Goal: Task Accomplishment & Management: Manage account settings

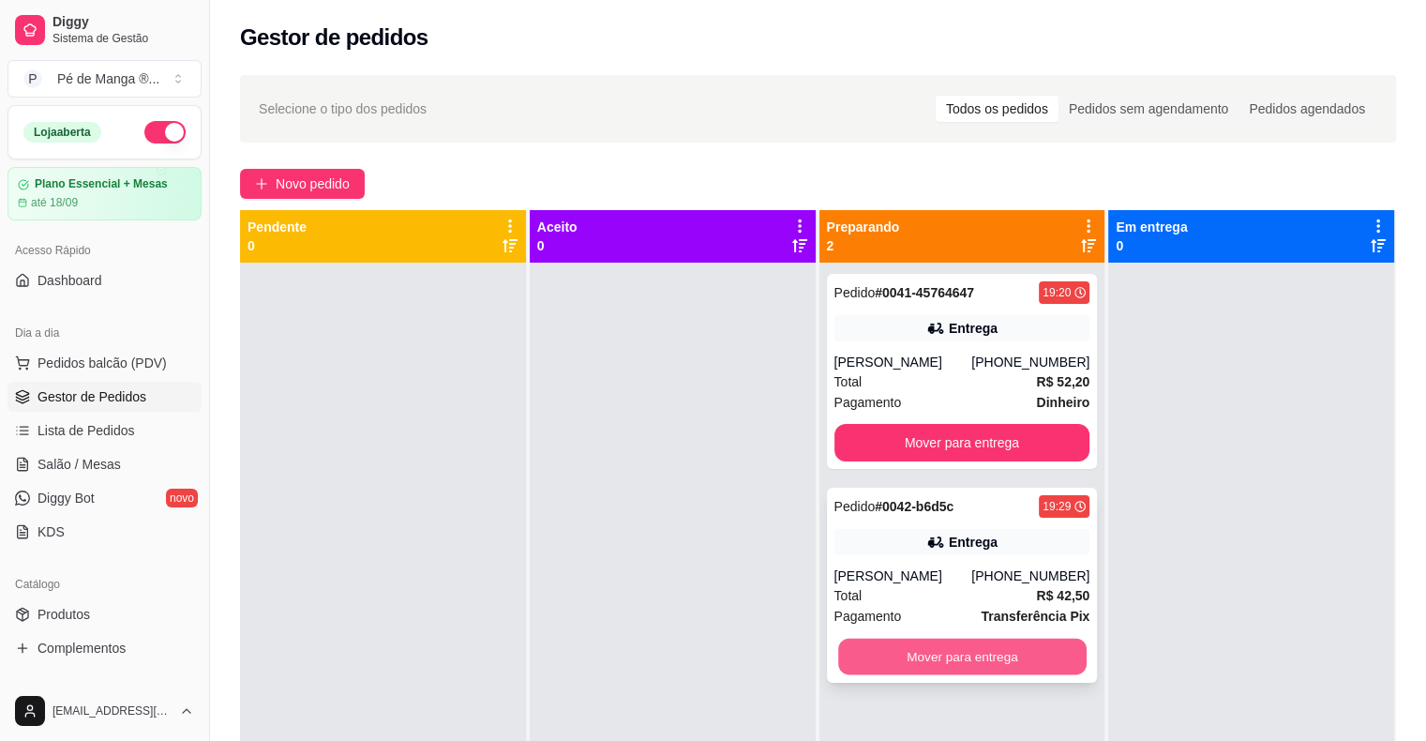
click at [924, 663] on button "Mover para entrega" at bounding box center [962, 656] width 248 height 37
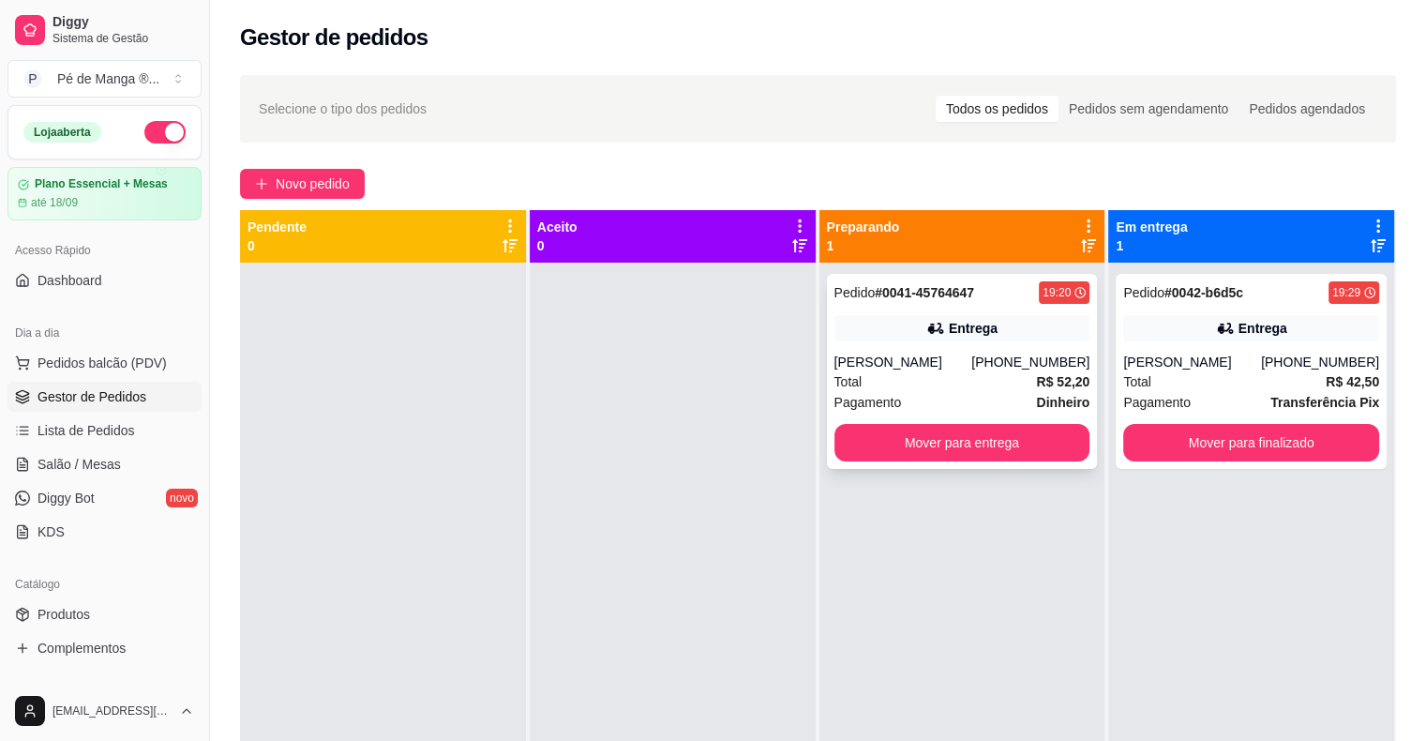
click at [1016, 355] on div "[PHONE_NUMBER]" at bounding box center [1030, 361] width 118 height 19
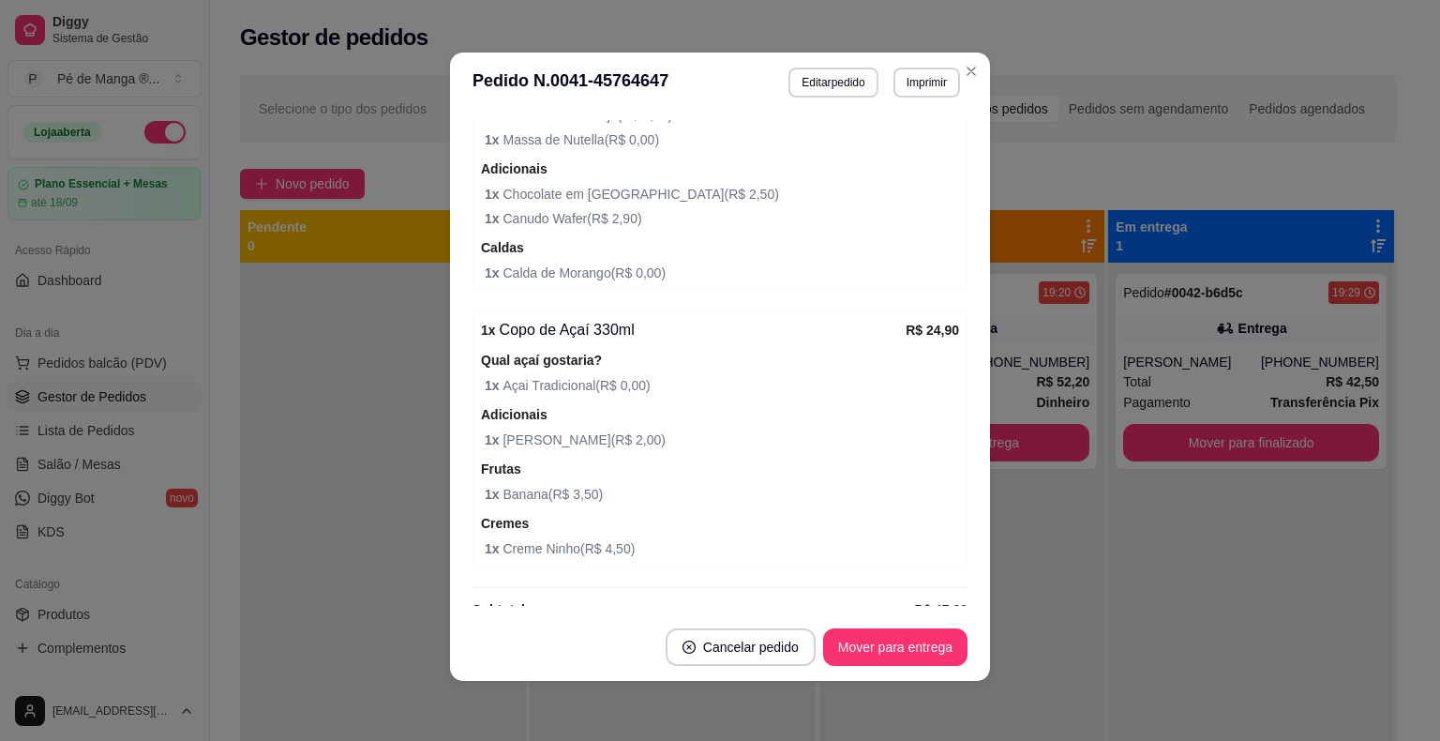
scroll to position [788, 0]
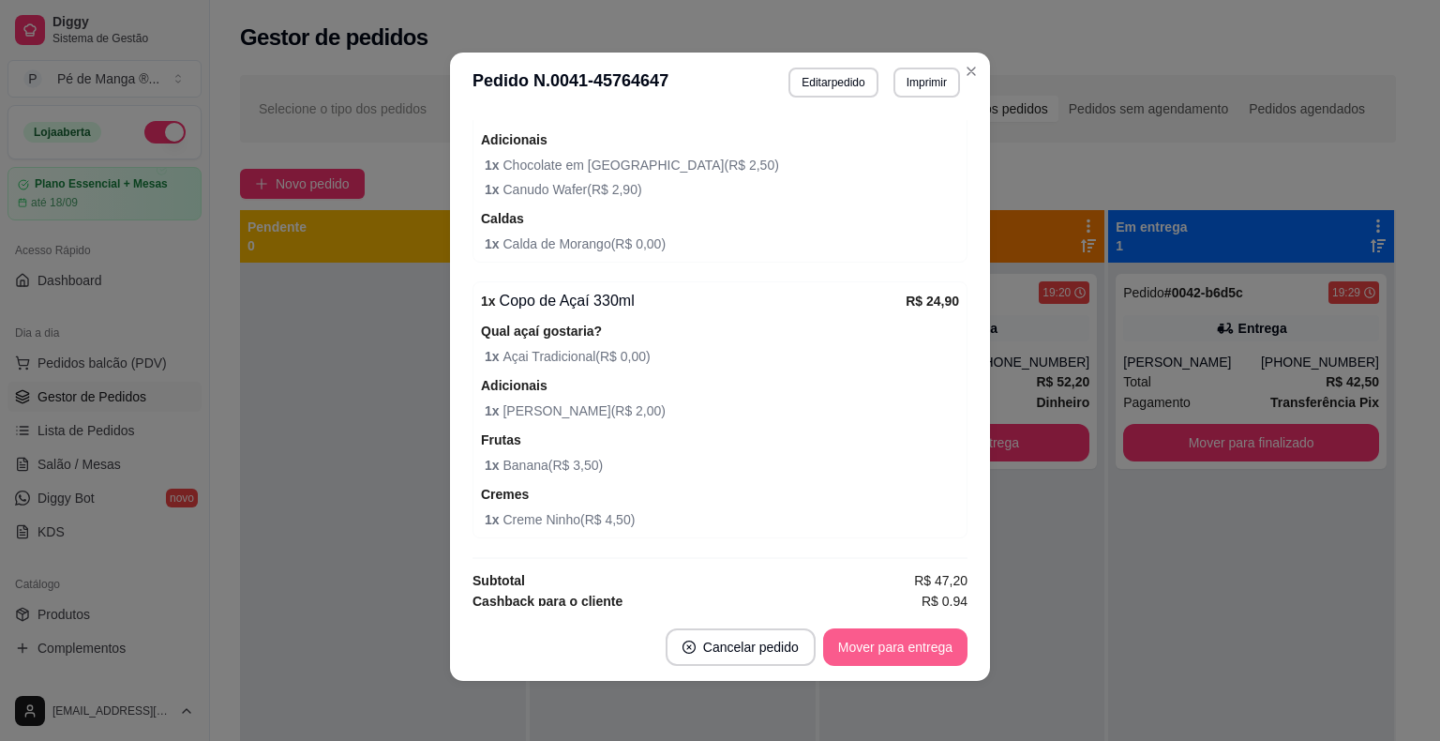
click at [904, 654] on button "Mover para entrega" at bounding box center [895, 646] width 144 height 37
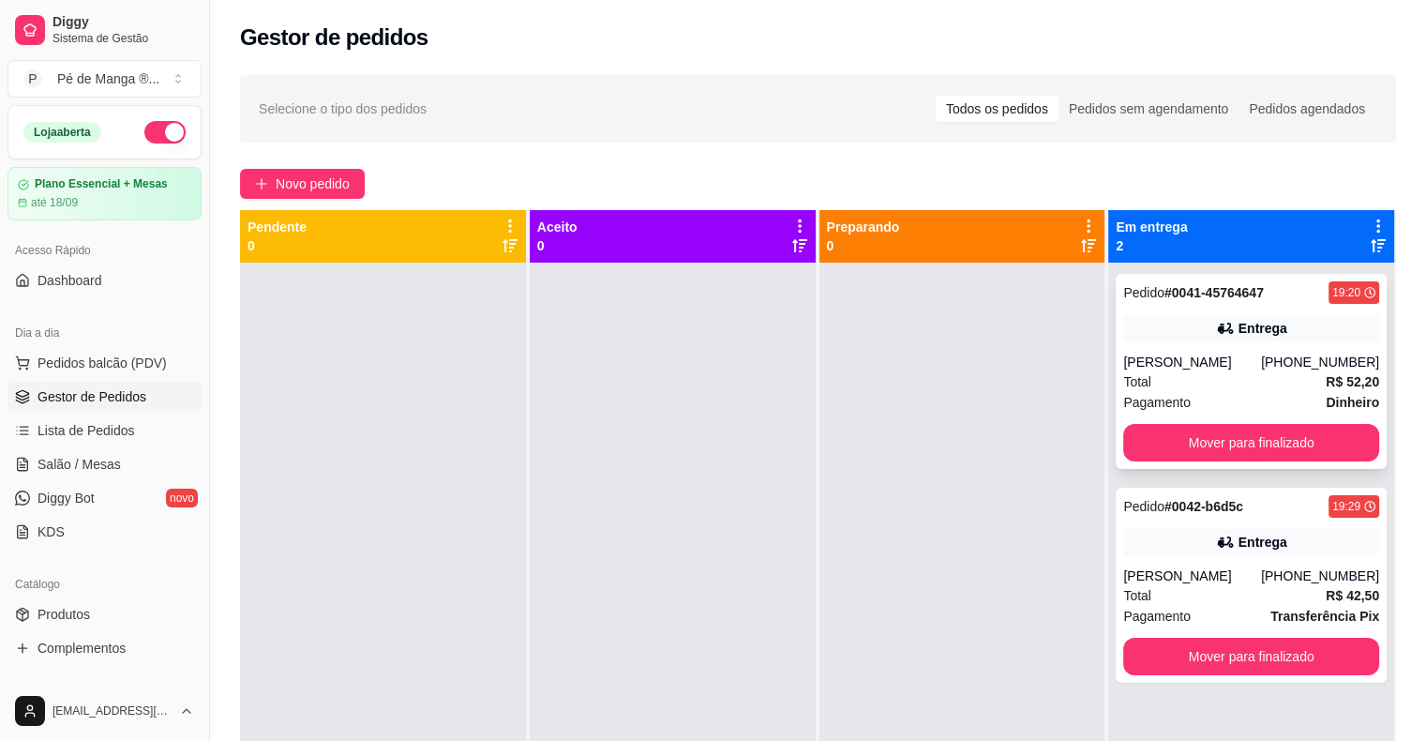
click at [1222, 361] on div "[PERSON_NAME]" at bounding box center [1192, 361] width 138 height 19
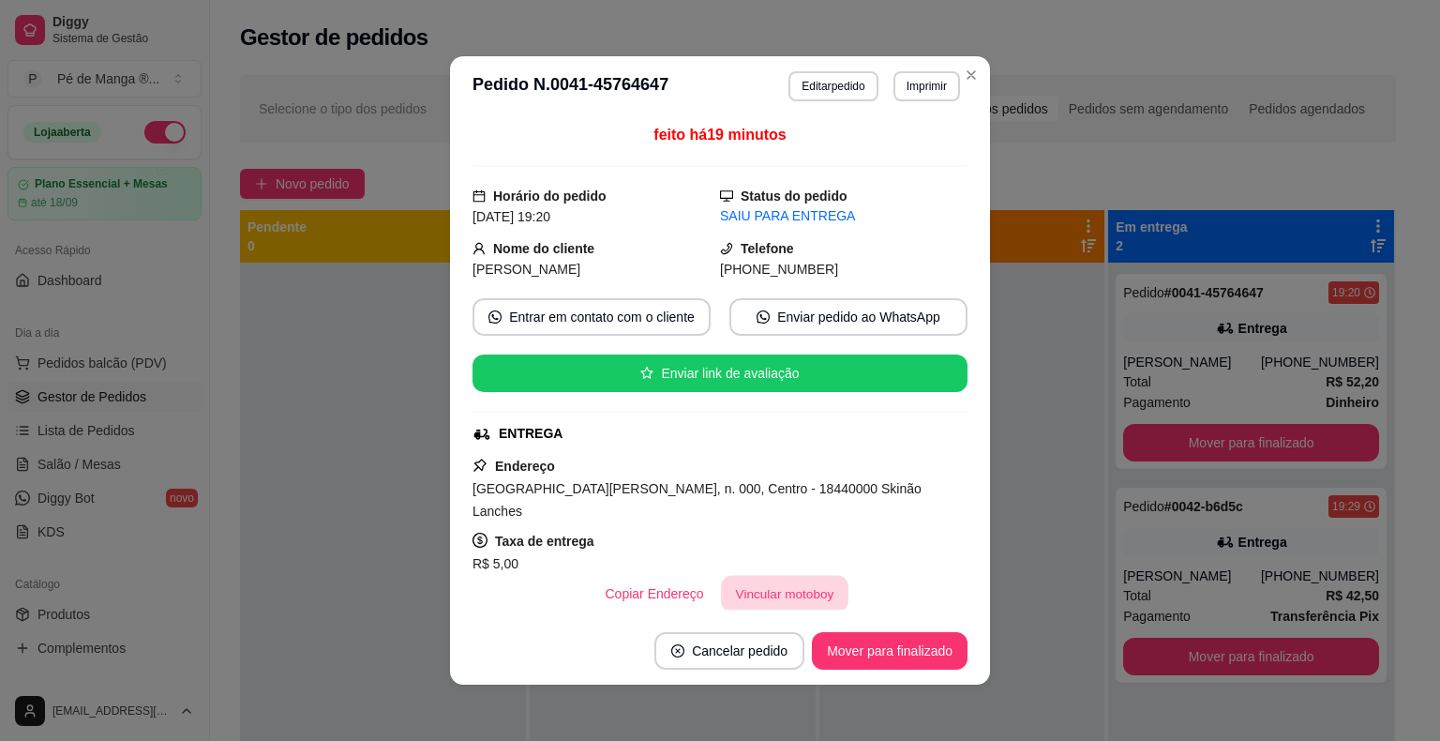
click at [741, 581] on button "Vincular motoboy" at bounding box center [784, 594] width 127 height 37
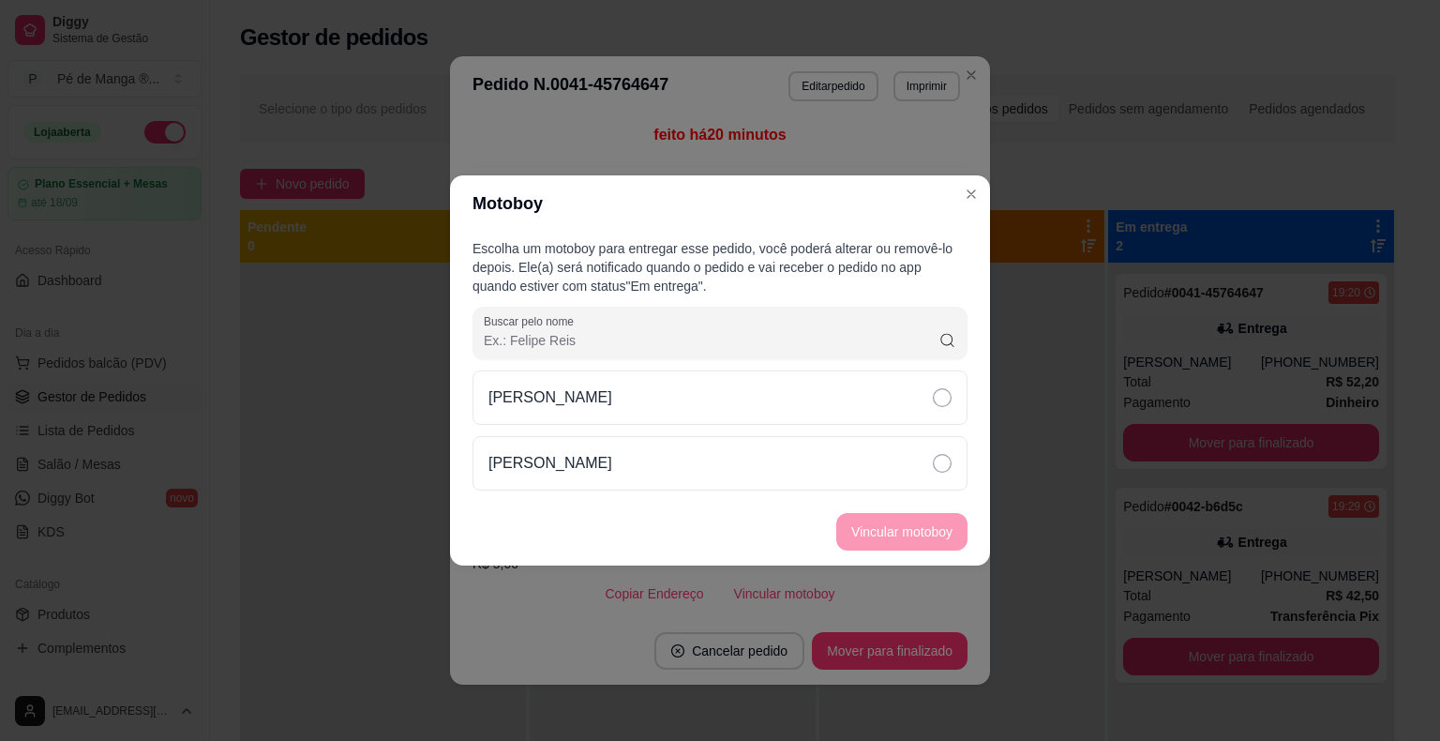
click at [973, 385] on div "Escolha um motoboy para entregar esse pedido, você poderá alterar ou removê-lo …" at bounding box center [720, 365] width 540 height 266
click at [936, 411] on div "[PERSON_NAME]" at bounding box center [719, 397] width 495 height 54
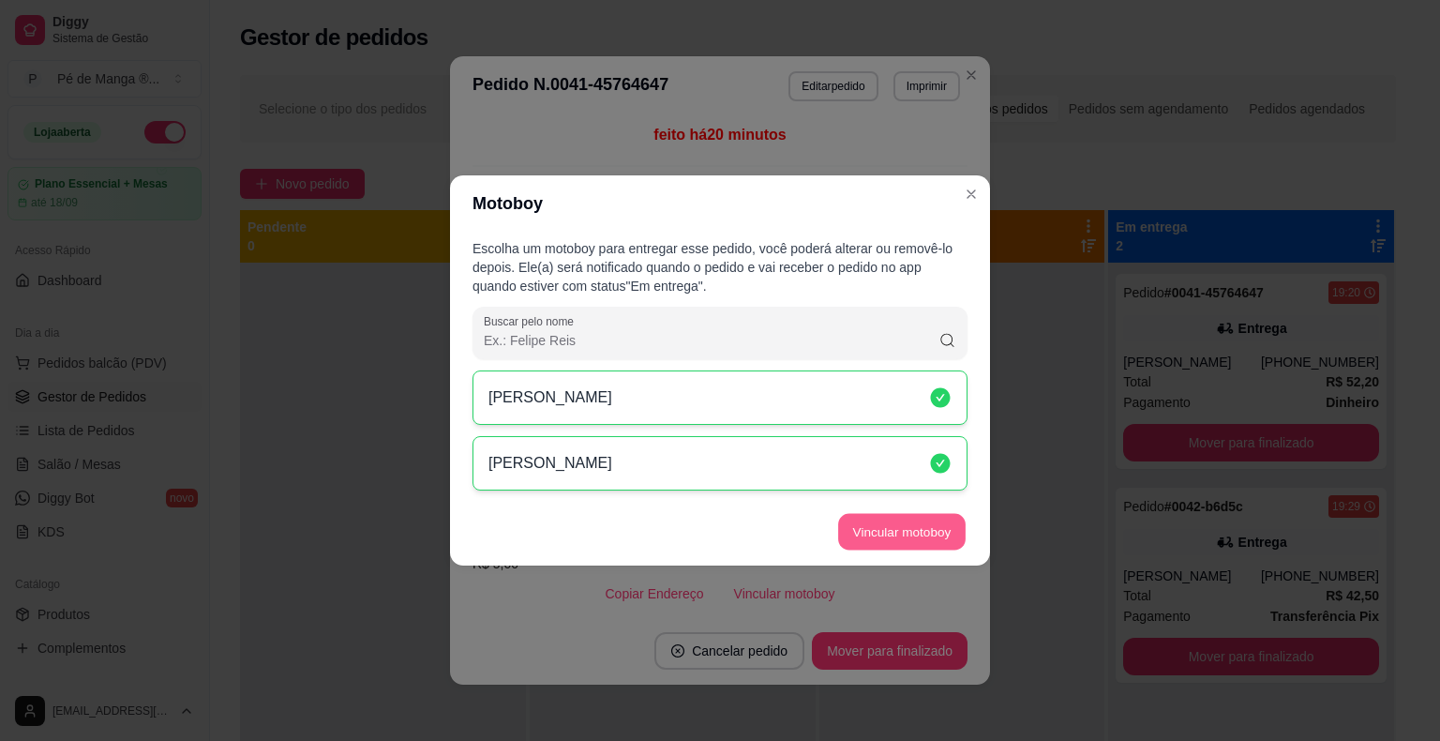
click at [907, 534] on button "Vincular motoboy" at bounding box center [901, 532] width 127 height 37
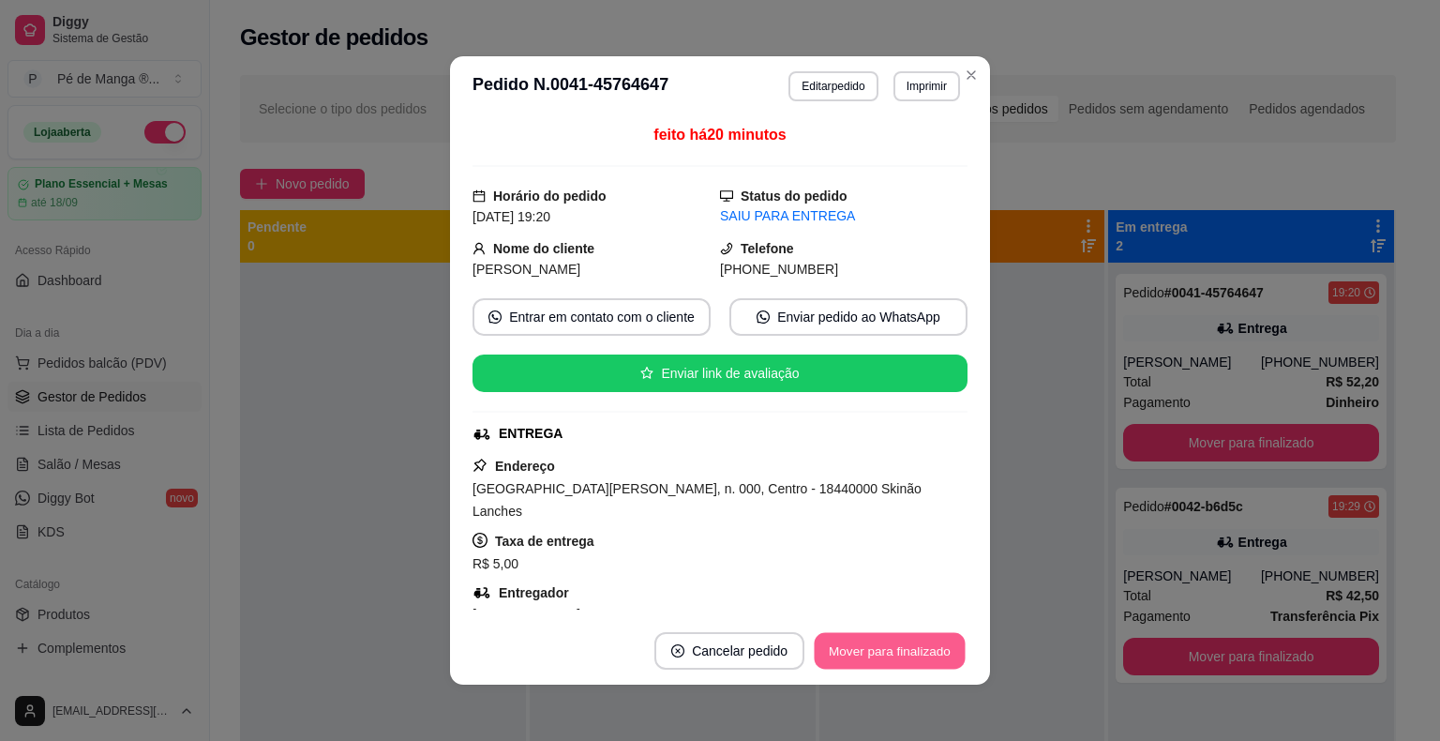
click at [852, 653] on button "Mover para finalizado" at bounding box center [890, 651] width 151 height 37
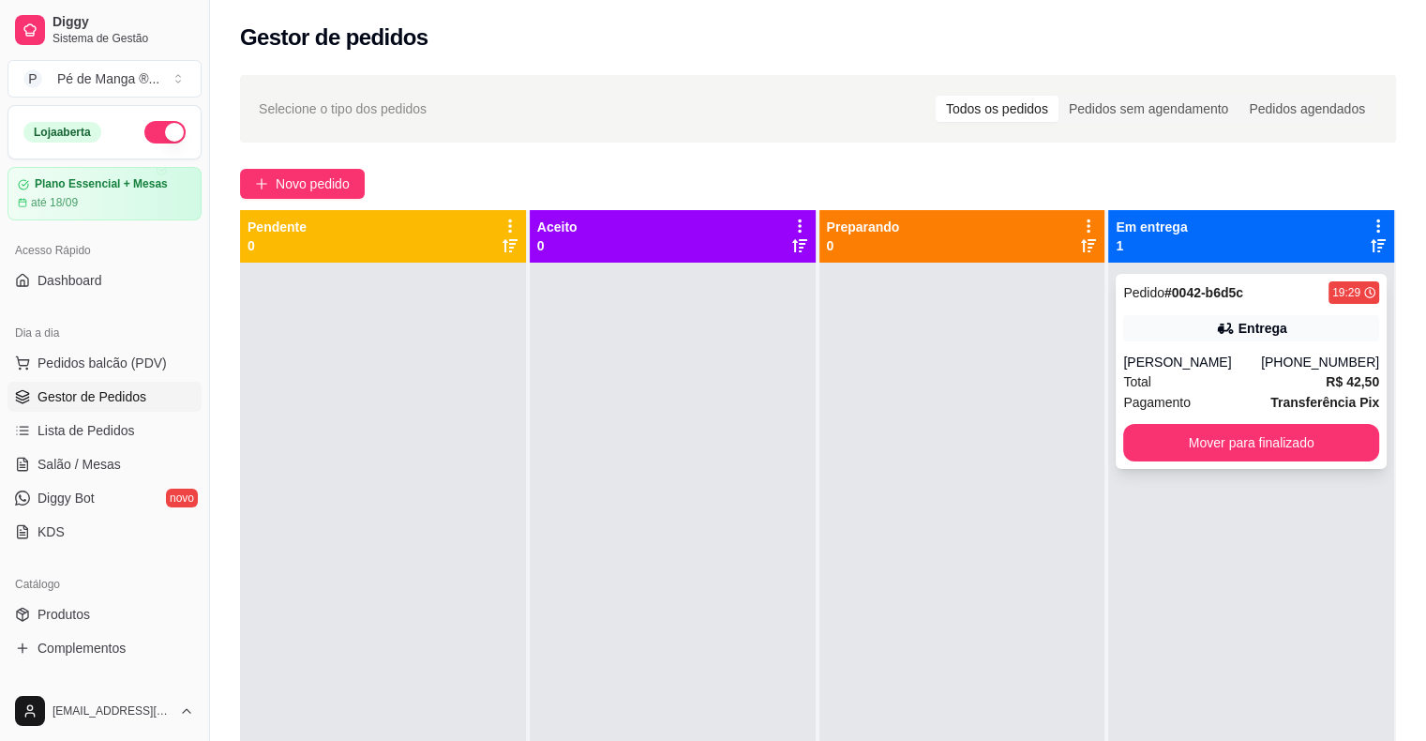
click at [1177, 388] on div "Total R$ 42,50" at bounding box center [1251, 381] width 256 height 21
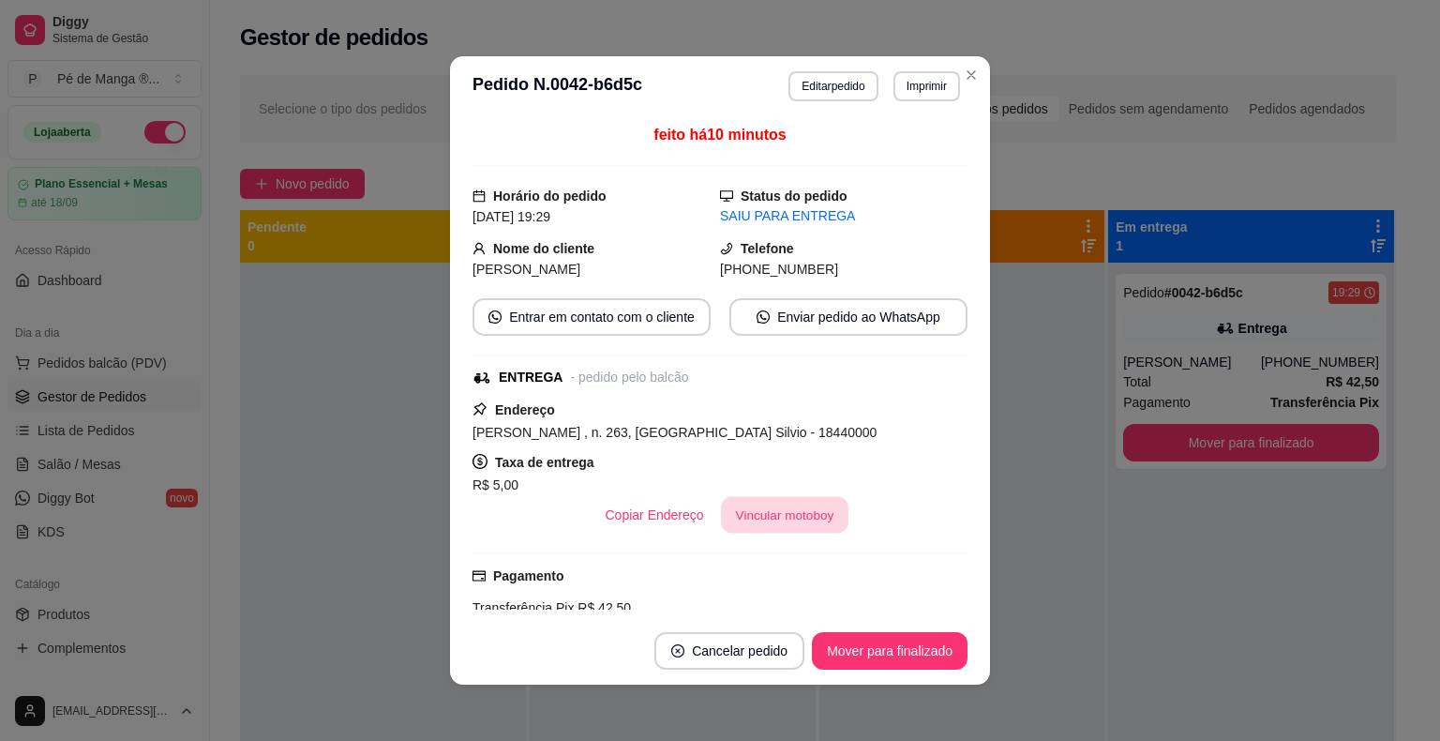
click at [761, 507] on button "Vincular motoboy" at bounding box center [784, 515] width 127 height 37
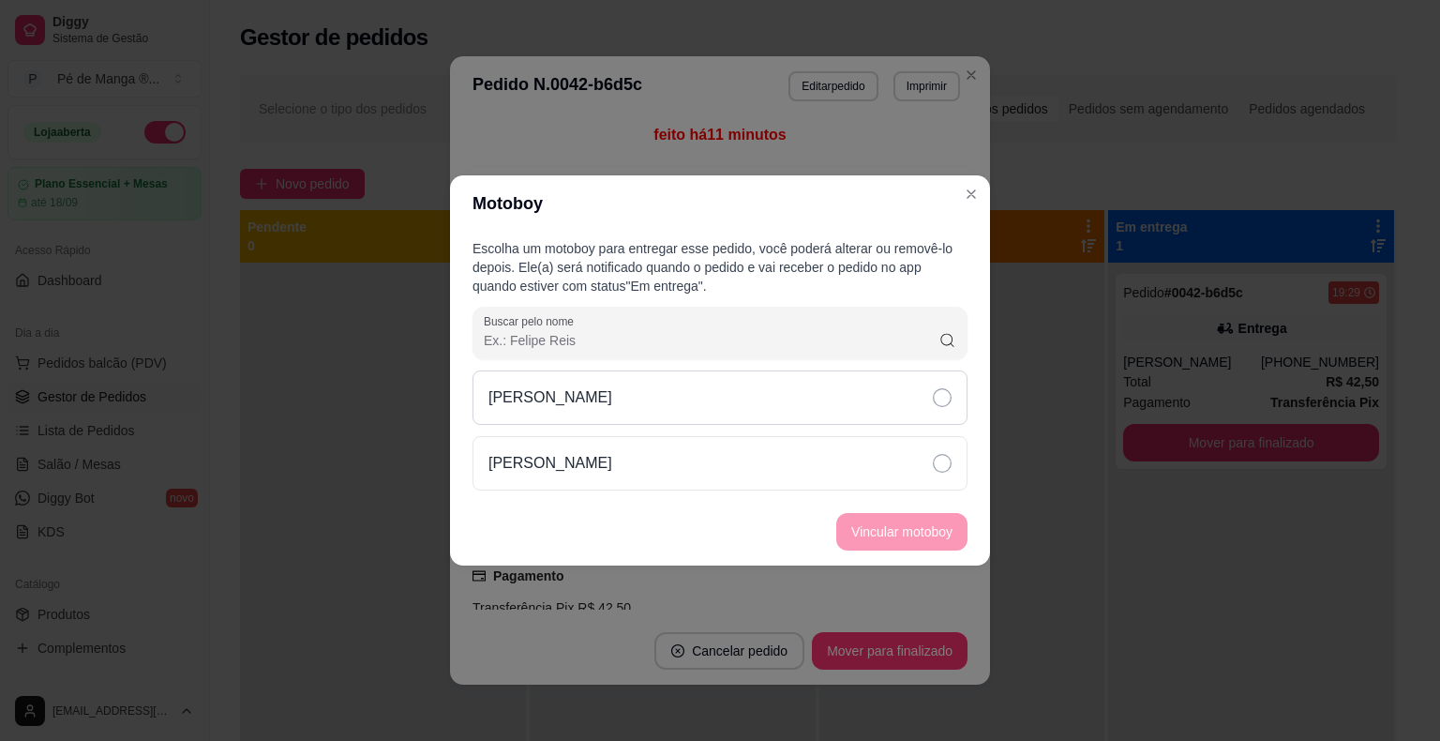
click at [750, 392] on div "[PERSON_NAME]" at bounding box center [719, 397] width 495 height 54
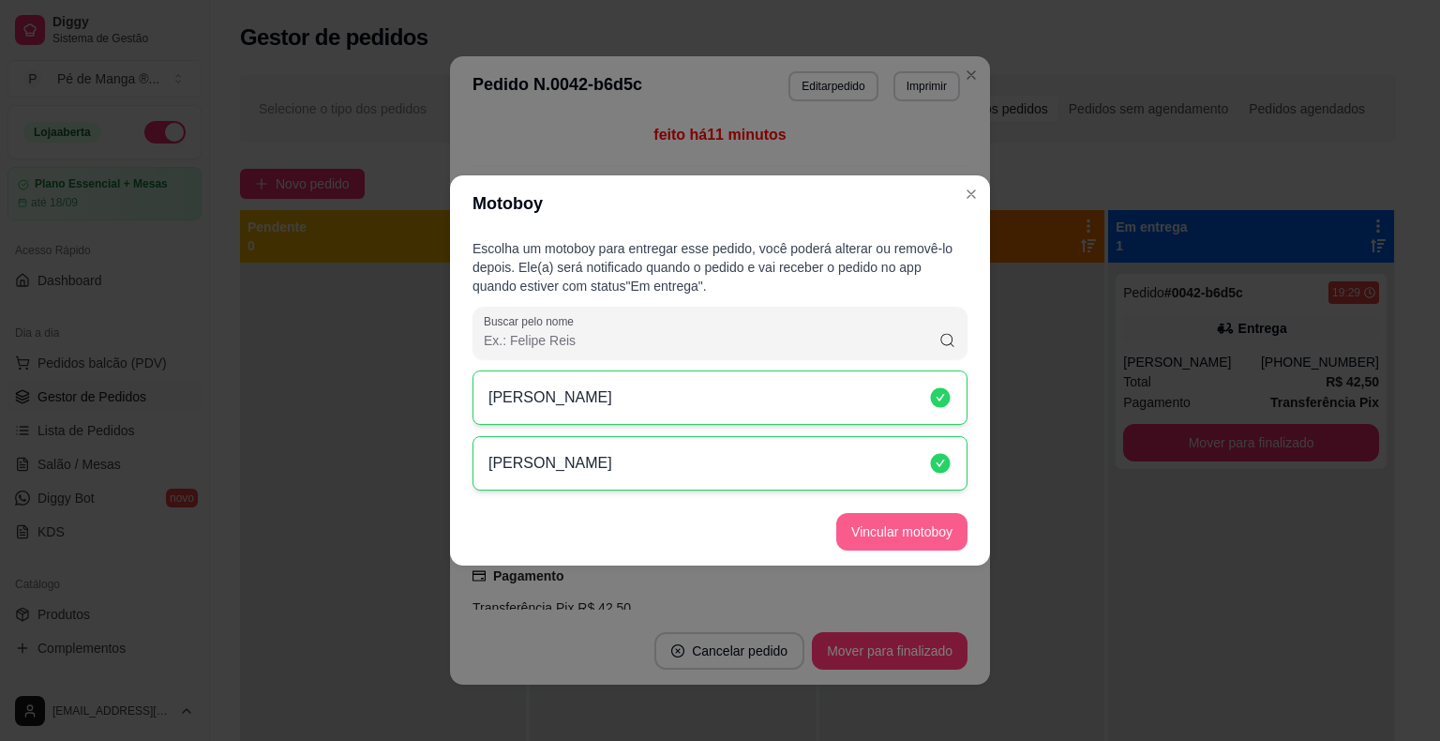
click at [886, 525] on button "Vincular motoboy" at bounding box center [901, 531] width 131 height 37
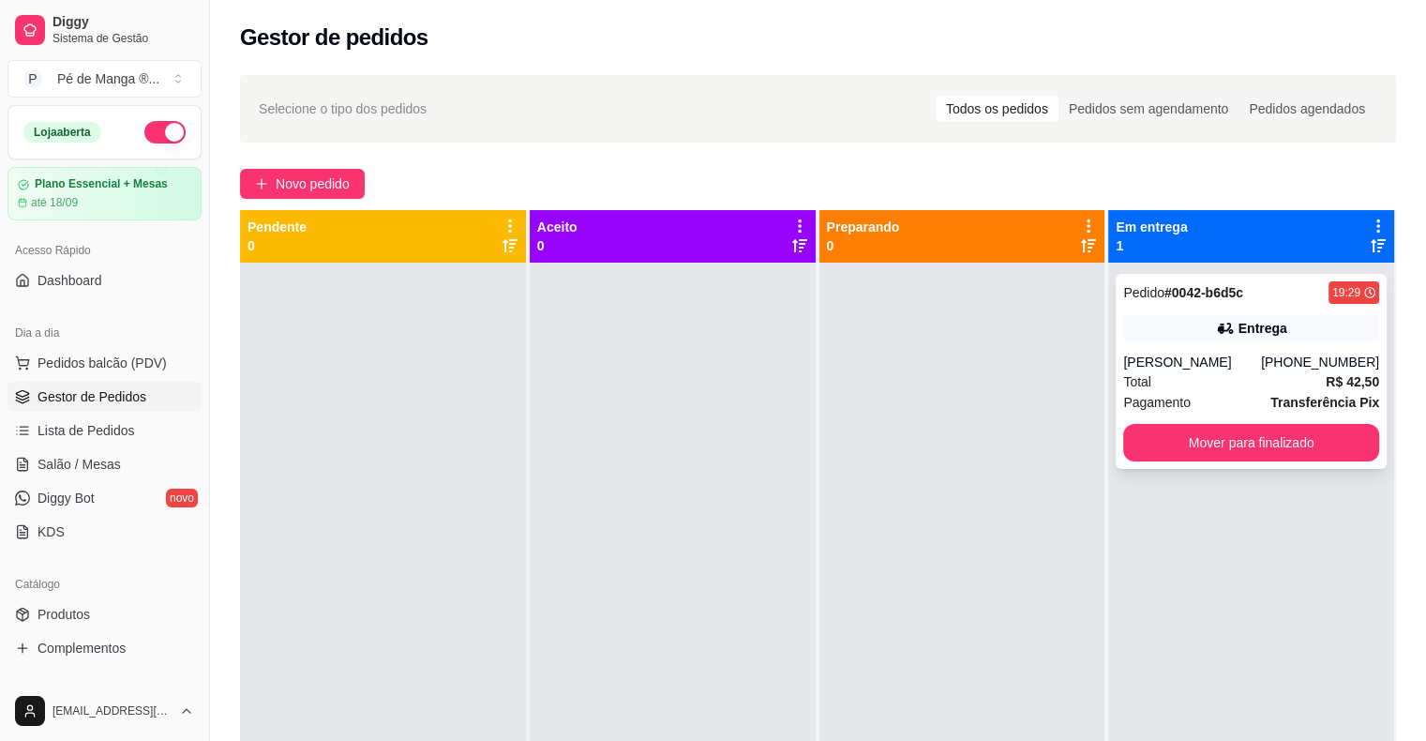
click at [1221, 324] on icon at bounding box center [1225, 328] width 19 height 19
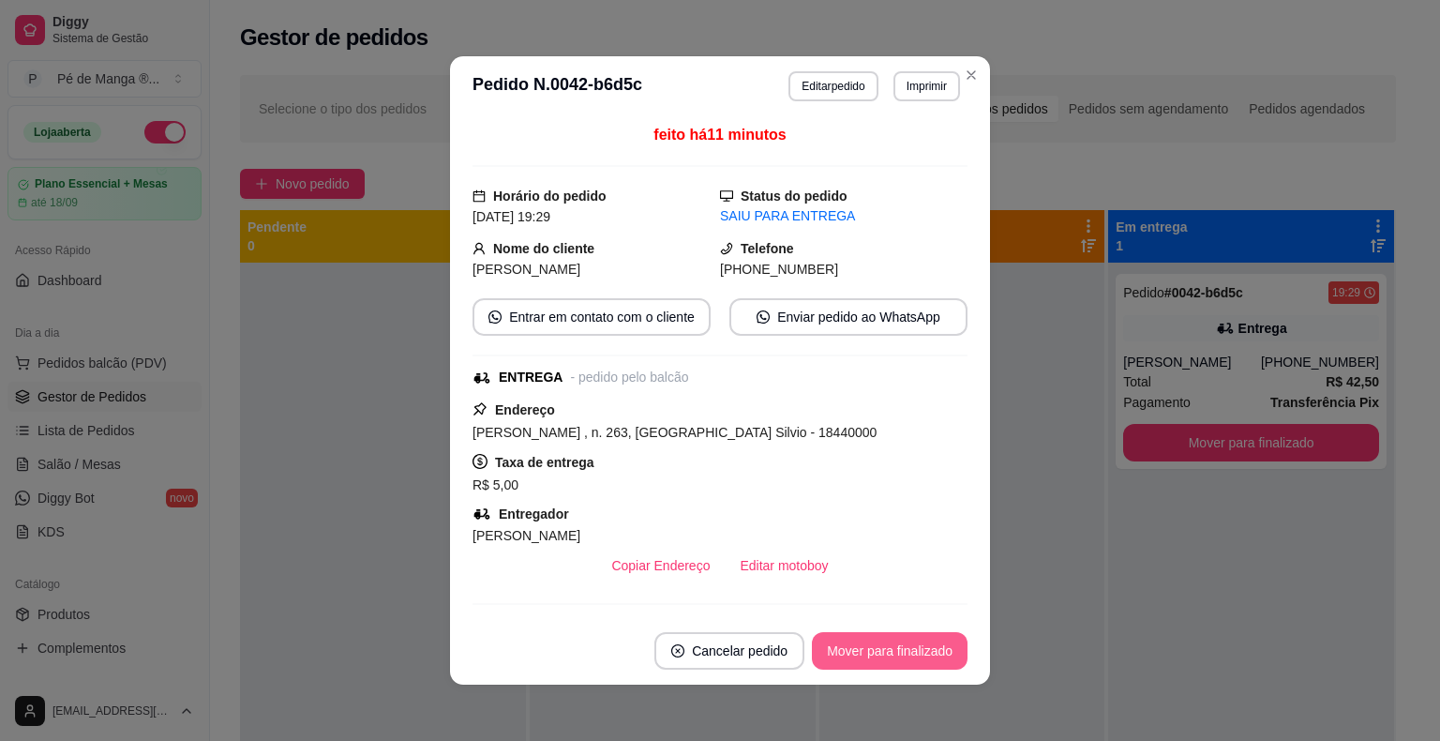
click at [862, 655] on button "Mover para finalizado" at bounding box center [890, 650] width 156 height 37
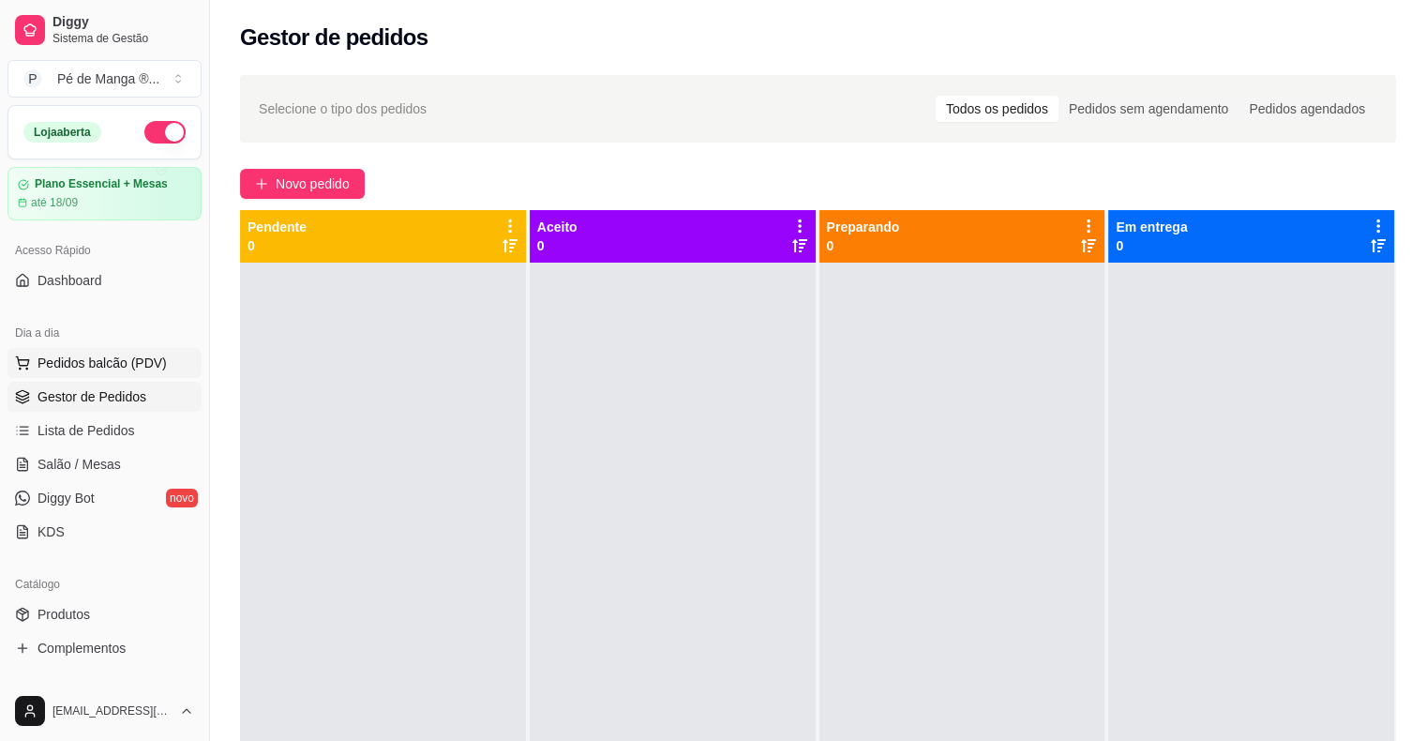
click at [122, 369] on span "Pedidos balcão (PDV)" at bounding box center [101, 362] width 129 height 19
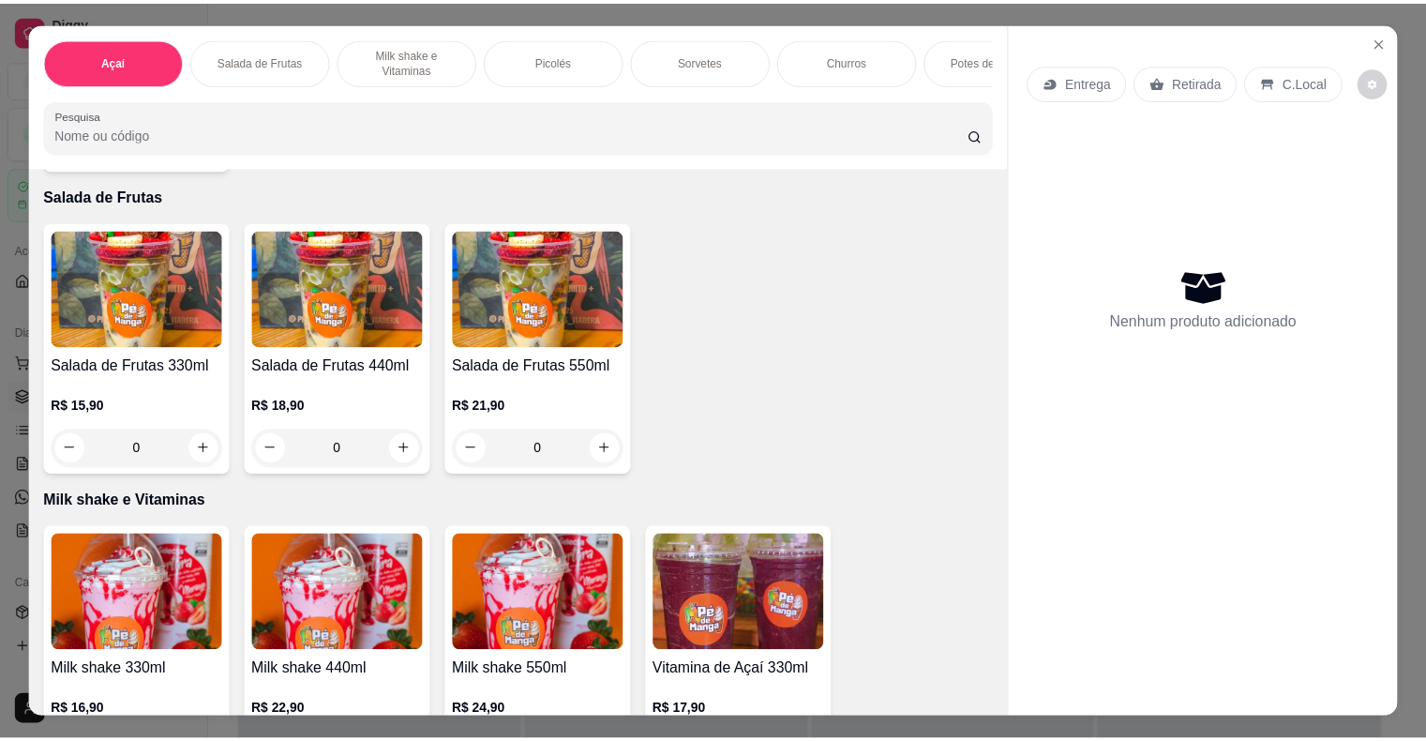
scroll to position [656, 0]
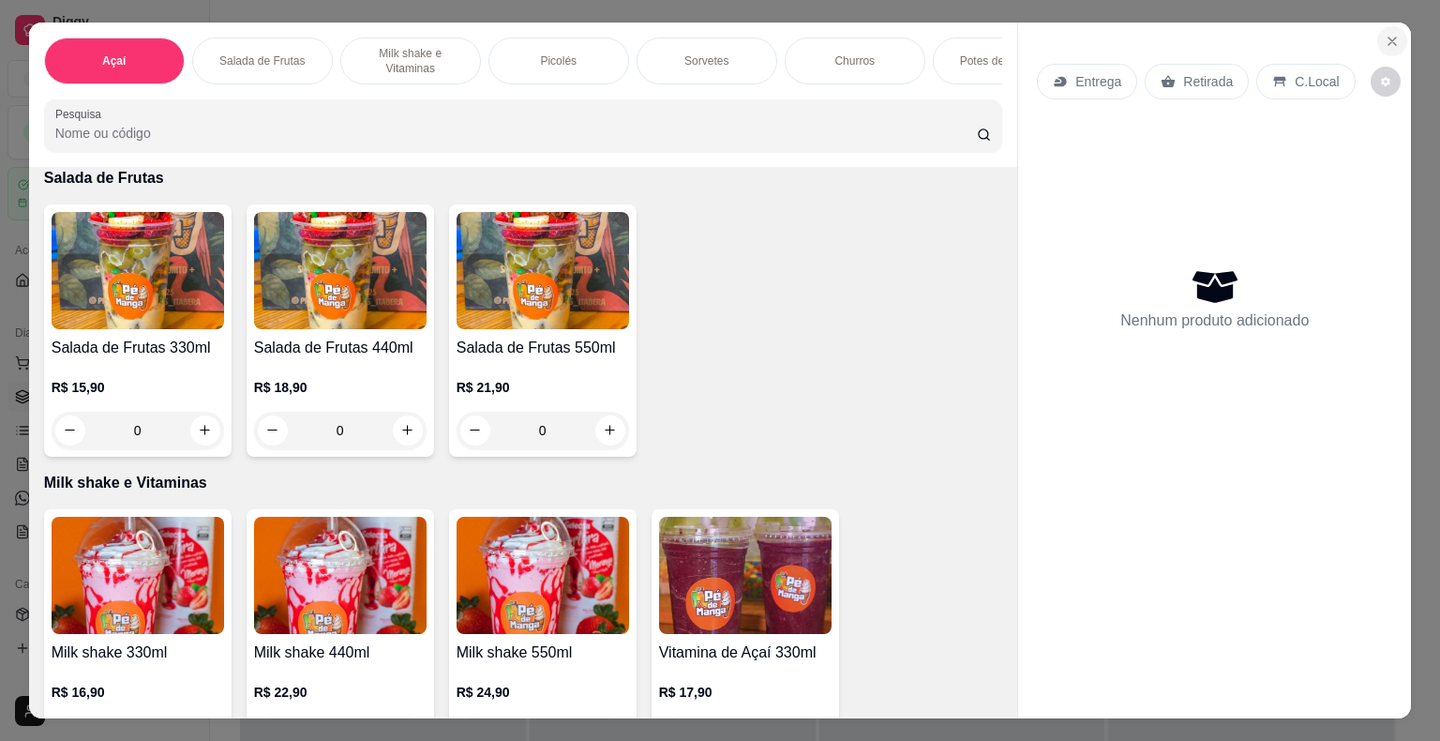
click at [1390, 41] on button "Close" at bounding box center [1392, 41] width 30 height 30
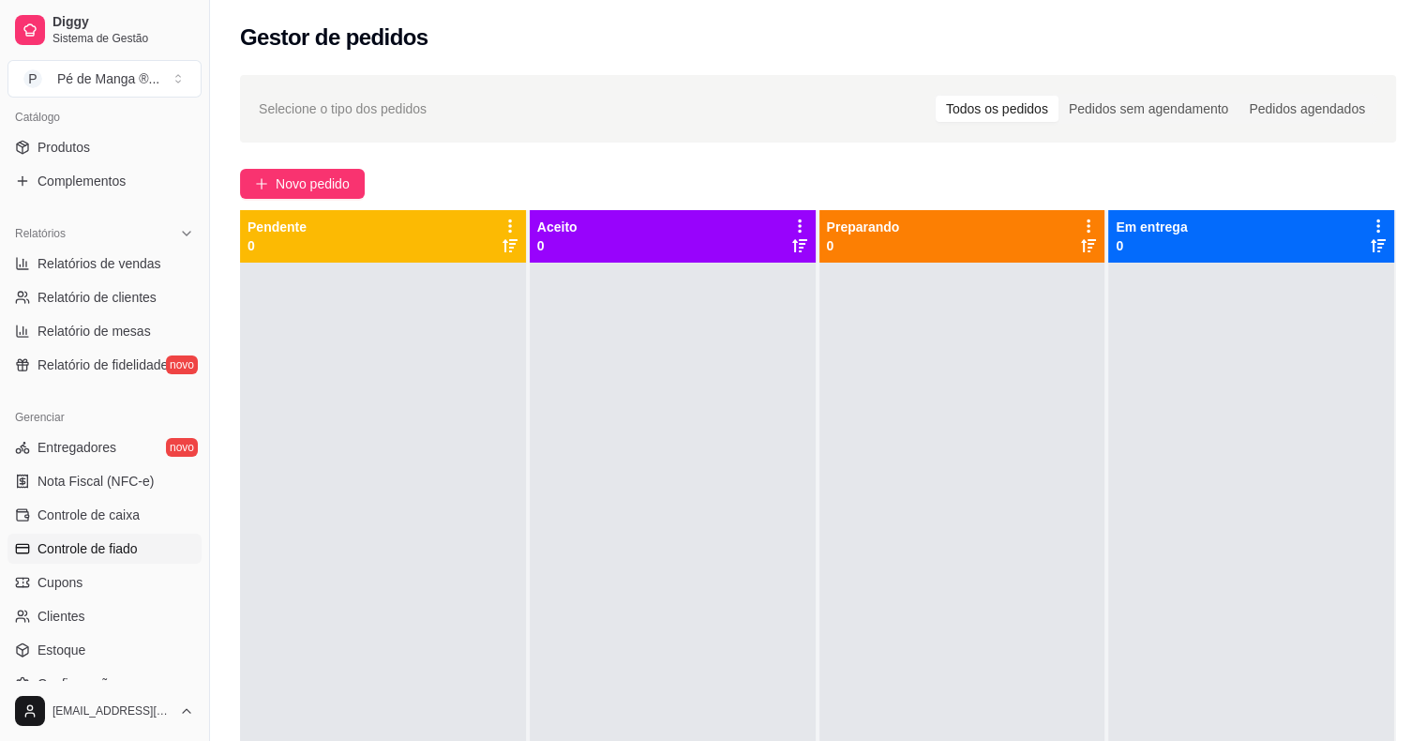
scroll to position [469, 0]
click at [110, 375] on link "Relatório de fidelidade novo" at bounding box center [104, 363] width 194 height 30
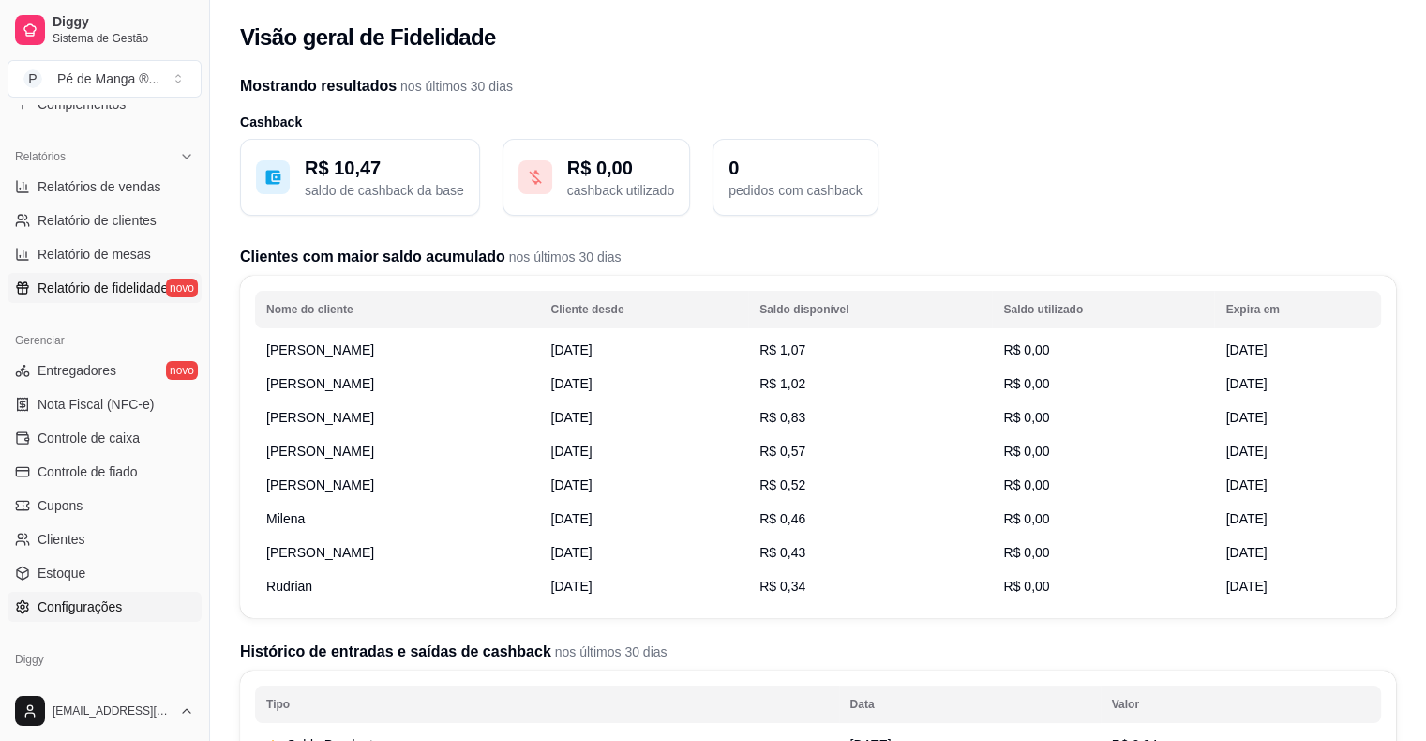
scroll to position [607, 0]
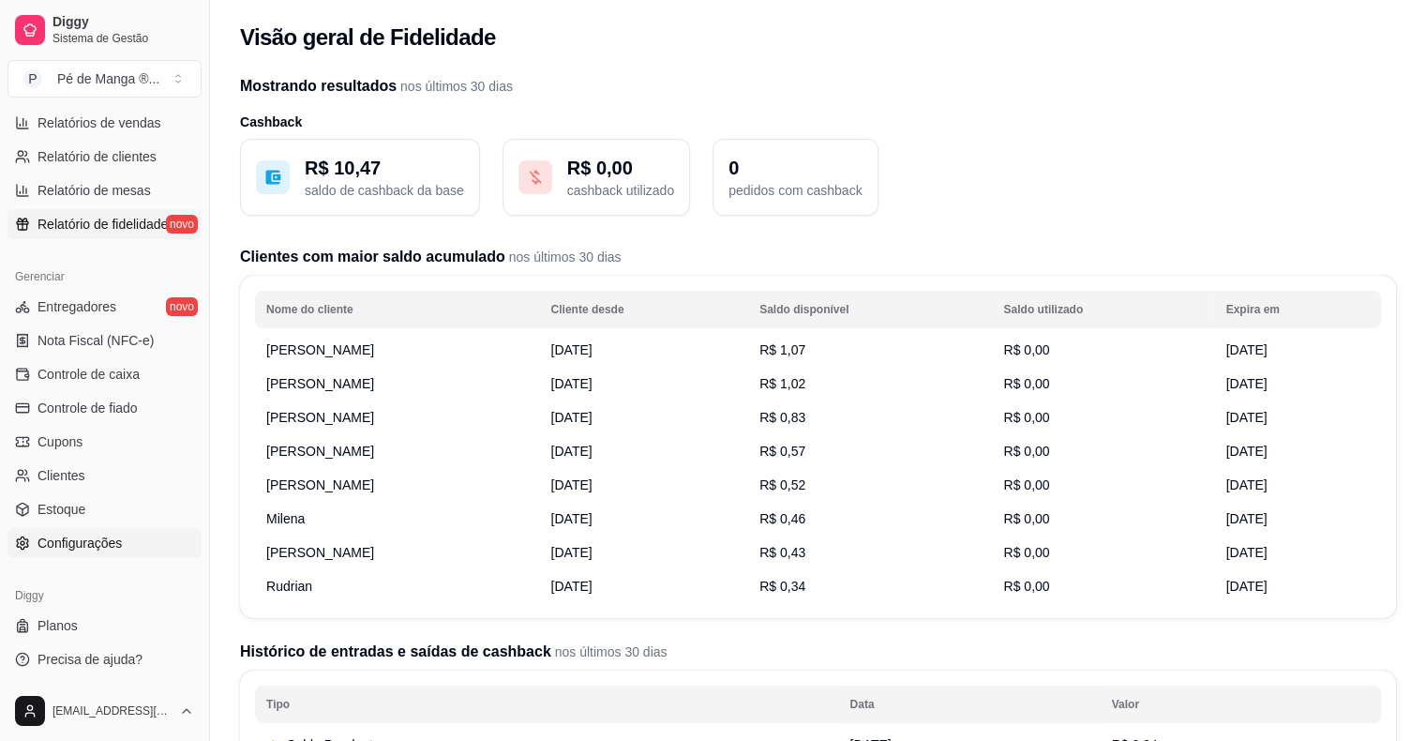
click at [81, 538] on span "Configurações" at bounding box center [79, 542] width 84 height 19
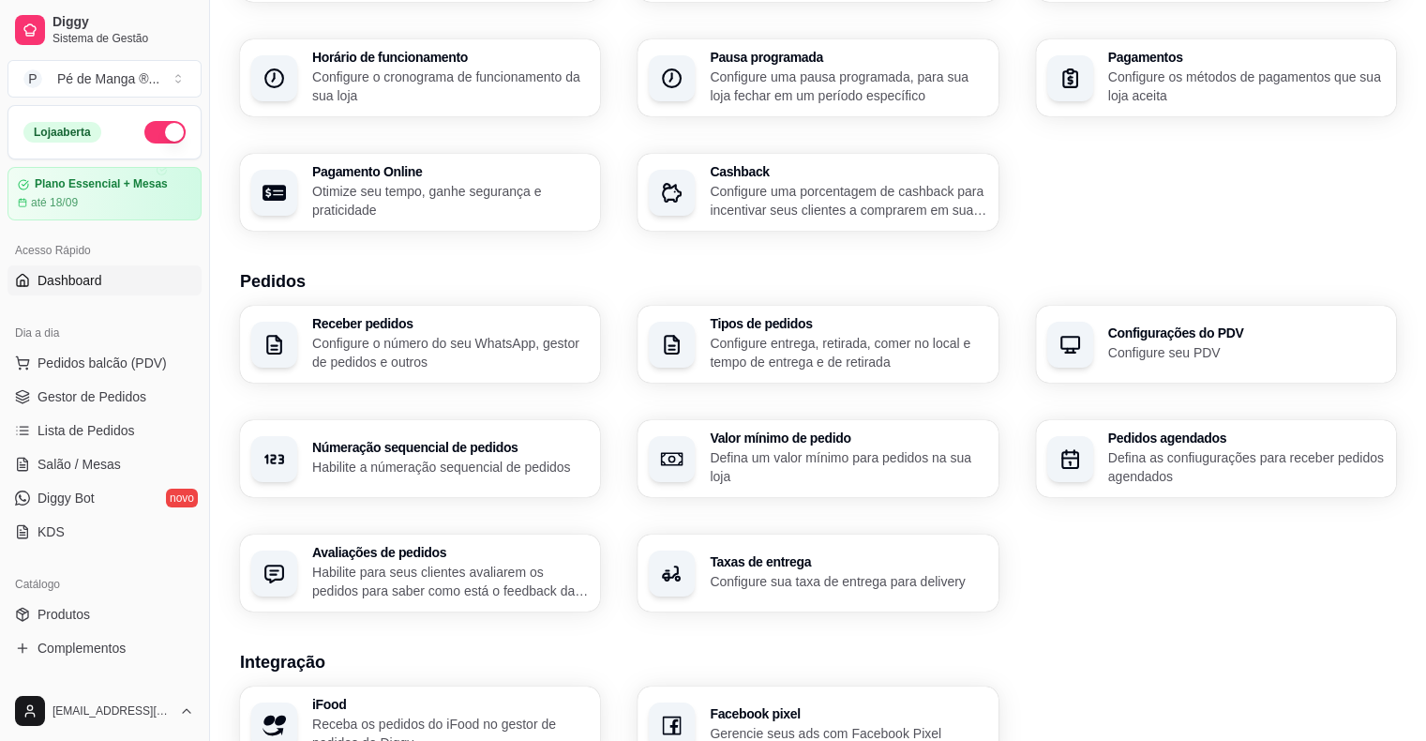
click at [86, 280] on span "Dashboard" at bounding box center [69, 280] width 65 height 19
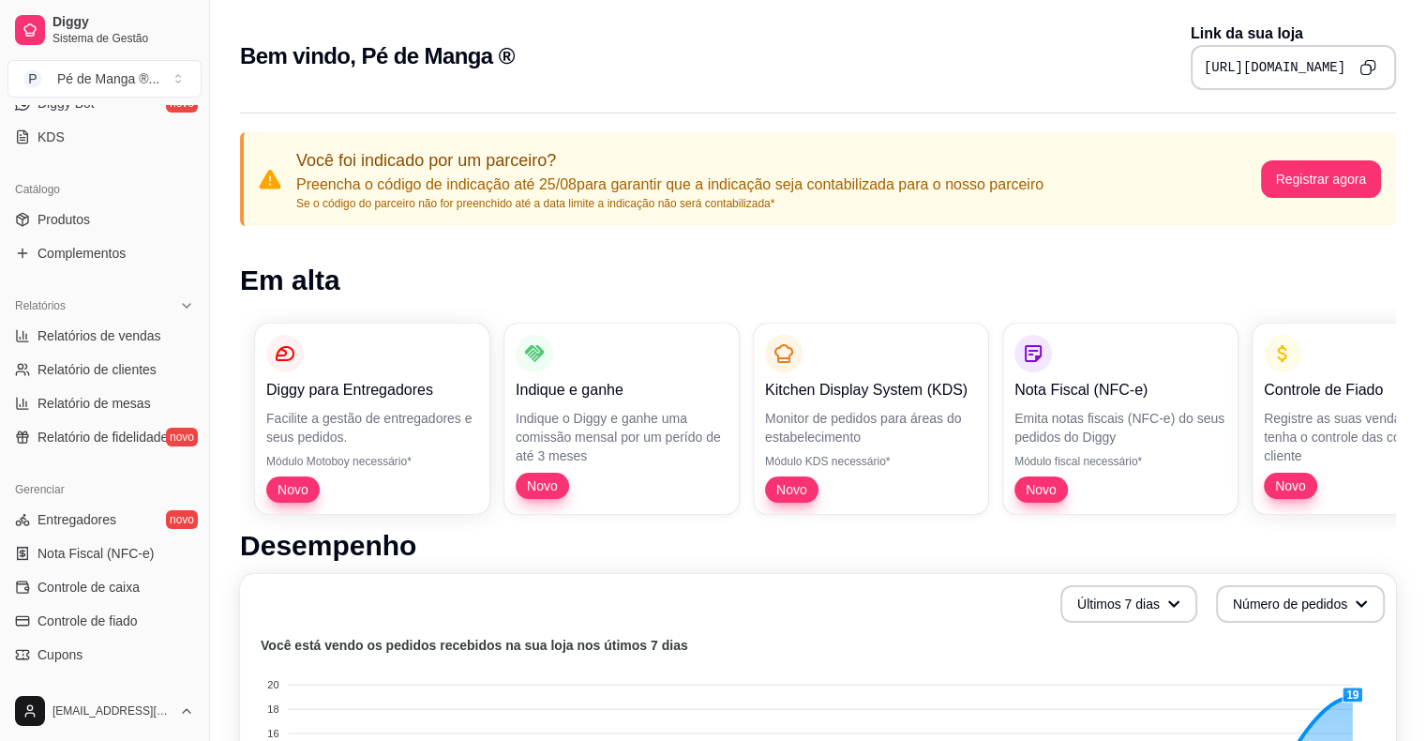
scroll to position [326, 0]
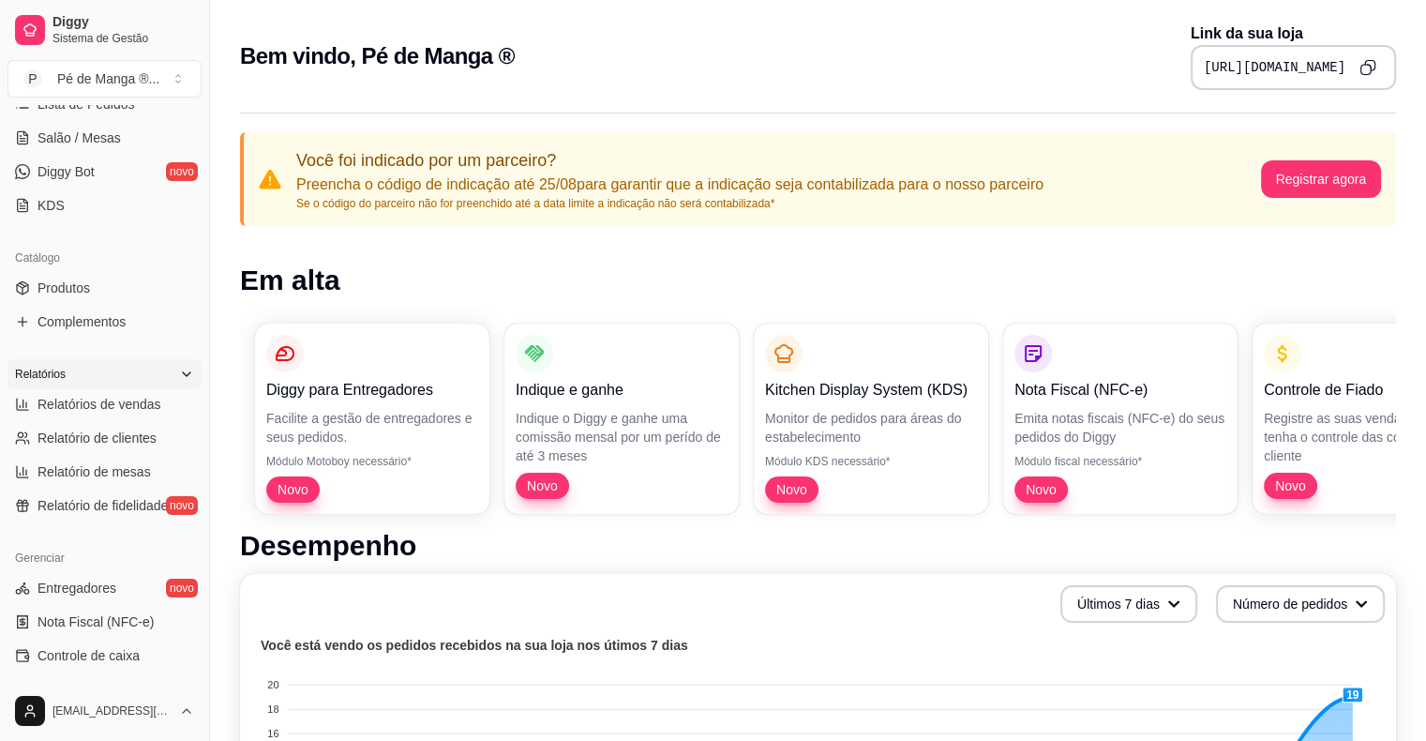
click at [183, 372] on icon at bounding box center [186, 374] width 7 height 4
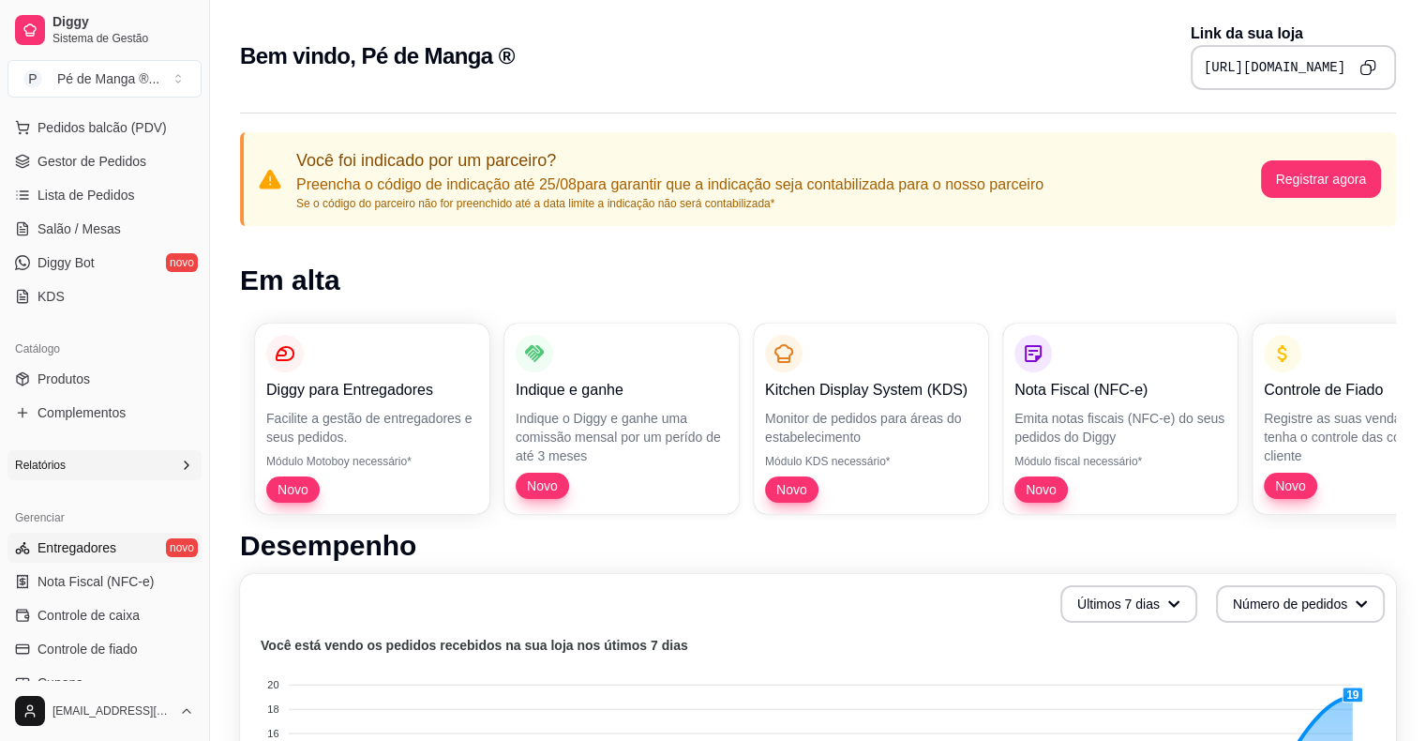
scroll to position [281, 0]
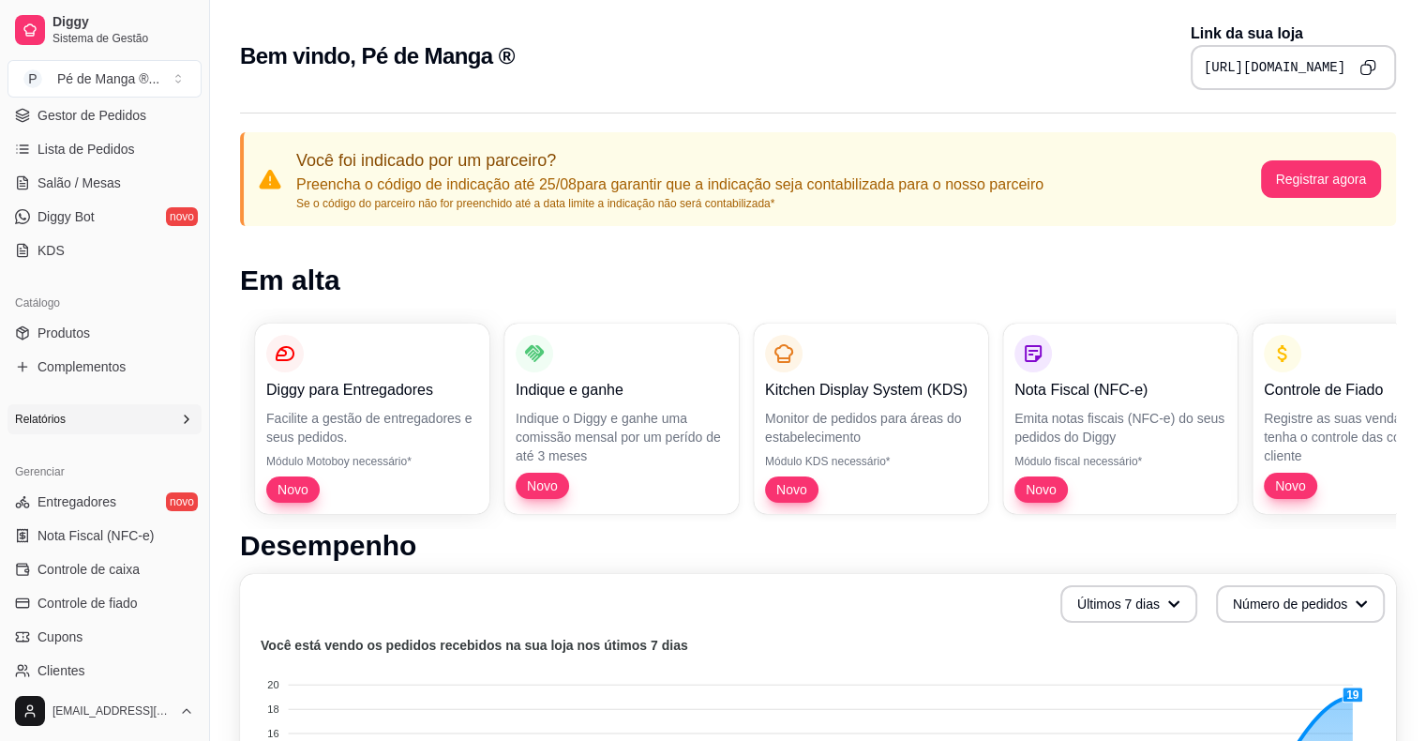
click at [179, 416] on icon at bounding box center [186, 419] width 15 height 15
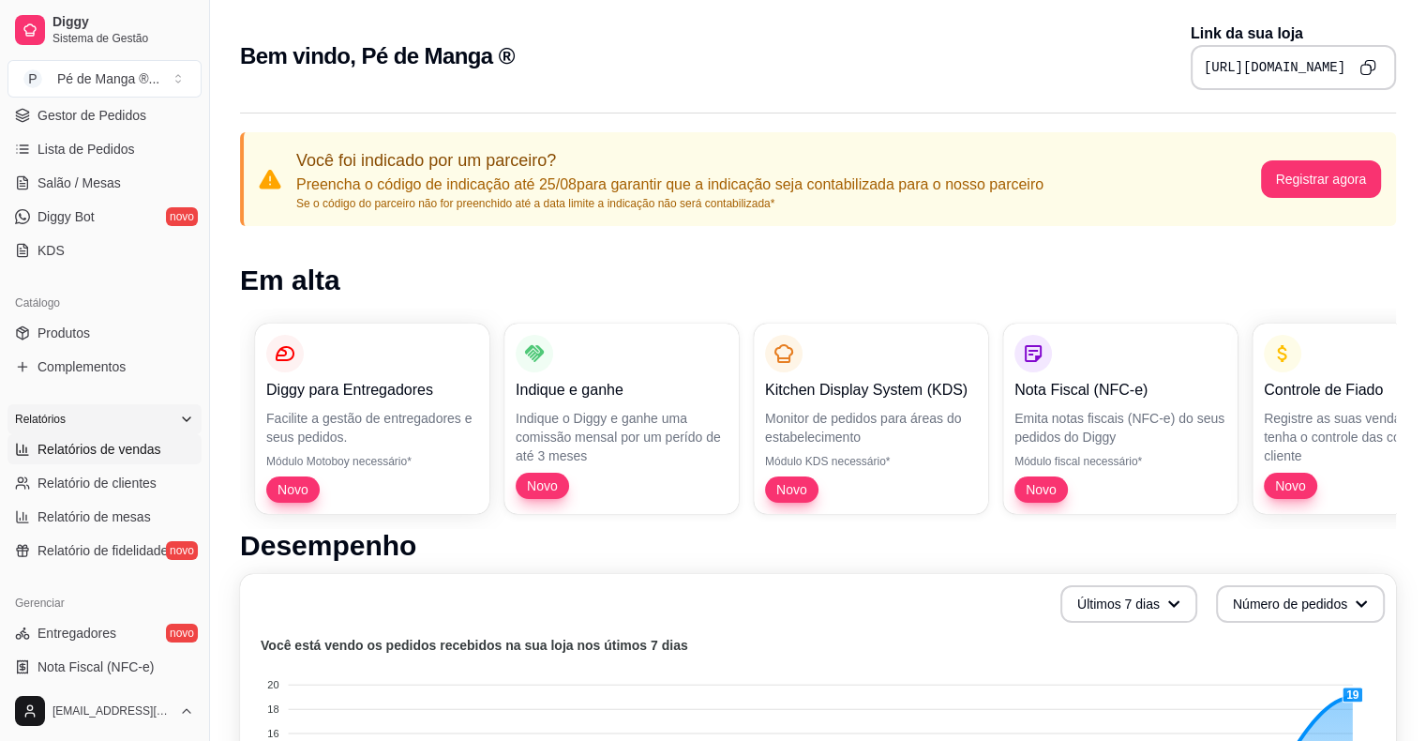
click at [137, 456] on span "Relatórios de vendas" at bounding box center [99, 449] width 124 height 19
select select "ALL"
select select "0"
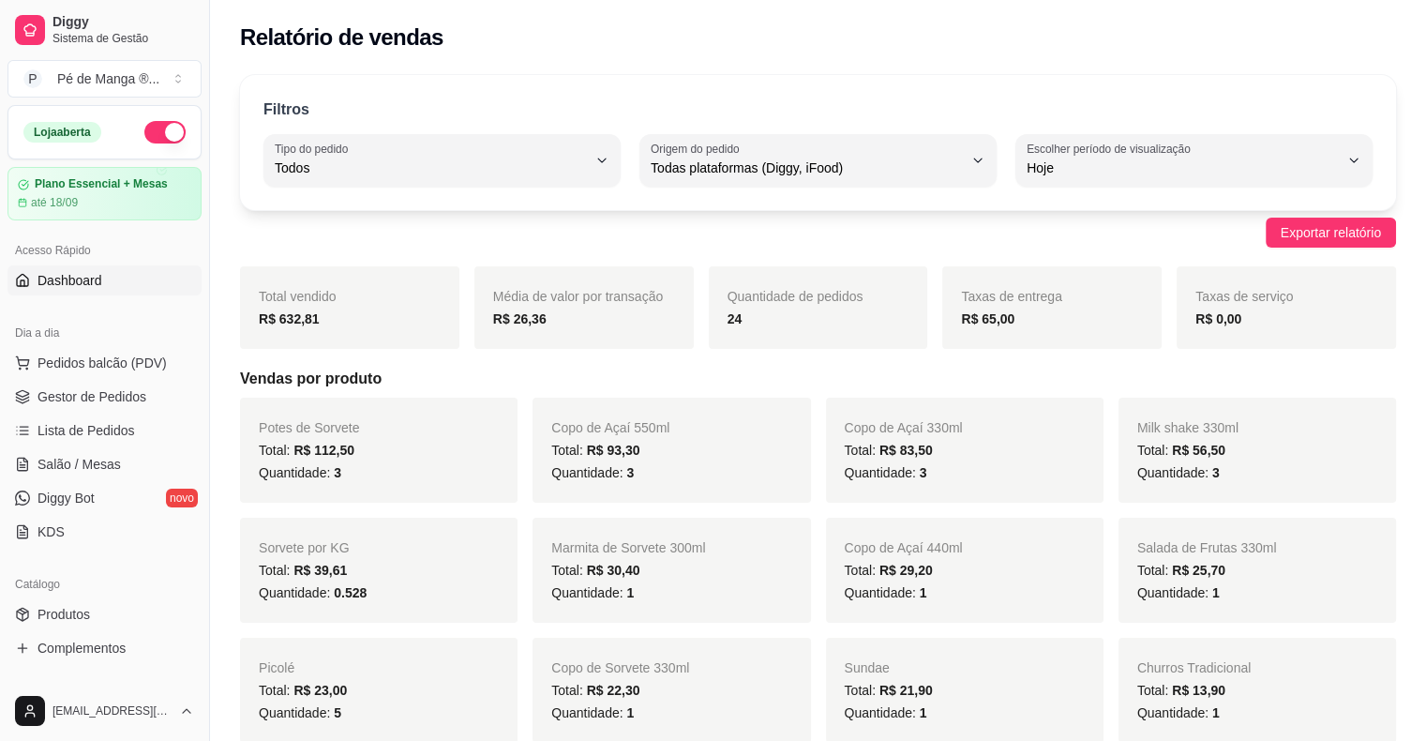
click at [93, 279] on span "Dashboard" at bounding box center [69, 280] width 65 height 19
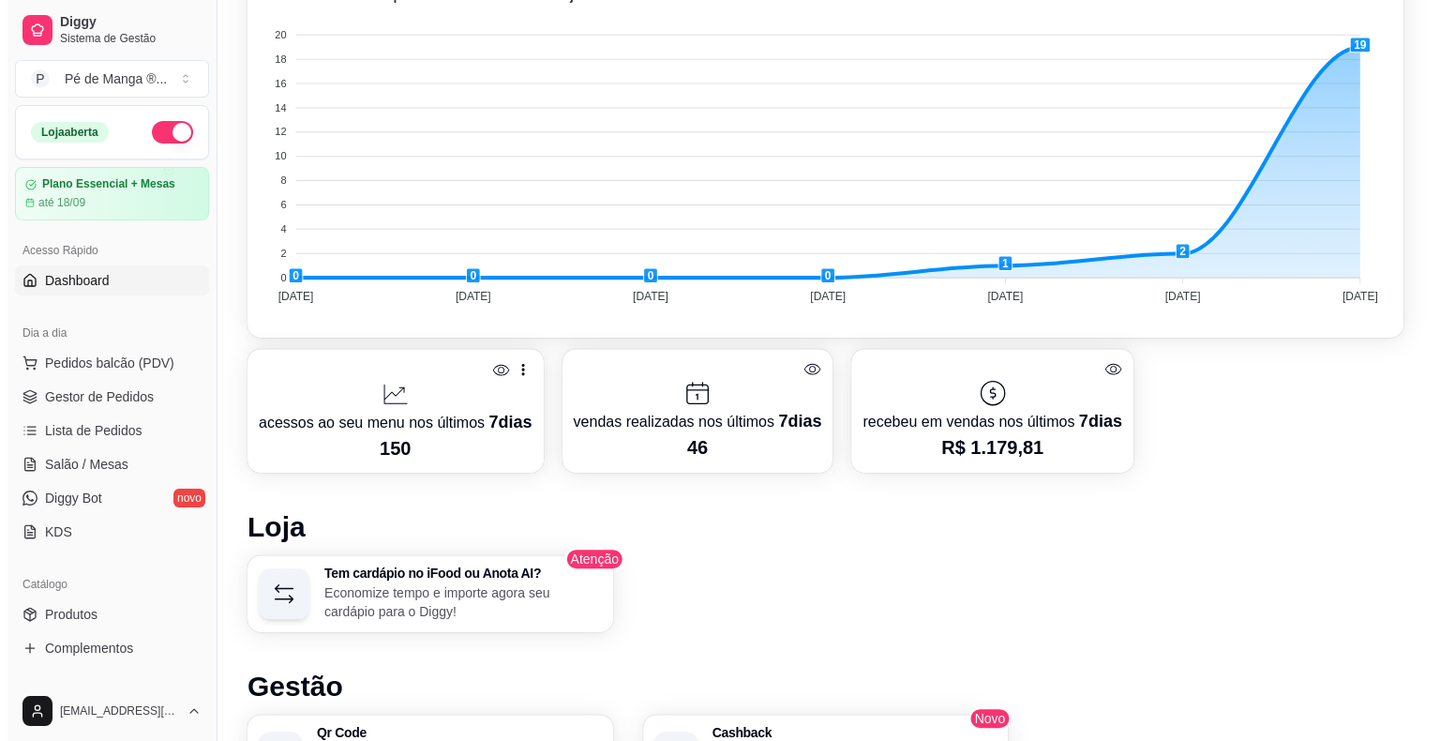
scroll to position [562, 0]
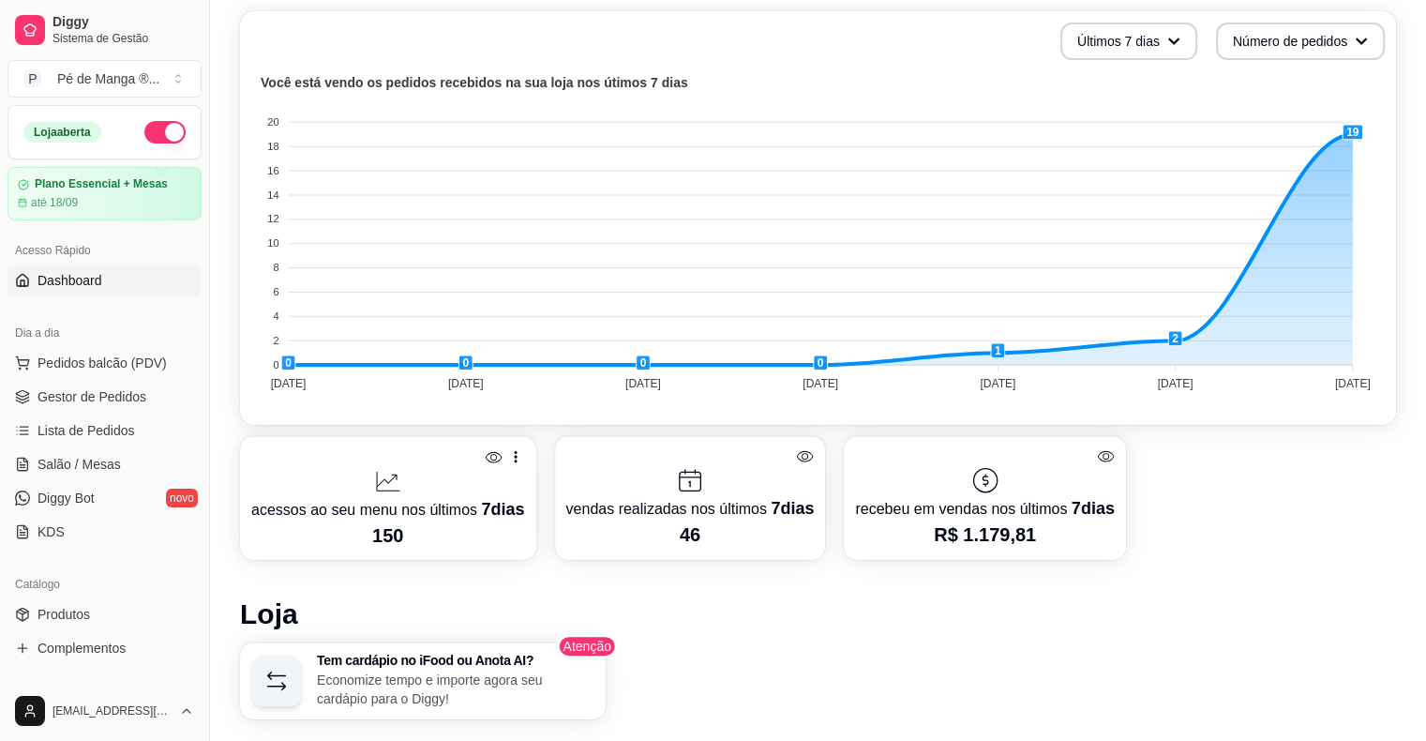
click at [509, 456] on icon at bounding box center [515, 456] width 19 height 19
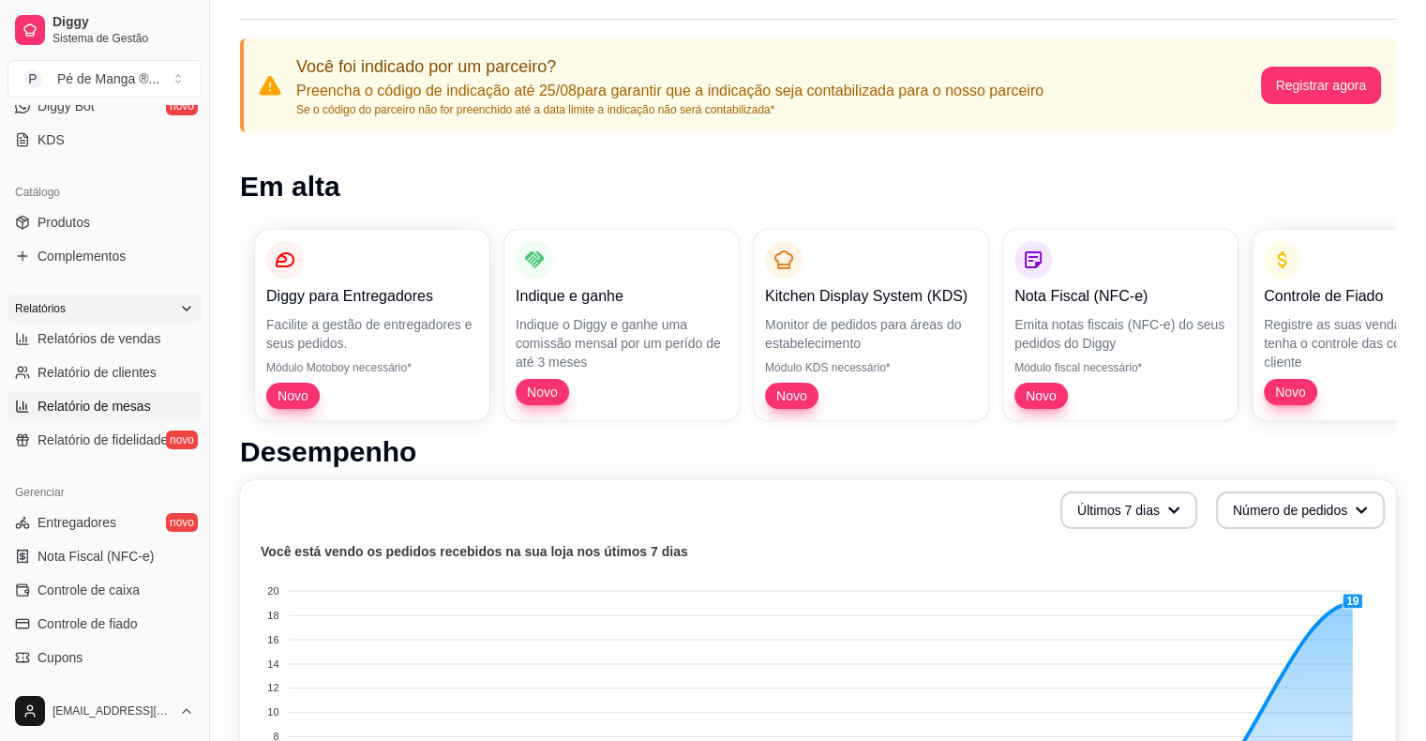
scroll to position [469, 0]
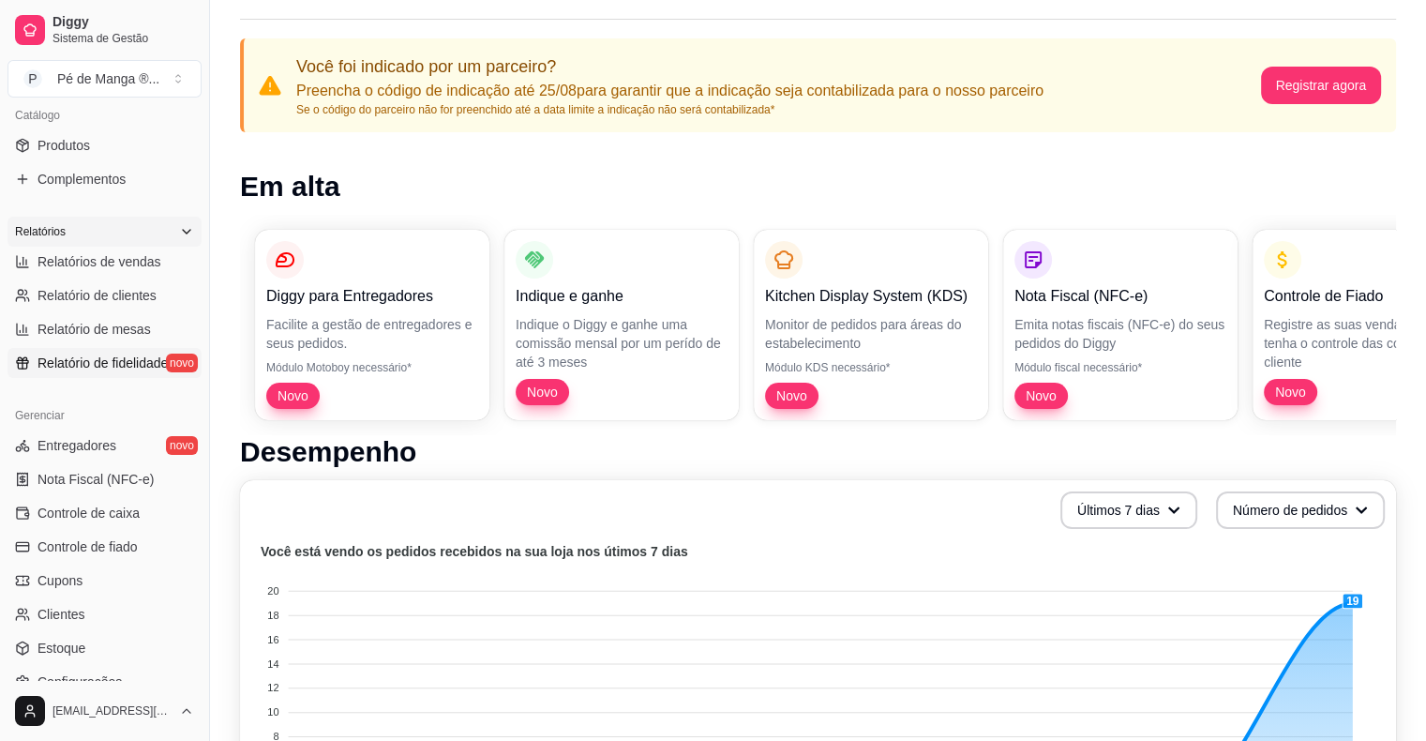
click at [130, 370] on span "Relatório de fidelidade" at bounding box center [102, 362] width 130 height 19
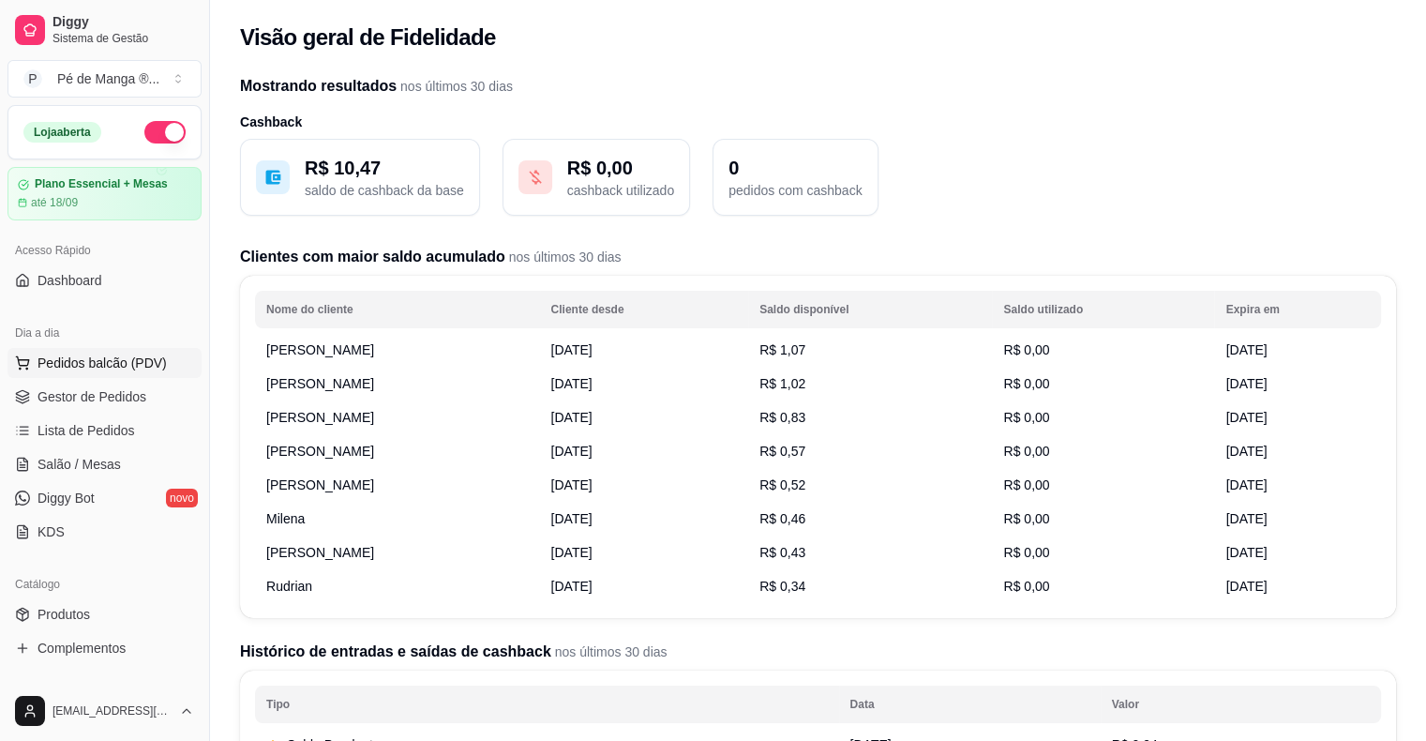
click at [79, 364] on span "Pedidos balcão (PDV)" at bounding box center [101, 362] width 129 height 19
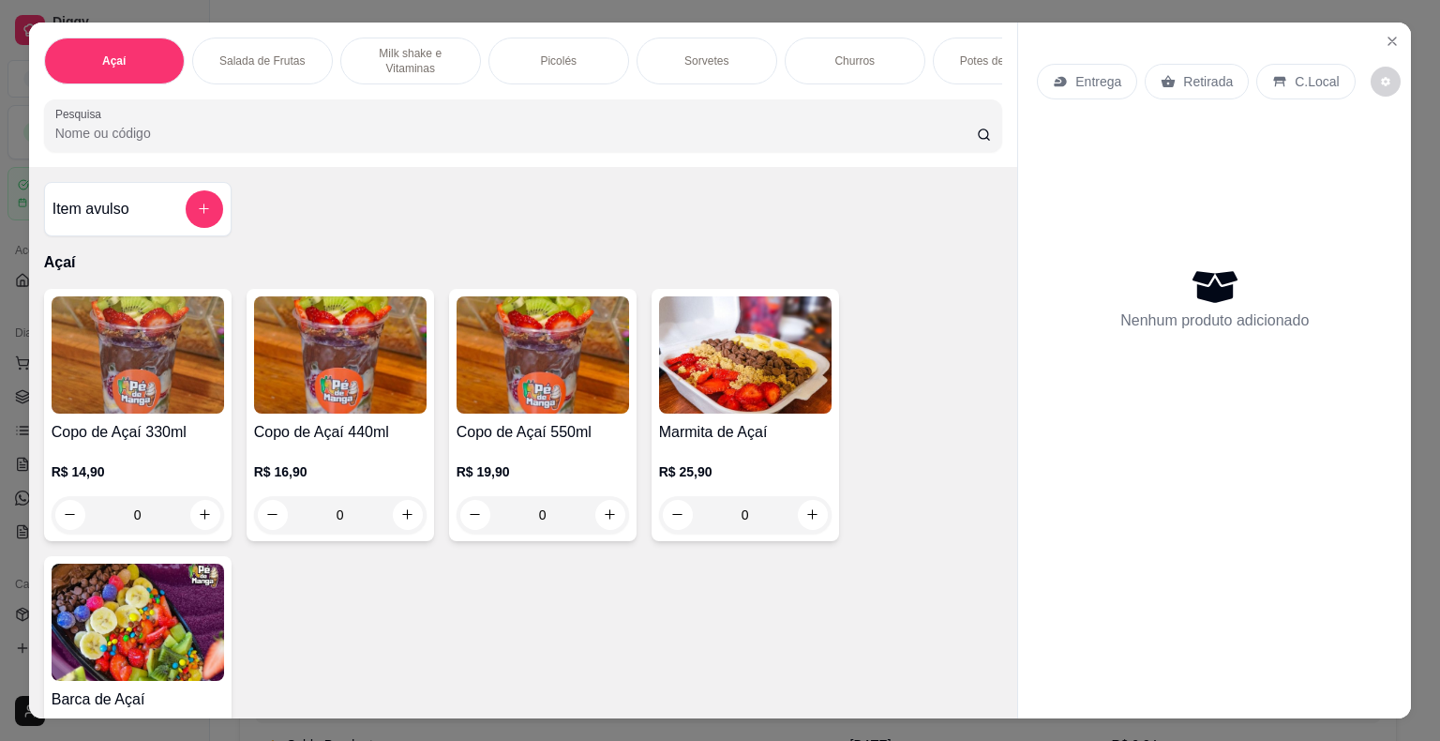
click at [828, 65] on div "Churros" at bounding box center [855, 60] width 141 height 47
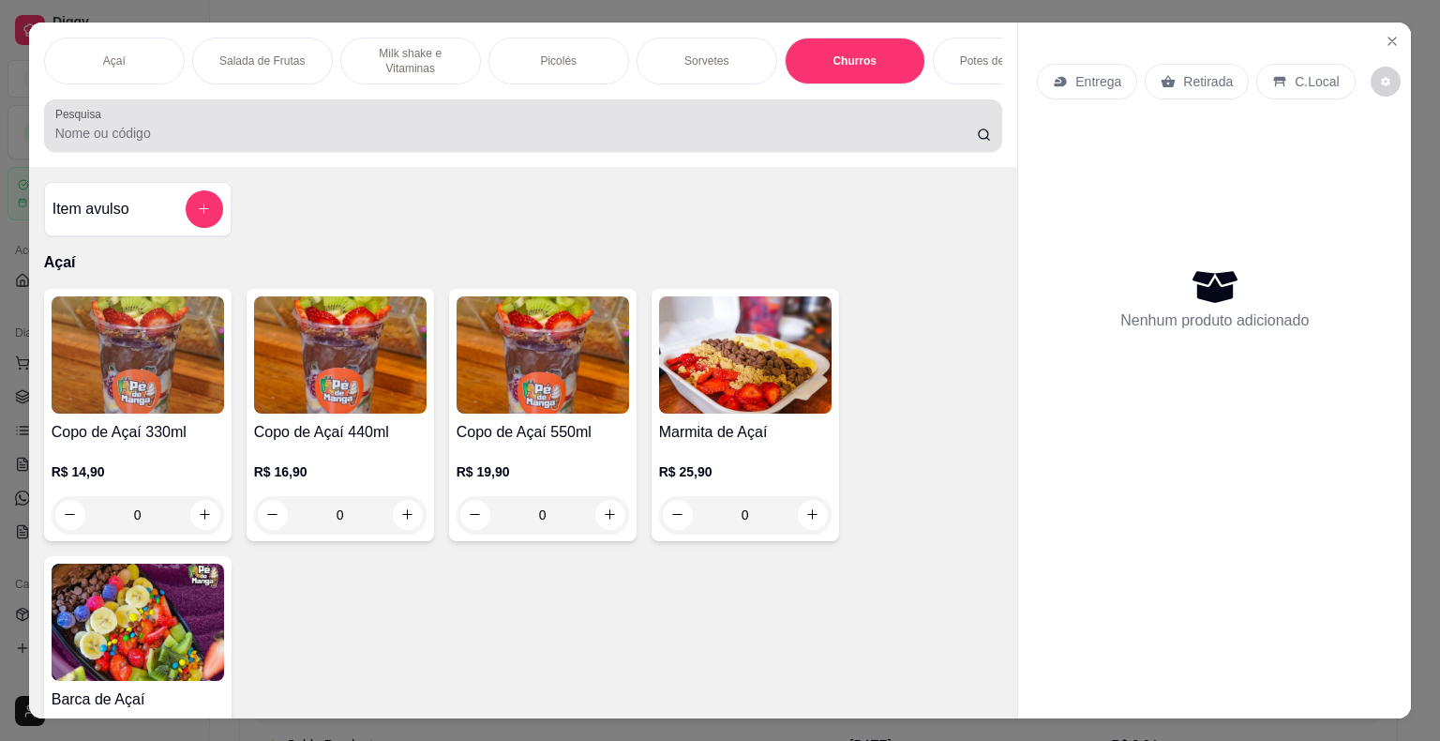
scroll to position [45, 0]
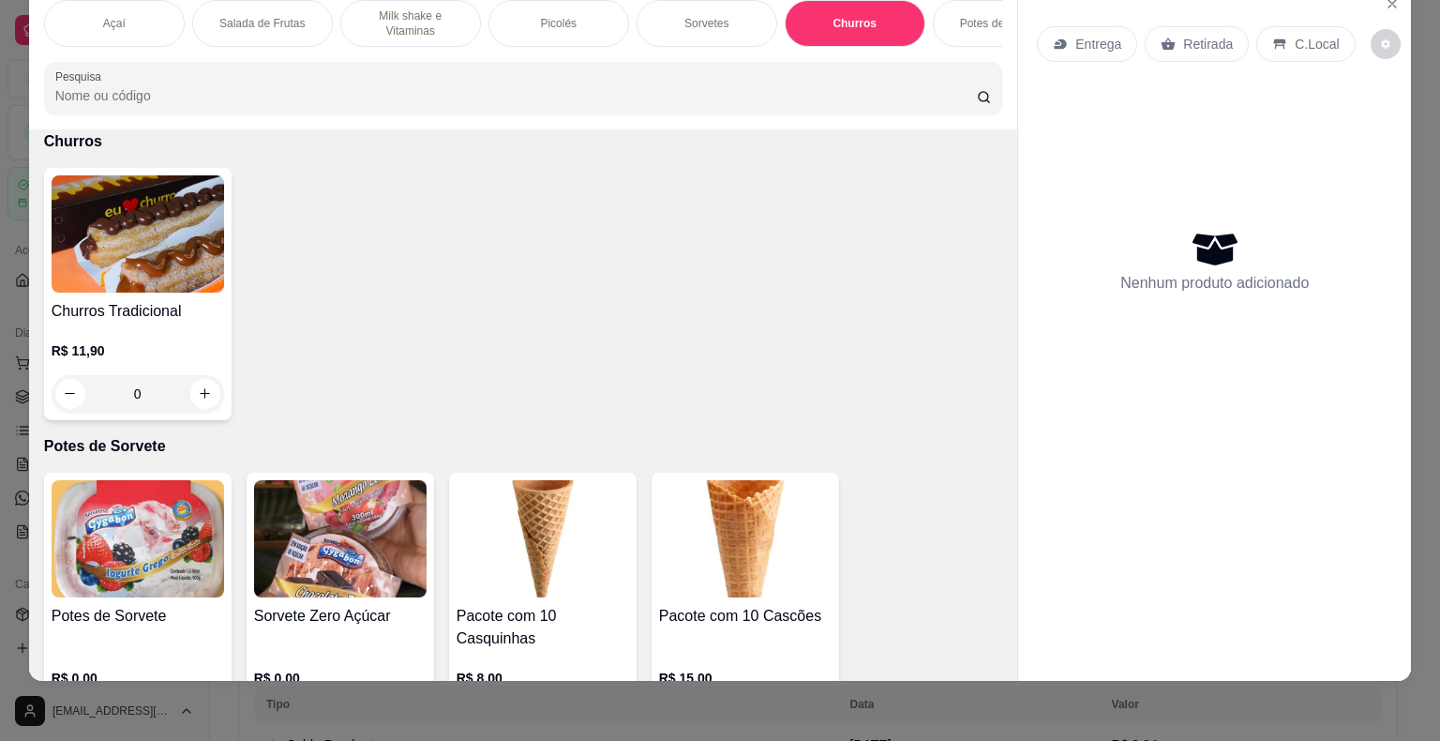
click at [144, 300] on h4 "Churros Tradicional" at bounding box center [138, 311] width 172 height 22
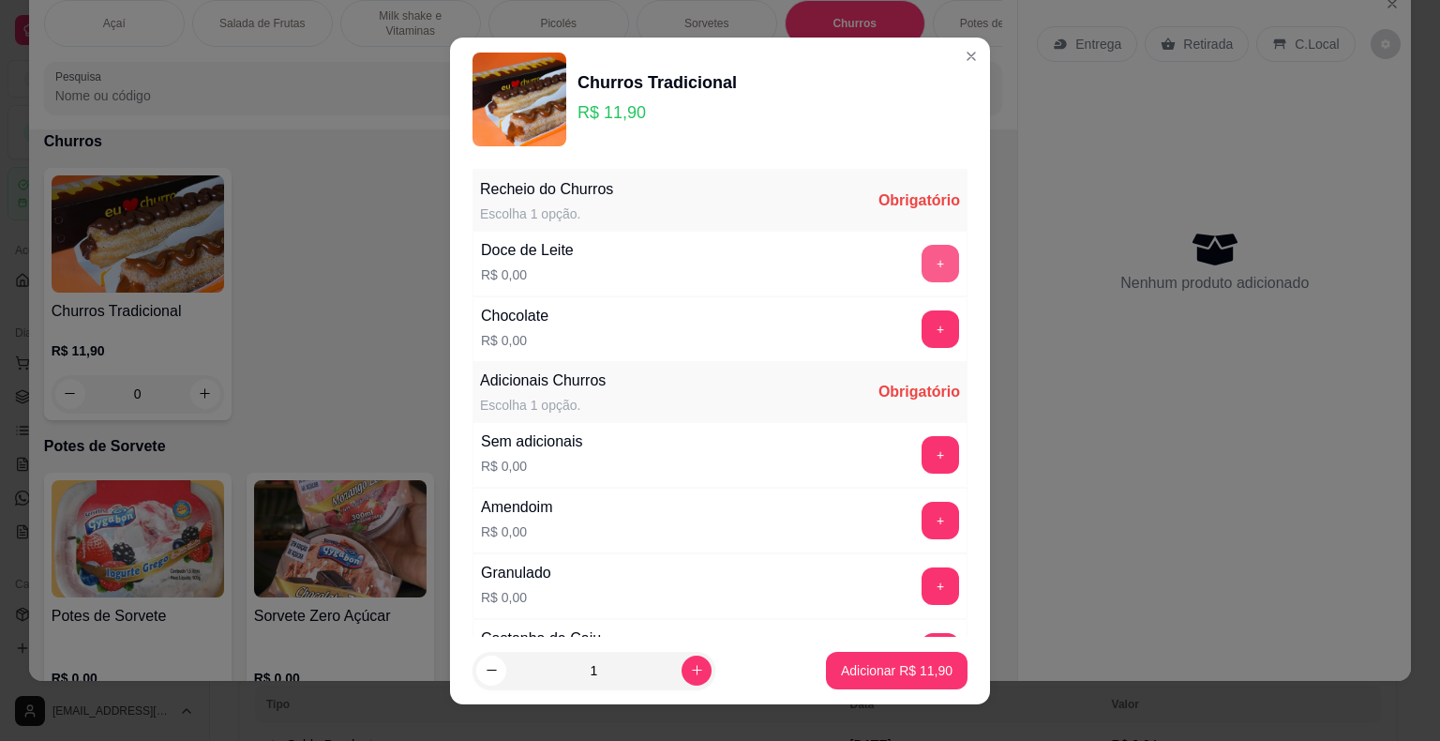
click at [922, 262] on button "+" at bounding box center [940, 263] width 37 height 37
click at [922, 593] on button "+" at bounding box center [940, 585] width 37 height 37
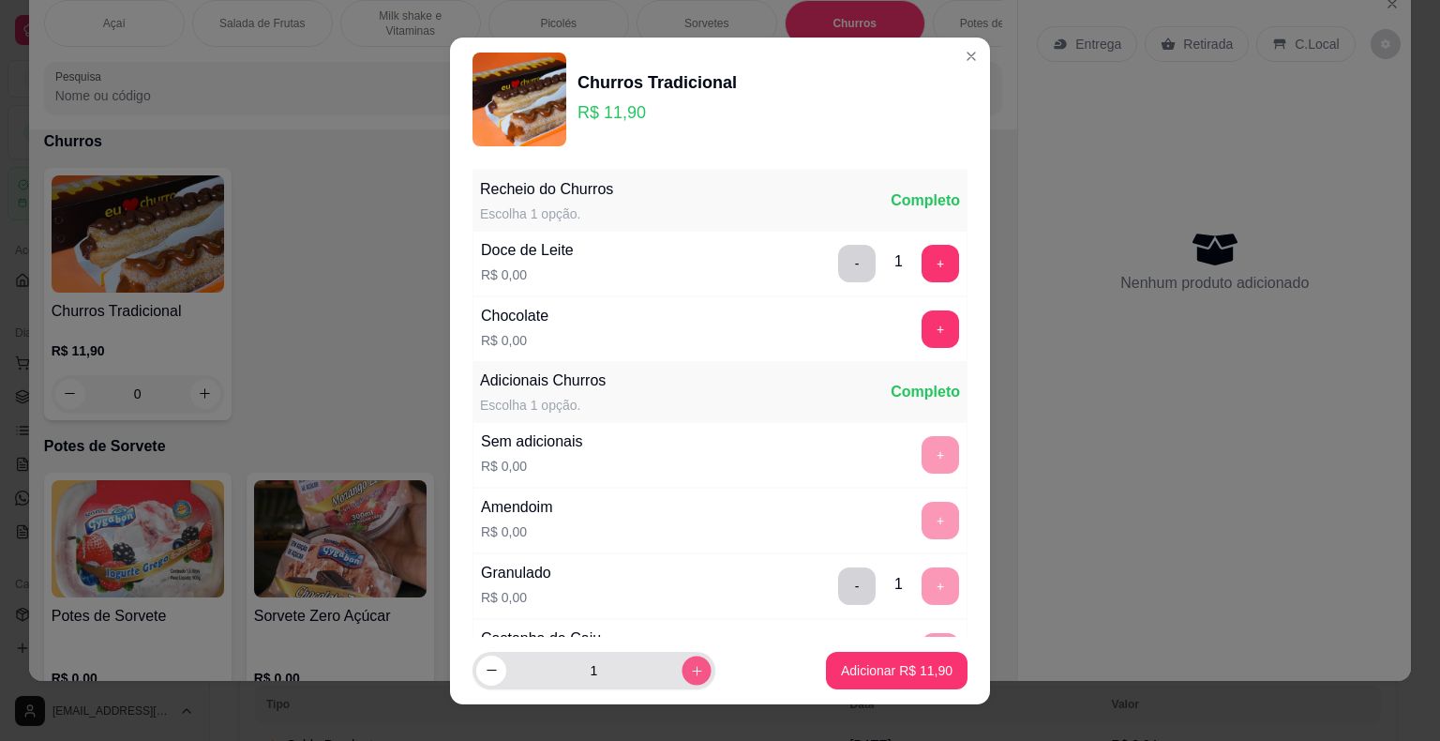
click at [690, 670] on icon "increase-product-quantity" at bounding box center [697, 670] width 14 height 14
type input "2"
click at [845, 668] on p "Adicionar R$ 23,80" at bounding box center [897, 670] width 112 height 19
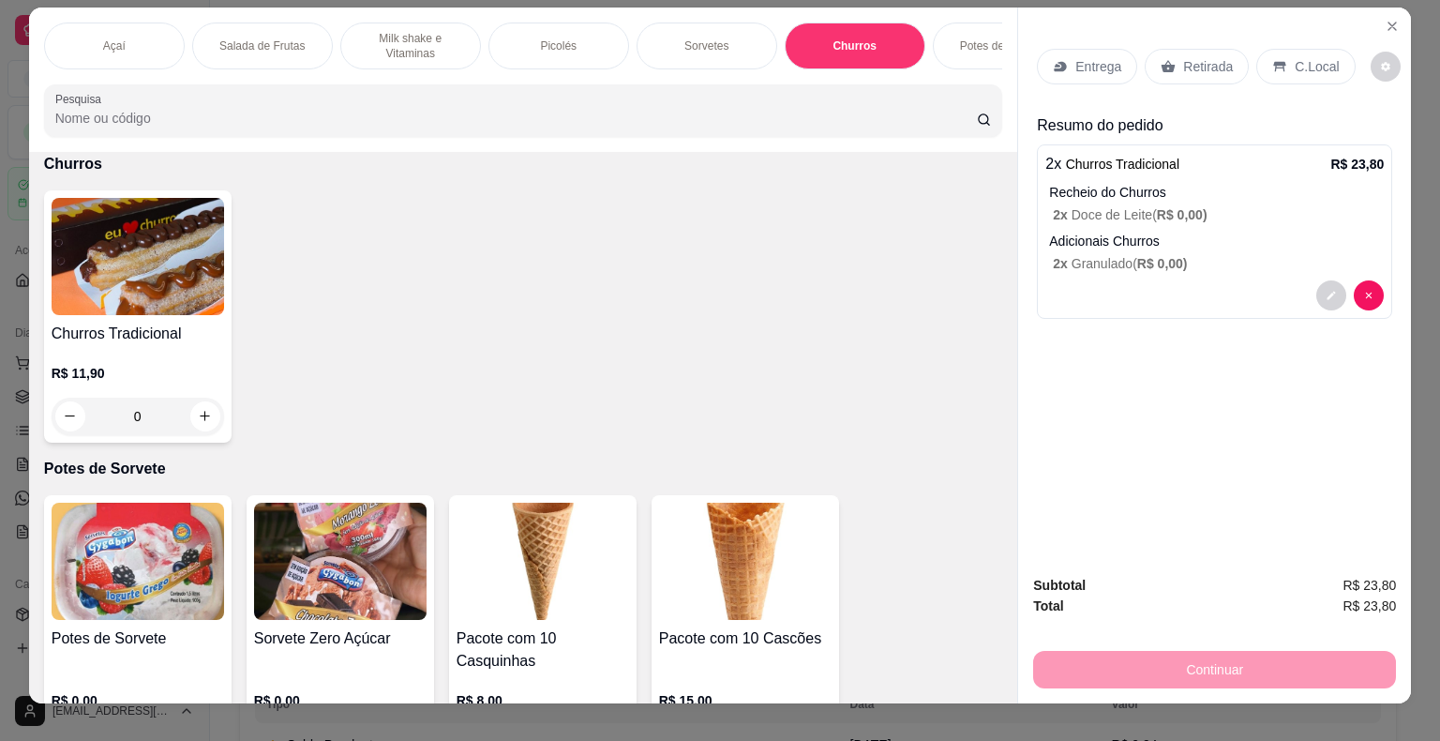
scroll to position [0, 0]
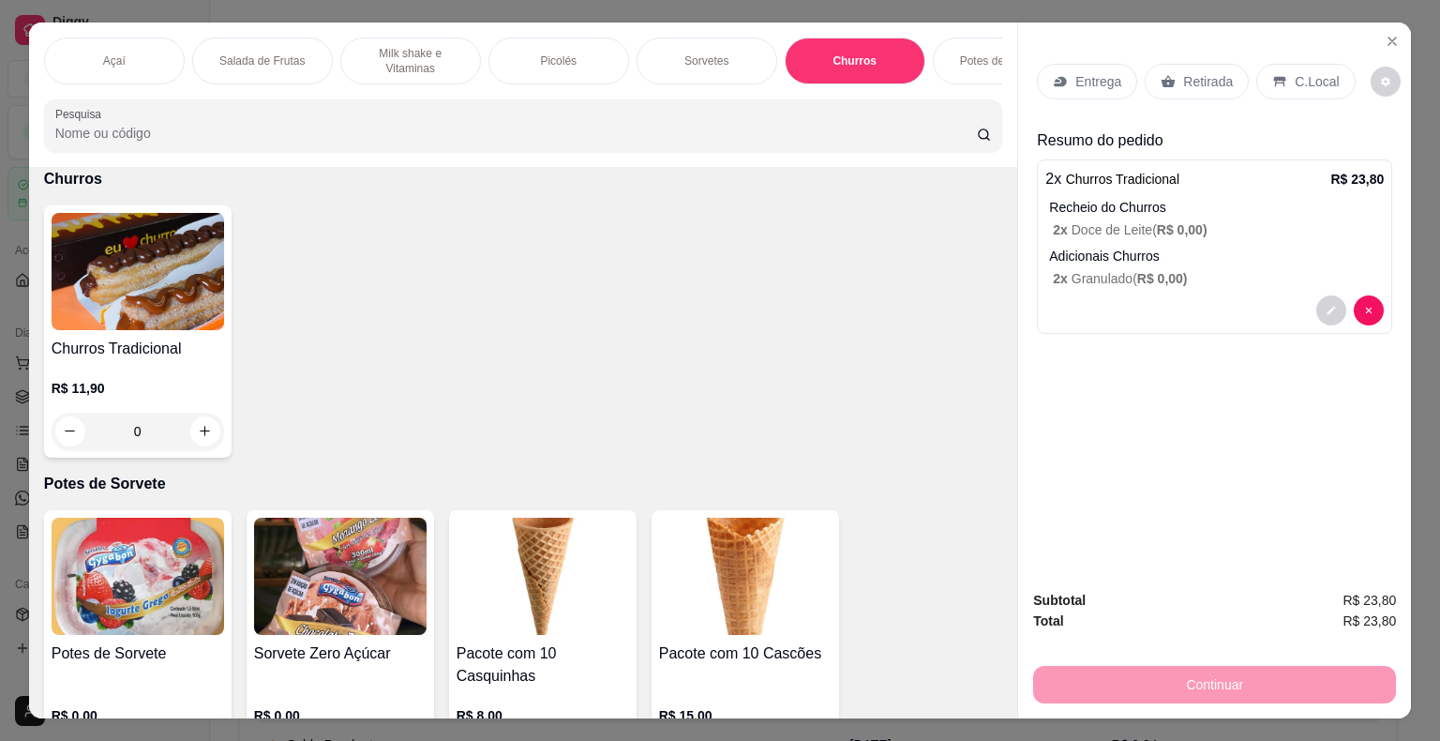
click at [1086, 72] on p "Entrega" at bounding box center [1098, 81] width 46 height 19
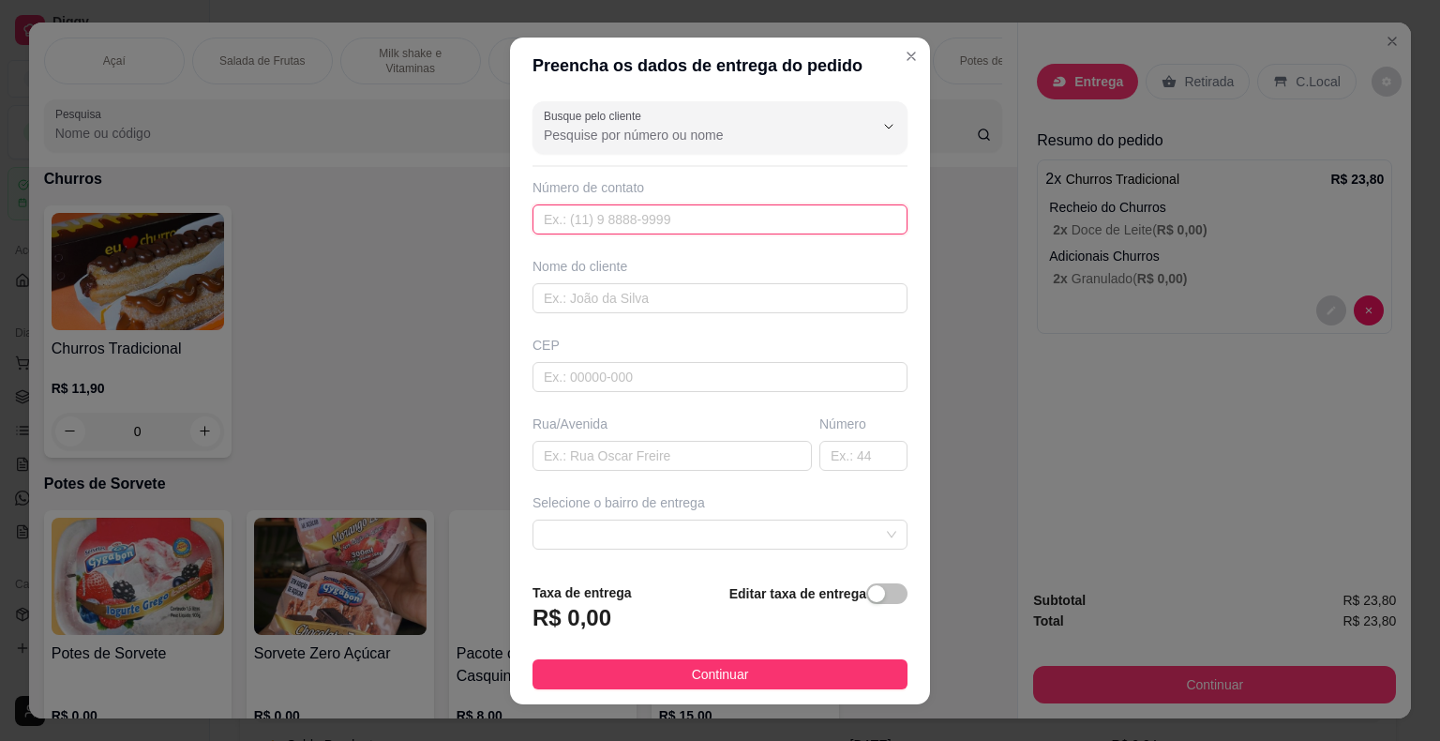
drag, startPoint x: 715, startPoint y: 215, endPoint x: 716, endPoint y: 226, distance: 11.3
click at [715, 216] on input "text" at bounding box center [719, 219] width 375 height 30
type input "[PHONE_NUMBER]"
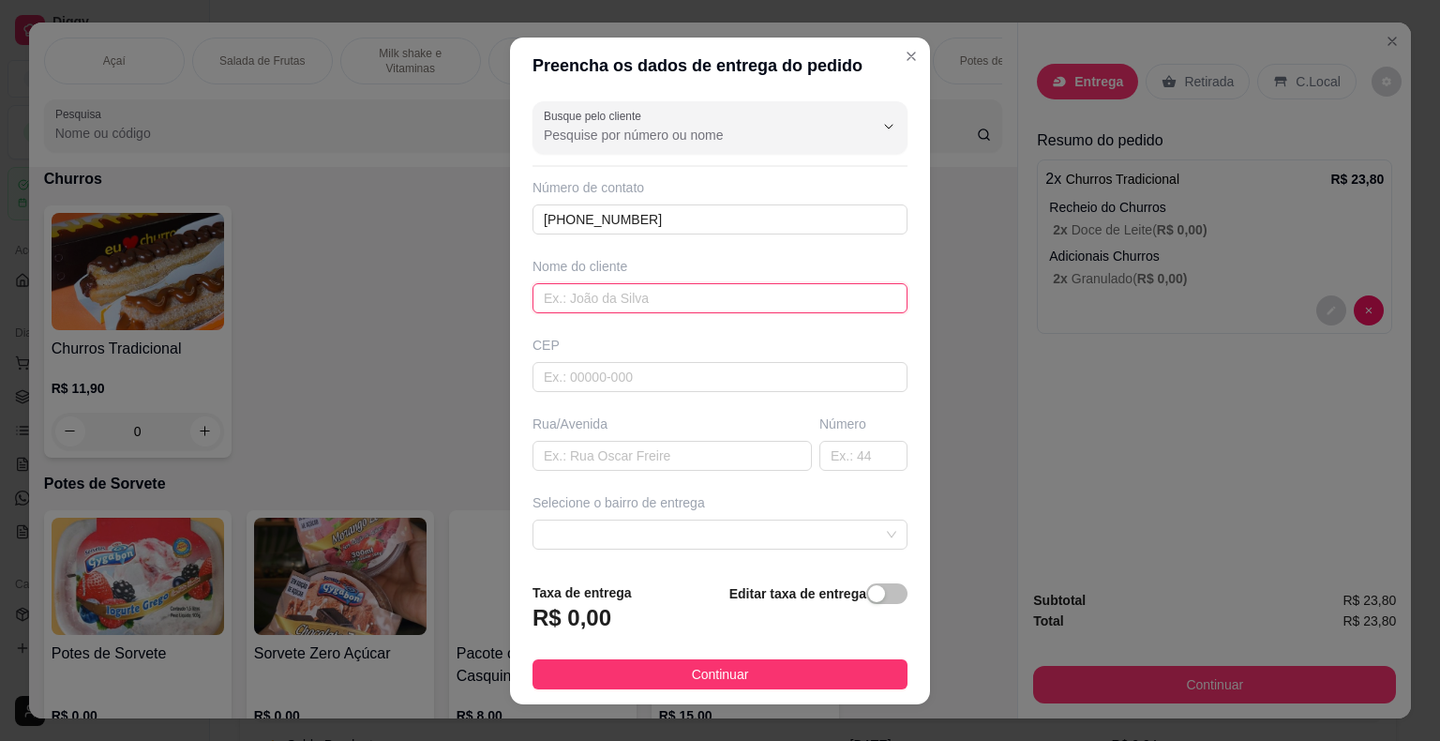
click at [626, 304] on input "text" at bounding box center [719, 298] width 375 height 30
type input "Cida"
click at [664, 374] on input "text" at bounding box center [719, 377] width 375 height 30
type input "18440000"
click at [667, 448] on input "text" at bounding box center [671, 456] width 279 height 30
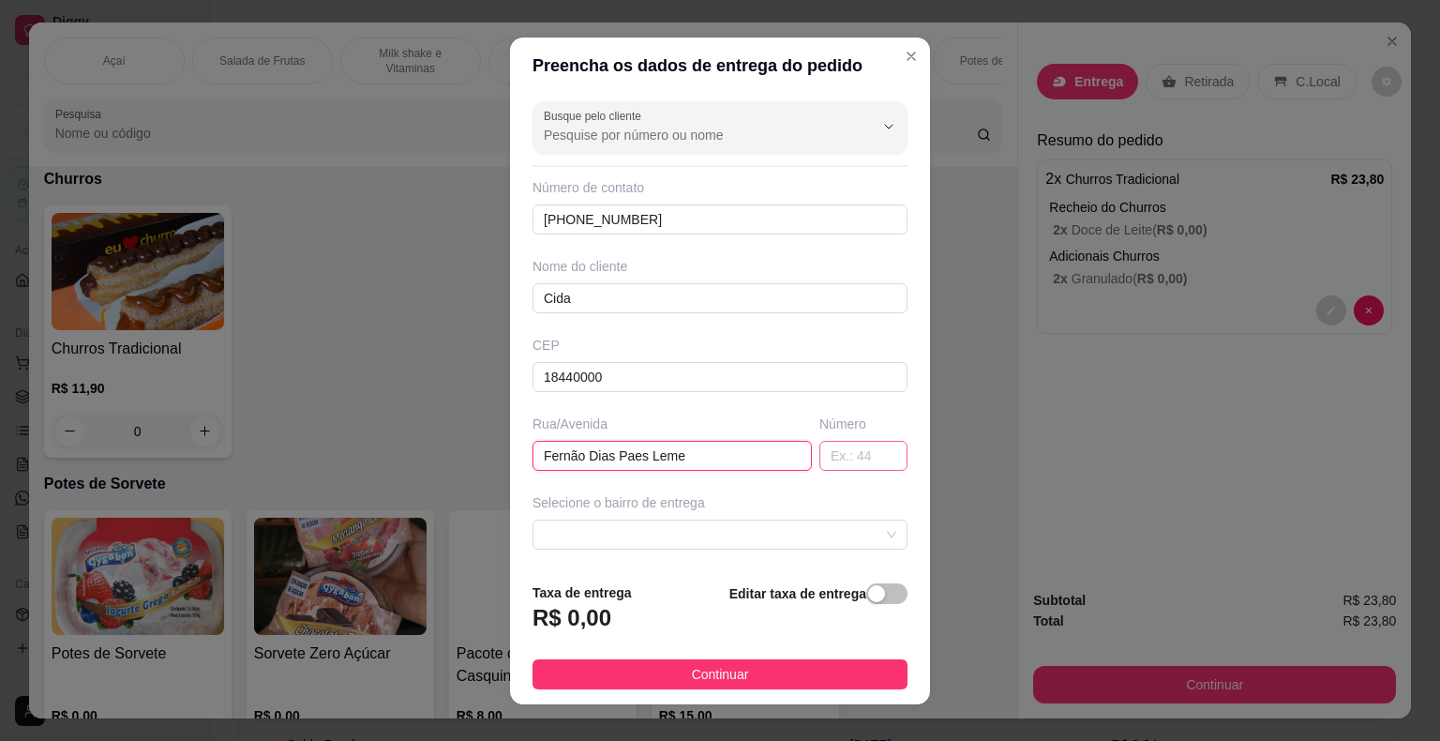
type input "Fernão Dias Paes Leme"
click at [849, 450] on input "text" at bounding box center [863, 456] width 88 height 30
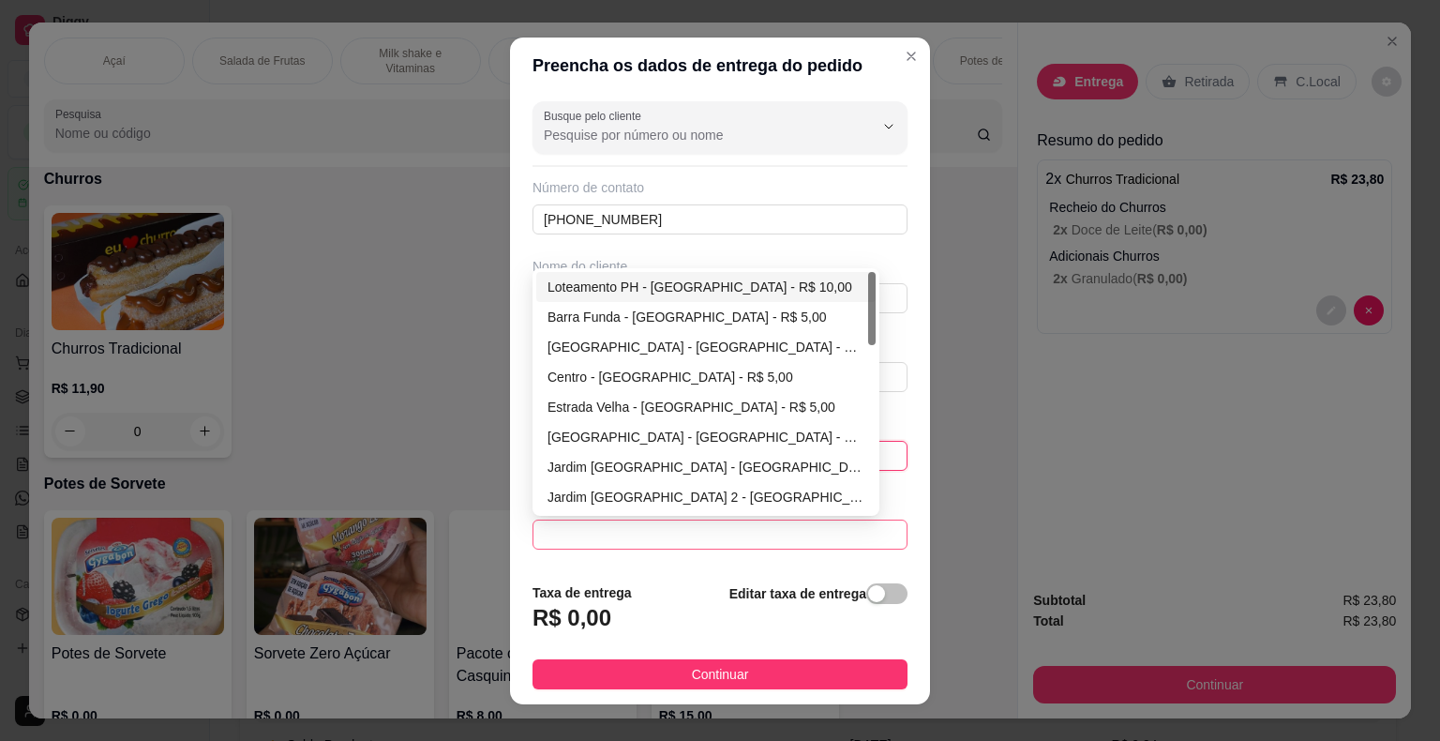
click at [778, 539] on span at bounding box center [720, 534] width 352 height 28
type input "39"
click at [667, 307] on div "Vila Bandeirantes - [GEOGRAPHIC_DATA] - R$ 5,00" at bounding box center [705, 317] width 317 height 21
type input "Itaberá"
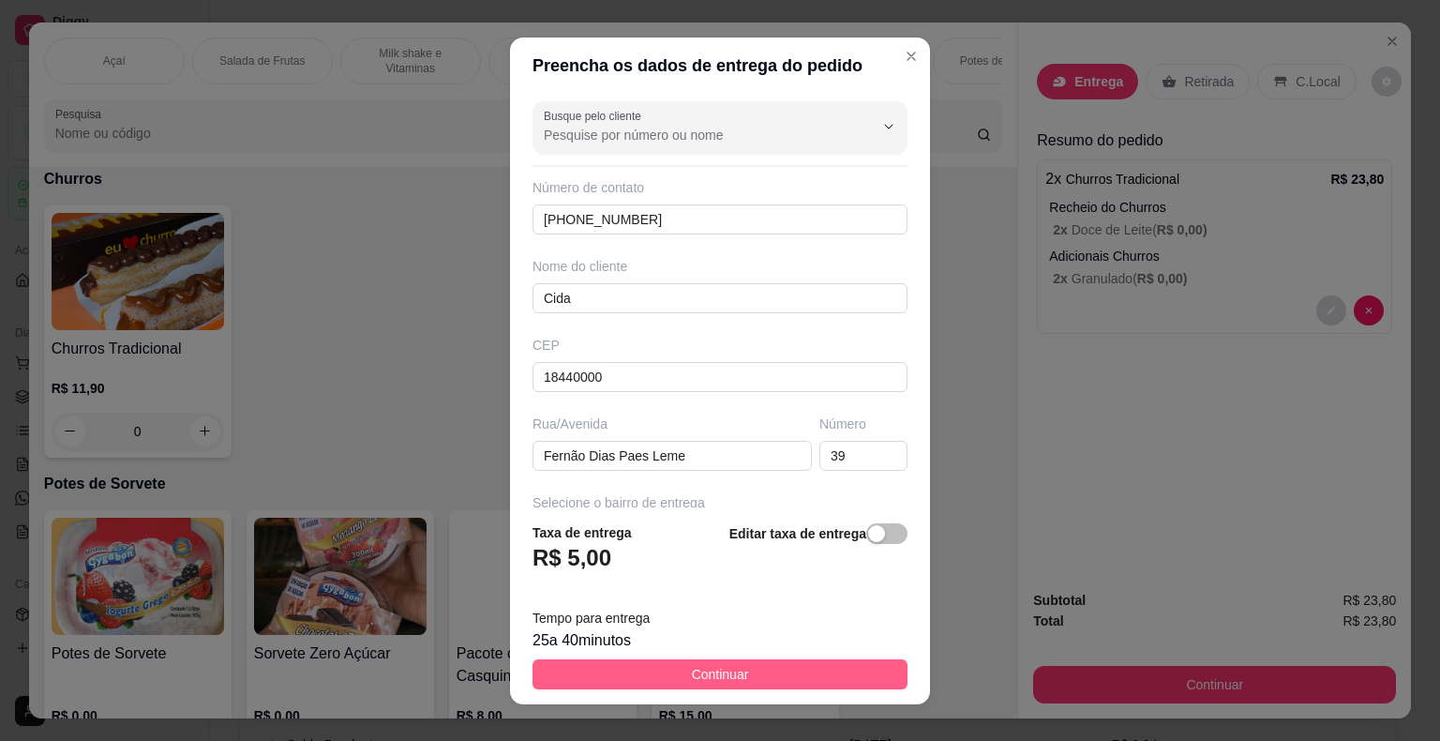
click at [692, 669] on span "Continuar" at bounding box center [720, 674] width 57 height 21
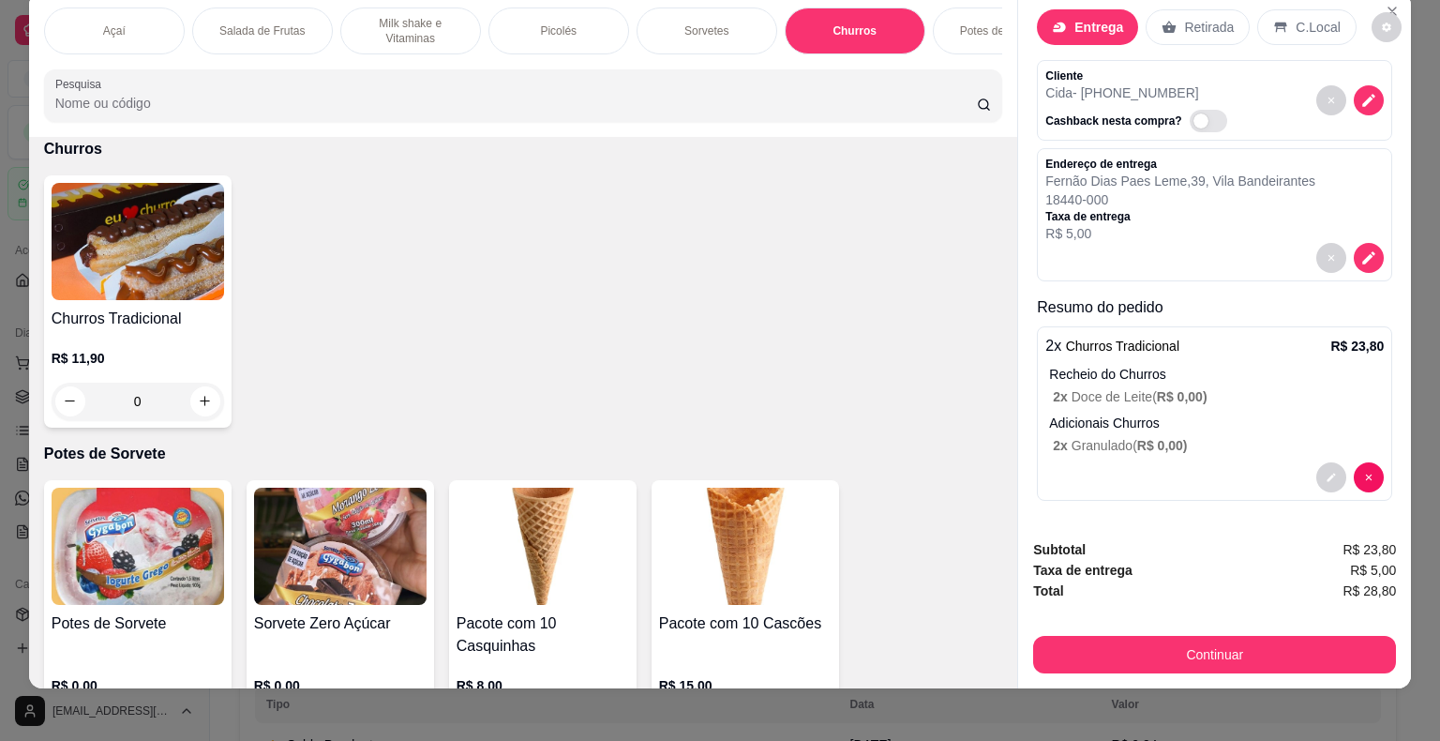
scroll to position [45, 0]
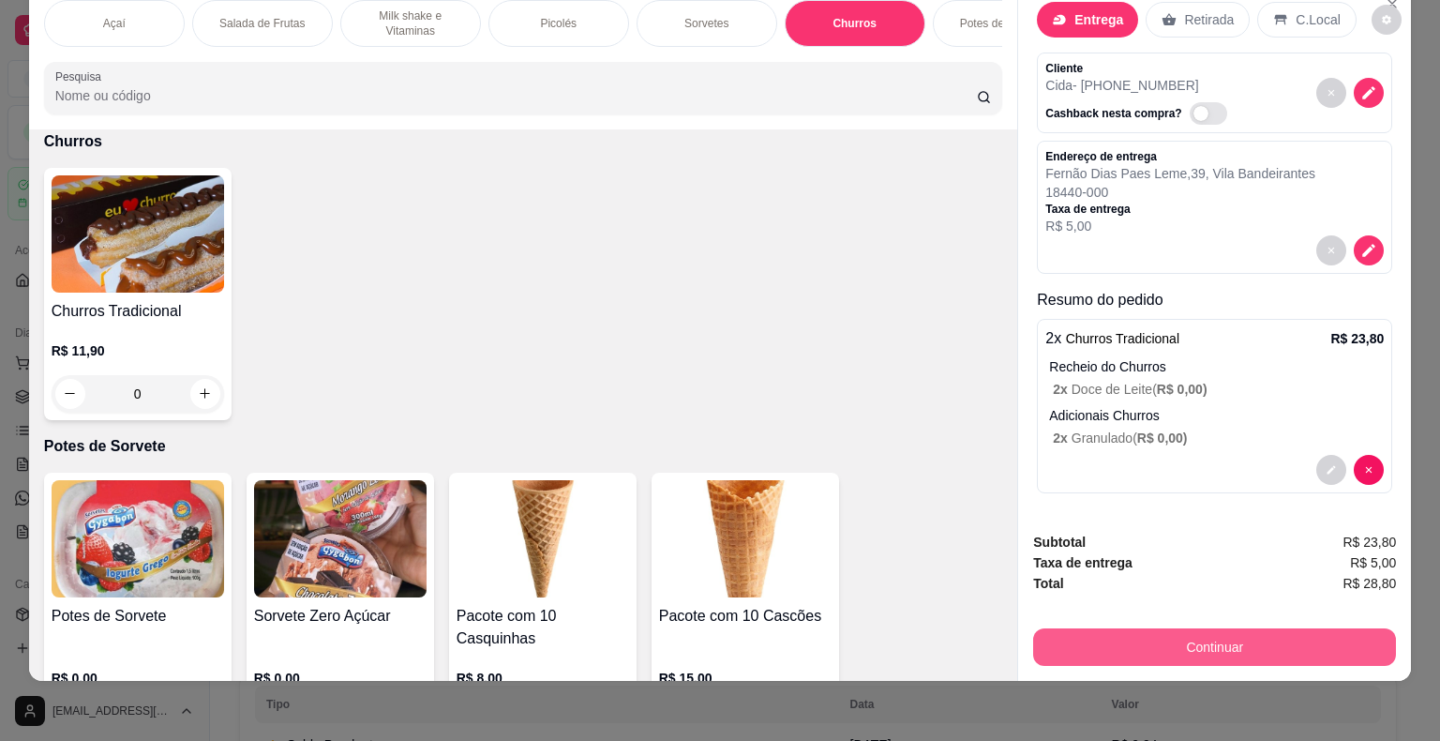
click at [1206, 635] on button "Continuar" at bounding box center [1214, 646] width 363 height 37
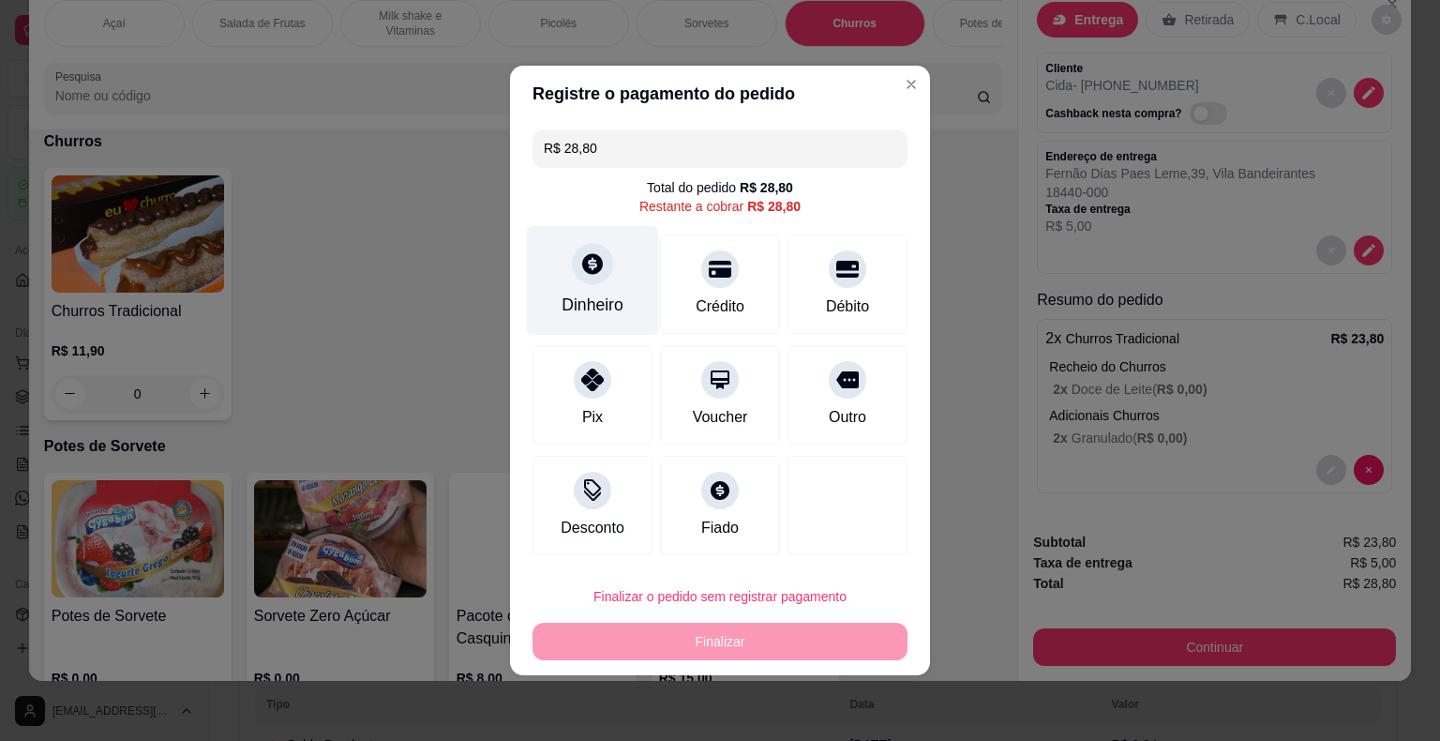
click at [592, 298] on div "Dinheiro" at bounding box center [593, 304] width 62 height 24
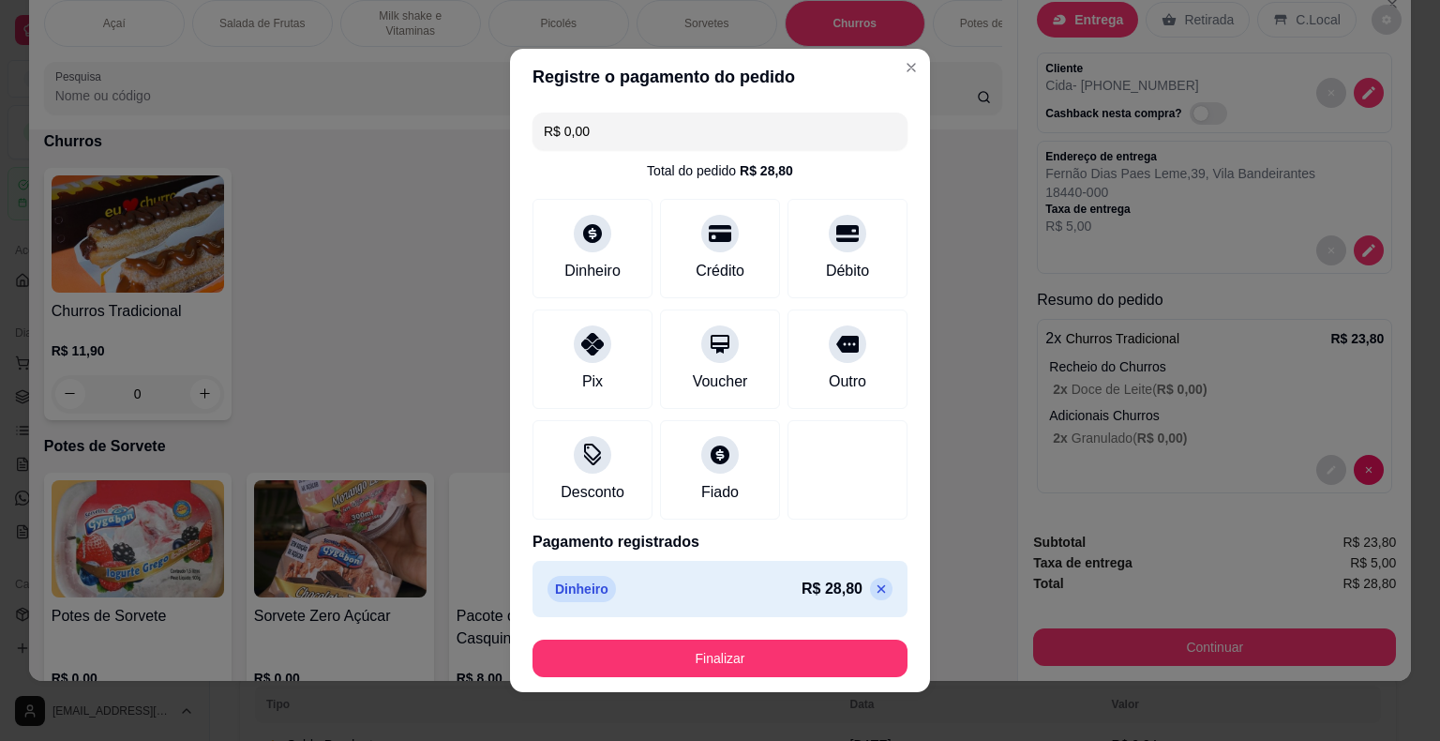
scroll to position [10, 0]
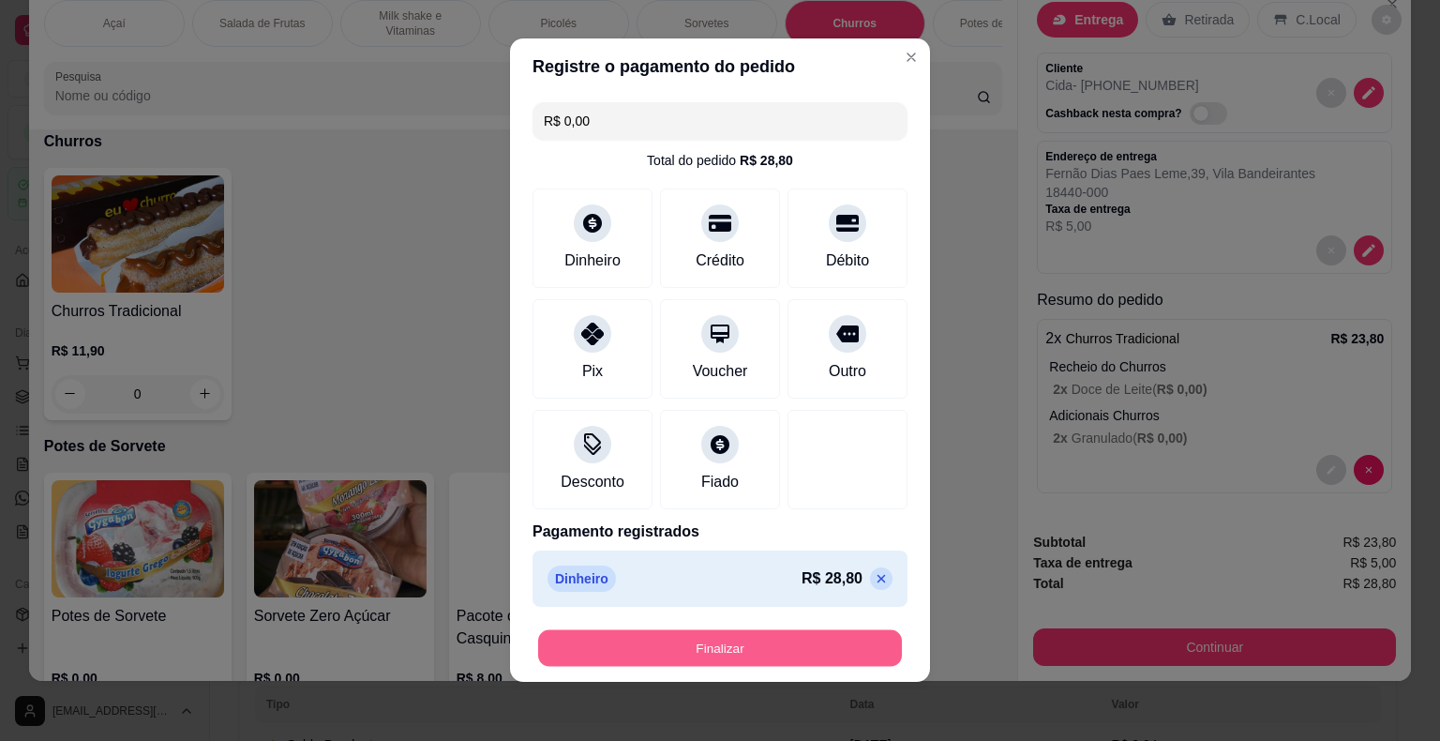
click at [817, 652] on button "Finalizar" at bounding box center [720, 648] width 364 height 37
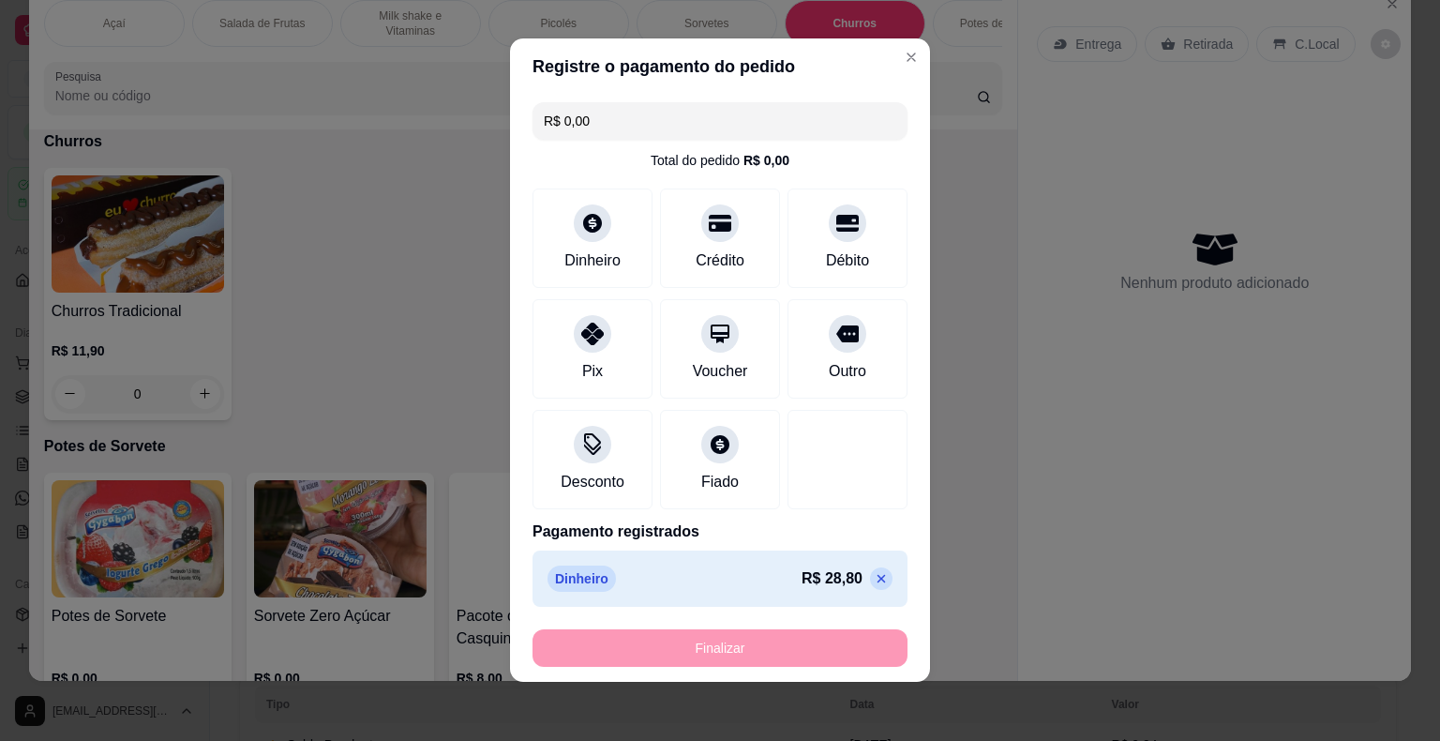
type input "-R$ 28,80"
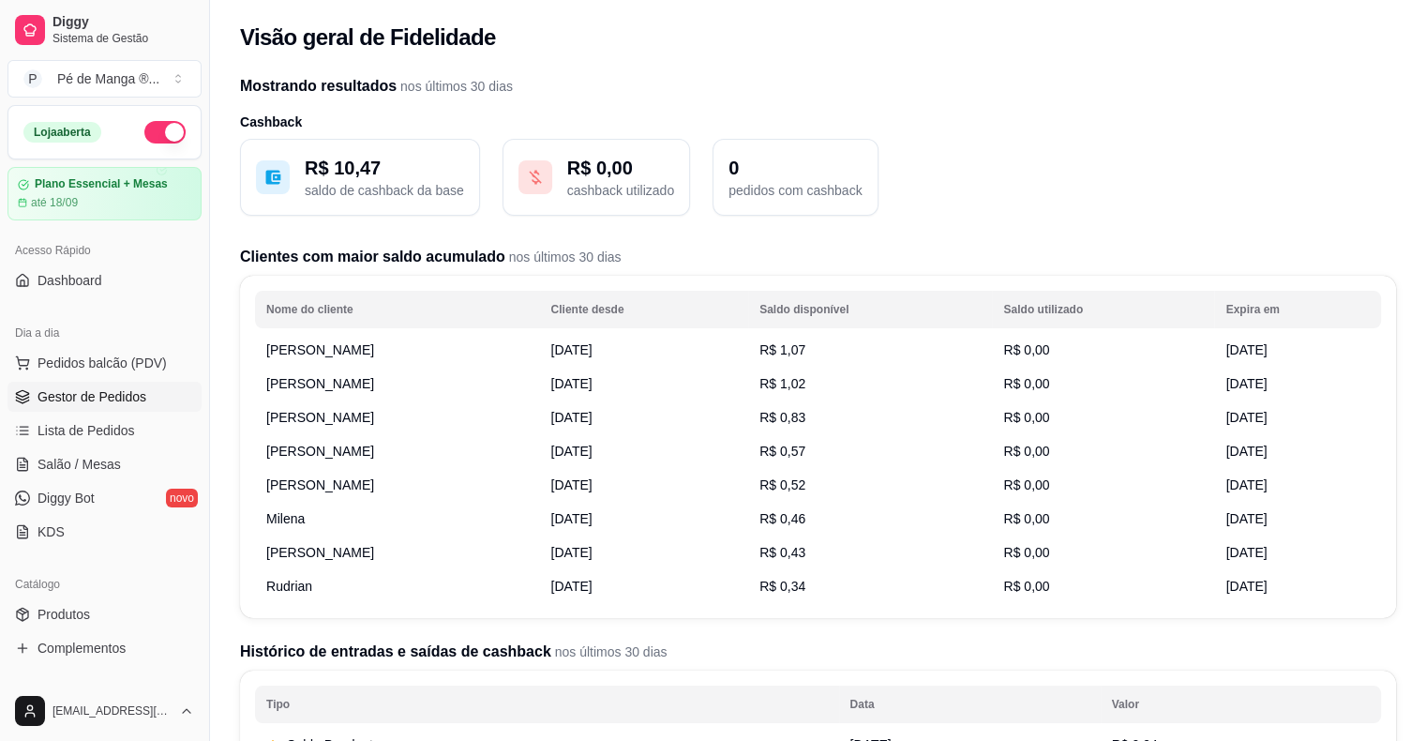
click at [139, 397] on span "Gestor de Pedidos" at bounding box center [91, 396] width 109 height 19
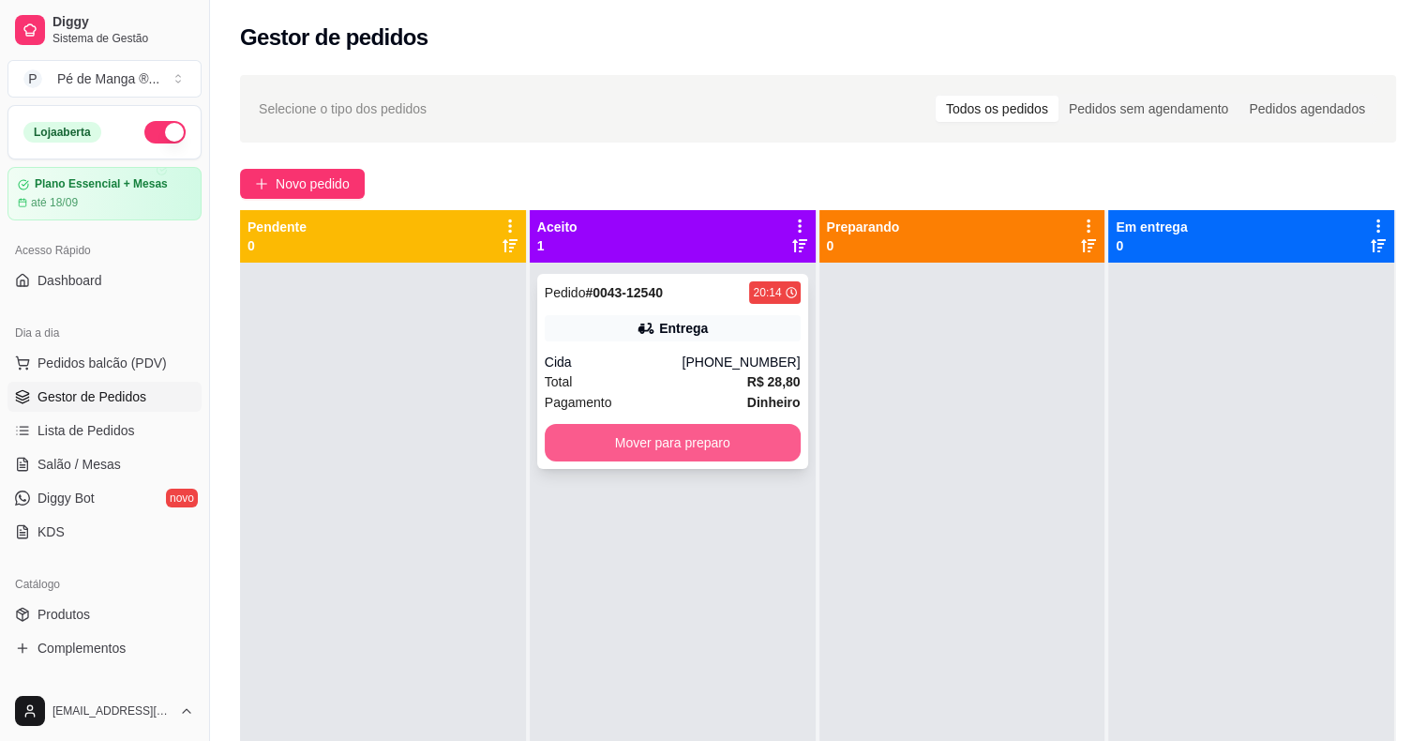
click at [768, 452] on button "Mover para preparo" at bounding box center [673, 442] width 256 height 37
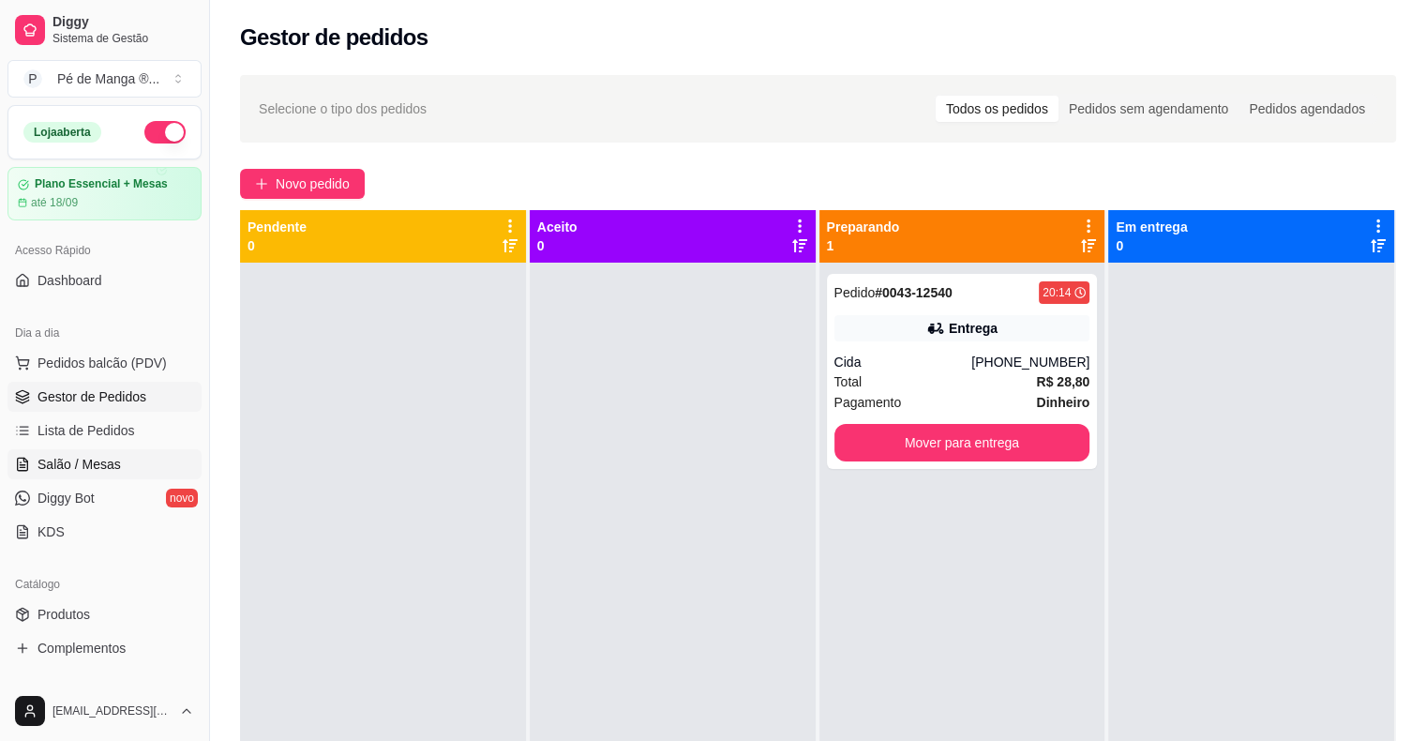
click at [77, 449] on link "Salão / Mesas" at bounding box center [104, 464] width 194 height 30
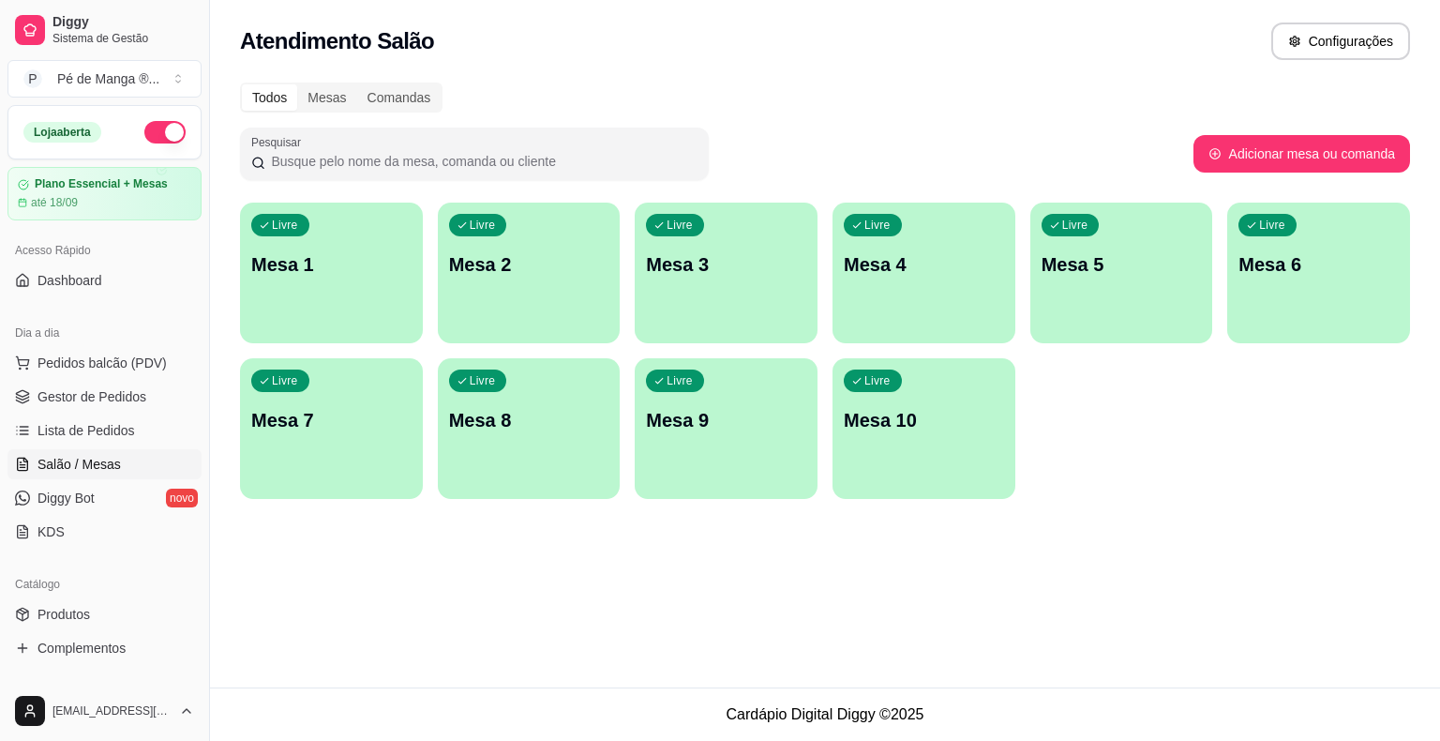
click at [345, 261] on p "Mesa 1" at bounding box center [331, 264] width 160 height 26
click at [345, 261] on body "Diggy Sistema de Gestão P Pé de Manga ® ... Loja aberta Plano Essencial + Mesas…" at bounding box center [720, 370] width 1440 height 741
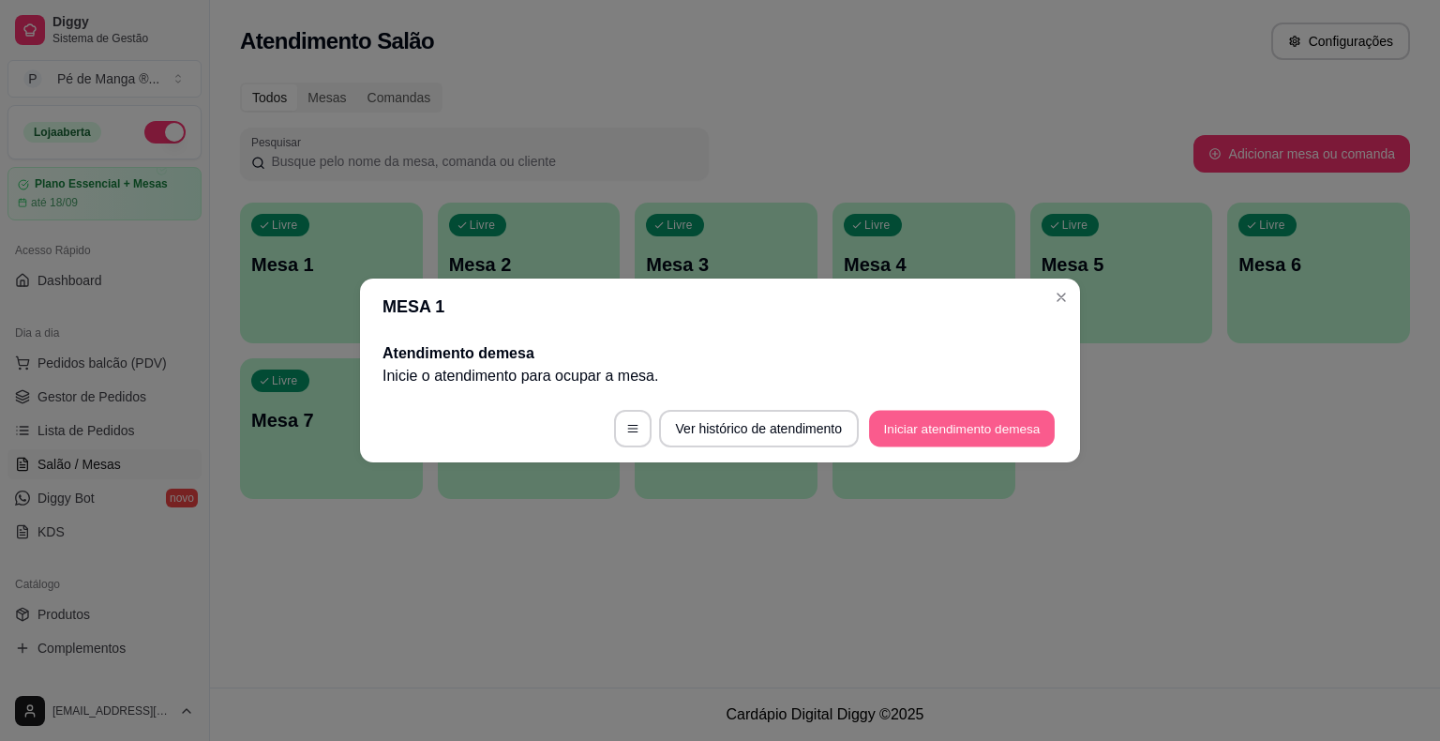
click at [968, 437] on button "Iniciar atendimento de mesa" at bounding box center [962, 429] width 186 height 37
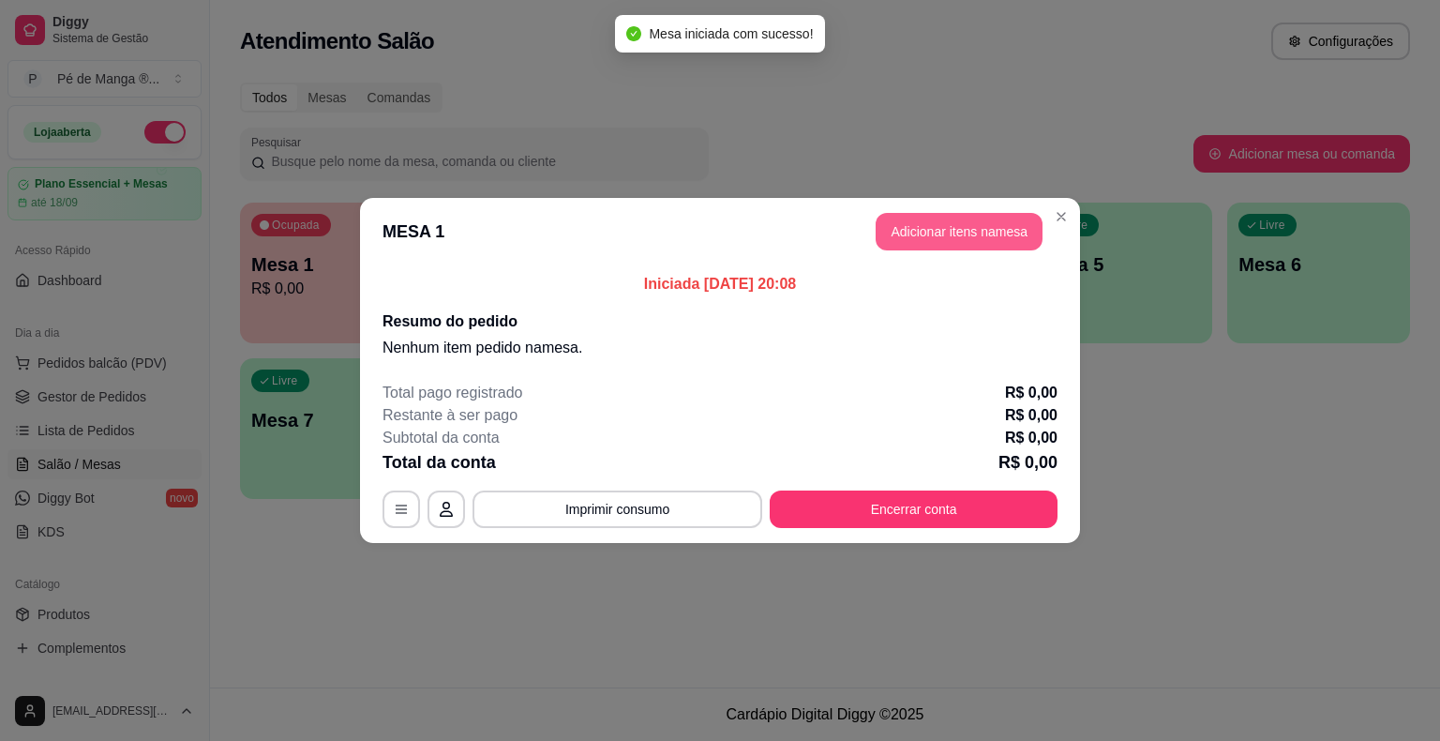
click at [969, 234] on button "Adicionar itens na mesa" at bounding box center [959, 231] width 167 height 37
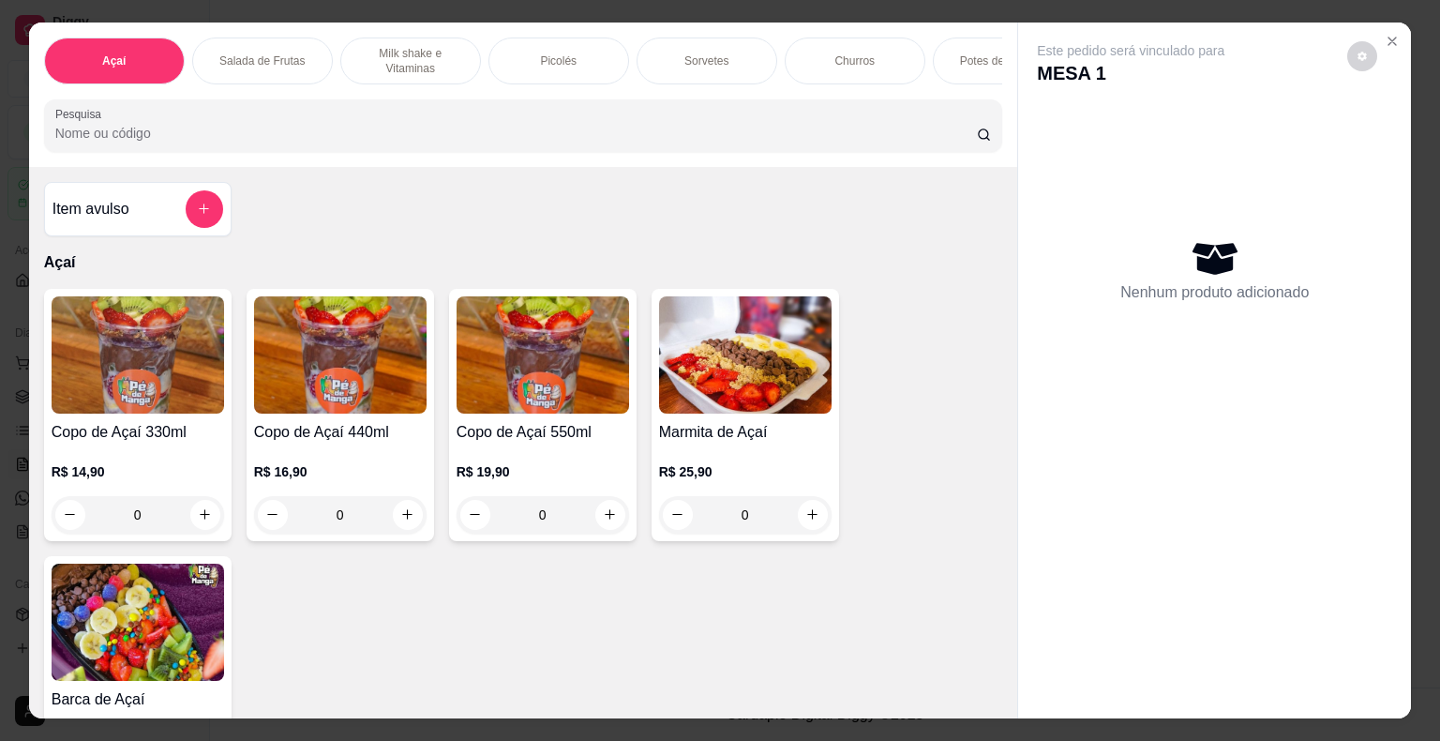
click at [178, 481] on p "R$ 14,90" at bounding box center [138, 471] width 172 height 19
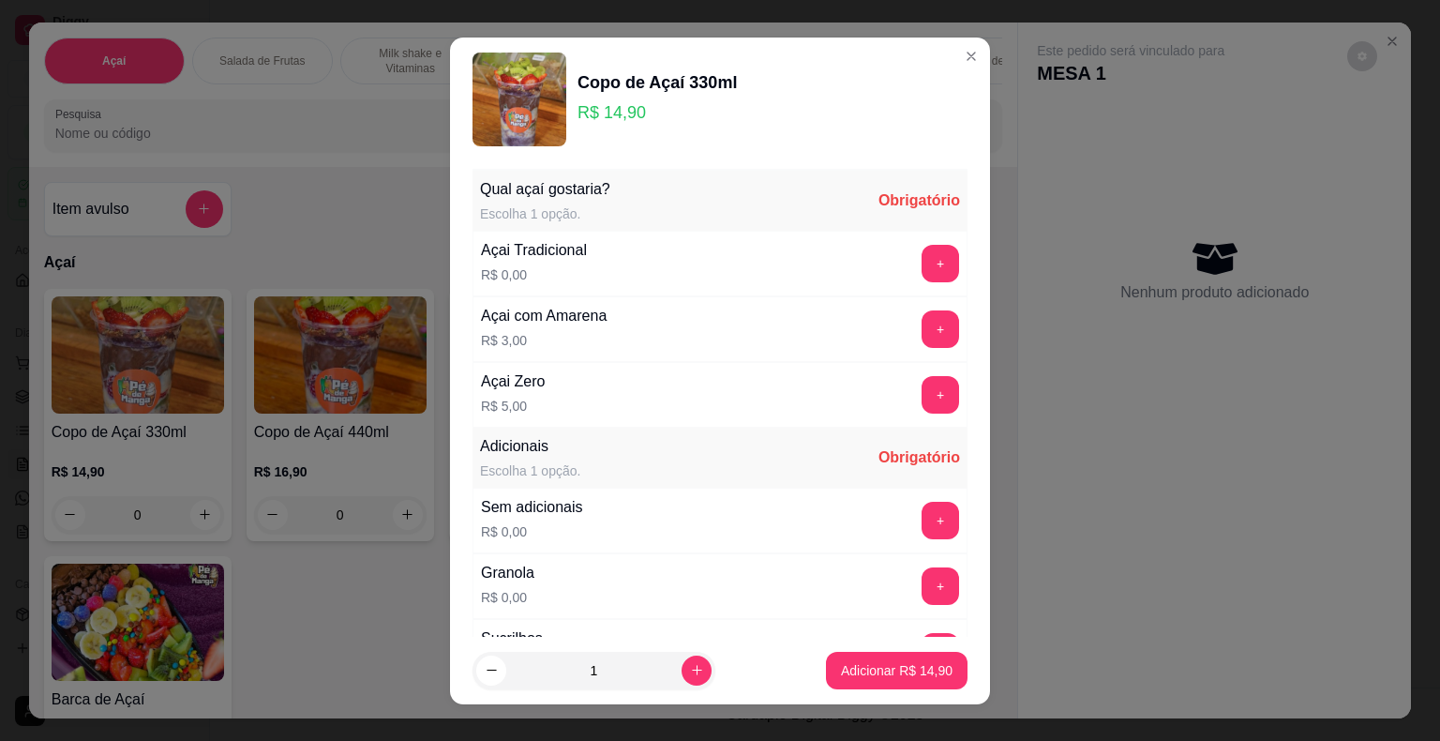
click at [922, 266] on button "+" at bounding box center [940, 263] width 37 height 37
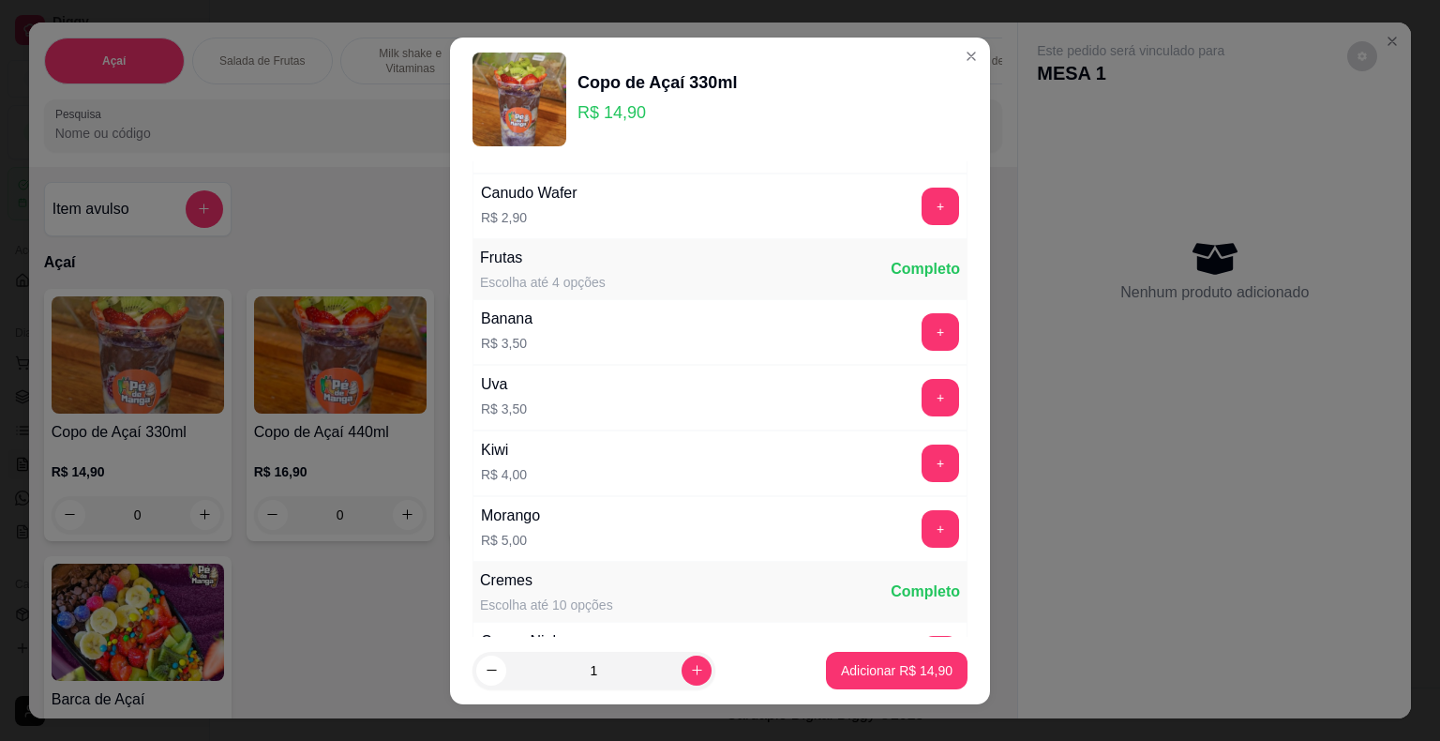
scroll to position [1312, 0]
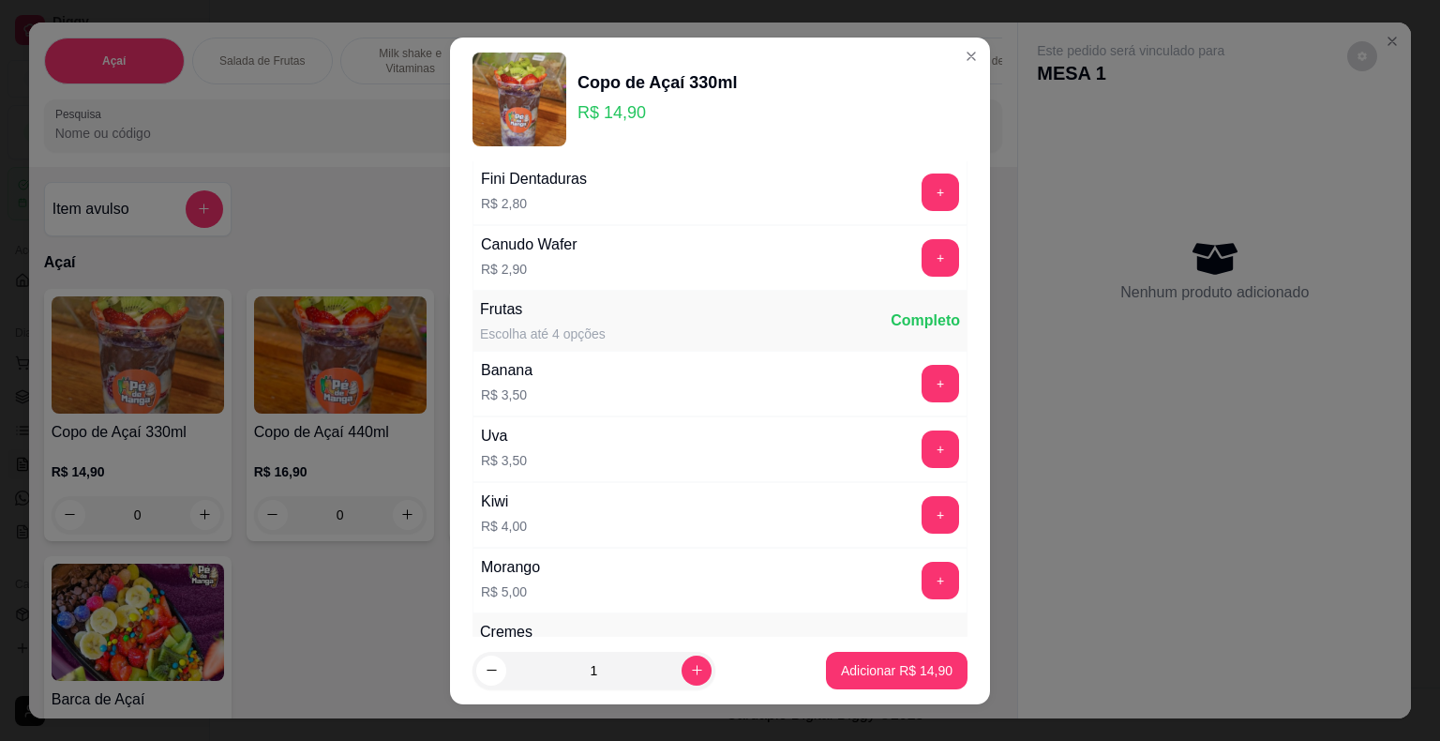
click at [907, 591] on div "Morango R$ 5,00 +" at bounding box center [719, 580] width 495 height 66
click at [922, 573] on button "+" at bounding box center [940, 580] width 37 height 37
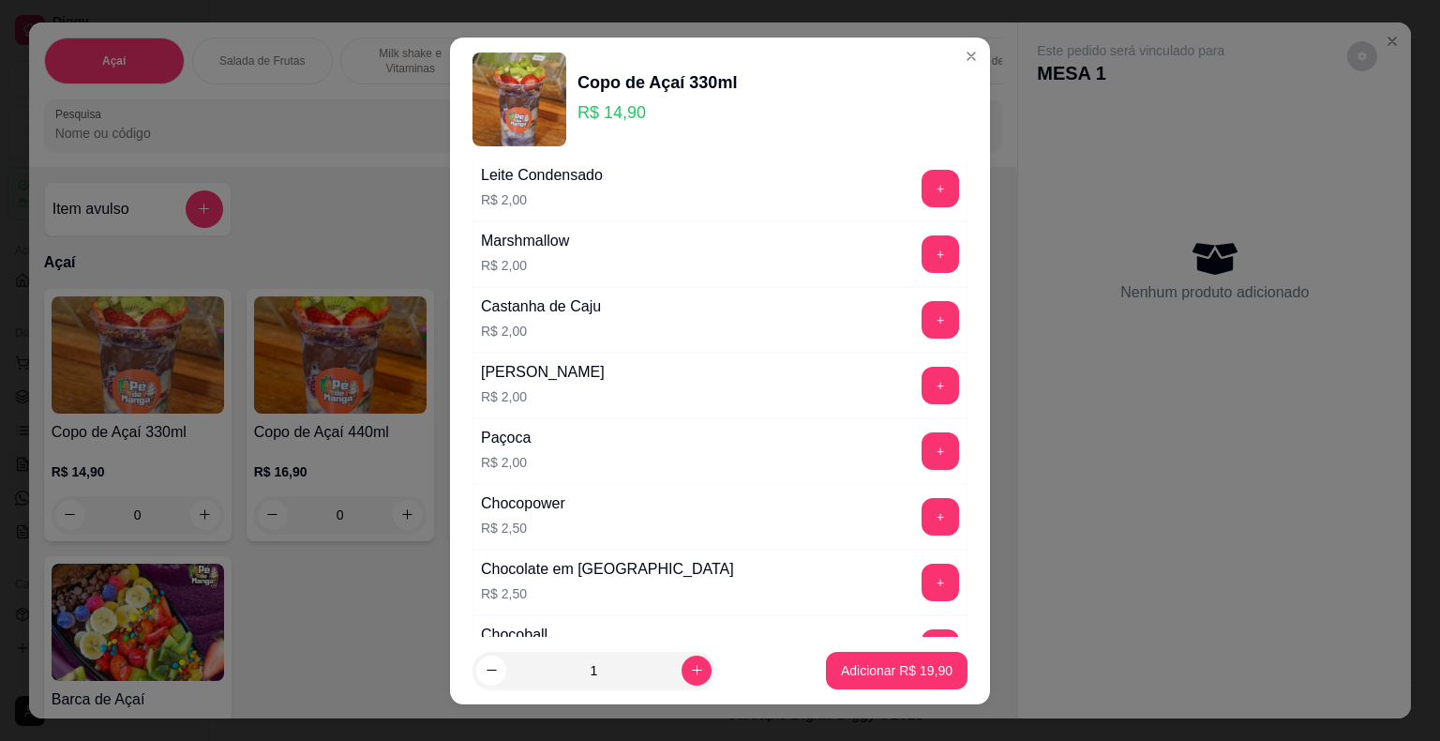
scroll to position [562, 0]
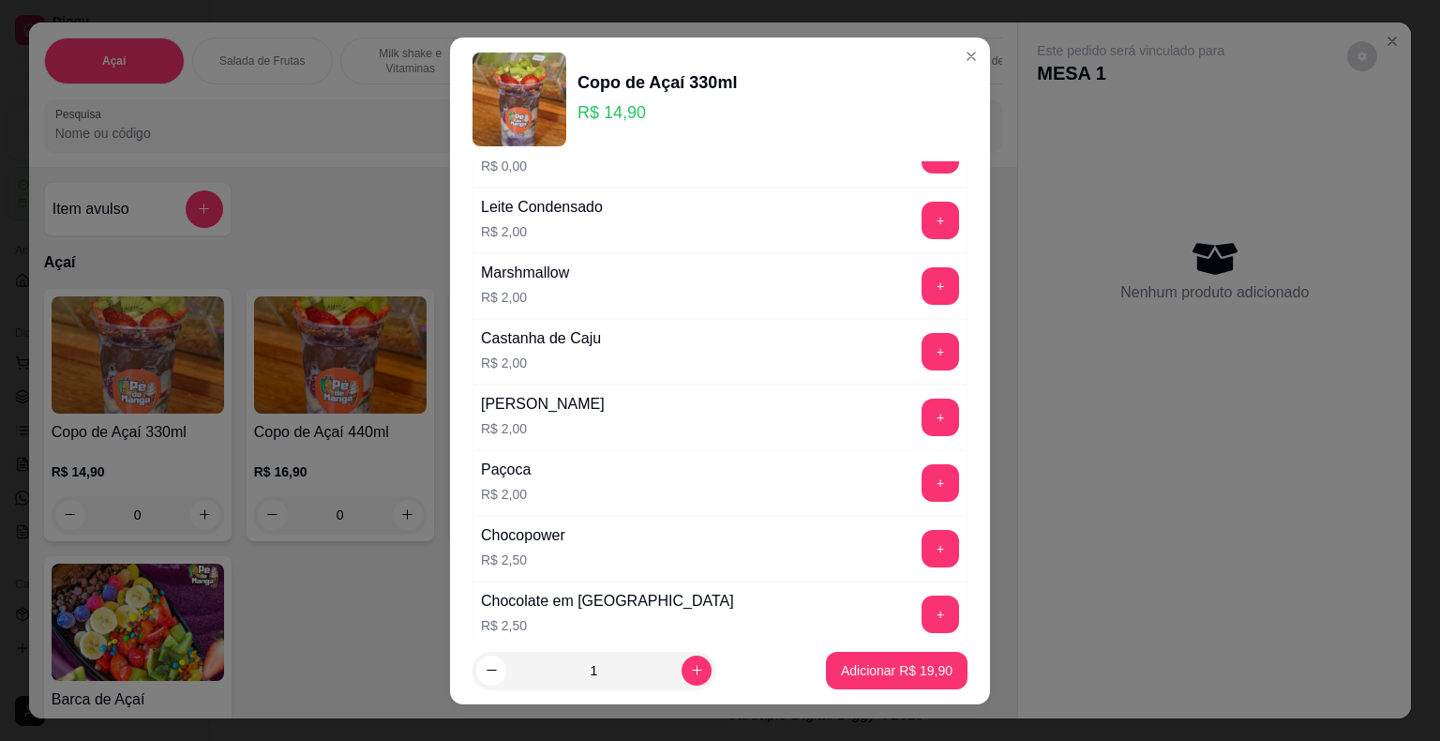
click at [922, 212] on button "+" at bounding box center [940, 220] width 37 height 37
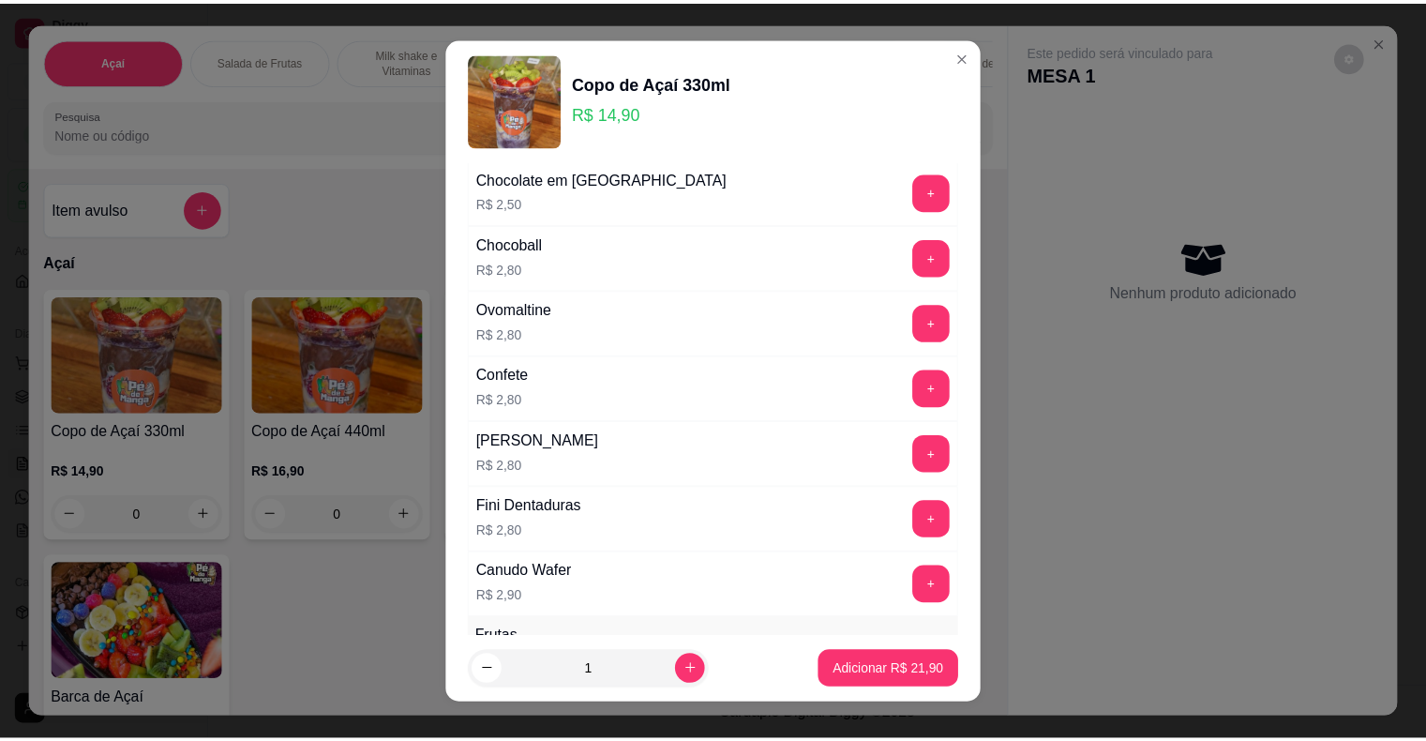
scroll to position [1031, 0]
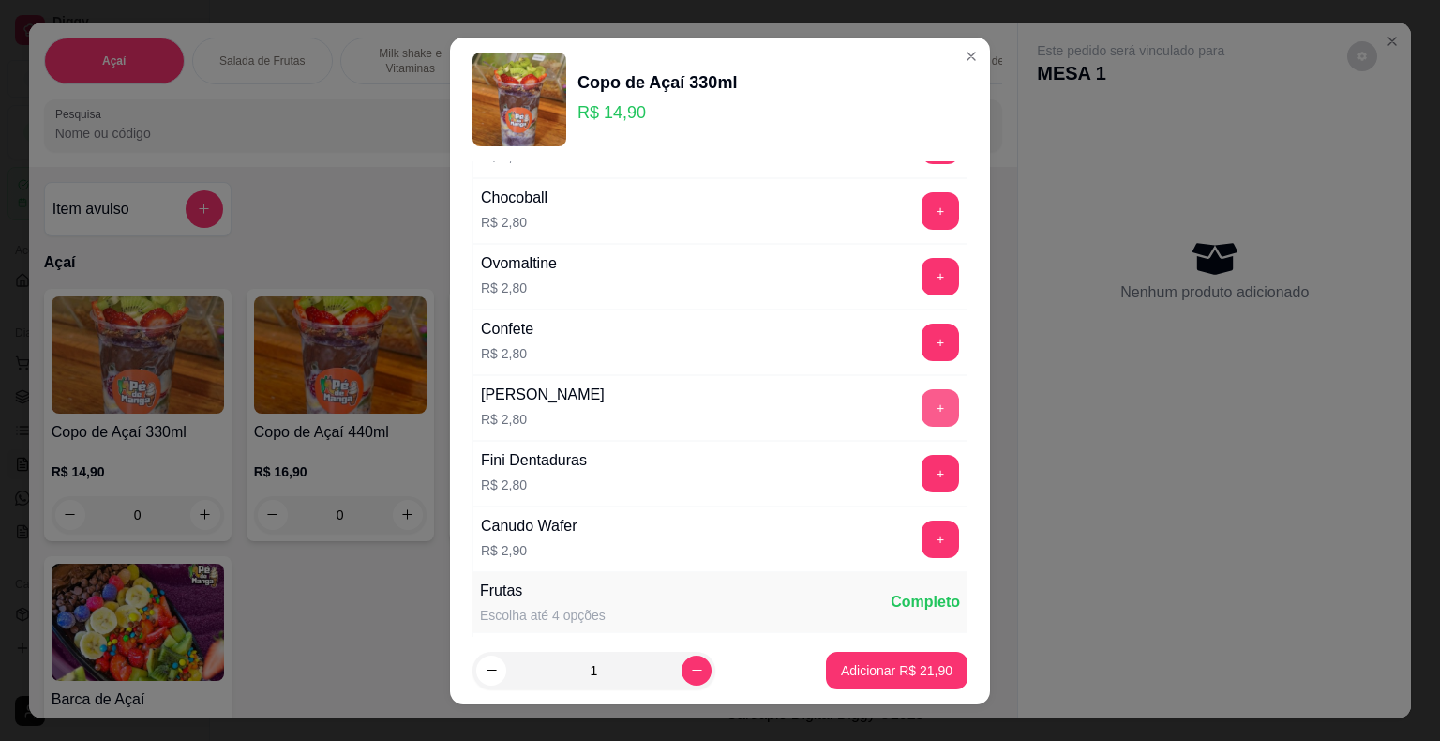
click at [922, 412] on button "+" at bounding box center [940, 407] width 37 height 37
click at [894, 688] on button "Adicionar R$ 24,70" at bounding box center [897, 670] width 138 height 37
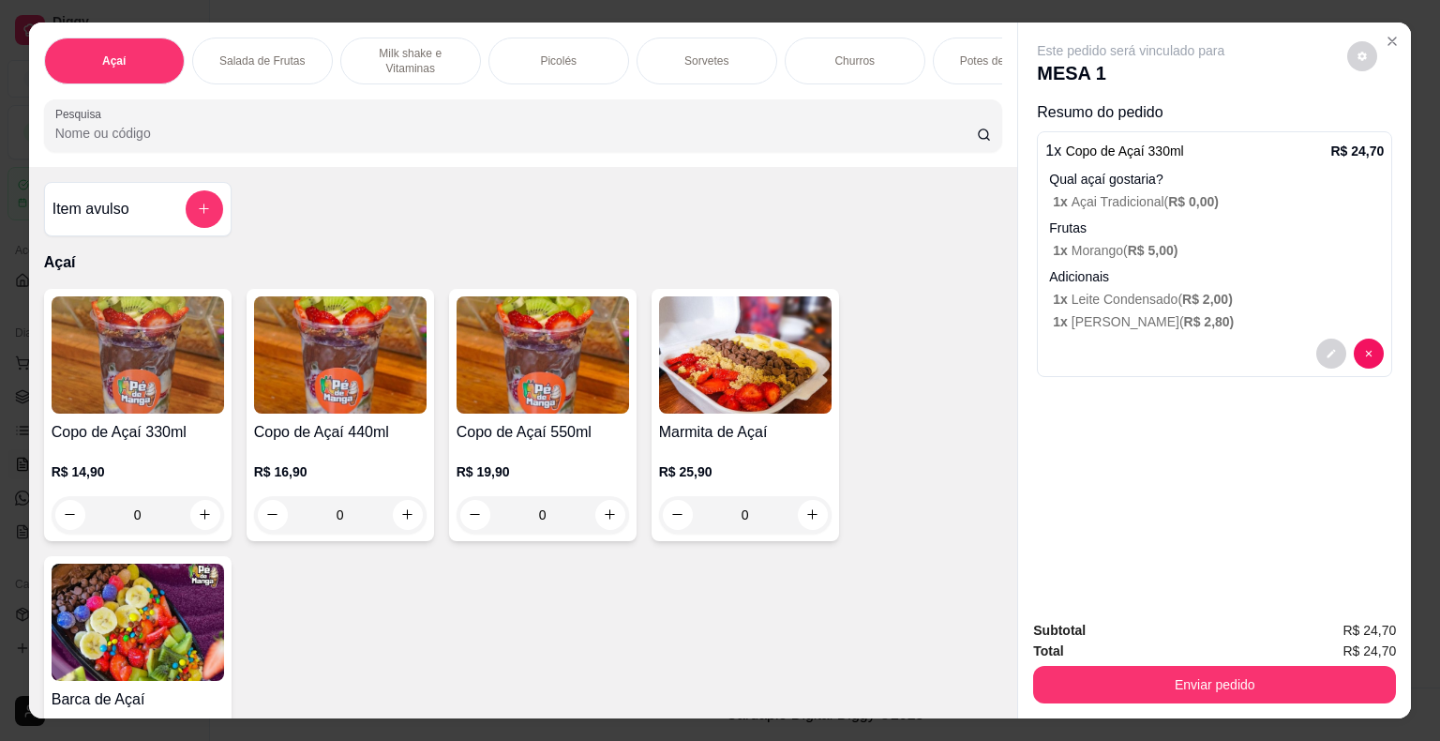
click at [1252, 686] on button "Enviar pedido" at bounding box center [1214, 684] width 363 height 37
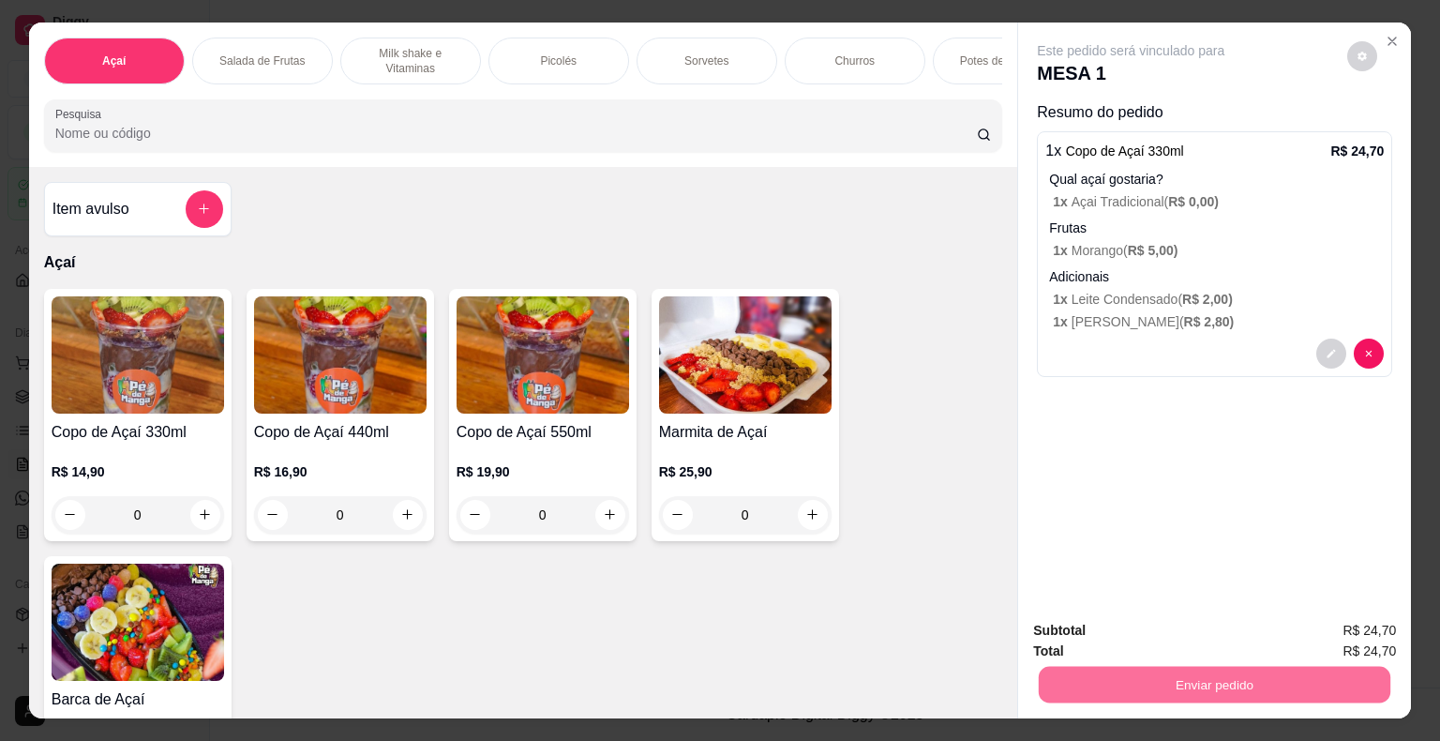
click at [1200, 643] on button "Não registrar e enviar pedido" at bounding box center [1151, 631] width 189 height 35
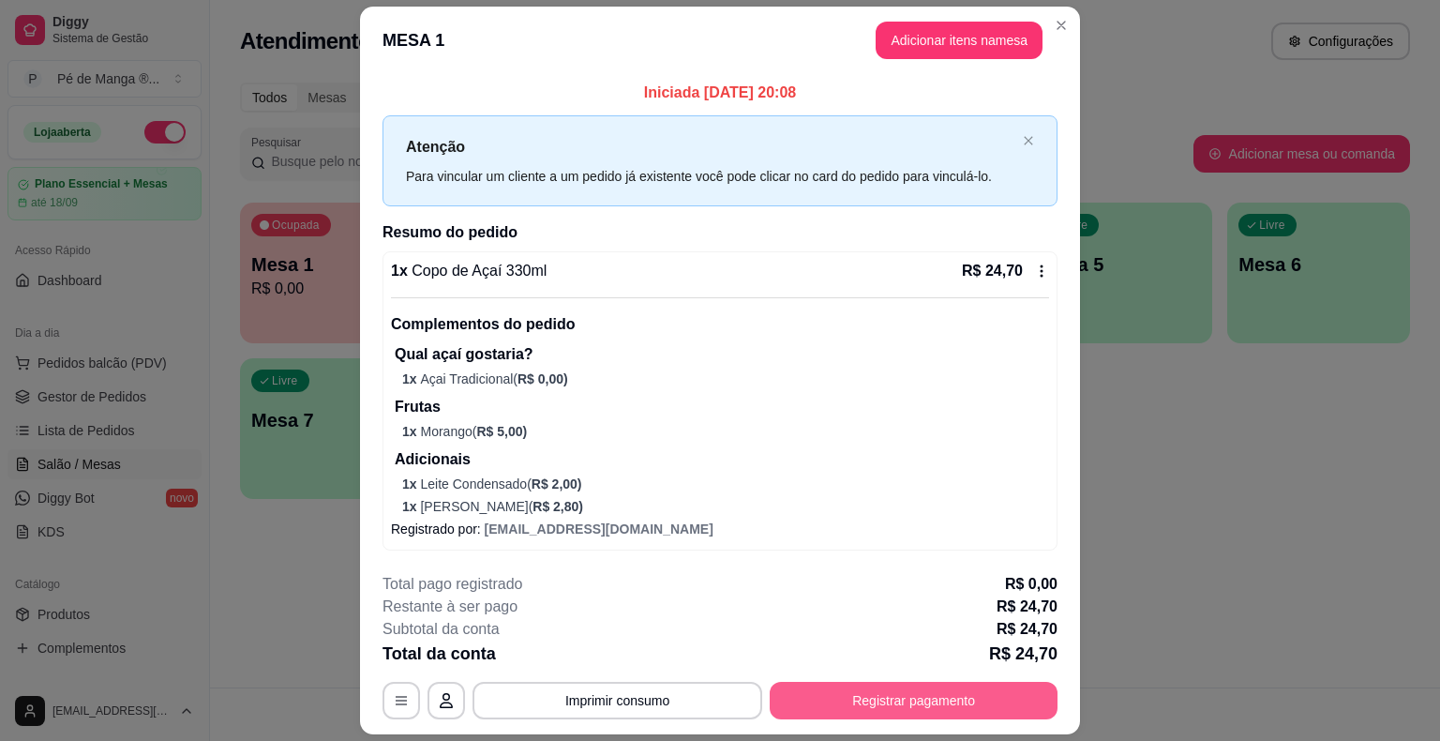
click at [843, 709] on button "Registrar pagamento" at bounding box center [914, 700] width 288 height 37
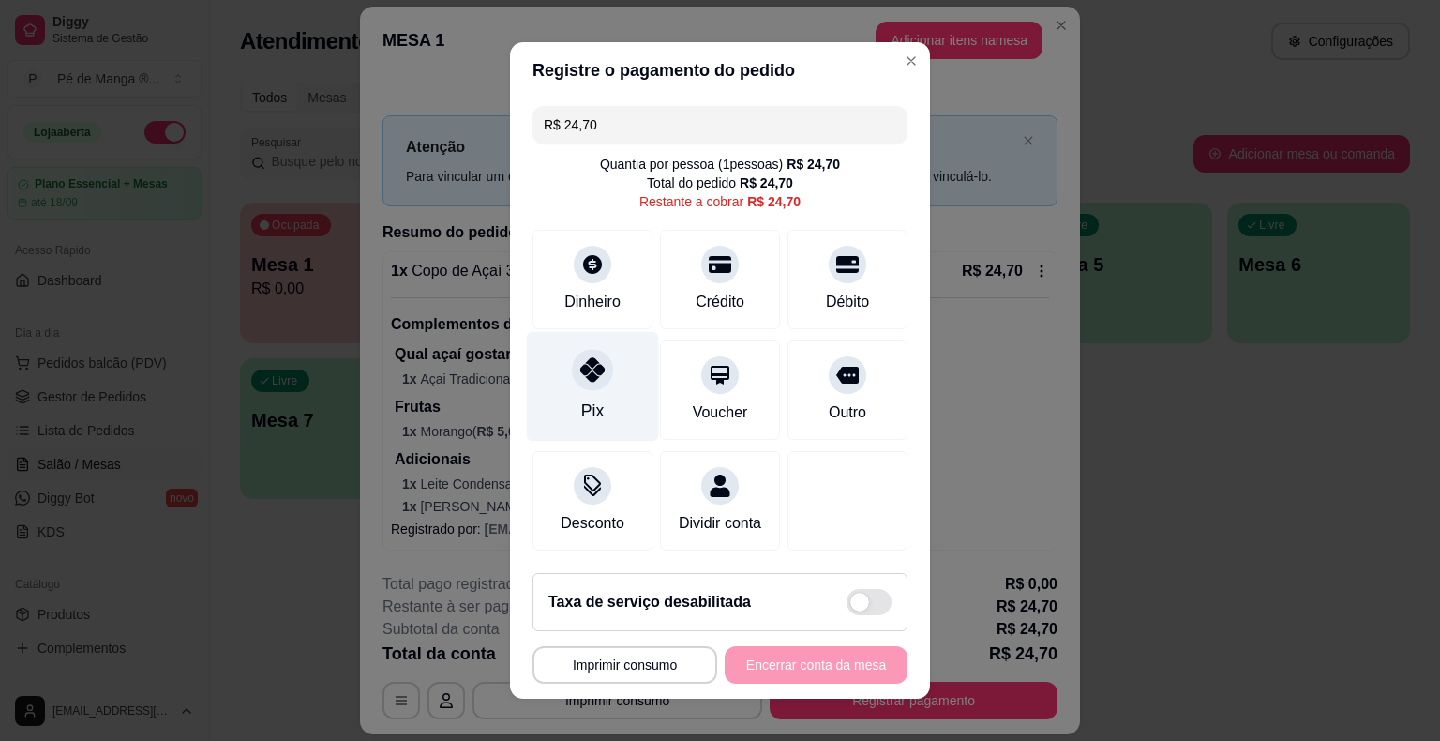
click at [600, 403] on div "Pix" at bounding box center [593, 387] width 132 height 110
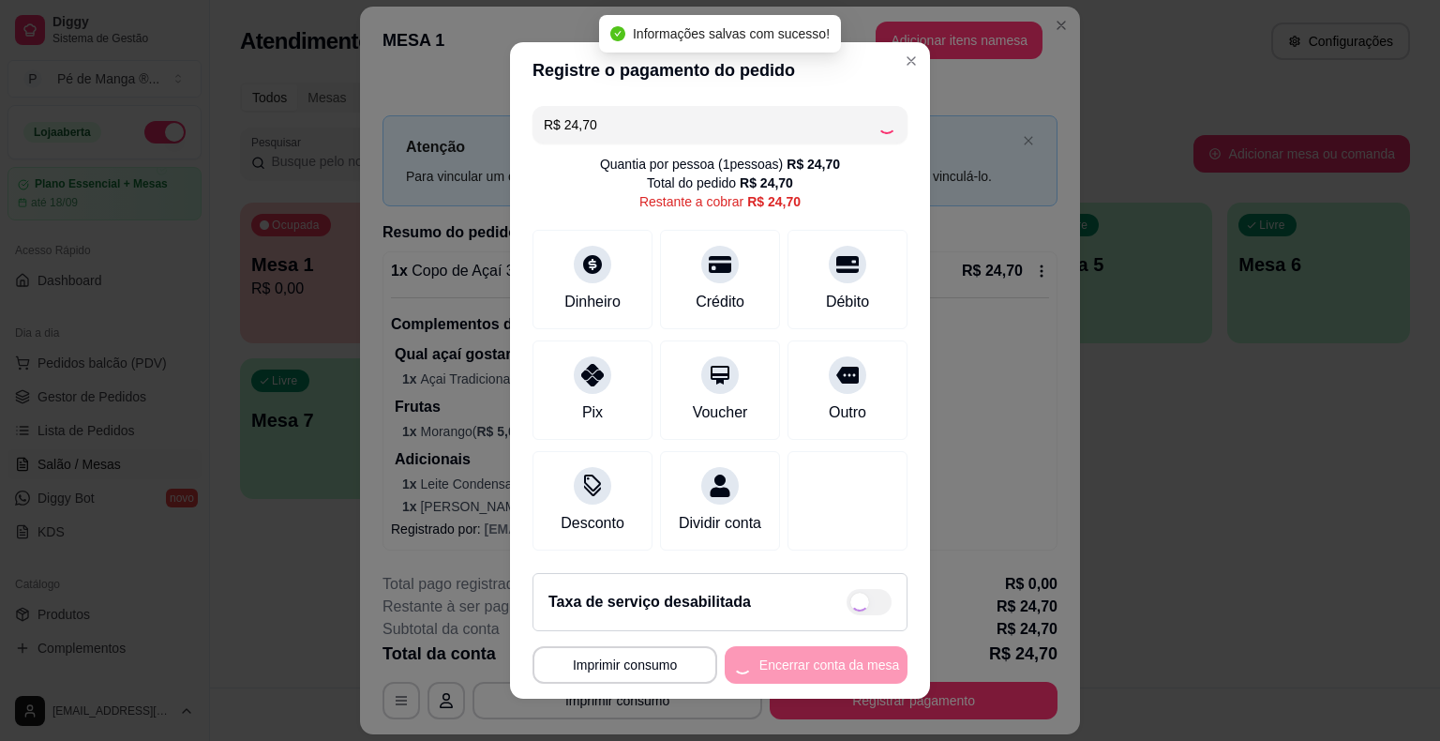
type input "R$ 0,00"
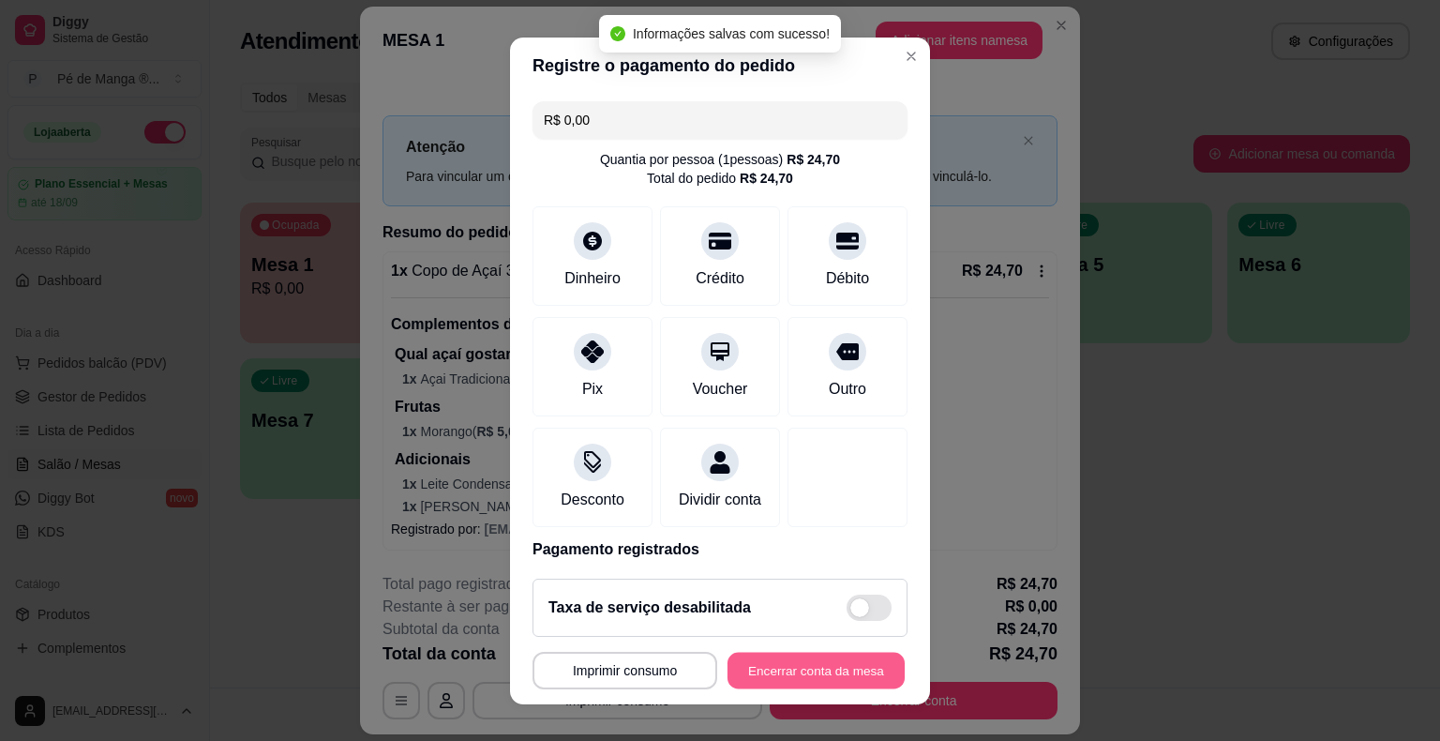
click at [806, 679] on button "Encerrar conta da mesa" at bounding box center [815, 670] width 177 height 37
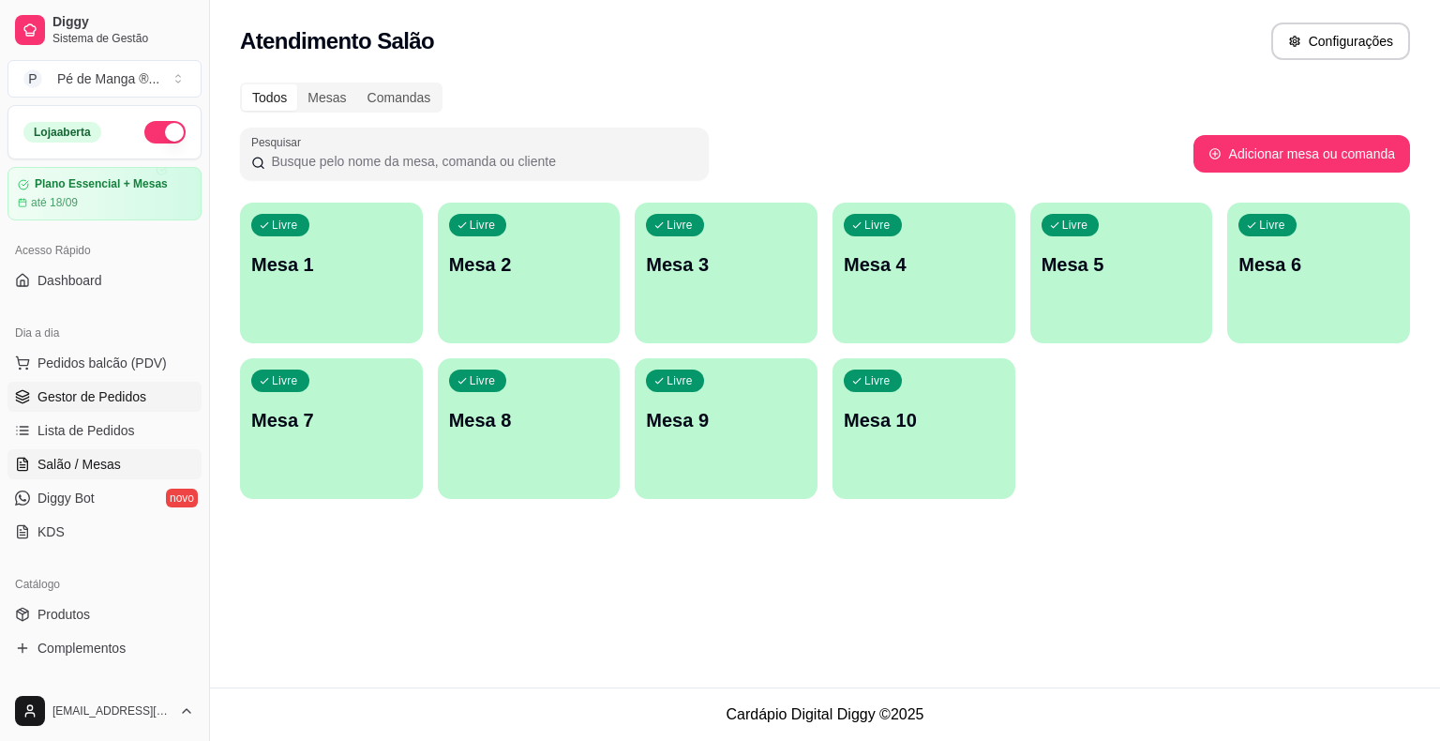
click at [140, 398] on span "Gestor de Pedidos" at bounding box center [91, 396] width 109 height 19
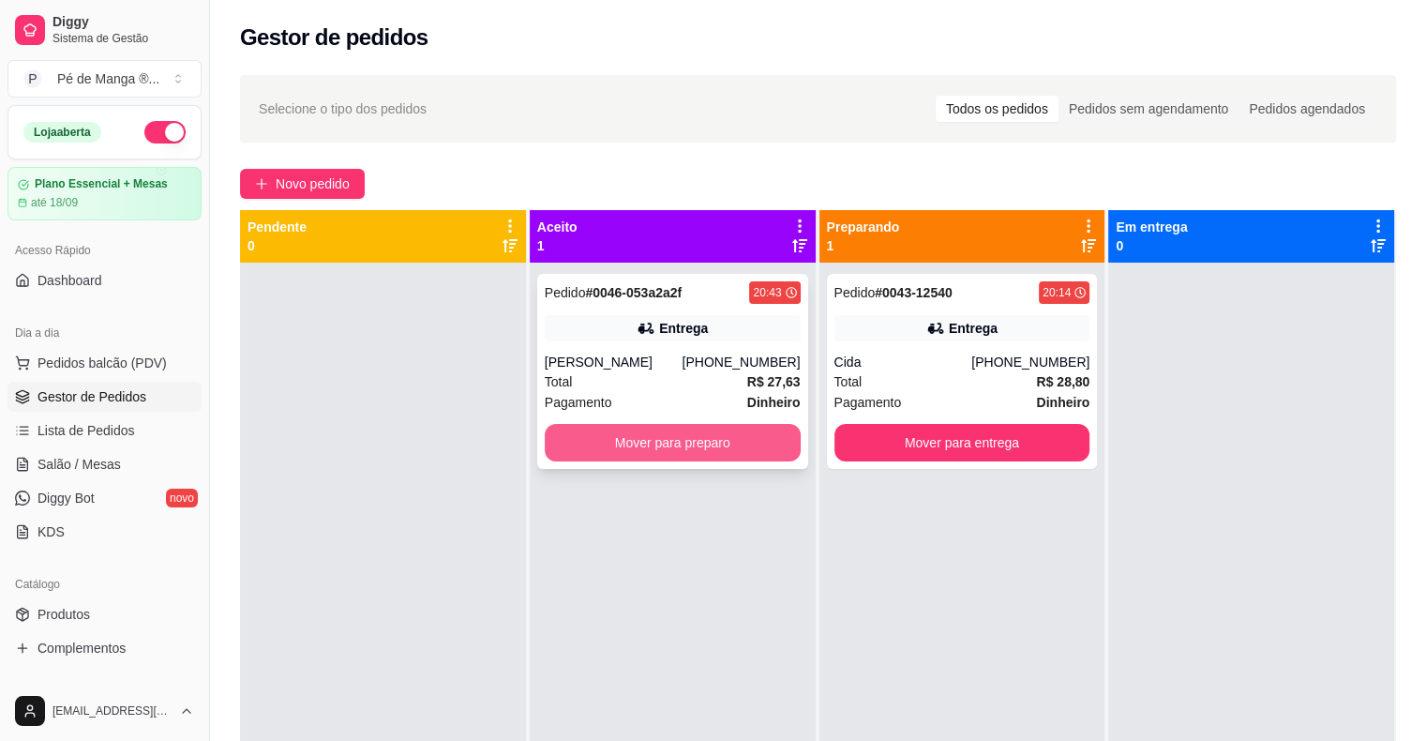
click at [733, 457] on button "Mover para preparo" at bounding box center [673, 442] width 256 height 37
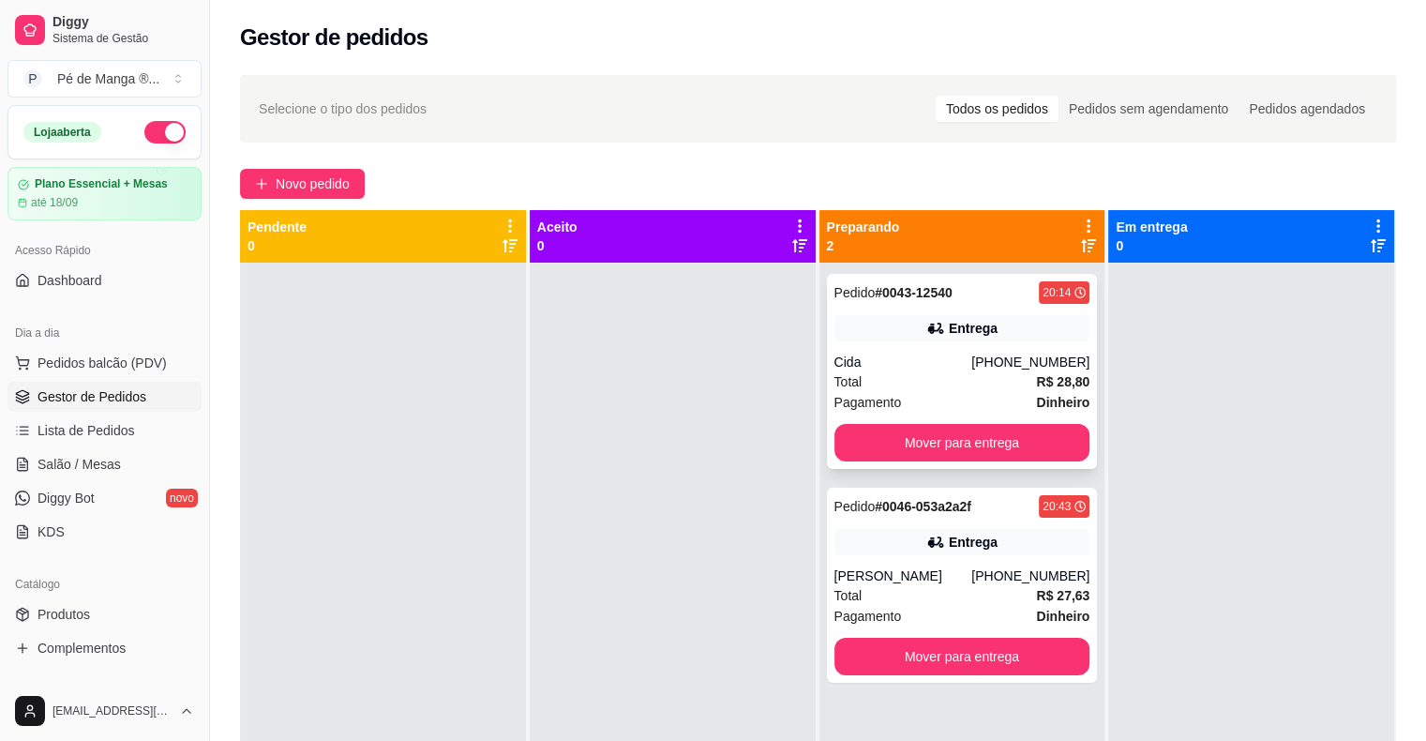
click at [908, 359] on div "Cida" at bounding box center [903, 361] width 138 height 19
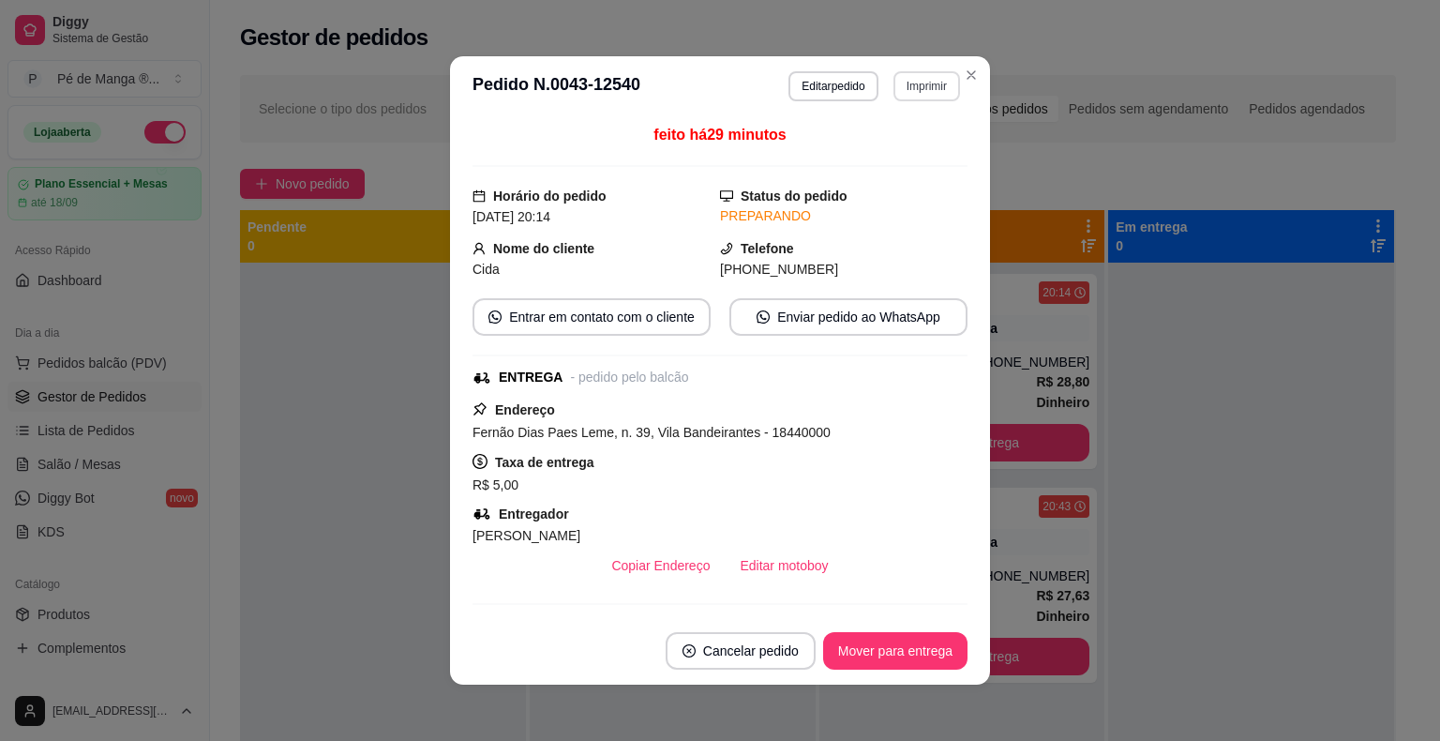
click at [916, 100] on button "Imprimir" at bounding box center [926, 86] width 67 height 30
click at [892, 154] on button "IMPRESSORA" at bounding box center [885, 151] width 131 height 29
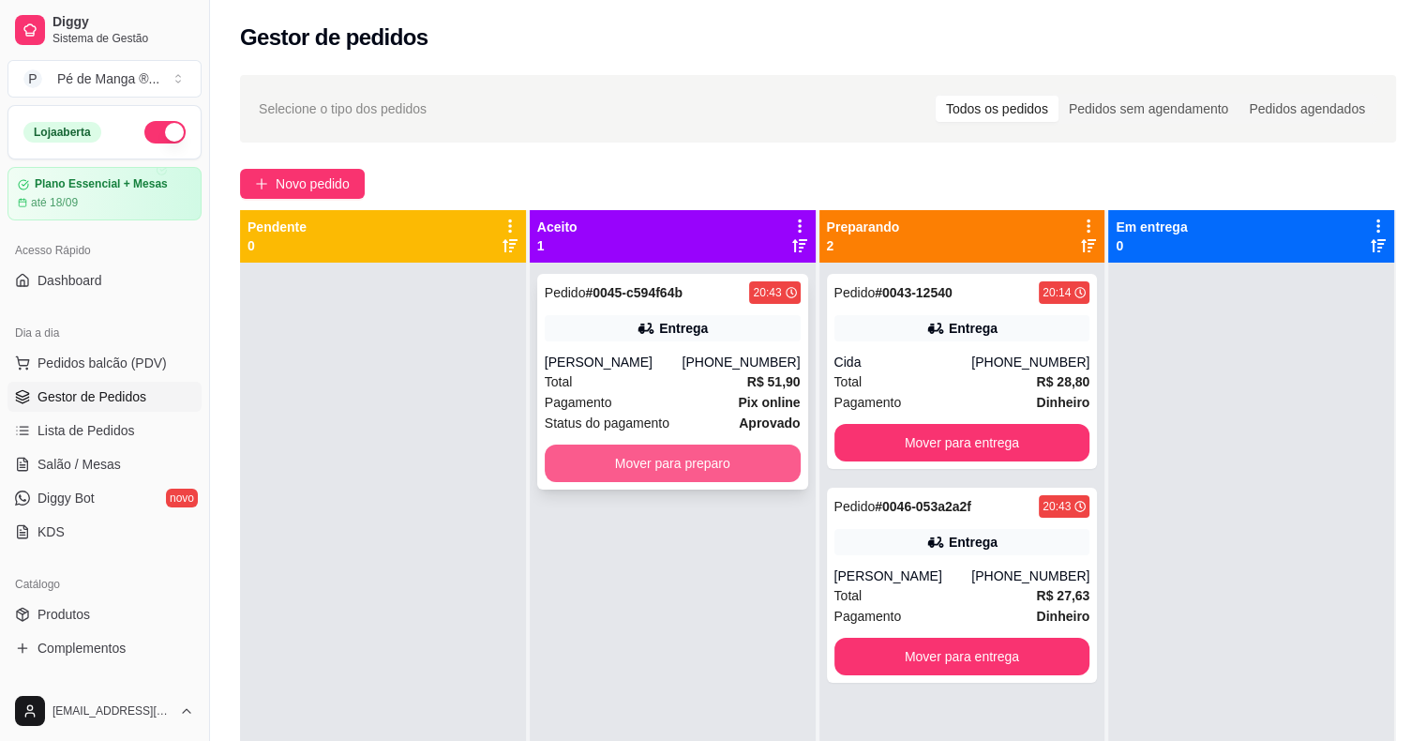
click at [778, 459] on button "Mover para preparo" at bounding box center [673, 462] width 256 height 37
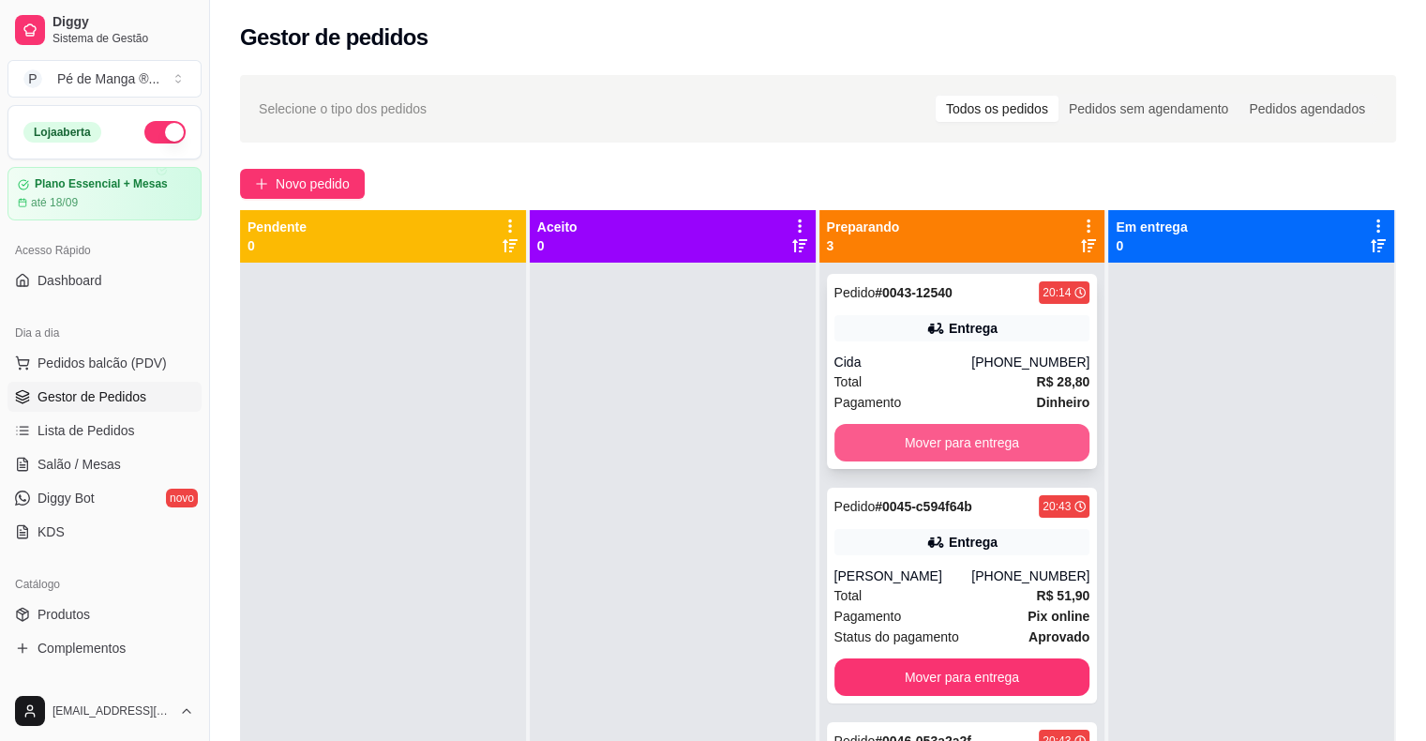
click at [997, 437] on button "Mover para entrega" at bounding box center [962, 442] width 256 height 37
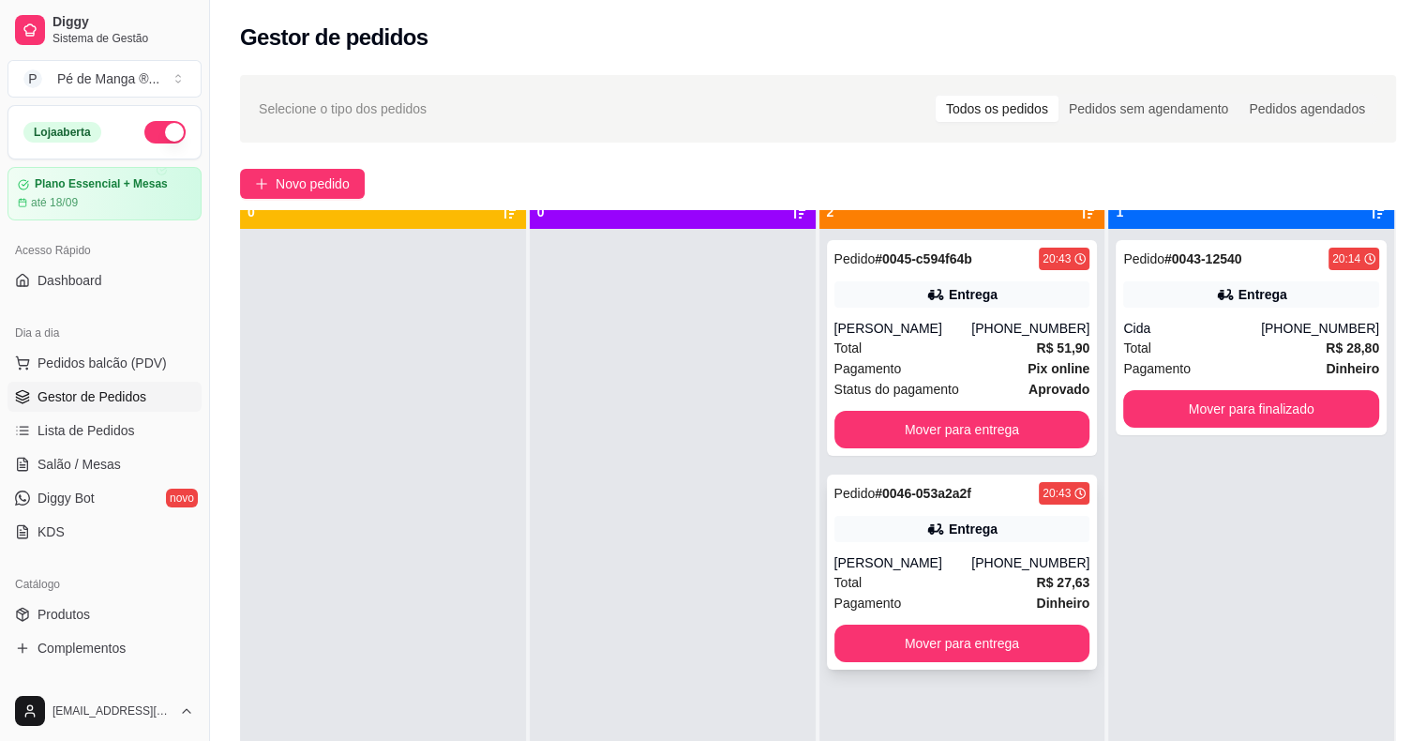
scroll to position [52, 0]
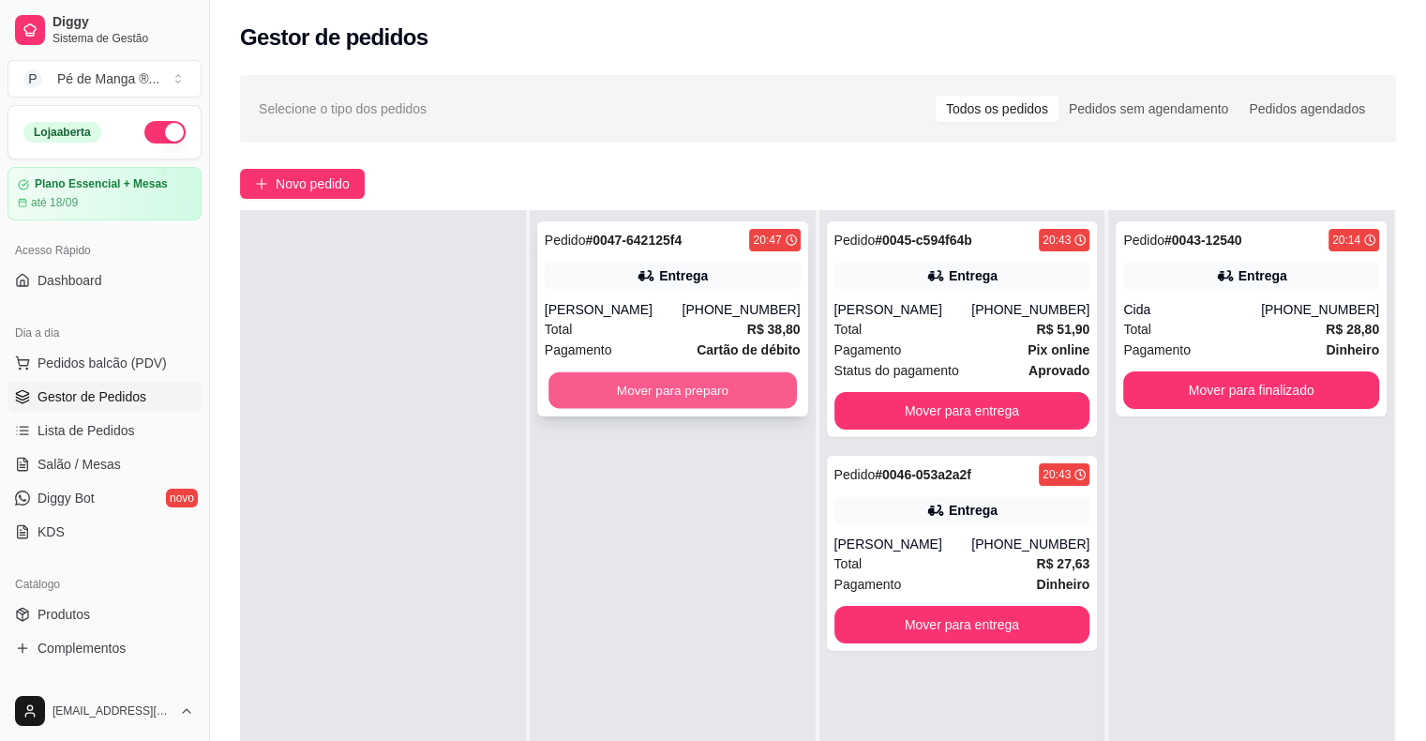
click at [720, 389] on button "Mover para preparo" at bounding box center [672, 390] width 248 height 37
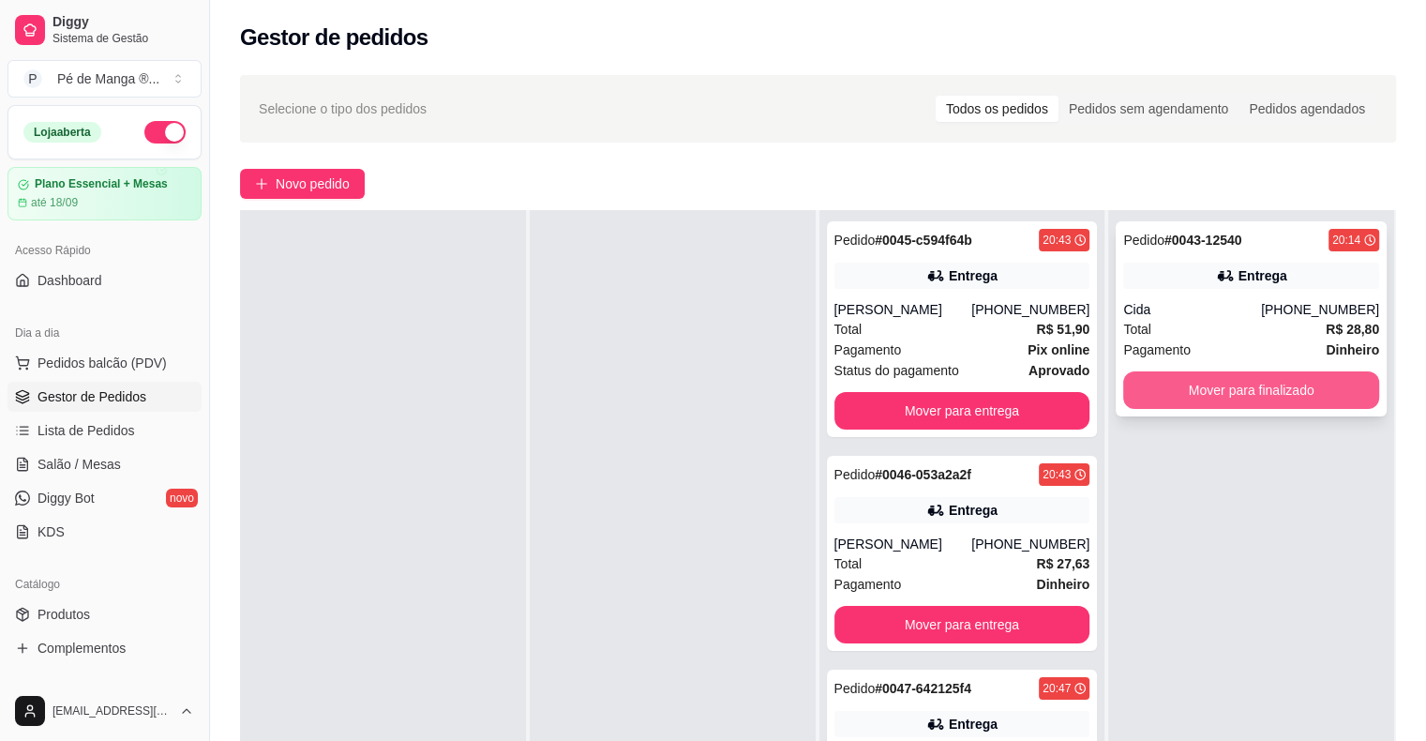
click at [1220, 398] on button "Mover para finalizado" at bounding box center [1251, 389] width 256 height 37
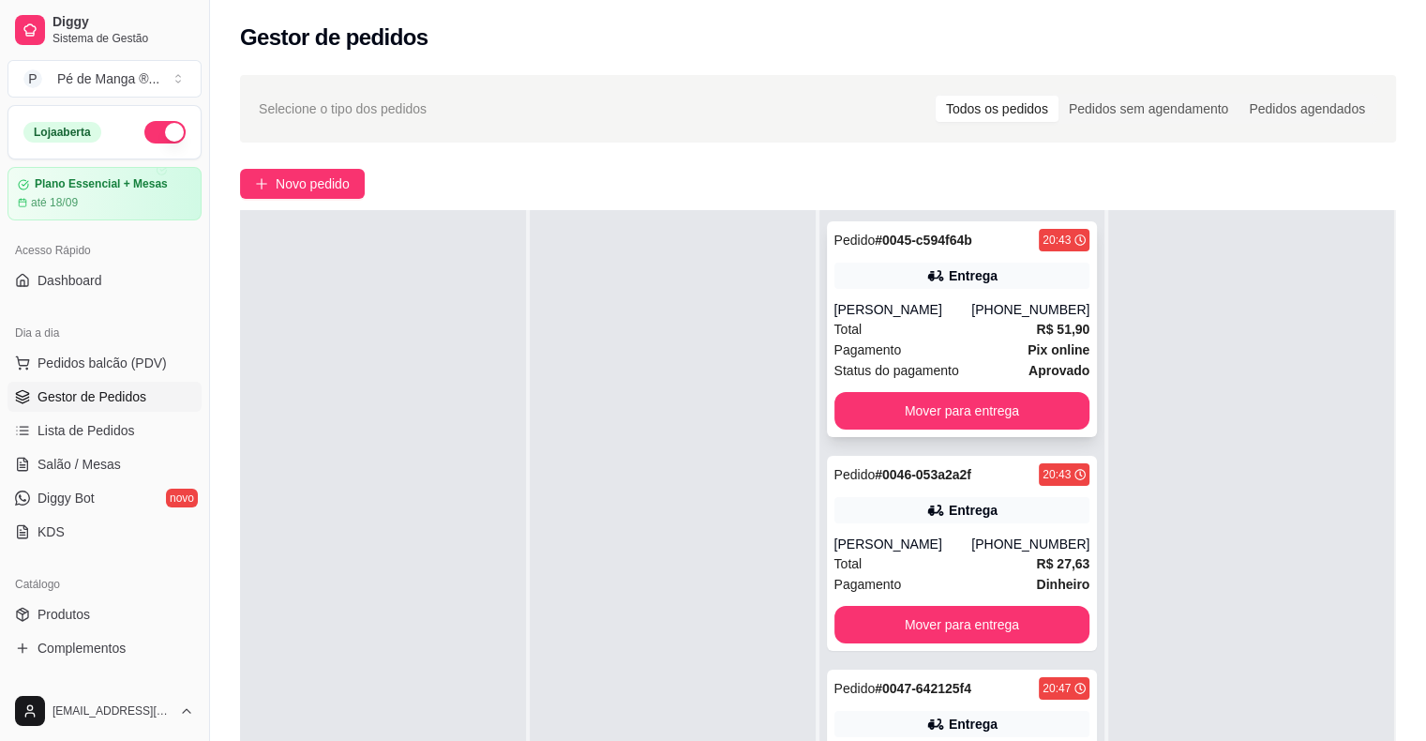
click at [973, 329] on div "Total R$ 51,90" at bounding box center [962, 329] width 256 height 21
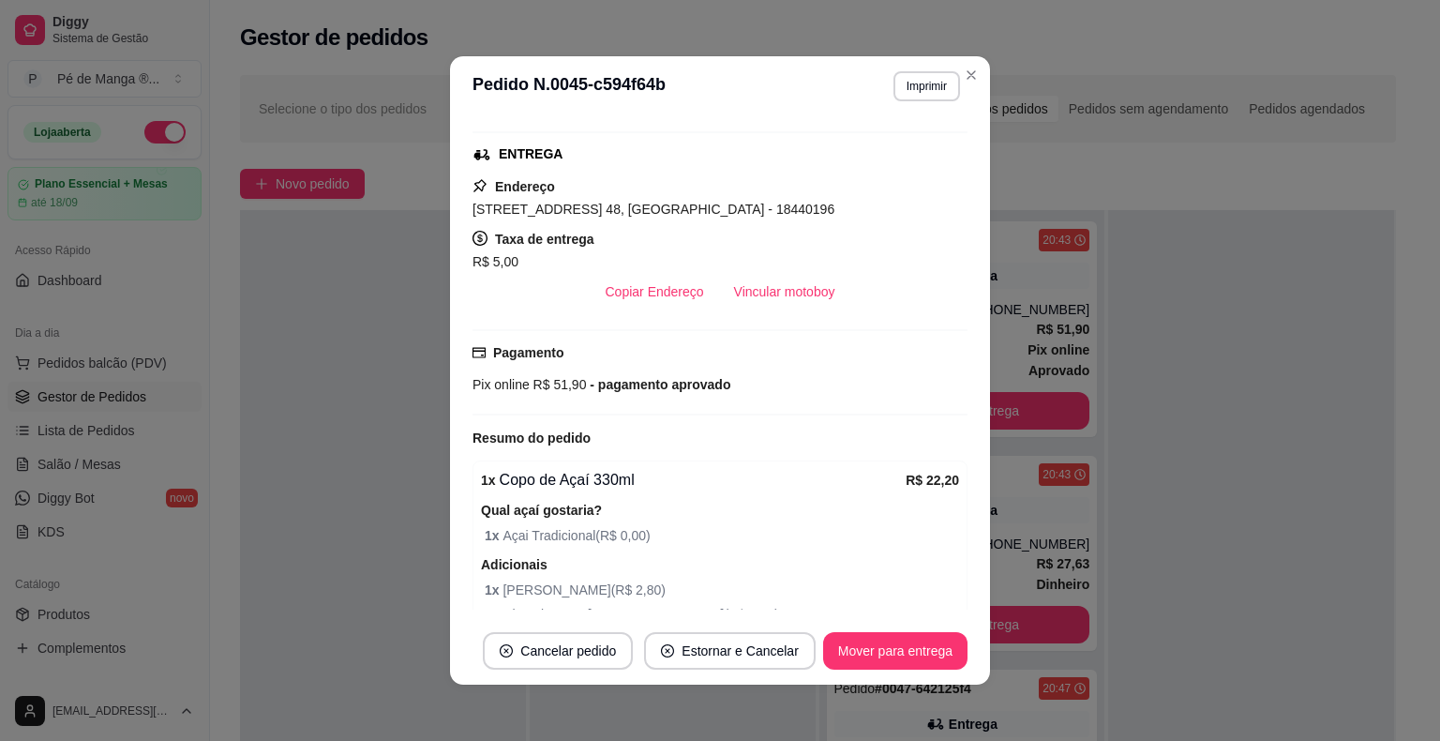
scroll to position [281, 0]
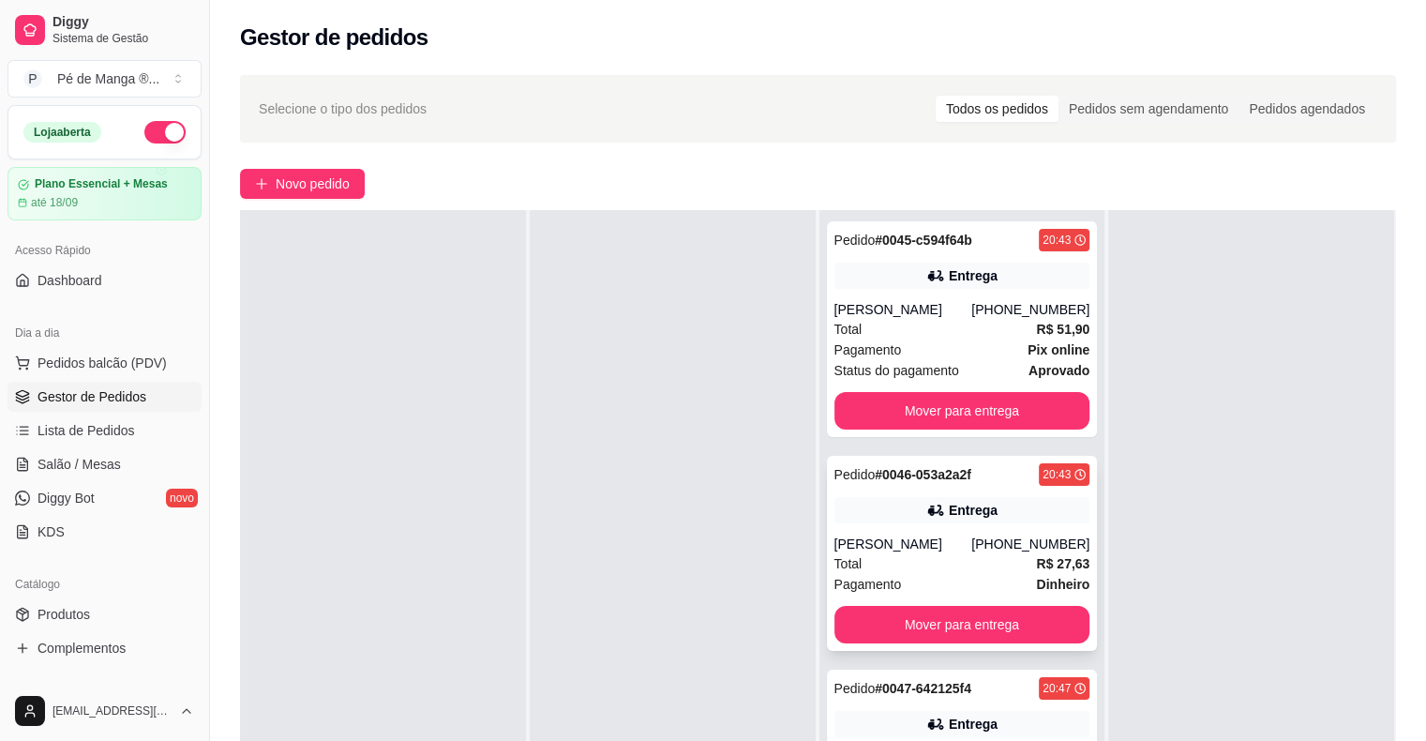
click at [971, 523] on div "Pedido # 0046-053a2a2f 20:43 Entrega [PERSON_NAME] [PHONE_NUMBER] Total R$ 27,6…" at bounding box center [962, 553] width 271 height 195
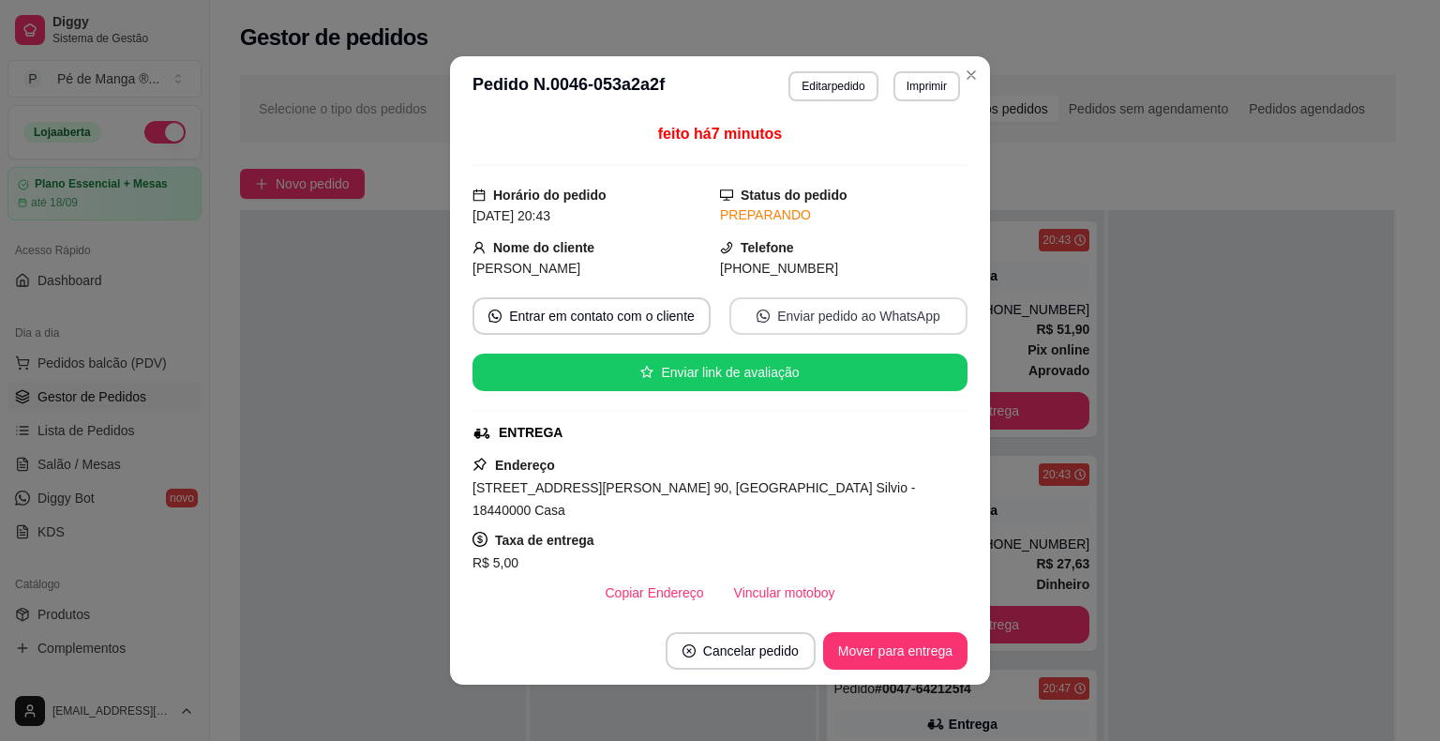
scroll to position [0, 0]
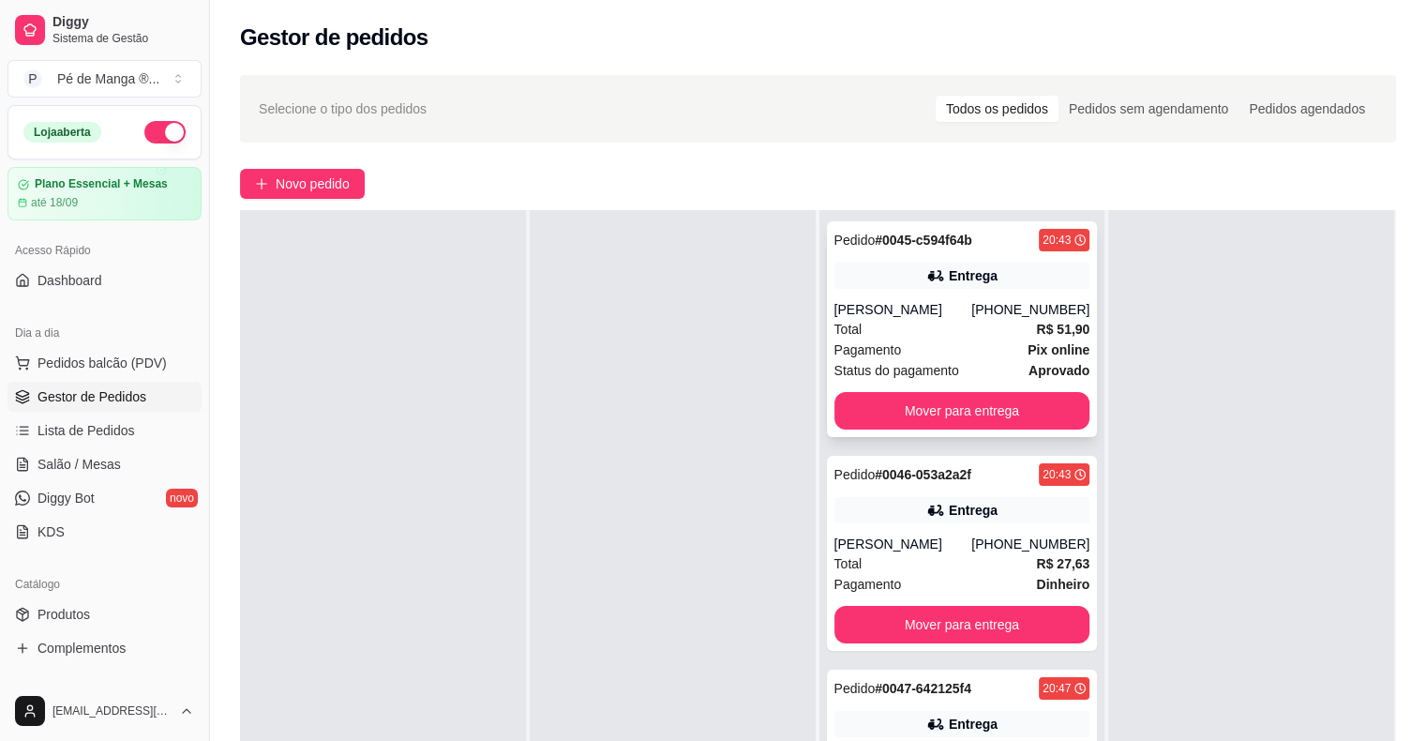
click at [954, 296] on div "Pedido # 0045-c594f64b 20:43 Entrega [PERSON_NAME] [PHONE_NUMBER] Total R$ 51,9…" at bounding box center [962, 329] width 271 height 216
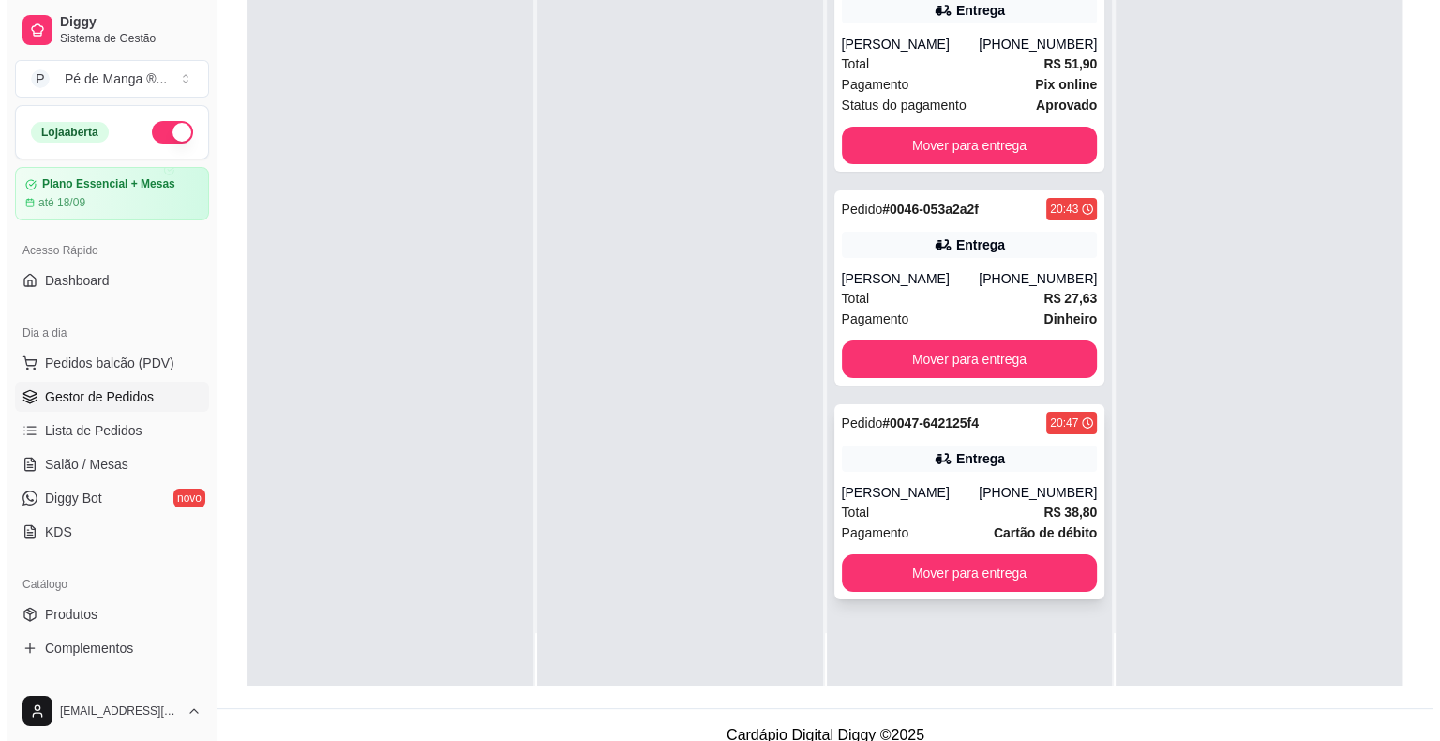
scroll to position [281, 0]
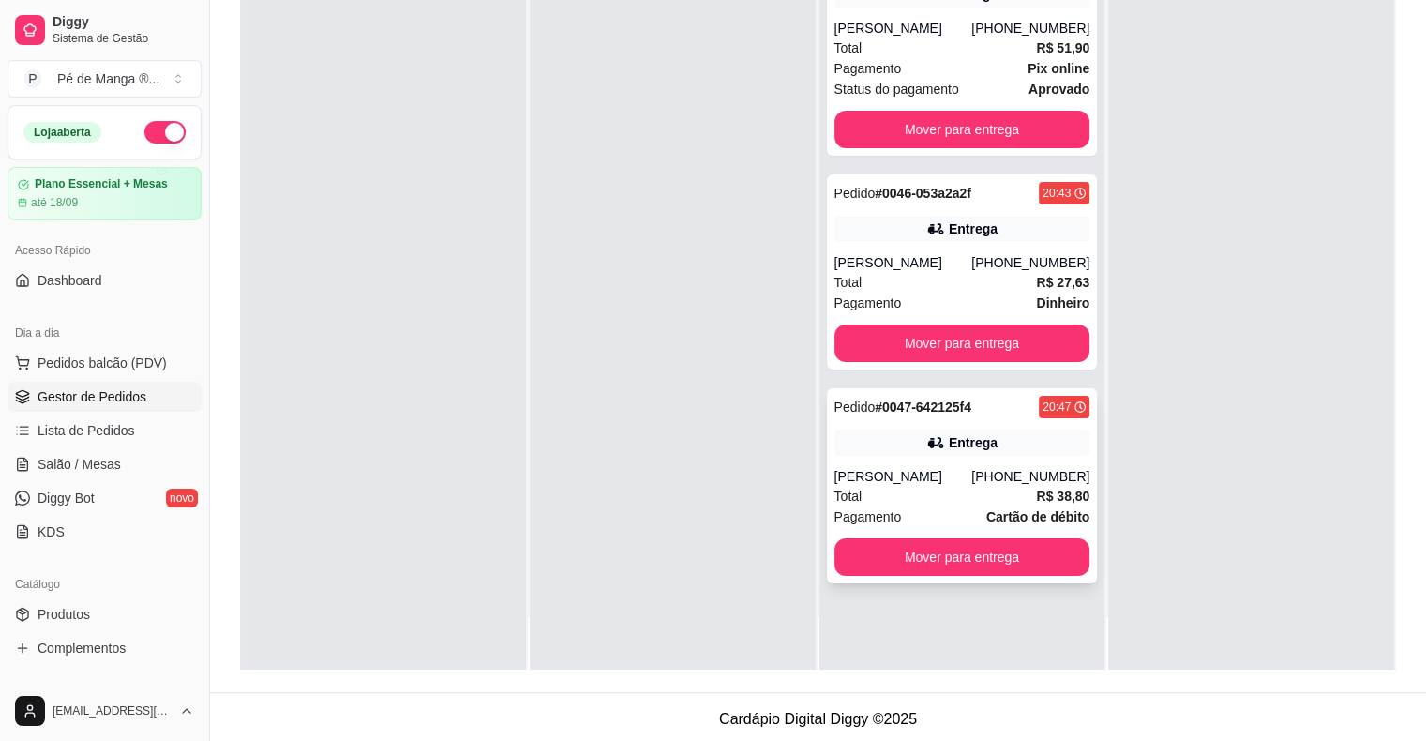
click at [924, 456] on div "Entrega" at bounding box center [962, 442] width 256 height 26
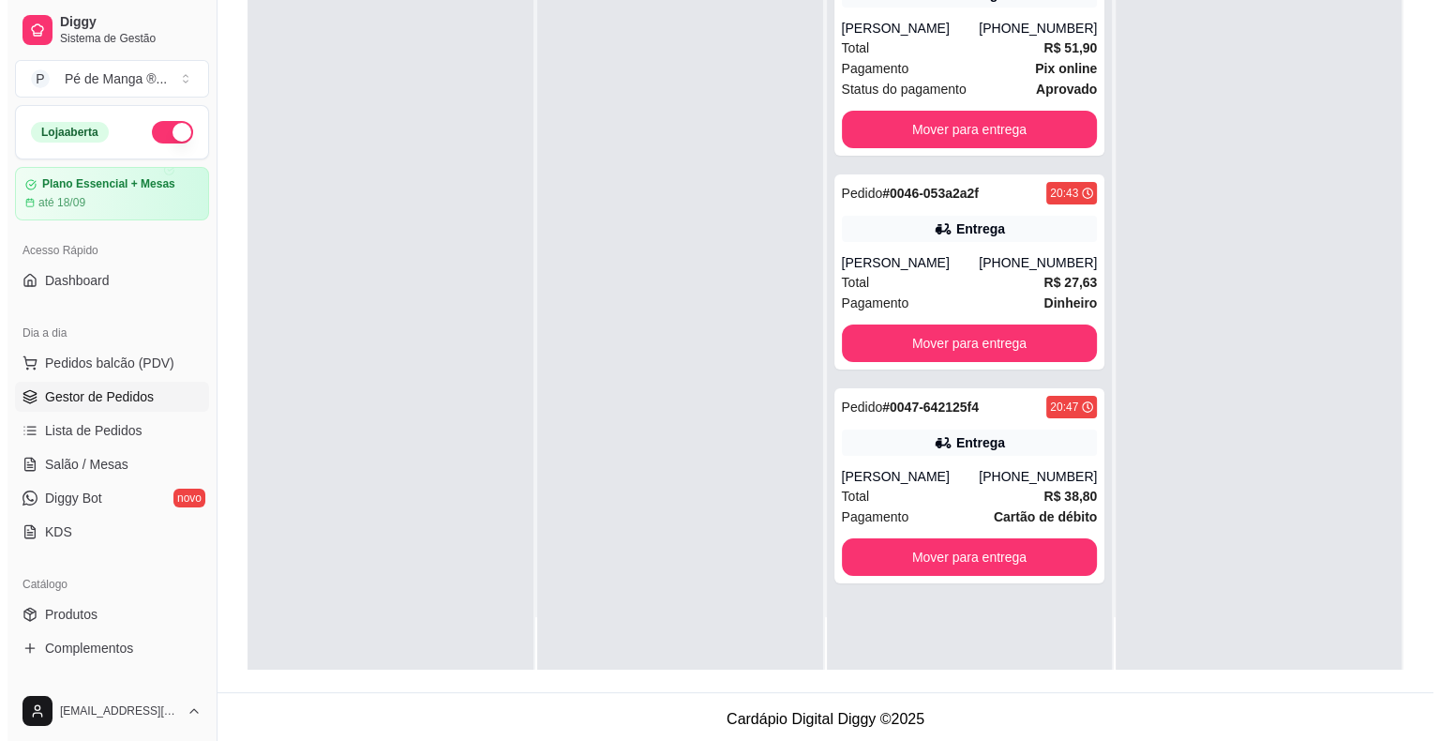
scroll to position [0, 0]
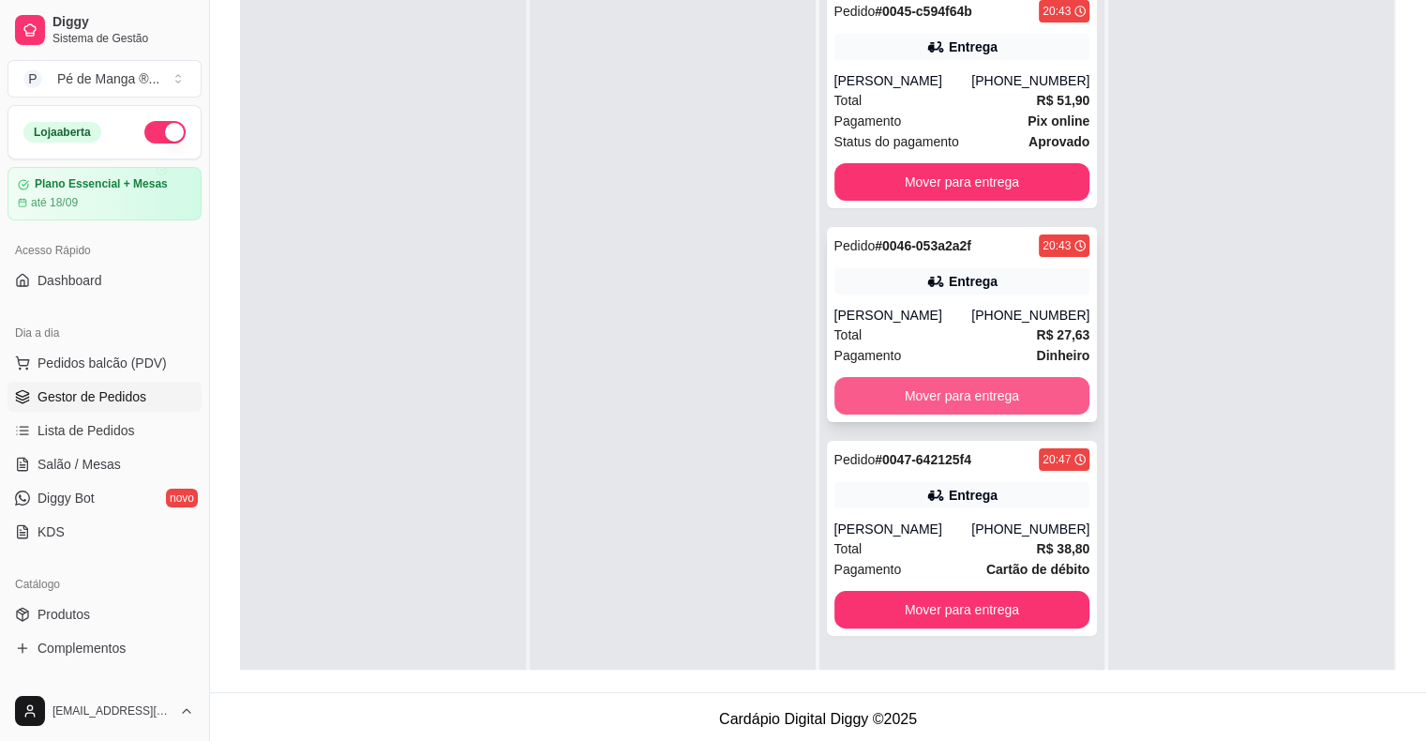
click at [1021, 414] on button "Mover para entrega" at bounding box center [962, 395] width 256 height 37
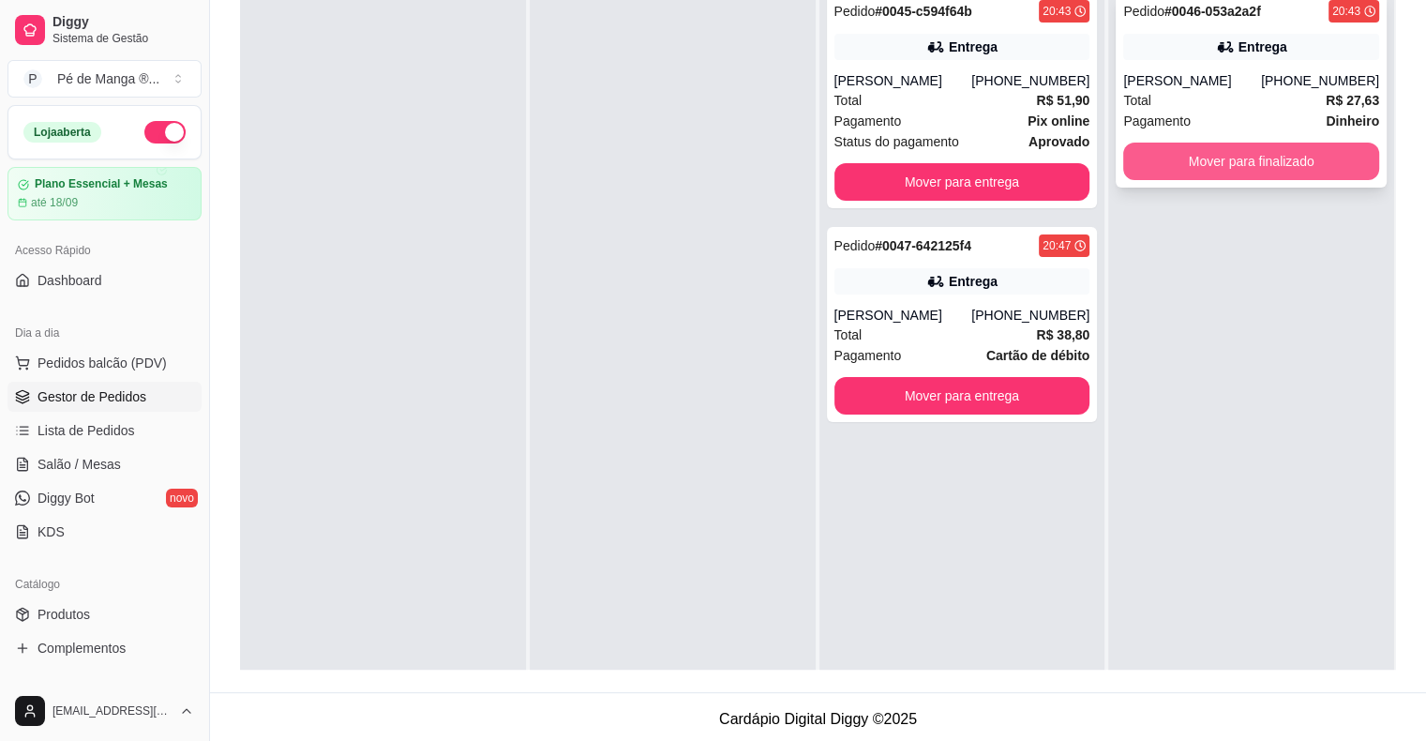
click at [1253, 176] on button "Mover para finalizado" at bounding box center [1251, 160] width 256 height 37
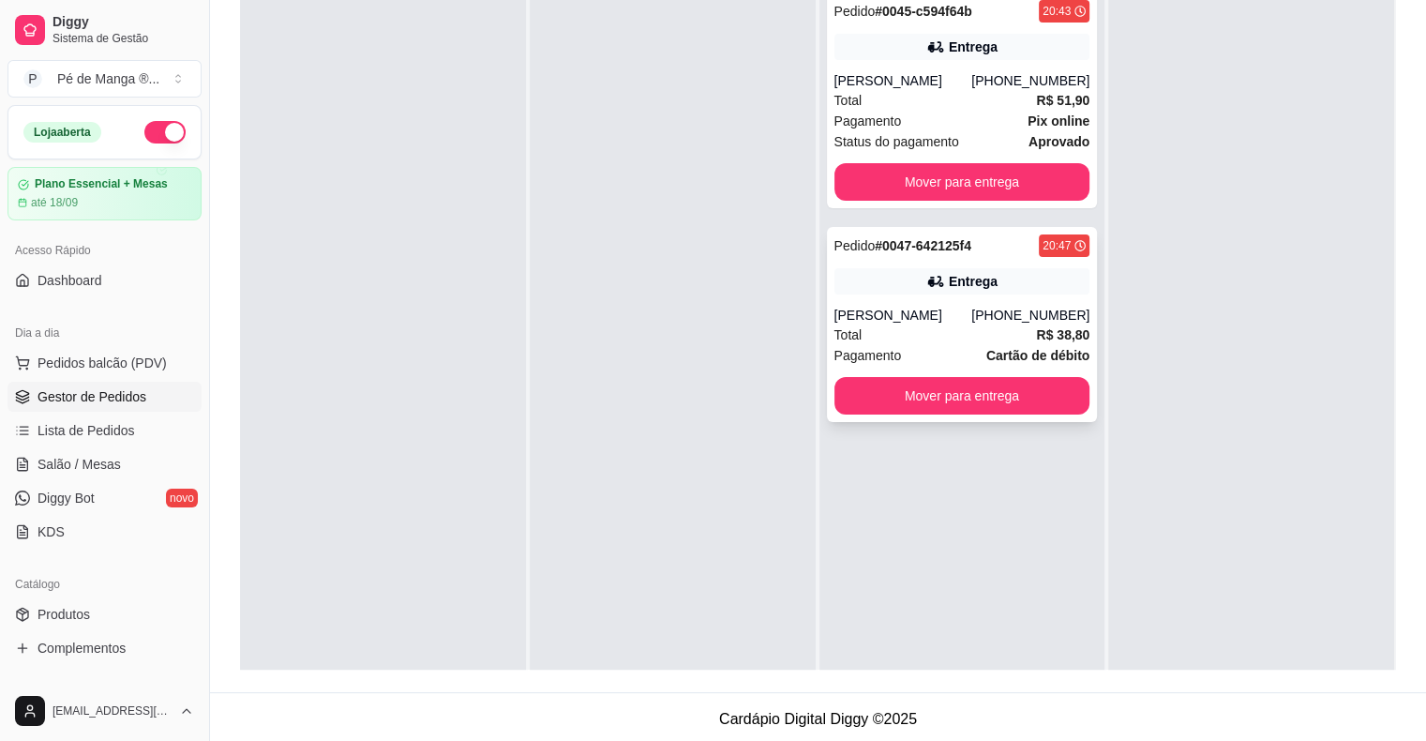
click at [1016, 357] on strong "Cartão de débito" at bounding box center [1037, 355] width 103 height 15
click at [967, 106] on div "Total R$ 51,90" at bounding box center [962, 100] width 256 height 21
click at [986, 187] on button "Mover para entrega" at bounding box center [962, 181] width 256 height 37
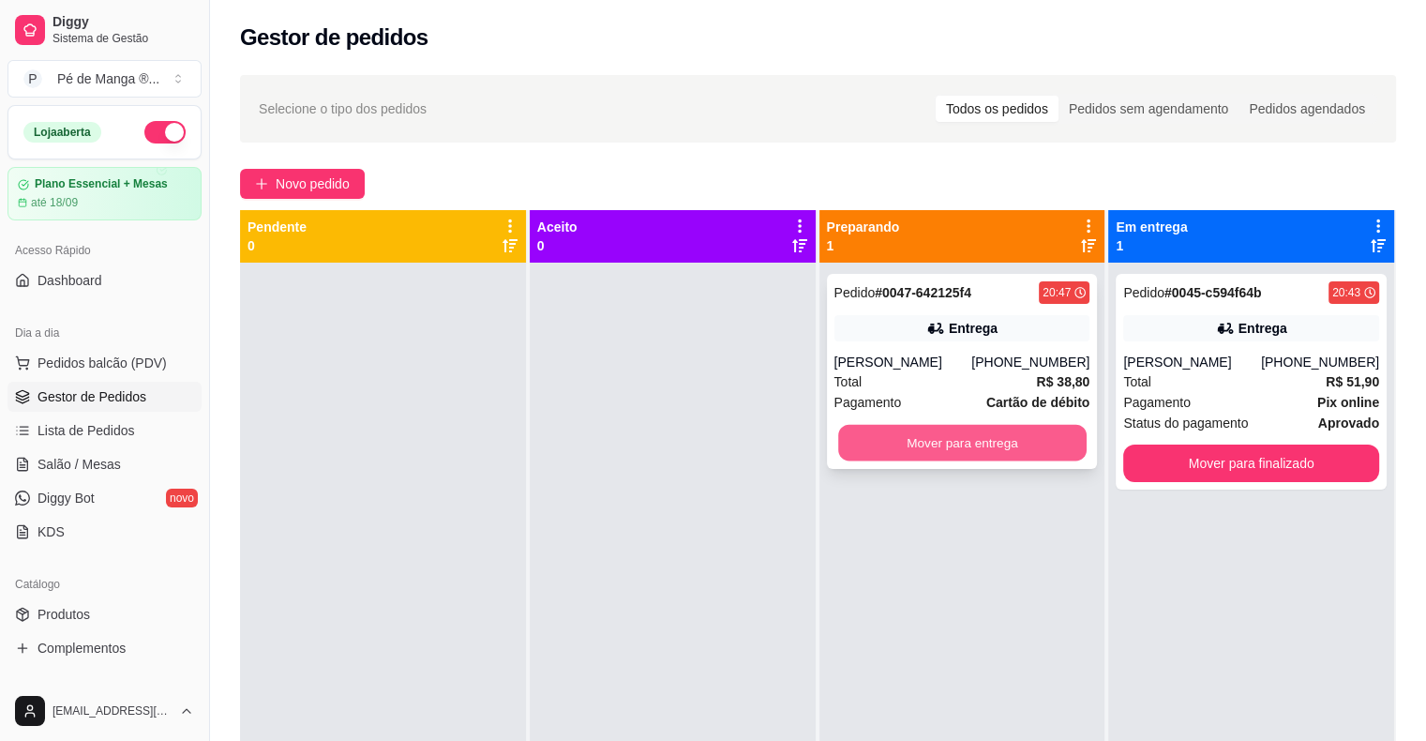
click at [985, 448] on button "Mover para entrega" at bounding box center [962, 443] width 248 height 37
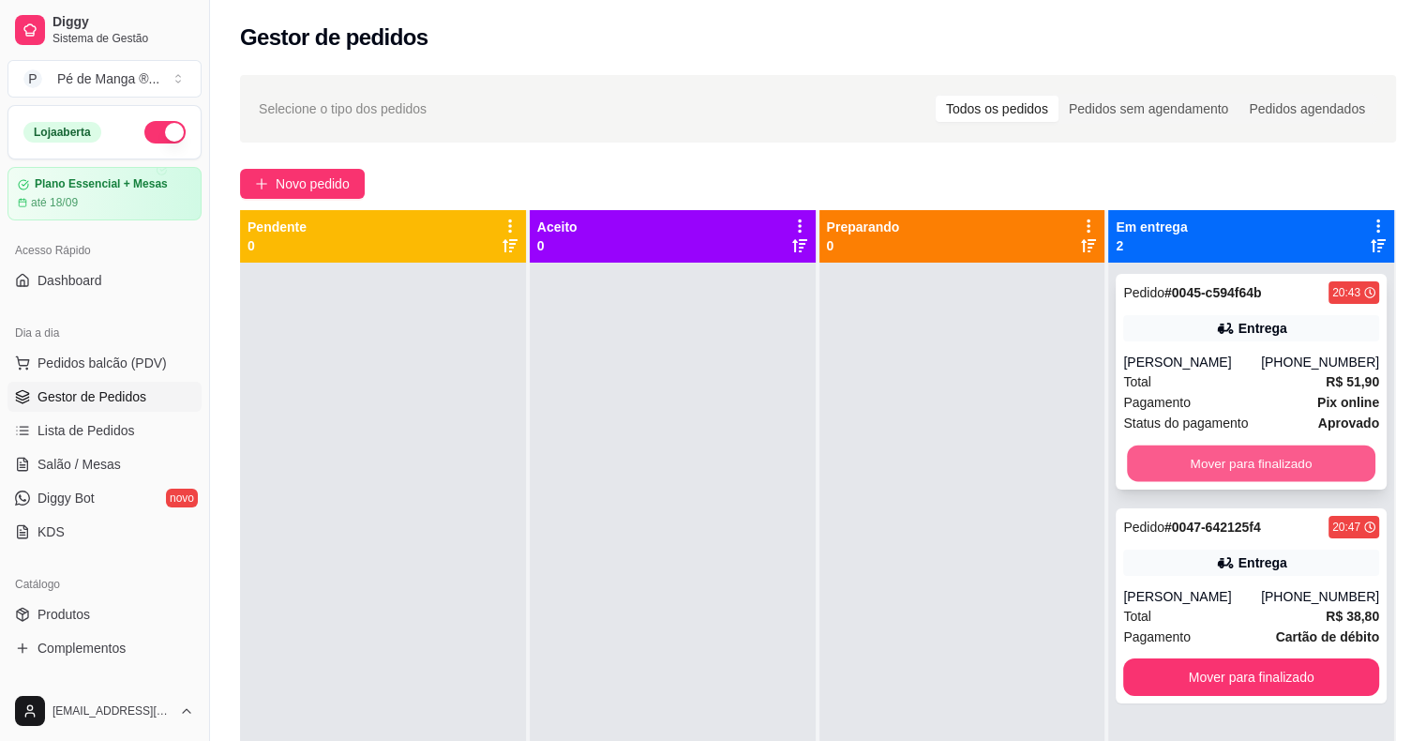
click at [1216, 462] on button "Mover para finalizado" at bounding box center [1251, 463] width 248 height 37
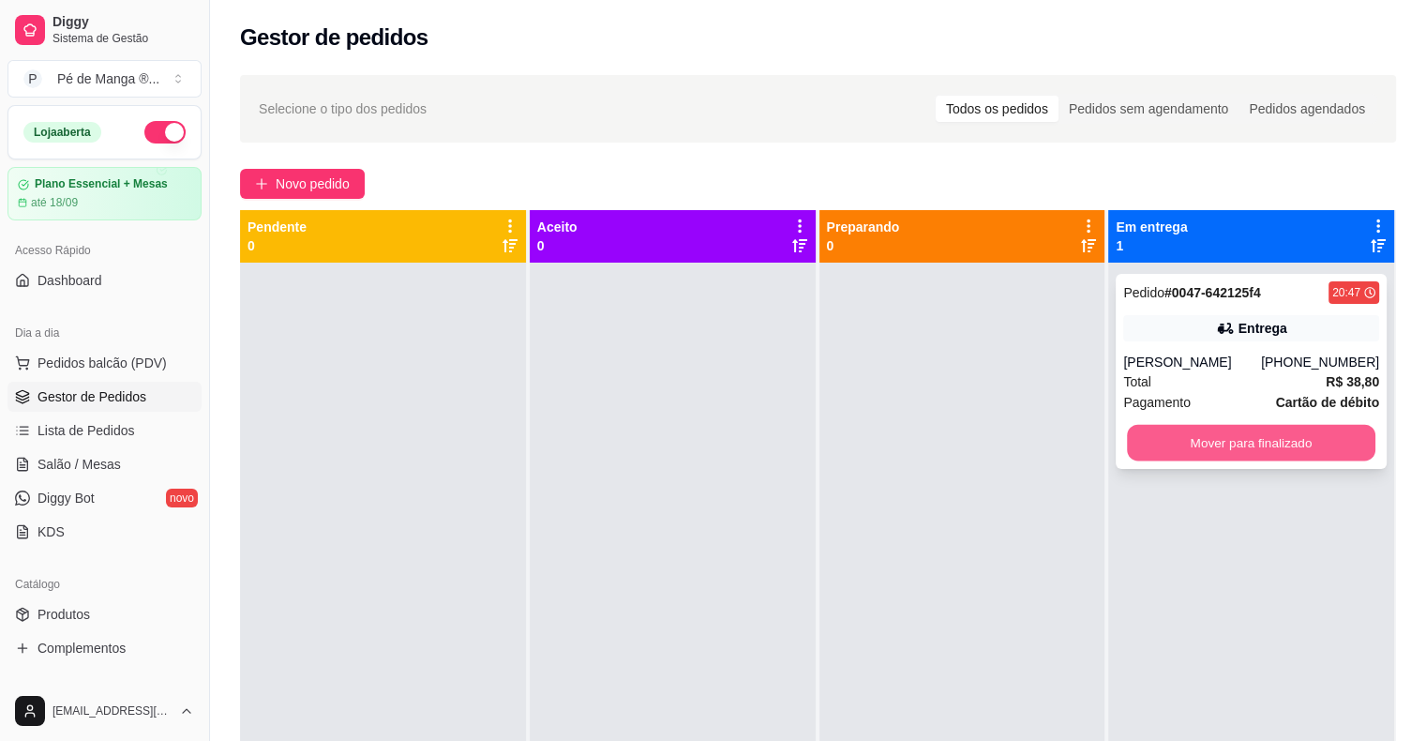
click at [1220, 441] on button "Mover para finalizado" at bounding box center [1251, 443] width 248 height 37
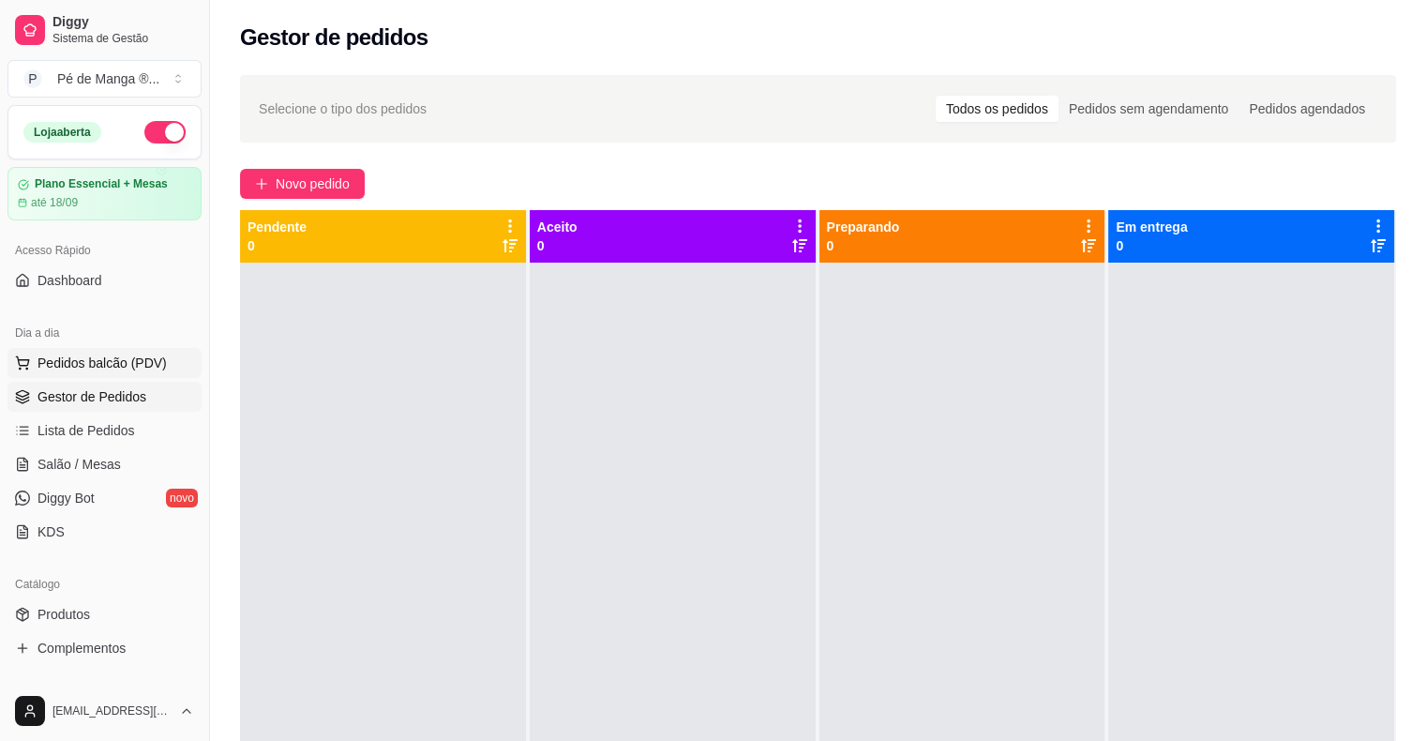
click at [150, 367] on span "Pedidos balcão (PDV)" at bounding box center [101, 362] width 129 height 19
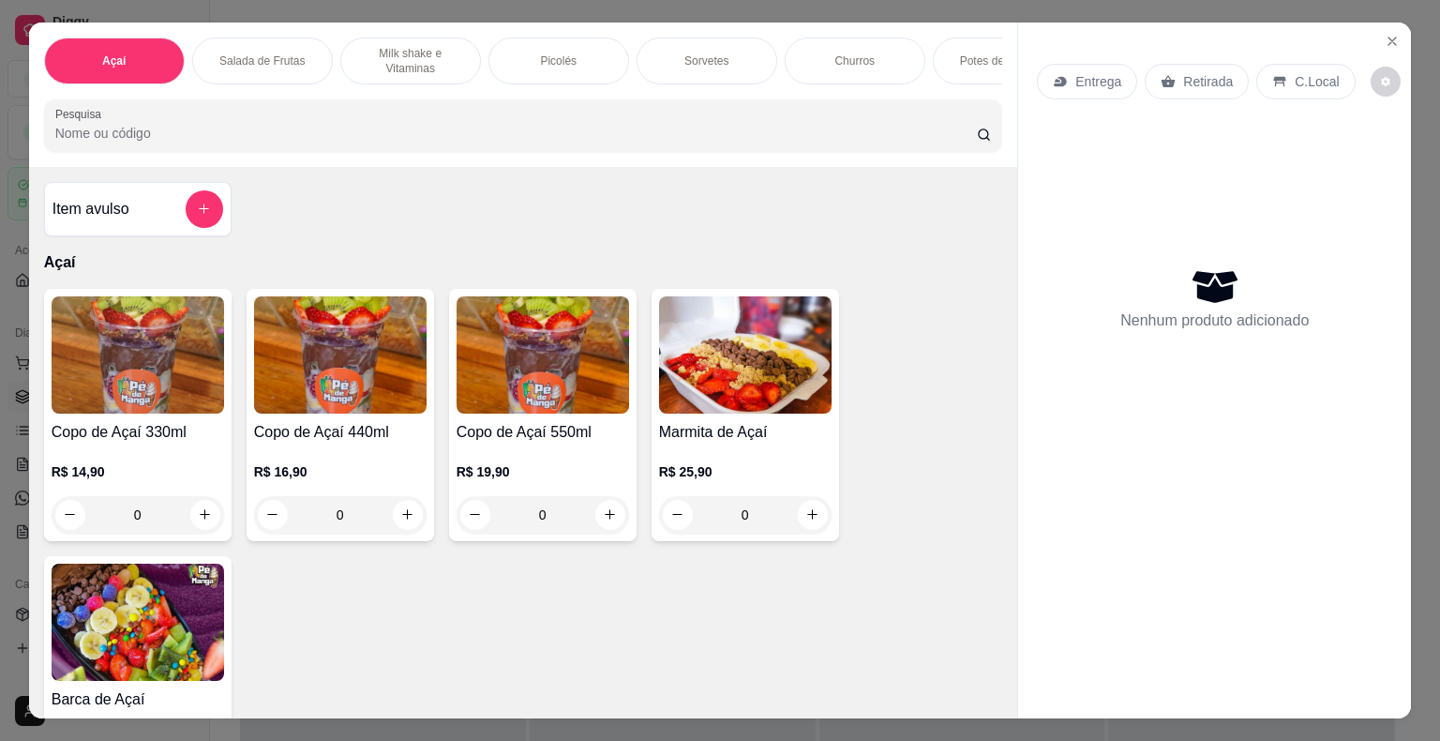
click at [399, 46] on p "Milk shake e Vitaminas" at bounding box center [410, 61] width 109 height 30
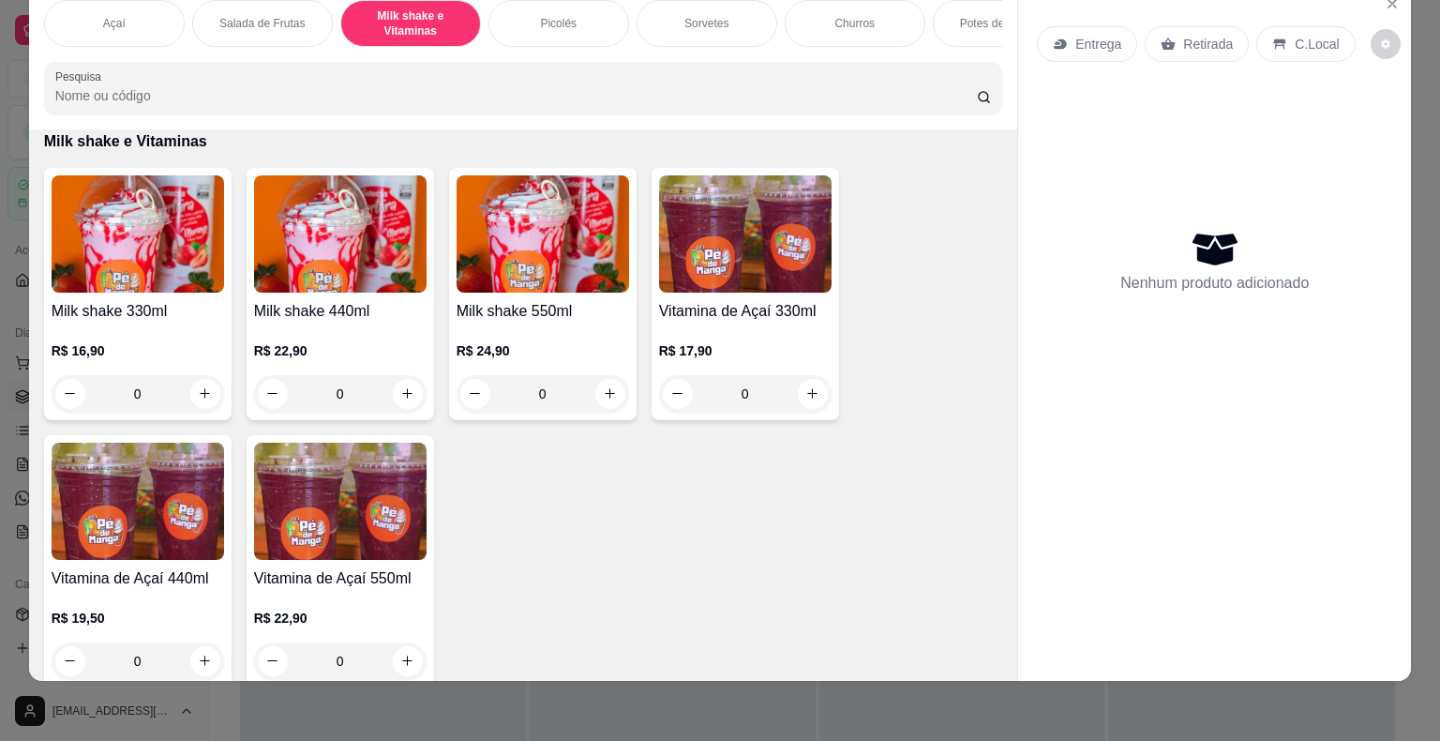
click at [177, 348] on p "R$ 16,90" at bounding box center [138, 350] width 172 height 19
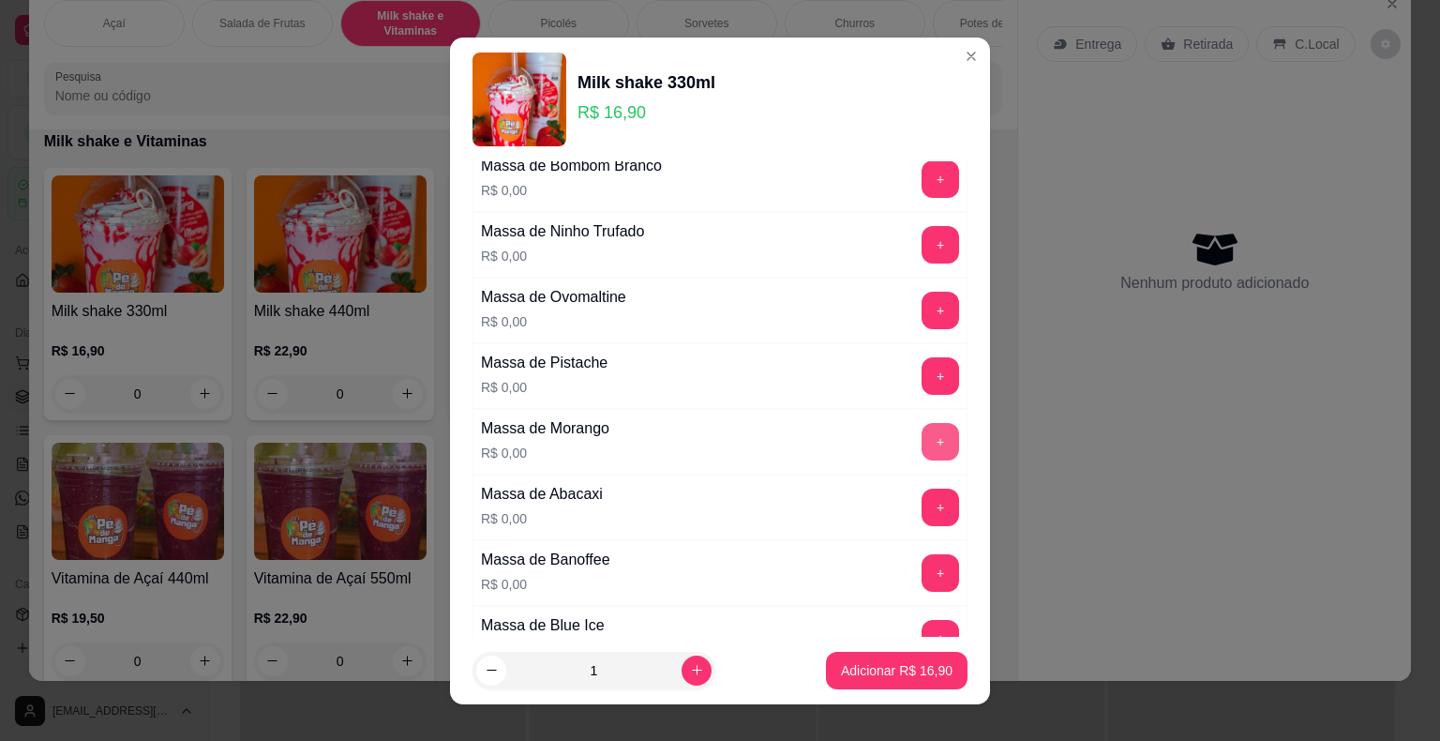
click at [922, 425] on button "+" at bounding box center [940, 441] width 37 height 37
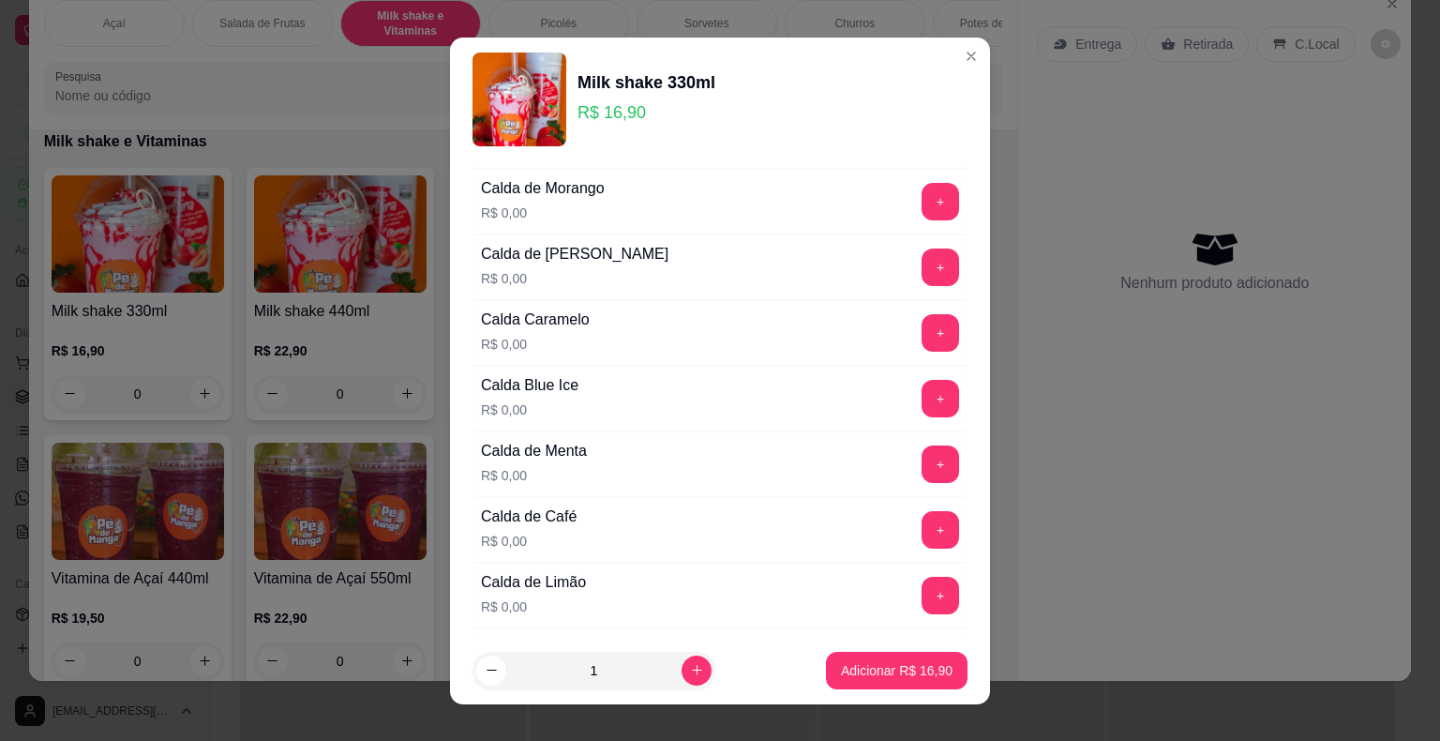
scroll to position [1406, 0]
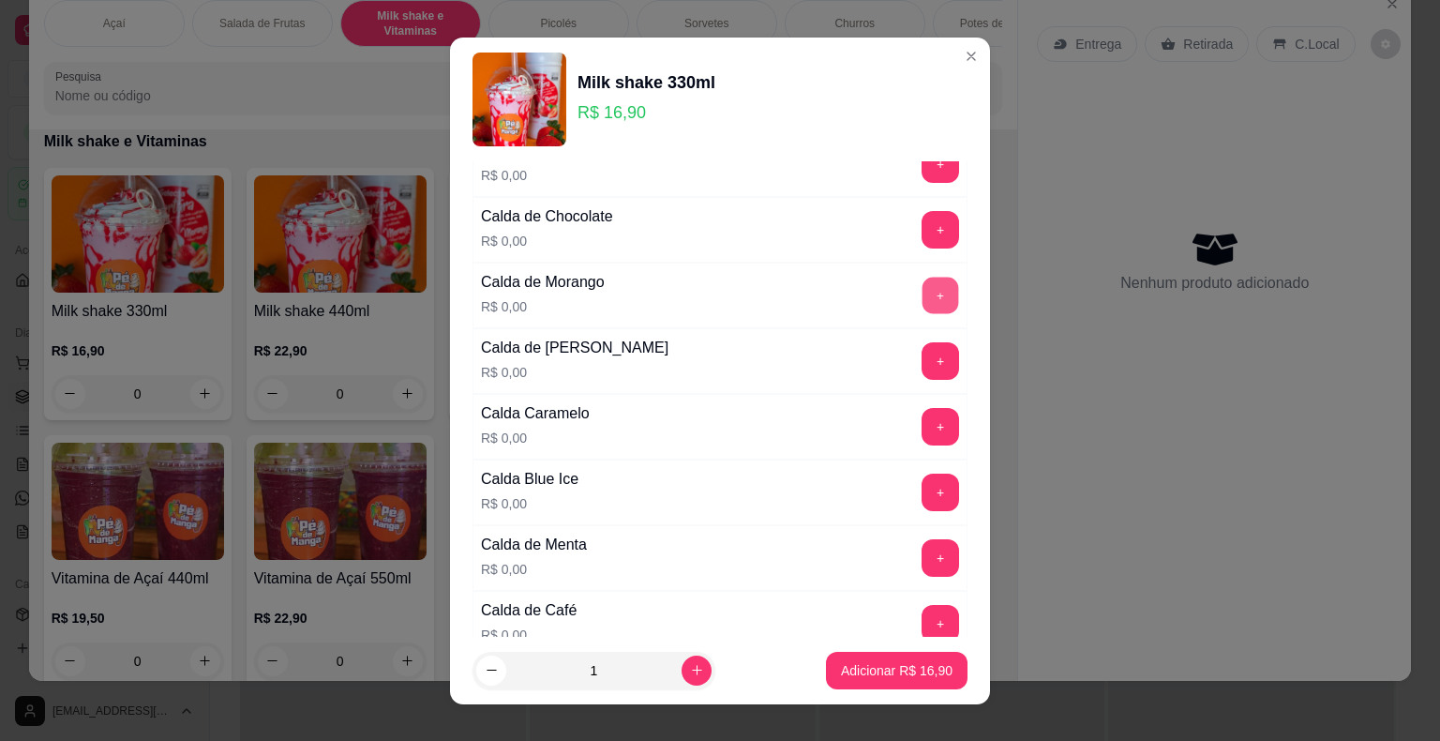
click at [922, 298] on button "+" at bounding box center [940, 295] width 37 height 37
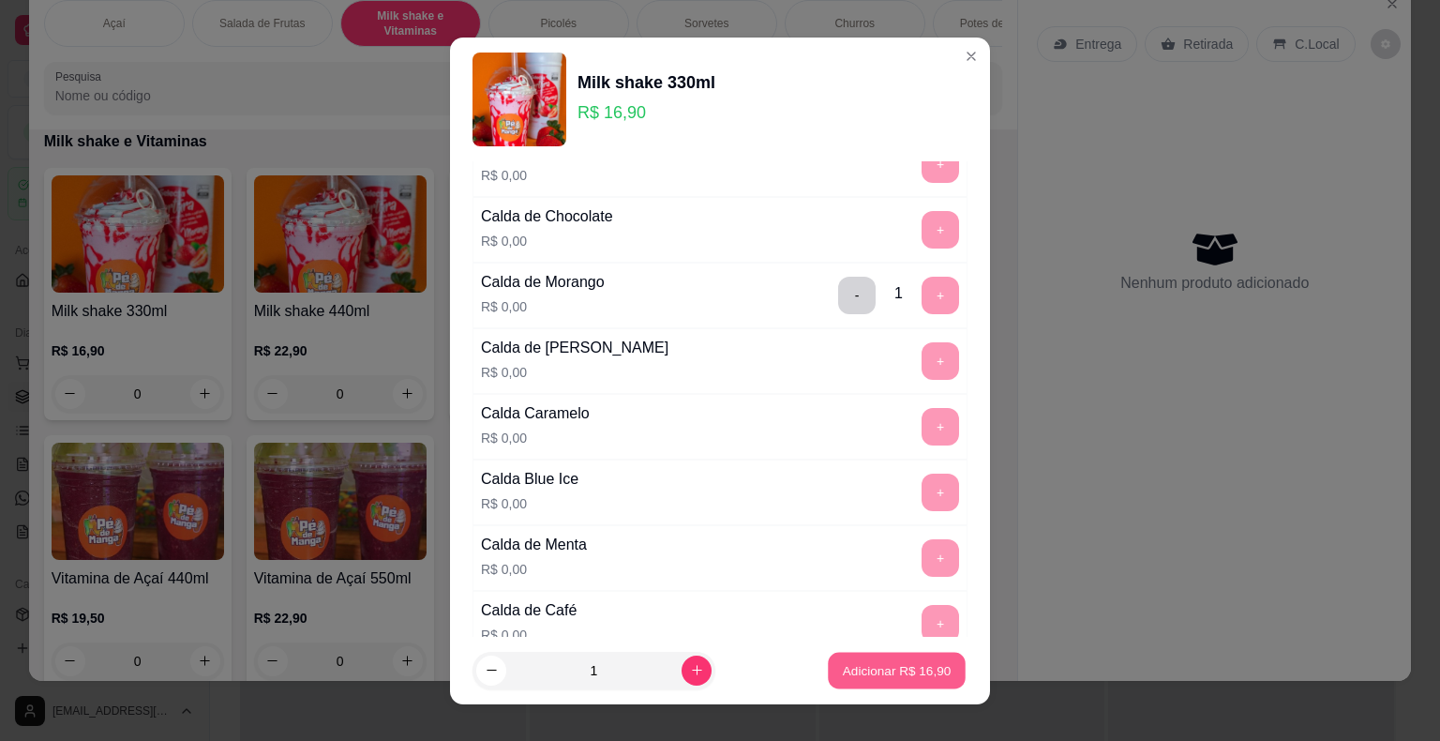
click at [915, 662] on p "Adicionar R$ 16,90" at bounding box center [897, 670] width 109 height 18
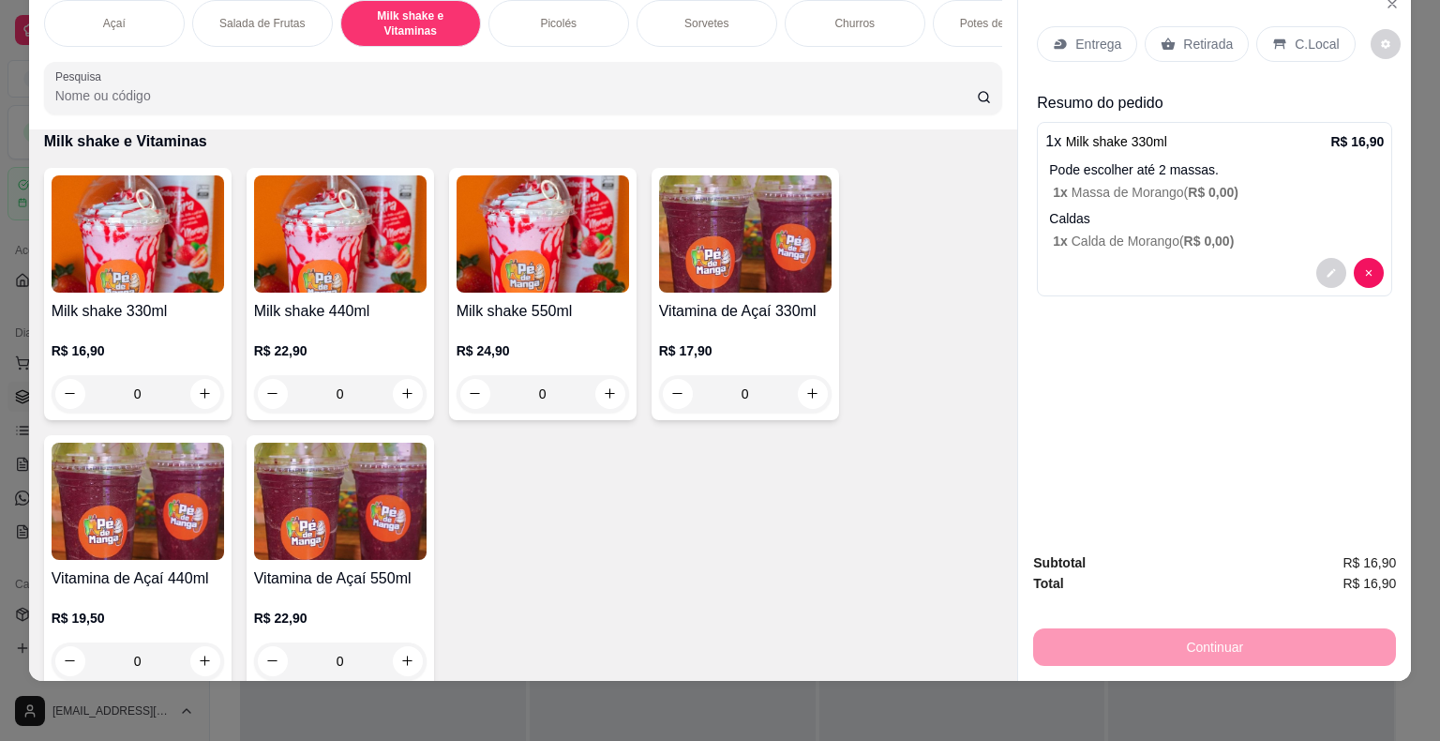
click at [182, 325] on div "R$ 16,90 0" at bounding box center [138, 367] width 172 height 90
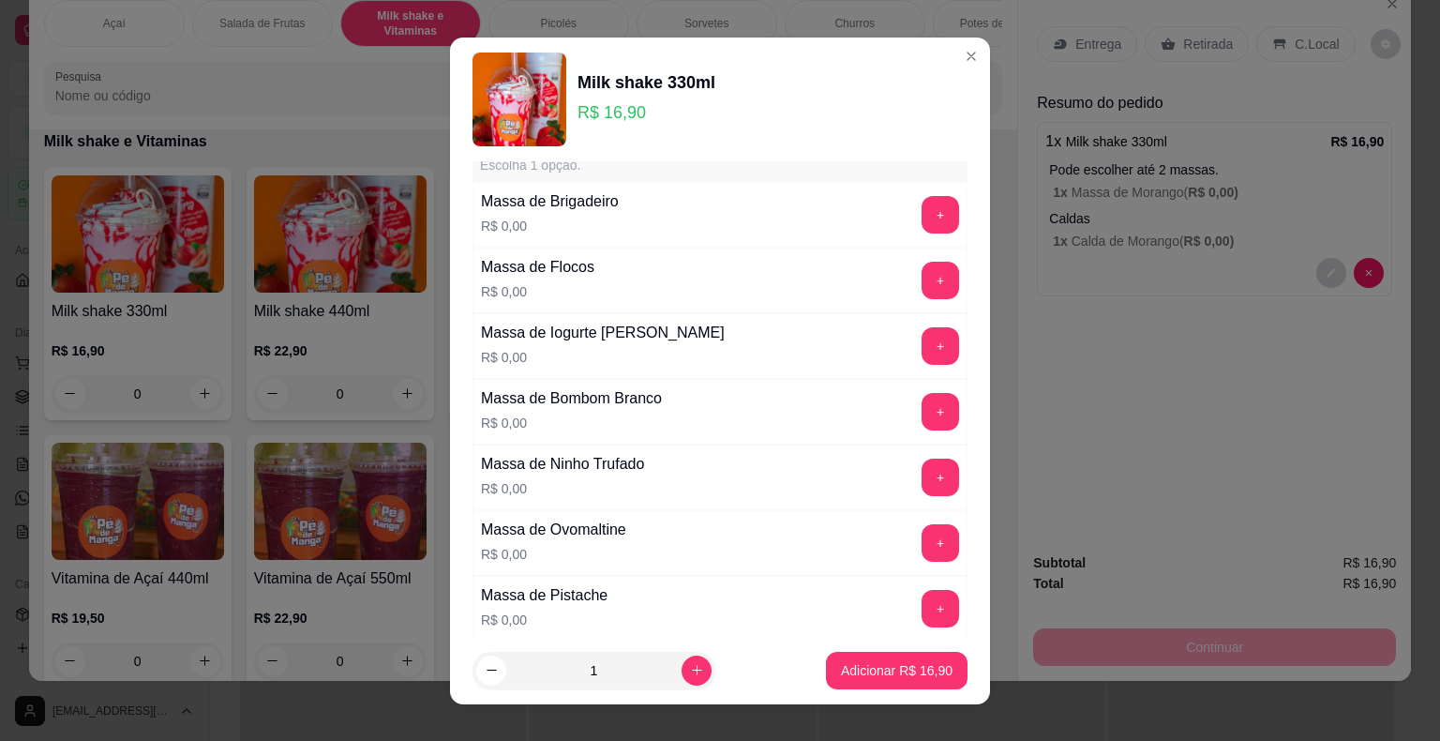
scroll to position [94, 0]
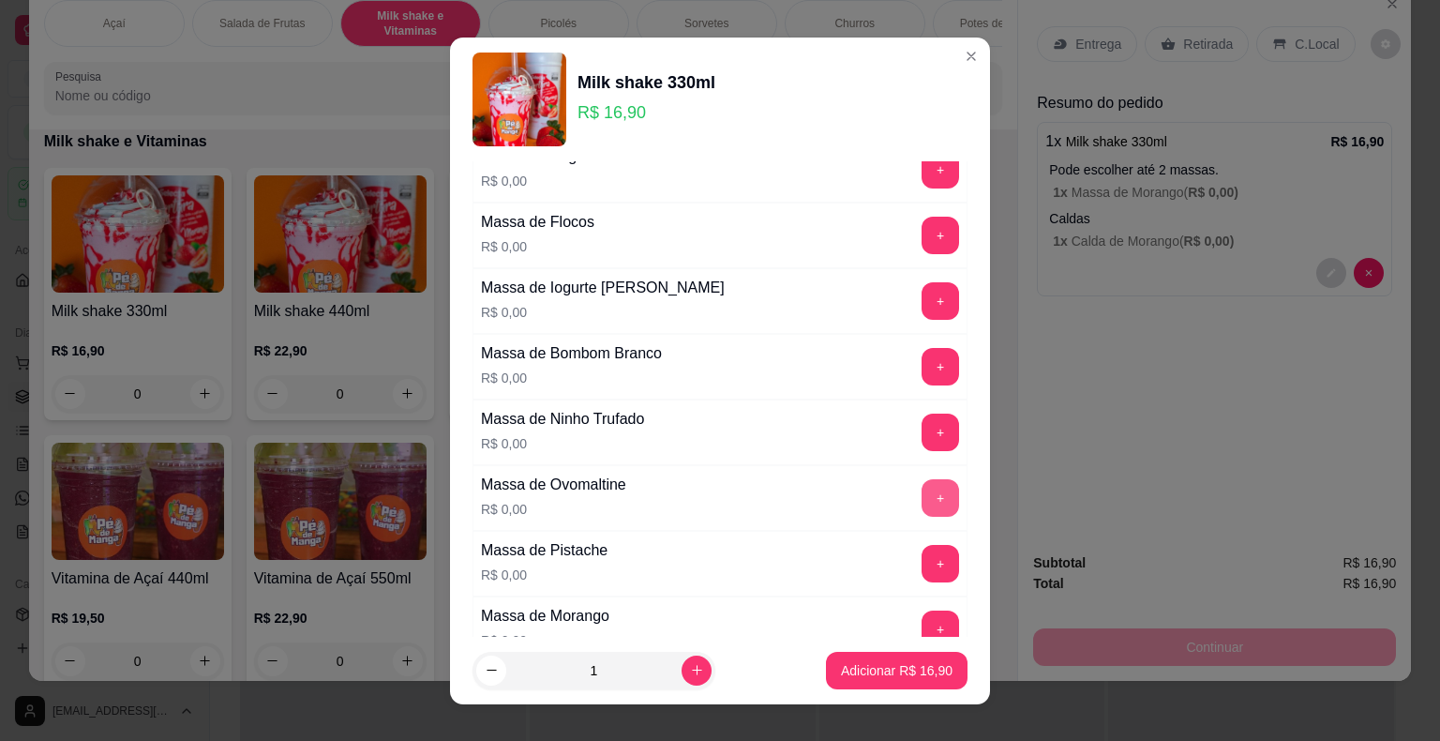
click at [922, 496] on button "+" at bounding box center [940, 497] width 37 height 37
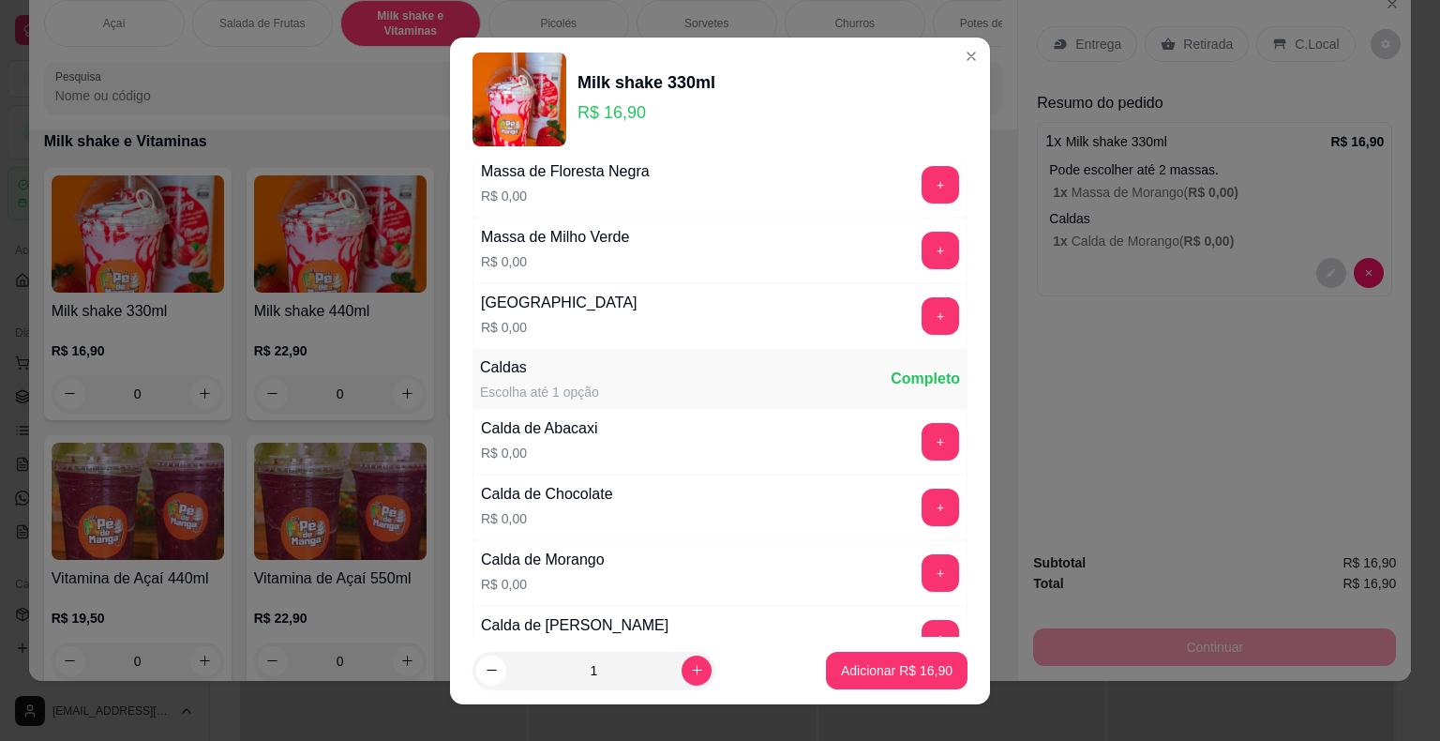
scroll to position [1312, 0]
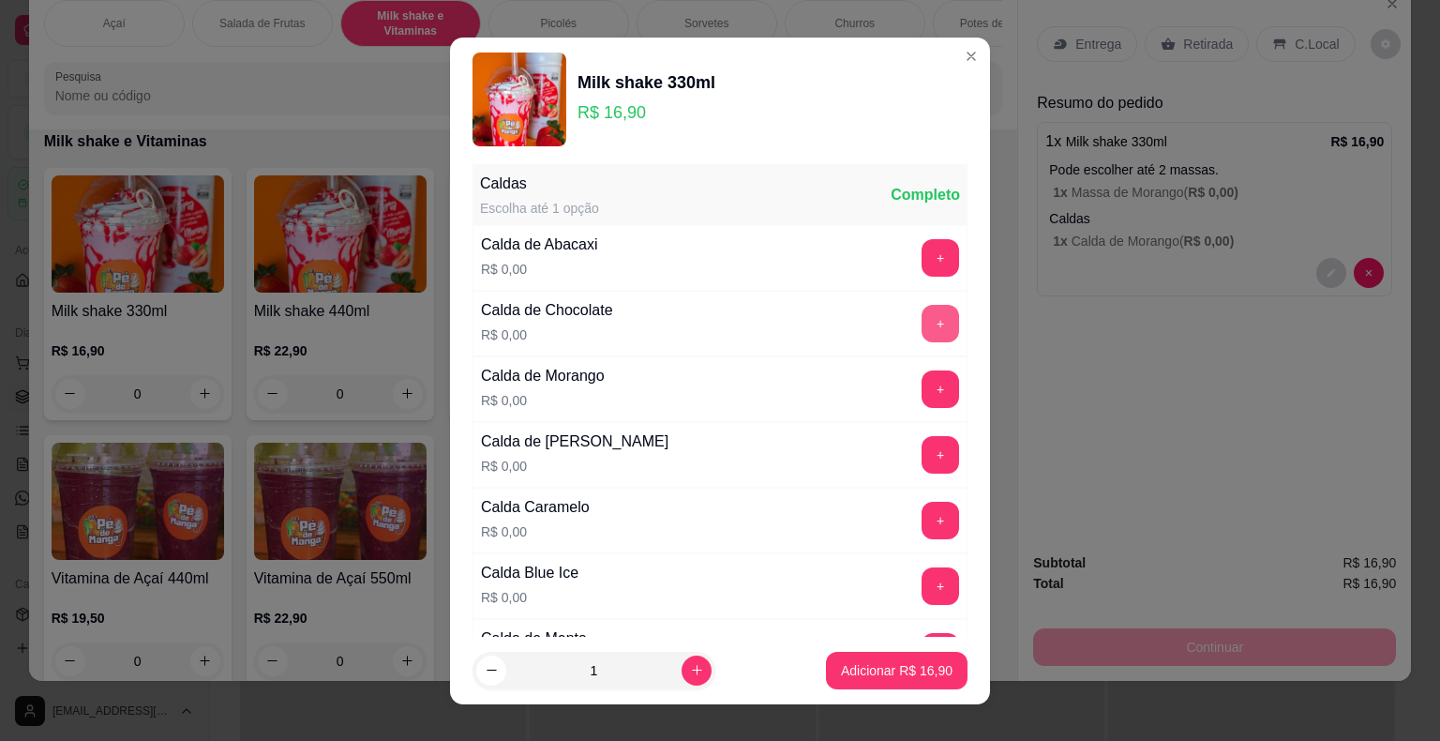
click at [922, 317] on button "+" at bounding box center [940, 323] width 37 height 37
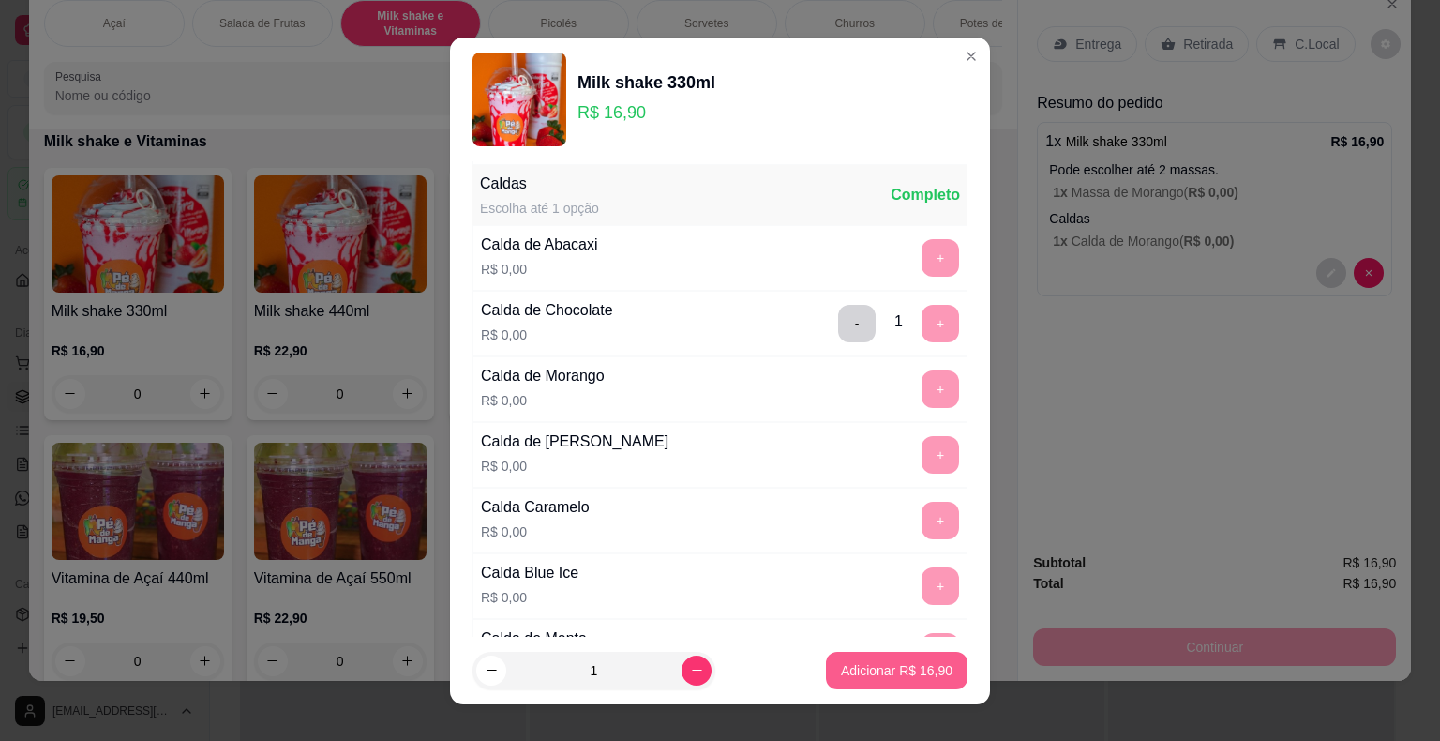
click at [901, 668] on p "Adicionar R$ 16,90" at bounding box center [897, 670] width 112 height 19
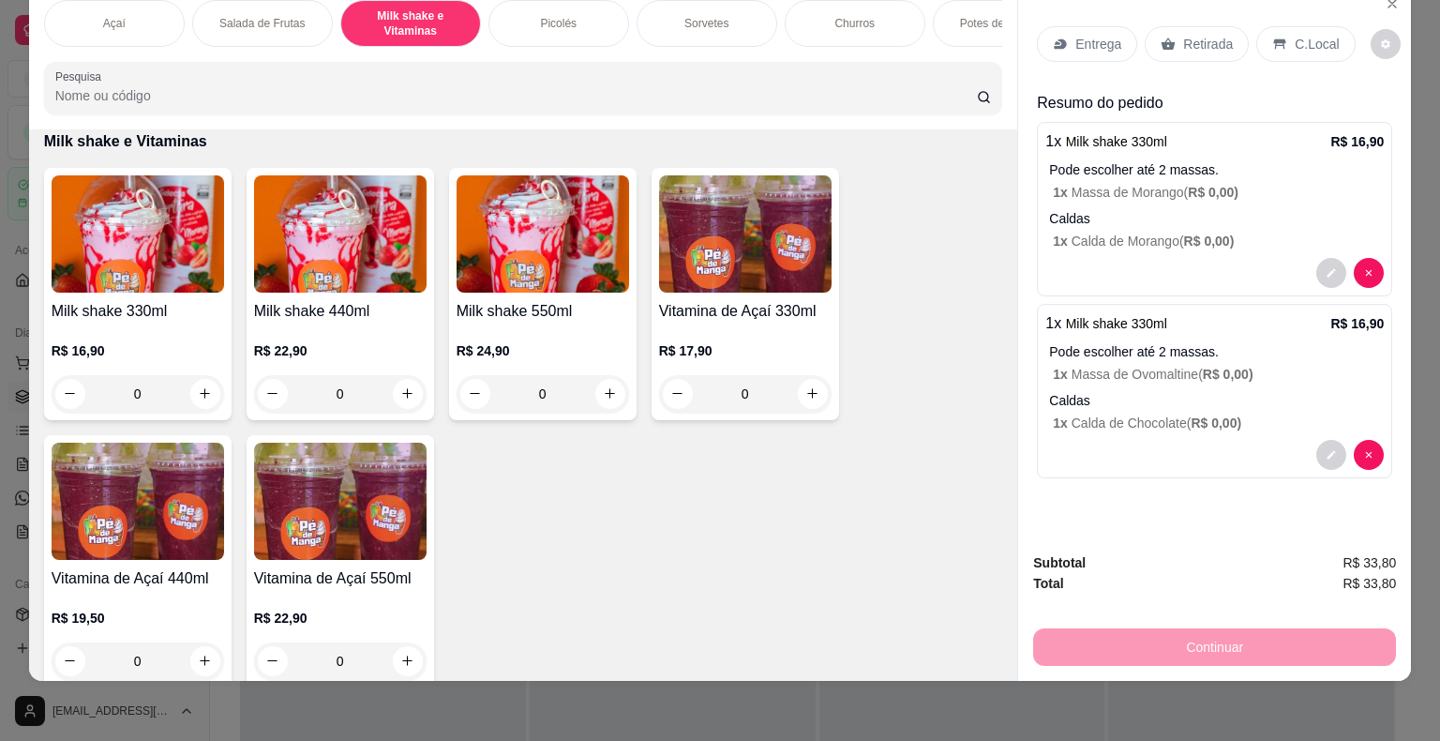
click at [160, 313] on h4 "Milk shake 330ml" at bounding box center [138, 311] width 172 height 22
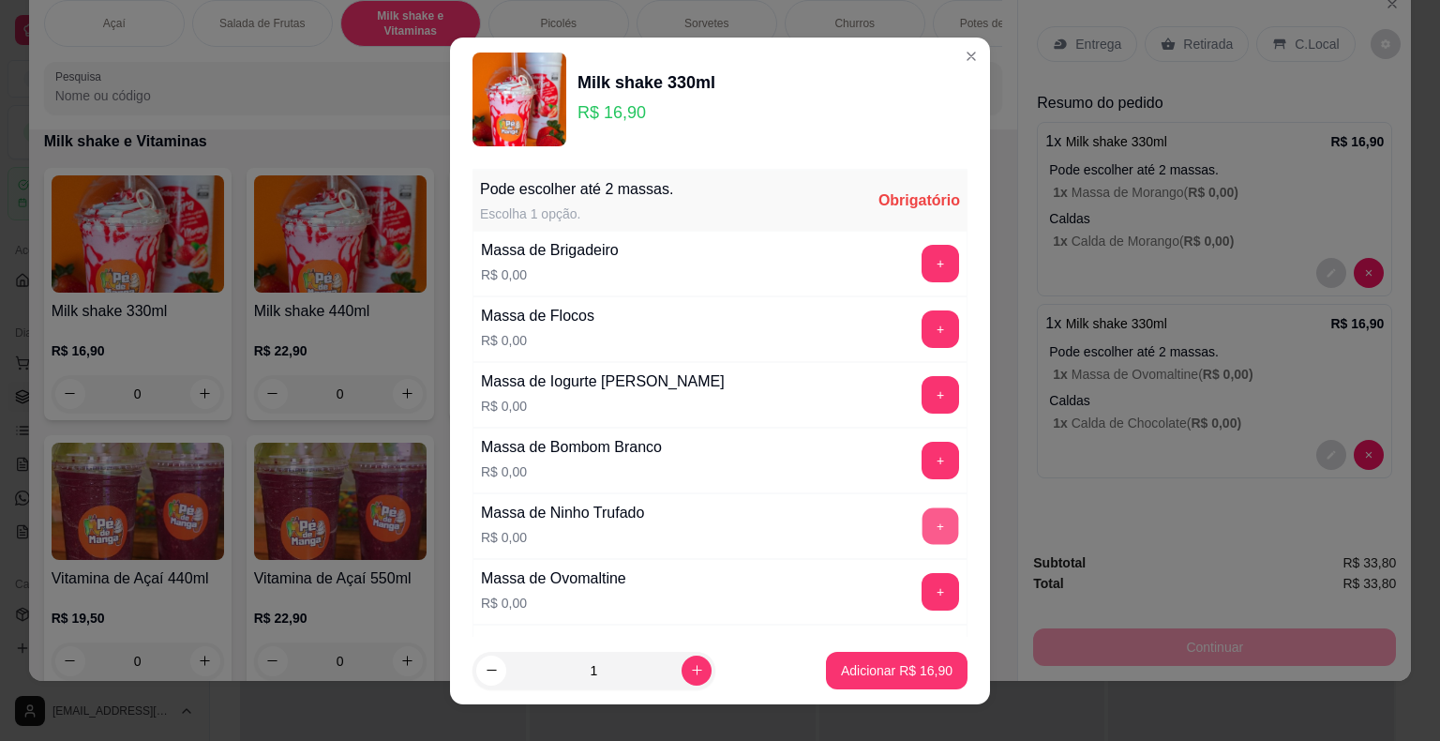
click at [922, 532] on button "+" at bounding box center [940, 525] width 37 height 37
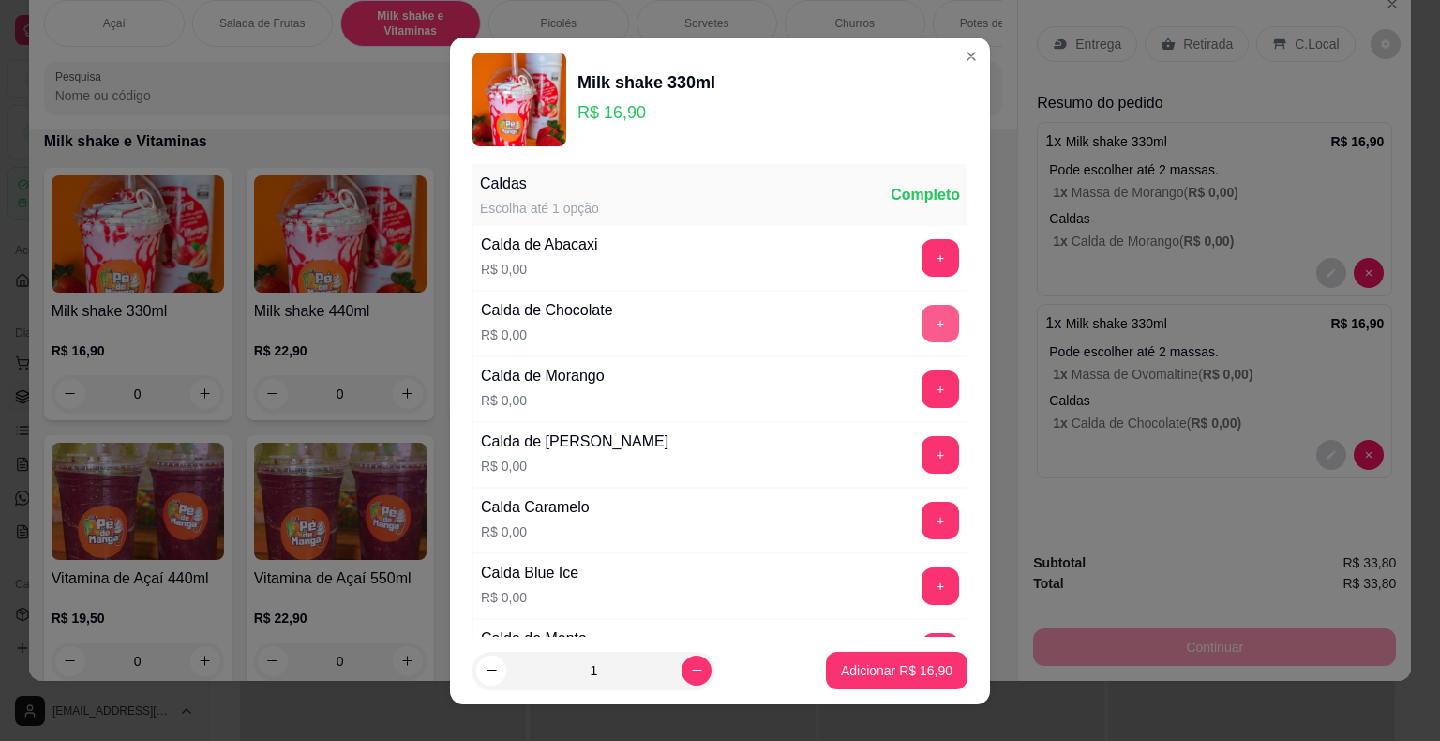
click at [922, 309] on button "+" at bounding box center [940, 323] width 37 height 37
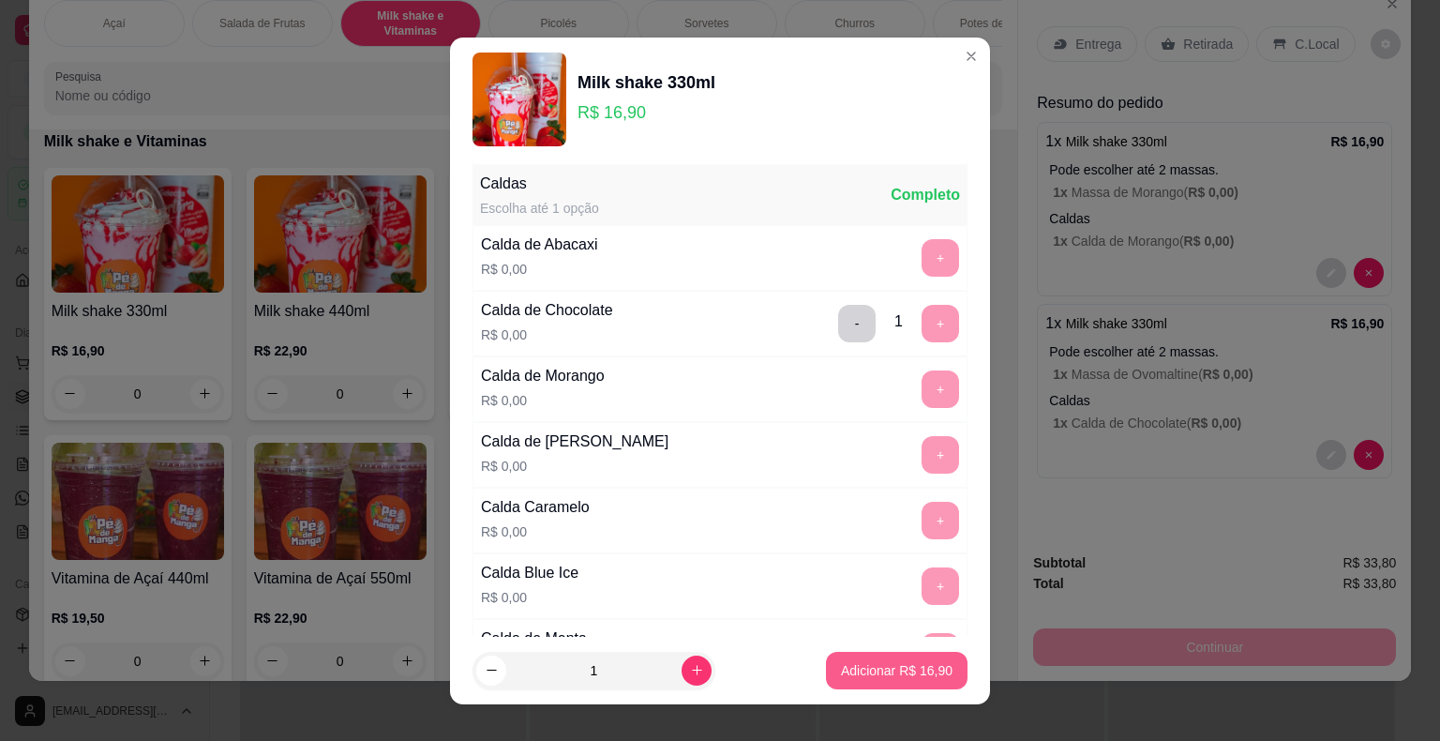
click at [897, 668] on p "Adicionar R$ 16,90" at bounding box center [897, 670] width 112 height 19
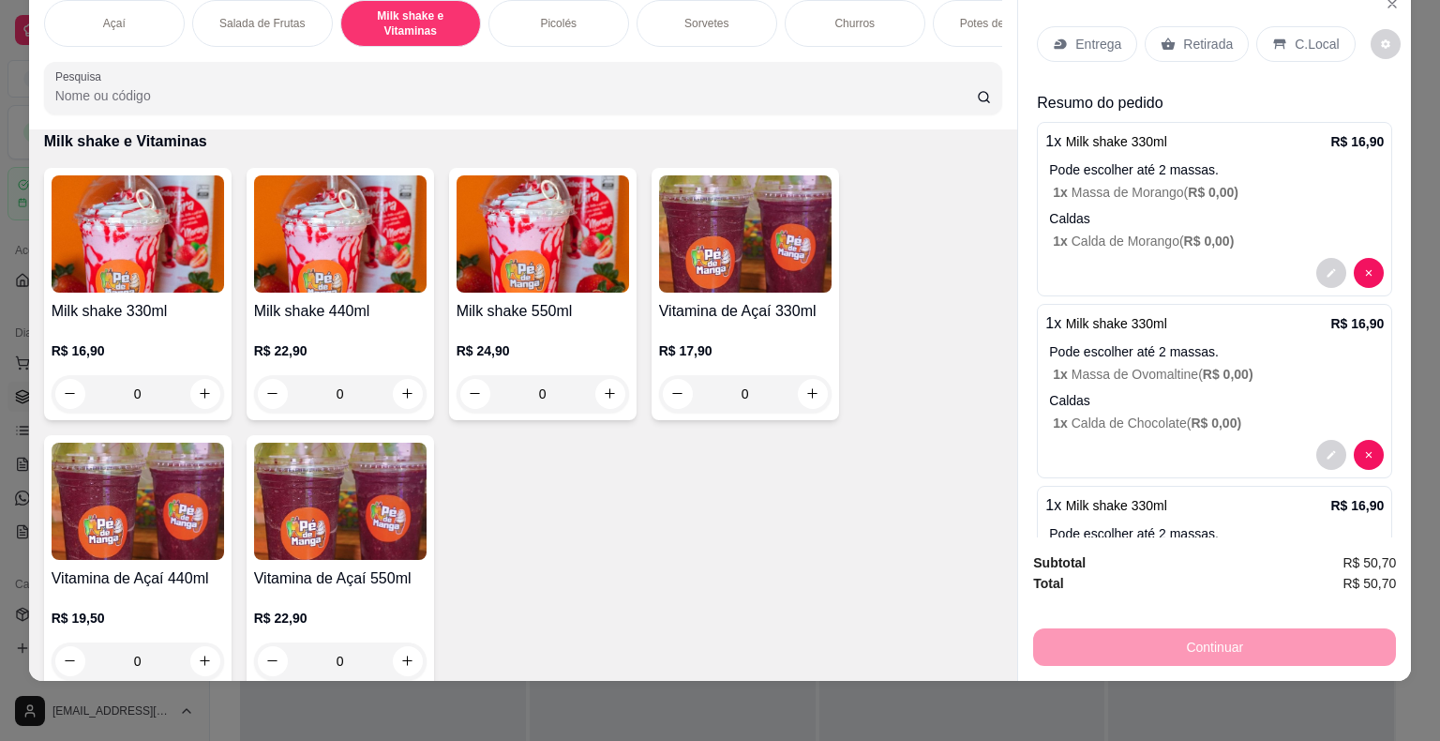
click at [1114, 38] on div "Entrega" at bounding box center [1087, 44] width 100 height 36
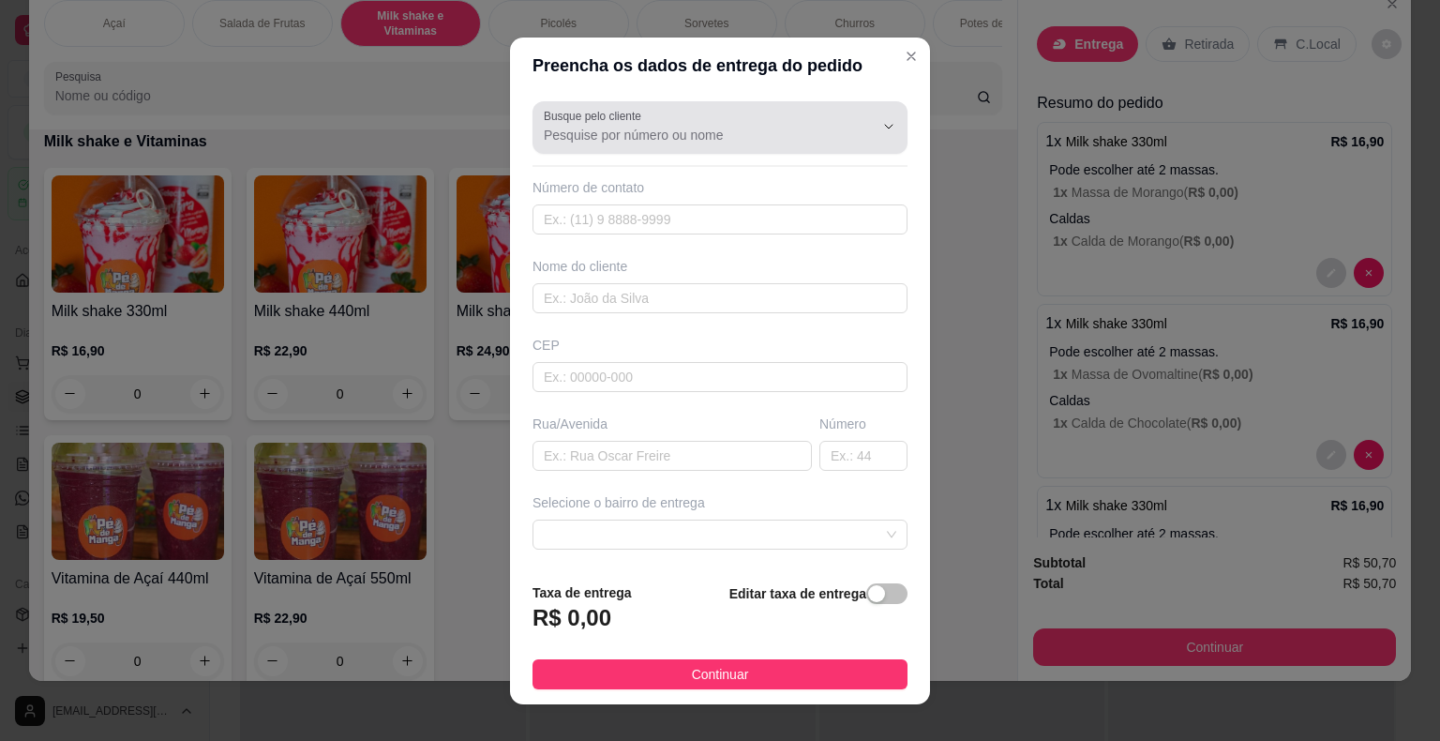
click at [735, 145] on div "Busque pelo cliente" at bounding box center [719, 127] width 375 height 52
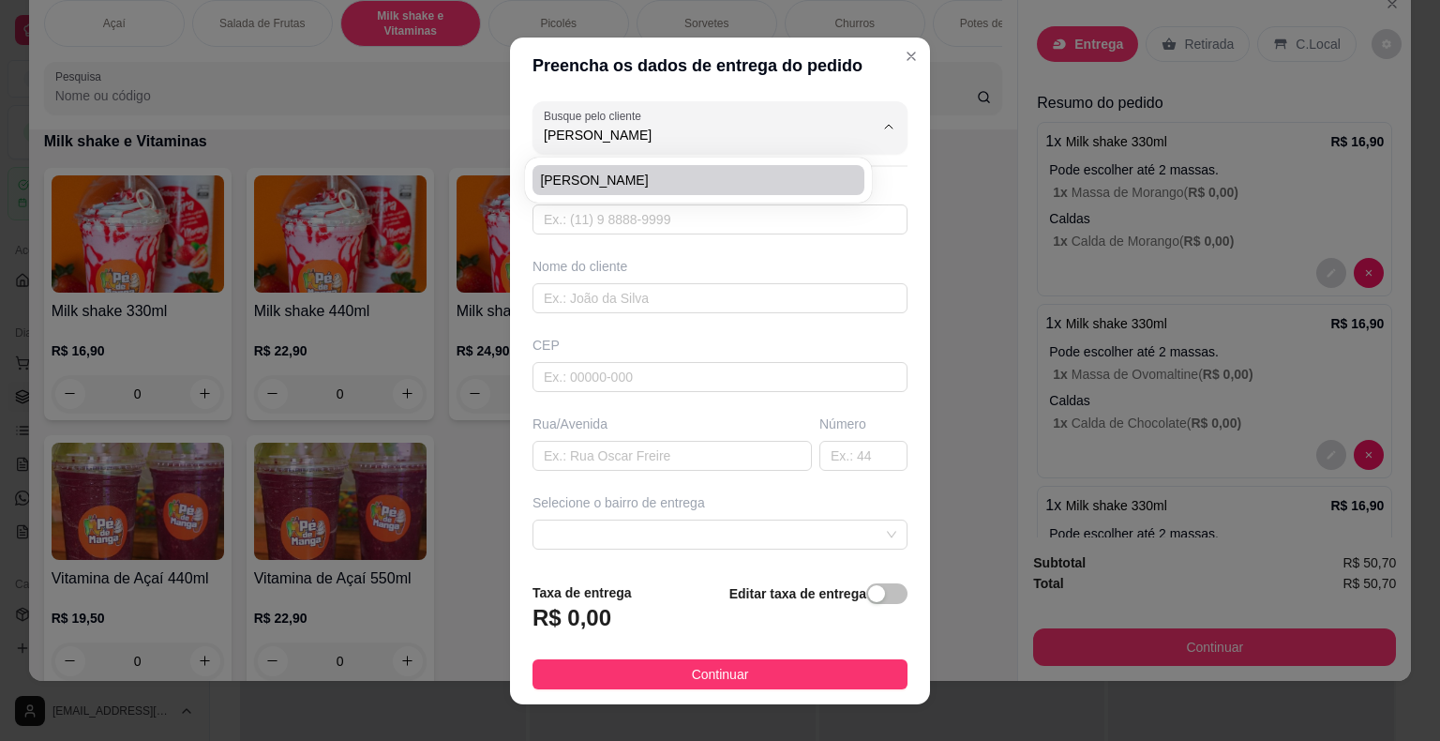
click at [718, 186] on span "[PERSON_NAME]" at bounding box center [689, 180] width 298 height 19
type input "[PERSON_NAME]"
type input "15998143775"
type input "[PERSON_NAME]"
type input "18440000"
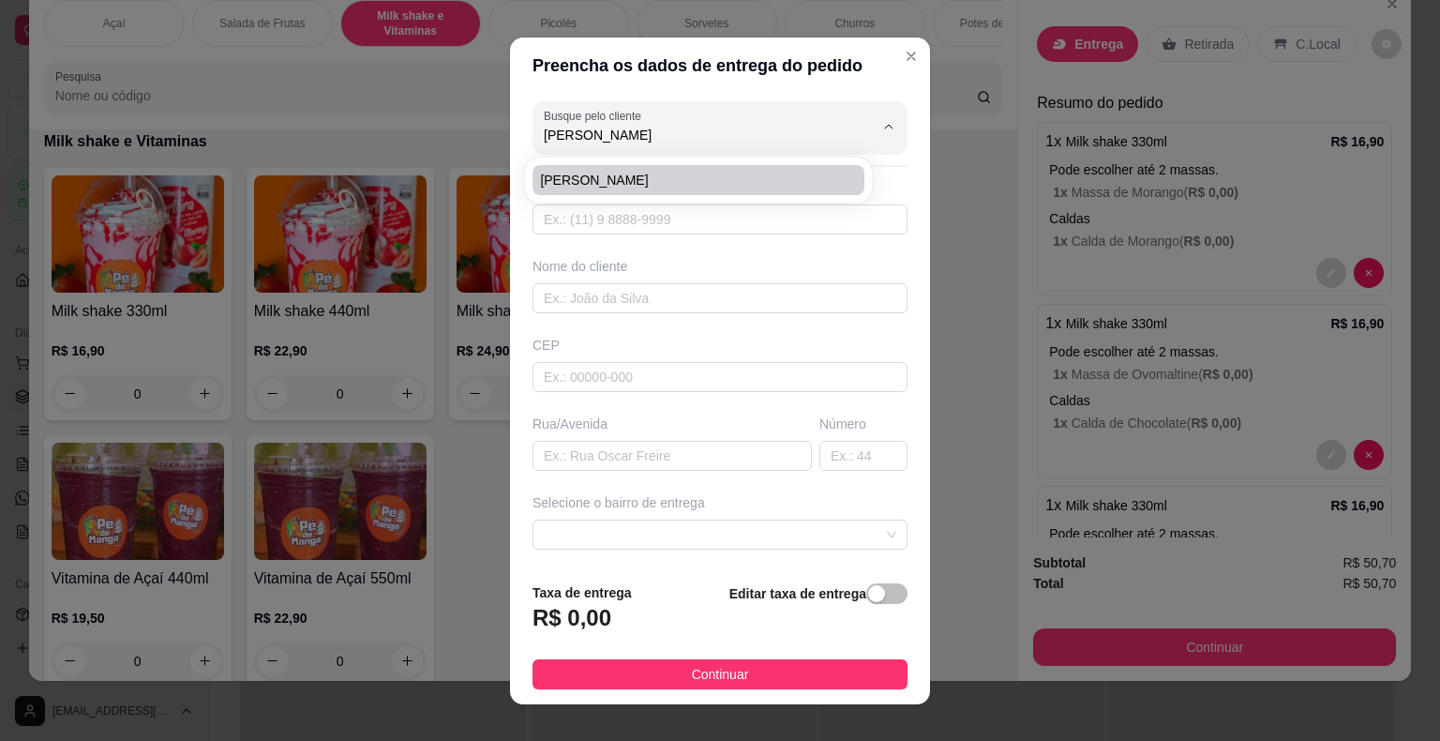
type input "[PERSON_NAME]"
type input "277"
type input "Itaberá"
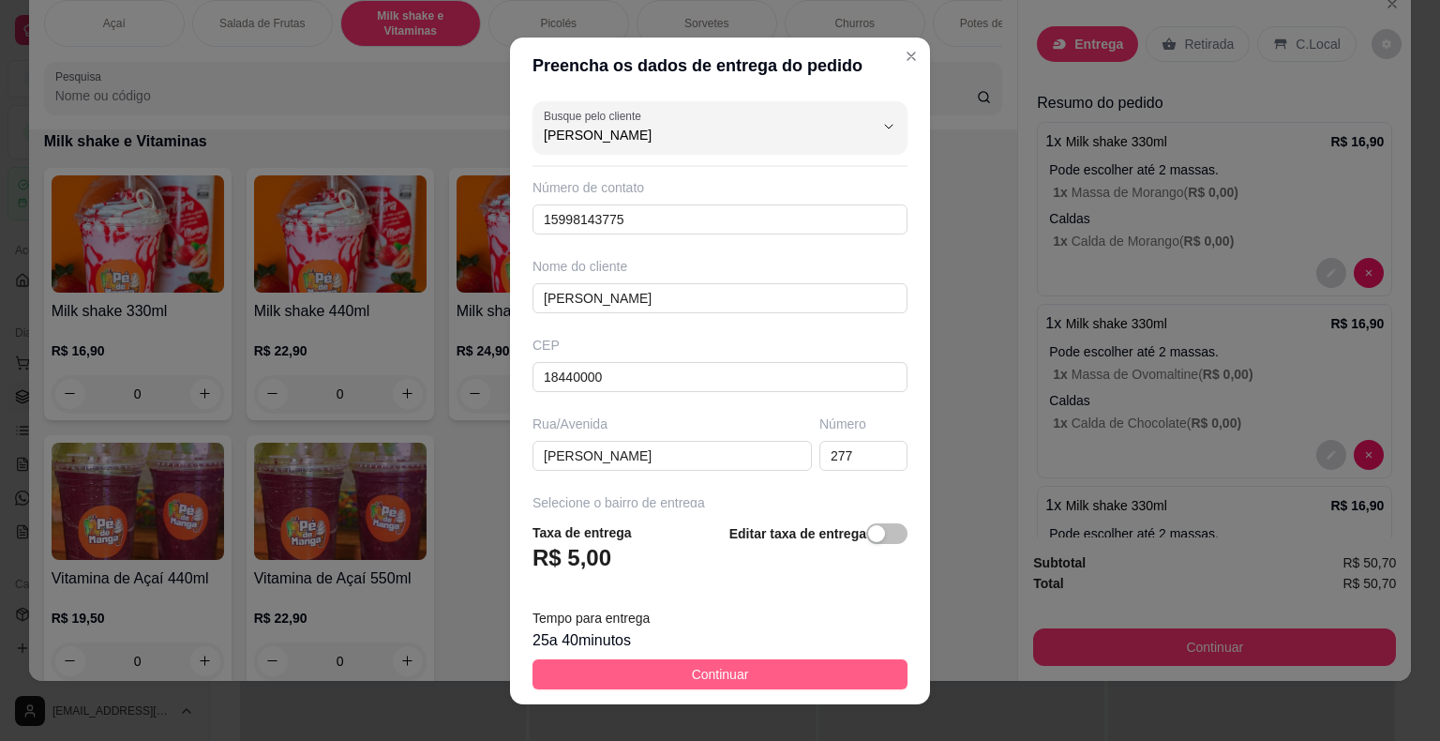
type input "[PERSON_NAME]"
click at [843, 673] on button "Continuar" at bounding box center [719, 674] width 375 height 30
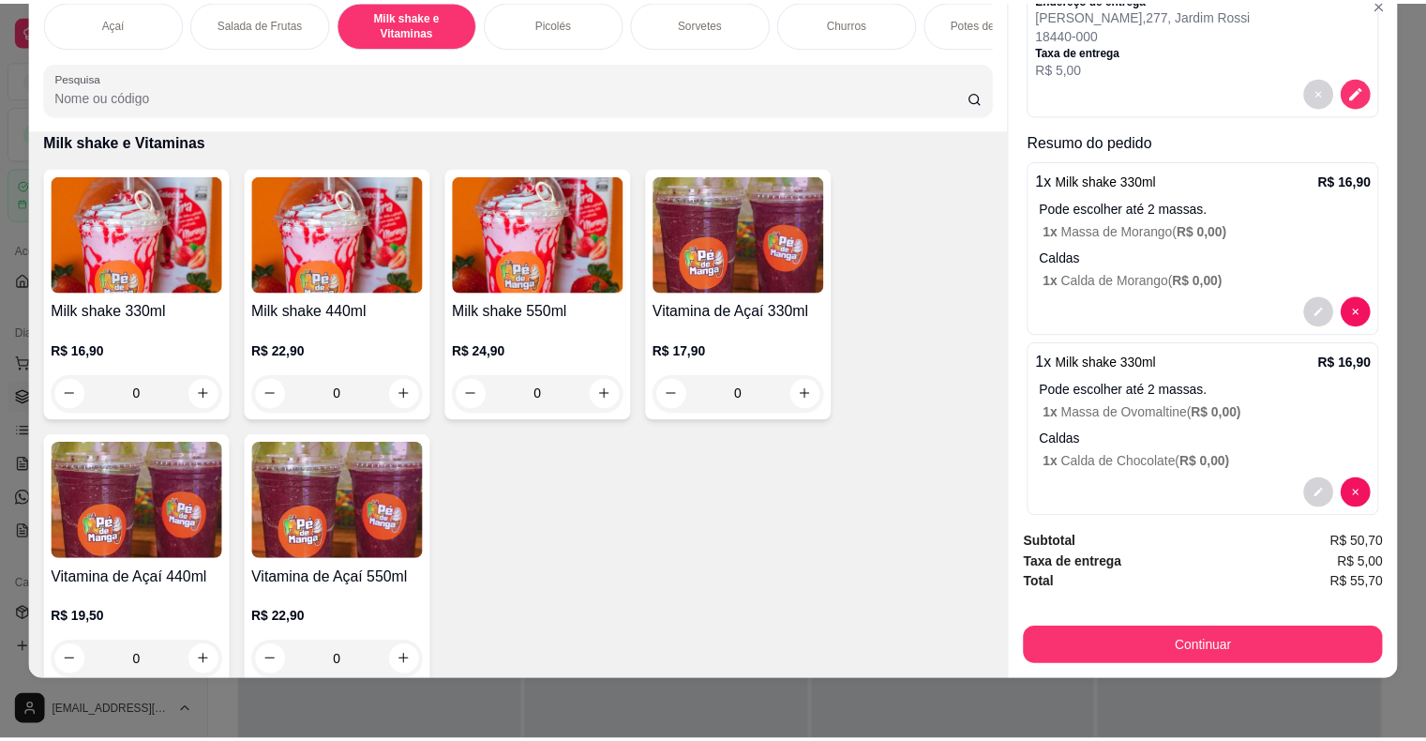
scroll to position [0, 0]
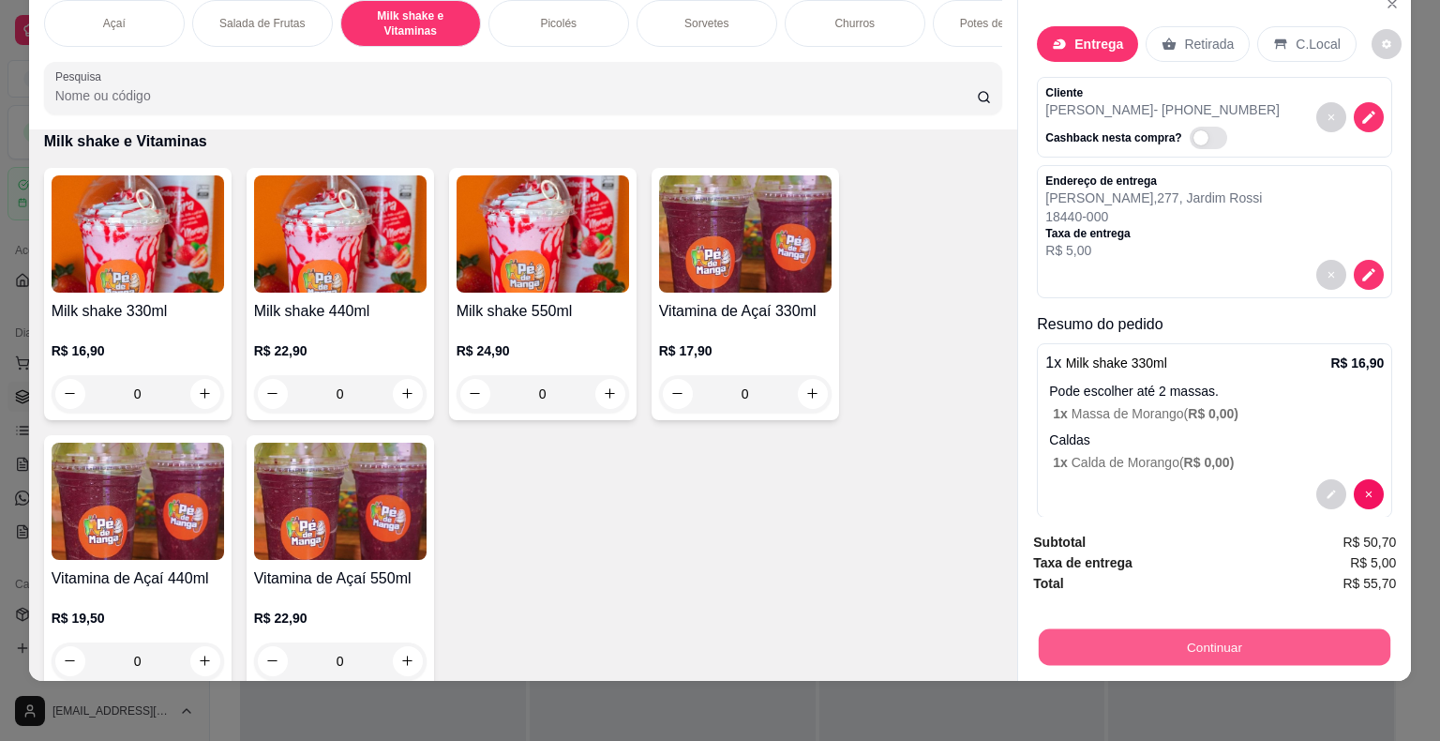
click at [1245, 629] on button "Continuar" at bounding box center [1215, 647] width 352 height 37
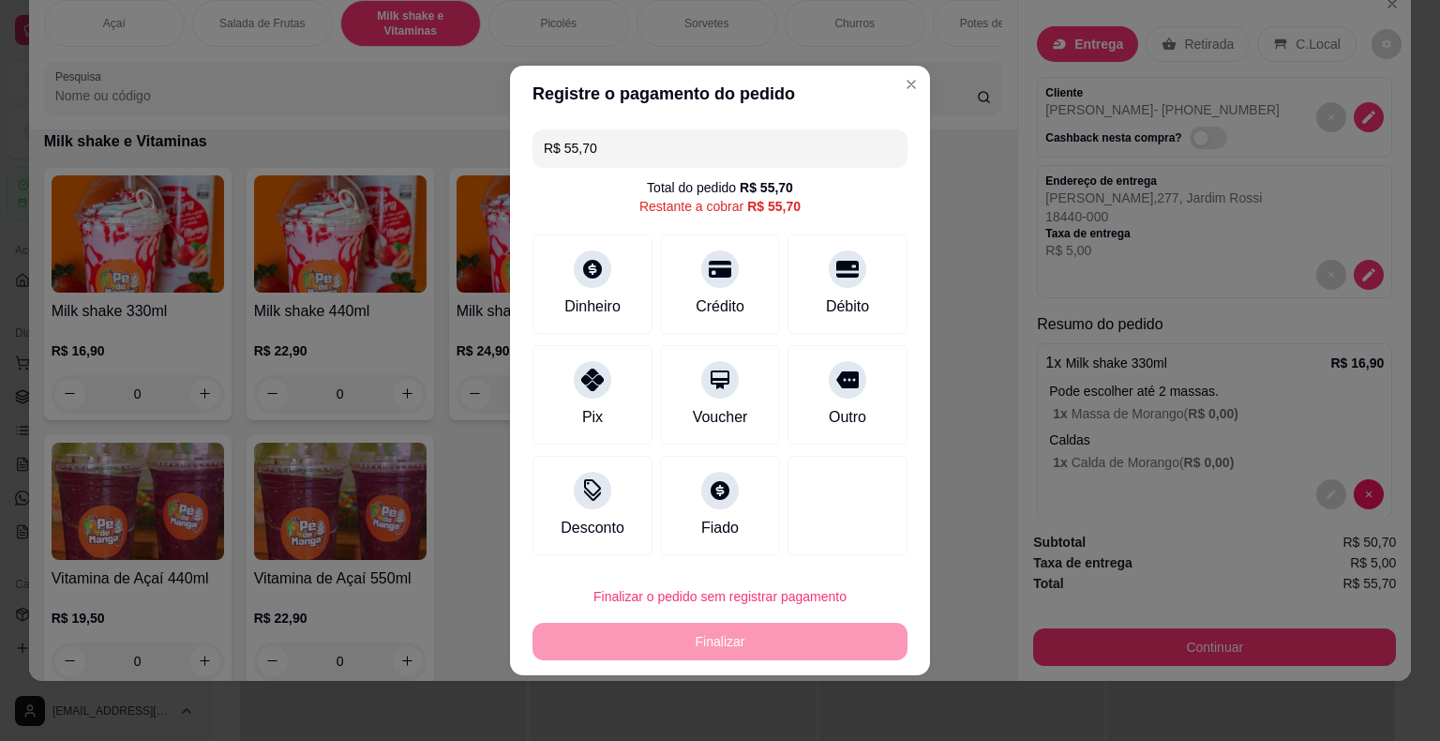
drag, startPoint x: 619, startPoint y: 148, endPoint x: 393, endPoint y: 147, distance: 225.9
click at [394, 147] on div "Registre o pagamento do pedido R$ 55,70 Total do pedido R$ 55,70 Restante a cob…" at bounding box center [720, 370] width 1440 height 741
click at [577, 392] on div "Pix" at bounding box center [593, 392] width 132 height 110
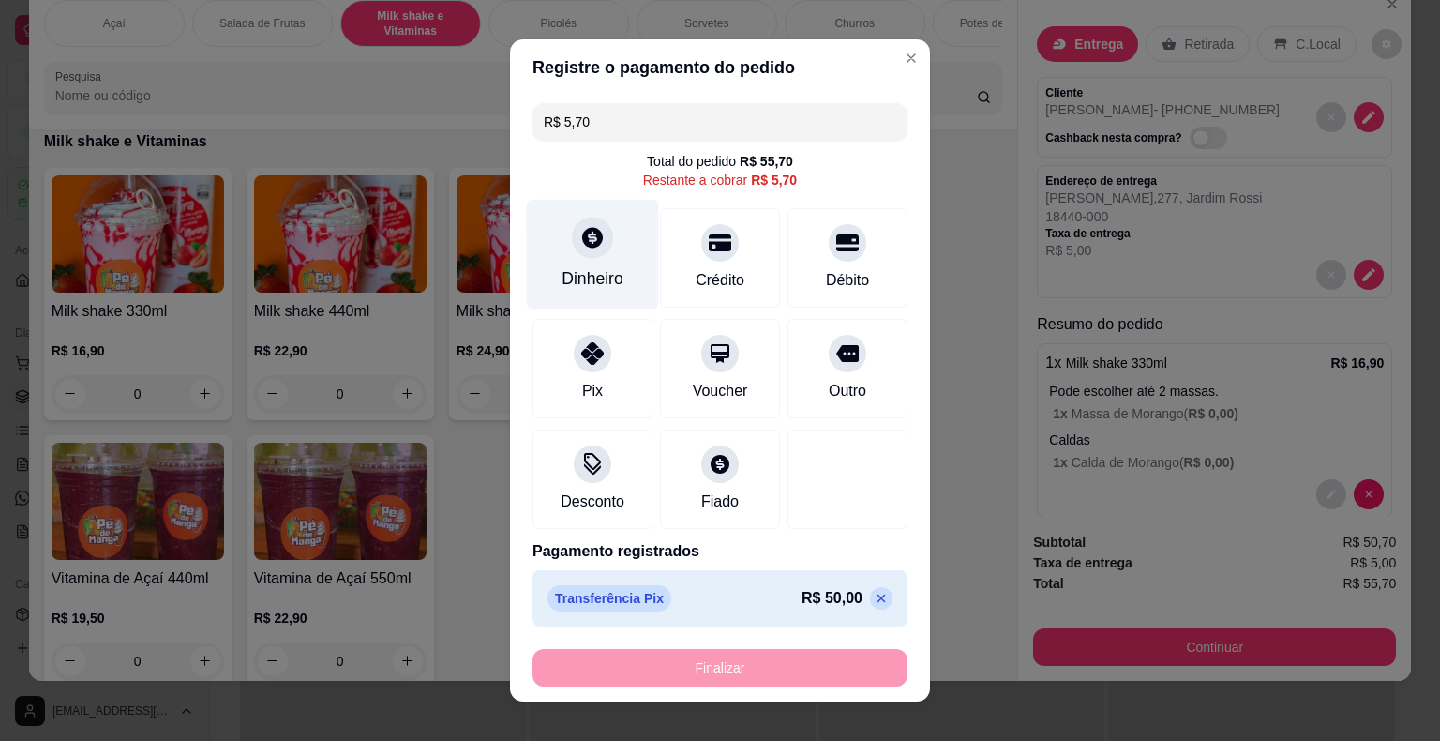
click at [585, 284] on div "Dinheiro" at bounding box center [593, 278] width 62 height 24
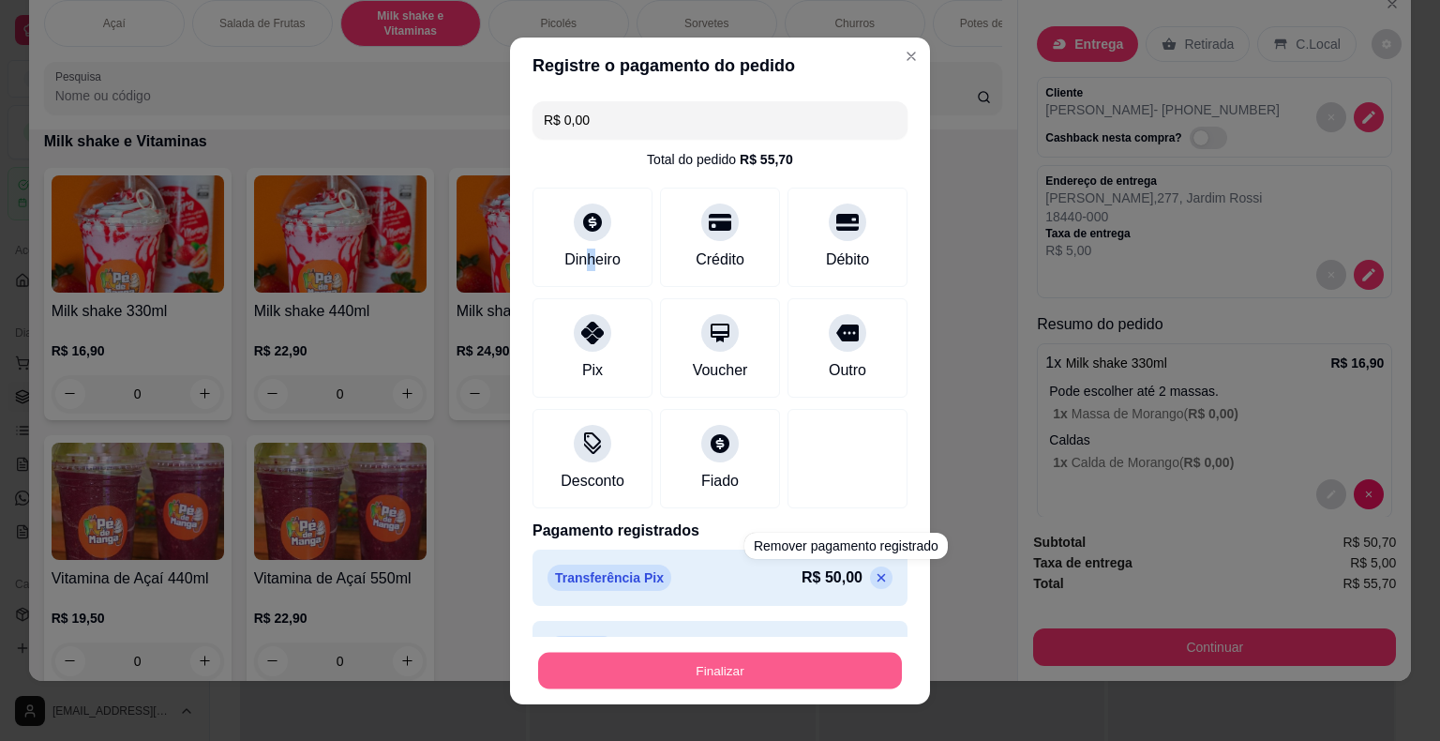
click at [821, 661] on button "Finalizar" at bounding box center [720, 670] width 364 height 37
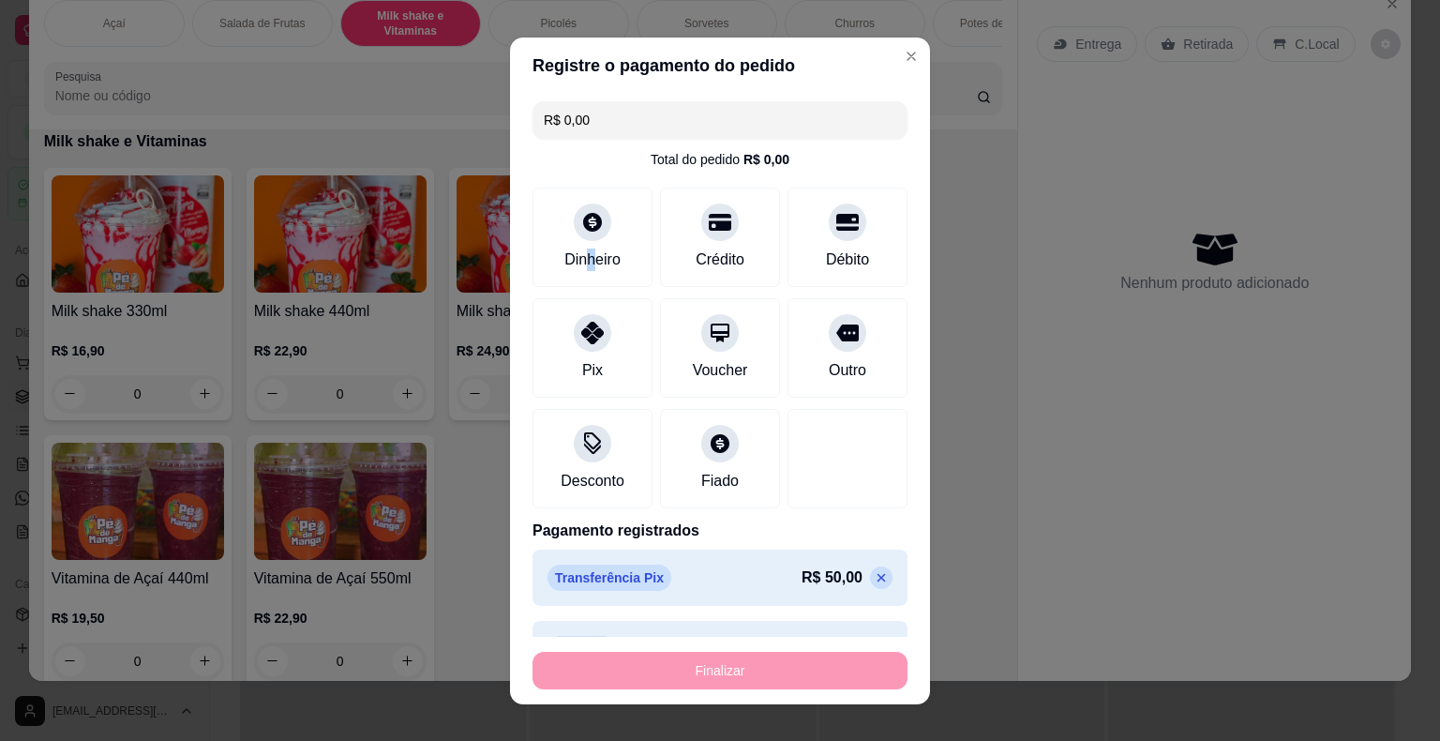
type input "-R$ 55,70"
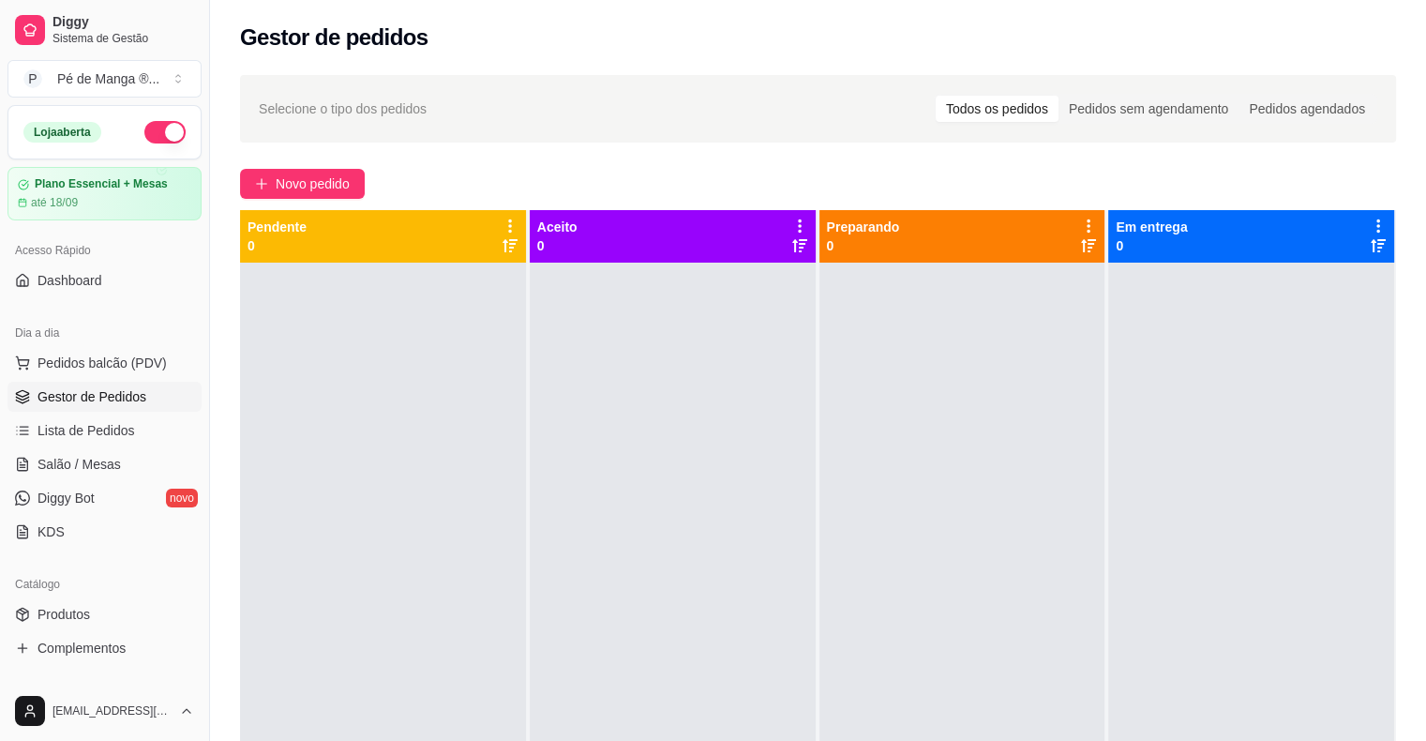
click at [109, 391] on span "Gestor de Pedidos" at bounding box center [91, 396] width 109 height 19
click at [115, 399] on span "Gestor de Pedidos" at bounding box center [91, 396] width 109 height 19
click at [120, 449] on link "Salão / Mesas" at bounding box center [104, 464] width 194 height 30
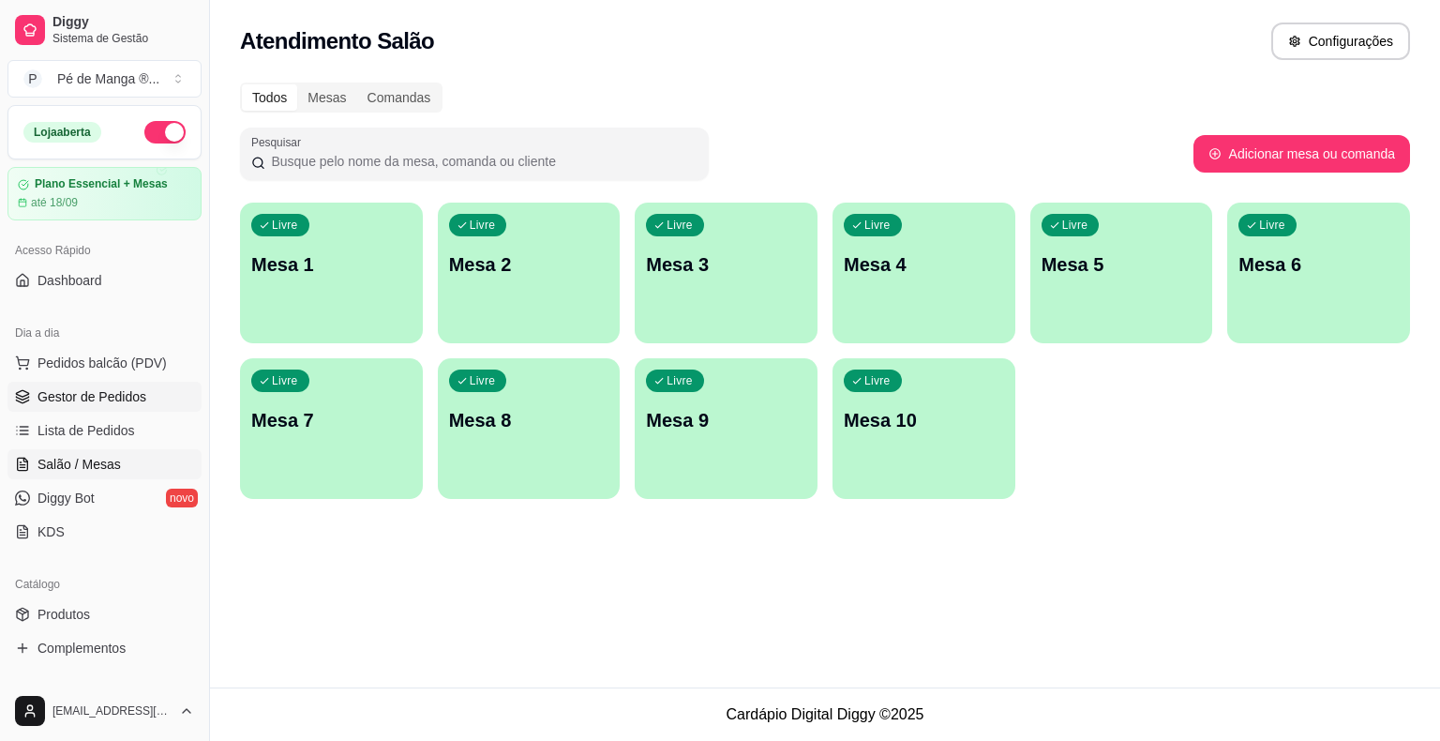
click at [131, 401] on span "Gestor de Pedidos" at bounding box center [91, 396] width 109 height 19
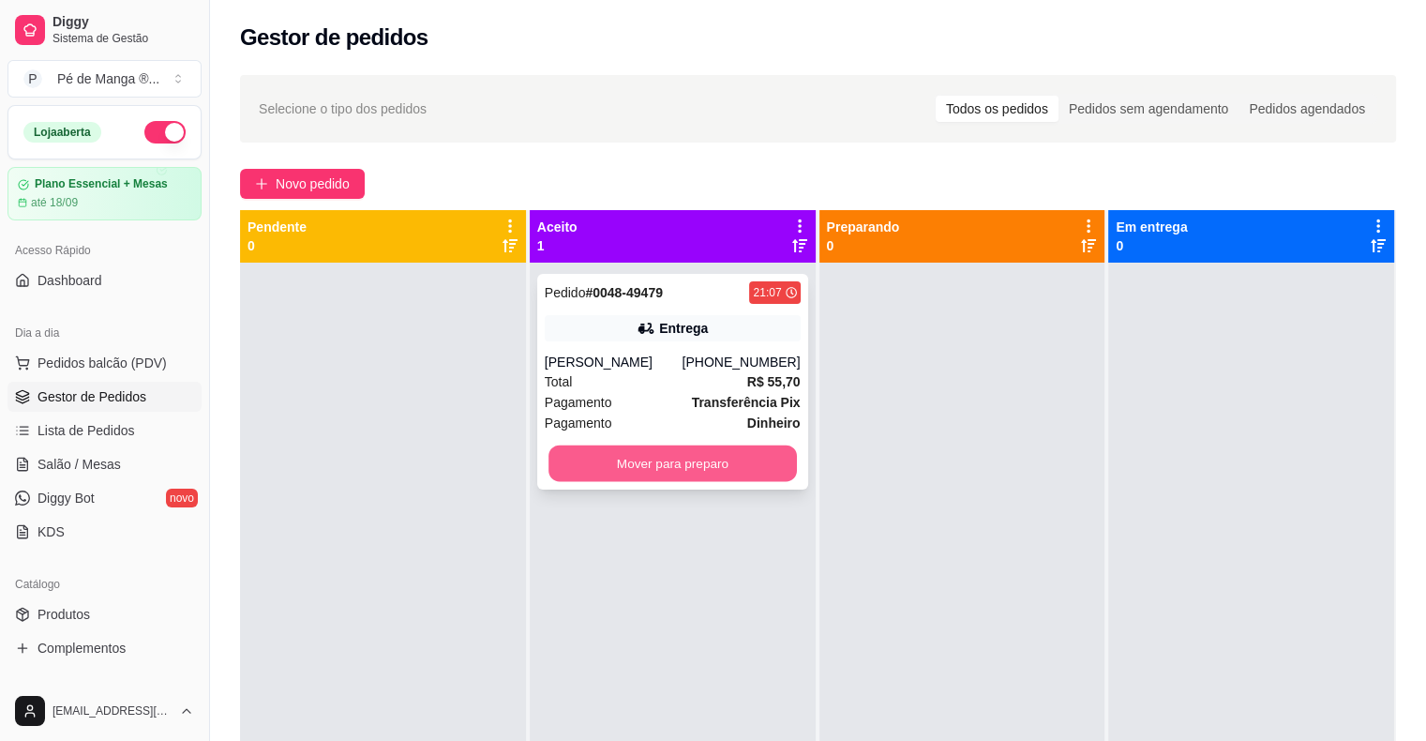
click at [731, 474] on button "Mover para preparo" at bounding box center [672, 463] width 248 height 37
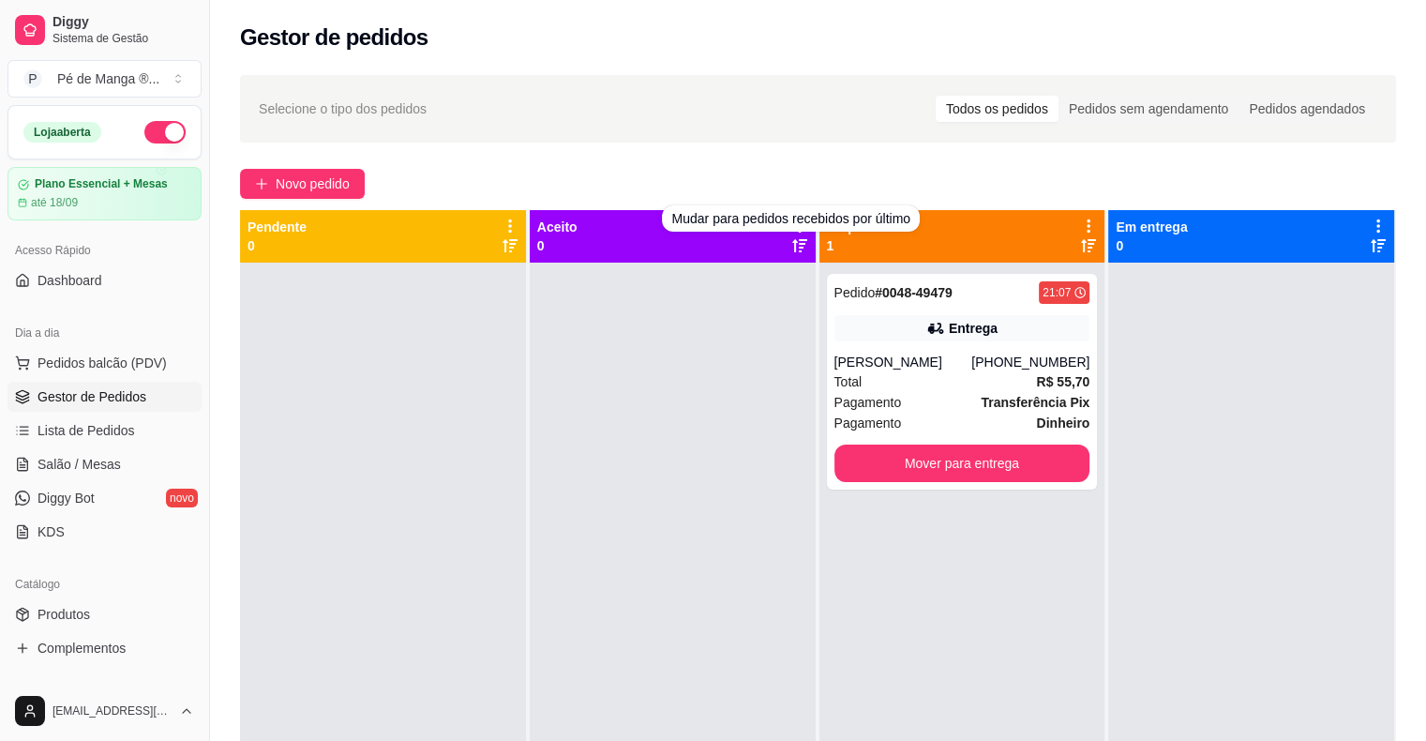
click at [793, 223] on div "Mudar para pedidos recebidos por último" at bounding box center [790, 218] width 257 height 26
click at [124, 438] on link "Lista de Pedidos" at bounding box center [104, 430] width 194 height 30
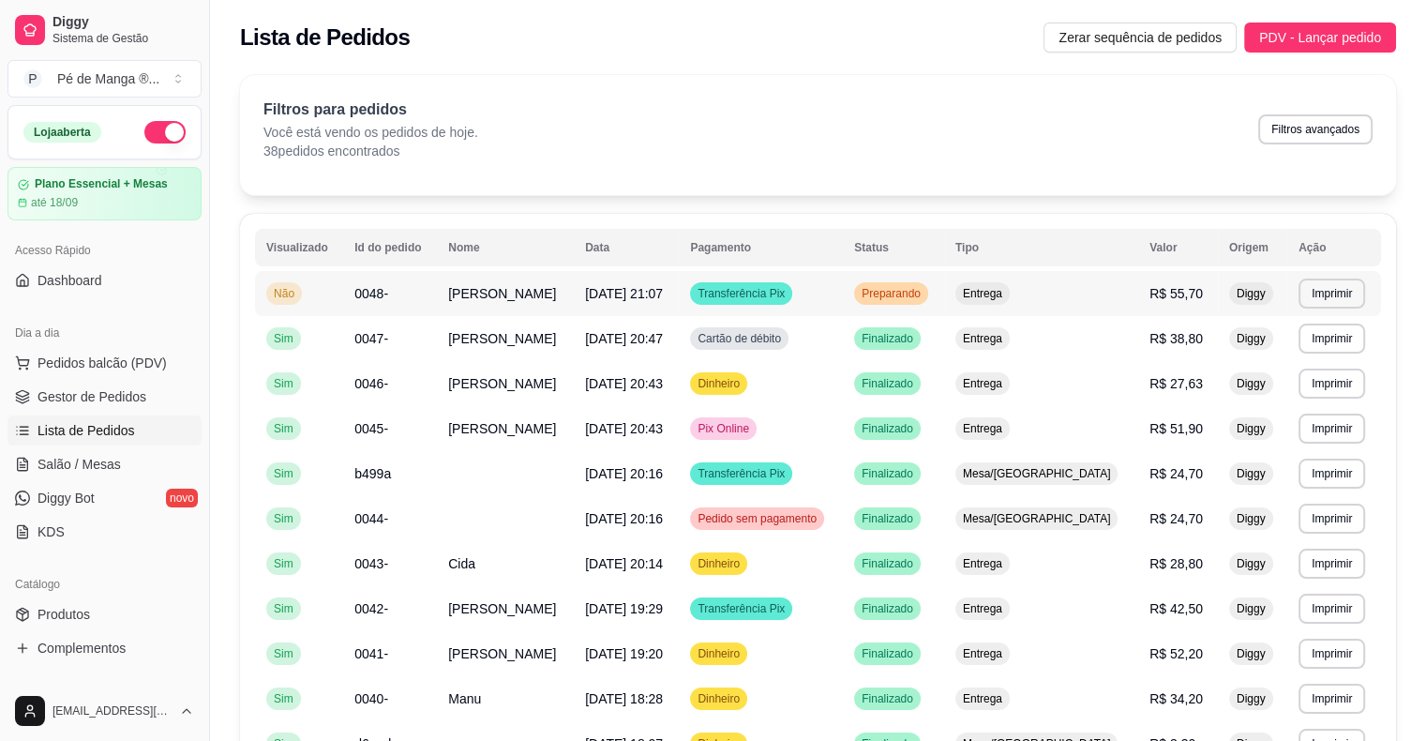
click at [841, 283] on td "Transferência Pix" at bounding box center [761, 293] width 164 height 45
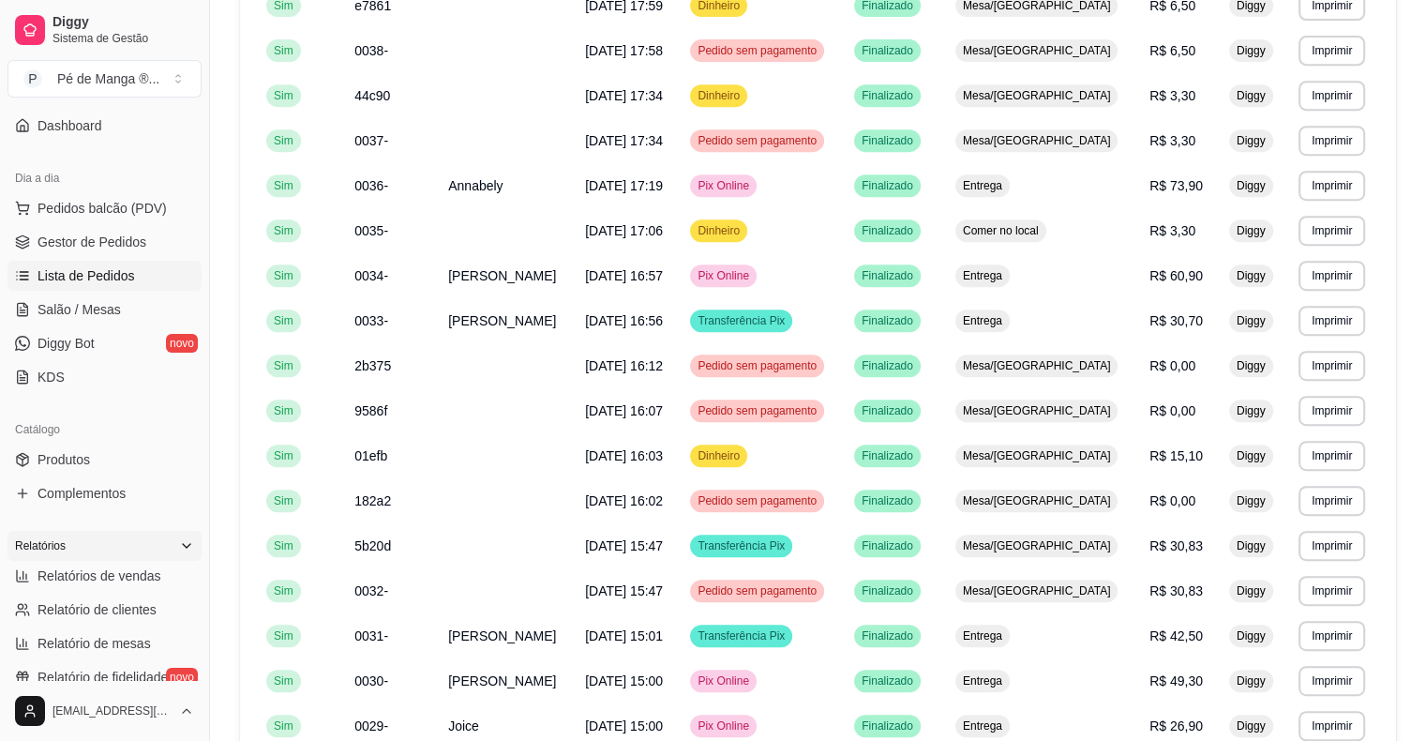
scroll to position [187, 0]
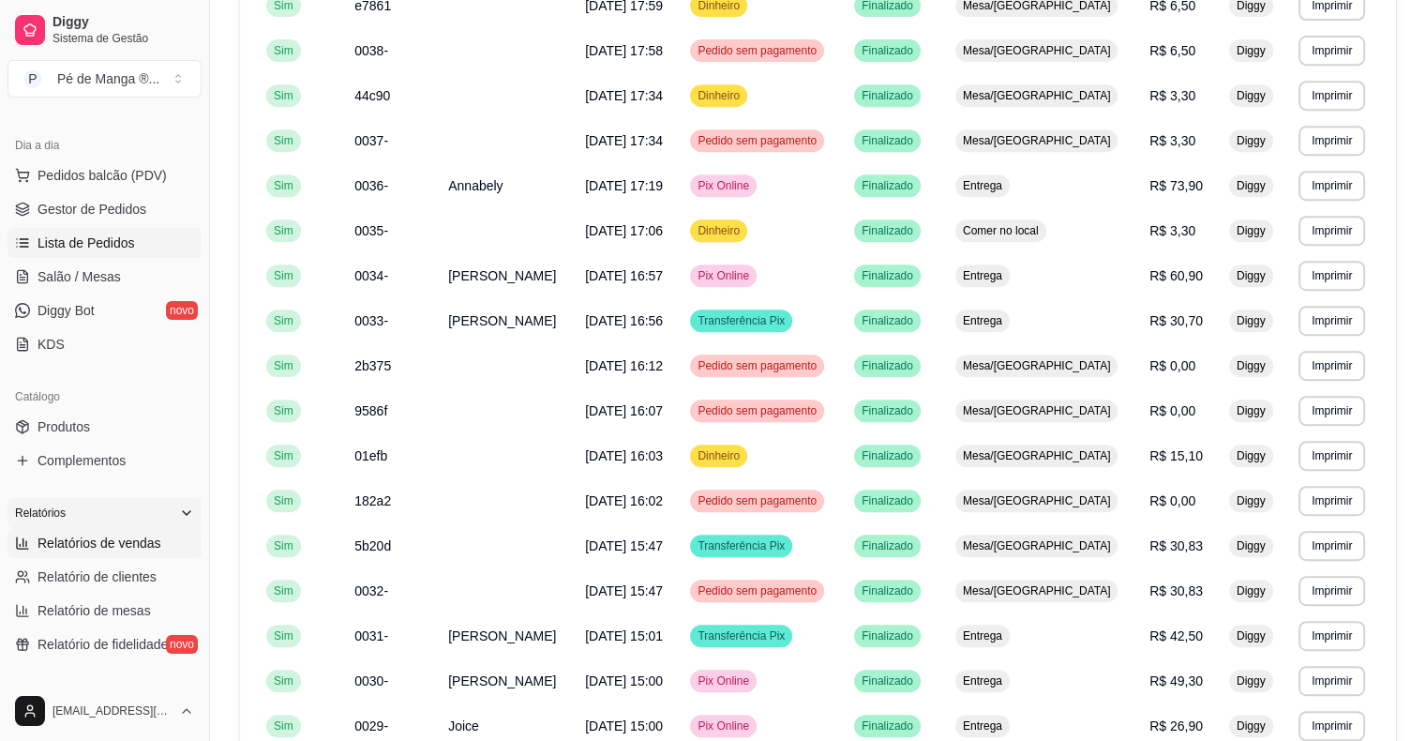
click at [123, 545] on span "Relatórios de vendas" at bounding box center [99, 542] width 124 height 19
select select "ALL"
select select "0"
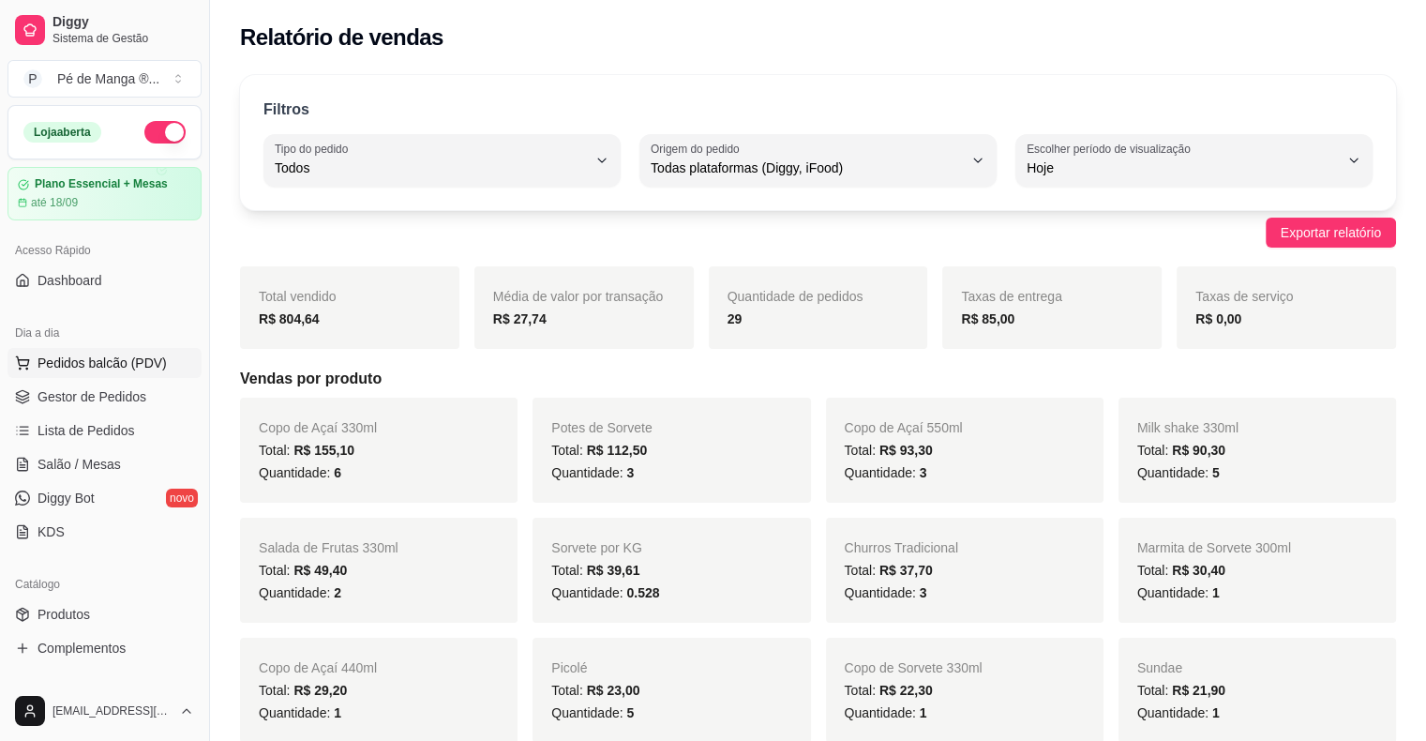
click at [102, 356] on span "Pedidos balcão (PDV)" at bounding box center [101, 362] width 129 height 19
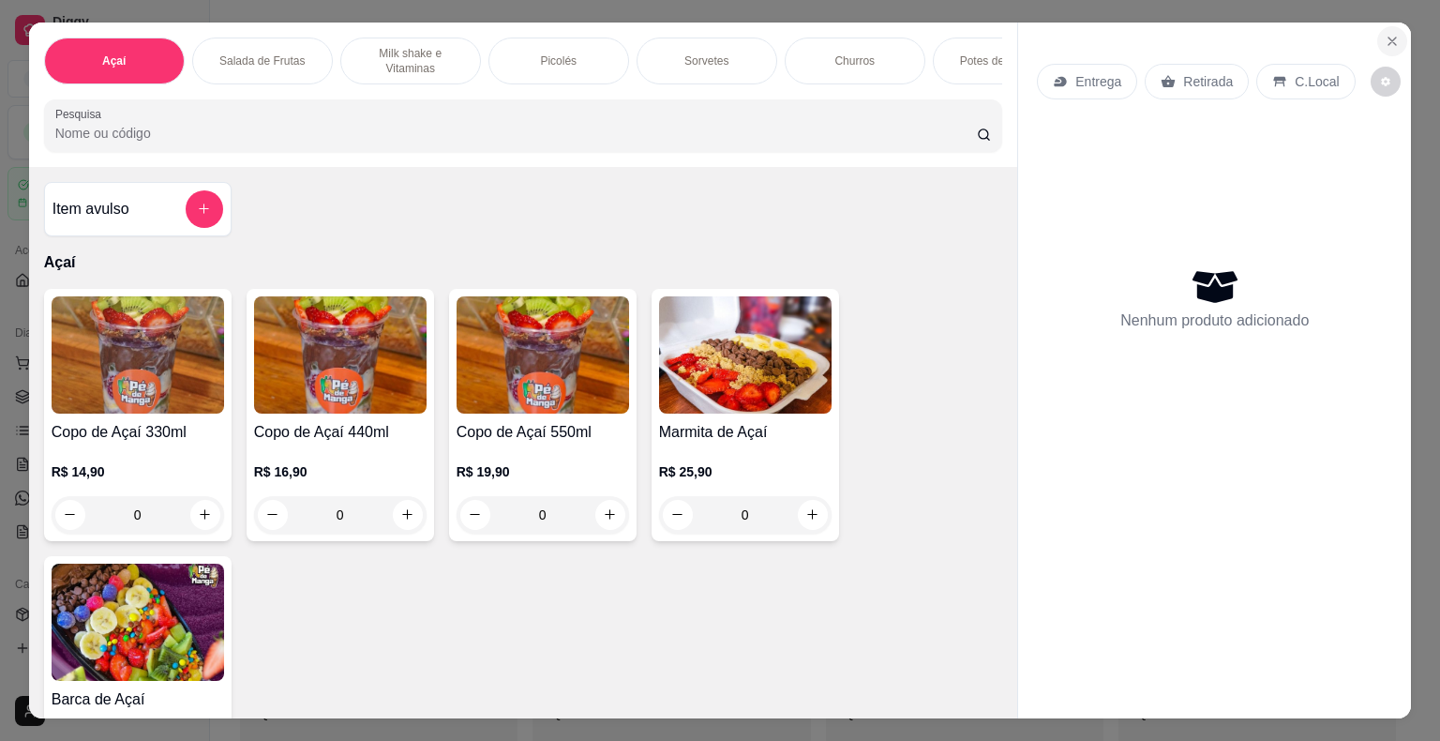
click at [1377, 26] on button "Close" at bounding box center [1392, 41] width 30 height 30
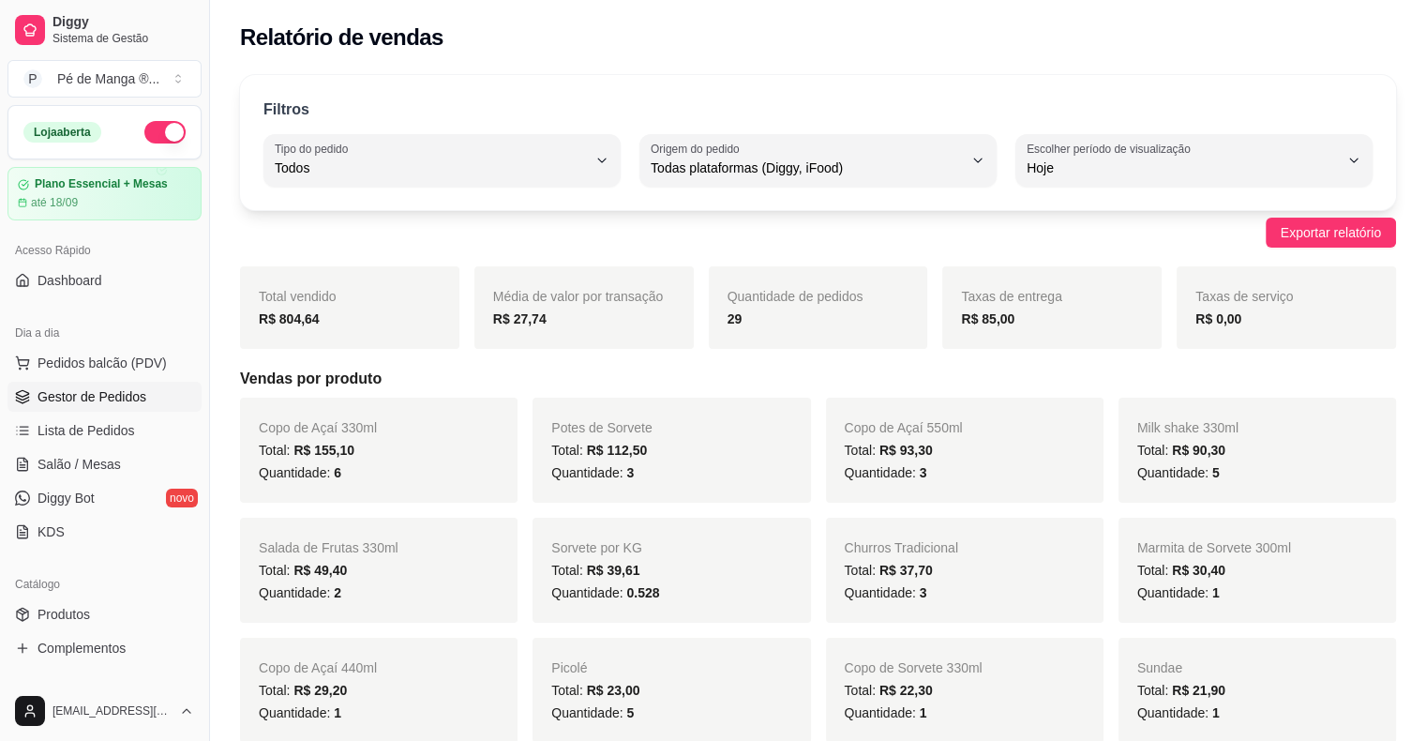
click at [145, 397] on link "Gestor de Pedidos" at bounding box center [104, 397] width 194 height 30
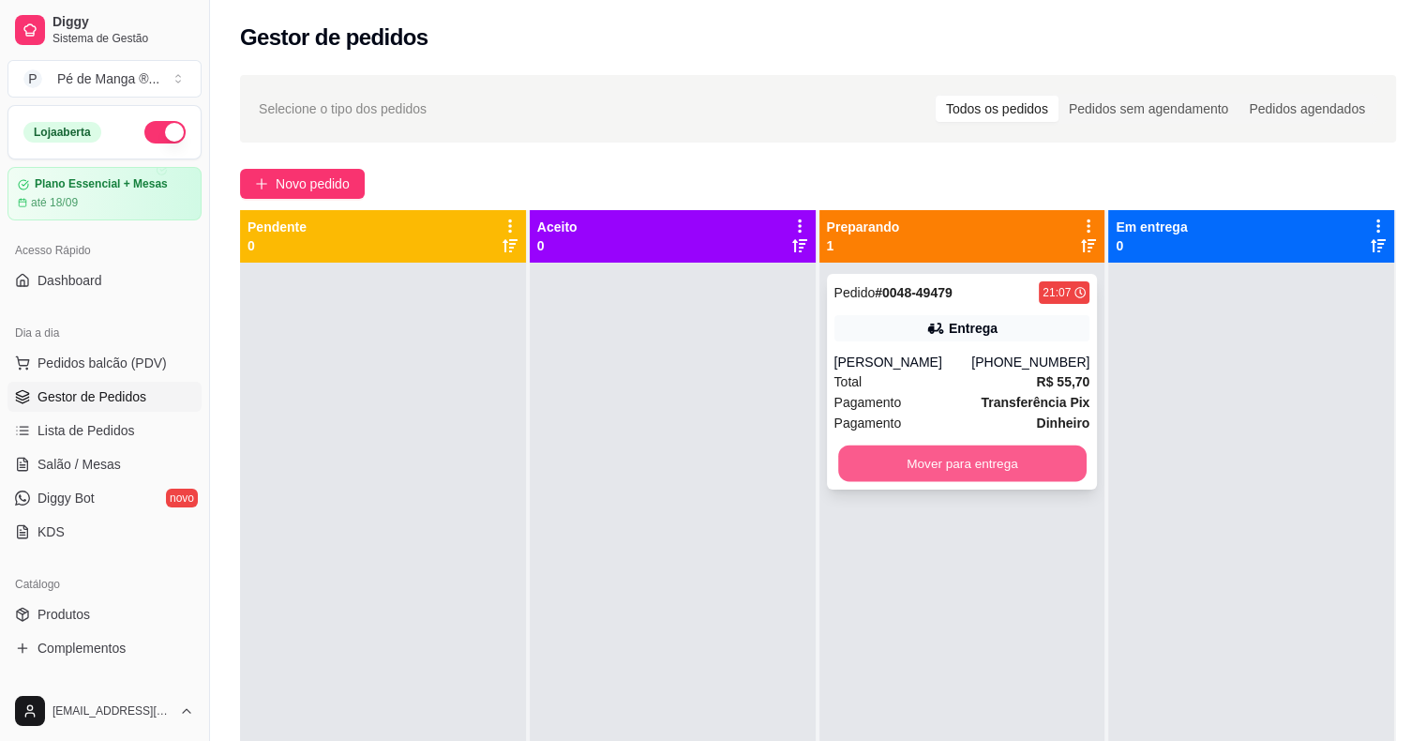
click at [982, 452] on button "Mover para entrega" at bounding box center [962, 463] width 248 height 37
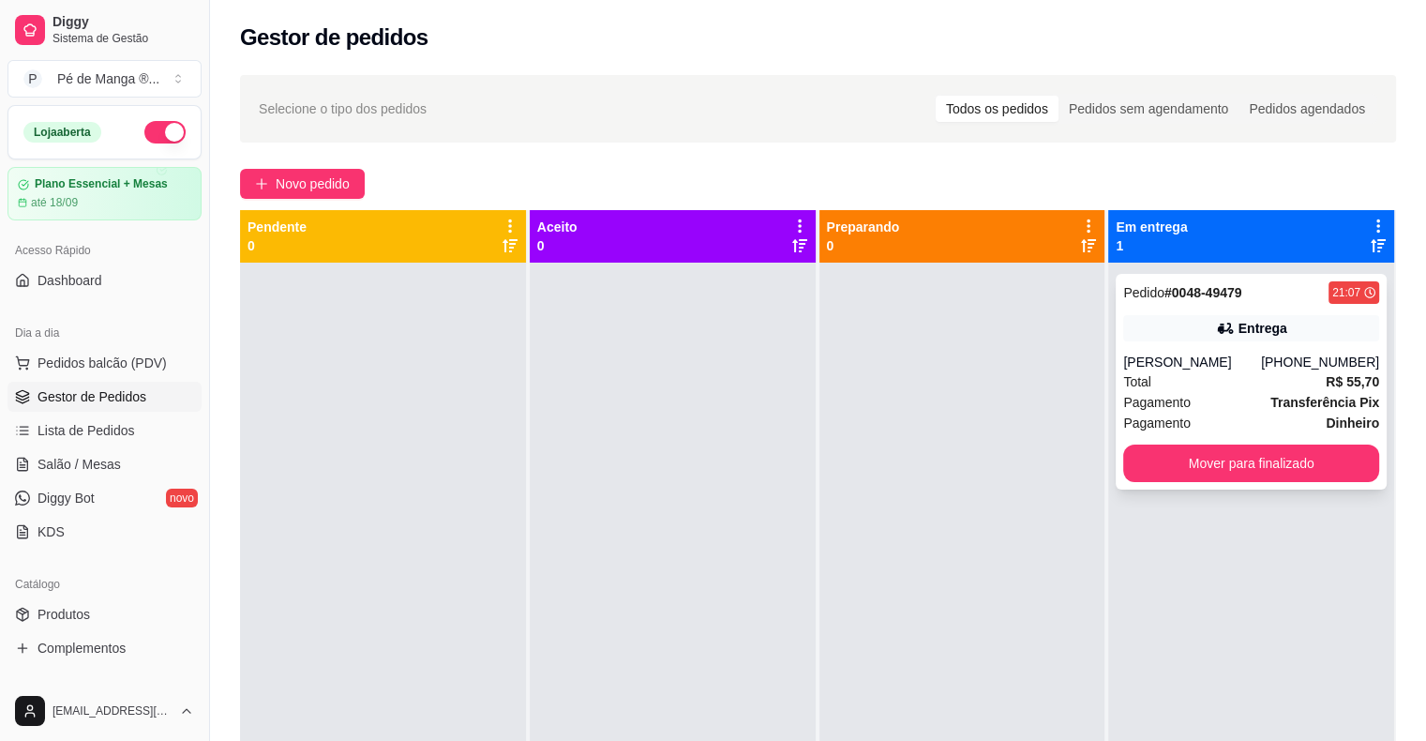
click at [1211, 369] on div "[PERSON_NAME]" at bounding box center [1192, 361] width 138 height 19
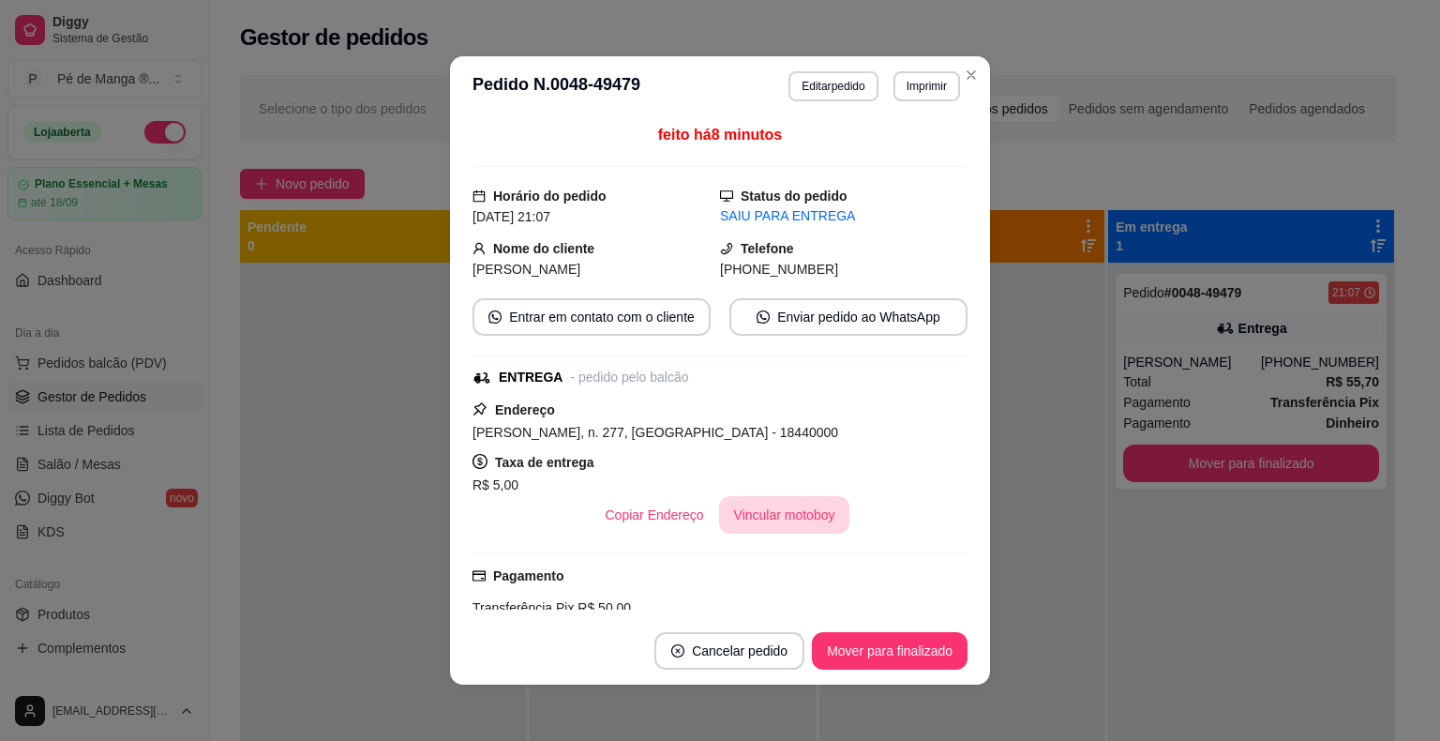
click at [802, 507] on button "Vincular motoboy" at bounding box center [784, 514] width 131 height 37
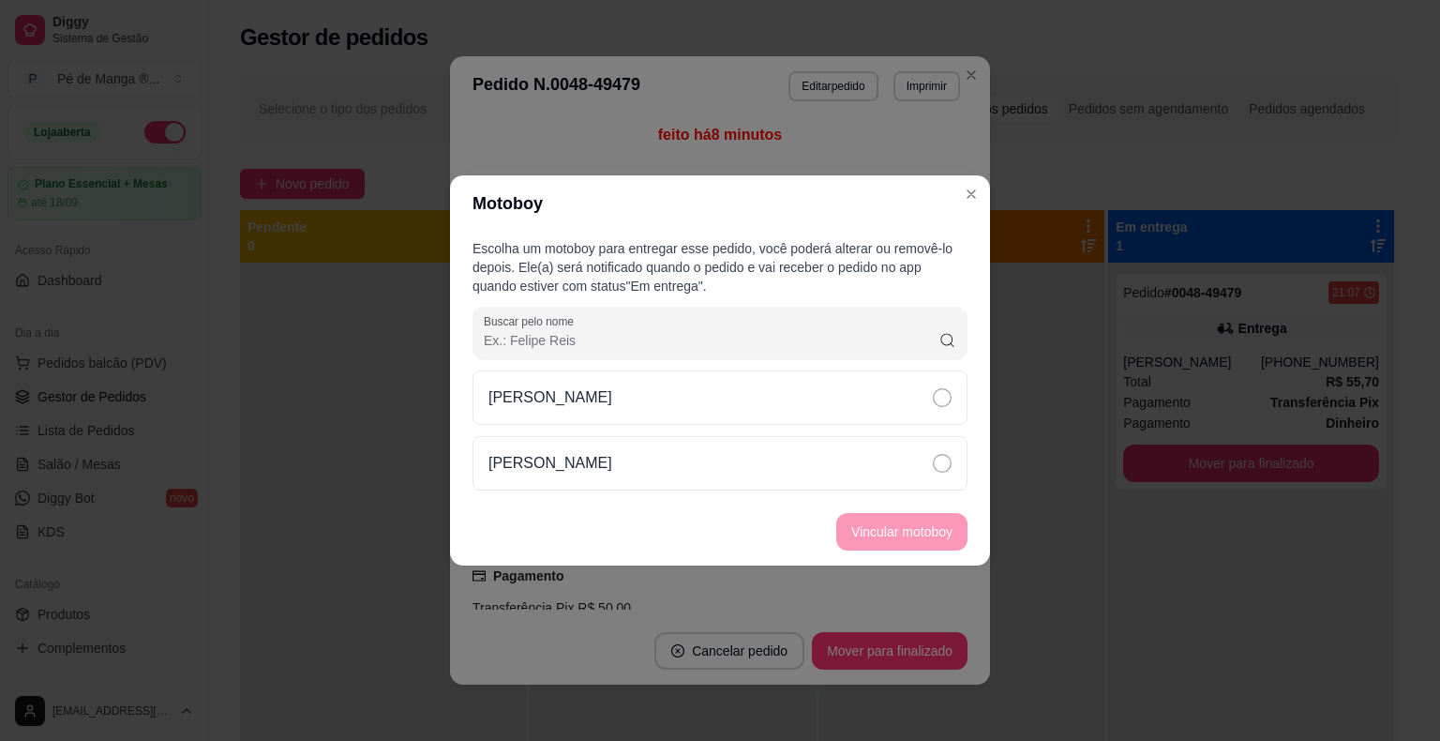
click at [943, 490] on div "Escolha um motoboy para entregar esse pedido, você poderá alterar ou removê-lo …" at bounding box center [720, 365] width 540 height 266
click at [944, 477] on div "[PERSON_NAME]" at bounding box center [719, 463] width 495 height 54
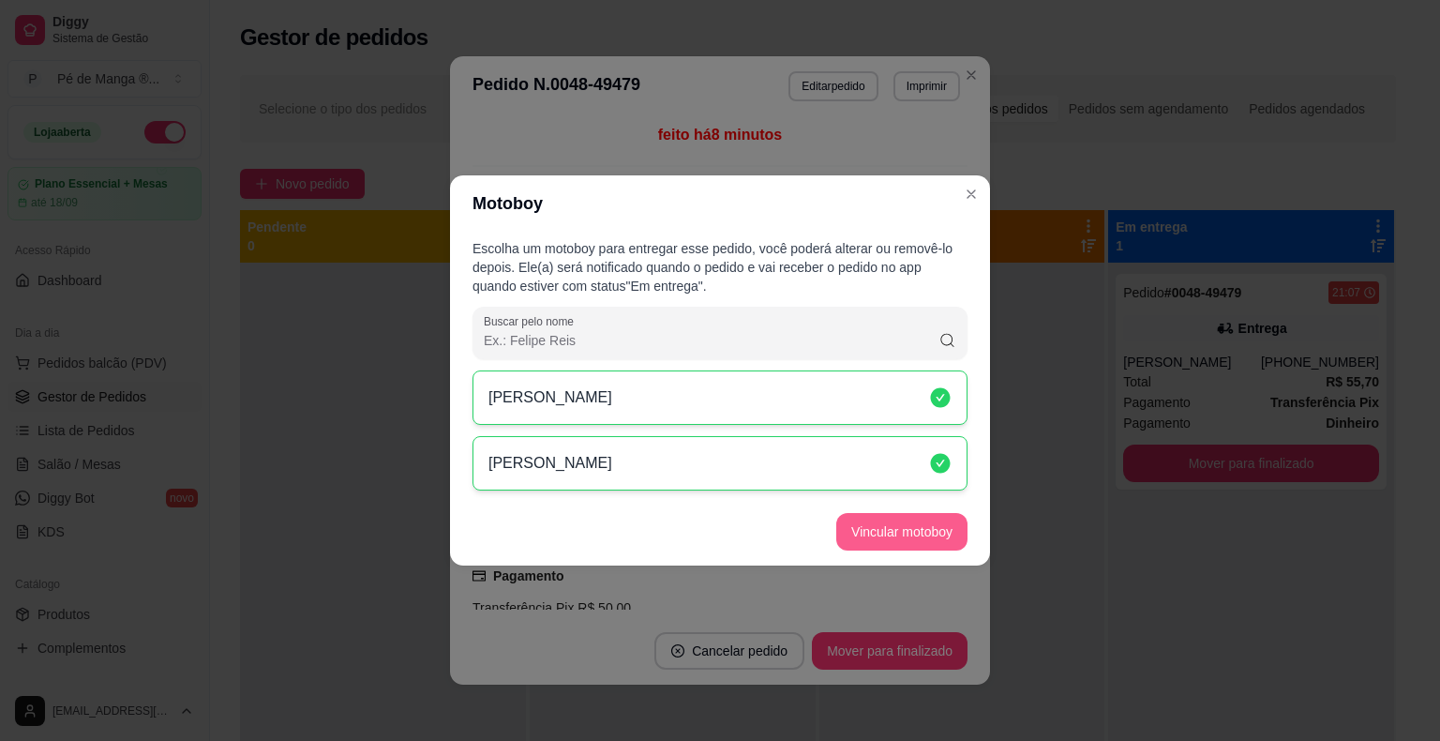
click at [917, 529] on button "Vincular motoboy" at bounding box center [901, 531] width 131 height 37
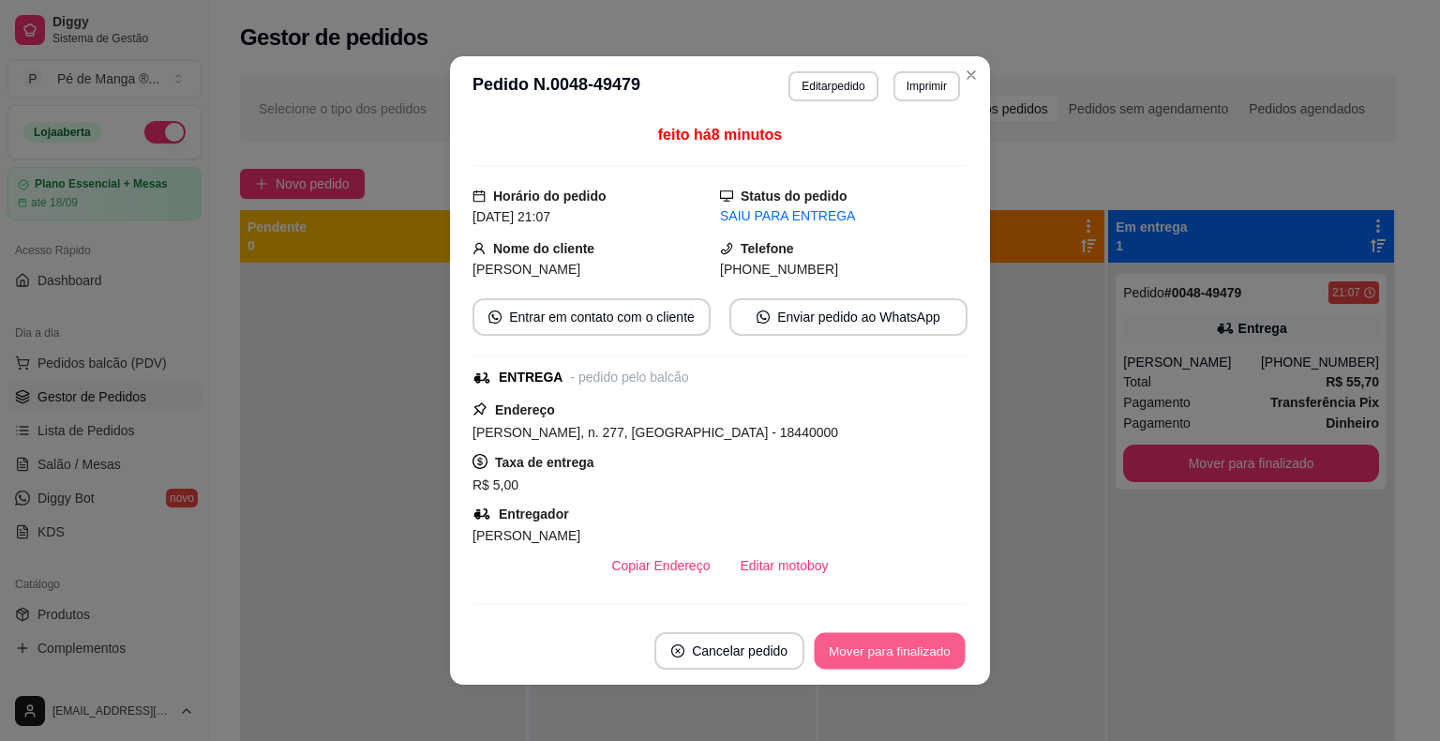
click at [918, 656] on button "Mover para finalizado" at bounding box center [890, 651] width 151 height 37
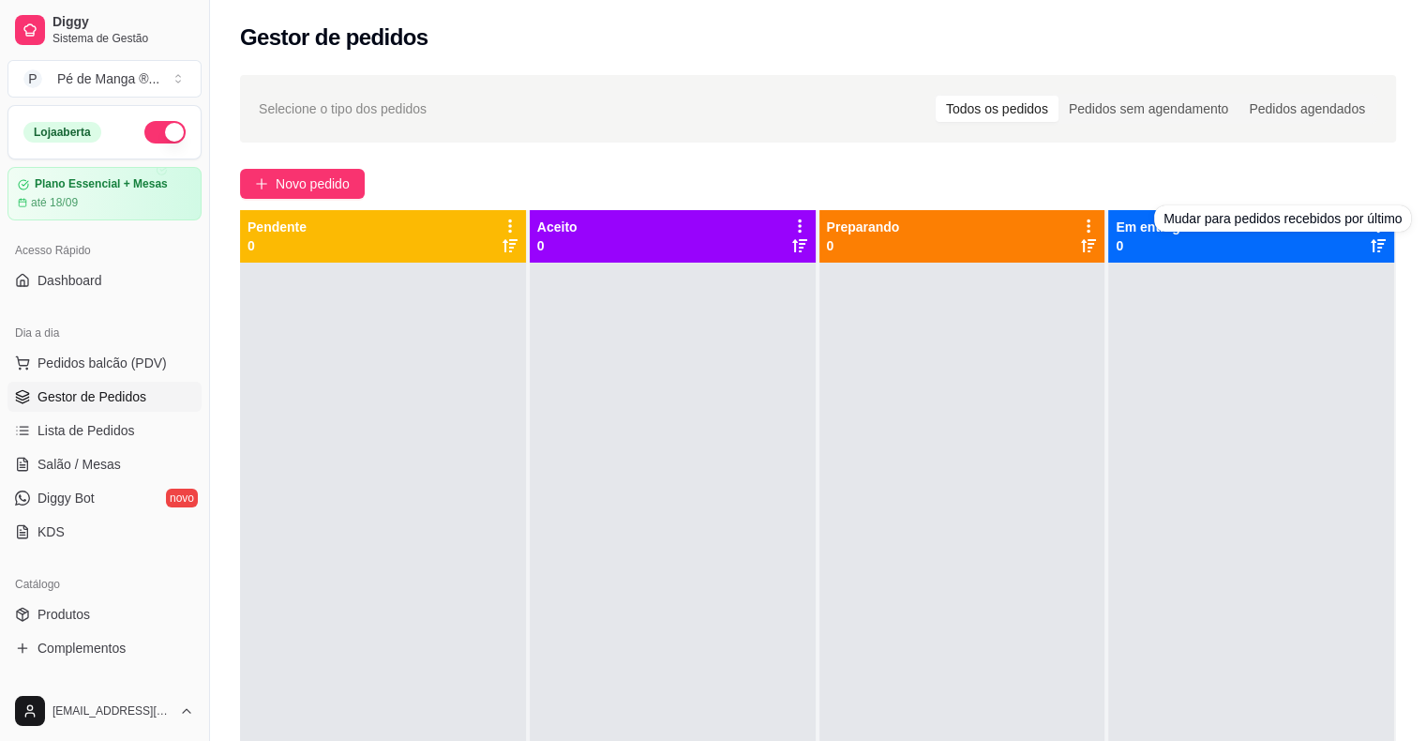
click at [1272, 342] on div at bounding box center [1251, 632] width 286 height 741
click at [791, 223] on icon at bounding box center [799, 225] width 17 height 17
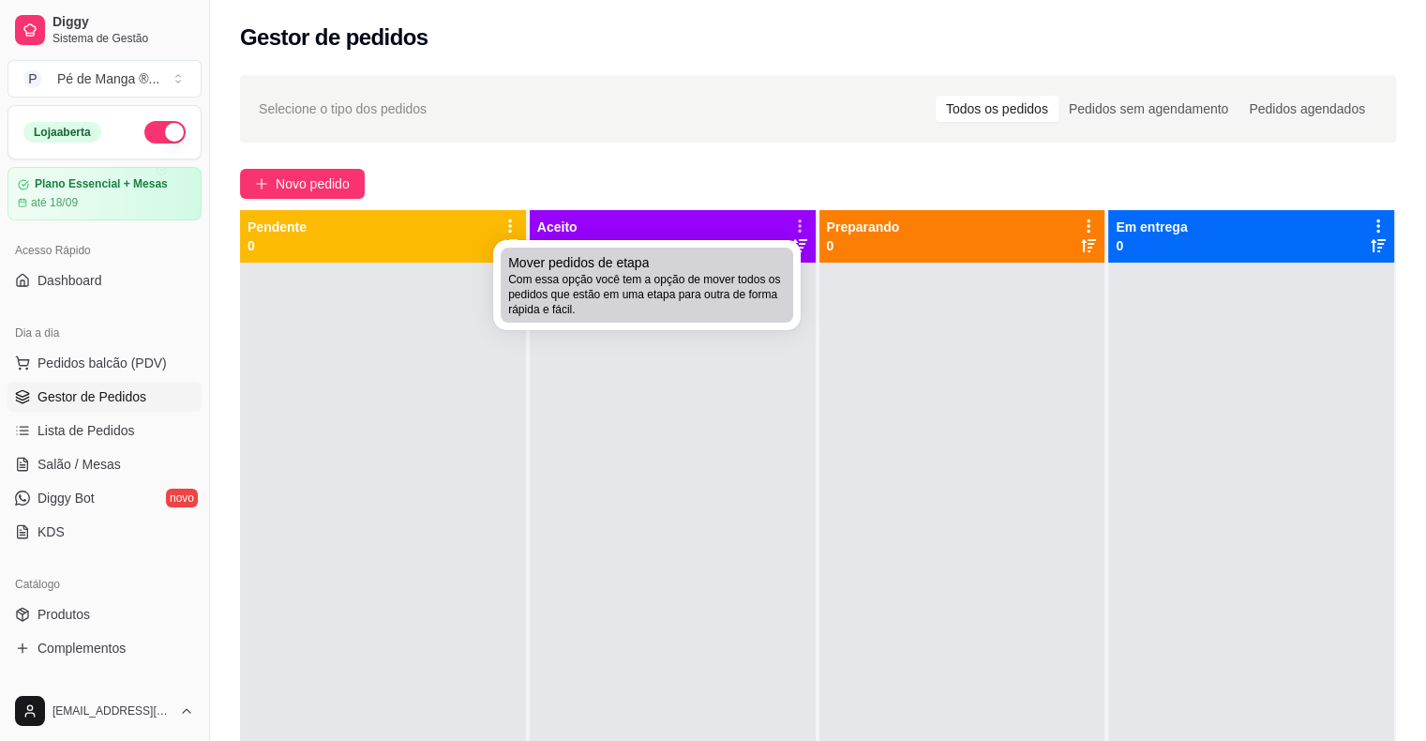
click at [746, 307] on span "Com essa opção você tem a opção de mover todos os pedidos que estão em uma etap…" at bounding box center [646, 294] width 277 height 45
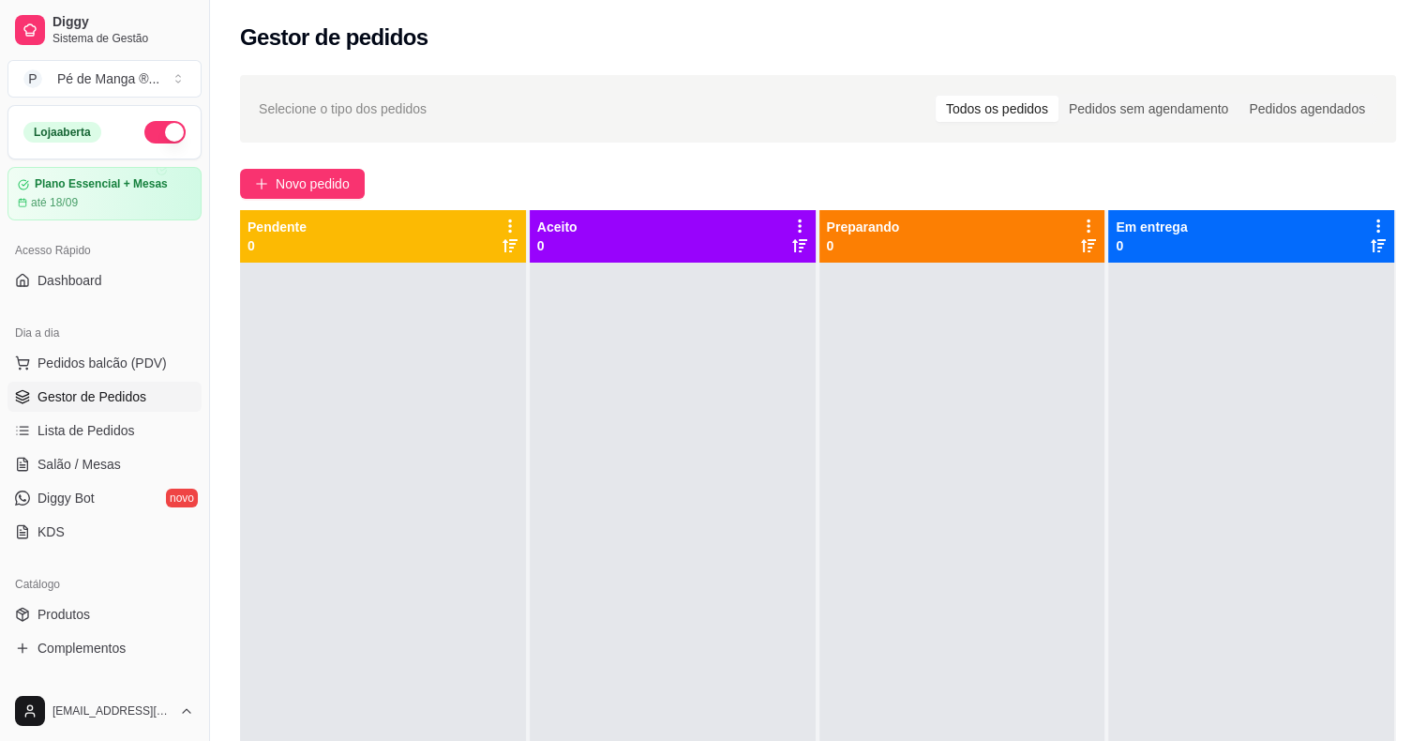
click at [1370, 222] on icon at bounding box center [1378, 225] width 17 height 17
click at [1296, 503] on div at bounding box center [1251, 632] width 286 height 741
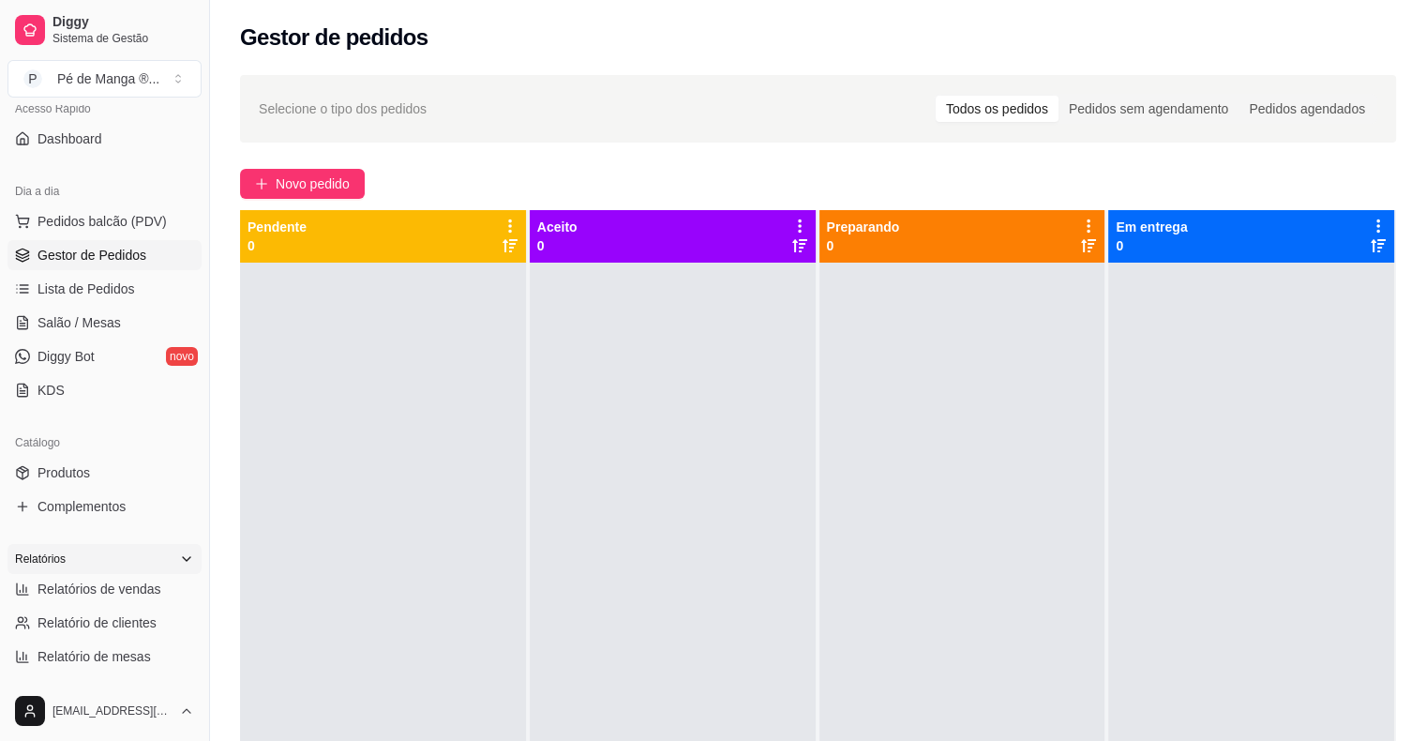
scroll to position [281, 0]
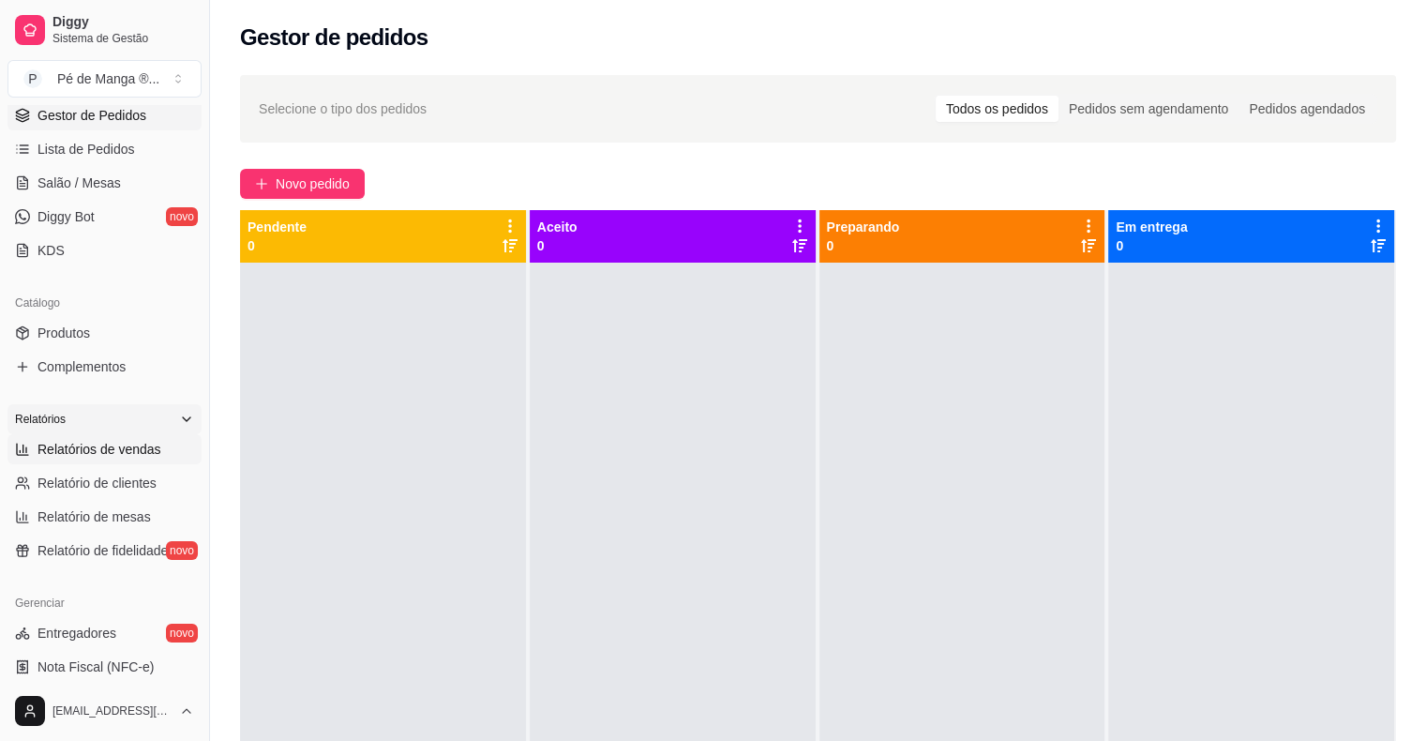
click at [145, 452] on span "Relatórios de vendas" at bounding box center [99, 449] width 124 height 19
select select "ALL"
select select "0"
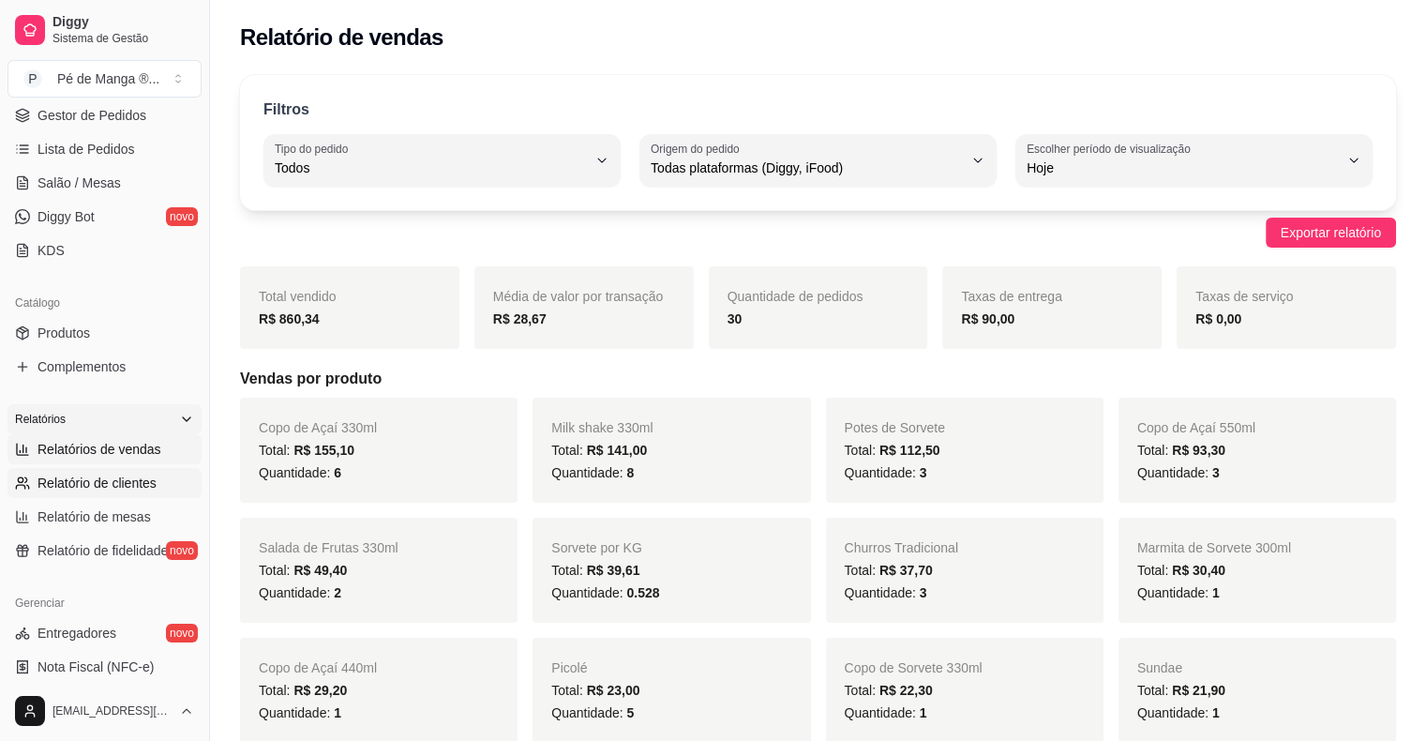
click at [131, 488] on span "Relatório de clientes" at bounding box center [96, 482] width 119 height 19
select select "30"
select select "HIGHEST_TOTAL_SPENT_WITH_ORDERS"
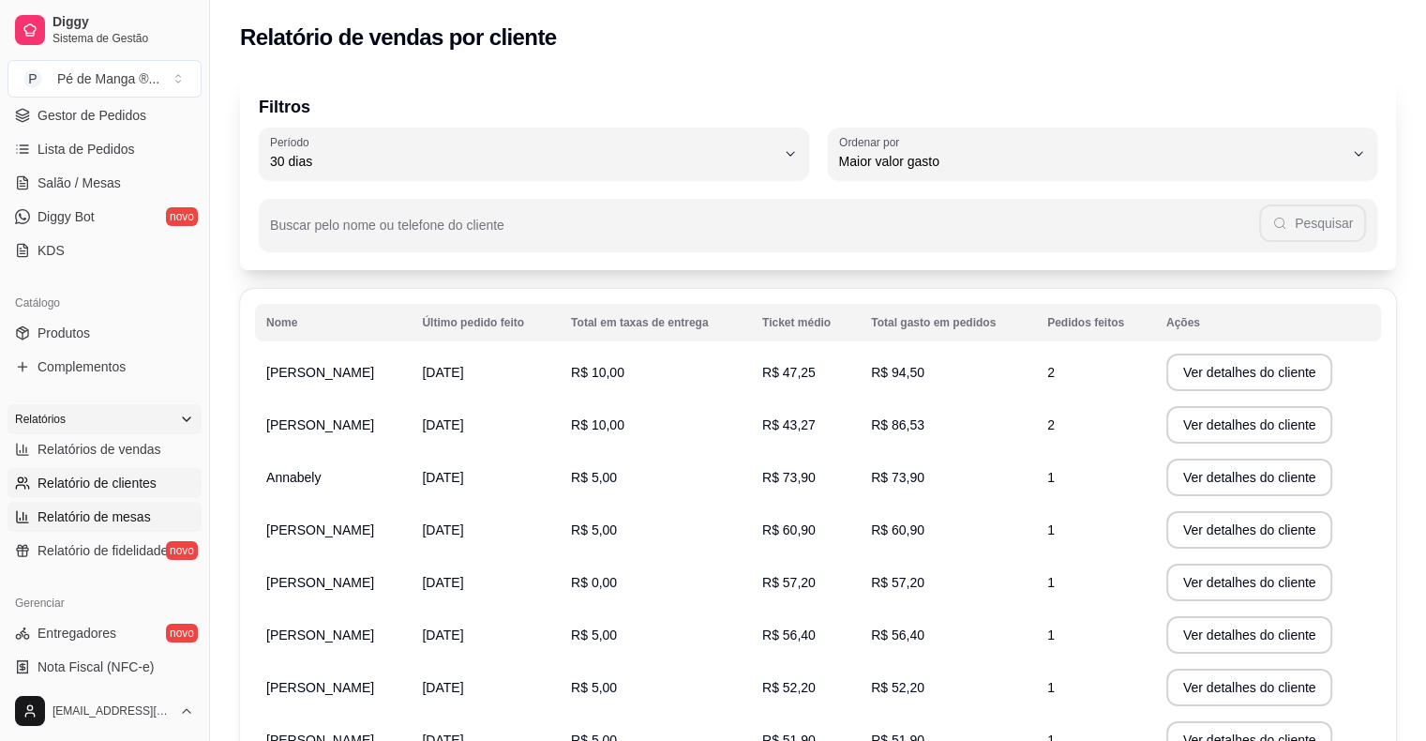
click at [119, 504] on link "Relatório de mesas" at bounding box center [104, 517] width 194 height 30
select select "TOTAL_OF_ORDERS"
select select "7"
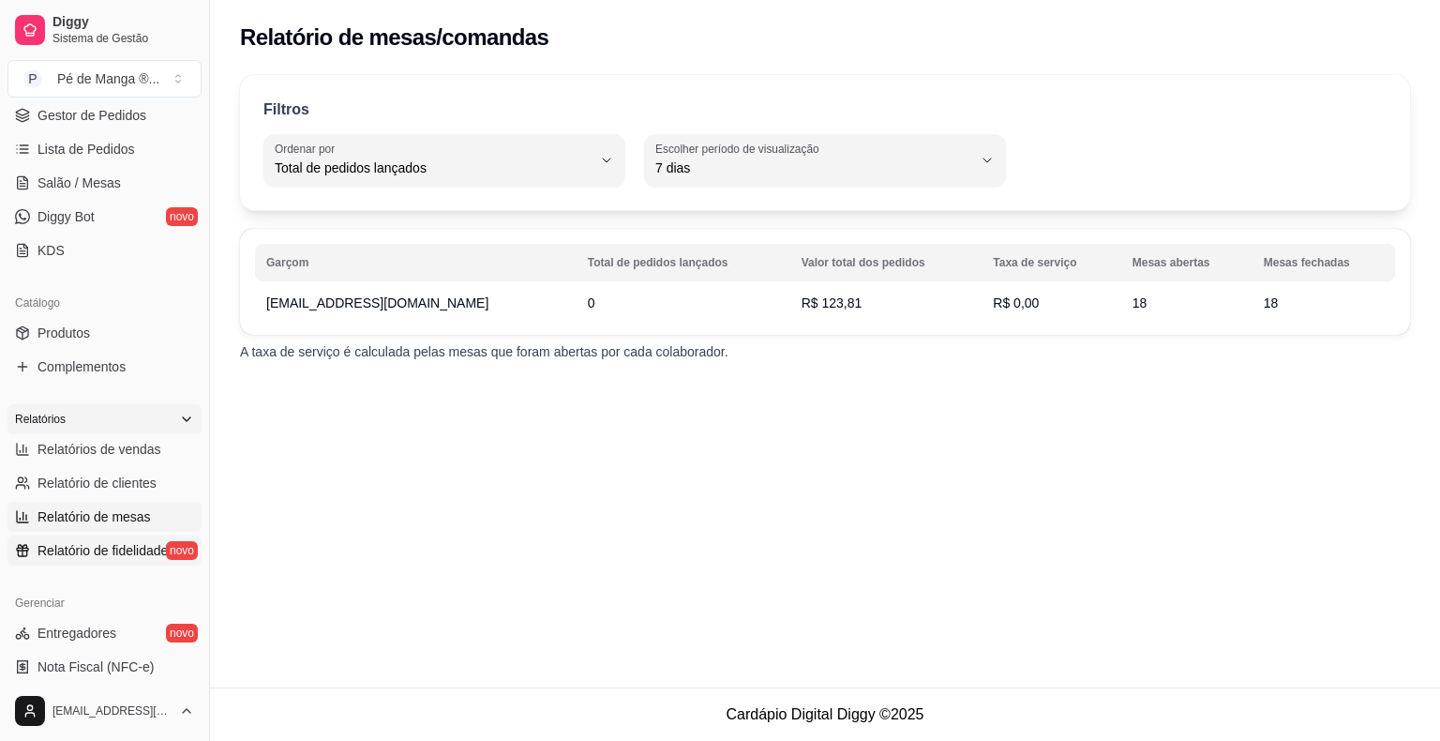
click at [147, 551] on span "Relatório de fidelidade" at bounding box center [102, 550] width 130 height 19
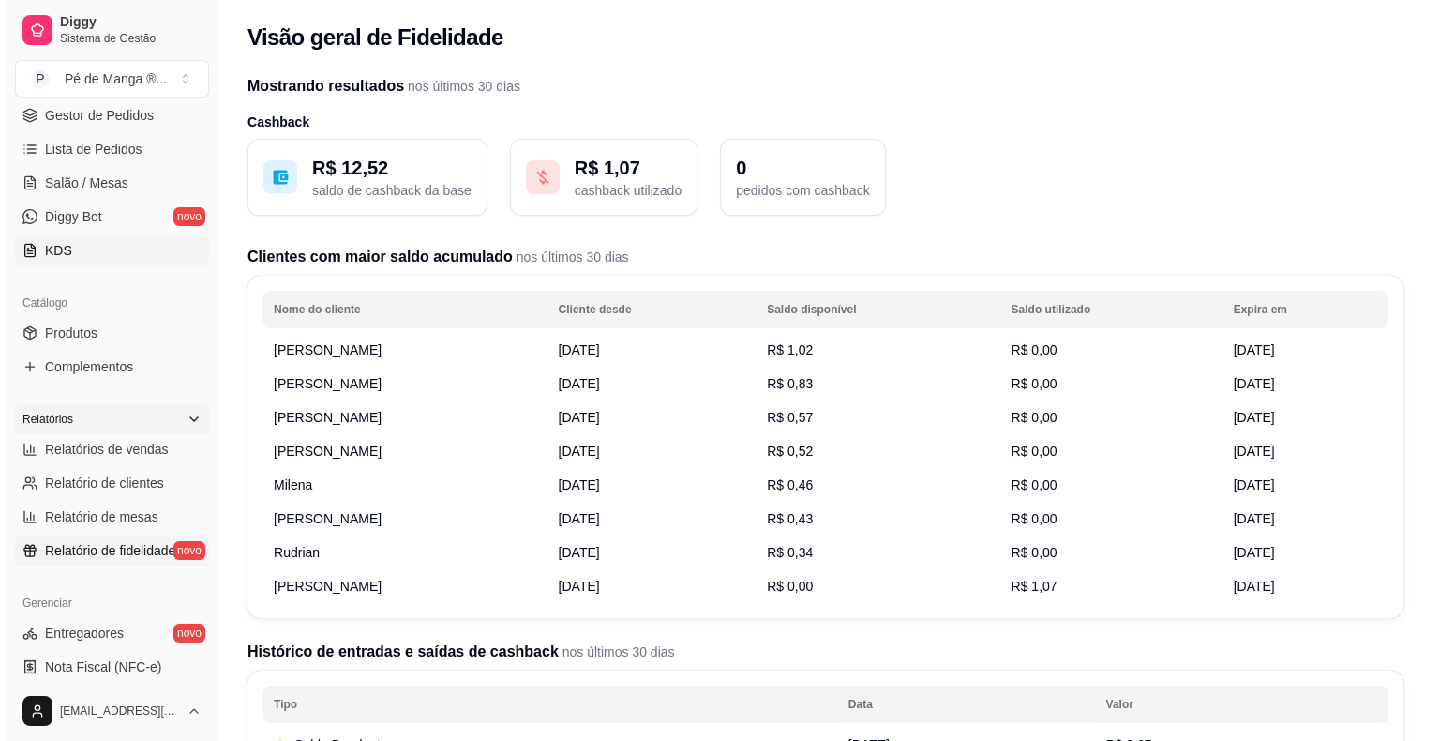
scroll to position [94, 0]
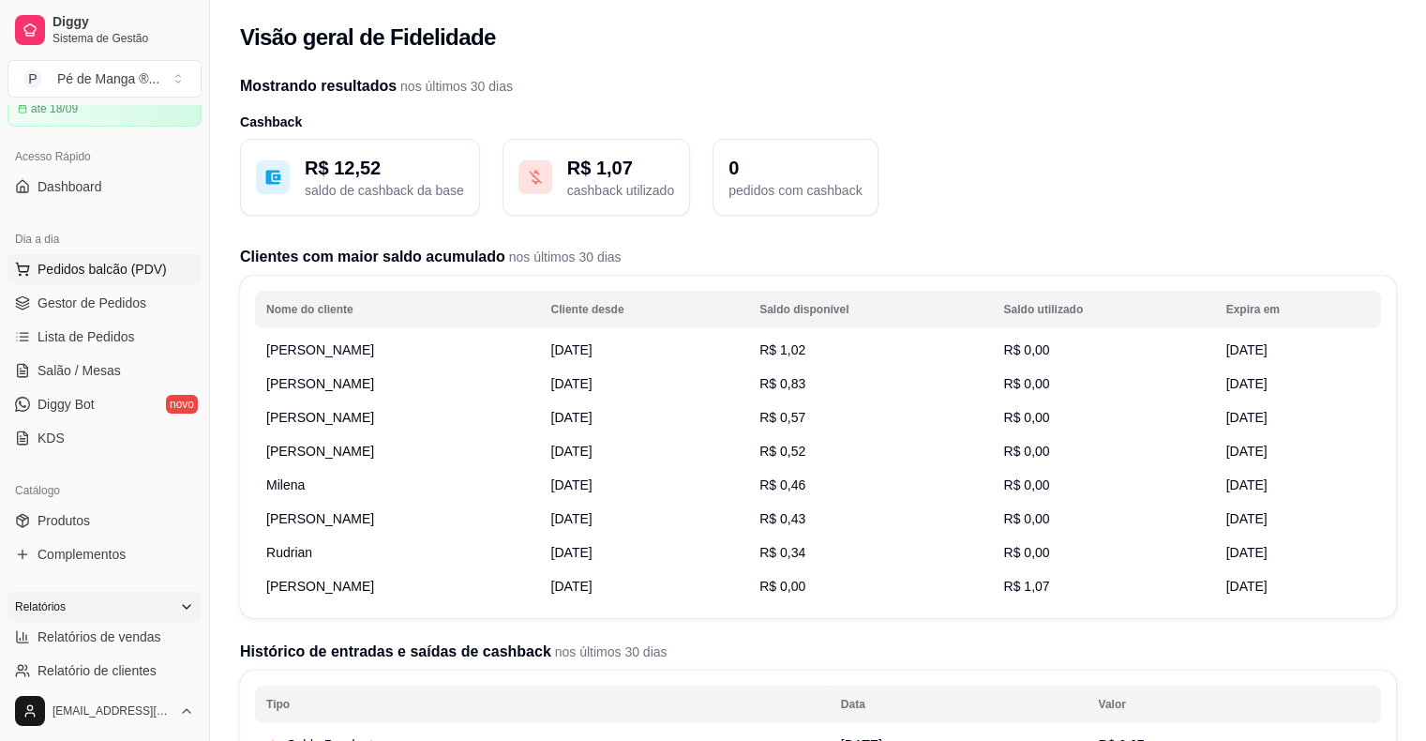
click at [138, 264] on span "Pedidos balcão (PDV)" at bounding box center [101, 269] width 129 height 19
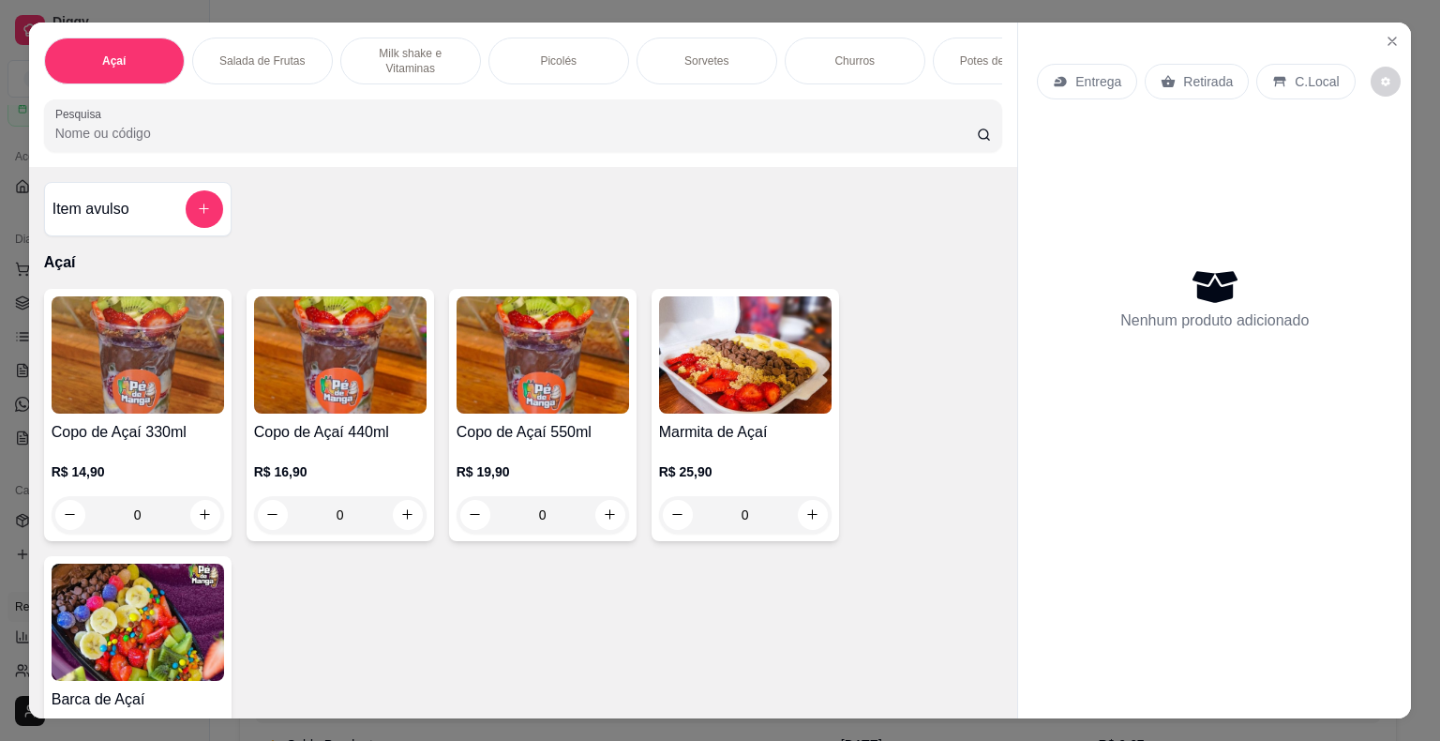
click at [736, 63] on div "Sorvetes" at bounding box center [707, 60] width 141 height 47
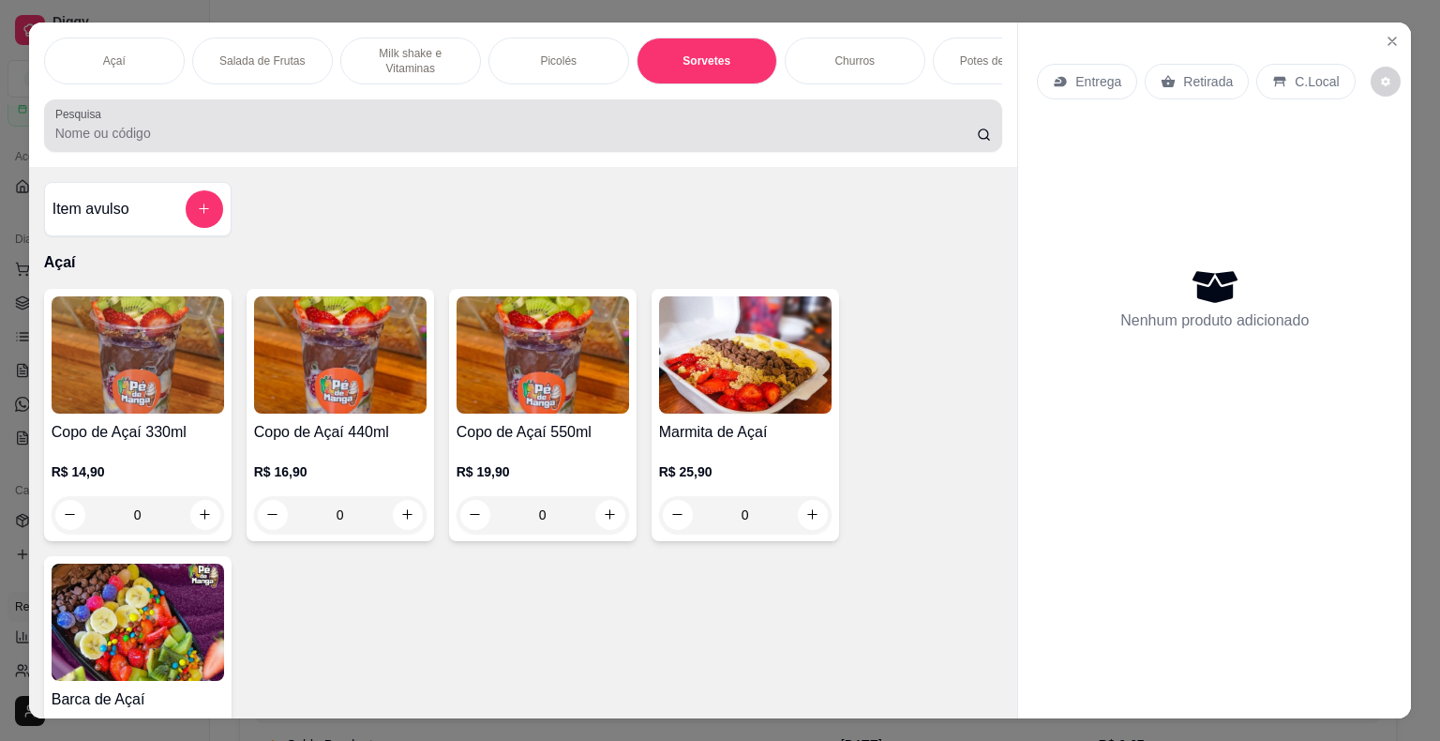
scroll to position [45, 0]
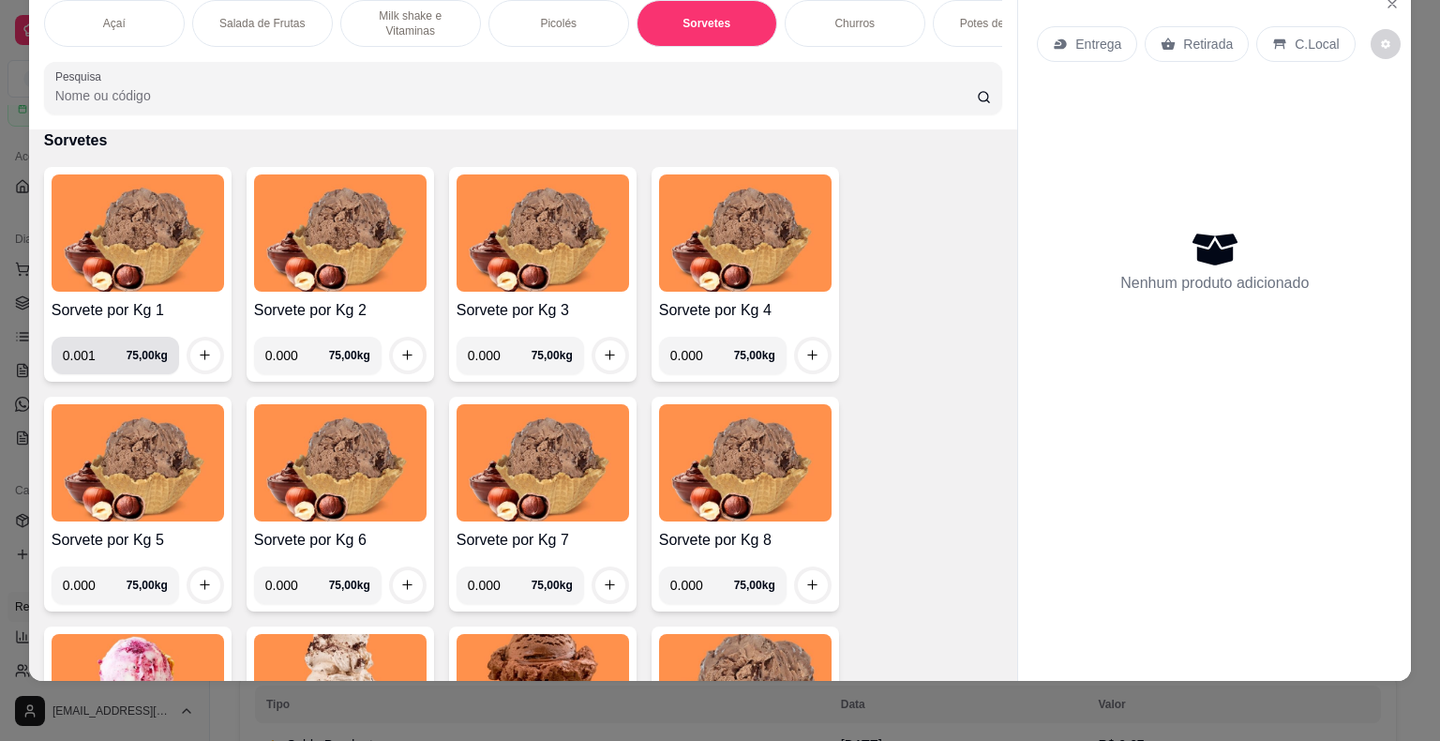
click at [110, 352] on input "0.001" at bounding box center [95, 355] width 64 height 37
click at [109, 358] on input "0.000" at bounding box center [95, 355] width 64 height 37
click at [165, 333] on div "0.150 75,00 kg" at bounding box center [138, 348] width 172 height 52
click at [203, 365] on button "increase-product-quantity" at bounding box center [205, 355] width 30 height 30
click at [71, 362] on input "0.150" at bounding box center [95, 355] width 64 height 37
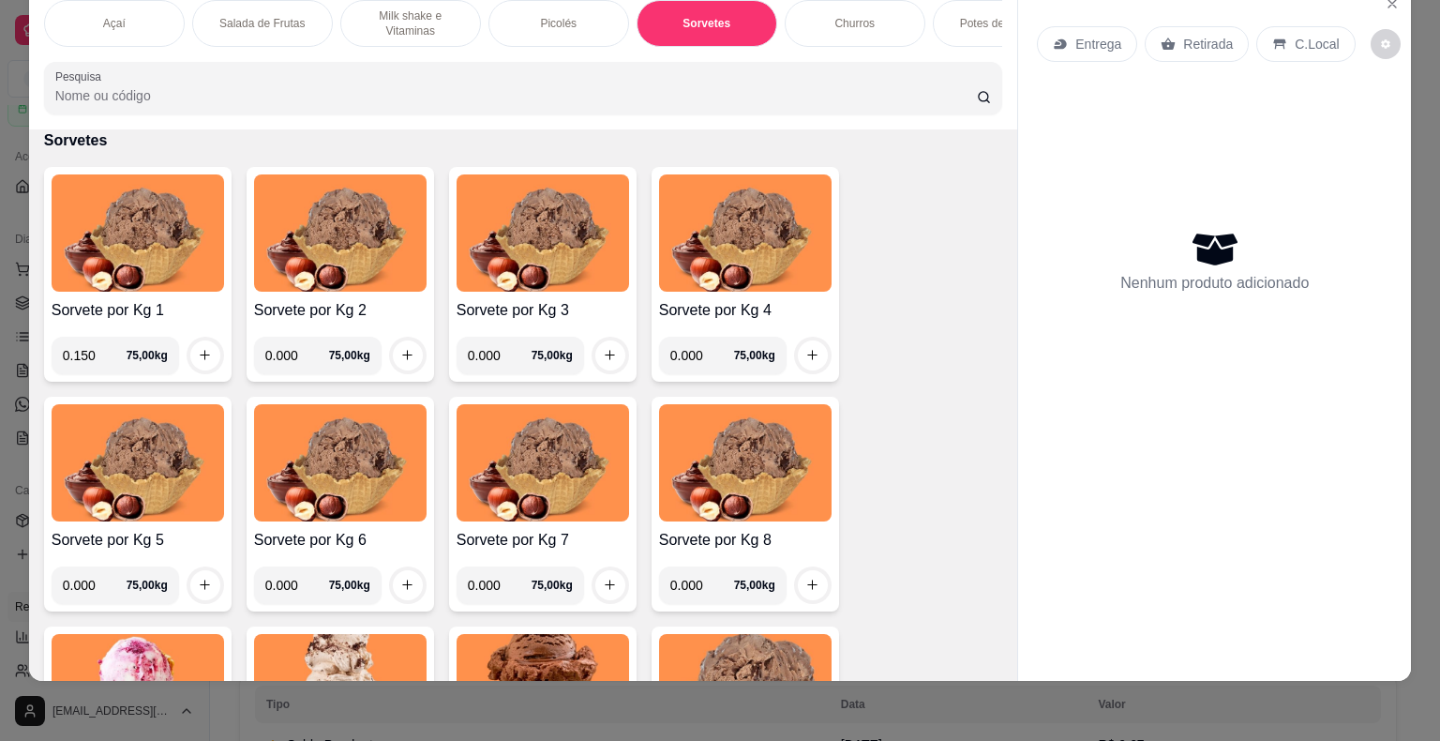
click at [79, 354] on input "0.150" at bounding box center [95, 355] width 64 height 37
click at [190, 345] on button "increase-product-quantity" at bounding box center [205, 355] width 30 height 30
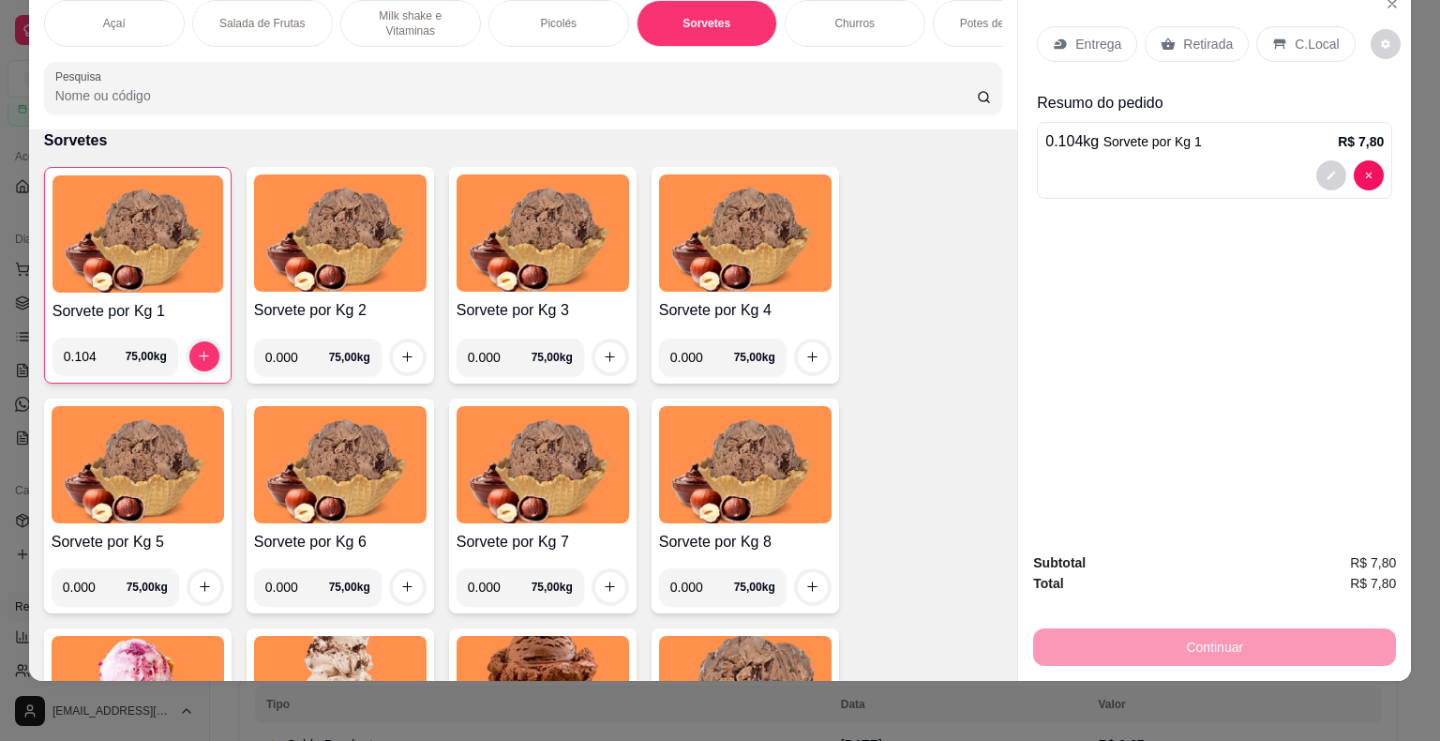
drag, startPoint x: 86, startPoint y: 355, endPoint x: 52, endPoint y: 354, distance: 33.8
click at [52, 352] on div "0.104 75,00 kg" at bounding box center [115, 355] width 126 height 37
type input "0.140"
click at [199, 360] on icon "increase-product-quantity" at bounding box center [204, 356] width 14 height 14
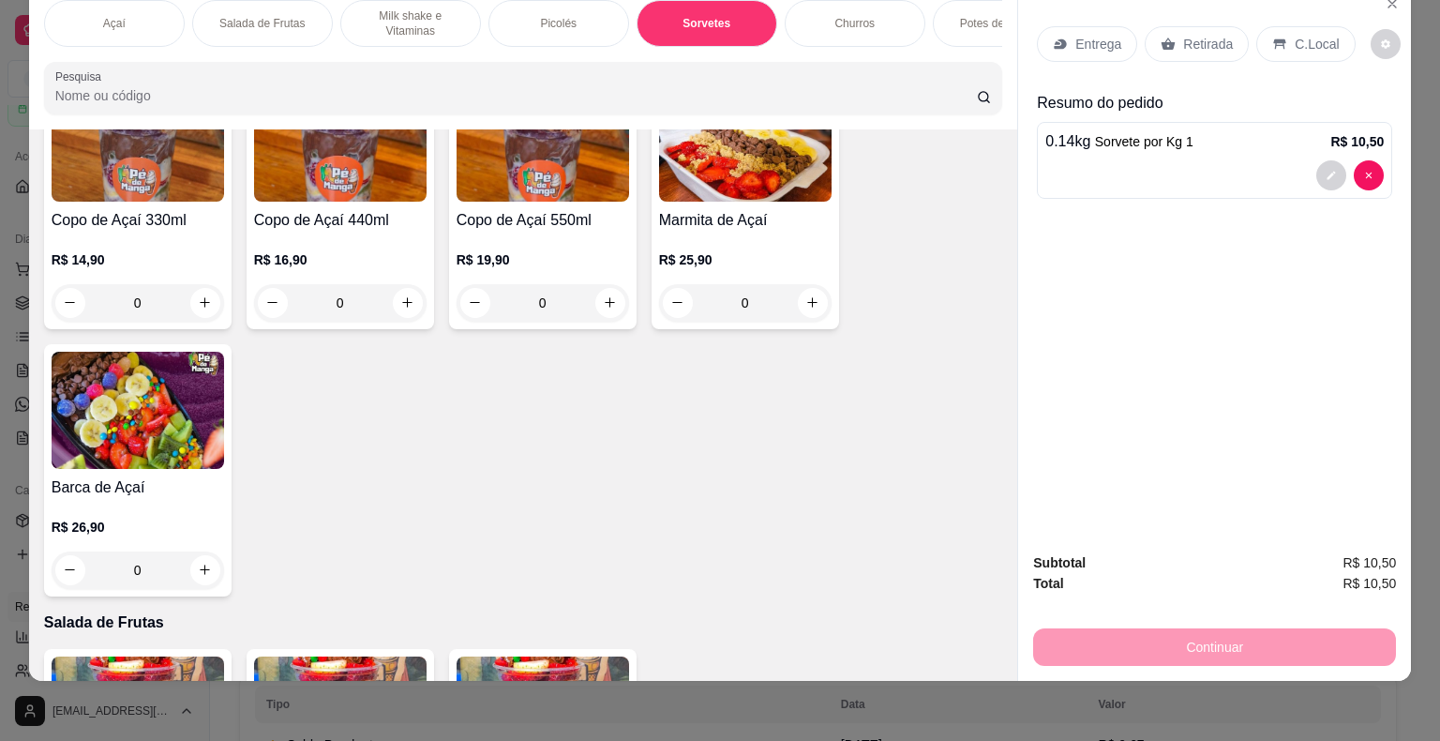
scroll to position [0, 0]
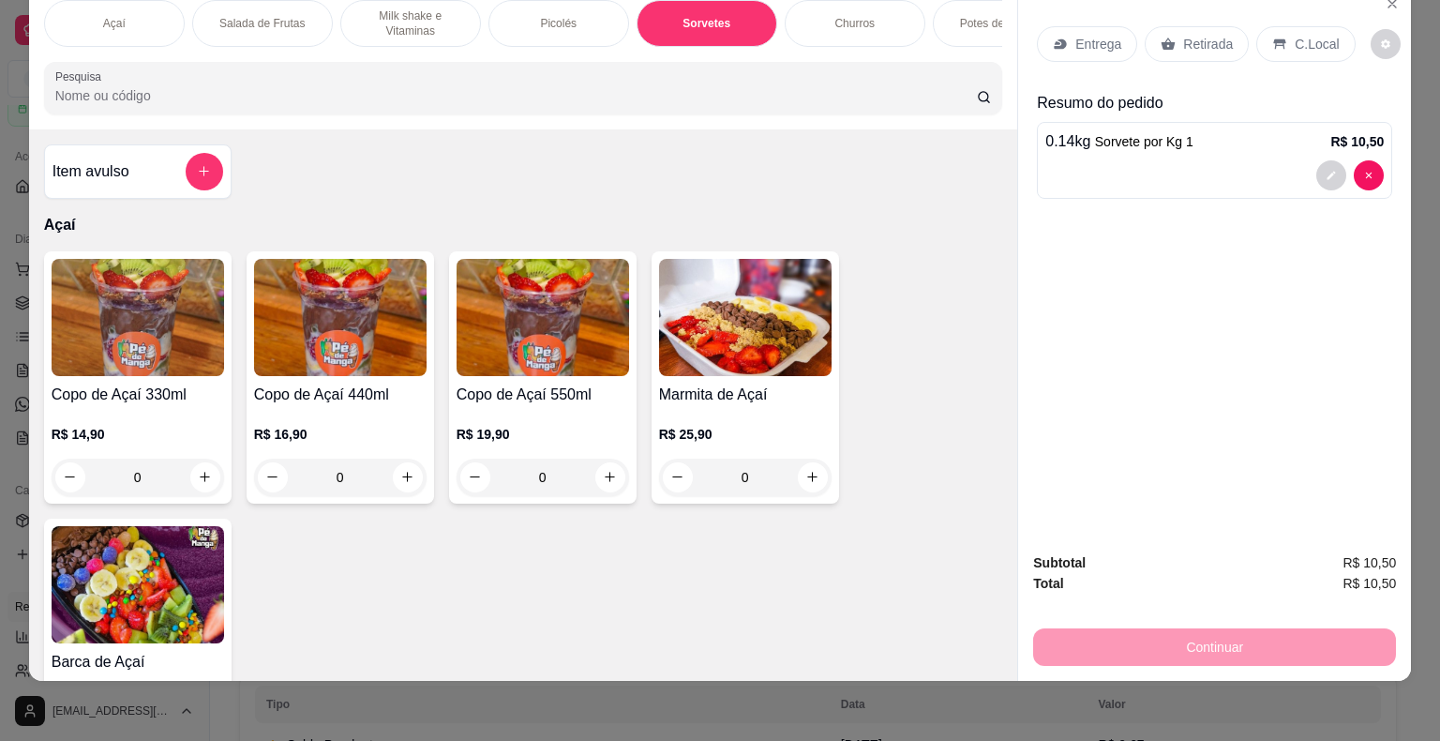
click at [577, 11] on div "Picolés" at bounding box center [558, 23] width 141 height 47
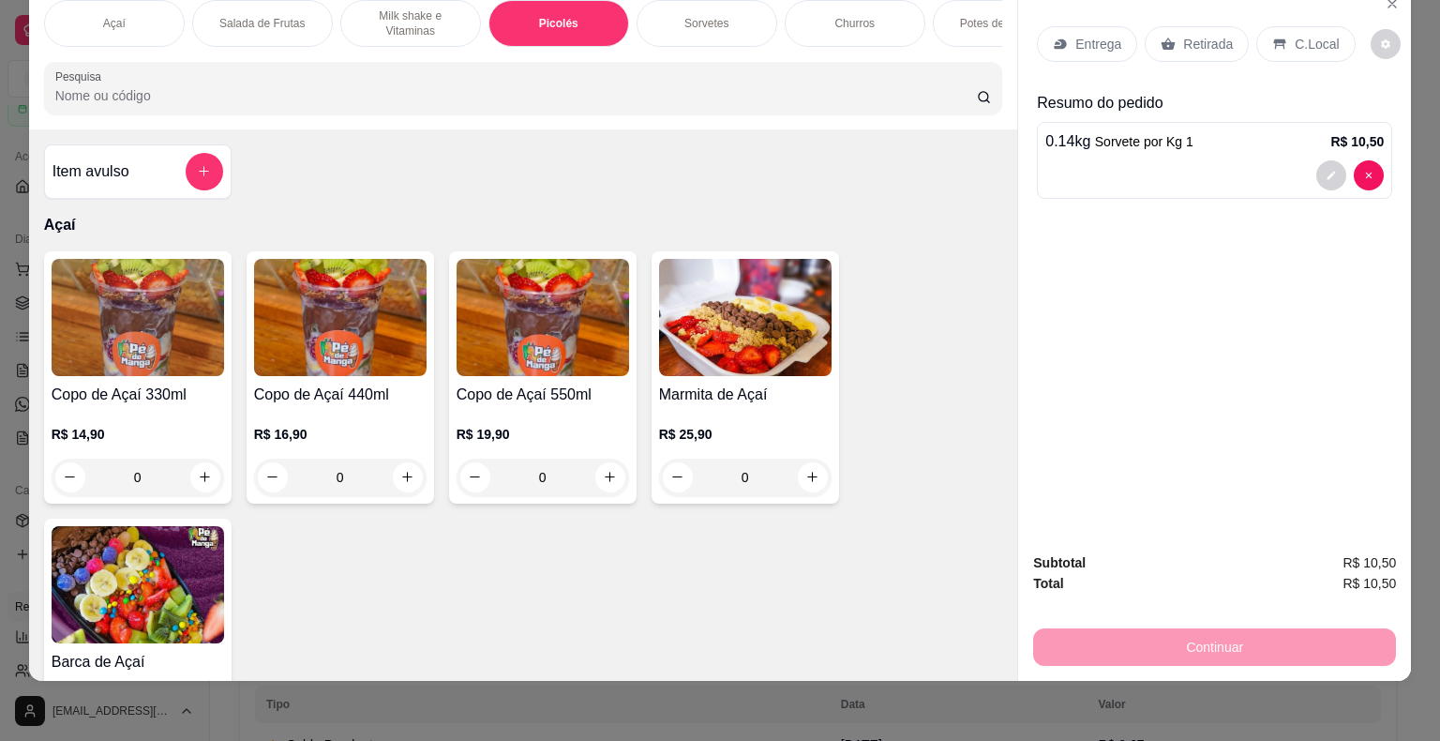
scroll to position [1532, 0]
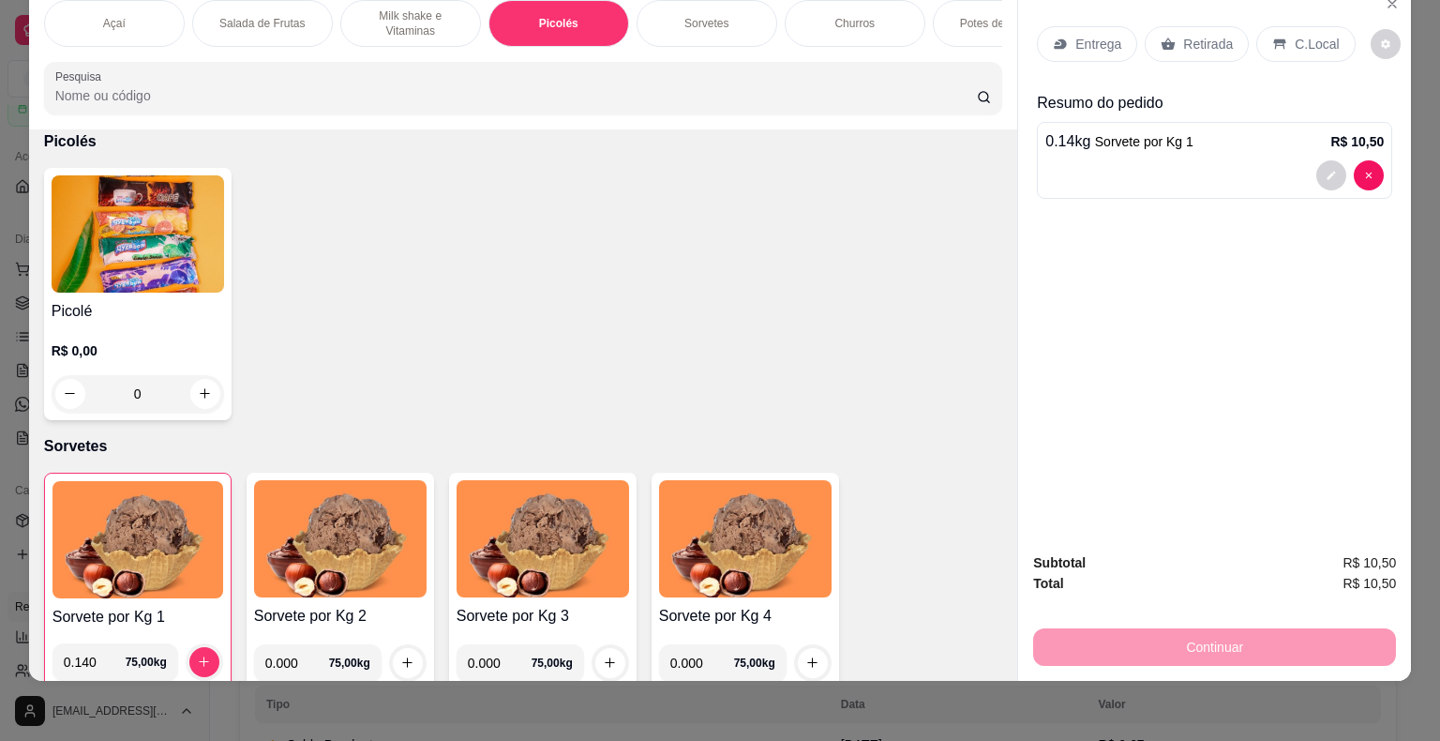
click at [217, 397] on div "Picolé R$ 0,00 0" at bounding box center [137, 294] width 187 height 252
click at [197, 366] on div "R$ 0,00 0" at bounding box center [138, 376] width 172 height 71
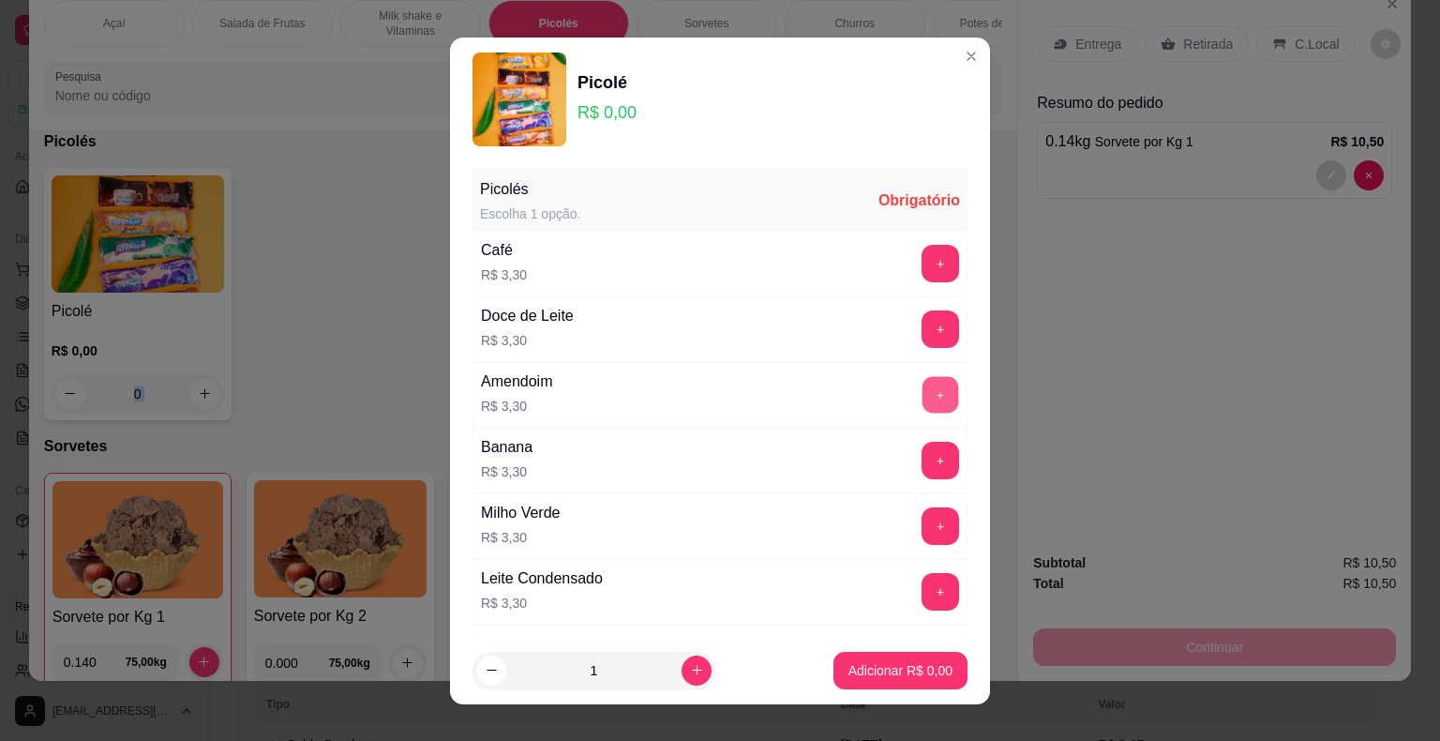
click at [922, 398] on button "+" at bounding box center [940, 394] width 37 height 37
click at [922, 397] on button "+" at bounding box center [940, 394] width 37 height 37
click at [885, 662] on p "Adicionar R$ 6,60" at bounding box center [899, 670] width 101 height 18
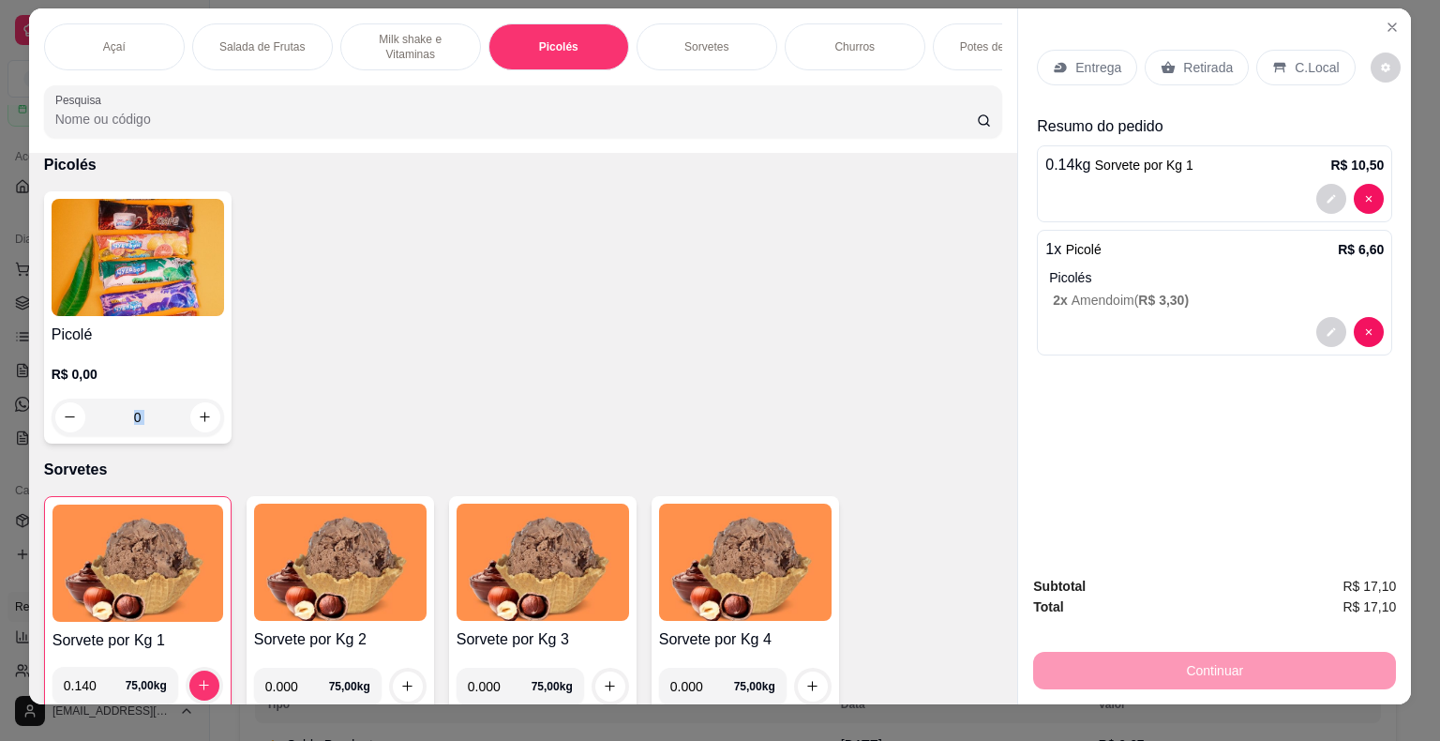
scroll to position [0, 0]
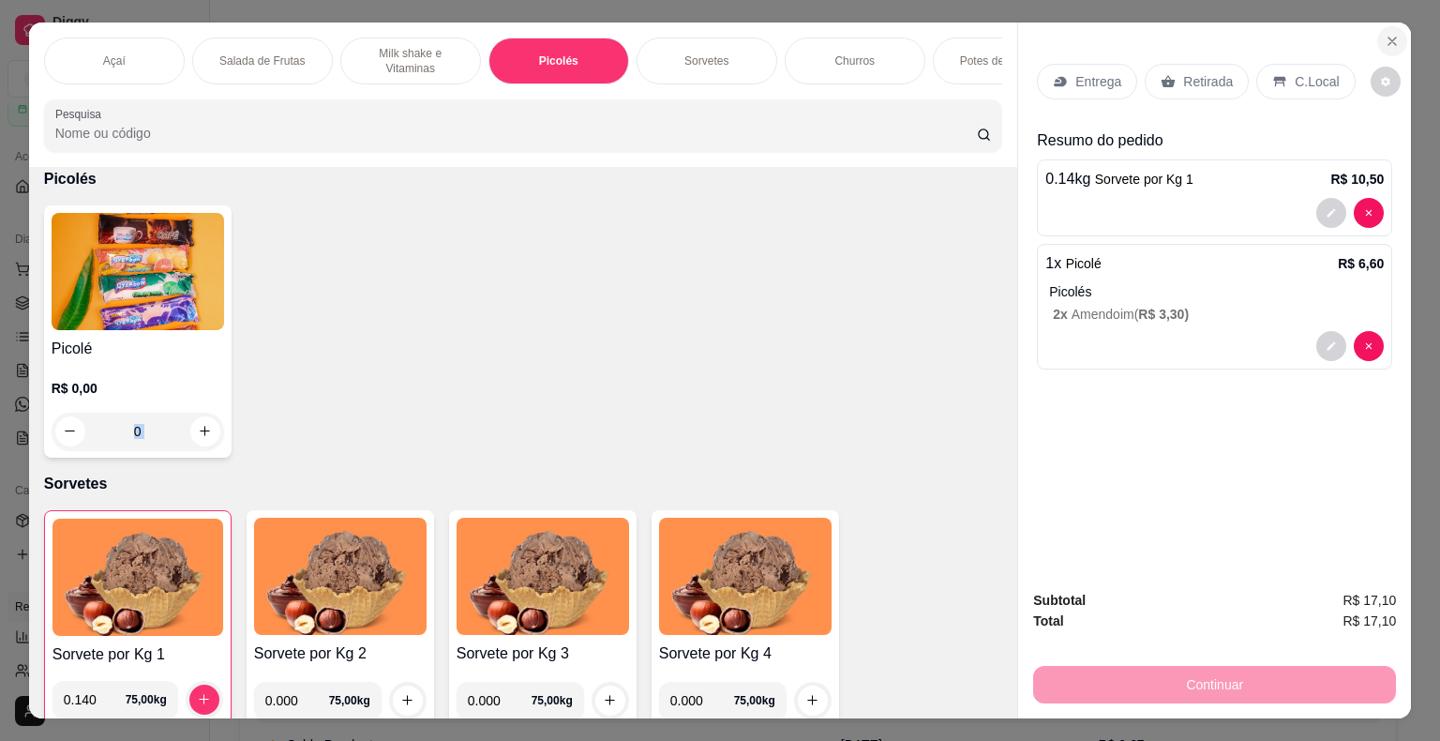
click at [1377, 31] on button "Close" at bounding box center [1392, 41] width 30 height 30
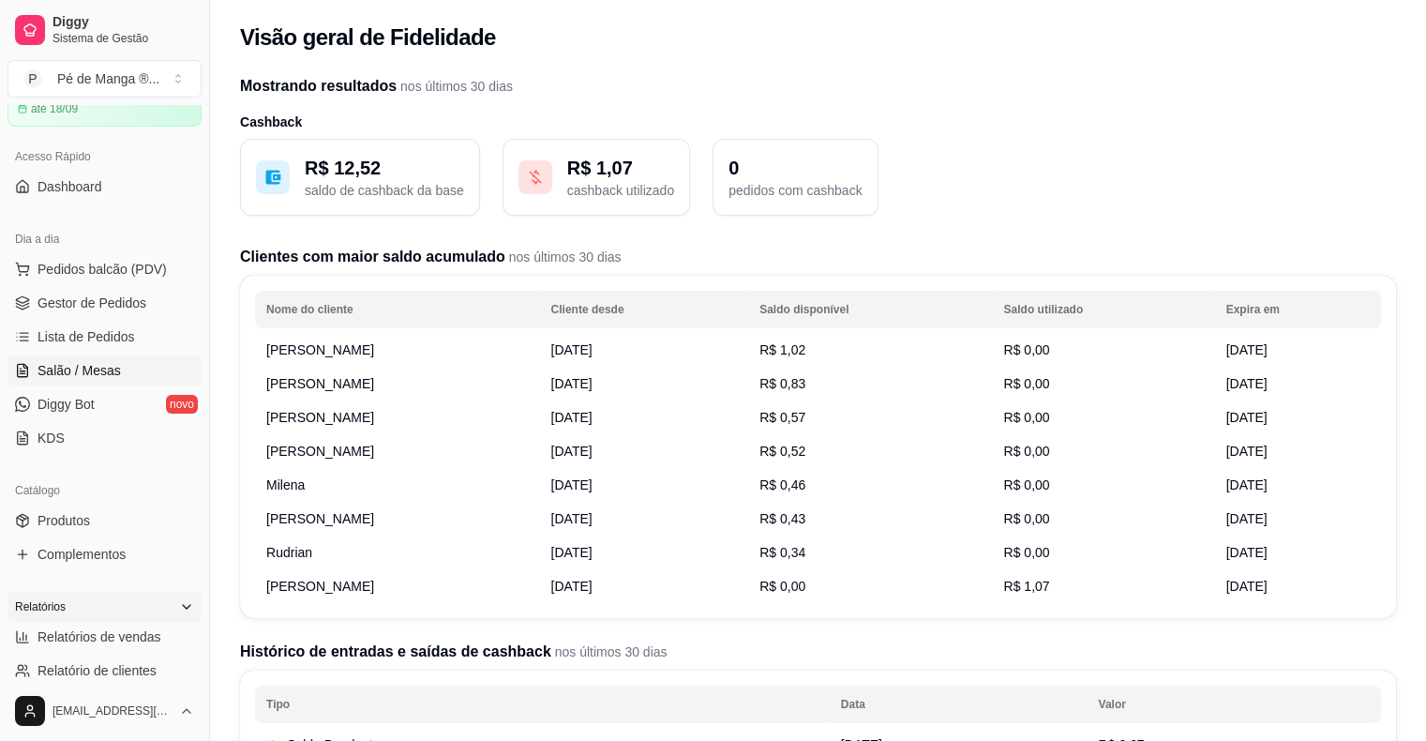
click at [105, 366] on span "Salão / Mesas" at bounding box center [78, 370] width 83 height 19
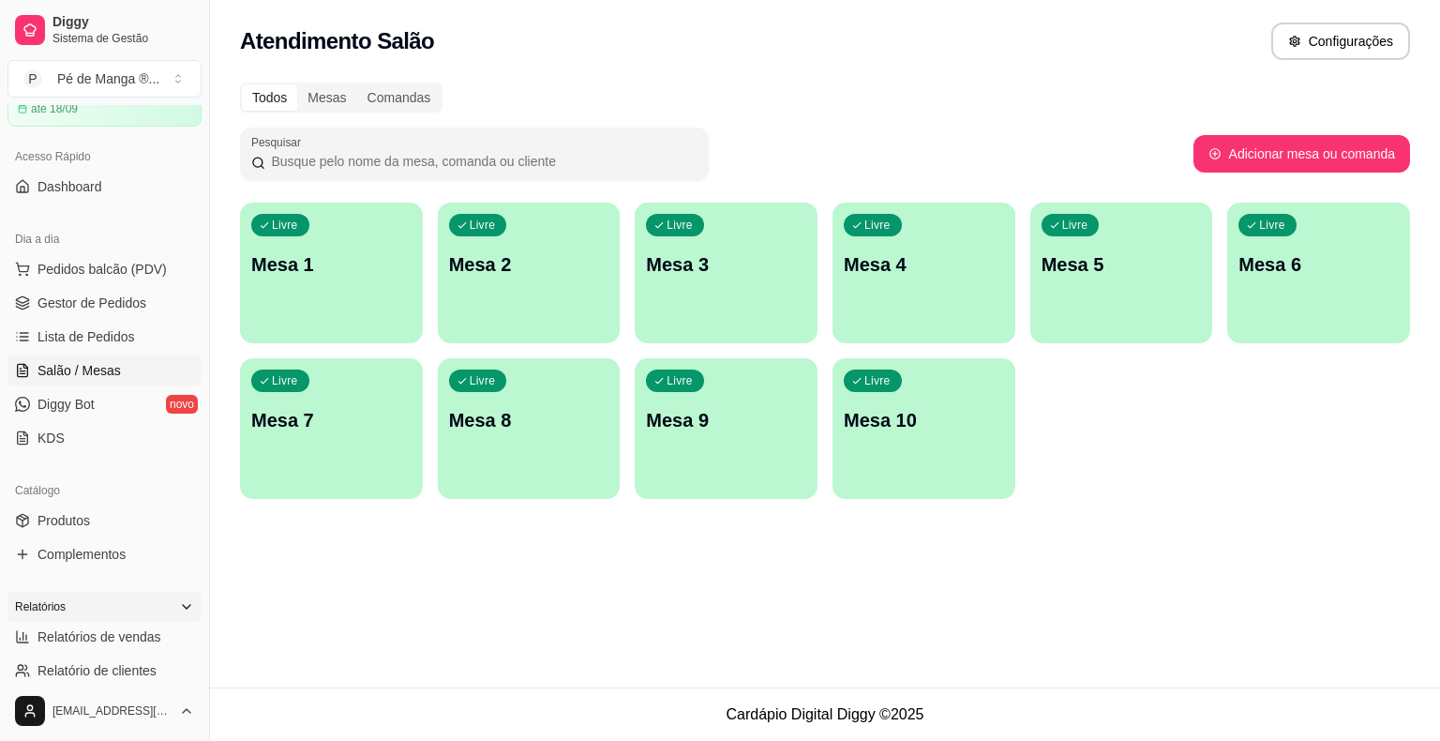
click at [344, 322] on div "button" at bounding box center [331, 332] width 183 height 22
click at [344, 321] on div "button" at bounding box center [331, 332] width 183 height 22
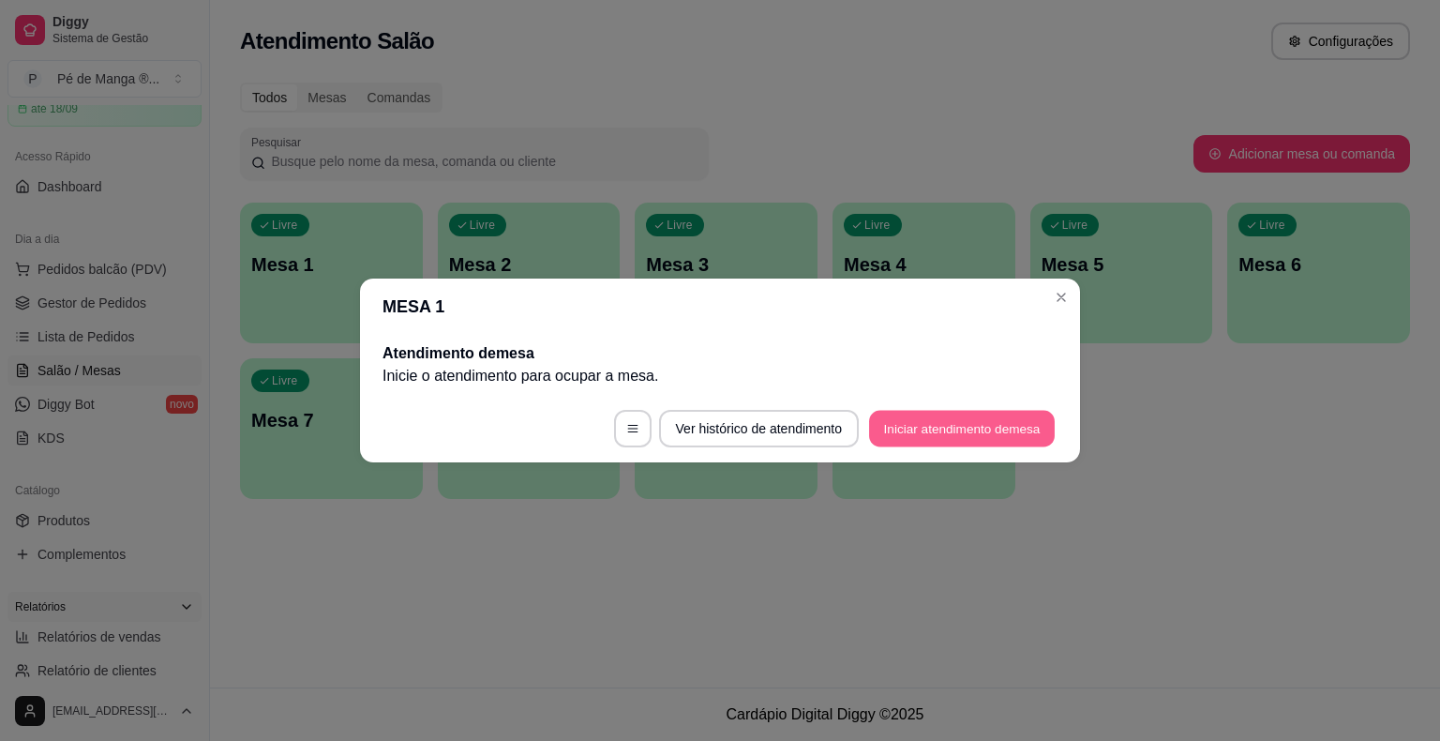
click at [950, 444] on button "Iniciar atendimento de mesa" at bounding box center [962, 429] width 186 height 37
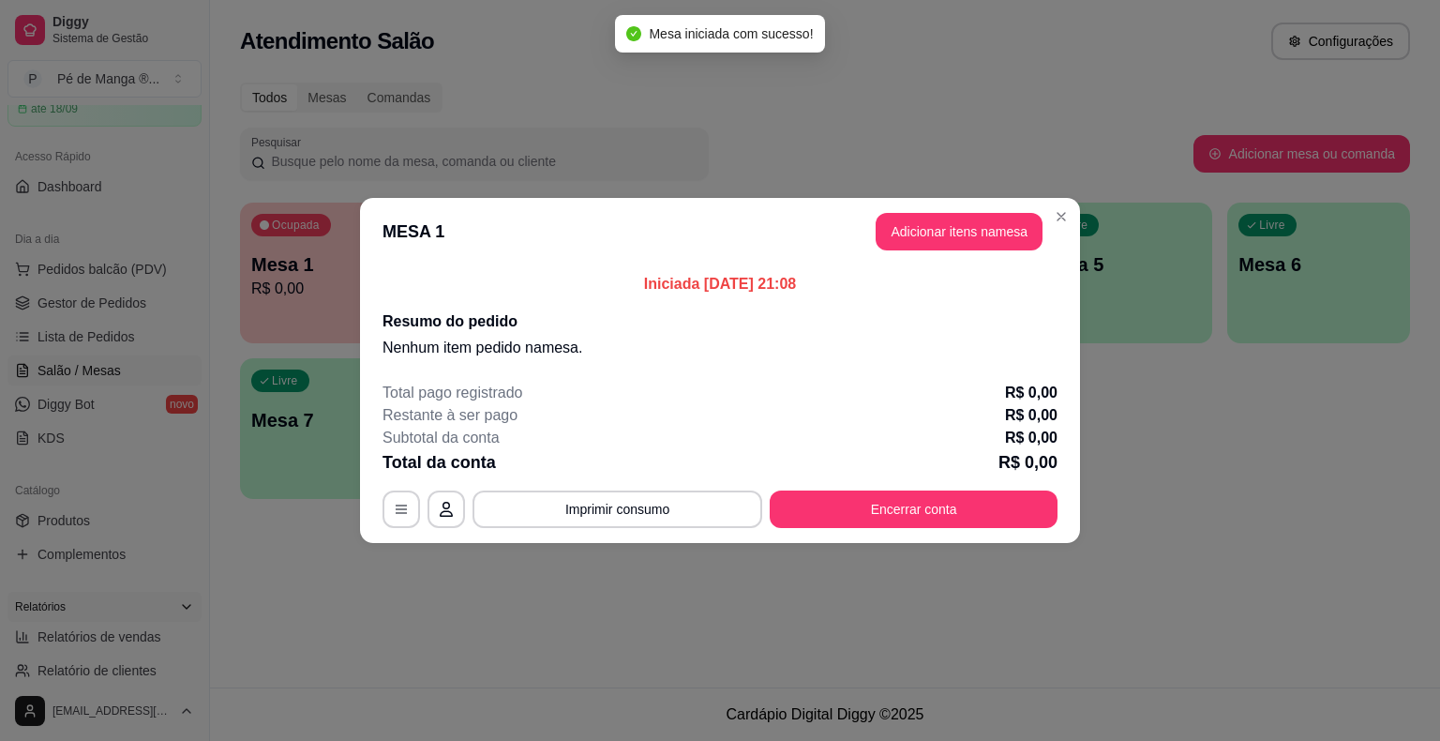
click at [963, 238] on button "Adicionar itens na mesa" at bounding box center [959, 231] width 167 height 37
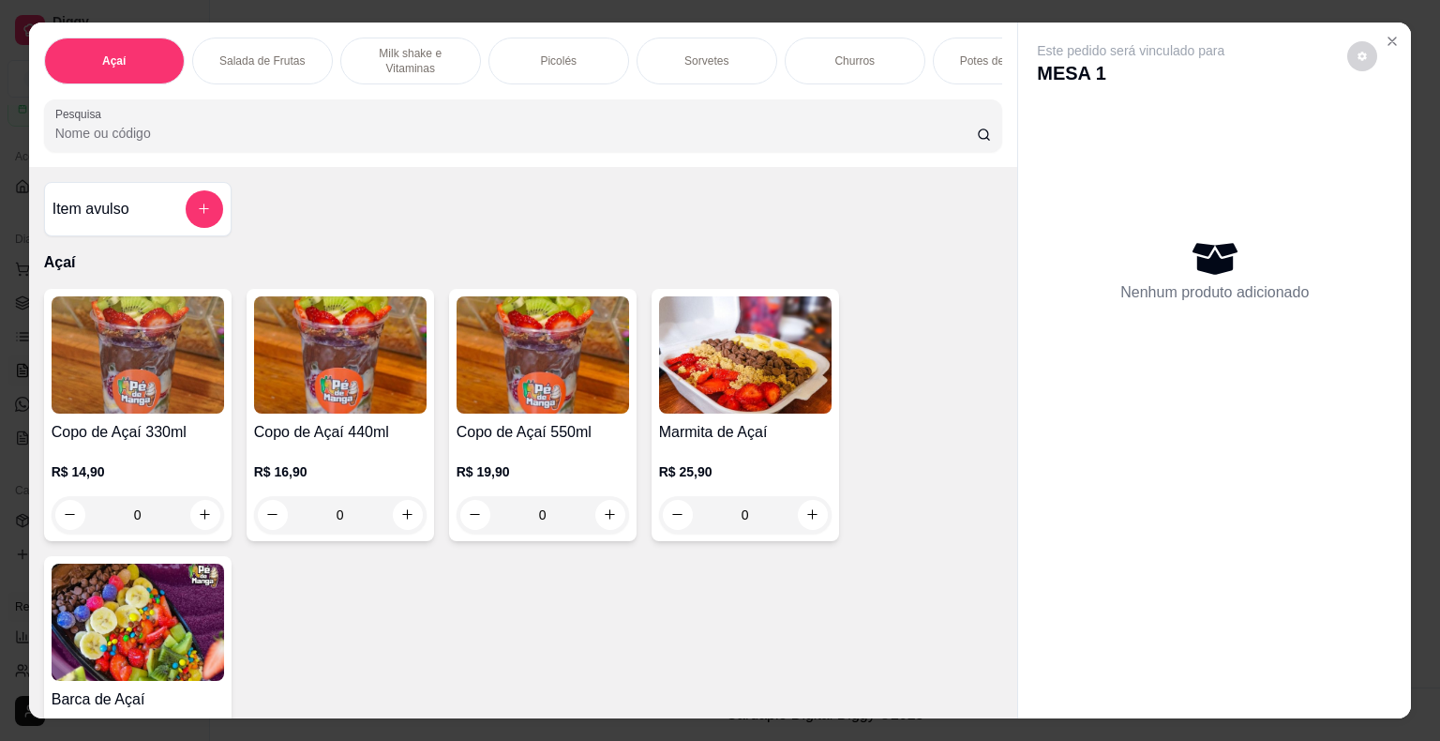
click at [720, 59] on p "Sorvetes" at bounding box center [706, 60] width 44 height 15
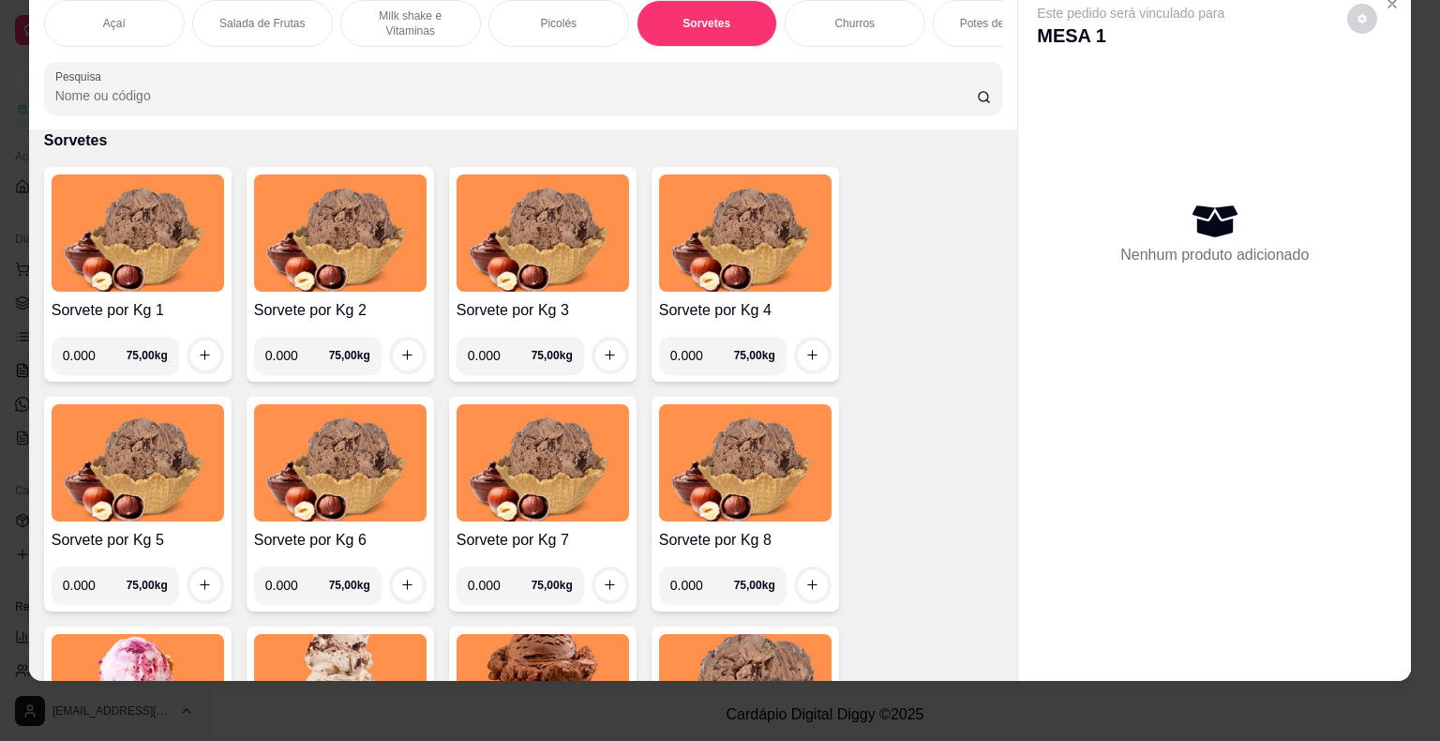
drag, startPoint x: 79, startPoint y: 353, endPoint x: 14, endPoint y: 373, distance: 67.6
click at [14, 373] on div "Açaí Salada de Frutas Milk shake e Vitaminas Picolés Sorvetes Churros Potes de …" at bounding box center [720, 370] width 1440 height 741
click at [198, 355] on icon "increase-product-quantity" at bounding box center [205, 355] width 14 height 14
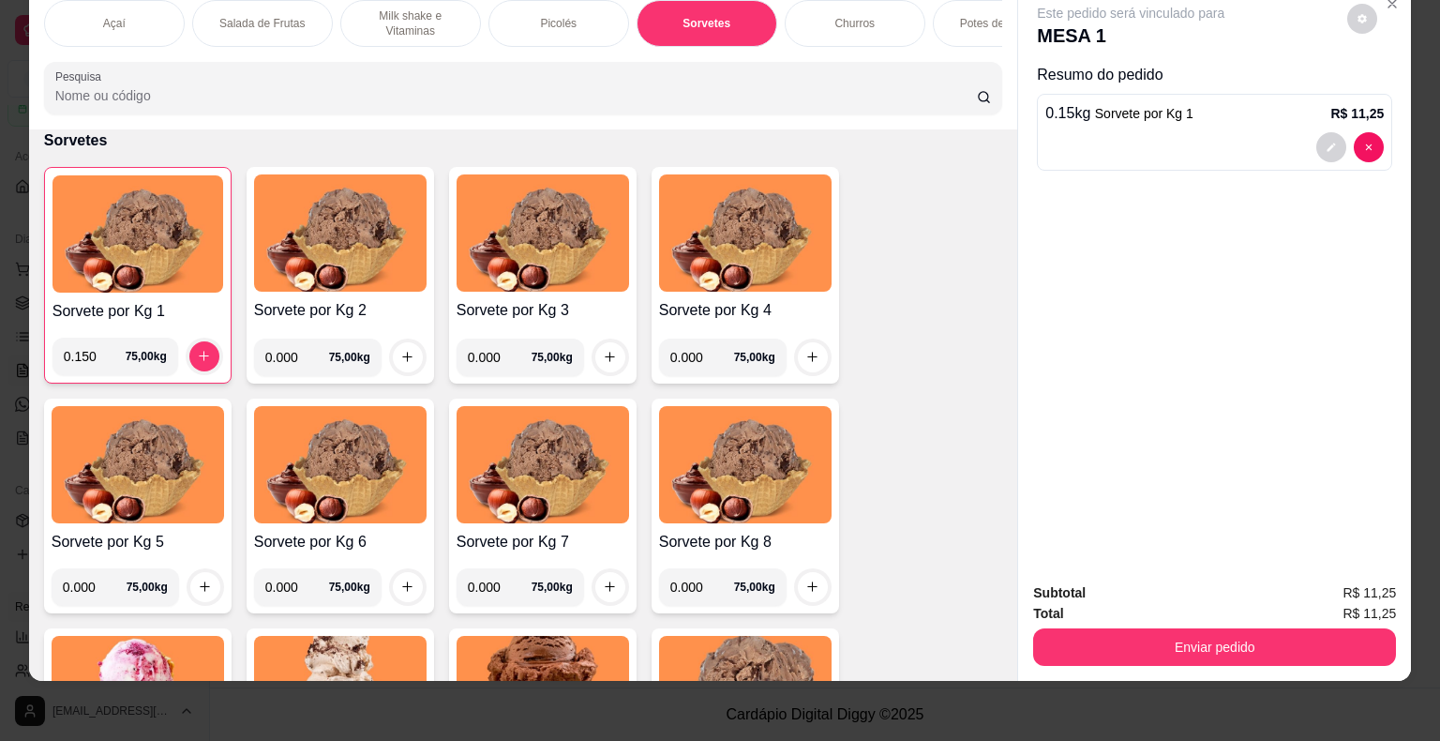
drag, startPoint x: 90, startPoint y: 349, endPoint x: 0, endPoint y: 352, distance: 90.1
click at [2, 353] on div "Açaí Salada de Frutas Milk shake e Vitaminas Picolés Sorvetes Churros Potes de …" at bounding box center [720, 370] width 1440 height 741
click at [206, 360] on button "increase-product-quantity" at bounding box center [204, 356] width 30 height 30
drag, startPoint x: 93, startPoint y: 362, endPoint x: 60, endPoint y: 361, distance: 32.8
click at [64, 361] on input "0.145" at bounding box center [95, 355] width 62 height 37
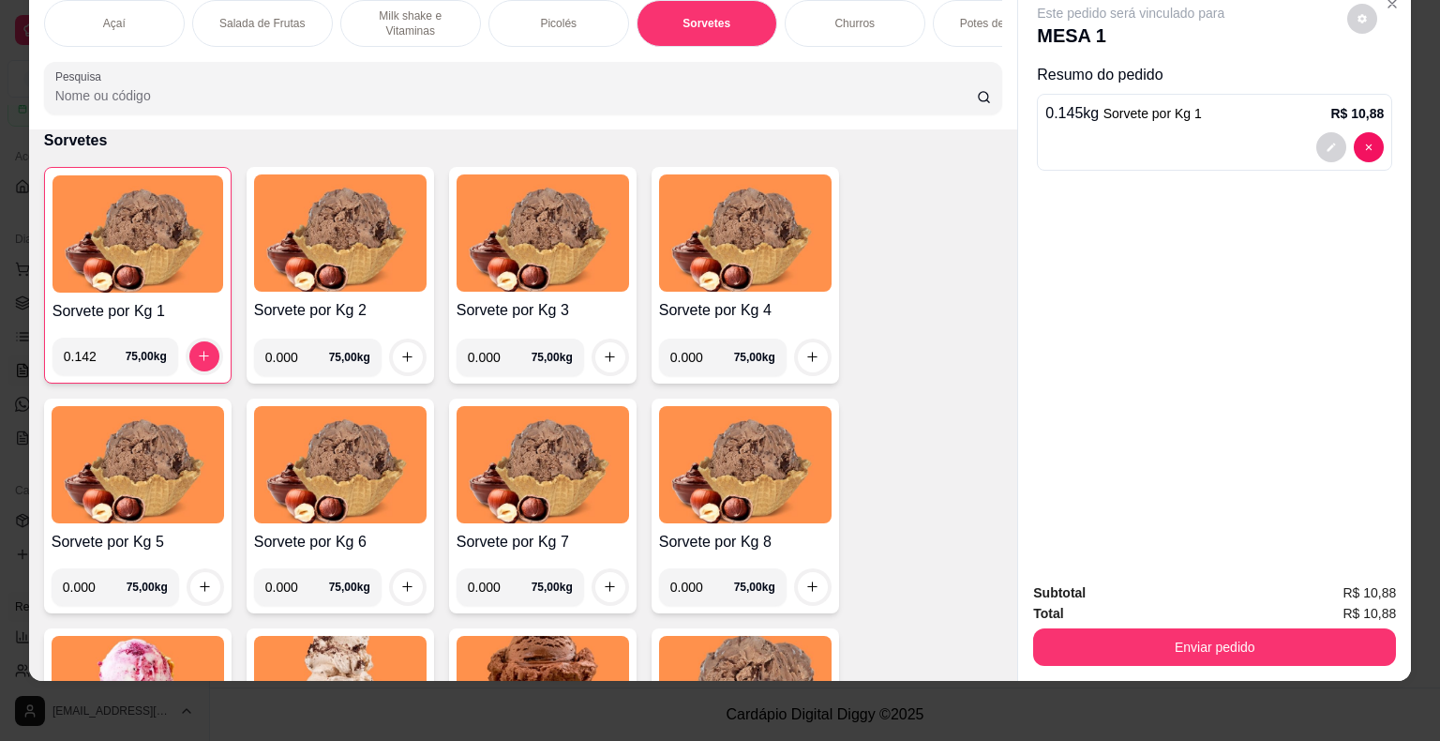
type input "0.142"
click at [189, 356] on button "increase-product-quantity" at bounding box center [203, 355] width 29 height 29
click at [198, 353] on icon "increase-product-quantity" at bounding box center [204, 356] width 14 height 14
click at [198, 352] on icon "increase-product-quantity" at bounding box center [204, 356] width 14 height 14
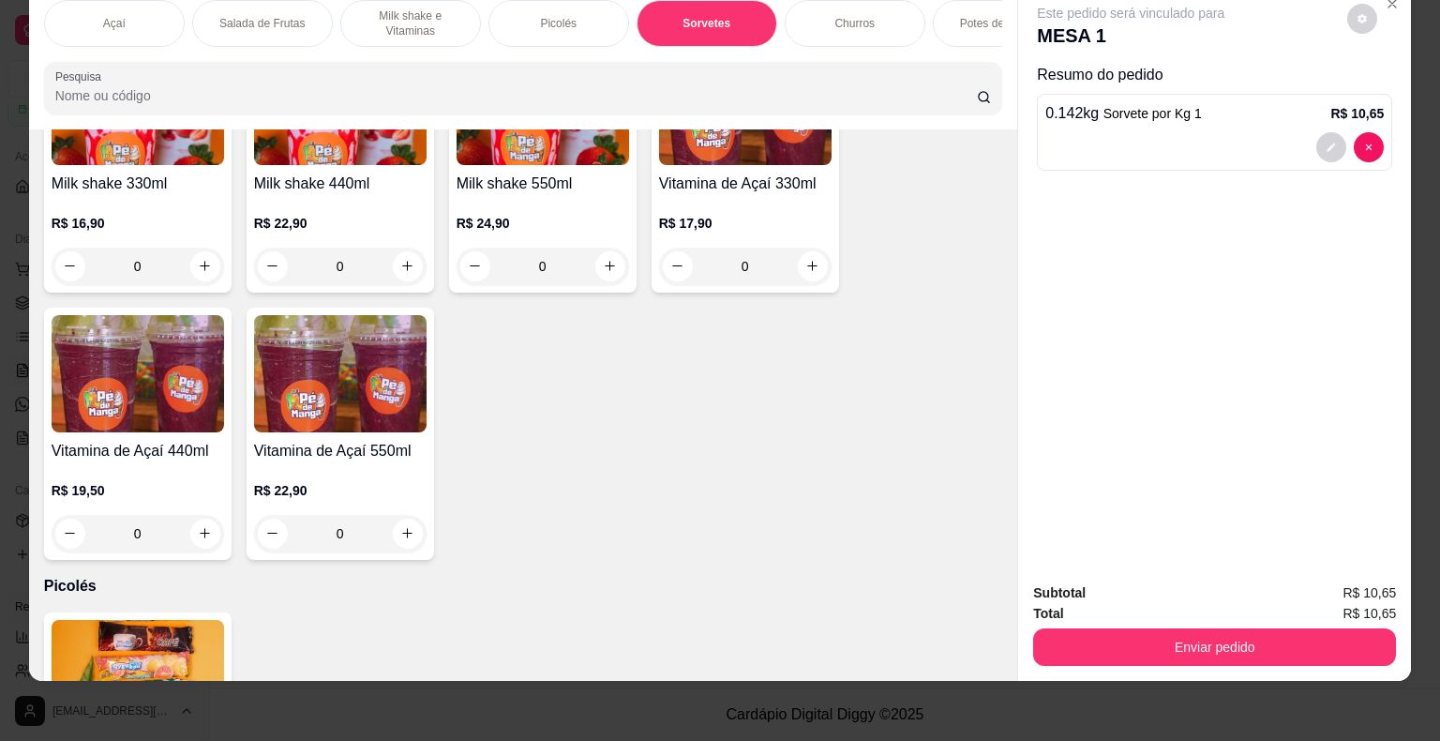
click at [562, 16] on p "Picolés" at bounding box center [558, 23] width 37 height 15
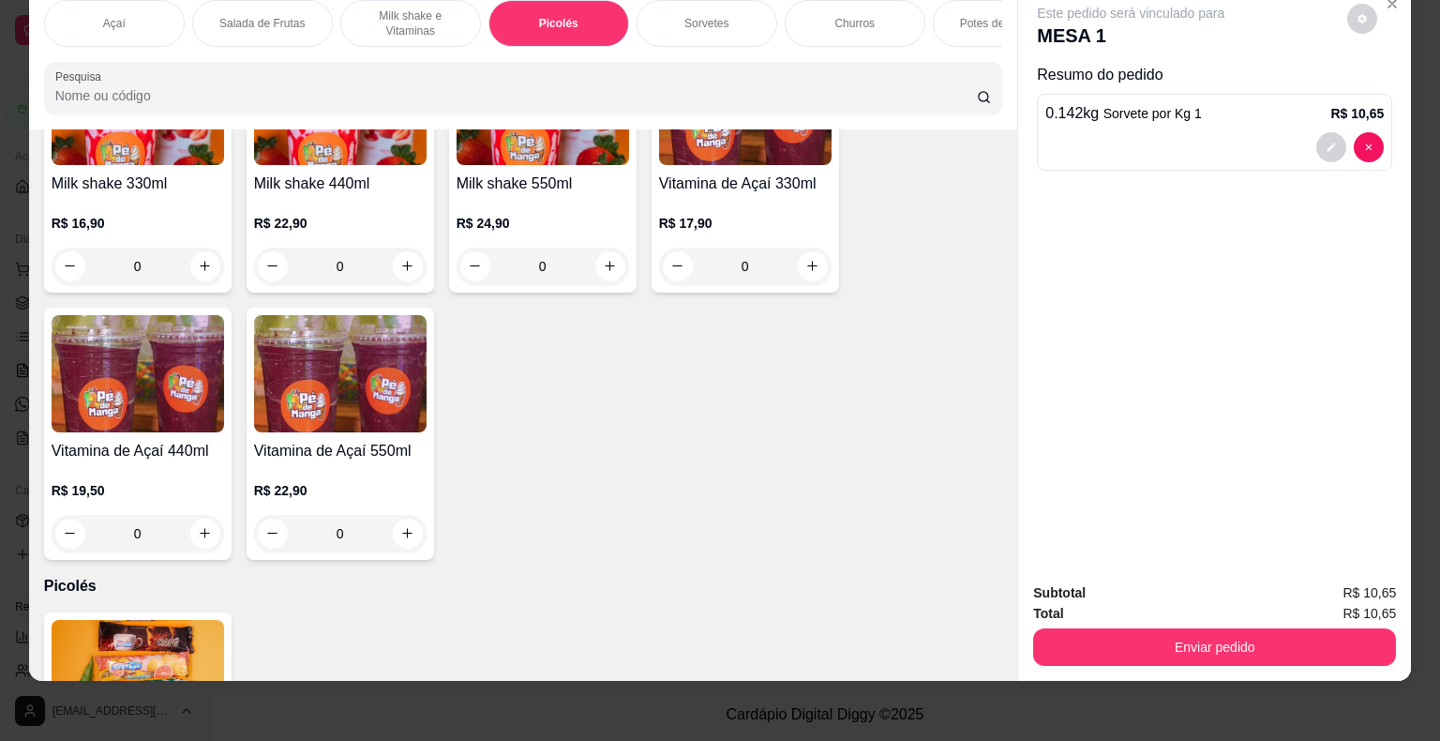
scroll to position [1532, 0]
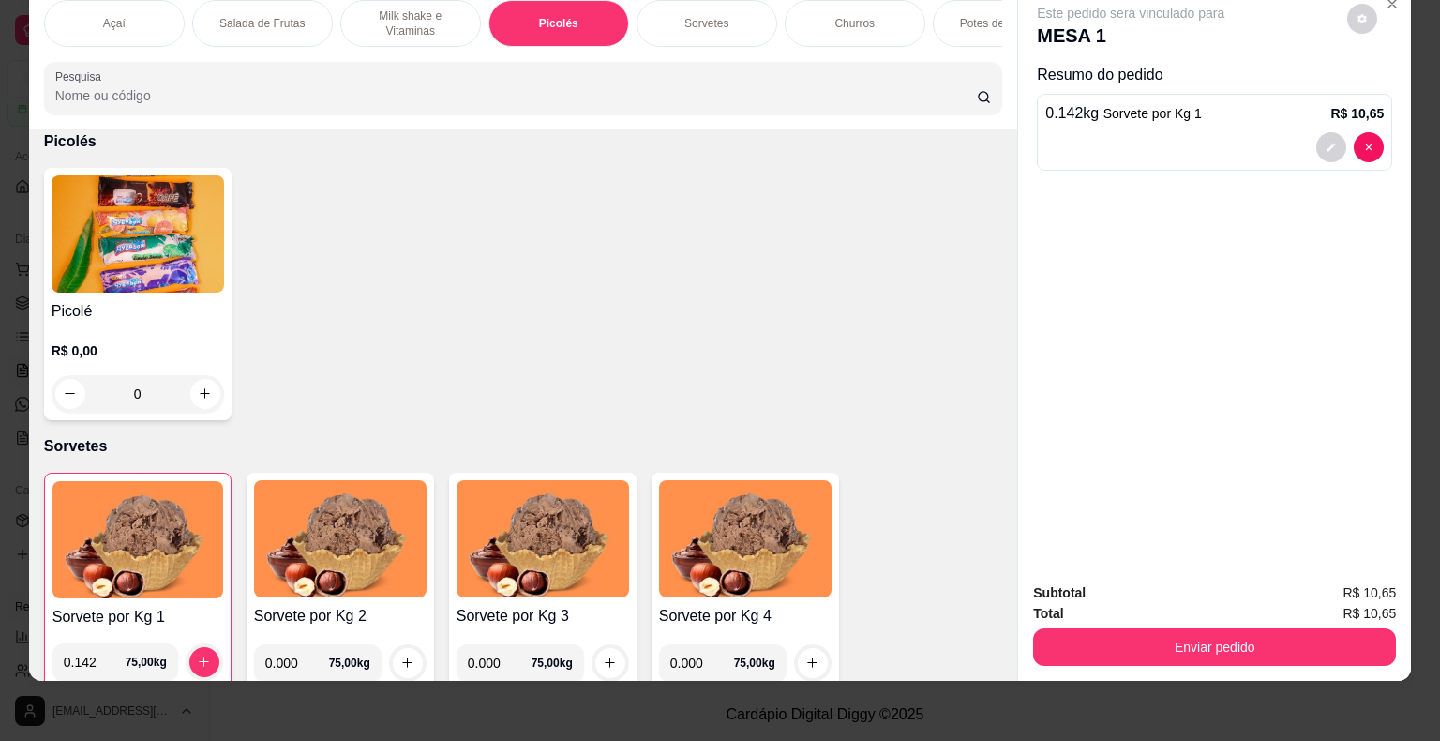
click at [106, 239] on img at bounding box center [138, 233] width 172 height 117
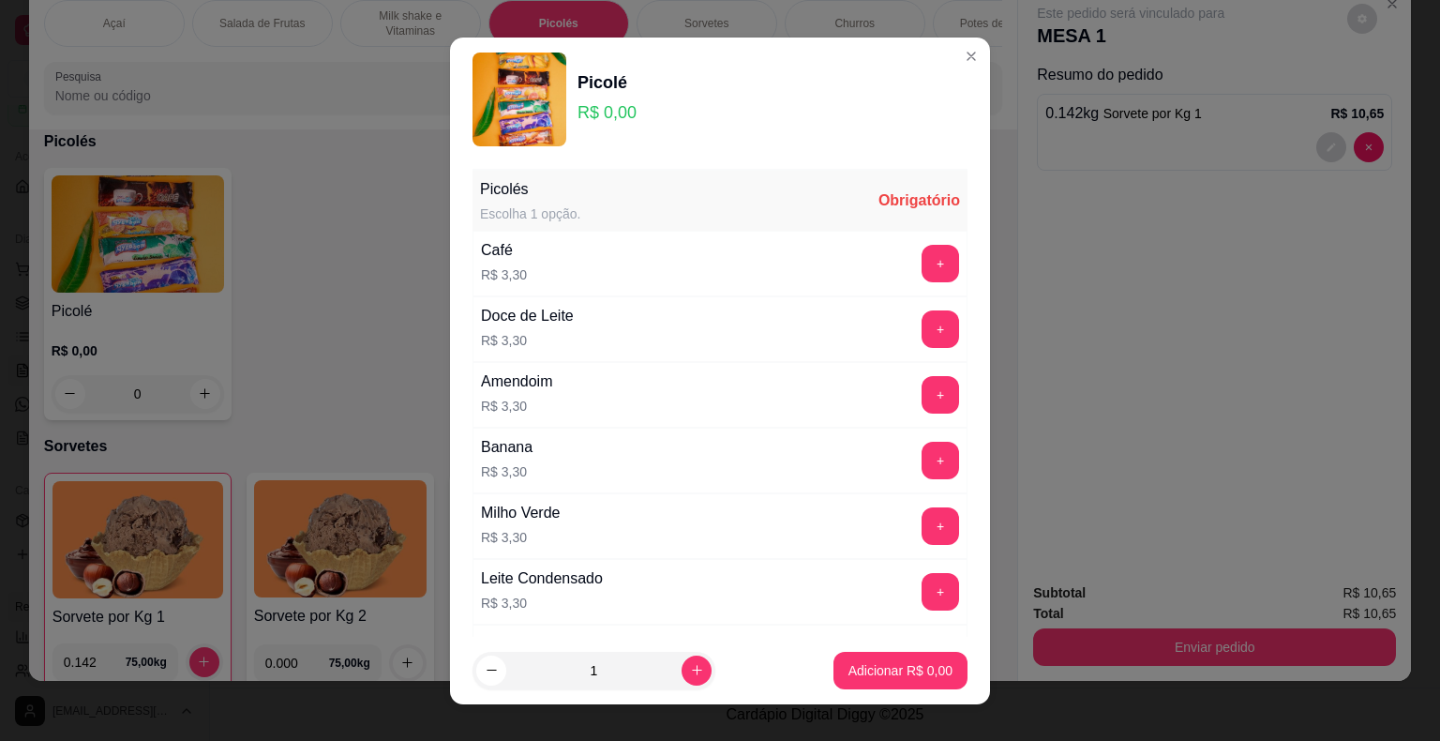
click at [912, 367] on div "Amendoim R$ 3,30 +" at bounding box center [719, 395] width 495 height 66
click at [907, 373] on div "Amendoim R$ 3,30 +" at bounding box center [719, 395] width 495 height 66
click at [922, 392] on button "+" at bounding box center [940, 394] width 37 height 37
click at [922, 393] on button "+" at bounding box center [940, 394] width 37 height 37
click at [893, 681] on button "Adicionar R$ 6,60" at bounding box center [900, 670] width 130 height 37
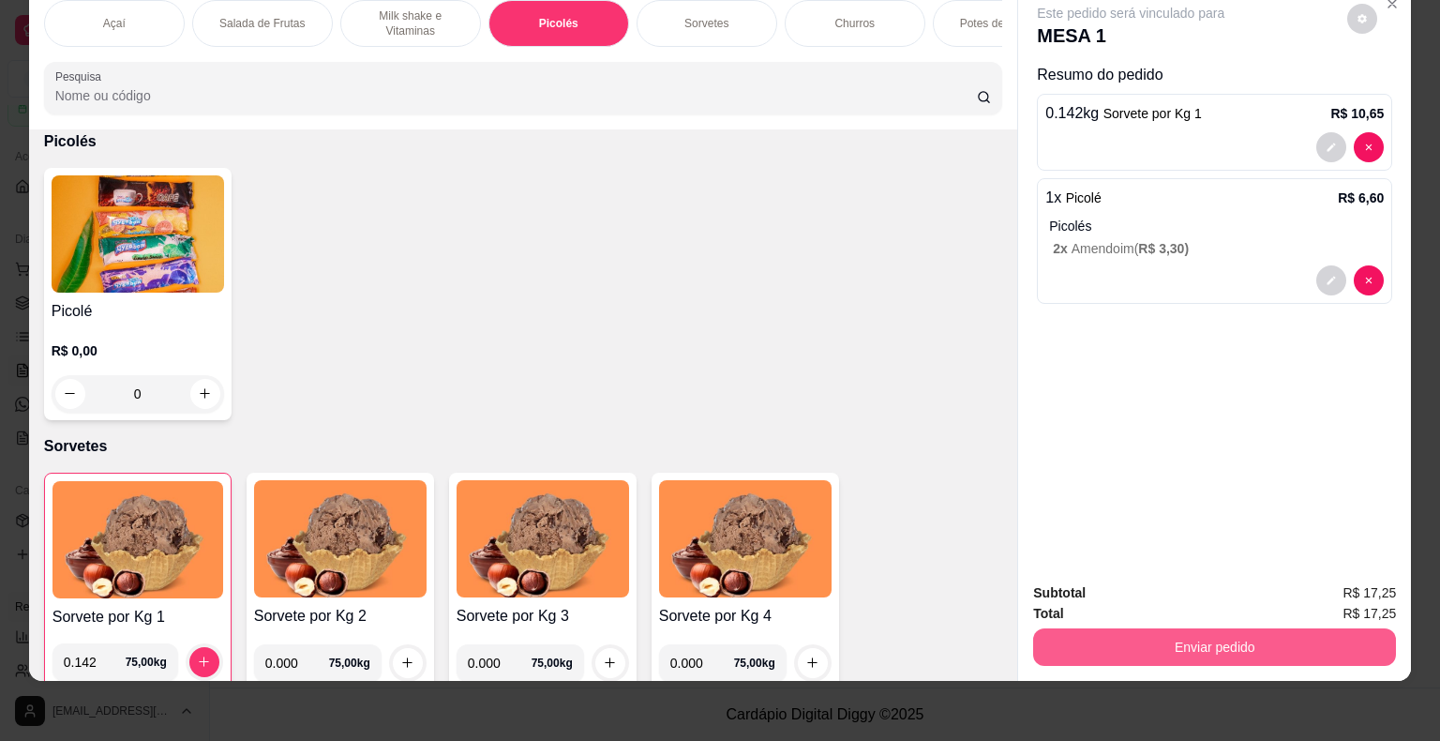
click at [1179, 629] on button "Enviar pedido" at bounding box center [1214, 646] width 363 height 37
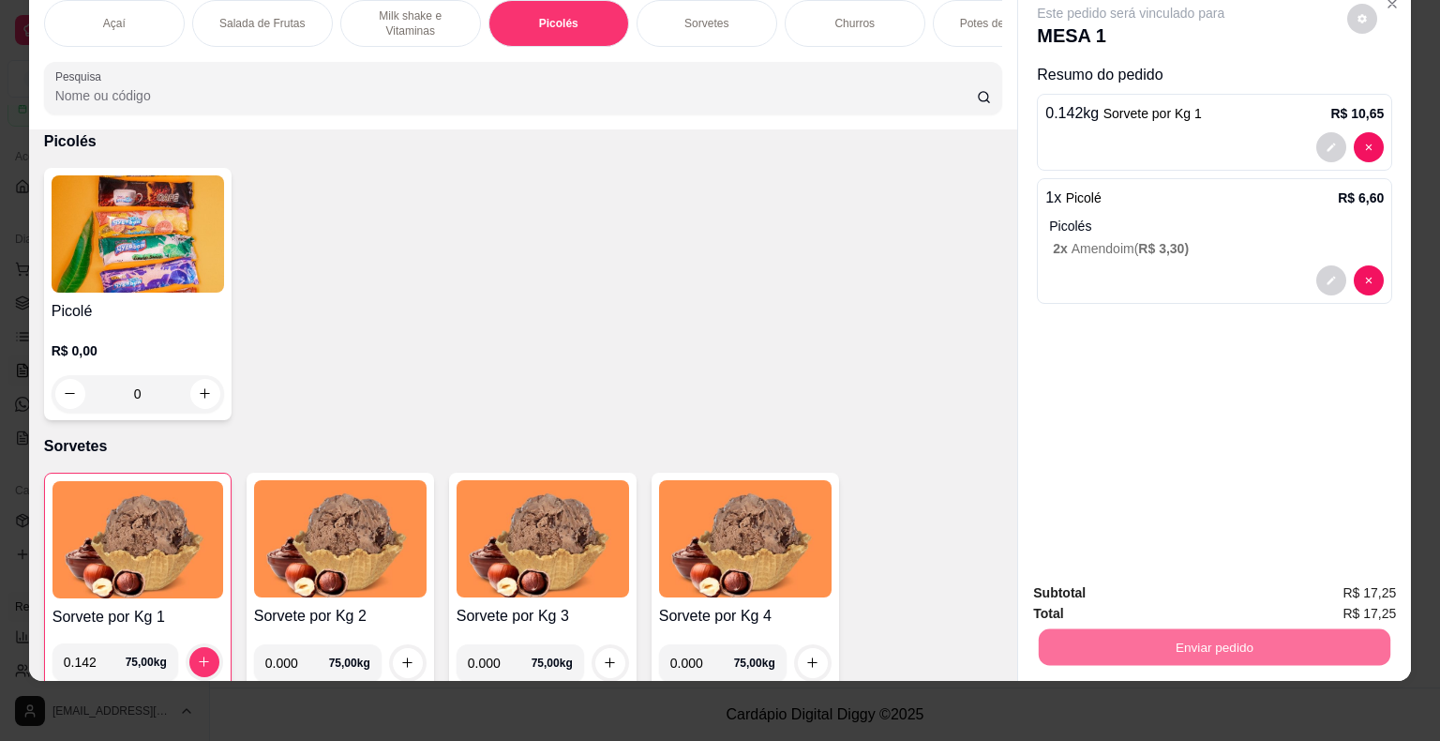
click at [1180, 594] on button "Não registrar e enviar pedido" at bounding box center [1152, 587] width 195 height 36
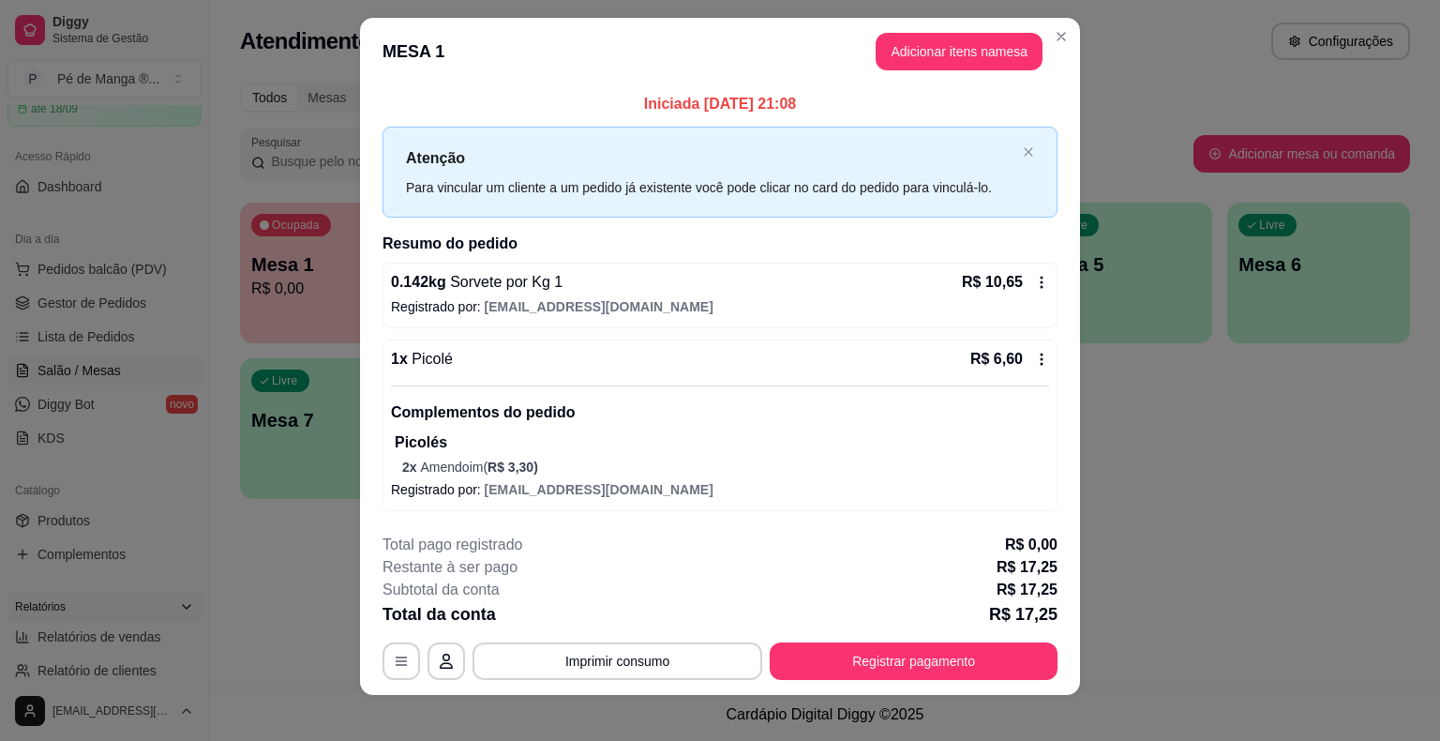
scroll to position [27, 0]
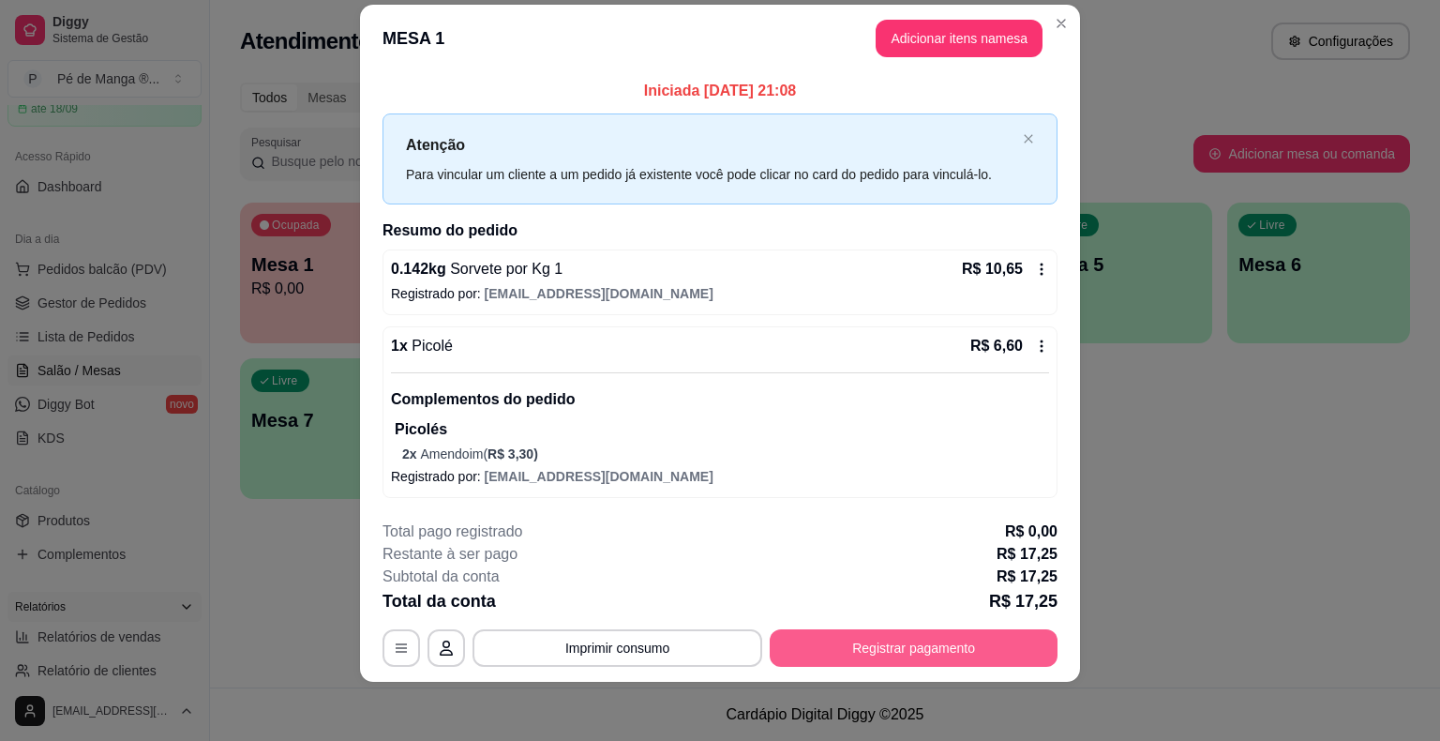
click at [859, 655] on button "Registrar pagamento" at bounding box center [914, 647] width 288 height 37
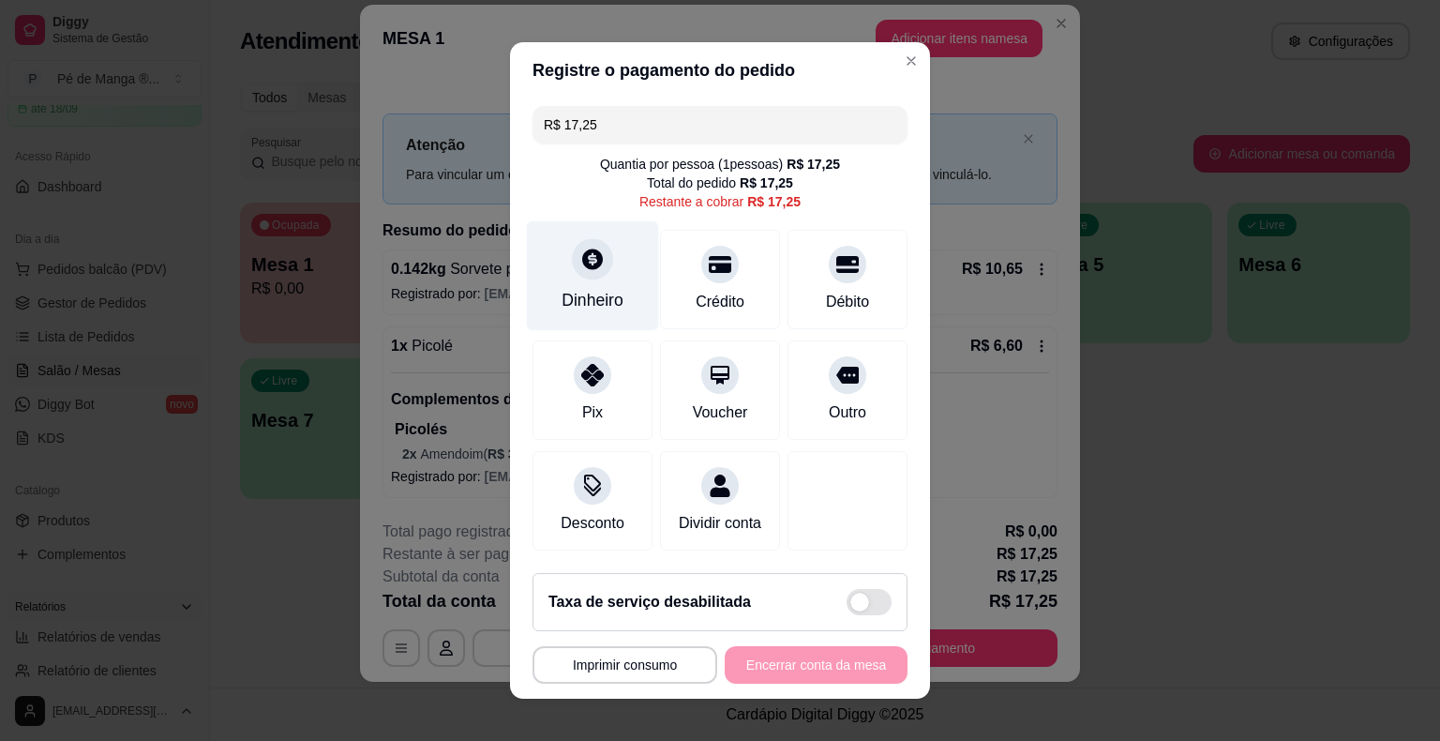
click at [586, 303] on div "Dinheiro" at bounding box center [593, 300] width 62 height 24
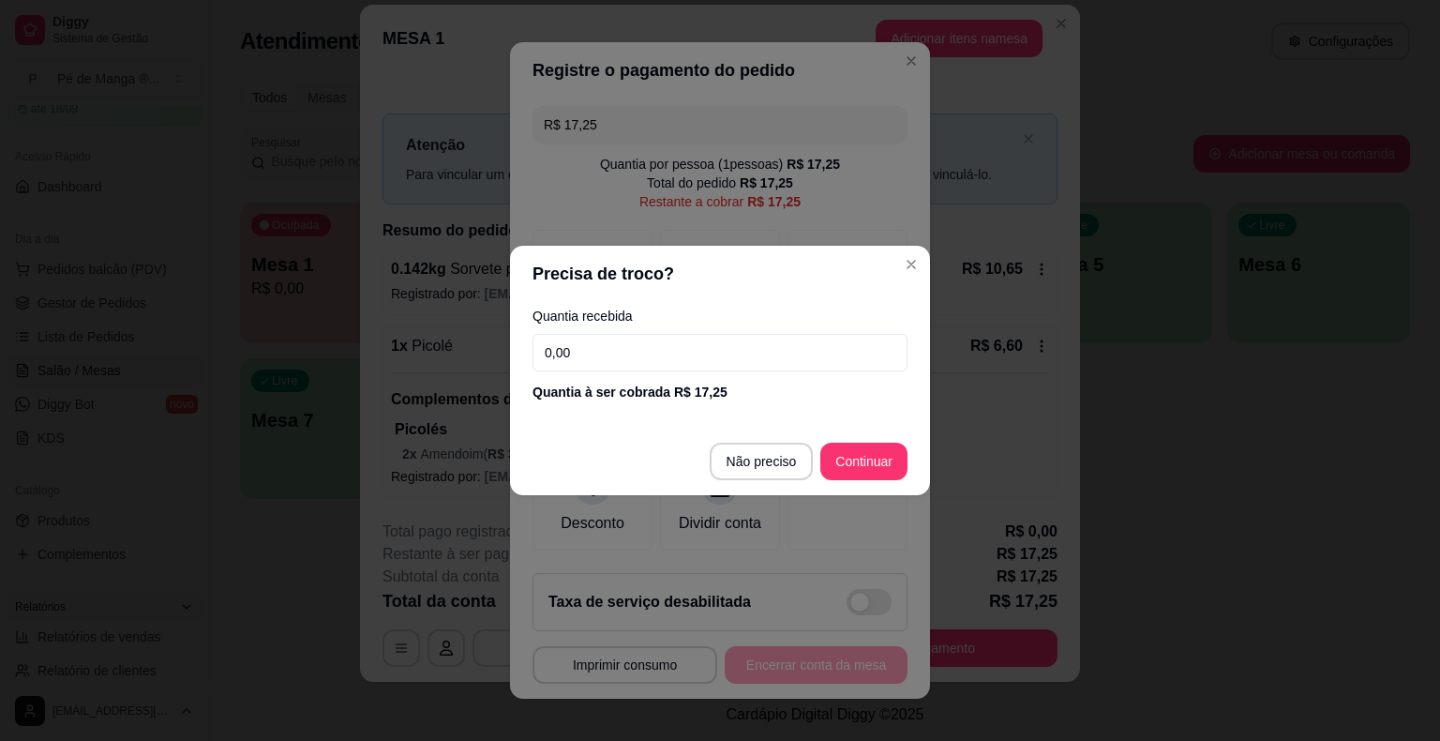
drag, startPoint x: 388, startPoint y: 304, endPoint x: 278, endPoint y: 306, distance: 109.7
click at [266, 305] on div "Precisa de troco? Quantia recebida 0,00 Quantia à ser cobrada R$ 17,25 Não prec…" at bounding box center [720, 370] width 1440 height 741
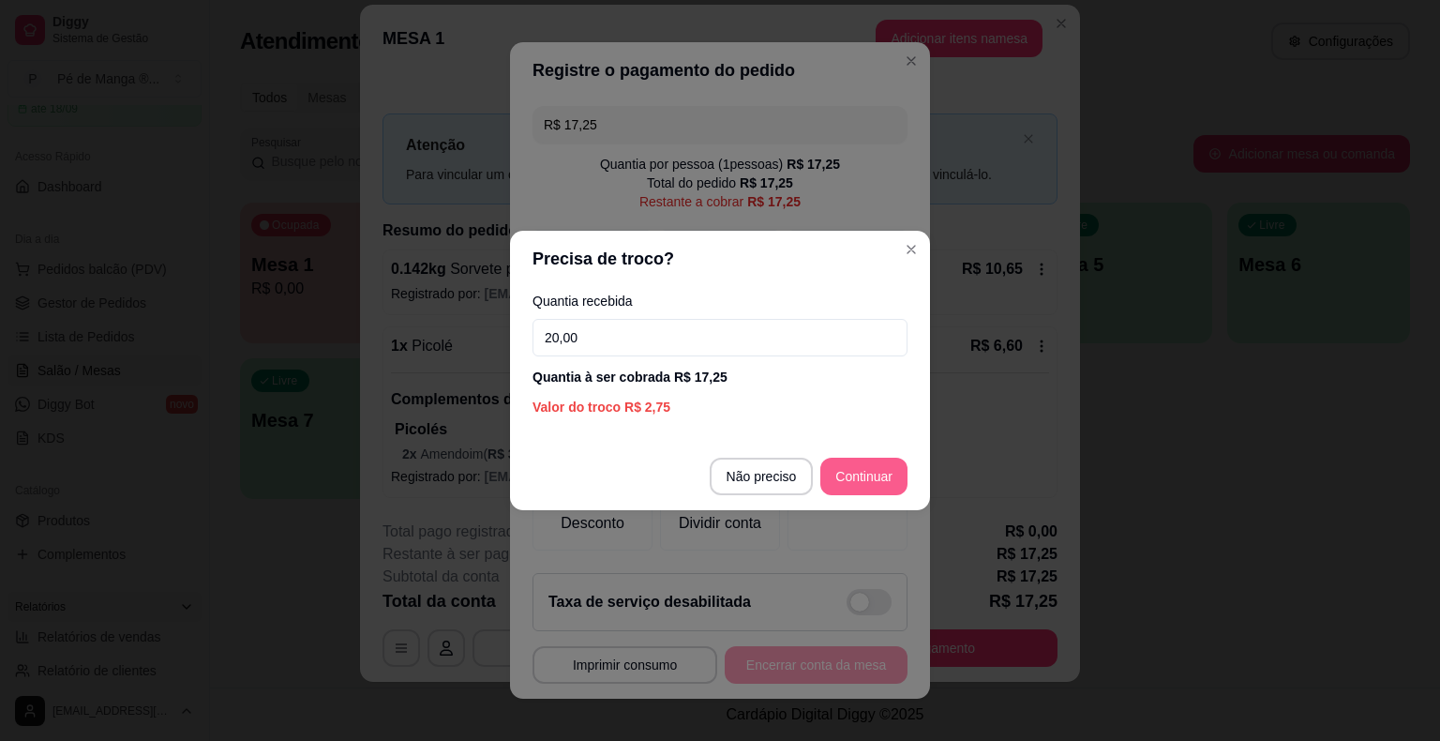
type input "20,00"
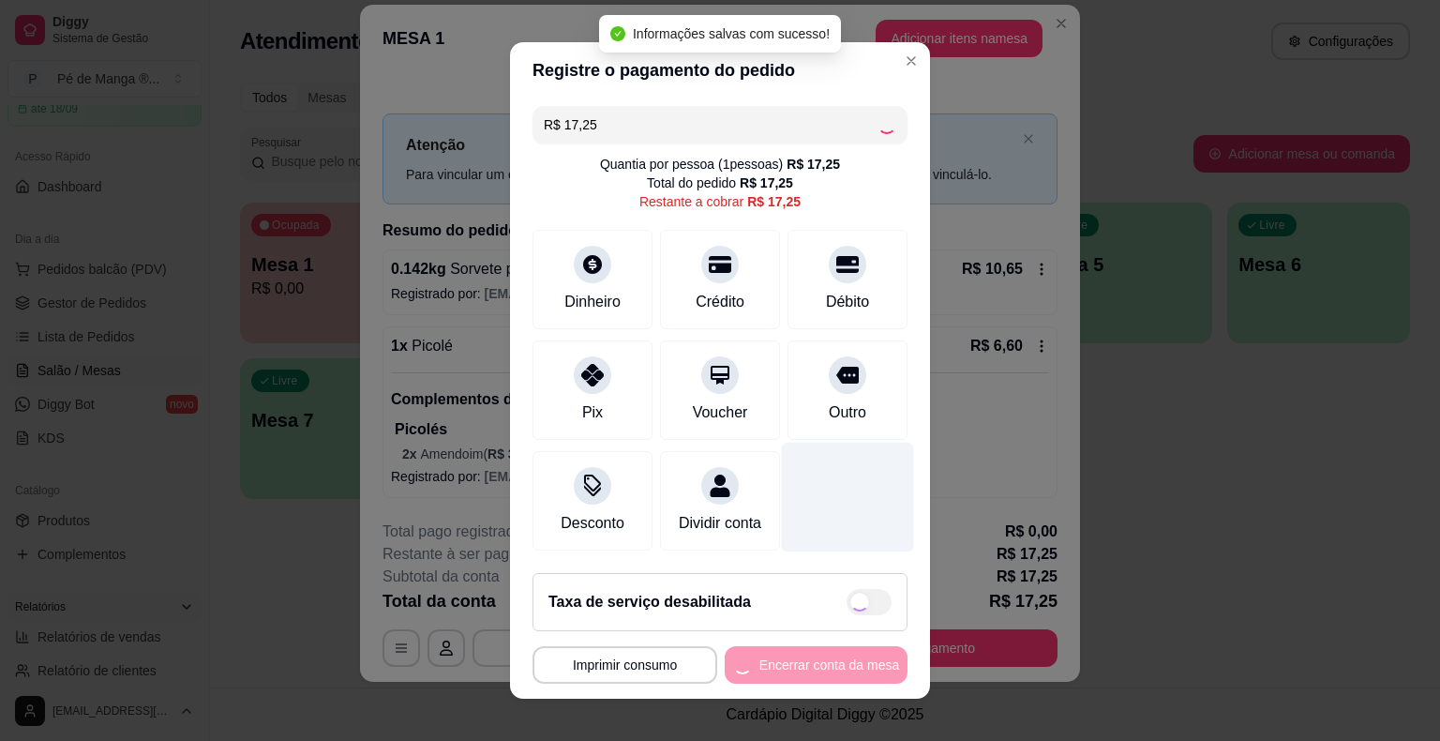
type input "R$ 0,00"
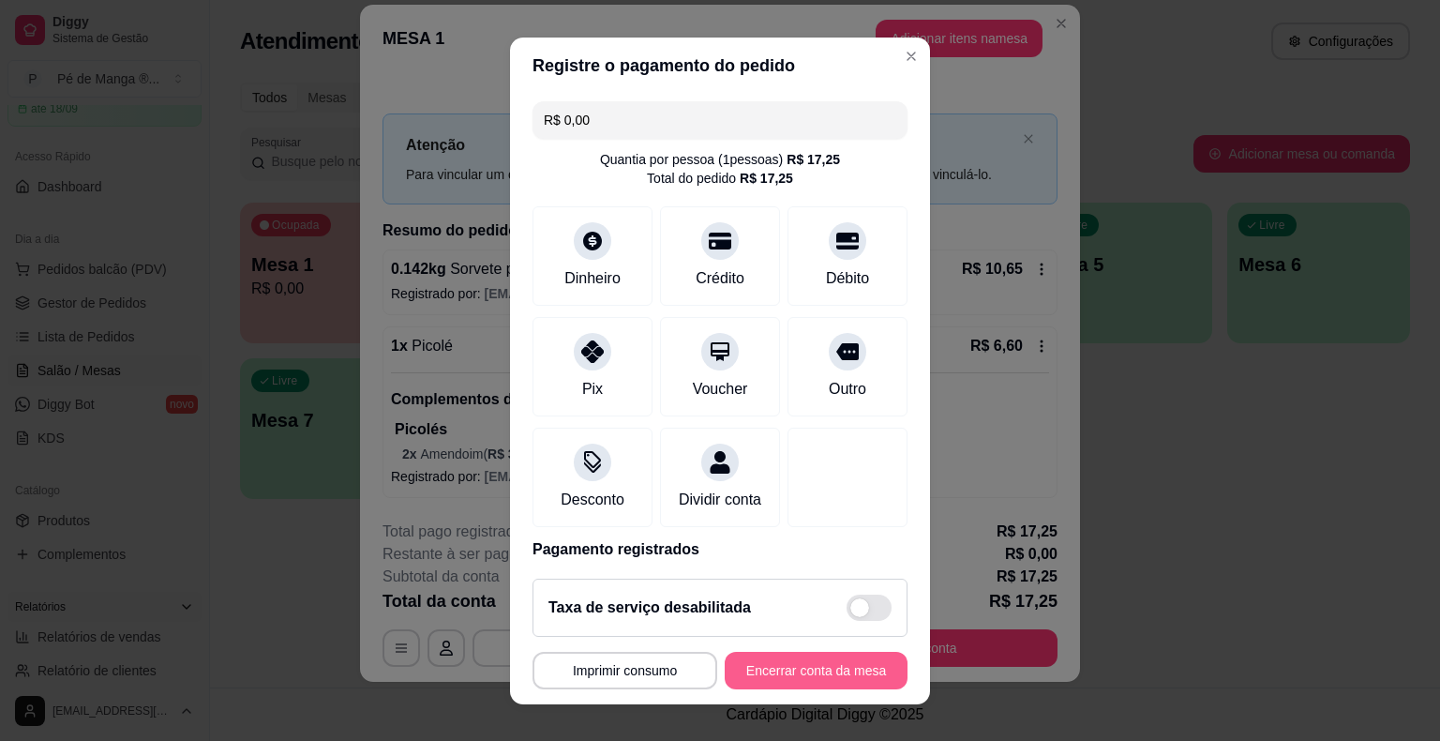
click at [853, 687] on button "Encerrar conta da mesa" at bounding box center [816, 670] width 183 height 37
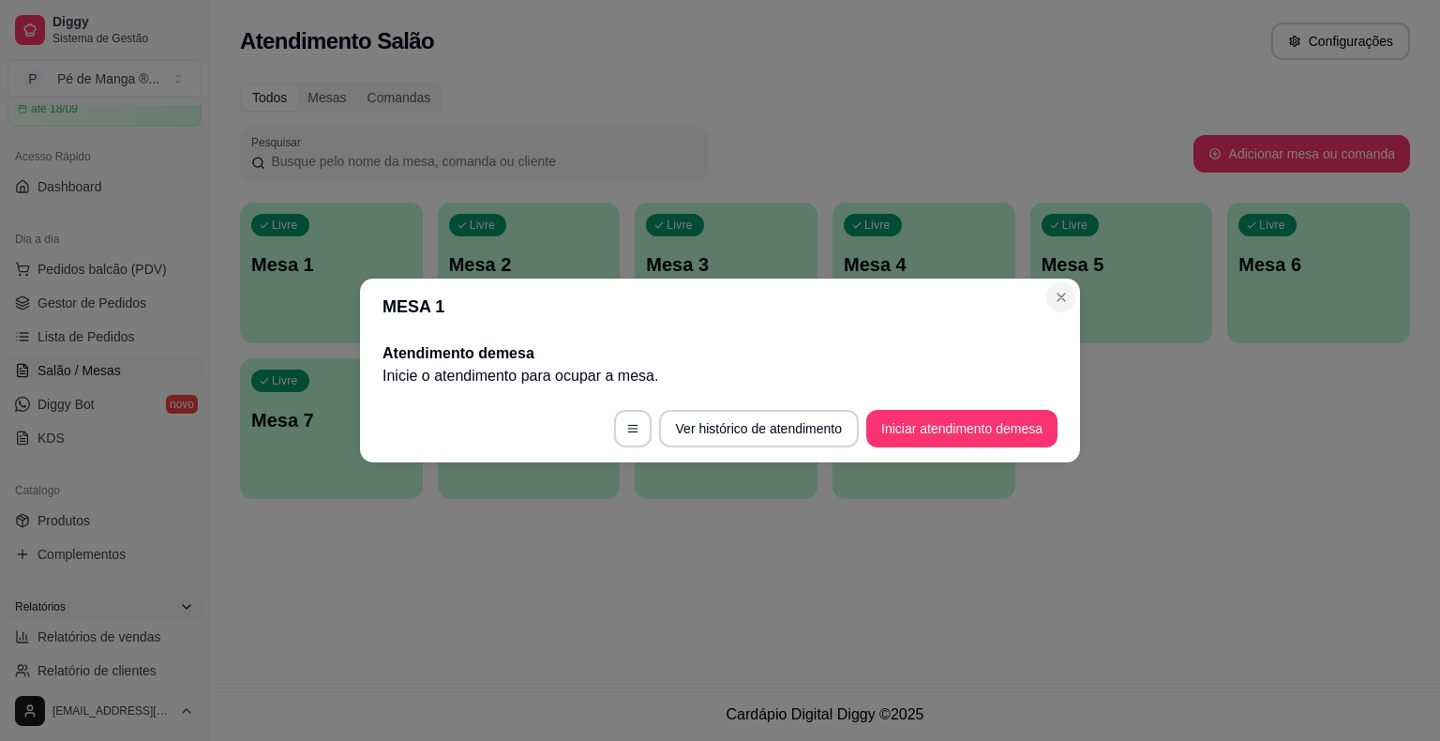
click at [1082, 302] on div "MESA 1 Atendimento de mesa Inicie o atendimento para ocupar a mesa . Ver histór…" at bounding box center [720, 370] width 1440 height 741
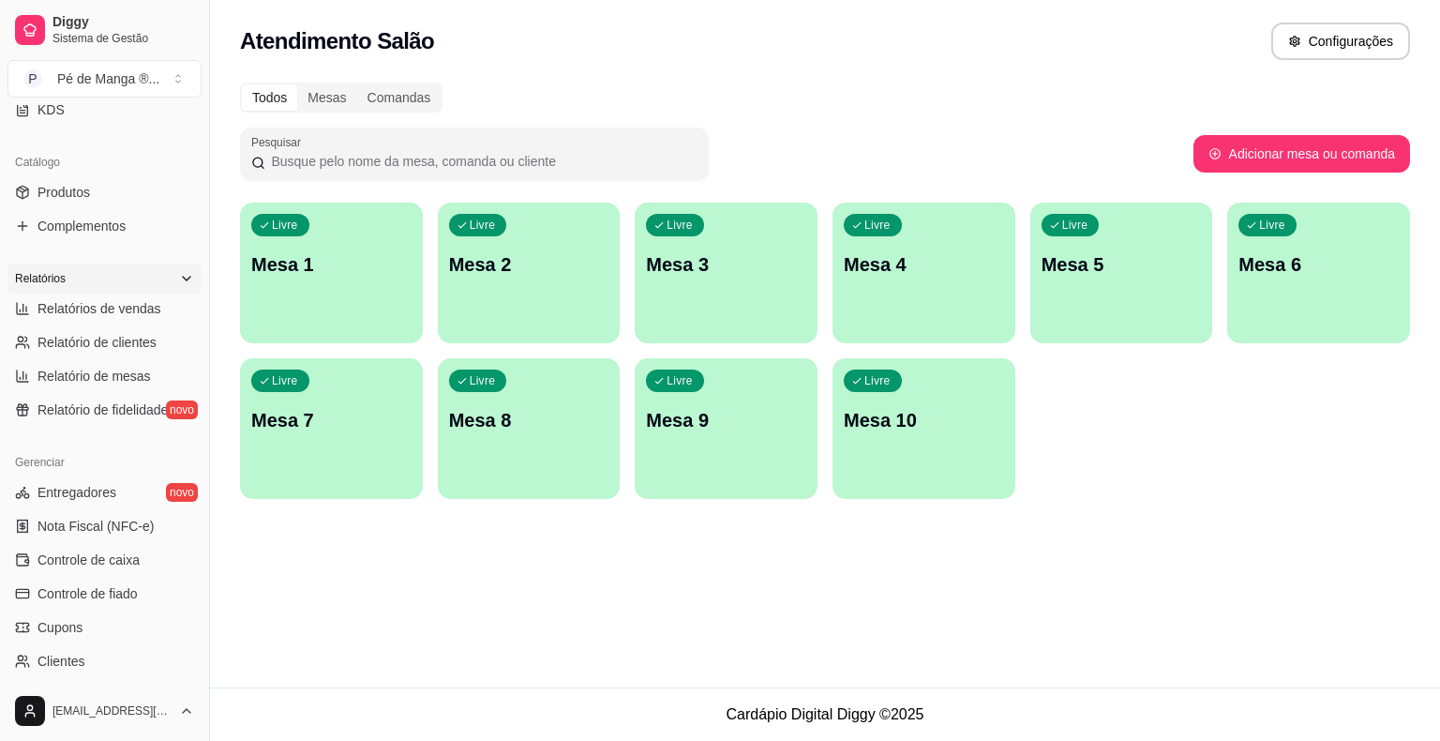
scroll to position [469, 0]
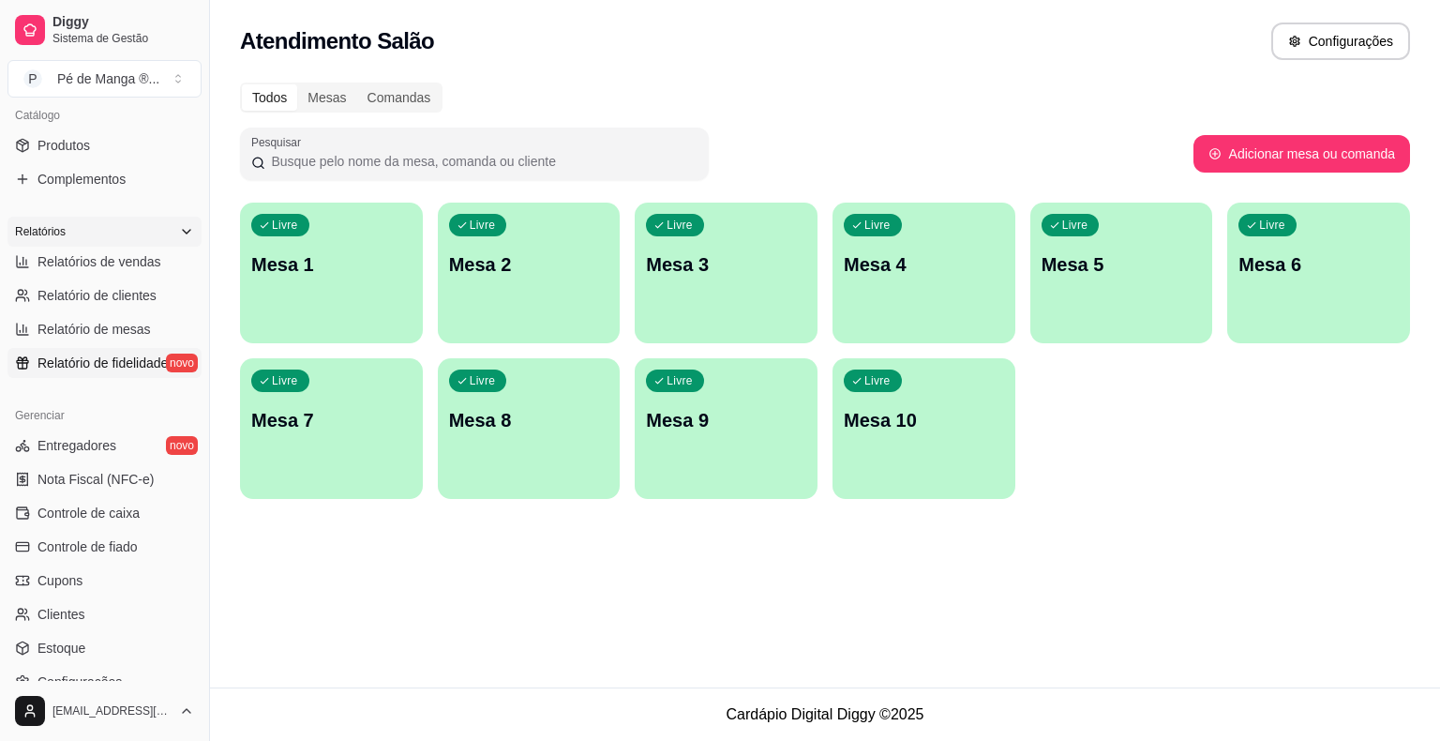
click at [124, 359] on span "Relatório de fidelidade" at bounding box center [102, 362] width 130 height 19
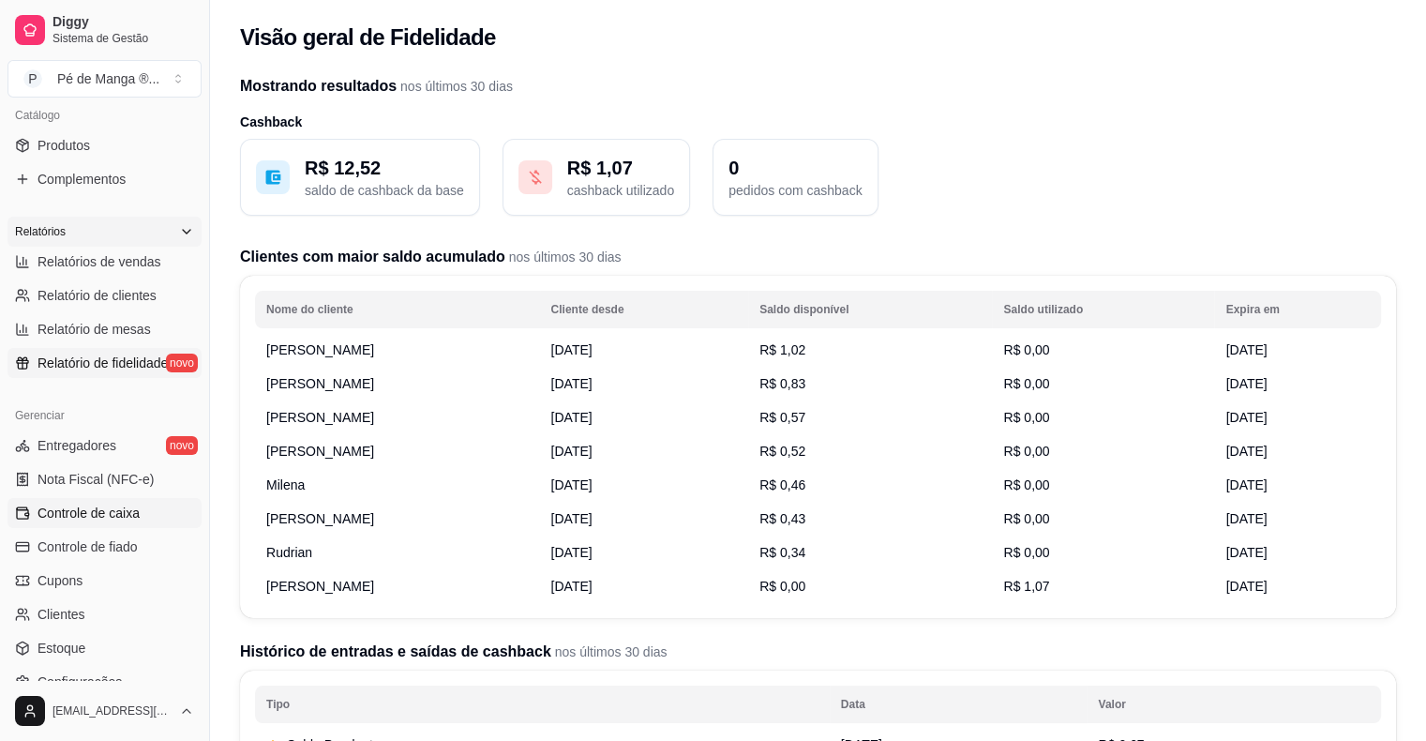
click at [126, 515] on span "Controle de caixa" at bounding box center [88, 512] width 102 height 19
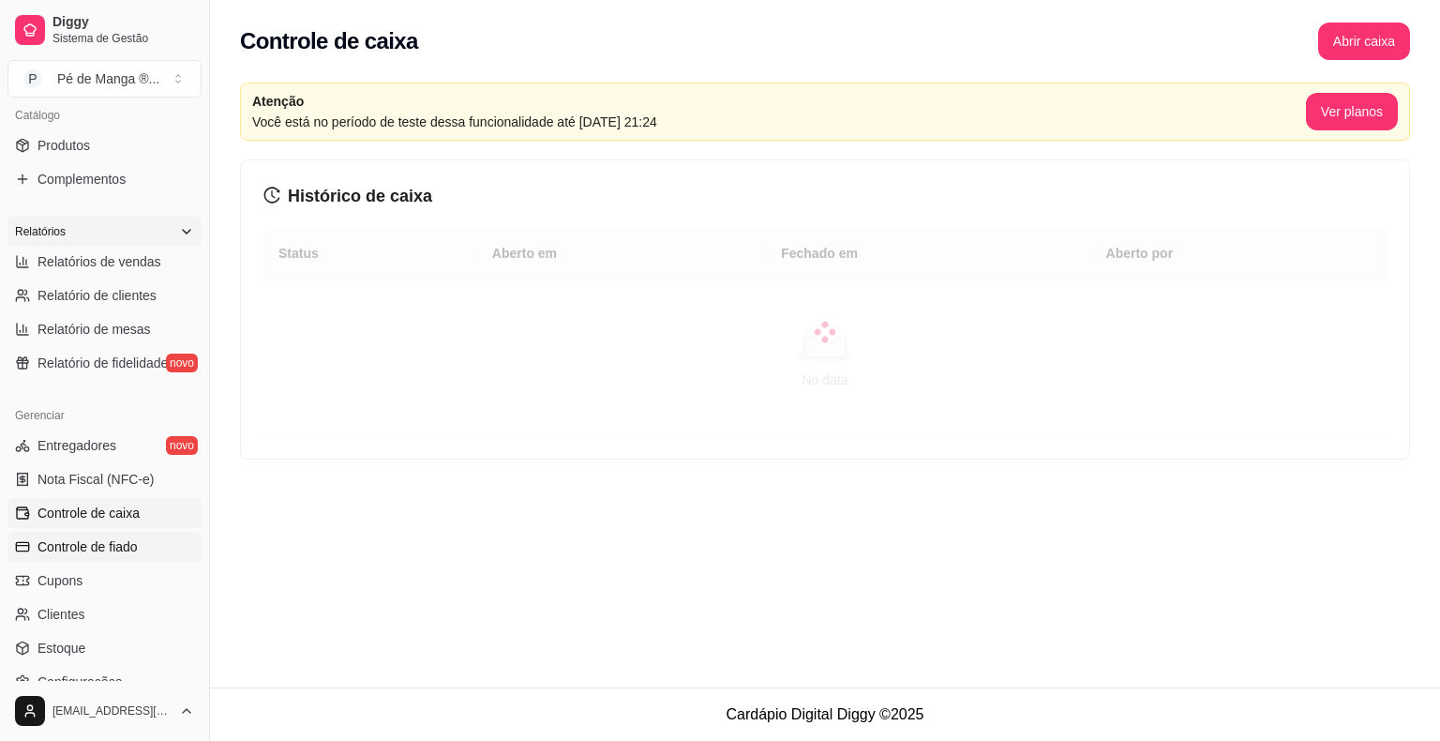
click at [125, 552] on span "Controle de fiado" at bounding box center [87, 546] width 100 height 19
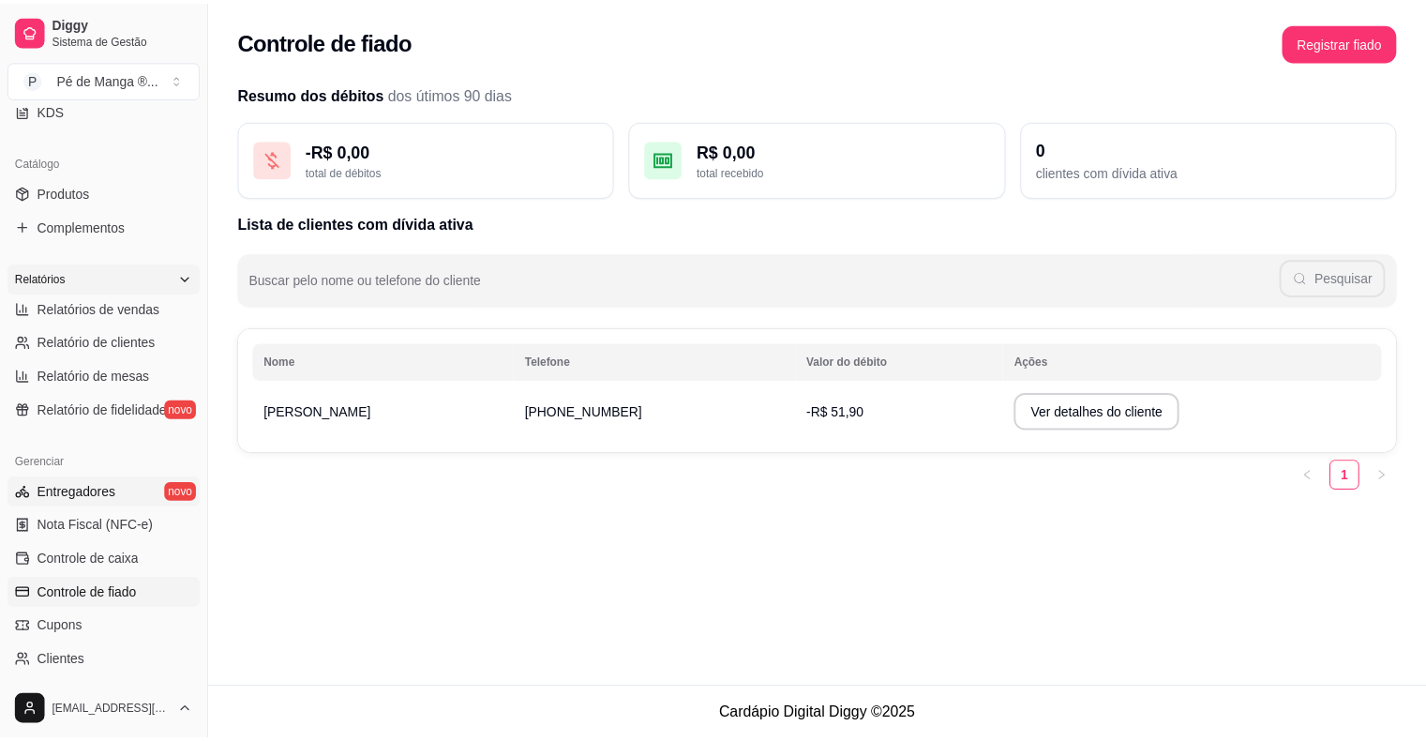
scroll to position [420, 0]
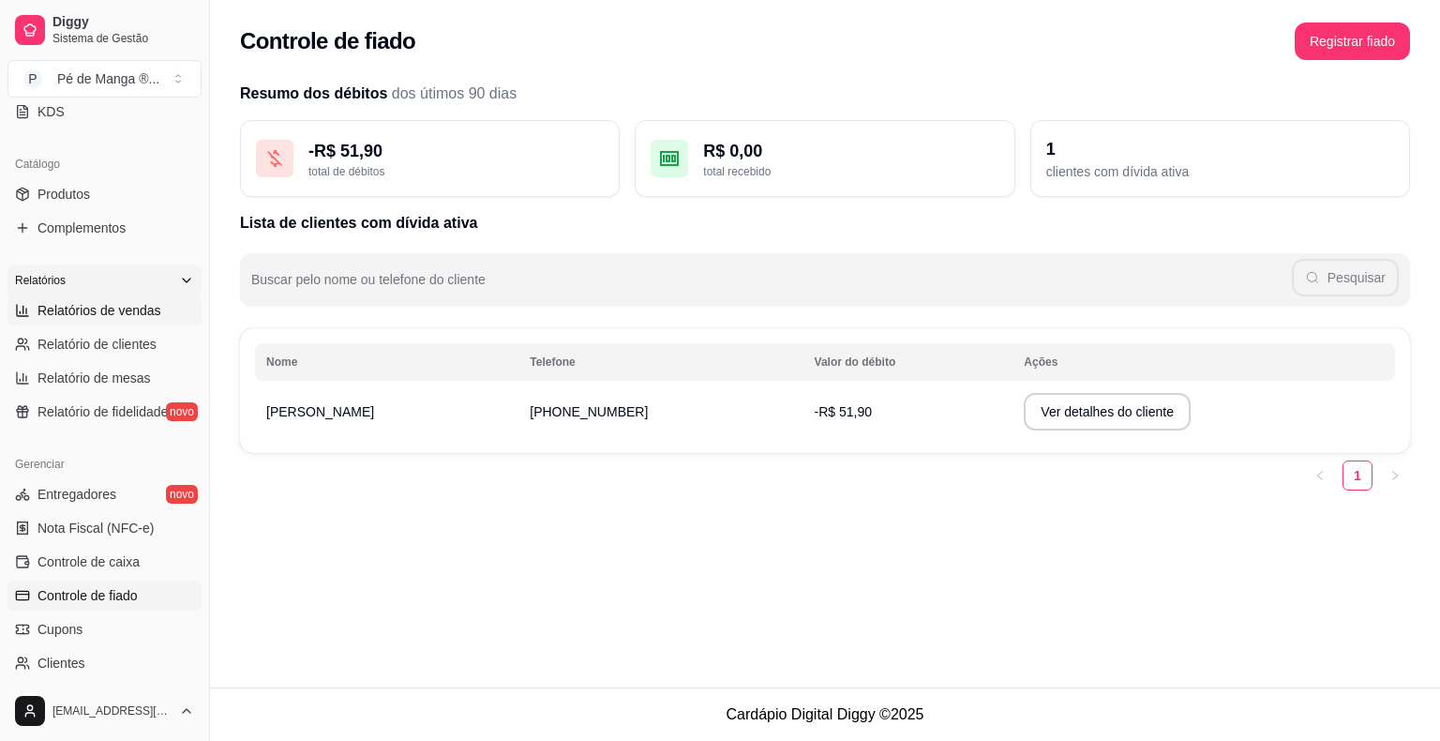
click at [135, 312] on span "Relatórios de vendas" at bounding box center [99, 310] width 124 height 19
select select "ALL"
select select "0"
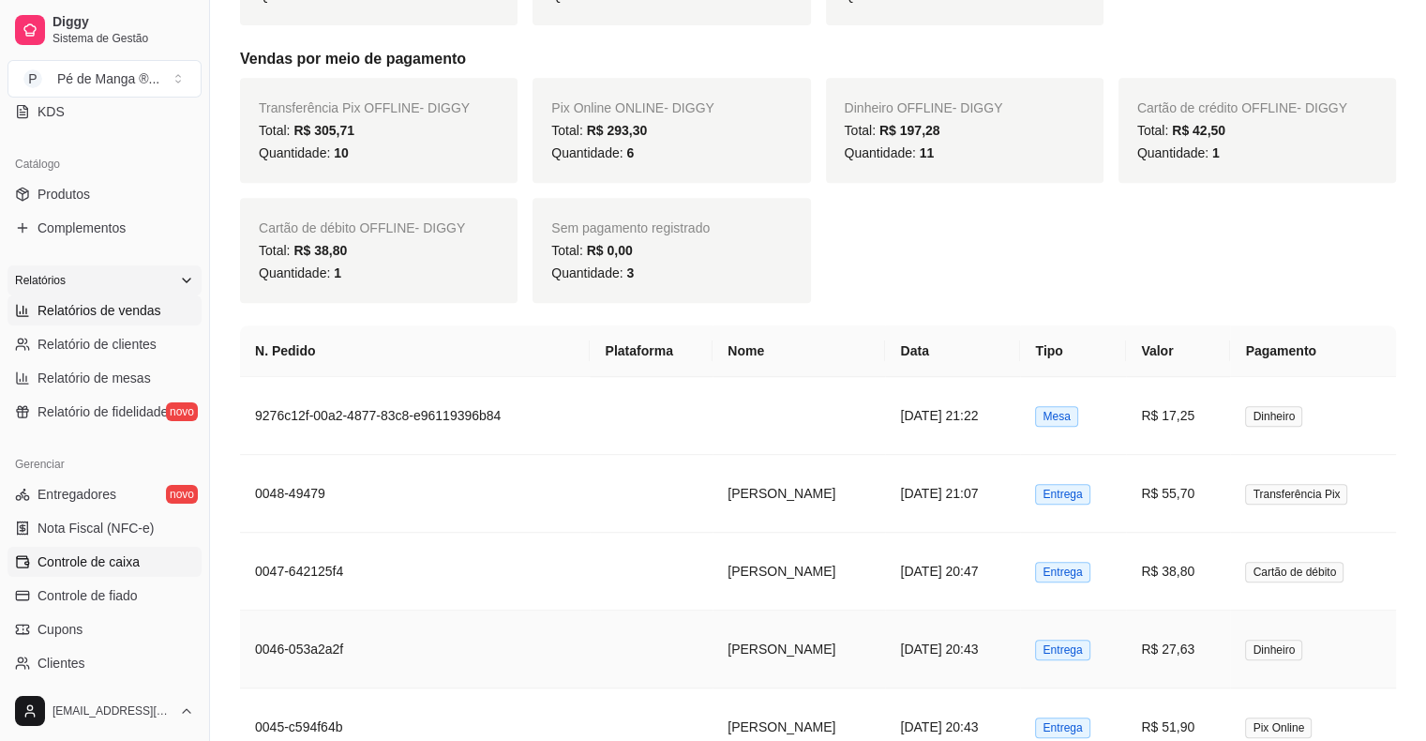
scroll to position [562, 0]
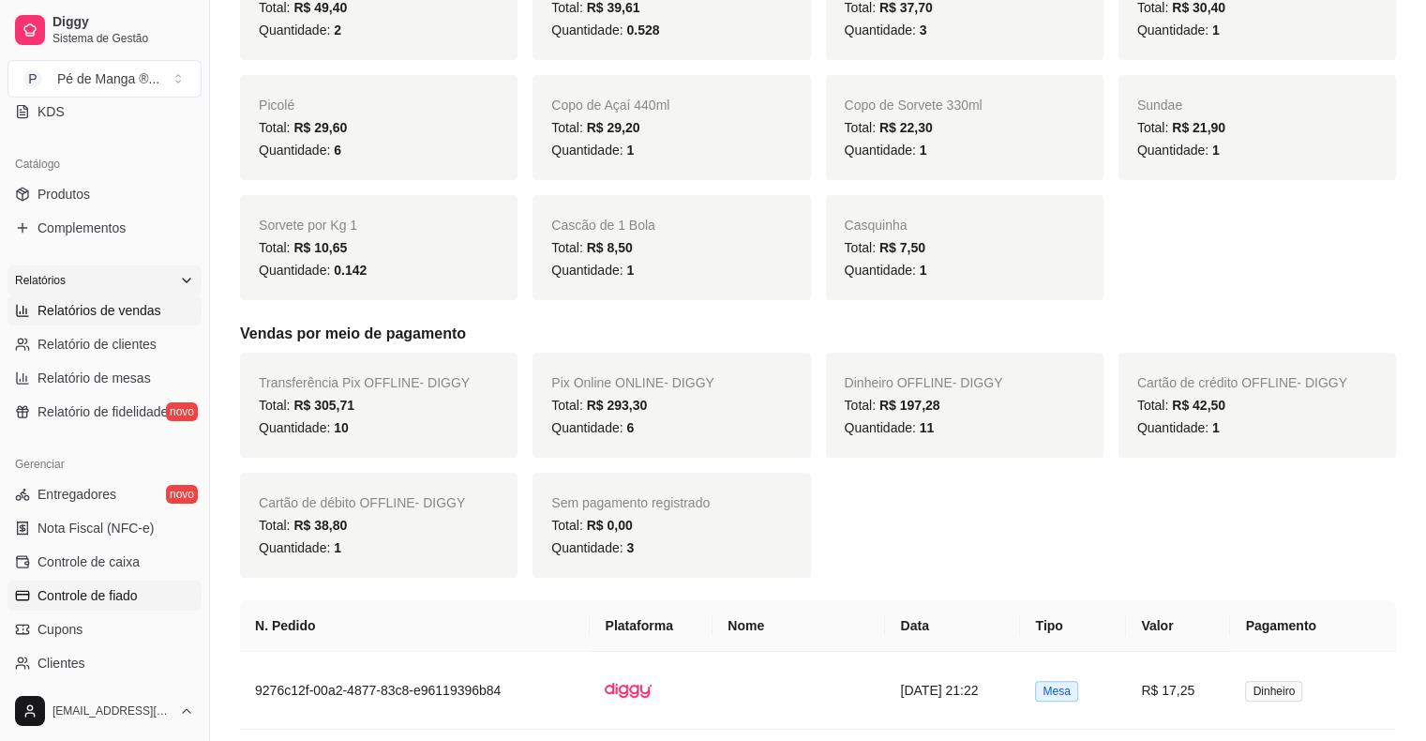
click at [142, 598] on link "Controle de fiado" at bounding box center [104, 595] width 194 height 30
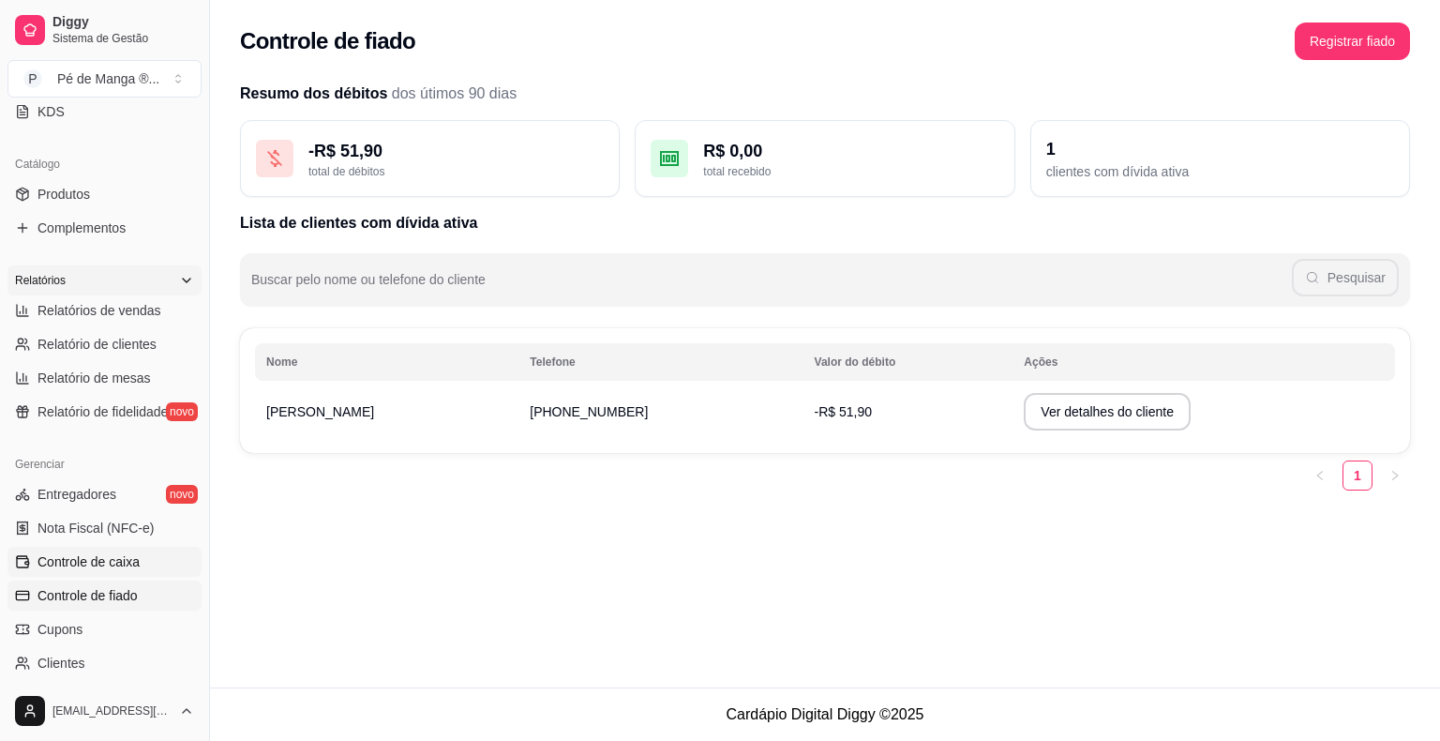
click at [128, 561] on span "Controle de caixa" at bounding box center [88, 561] width 102 height 19
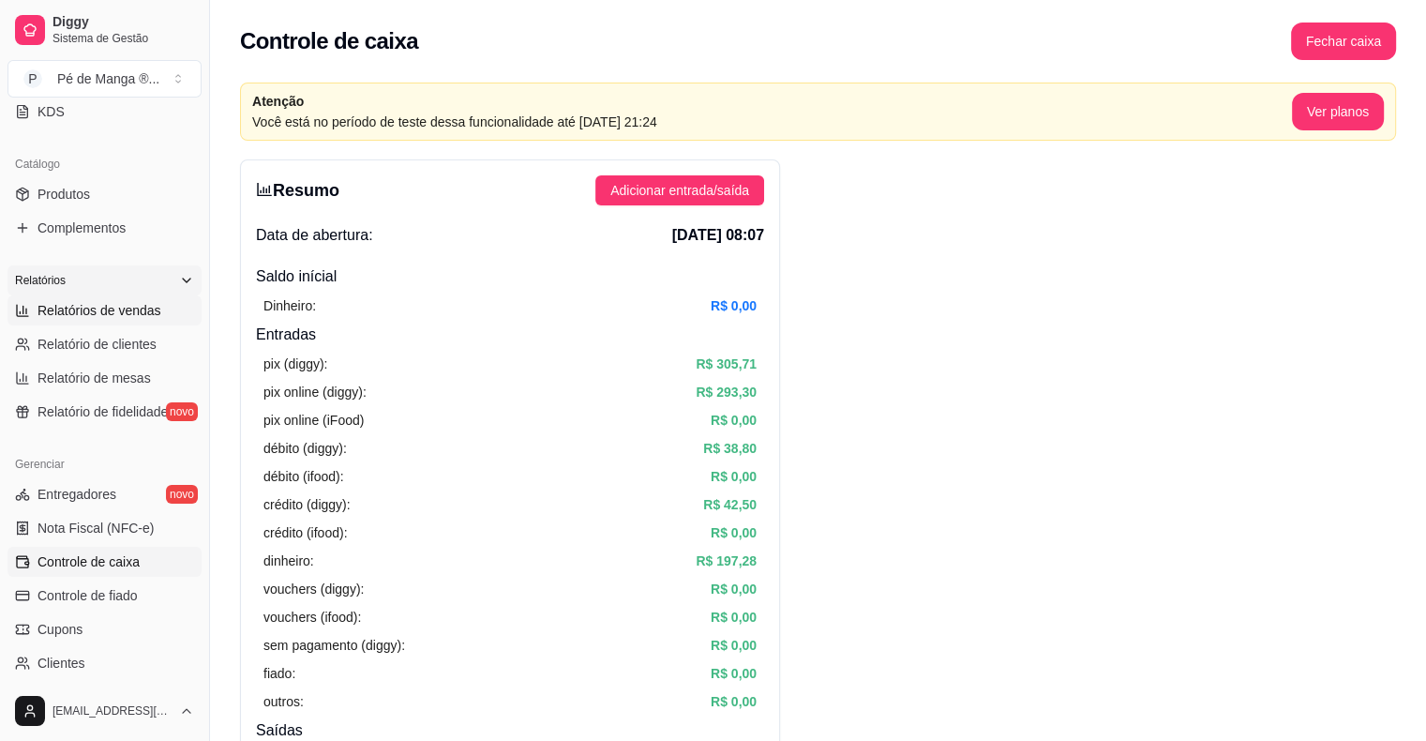
click at [99, 298] on link "Relatórios de vendas" at bounding box center [104, 310] width 194 height 30
select select "ALL"
select select "0"
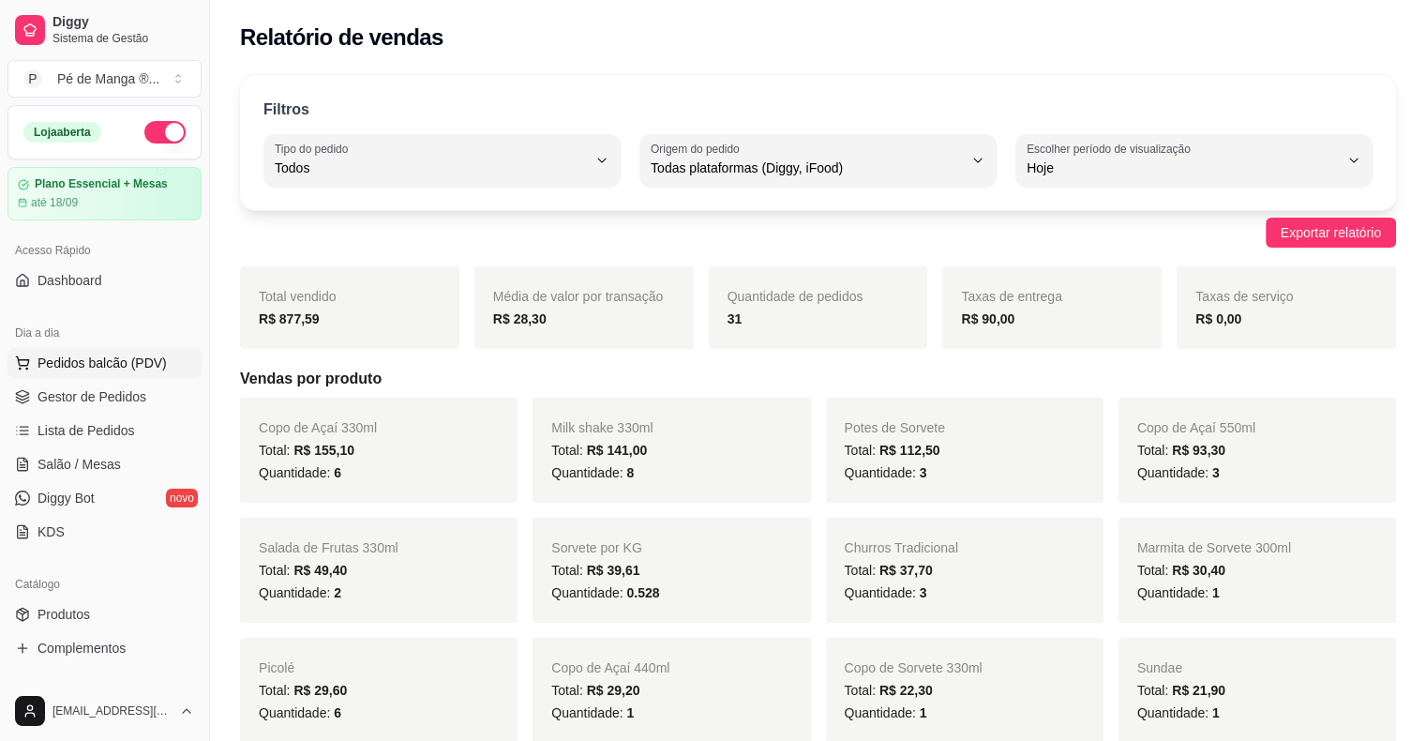
click at [127, 359] on span "Pedidos balcão (PDV)" at bounding box center [101, 362] width 129 height 19
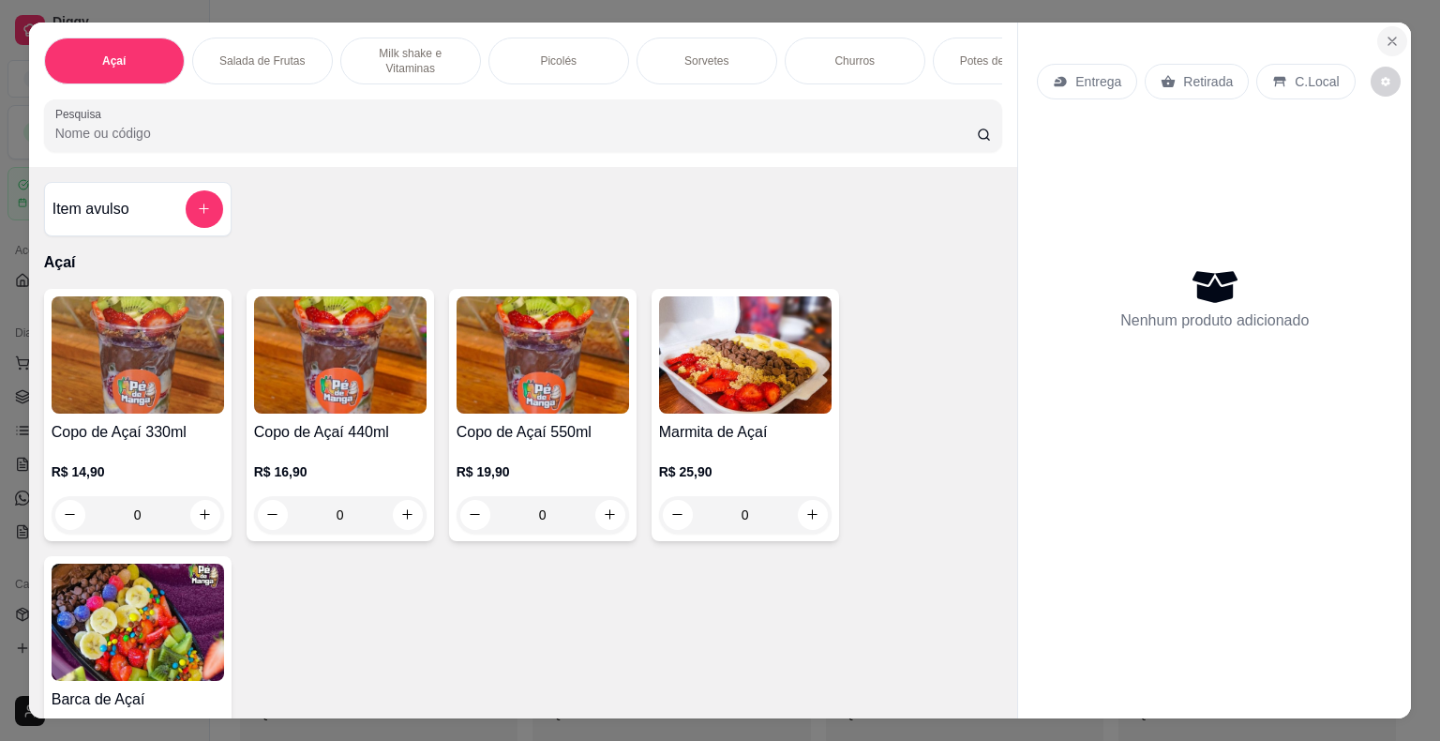
click at [1385, 37] on icon "Close" at bounding box center [1392, 41] width 15 height 15
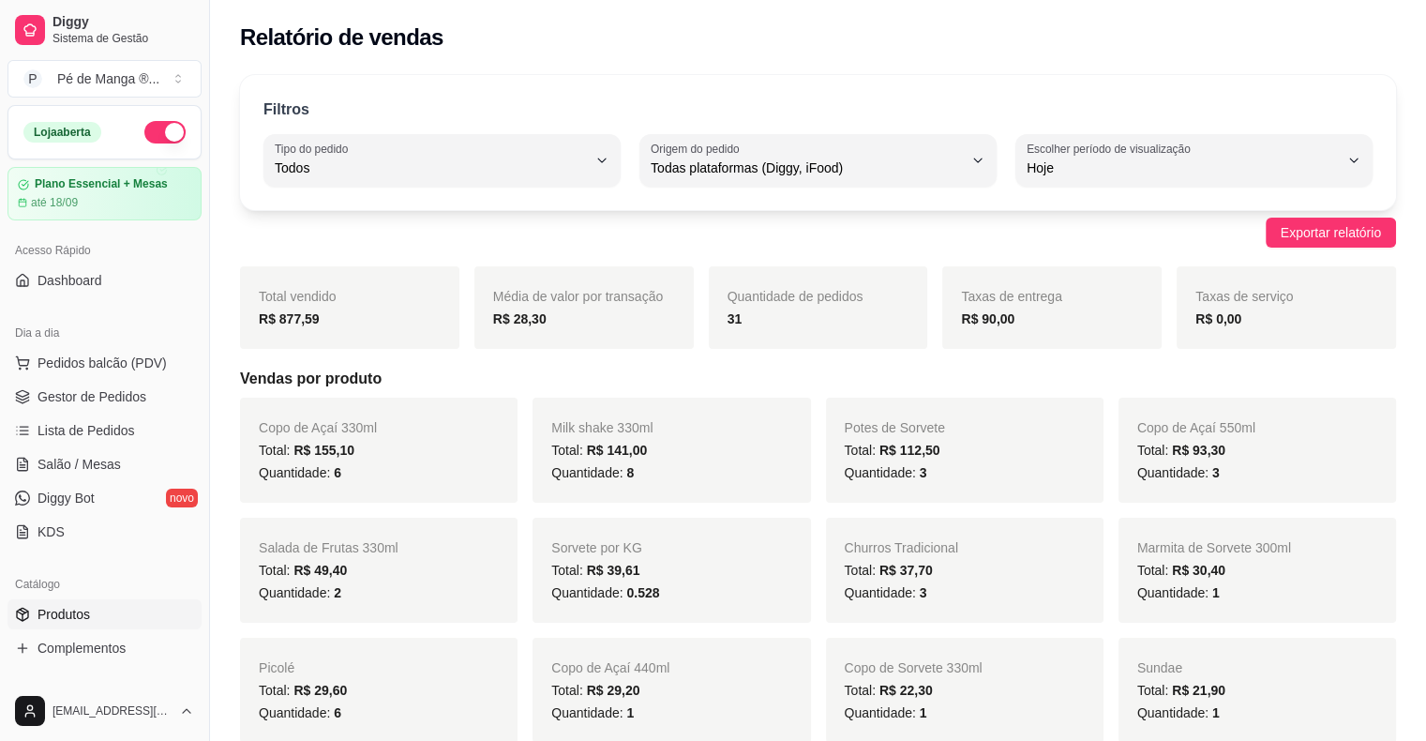
click at [46, 624] on link "Produtos" at bounding box center [104, 614] width 194 height 30
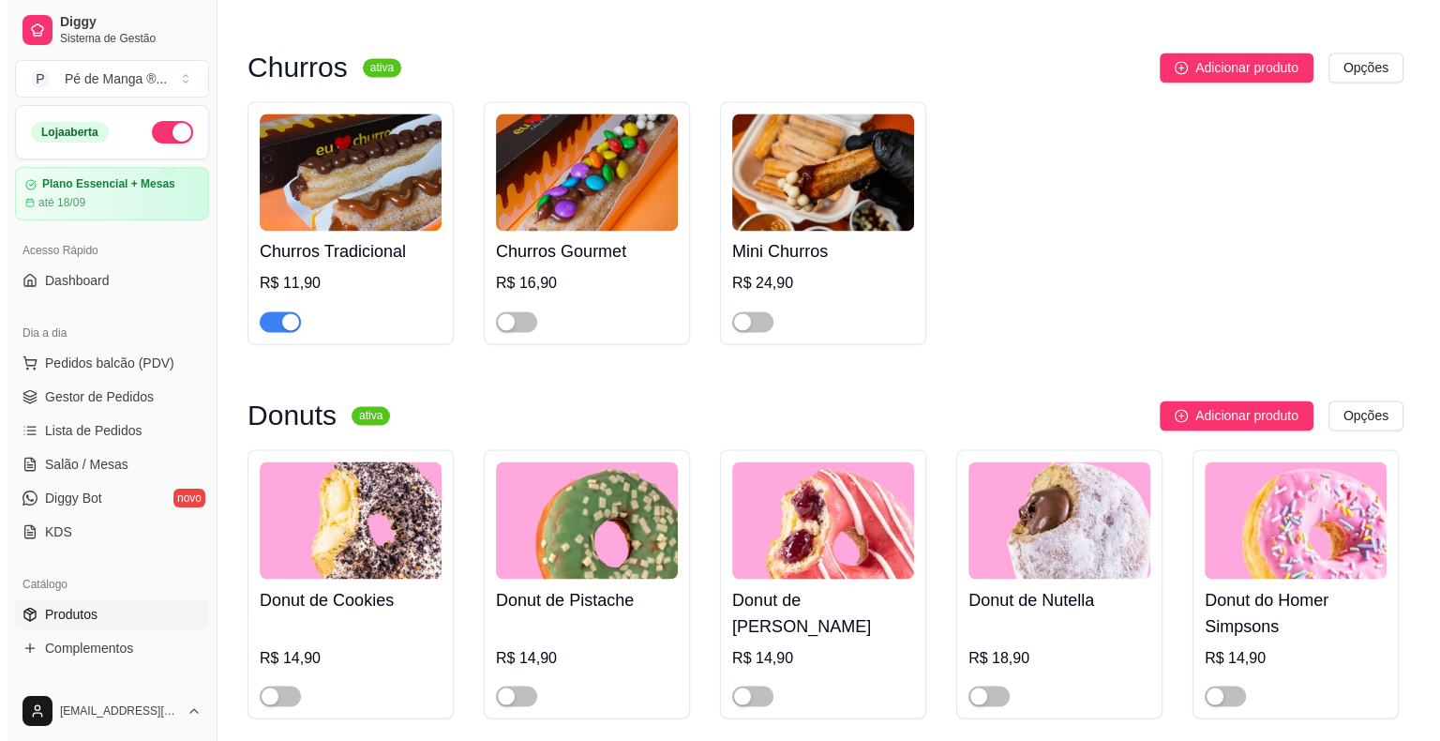
scroll to position [3000, 0]
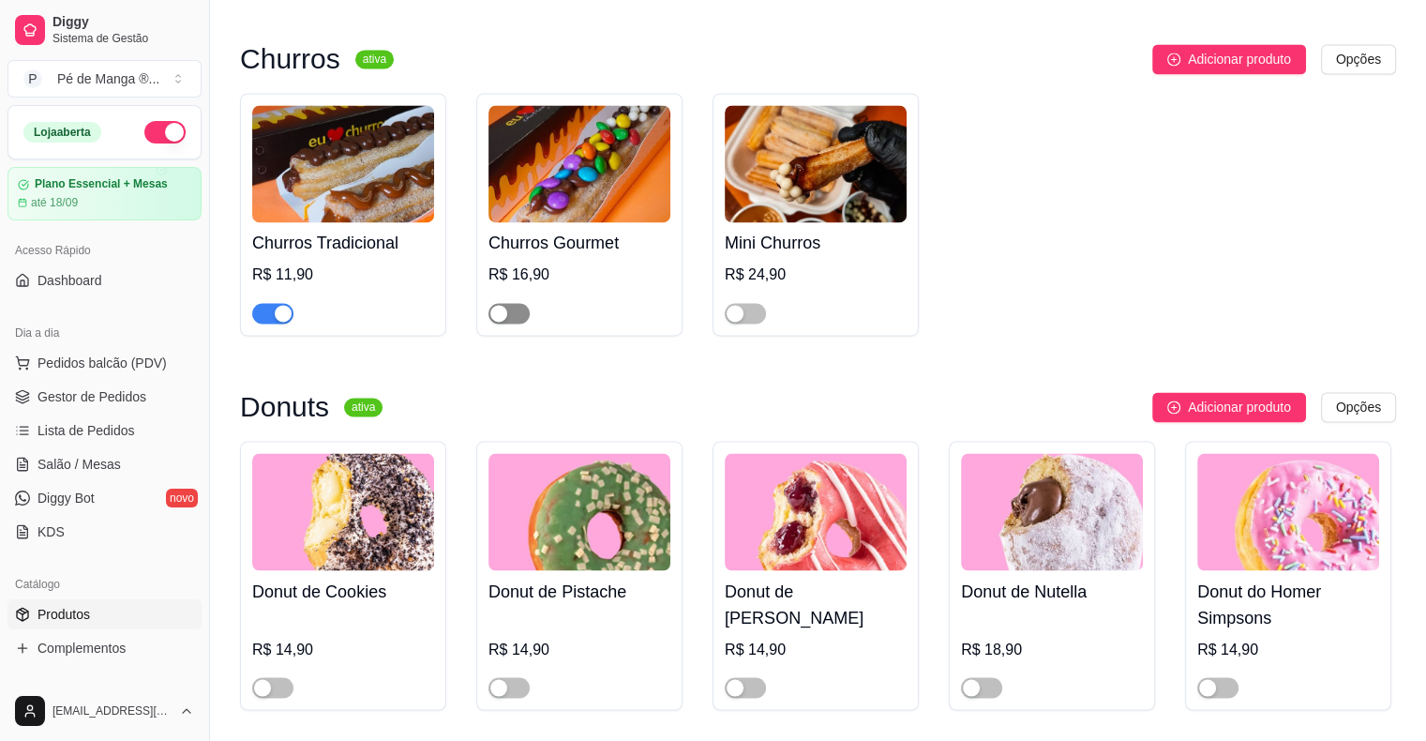
click at [512, 323] on span "button" at bounding box center [508, 313] width 41 height 21
click at [559, 268] on div "Churros Gourmet R$ 16,90" at bounding box center [579, 272] width 182 height 101
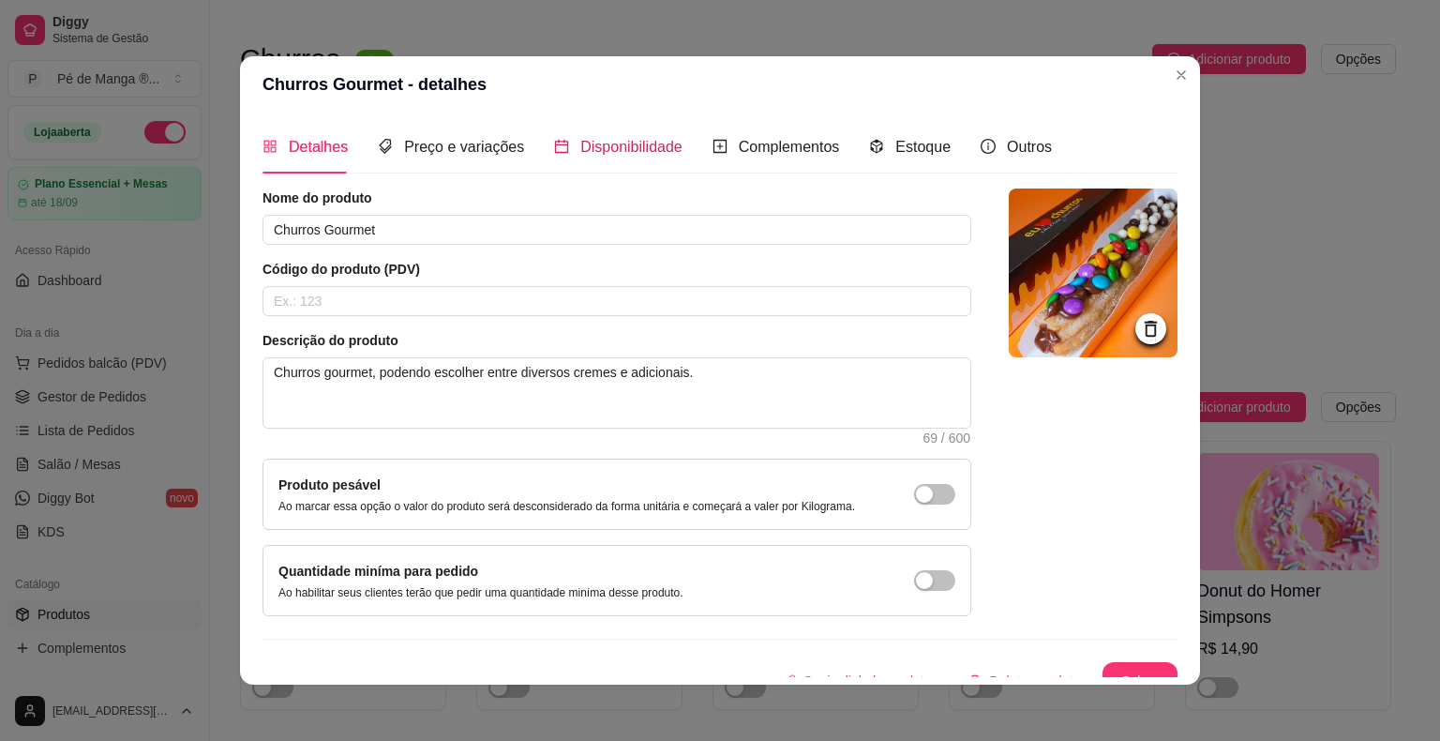
click at [614, 155] on span "Disponibilidade" at bounding box center [631, 147] width 102 height 16
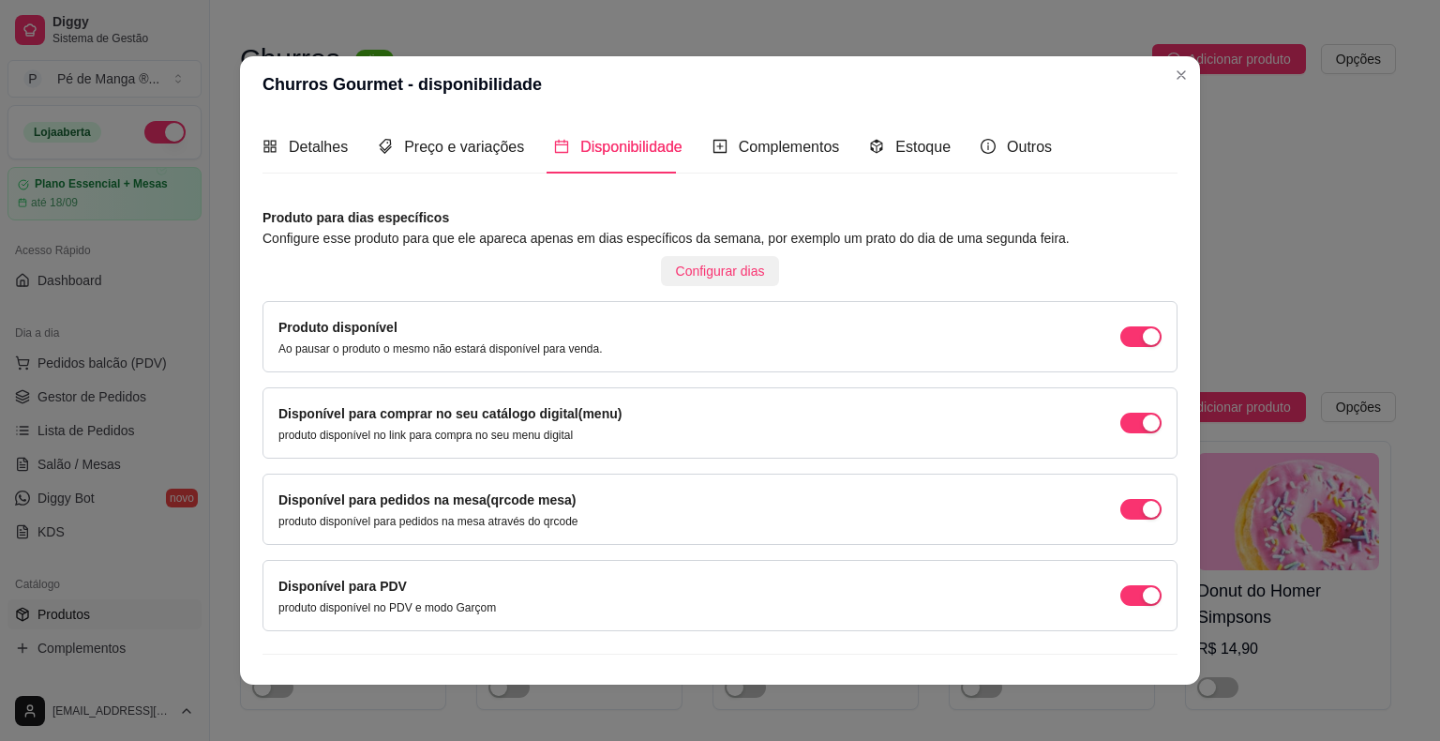
click at [722, 277] on span "Configurar dias" at bounding box center [720, 271] width 89 height 21
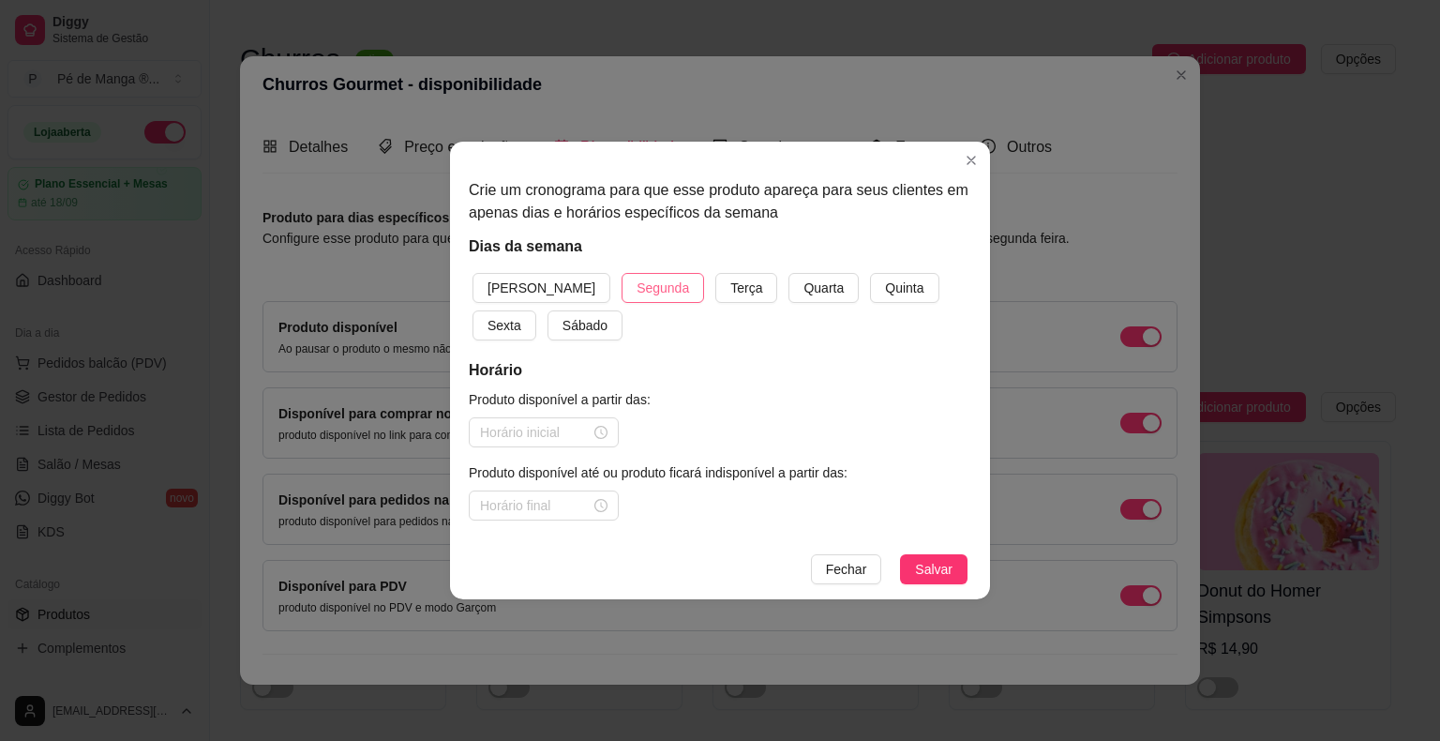
click at [637, 295] on span "Segunda" at bounding box center [663, 287] width 52 height 21
click at [730, 295] on span "Terça" at bounding box center [746, 287] width 32 height 21
click at [788, 295] on button "Quarta" at bounding box center [823, 288] width 70 height 30
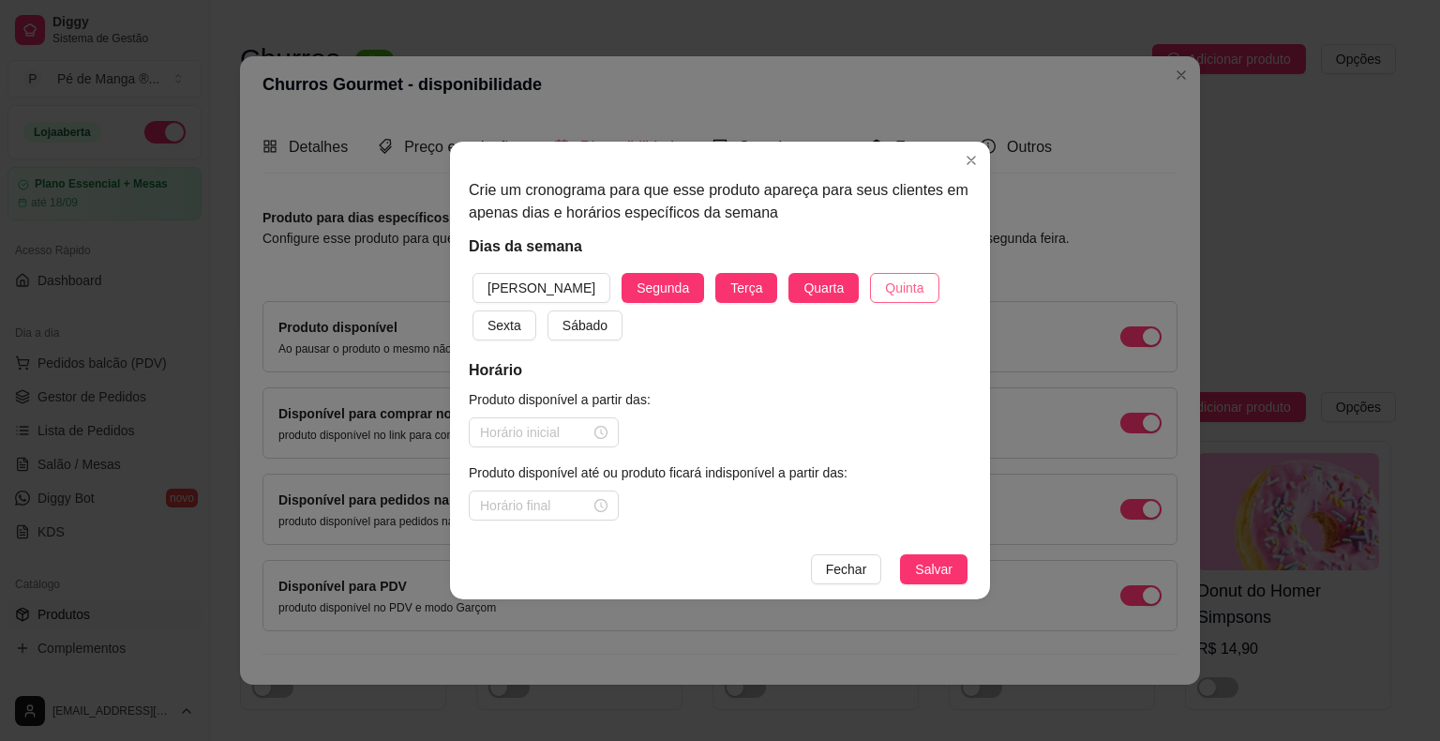
click at [885, 287] on span "Quinta" at bounding box center [904, 287] width 38 height 21
click at [521, 315] on span "Sexta" at bounding box center [504, 325] width 34 height 21
click at [570, 437] on input at bounding box center [535, 432] width 111 height 21
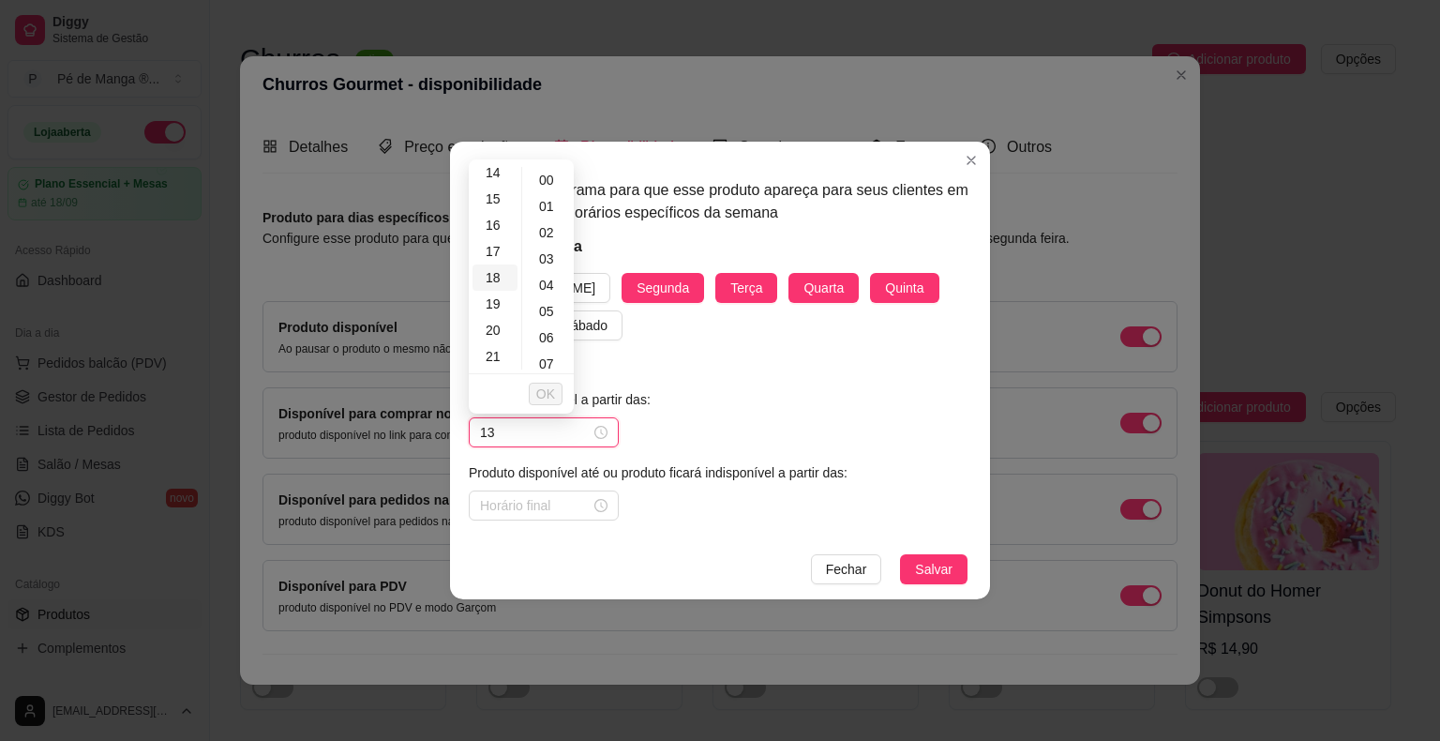
scroll to position [281, 0]
click at [494, 243] on div "13" at bounding box center [494, 240] width 45 height 26
click at [561, 388] on button "OK" at bounding box center [546, 393] width 34 height 22
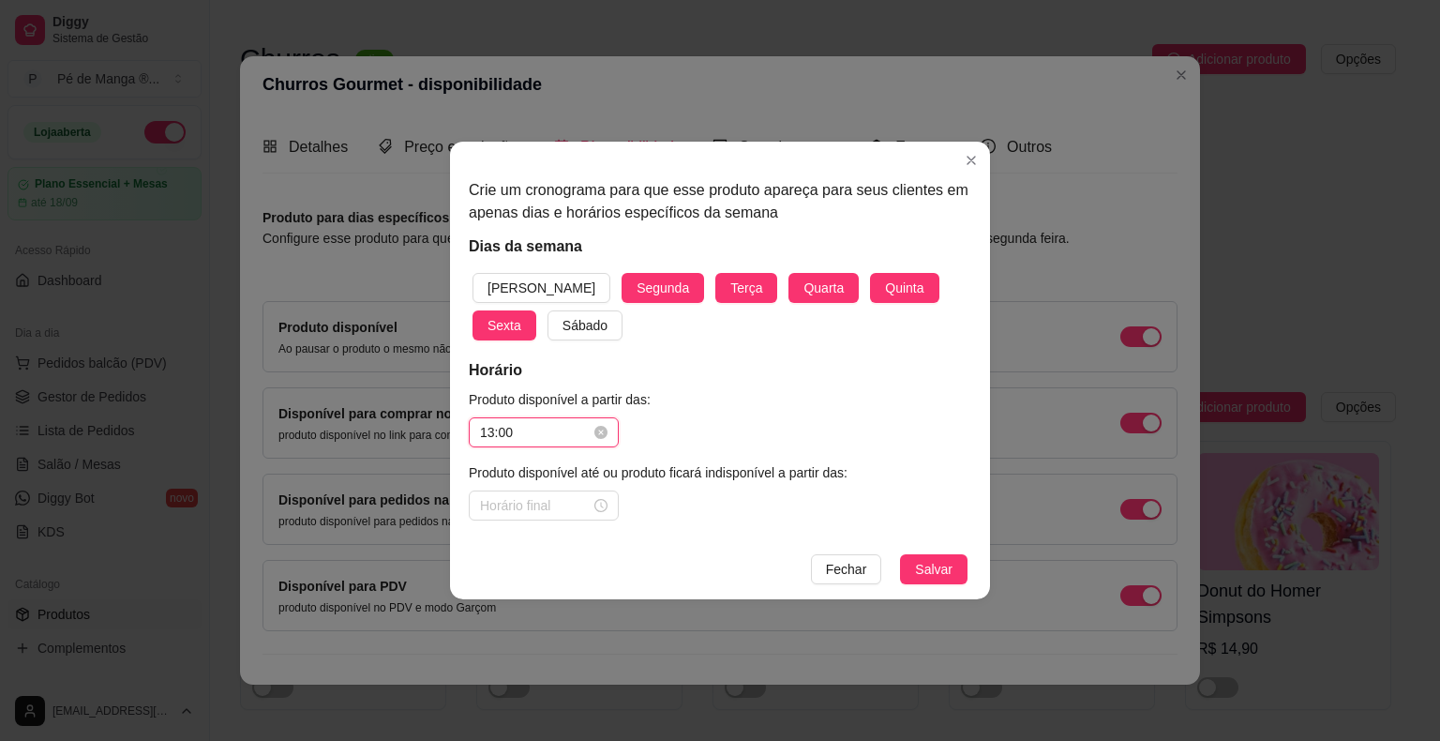
click at [487, 433] on input "13:00" at bounding box center [535, 432] width 111 height 21
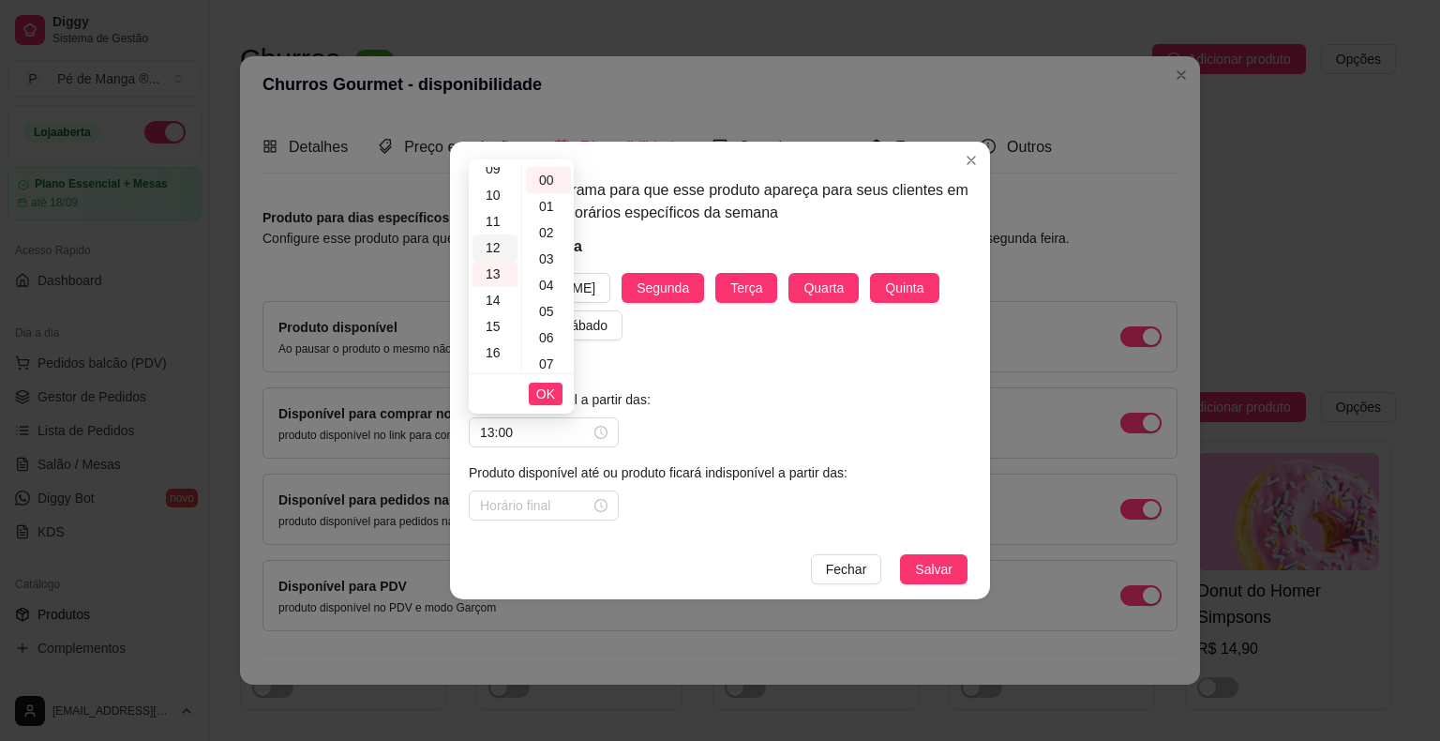
click at [498, 253] on div "12" at bounding box center [494, 247] width 45 height 26
type input "12:00"
click at [549, 393] on span "OK" at bounding box center [545, 393] width 19 height 21
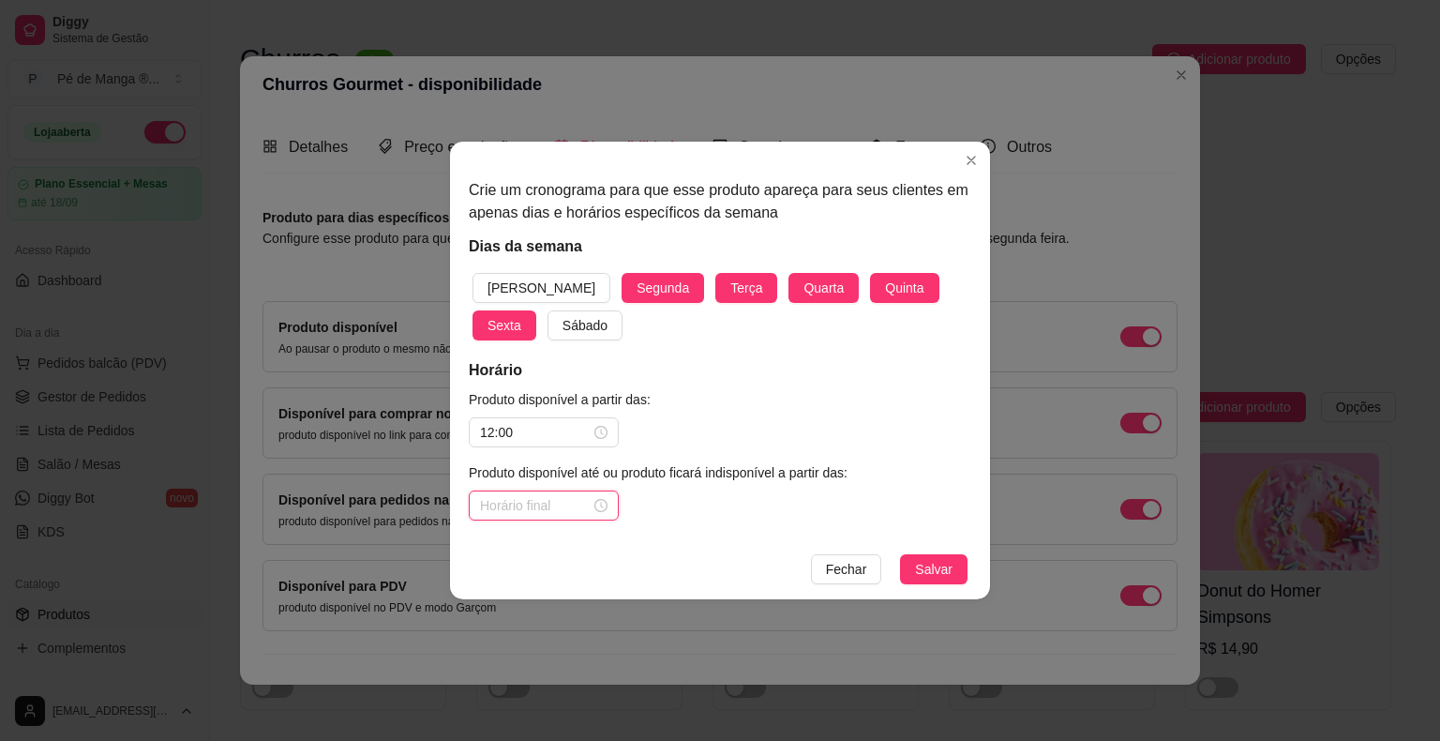
click at [532, 506] on input at bounding box center [535, 505] width 111 height 21
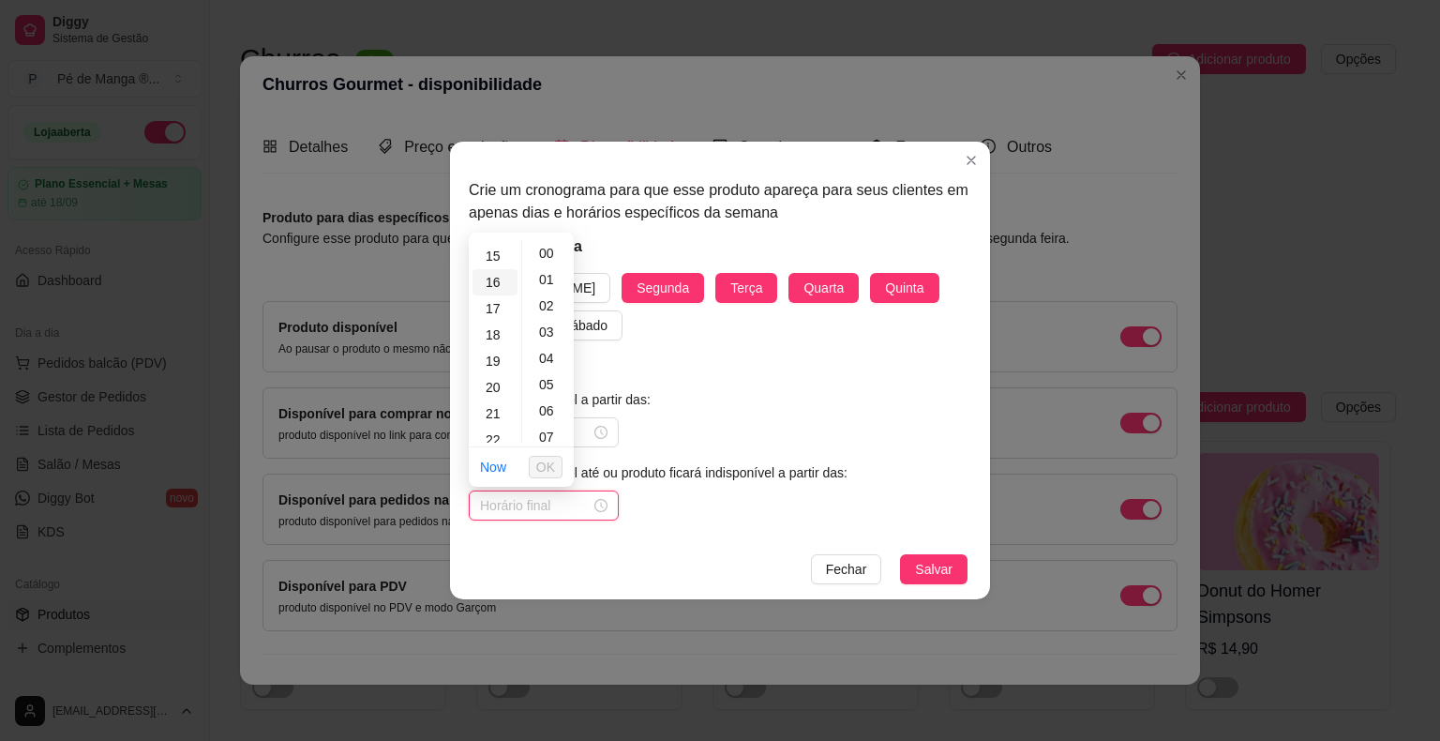
scroll to position [427, 0]
click at [491, 434] on div "23" at bounding box center [494, 429] width 45 height 26
type input "23:00"
click at [551, 256] on div "00" at bounding box center [548, 253] width 45 height 26
click at [551, 464] on span "OK" at bounding box center [545, 467] width 19 height 21
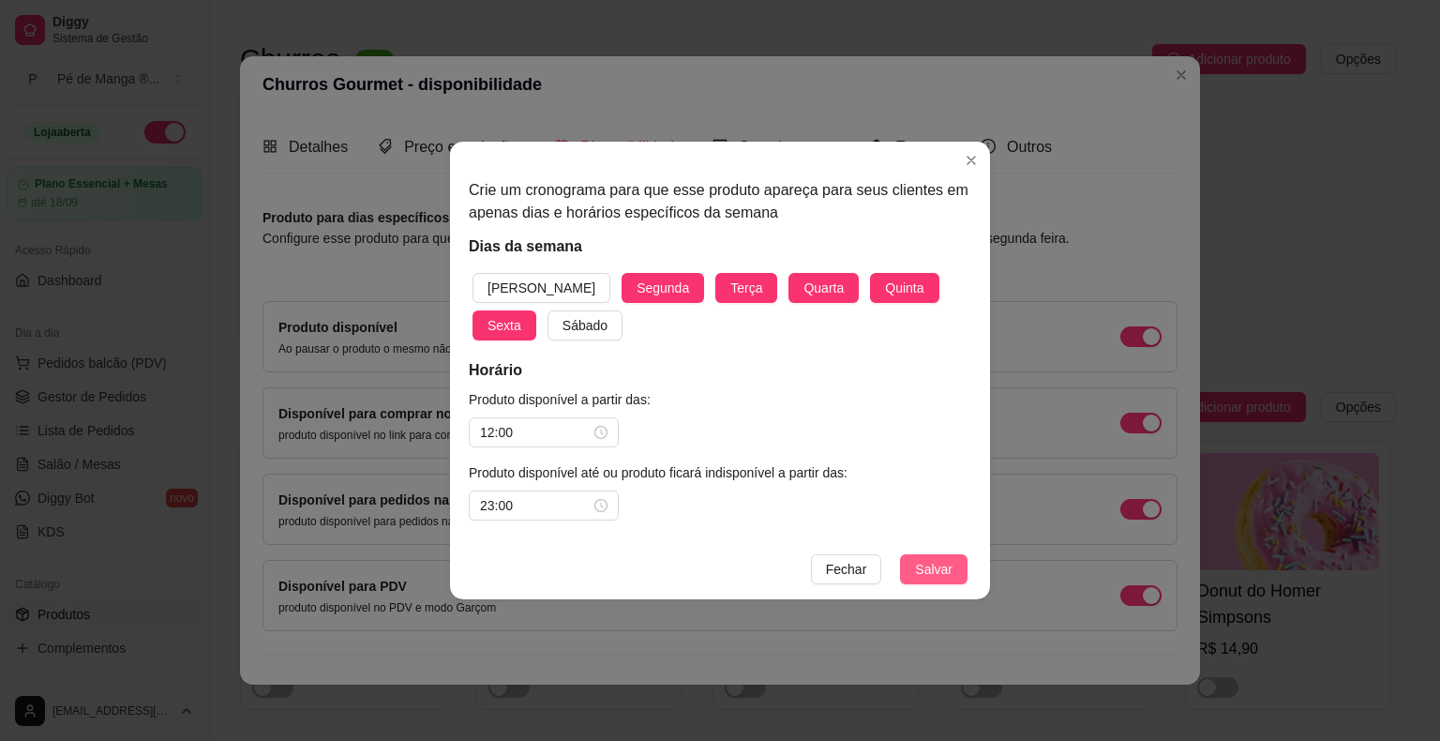
click at [926, 571] on span "Salvar" at bounding box center [933, 569] width 37 height 21
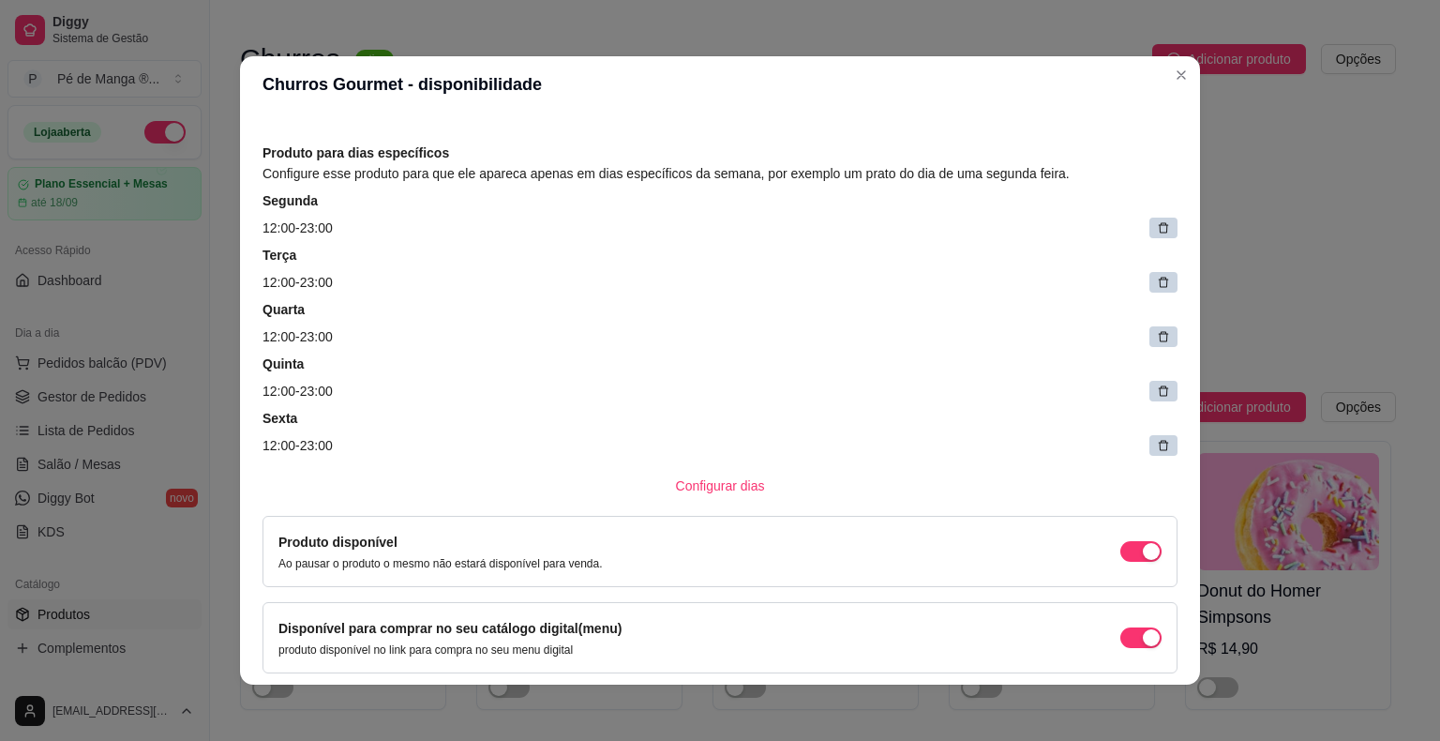
scroll to position [307, 0]
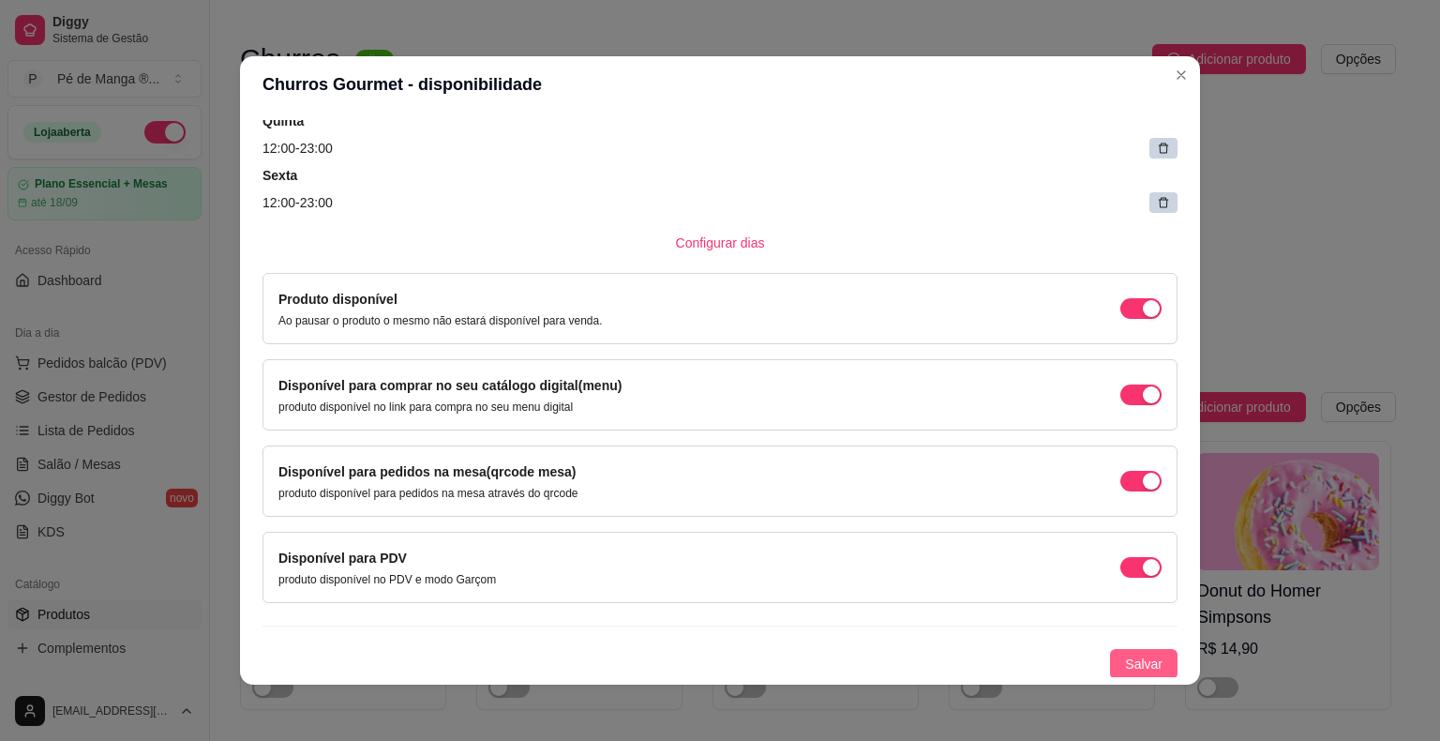
click at [1125, 667] on span "Salvar" at bounding box center [1143, 663] width 37 height 21
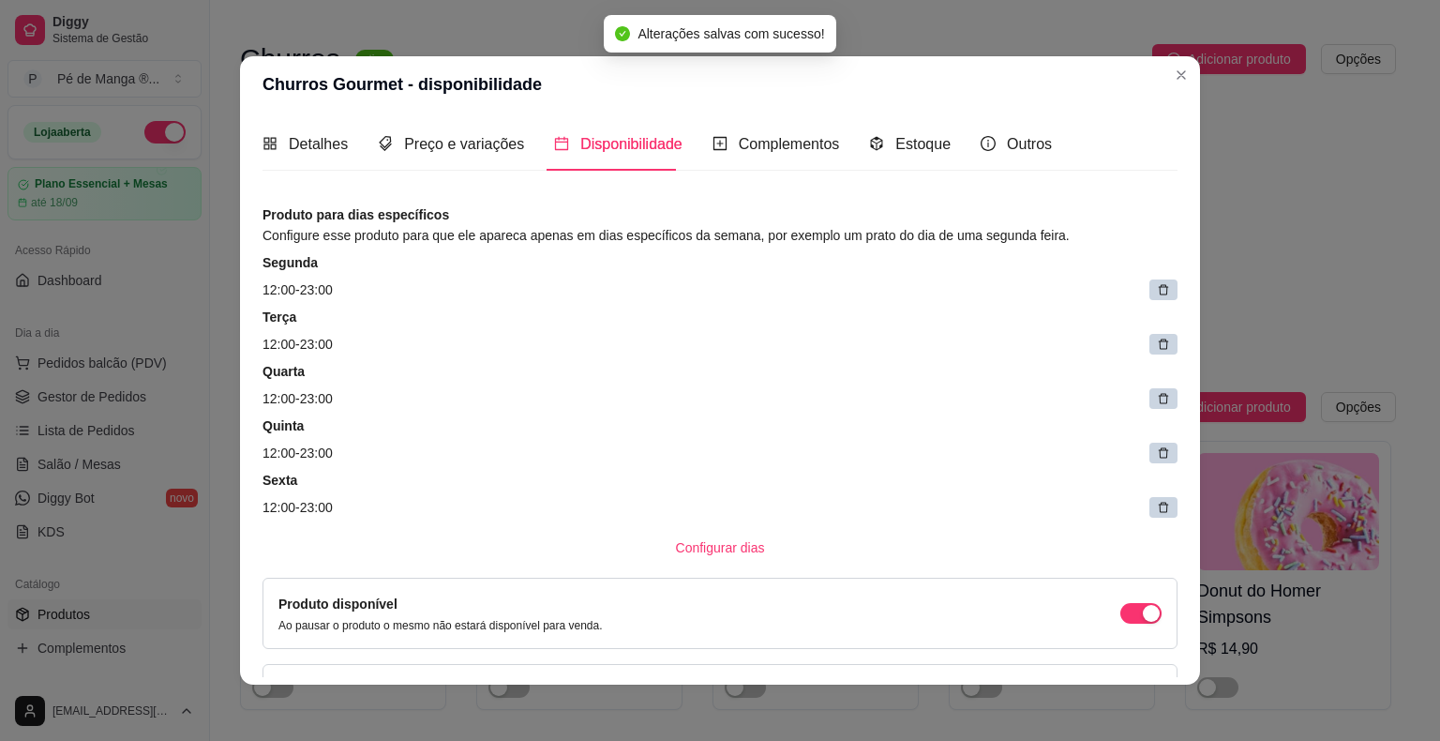
scroll to position [0, 0]
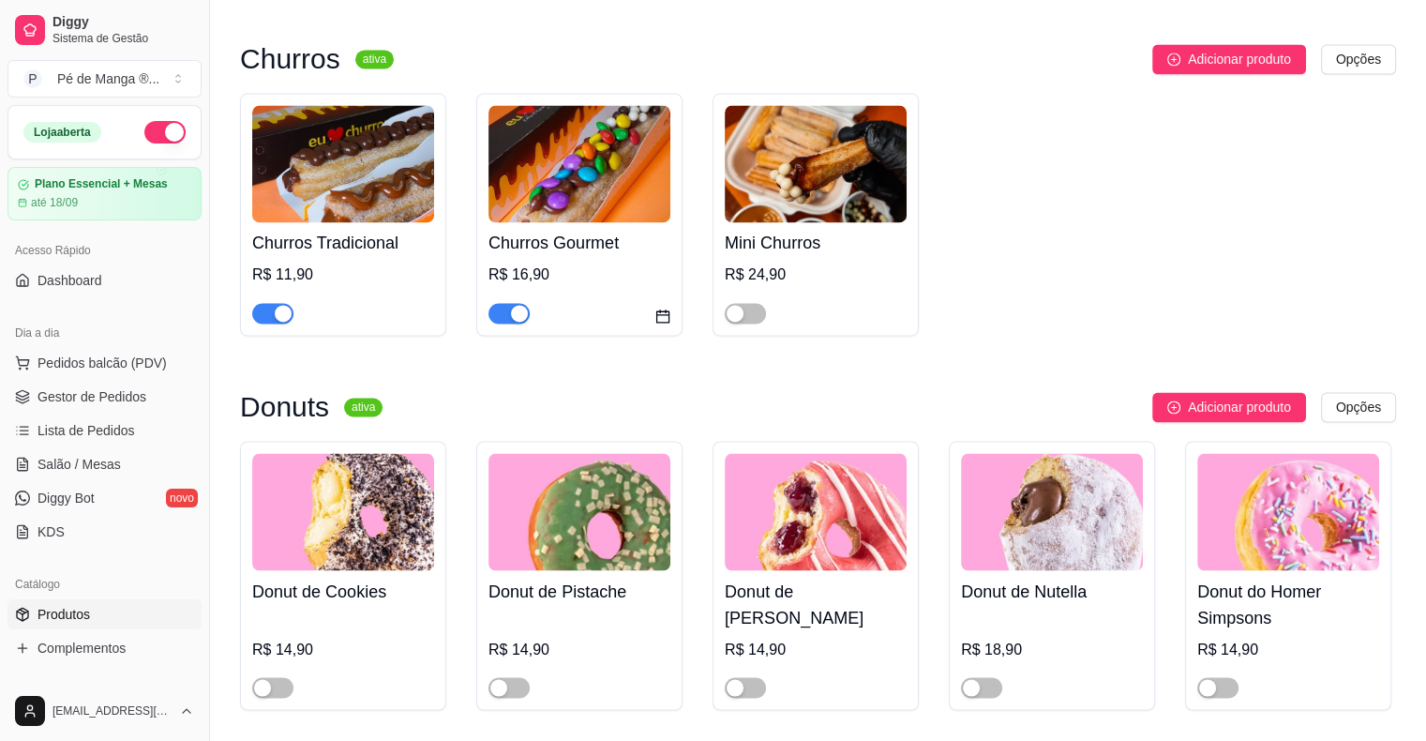
click at [600, 256] on h4 "Churros Gourmet" at bounding box center [579, 243] width 182 height 26
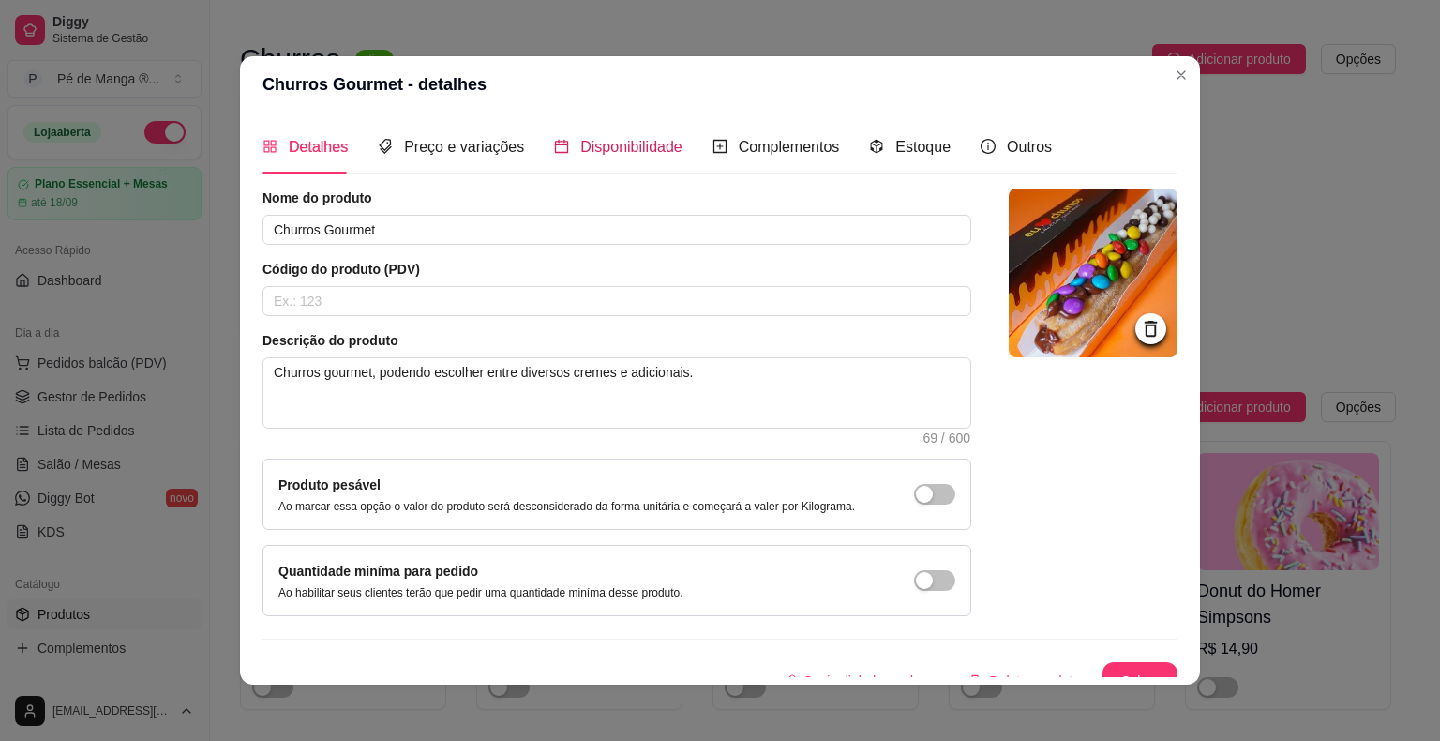
click at [636, 139] on span "Disponibilidade" at bounding box center [631, 147] width 102 height 16
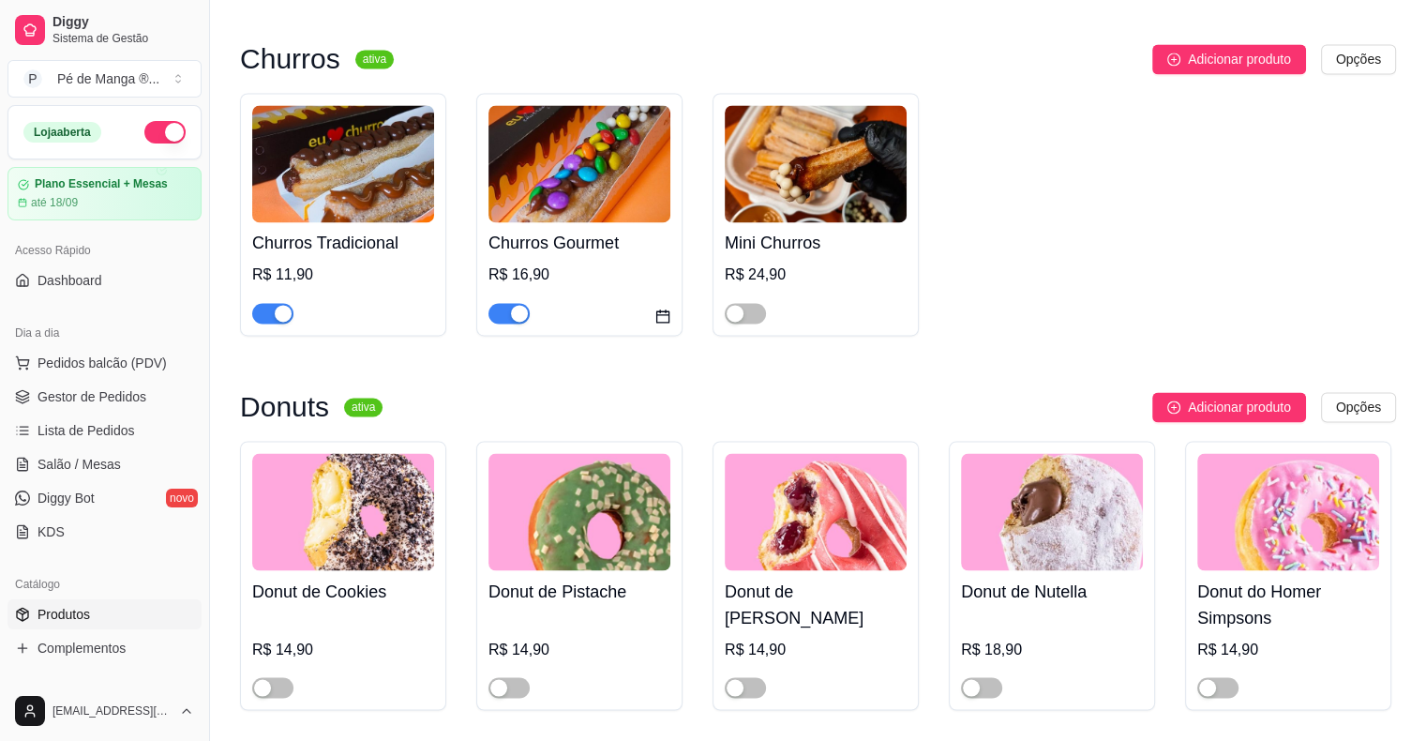
click at [314, 279] on div "R$ 11,90" at bounding box center [343, 274] width 182 height 22
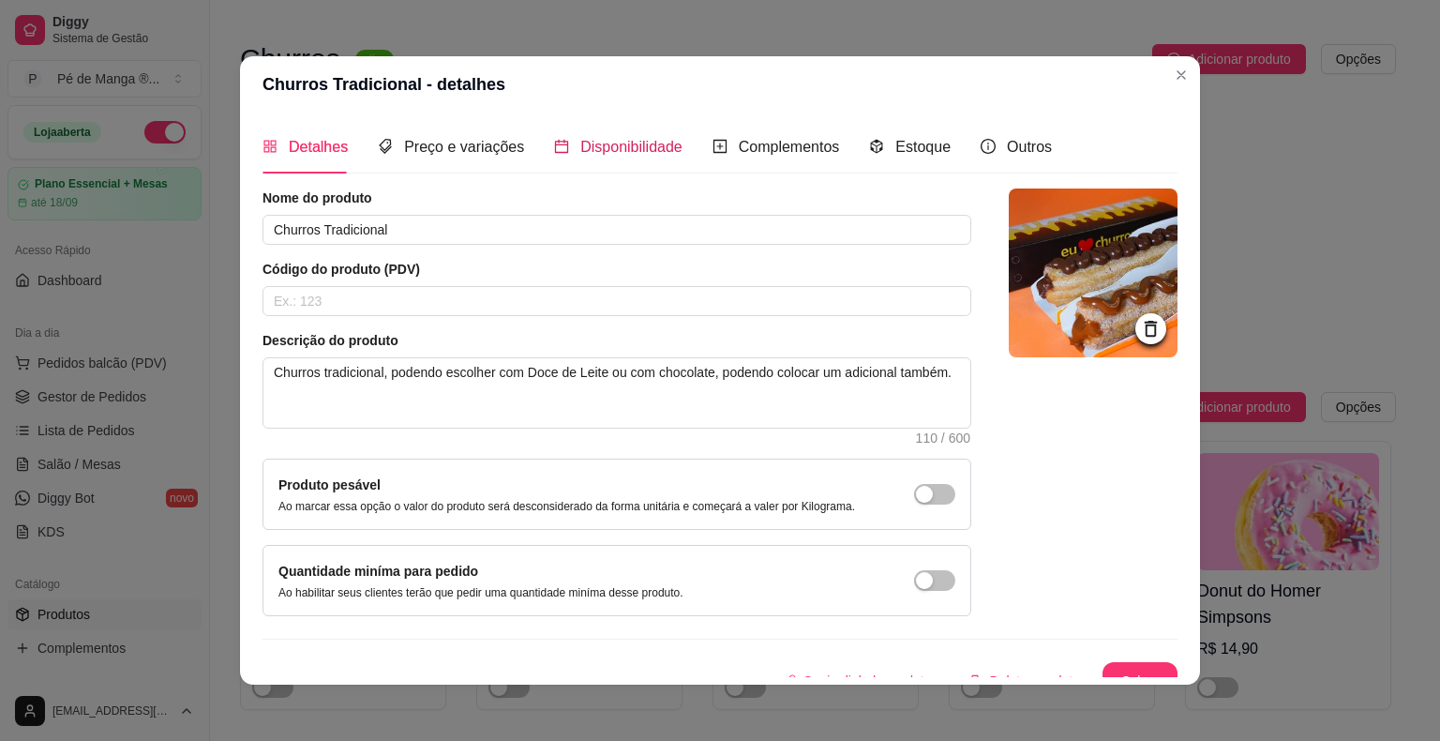
click at [619, 155] on span "Disponibilidade" at bounding box center [631, 147] width 102 height 16
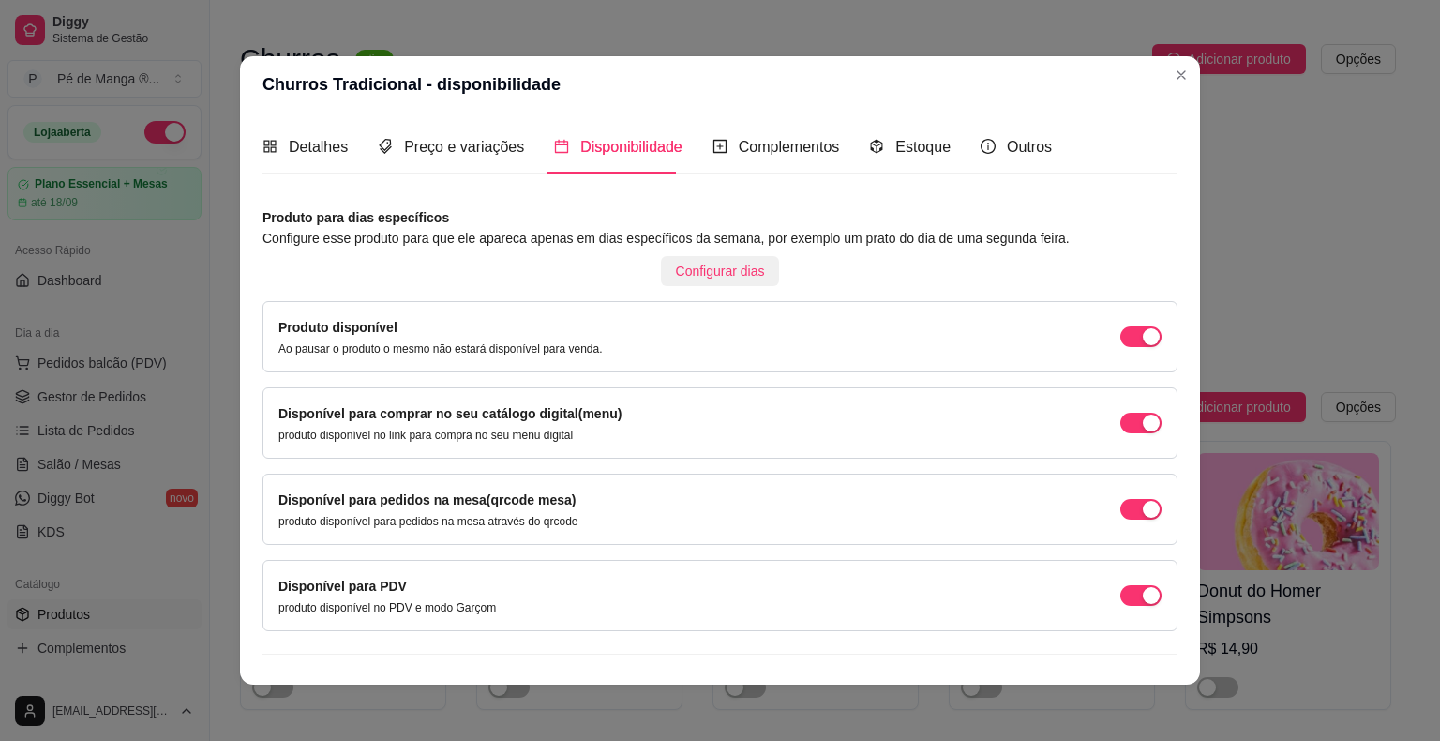
click at [694, 270] on span "Configurar dias" at bounding box center [720, 271] width 89 height 21
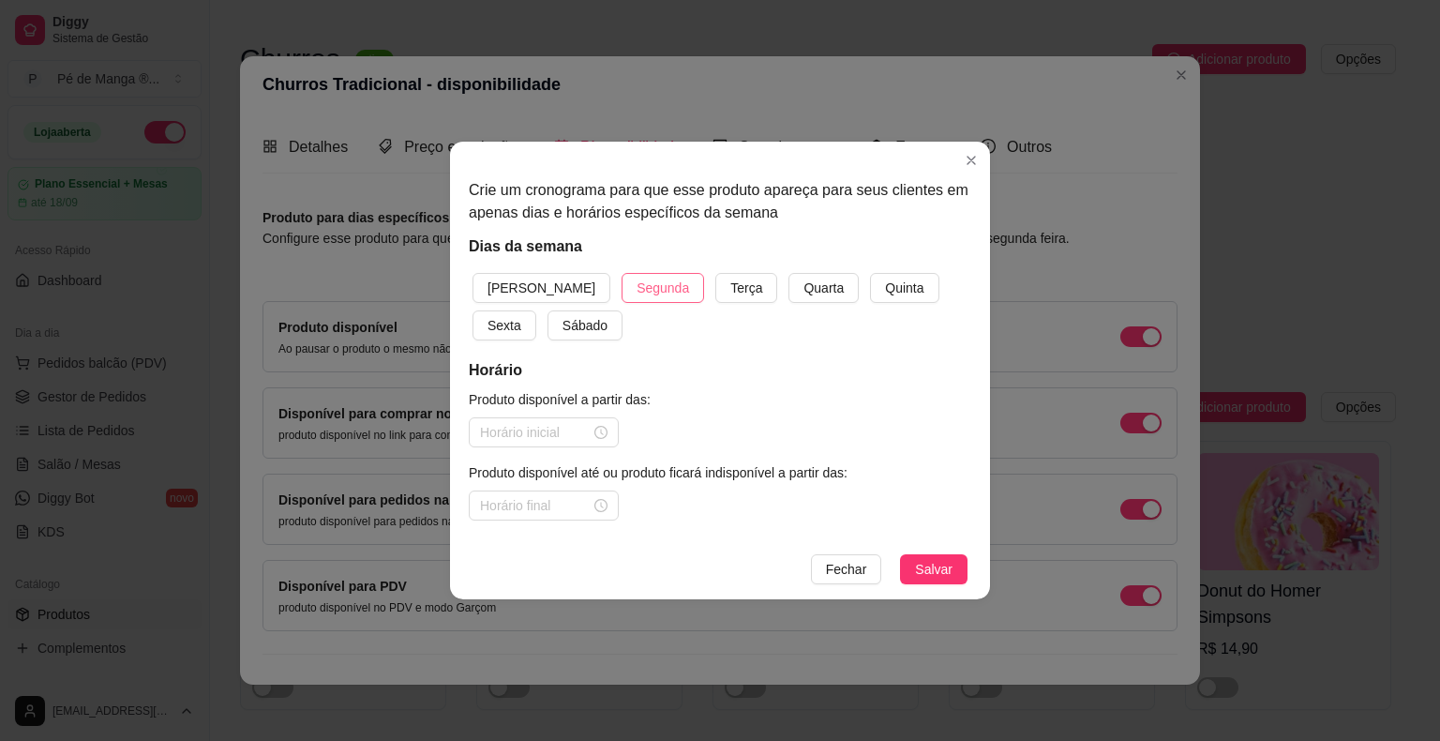
click at [637, 291] on span "Segunda" at bounding box center [663, 287] width 52 height 21
click at [730, 298] on span "Terça" at bounding box center [746, 287] width 32 height 21
click at [803, 297] on span "Quarta" at bounding box center [823, 287] width 40 height 21
drag, startPoint x: 848, startPoint y: 294, endPoint x: 892, endPoint y: 302, distance: 44.7
click at [885, 294] on span "Quinta" at bounding box center [904, 287] width 38 height 21
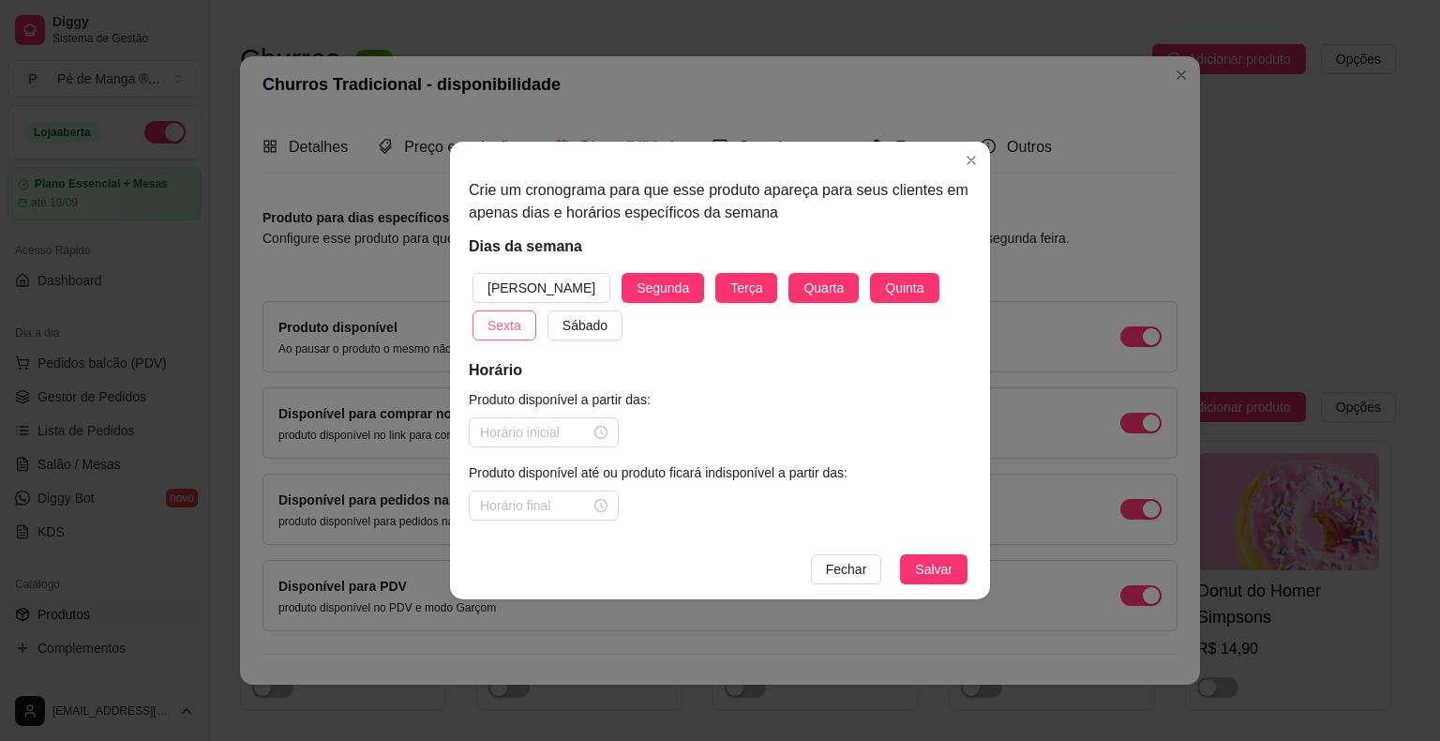
click at [536, 310] on button "Sexta" at bounding box center [504, 325] width 64 height 30
click at [584, 429] on input at bounding box center [535, 432] width 111 height 21
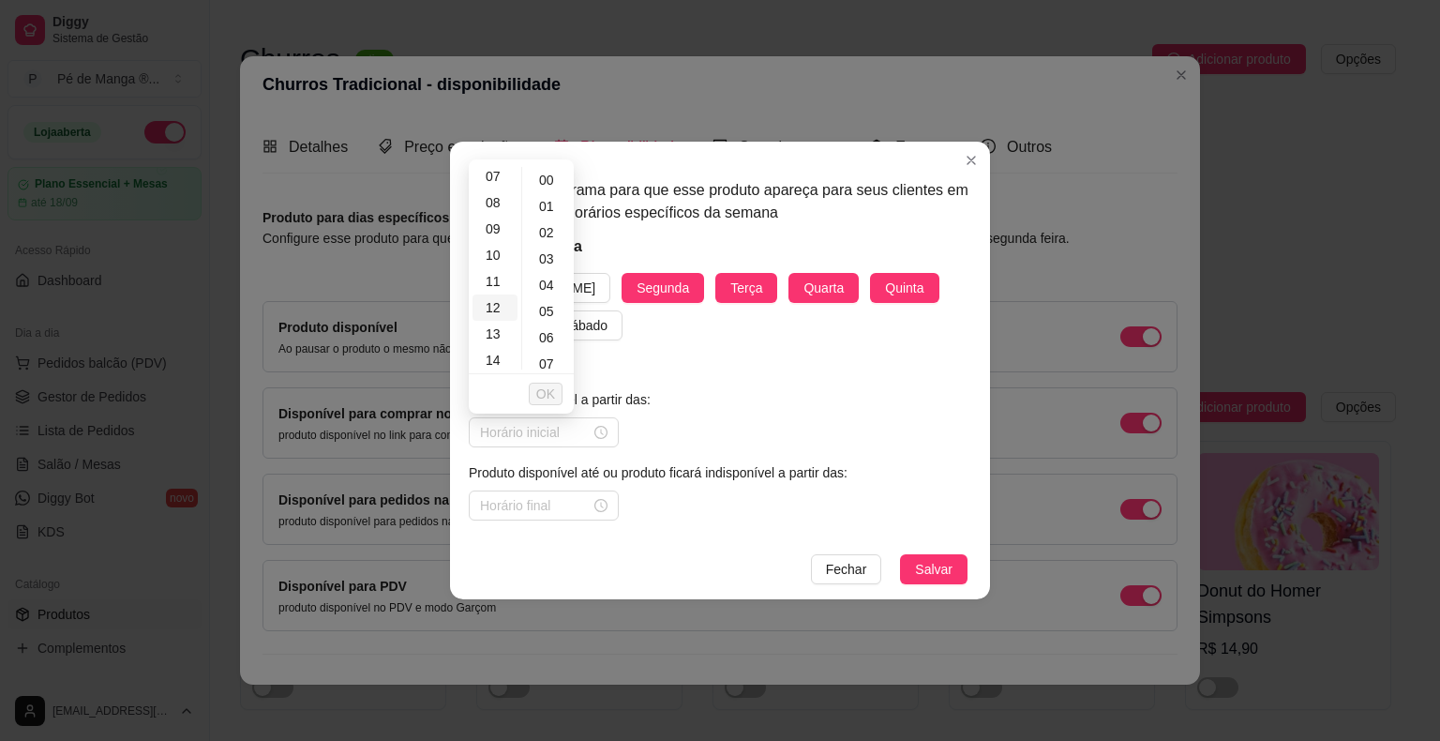
click at [495, 309] on div "12" at bounding box center [494, 307] width 45 height 26
type input "12:00"
click at [552, 393] on span "OK" at bounding box center [545, 393] width 19 height 21
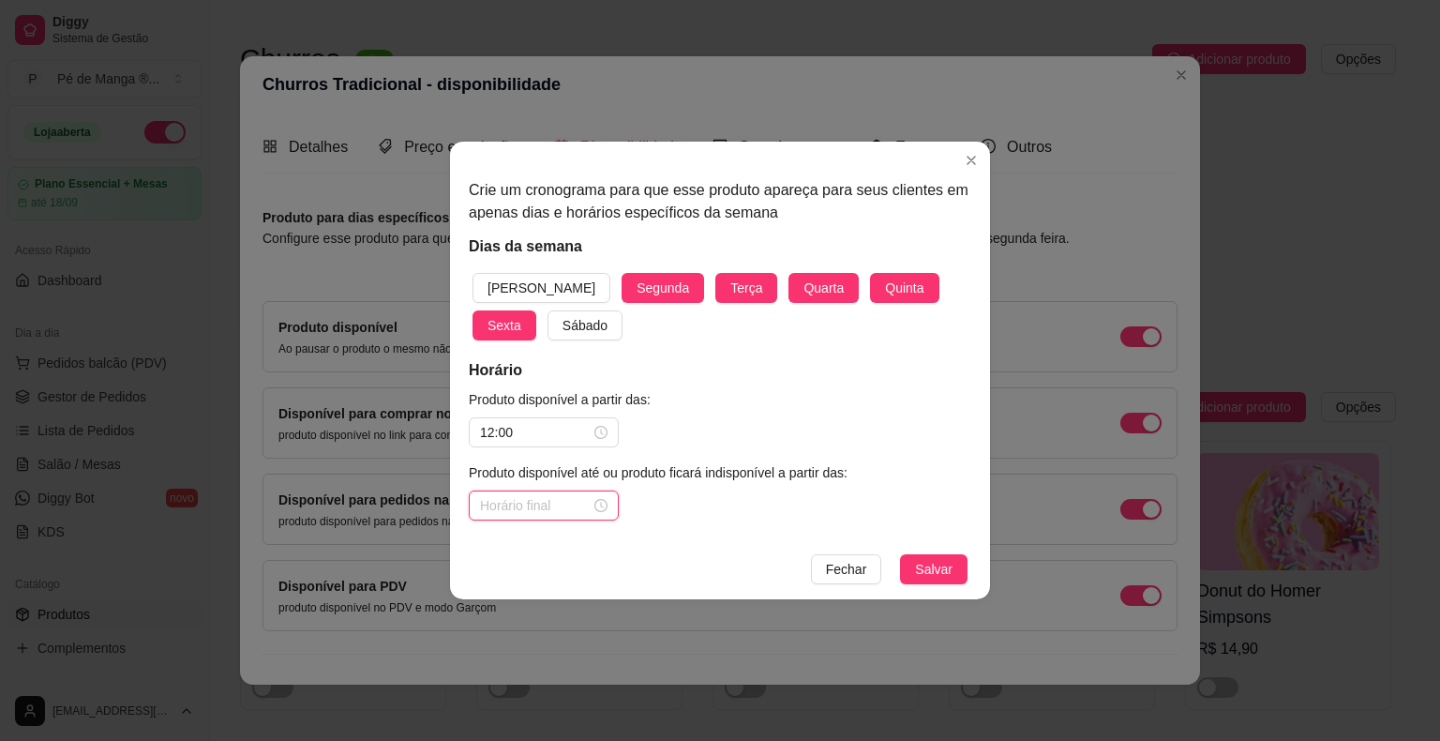
click at [526, 505] on input at bounding box center [535, 505] width 111 height 21
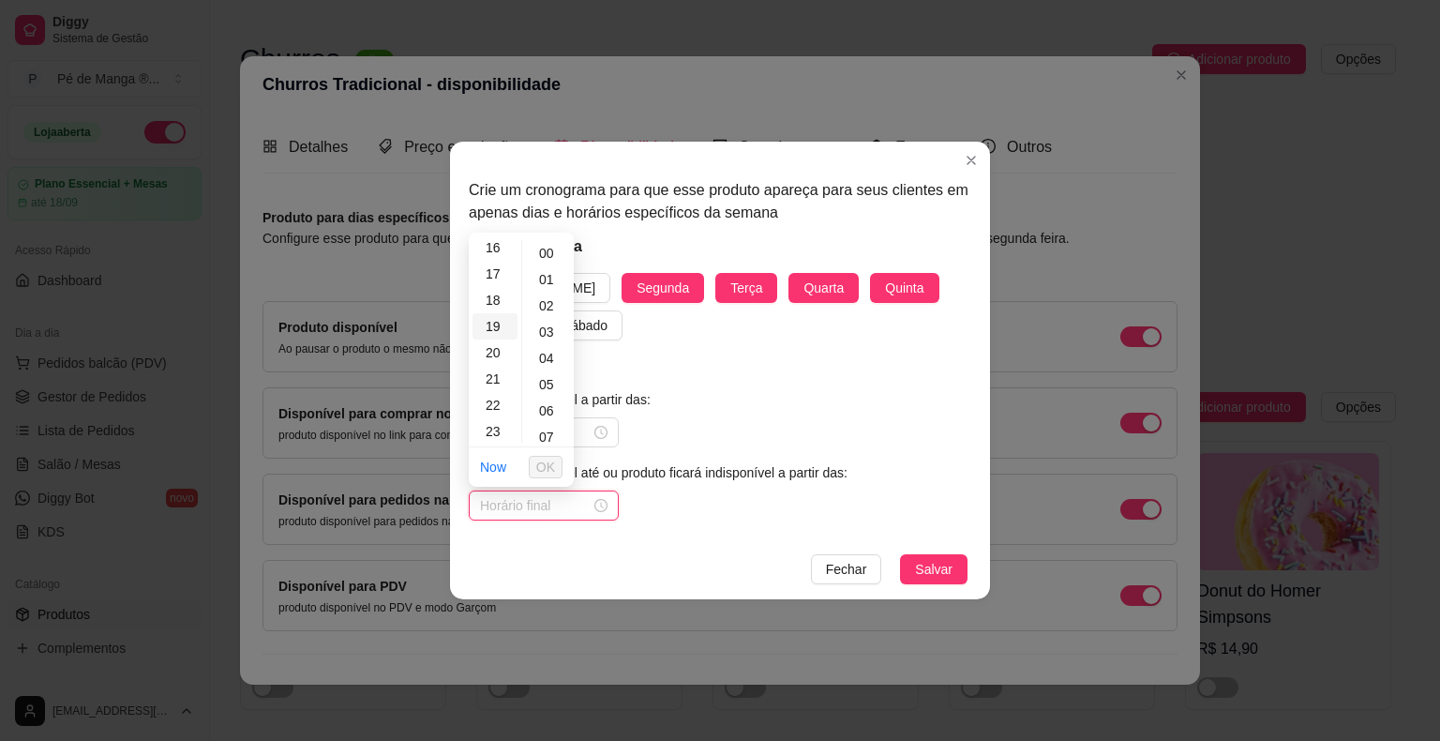
scroll to position [427, 0]
click at [499, 426] on div "23" at bounding box center [494, 429] width 45 height 26
type input "23:00"
click at [555, 462] on span "OK" at bounding box center [545, 467] width 19 height 21
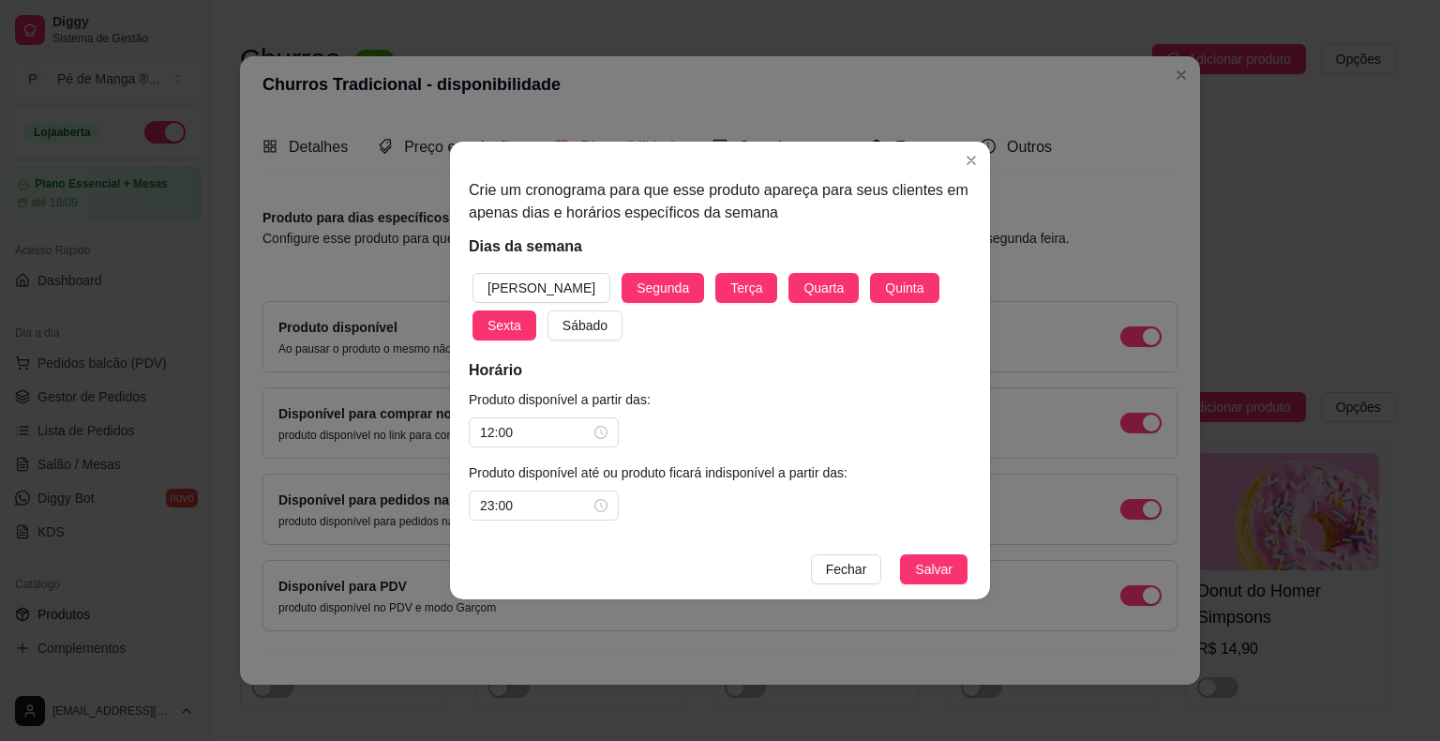
click at [975, 567] on footer "[PERSON_NAME]" at bounding box center [720, 569] width 540 height 60
click at [937, 564] on span "Salvar" at bounding box center [933, 569] width 37 height 21
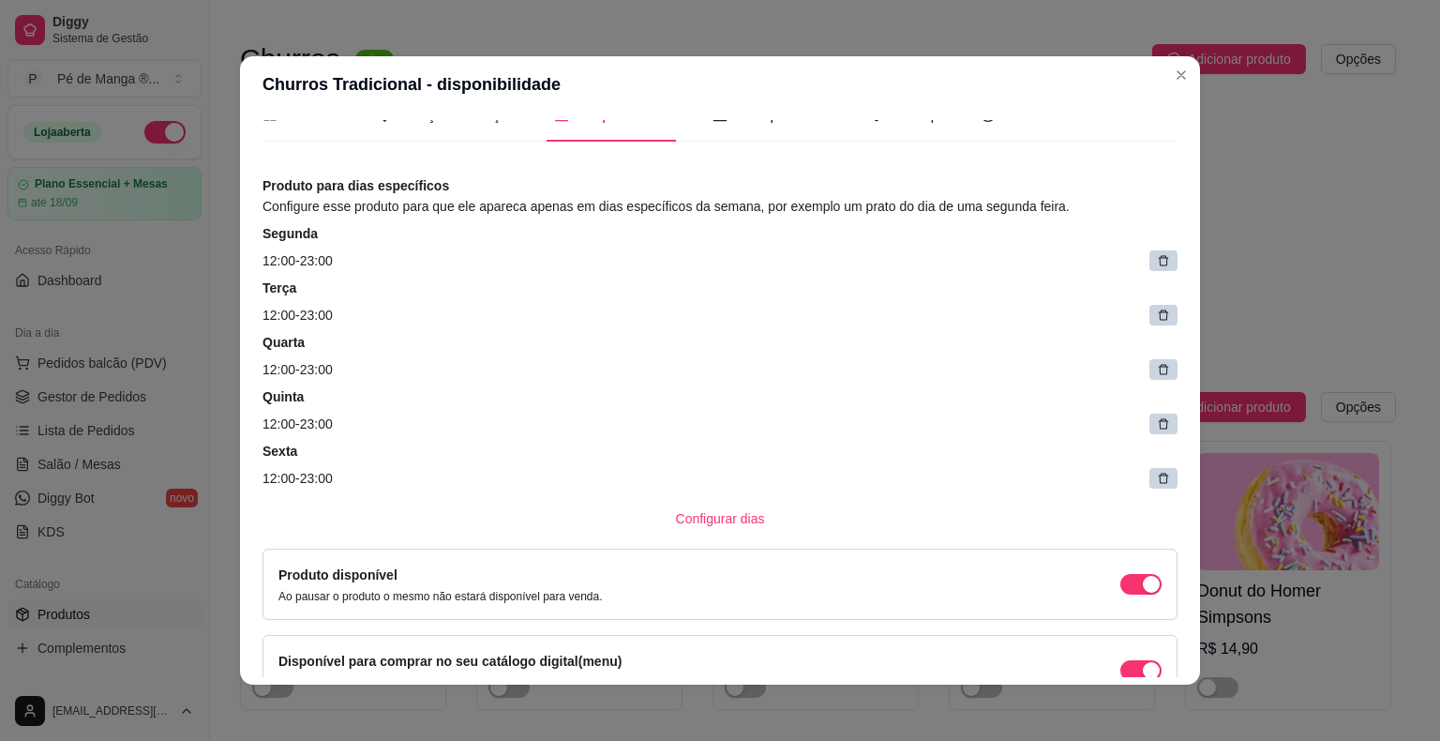
scroll to position [0, 0]
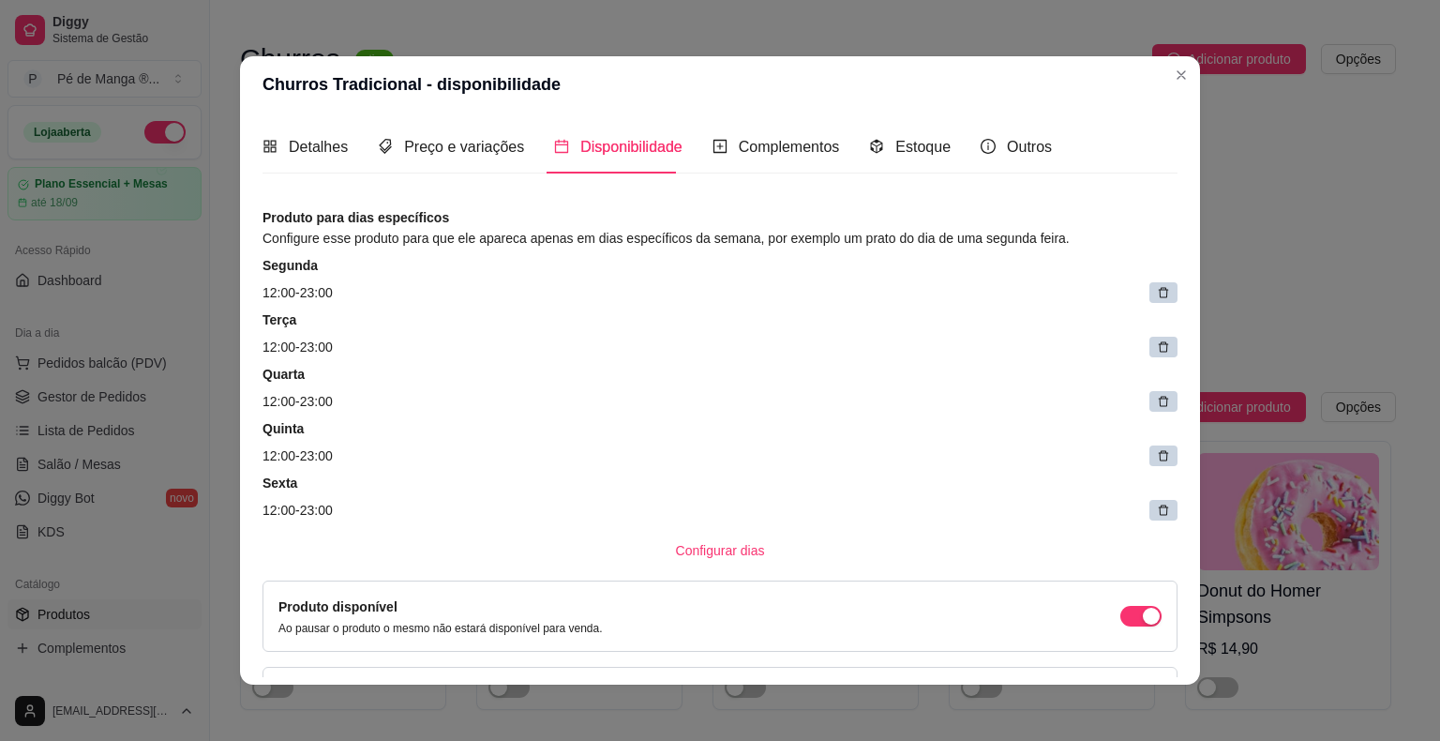
click at [536, 298] on article "12:00 - 23:00" at bounding box center [719, 292] width 915 height 21
click at [341, 284] on article "12:00 - 23:00" at bounding box center [719, 292] width 915 height 21
click at [280, 271] on article "Segunda" at bounding box center [719, 265] width 915 height 19
click at [295, 291] on article "12:00 - 23:00" at bounding box center [719, 292] width 915 height 21
click at [1149, 300] on div at bounding box center [1163, 292] width 28 height 21
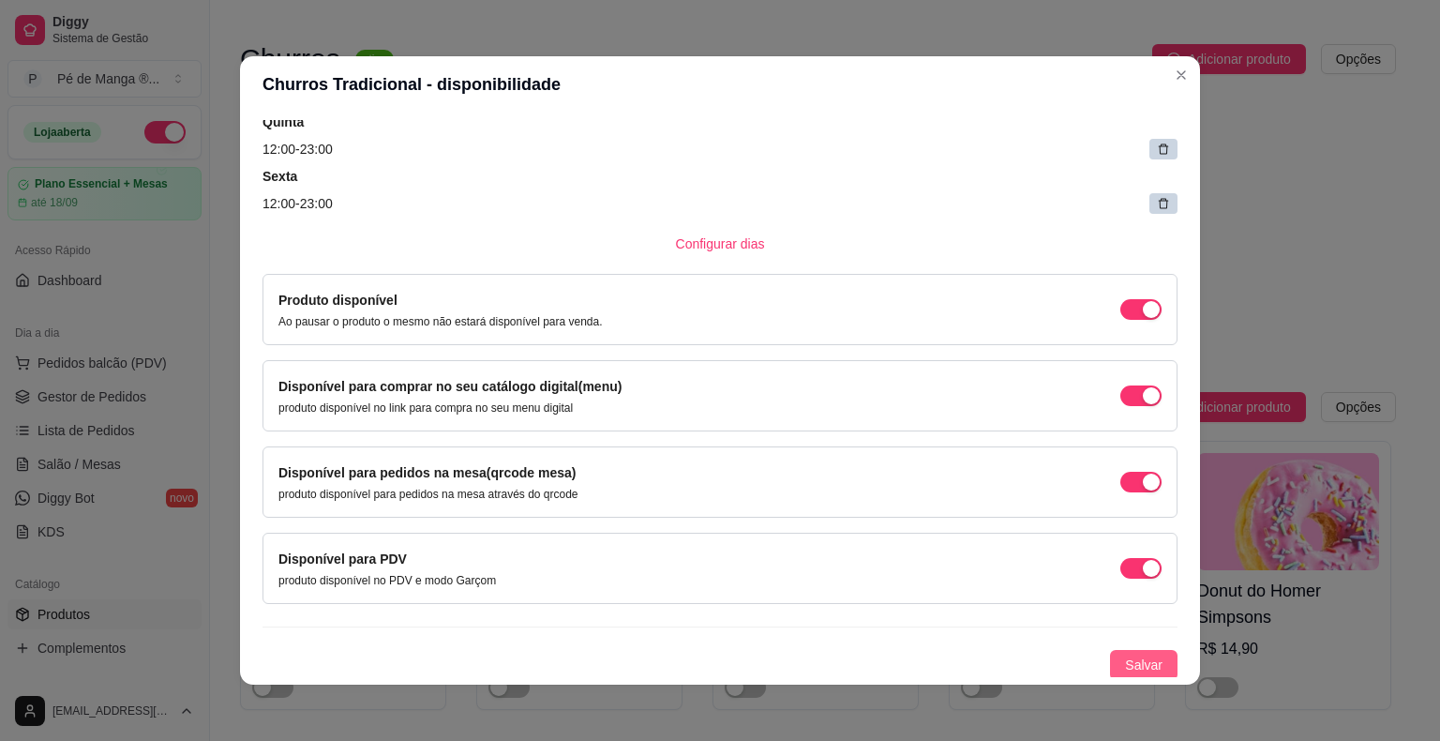
click at [1110, 660] on button "Salvar" at bounding box center [1143, 665] width 67 height 30
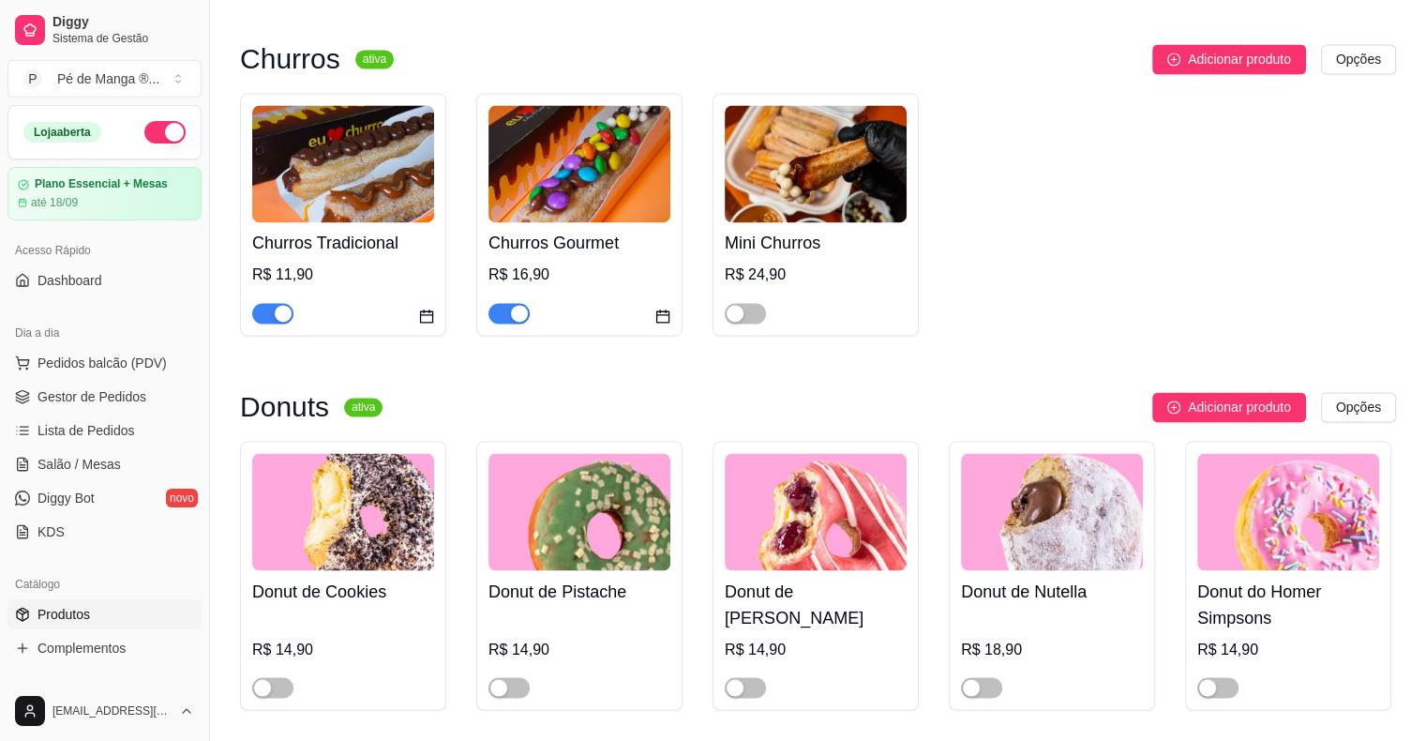
click at [391, 267] on div "Churros Tradicional R$ 11,90" at bounding box center [343, 272] width 182 height 101
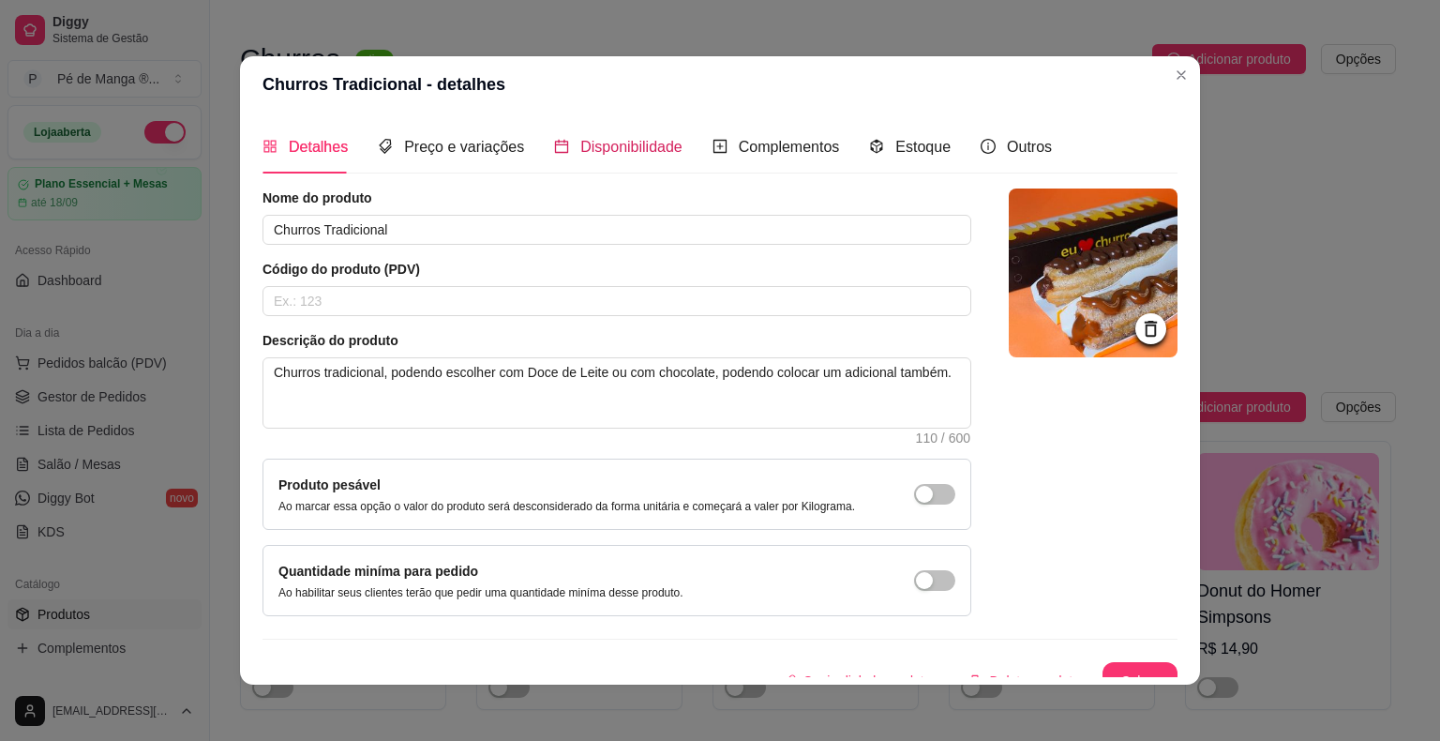
click at [619, 148] on span "Disponibilidade" at bounding box center [631, 147] width 102 height 16
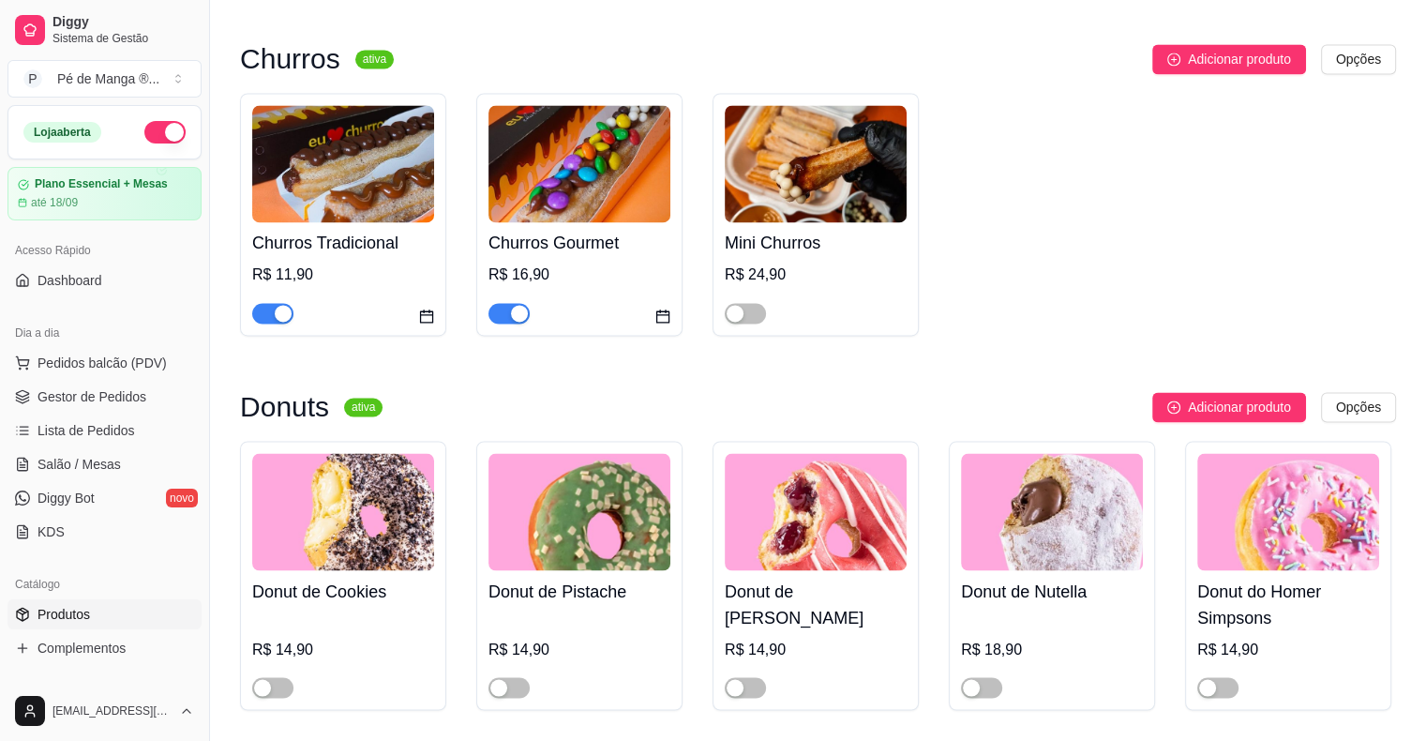
click at [614, 266] on div "Churros Gourmet R$ 16,90" at bounding box center [579, 272] width 182 height 101
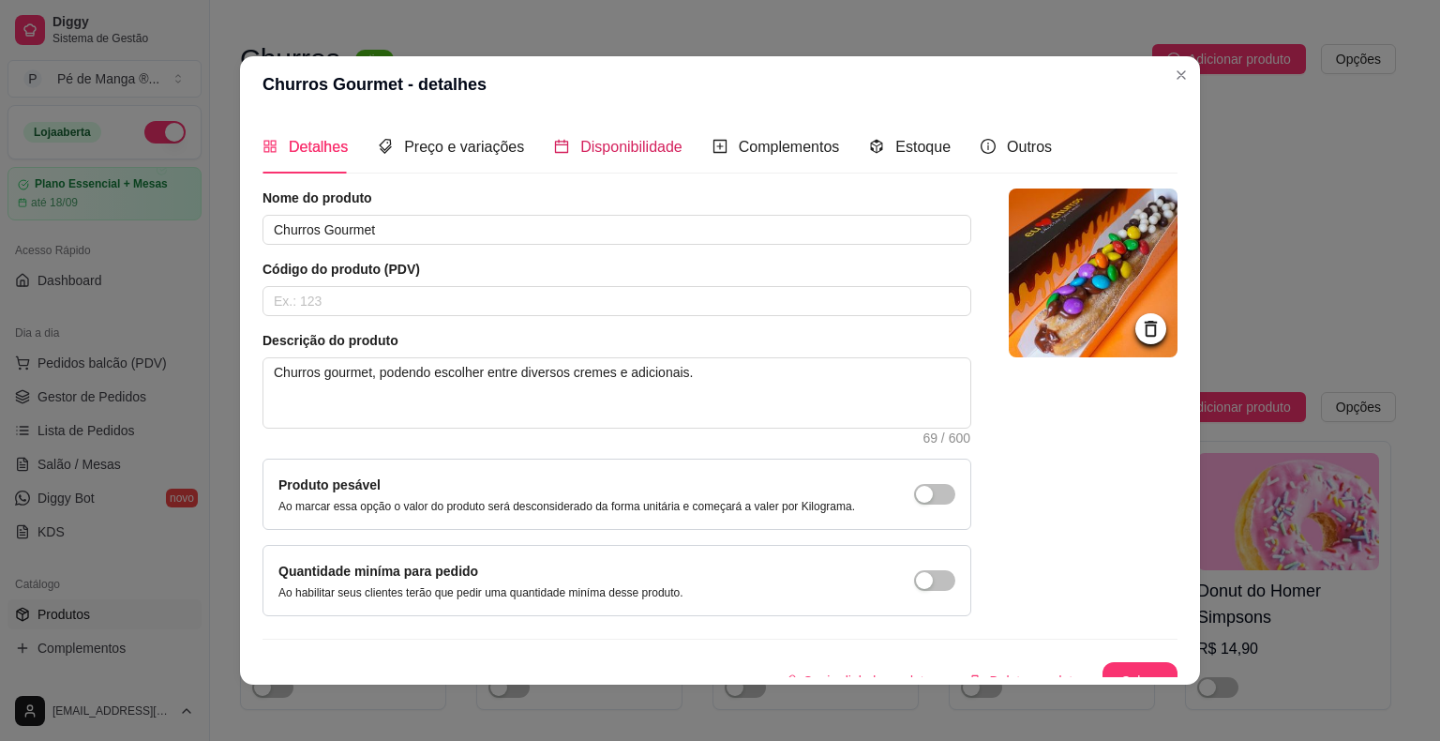
click at [604, 139] on span "Disponibilidade" at bounding box center [631, 147] width 102 height 16
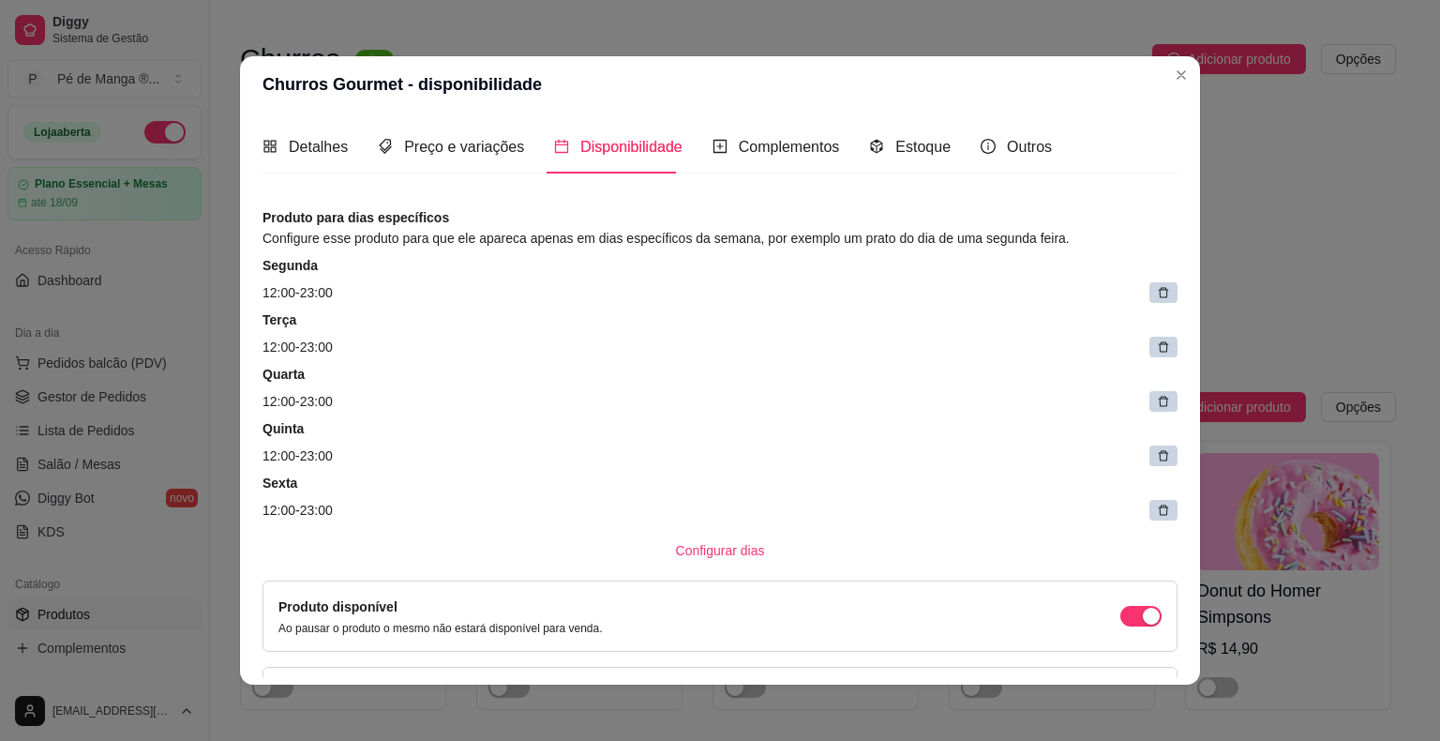
click at [1150, 287] on div at bounding box center [1163, 292] width 28 height 21
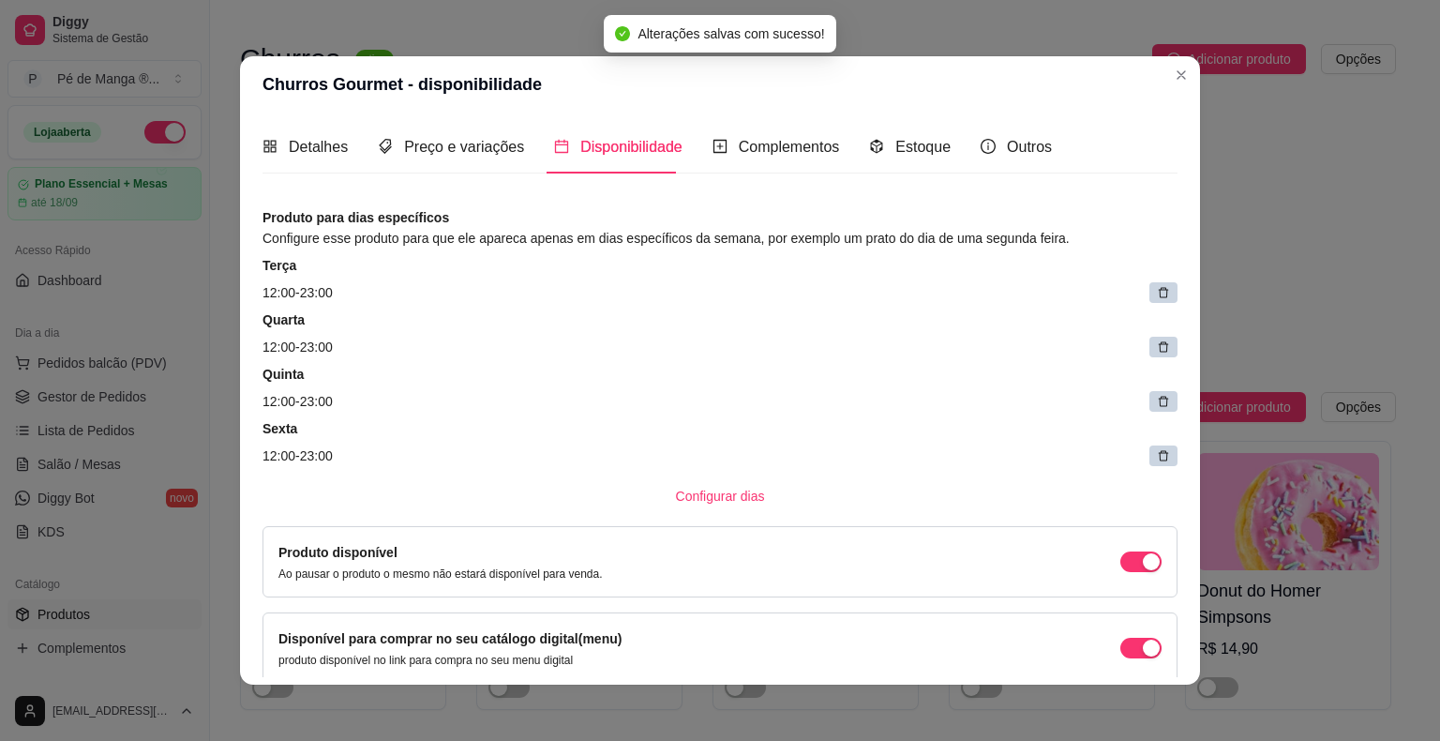
click at [1165, 92] on header "Churros Gourmet - disponibilidade" at bounding box center [720, 84] width 960 height 56
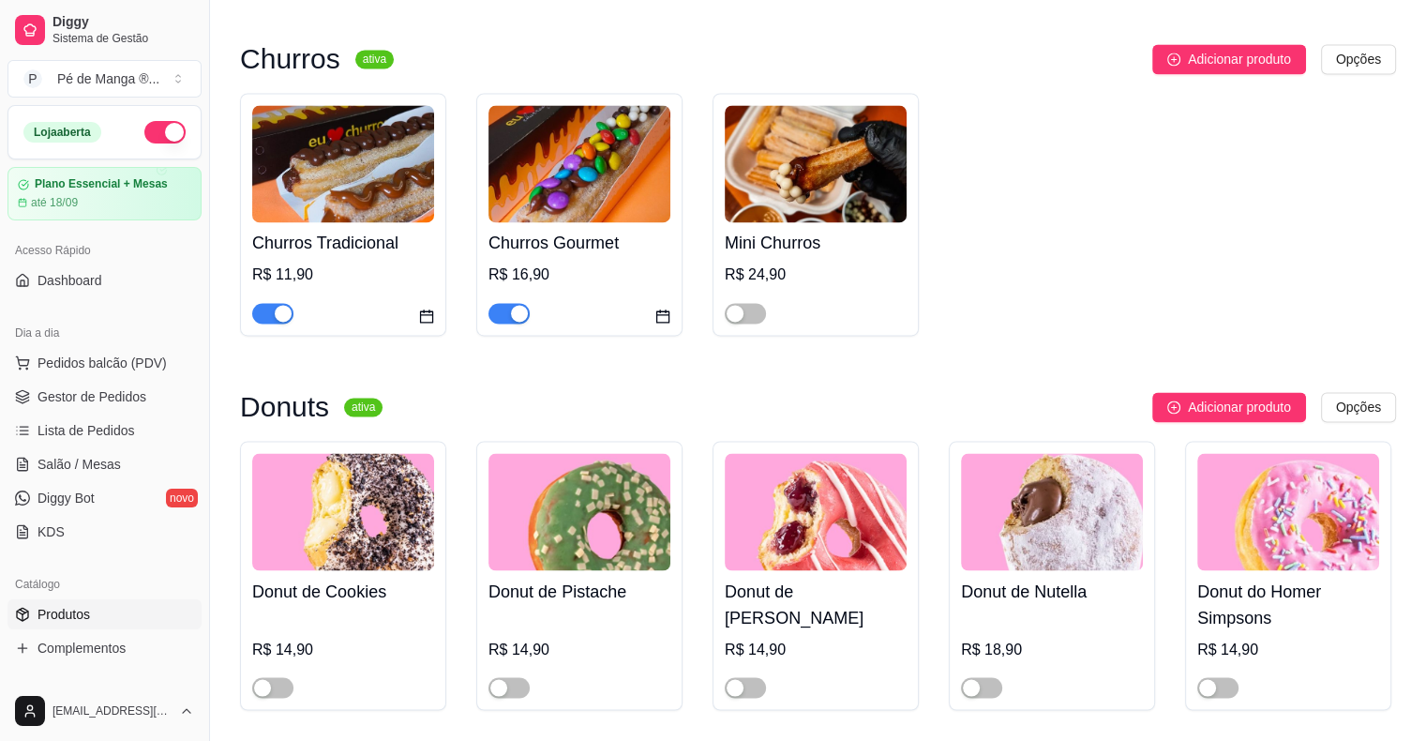
click at [855, 272] on div "R$ 24,90" at bounding box center [816, 274] width 182 height 22
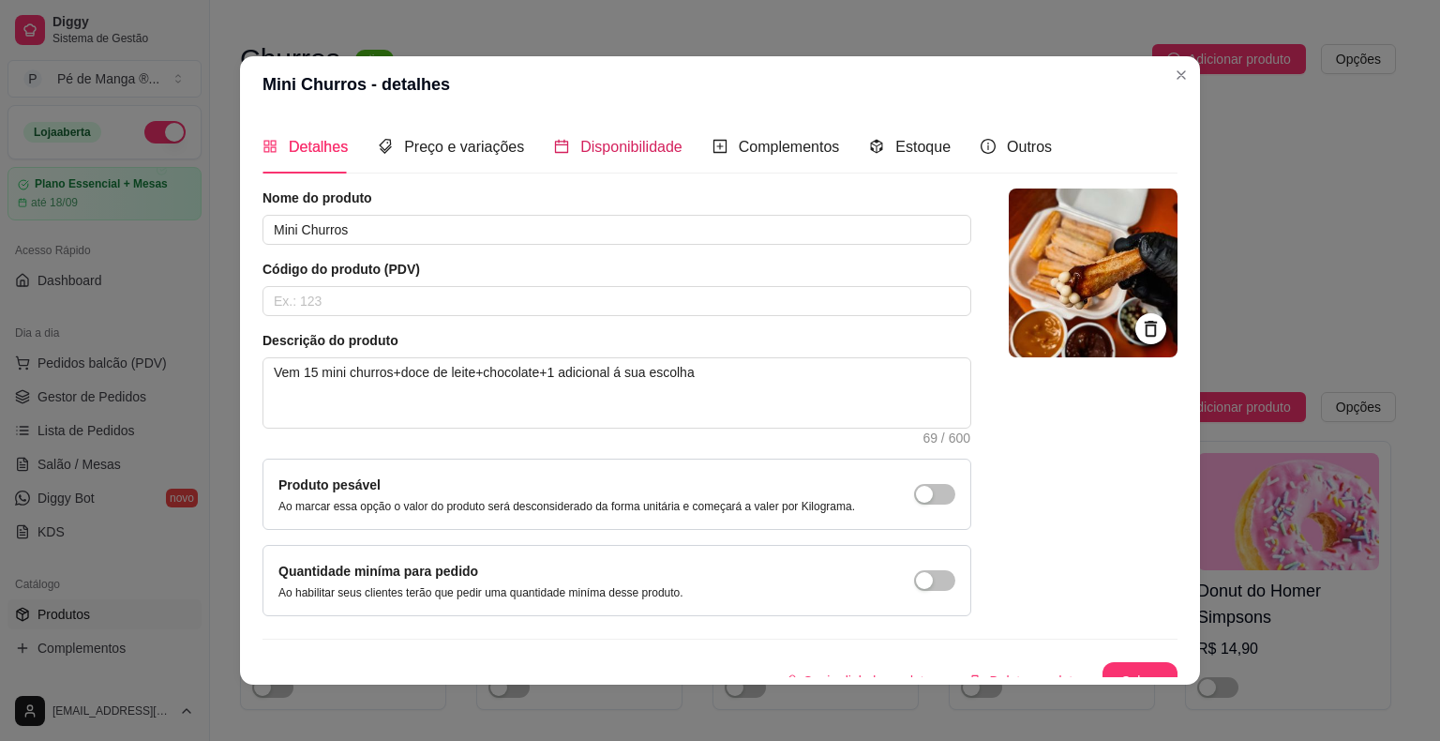
click at [607, 148] on span "Disponibilidade" at bounding box center [631, 147] width 102 height 16
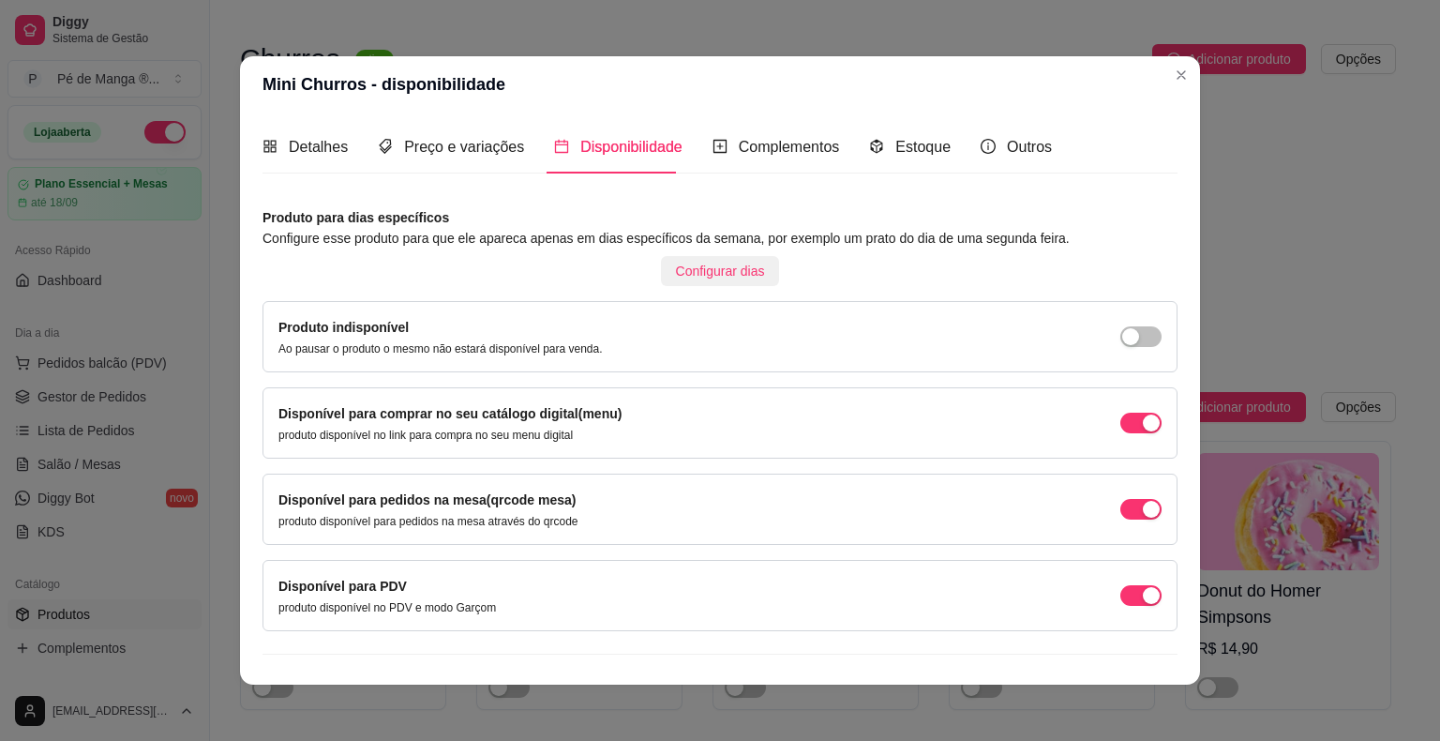
click at [698, 268] on span "Configurar dias" at bounding box center [720, 271] width 89 height 21
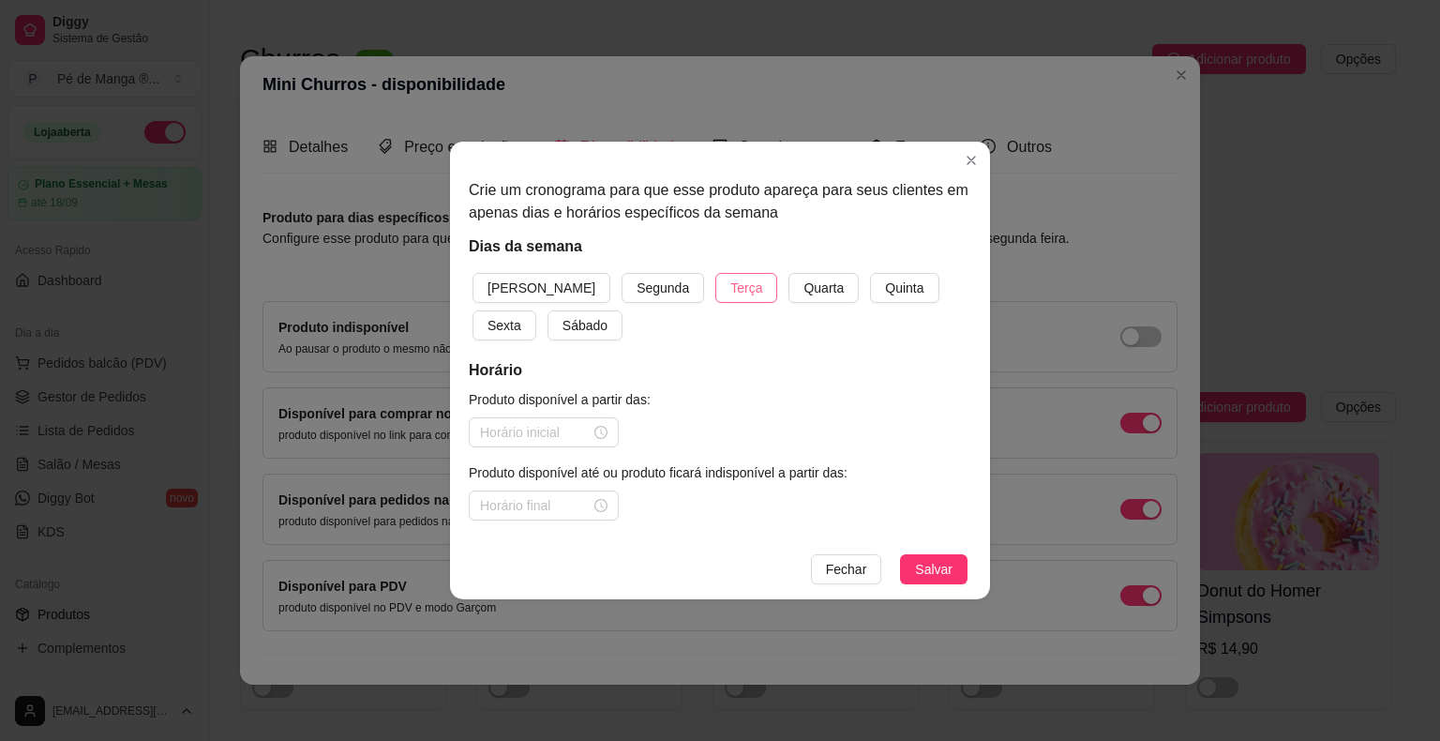
click at [730, 290] on span "Terça" at bounding box center [746, 287] width 32 height 21
click at [803, 294] on span "Quarta" at bounding box center [823, 287] width 40 height 21
click at [885, 297] on span "Quinta" at bounding box center [904, 287] width 38 height 21
click at [521, 315] on span "Sexta" at bounding box center [504, 325] width 34 height 21
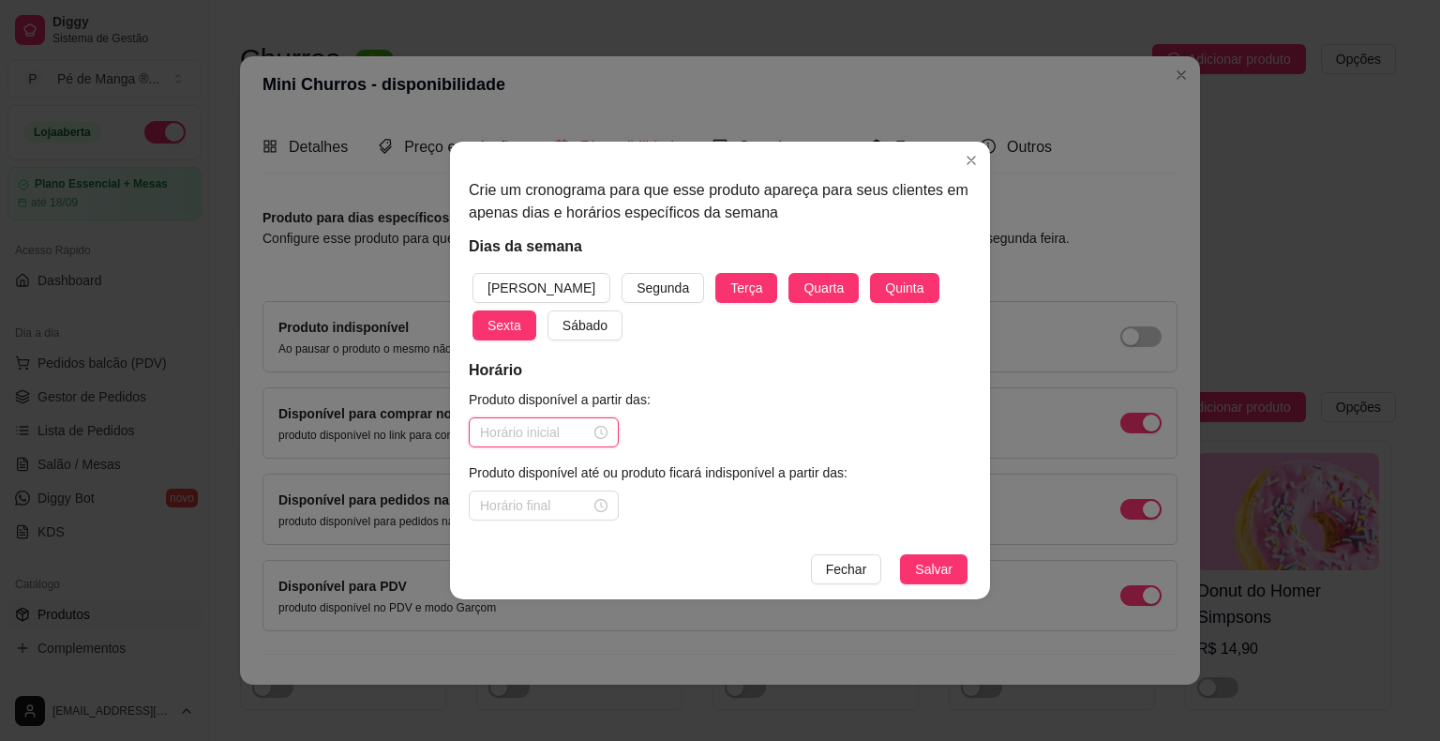
click at [562, 426] on input at bounding box center [535, 432] width 111 height 21
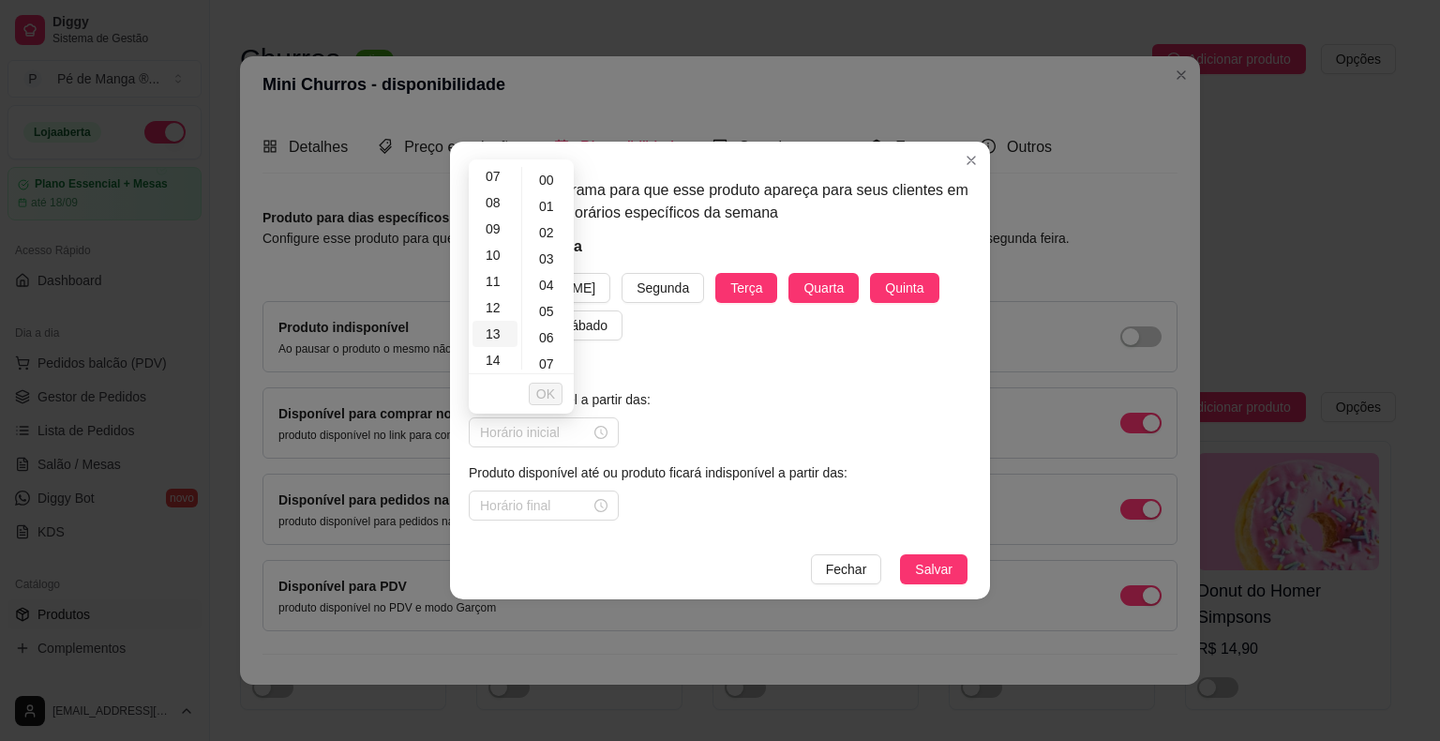
click at [499, 334] on div "13" at bounding box center [494, 334] width 45 height 26
type input "13:00"
click at [554, 391] on span "OK" at bounding box center [545, 393] width 19 height 21
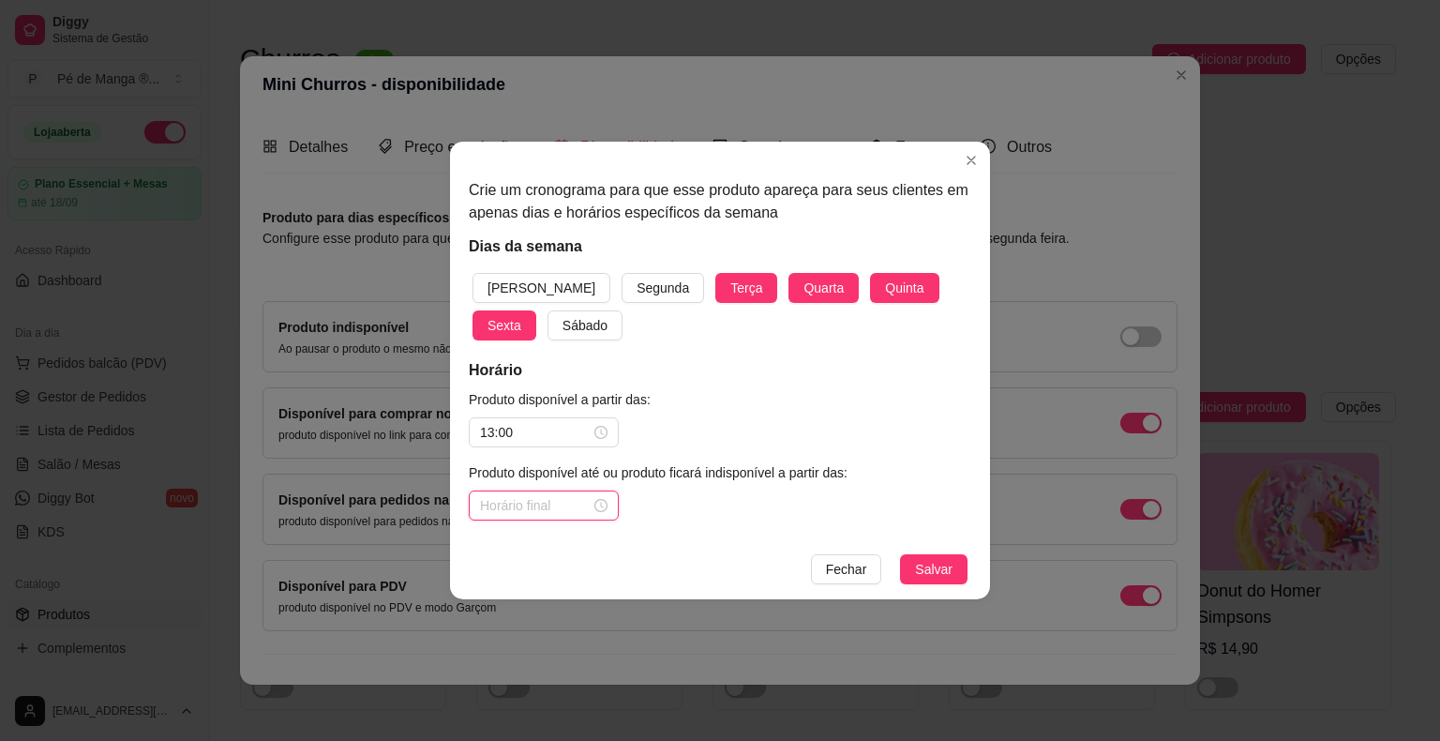
click at [548, 515] on input at bounding box center [535, 505] width 111 height 21
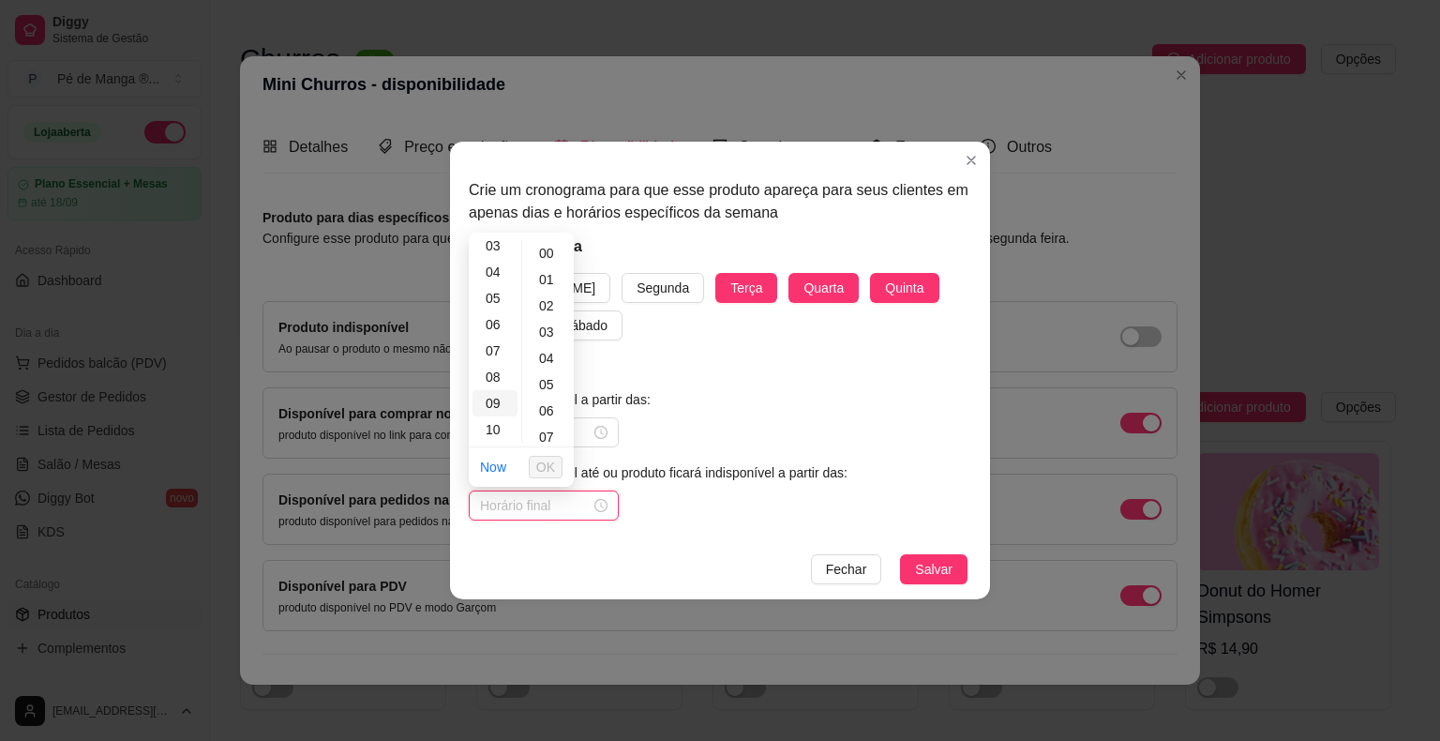
scroll to position [427, 0]
click at [501, 433] on div "23" at bounding box center [494, 429] width 45 height 26
type input "23:00"
click at [547, 253] on div "00" at bounding box center [548, 253] width 45 height 26
click at [555, 471] on button "OK" at bounding box center [546, 467] width 34 height 22
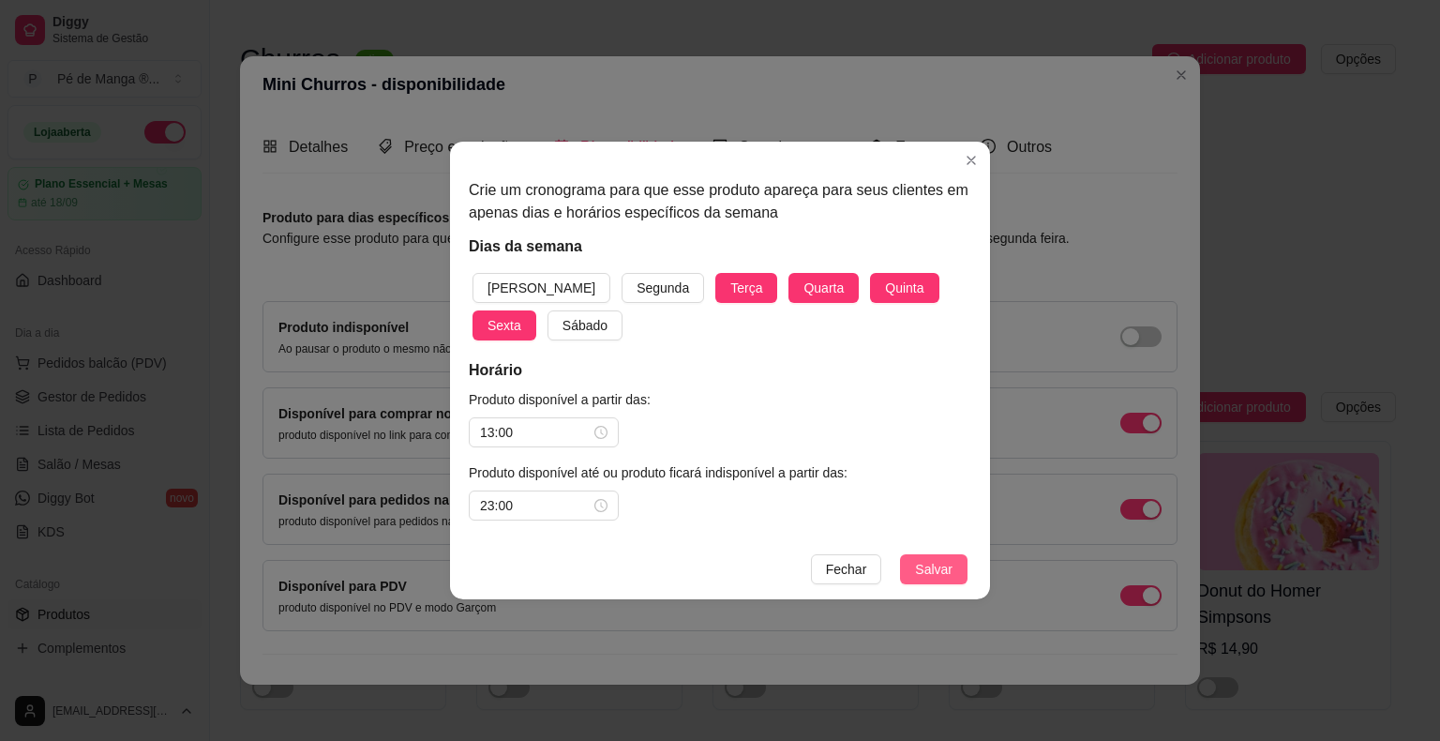
click at [941, 561] on span "Salvar" at bounding box center [933, 569] width 37 height 21
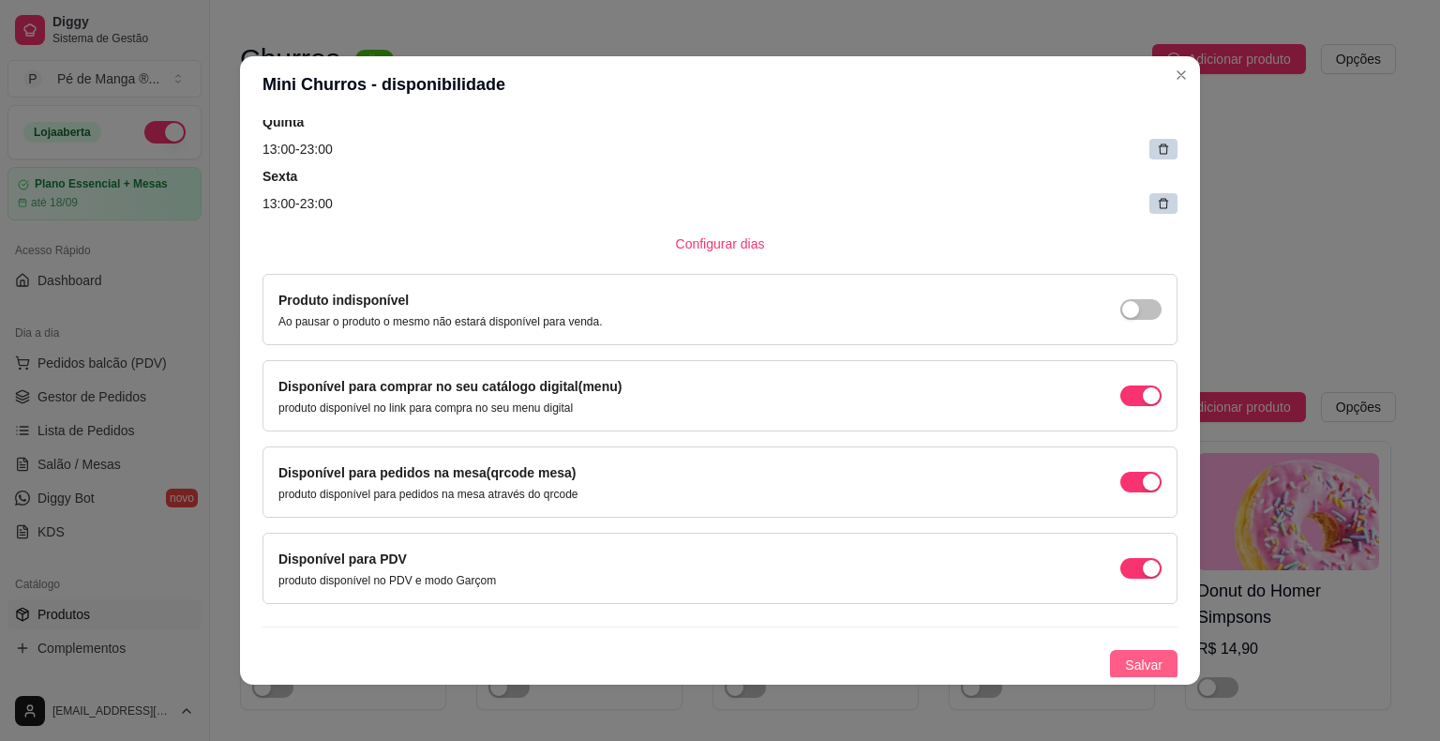
click at [1132, 659] on span "Salvar" at bounding box center [1143, 664] width 37 height 21
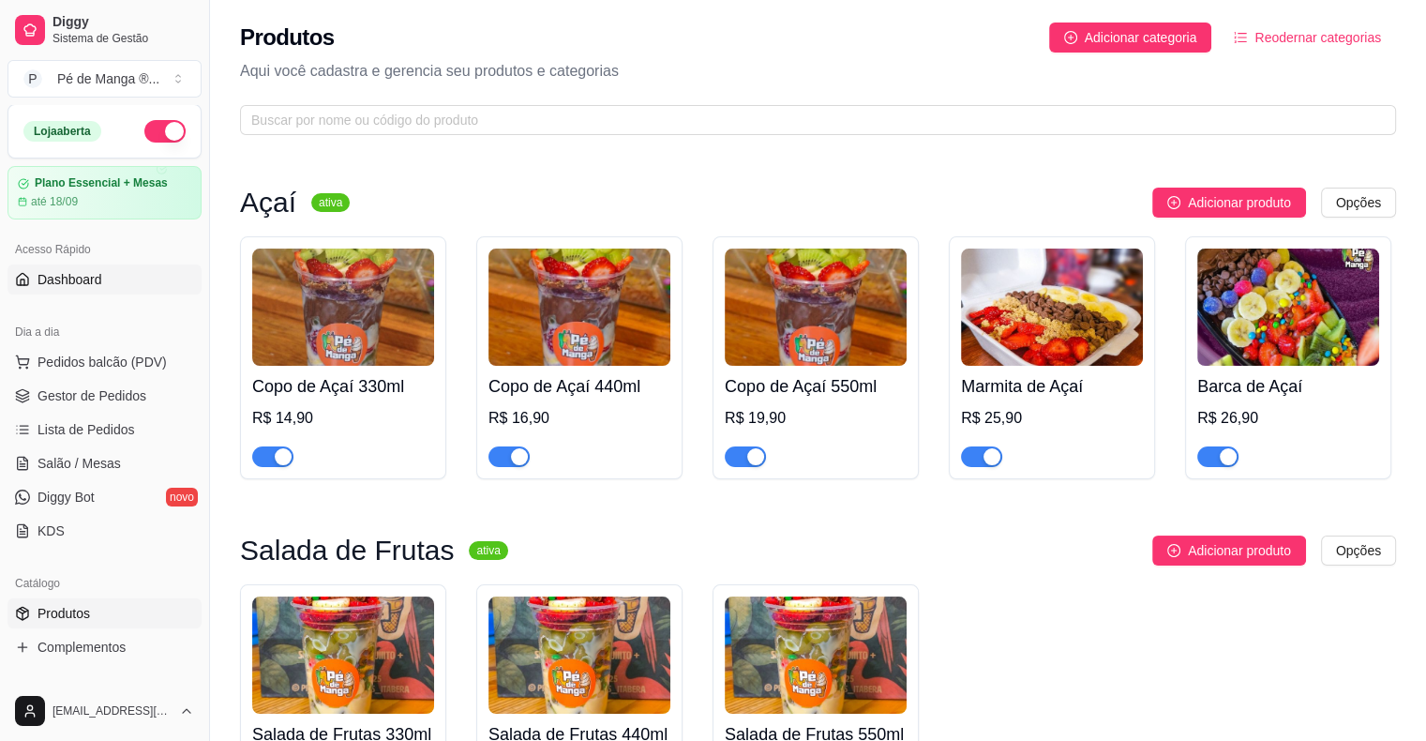
scroll to position [0, 0]
click at [97, 282] on span "Dashboard" at bounding box center [69, 280] width 65 height 19
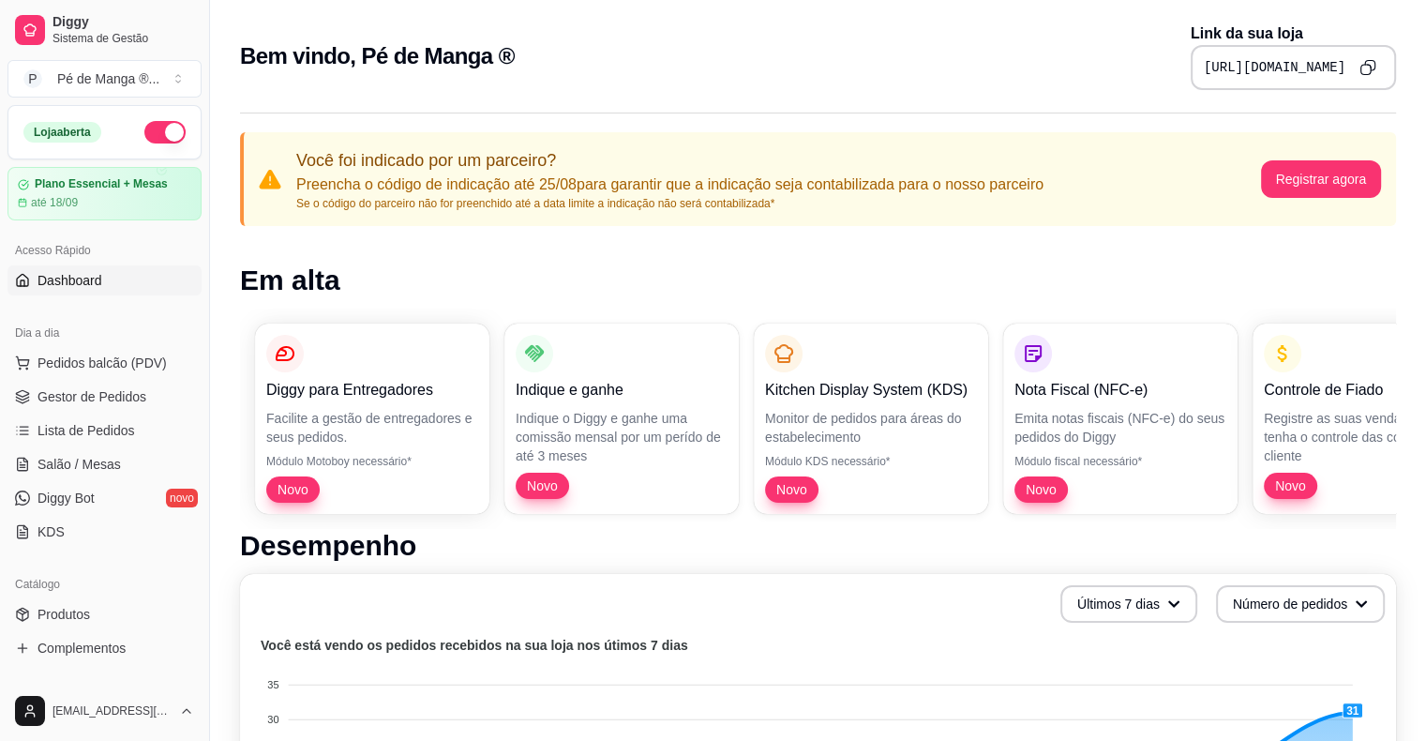
click at [1307, 472] on div "Novo" at bounding box center [1290, 485] width 53 height 26
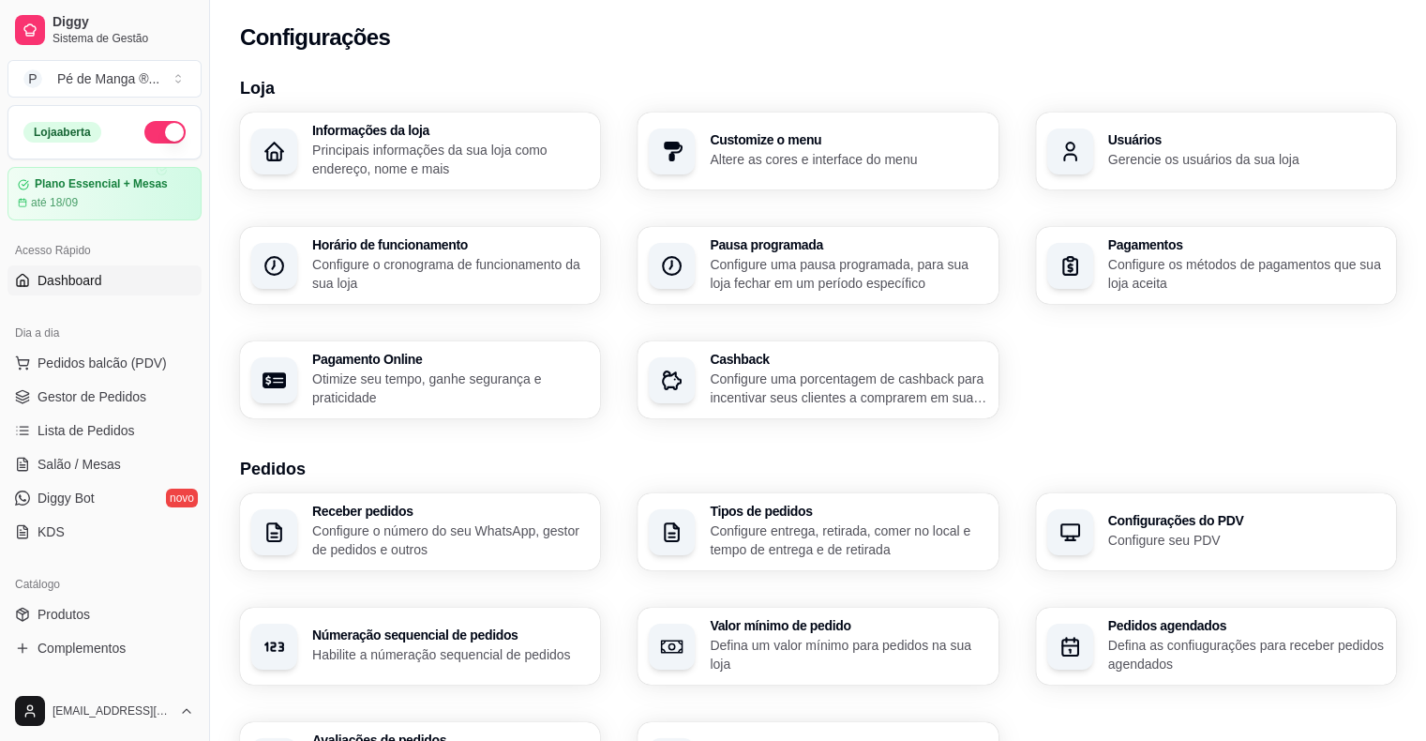
click at [68, 274] on span "Dashboard" at bounding box center [69, 280] width 65 height 19
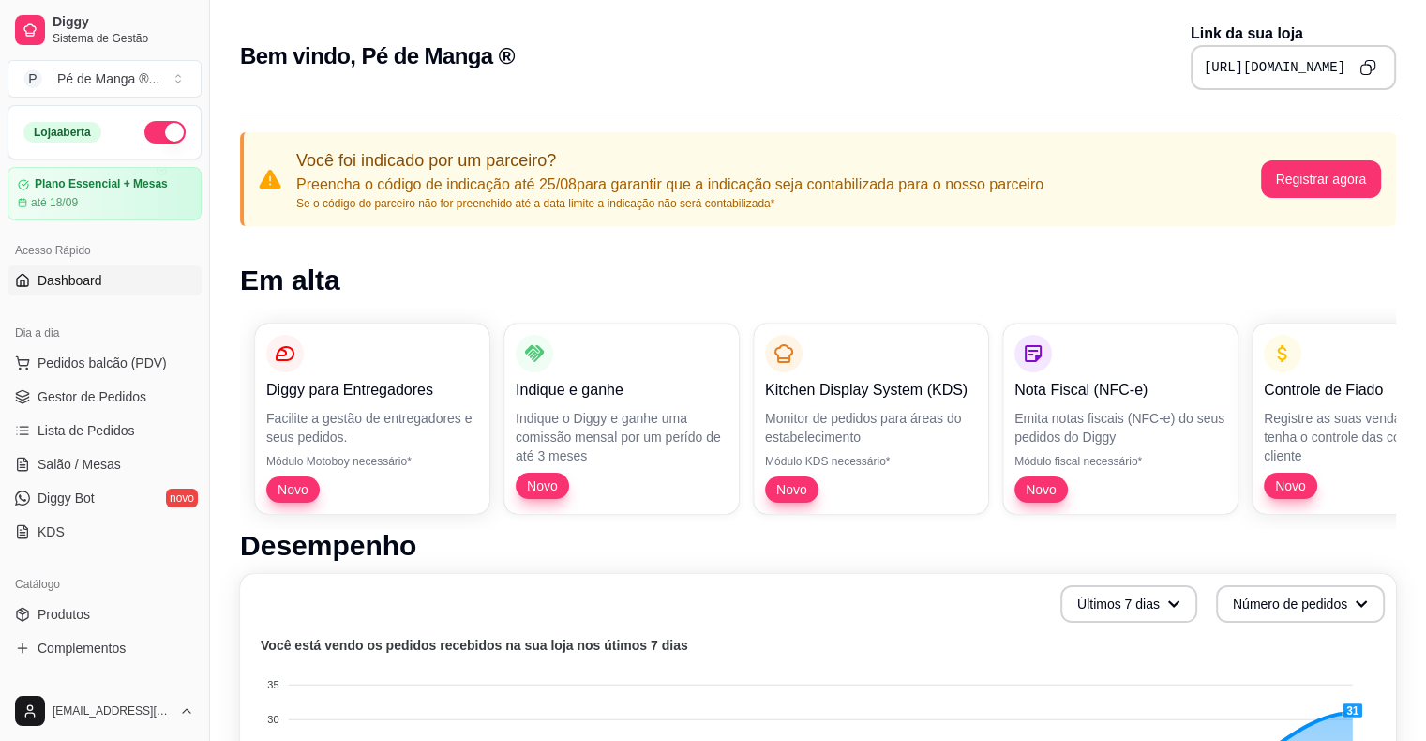
click at [1312, 392] on p "Controle de Fiado" at bounding box center [1370, 390] width 212 height 22
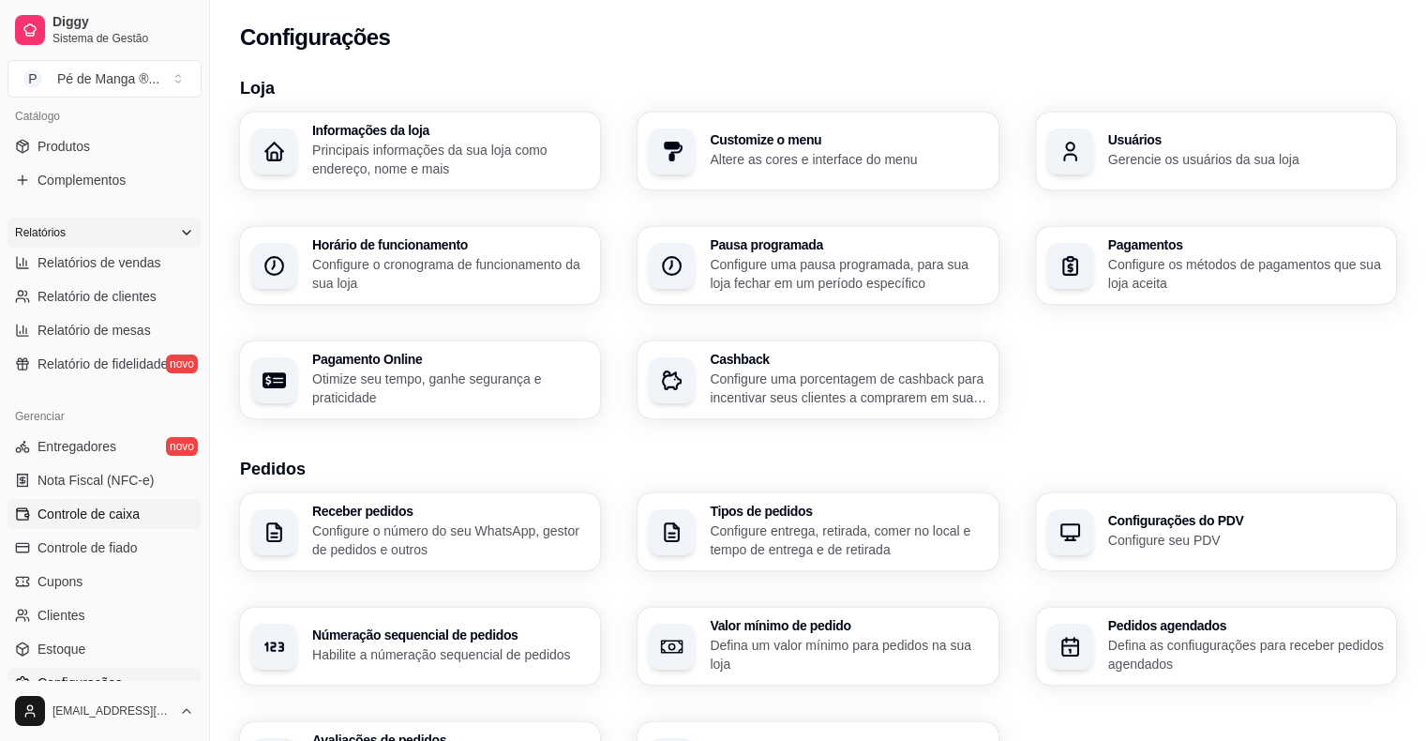
scroll to position [469, 0]
click at [122, 549] on span "Controle de fiado" at bounding box center [87, 546] width 100 height 19
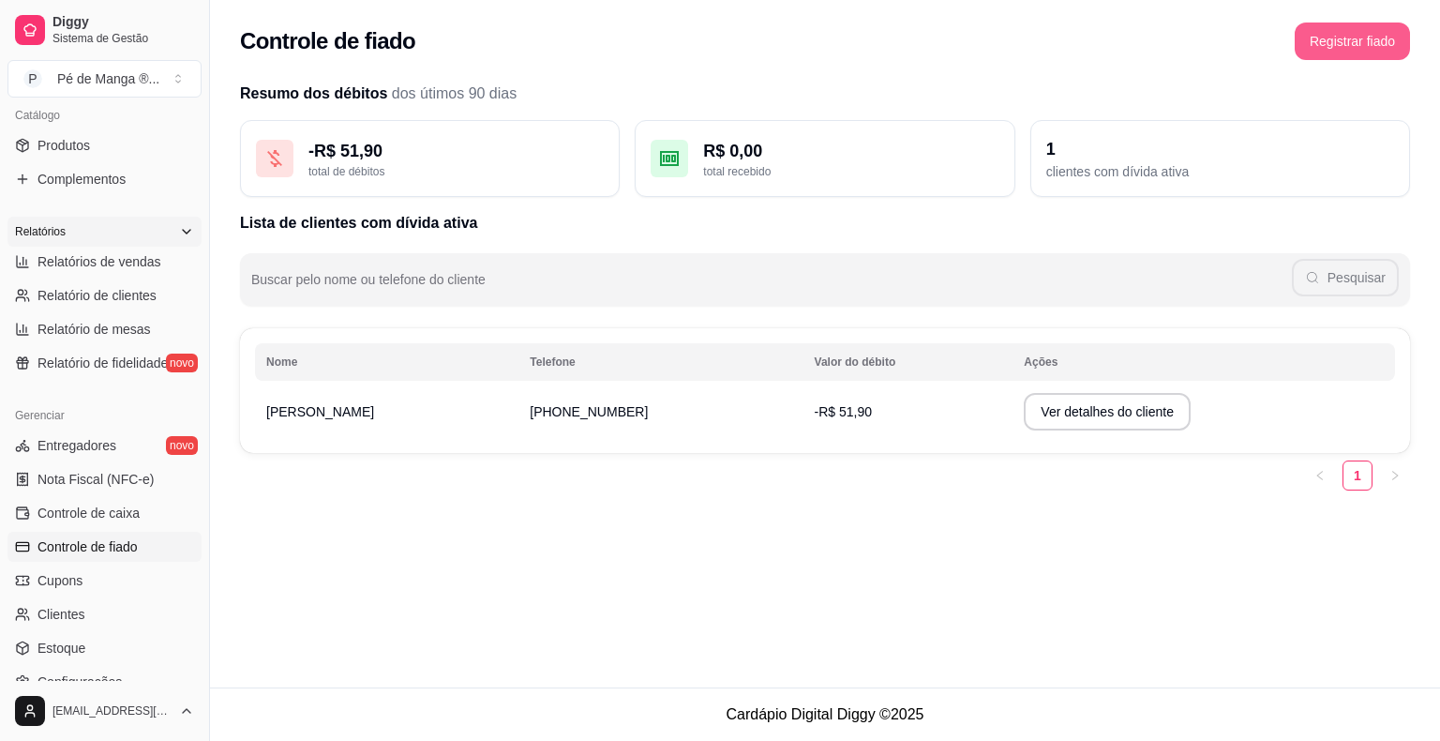
click at [1342, 45] on button "Registrar fiado" at bounding box center [1352, 40] width 115 height 37
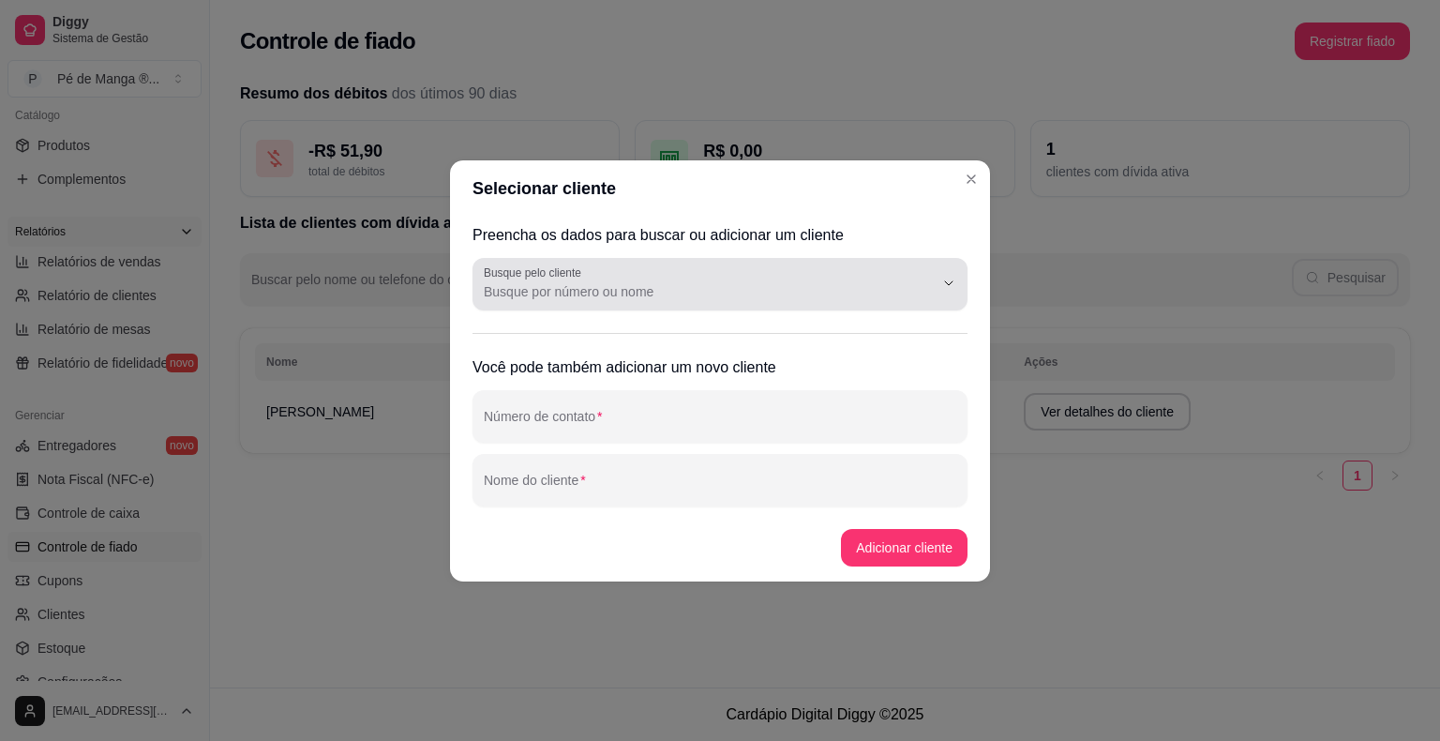
click at [610, 289] on input "Busque pelo cliente" at bounding box center [694, 291] width 420 height 19
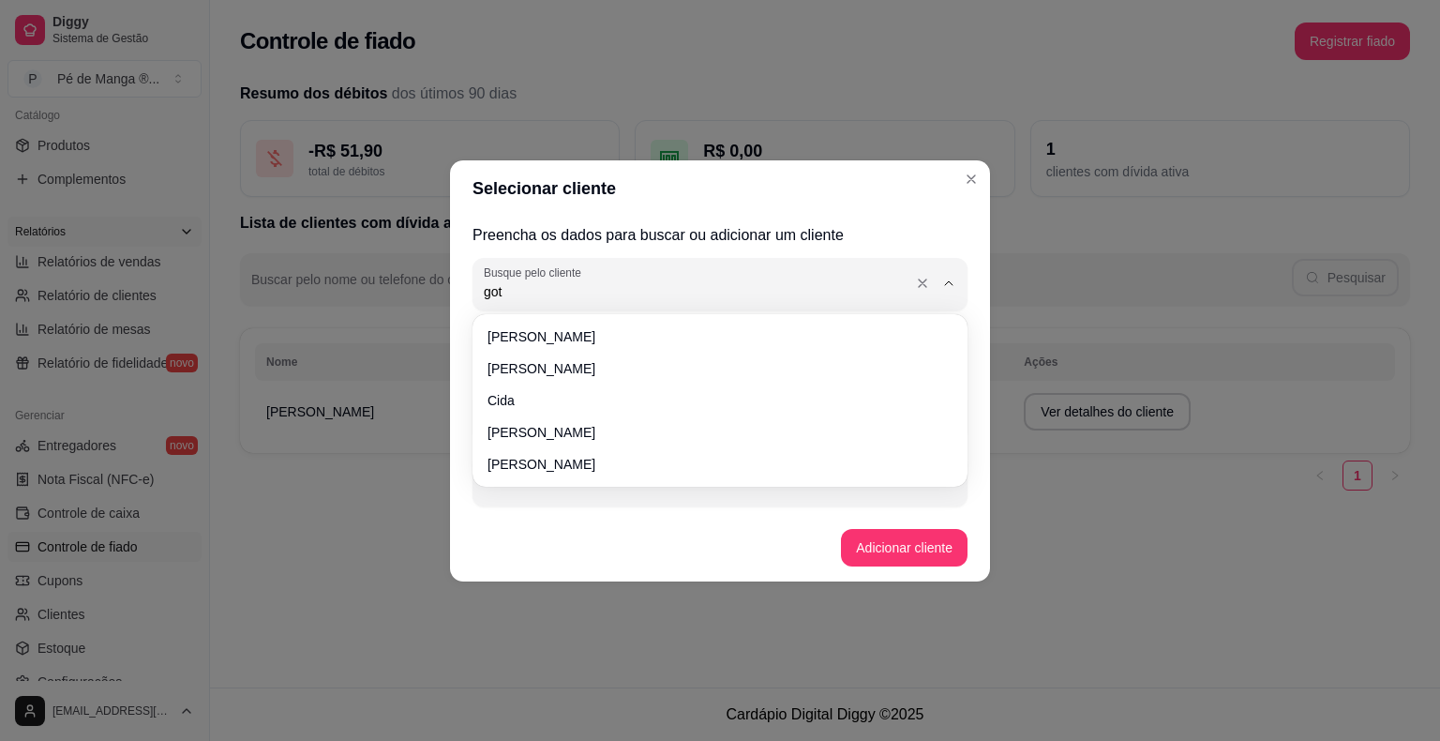
type input "gota"
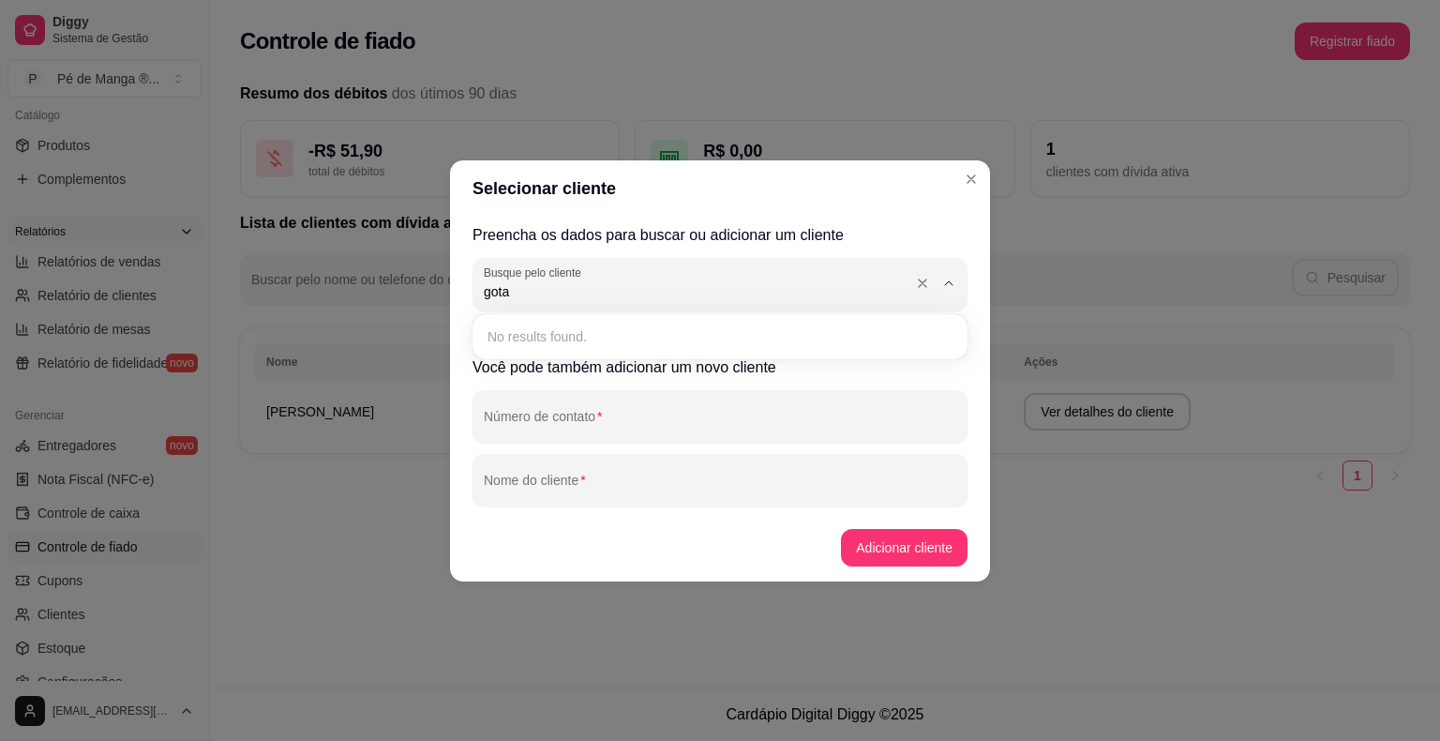
drag, startPoint x: 603, startPoint y: 292, endPoint x: 341, endPoint y: 273, distance: 262.2
click at [342, 273] on div "Selecionar cliente Preencha os dados para buscar ou adicionar um cliente Busque…" at bounding box center [720, 370] width 1440 height 741
click at [615, 419] on input "Número de contato" at bounding box center [720, 423] width 472 height 19
click at [487, 424] on input "[PHONE_NUMBER]" at bounding box center [720, 423] width 472 height 19
click at [487, 427] on input "[PHONE_NUMBER]" at bounding box center [720, 423] width 472 height 19
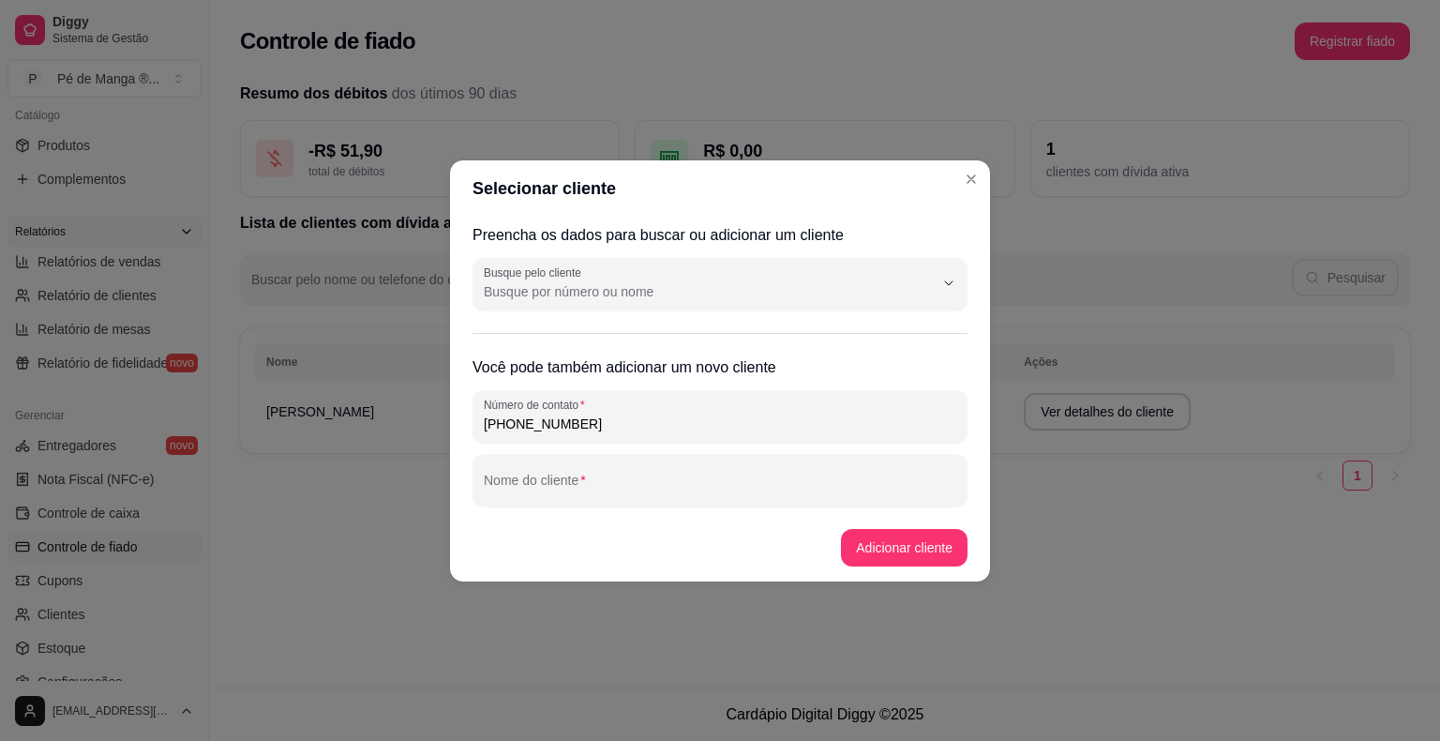
drag, startPoint x: 494, startPoint y: 422, endPoint x: 614, endPoint y: 406, distance: 121.0
click at [614, 406] on div "[PHONE_NUMBER]" at bounding box center [720, 415] width 472 height 37
type input "[PHONE_NUMBER]"
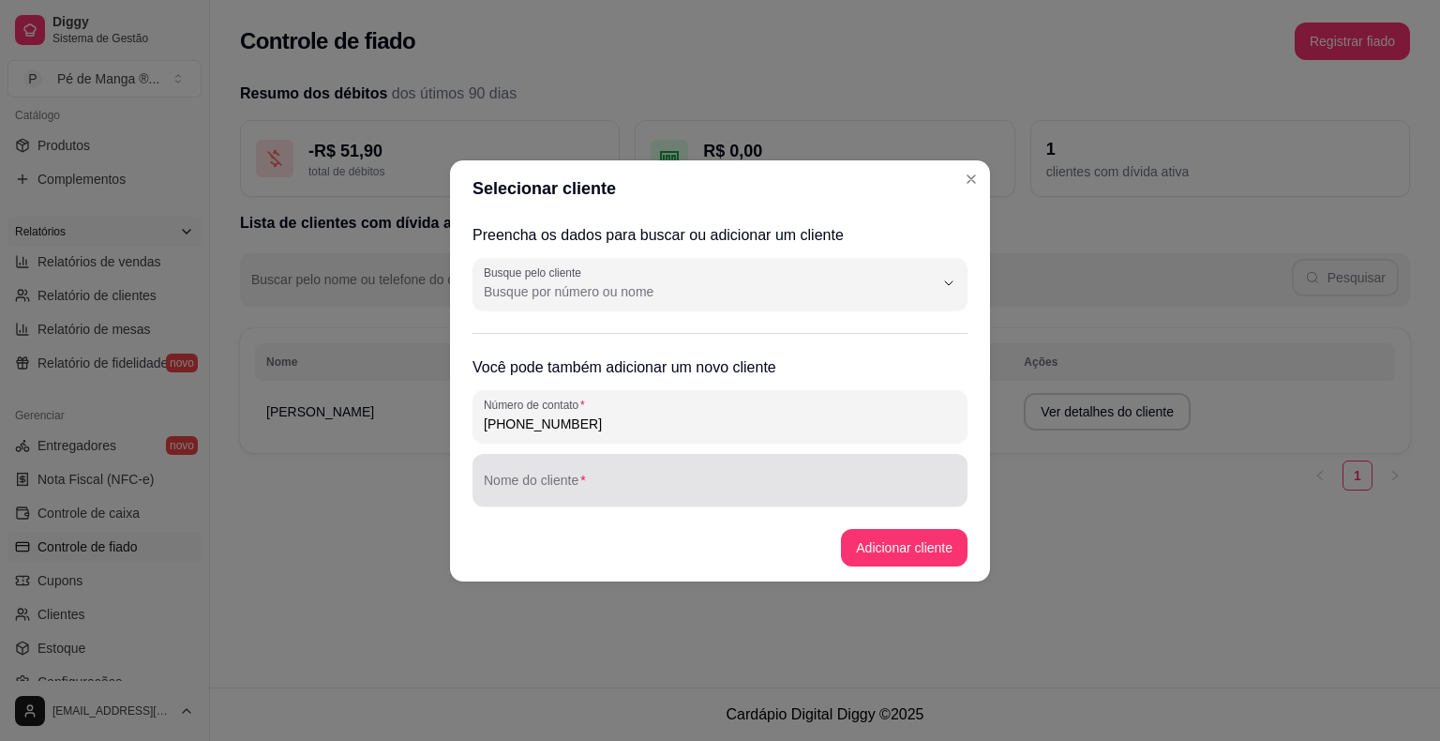
click at [697, 472] on div at bounding box center [720, 479] width 472 height 37
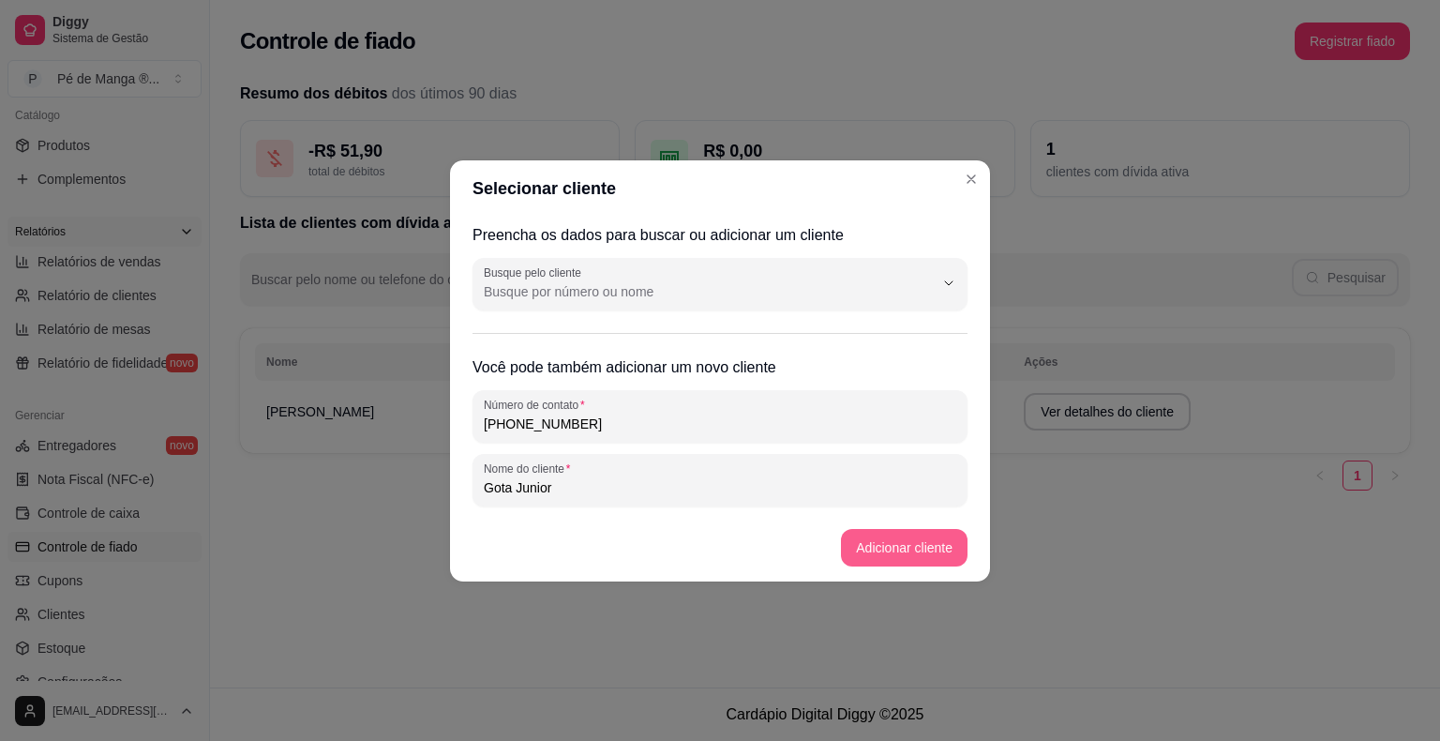
type input "Gota Junior"
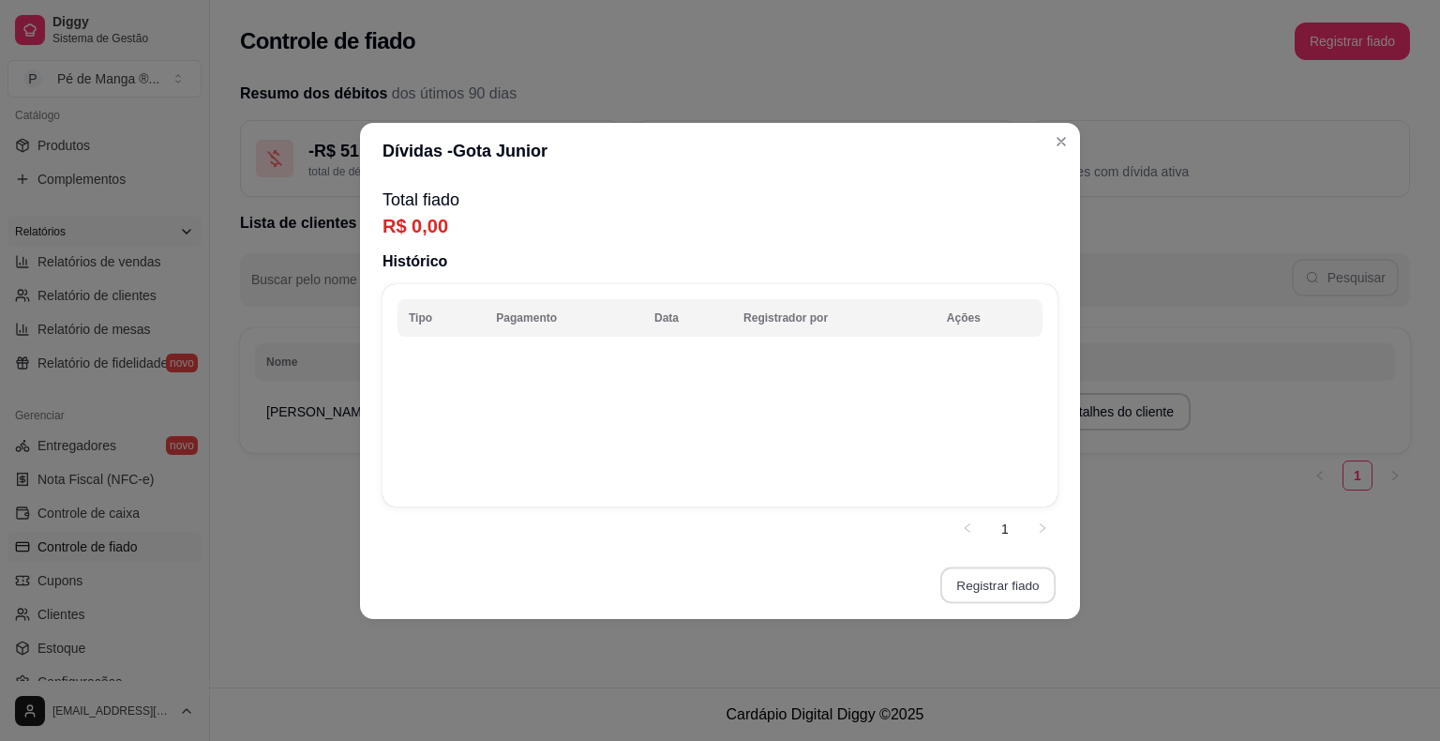
click at [978, 577] on button "Registrar fiado" at bounding box center [997, 584] width 115 height 37
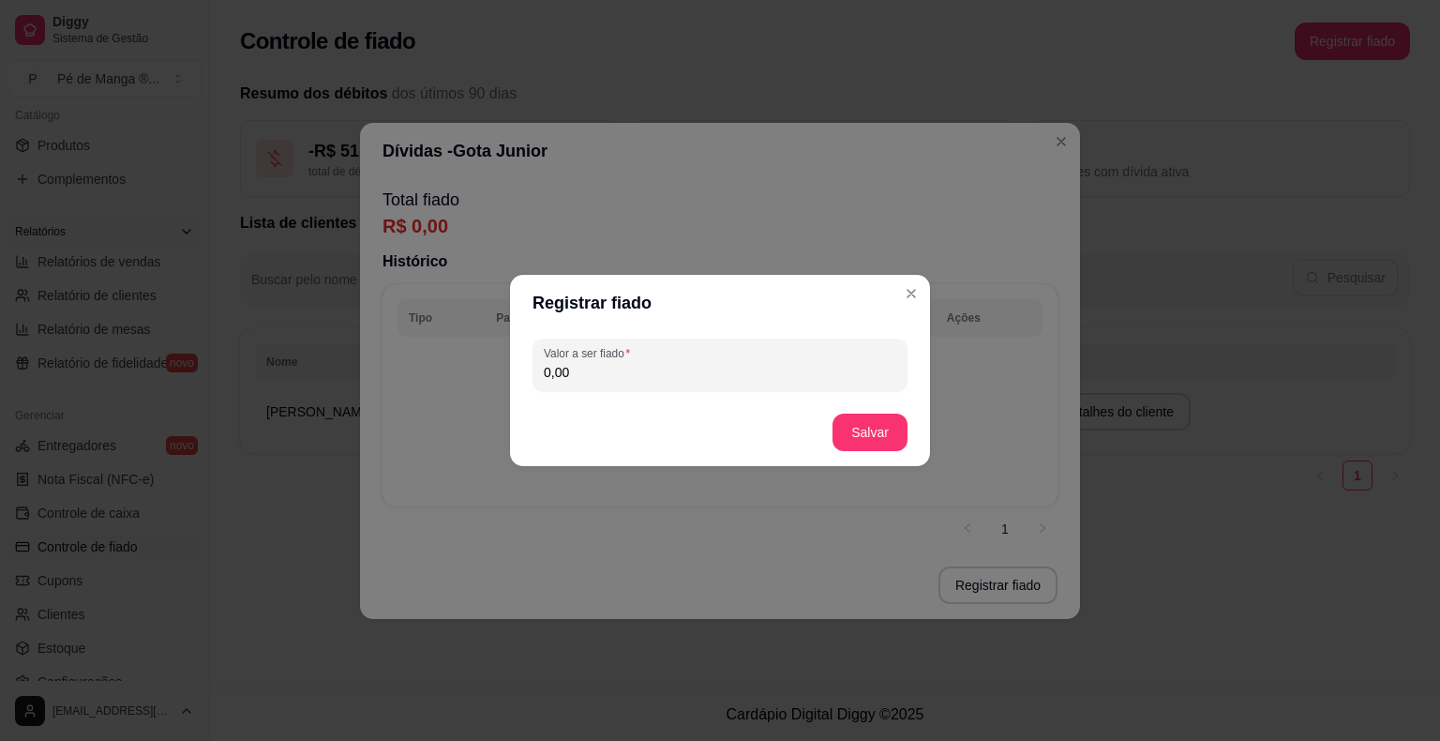
click at [686, 368] on input "0,00" at bounding box center [720, 372] width 352 height 19
type input "179,18"
click at [870, 432] on button "Salvar" at bounding box center [869, 432] width 73 height 37
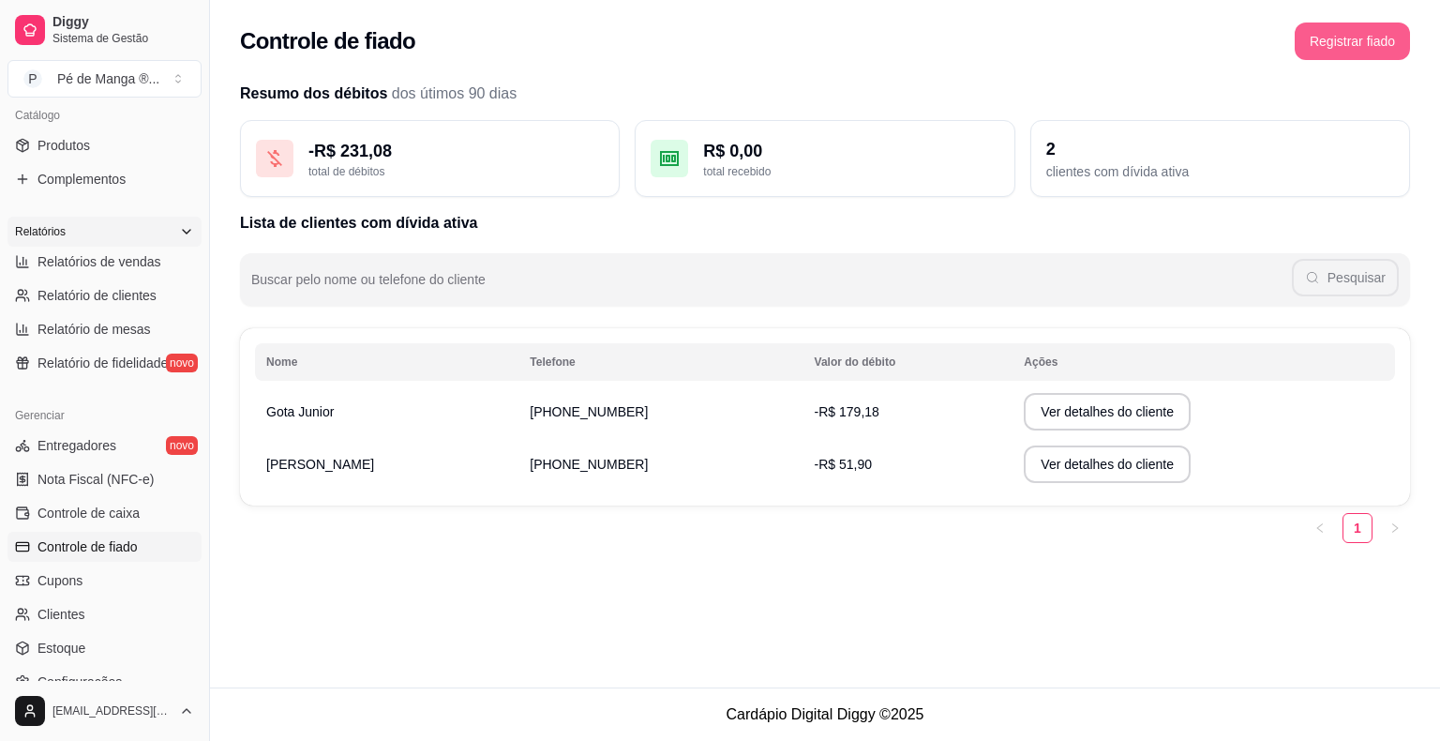
click at [1348, 50] on button "Registrar fiado" at bounding box center [1352, 40] width 115 height 37
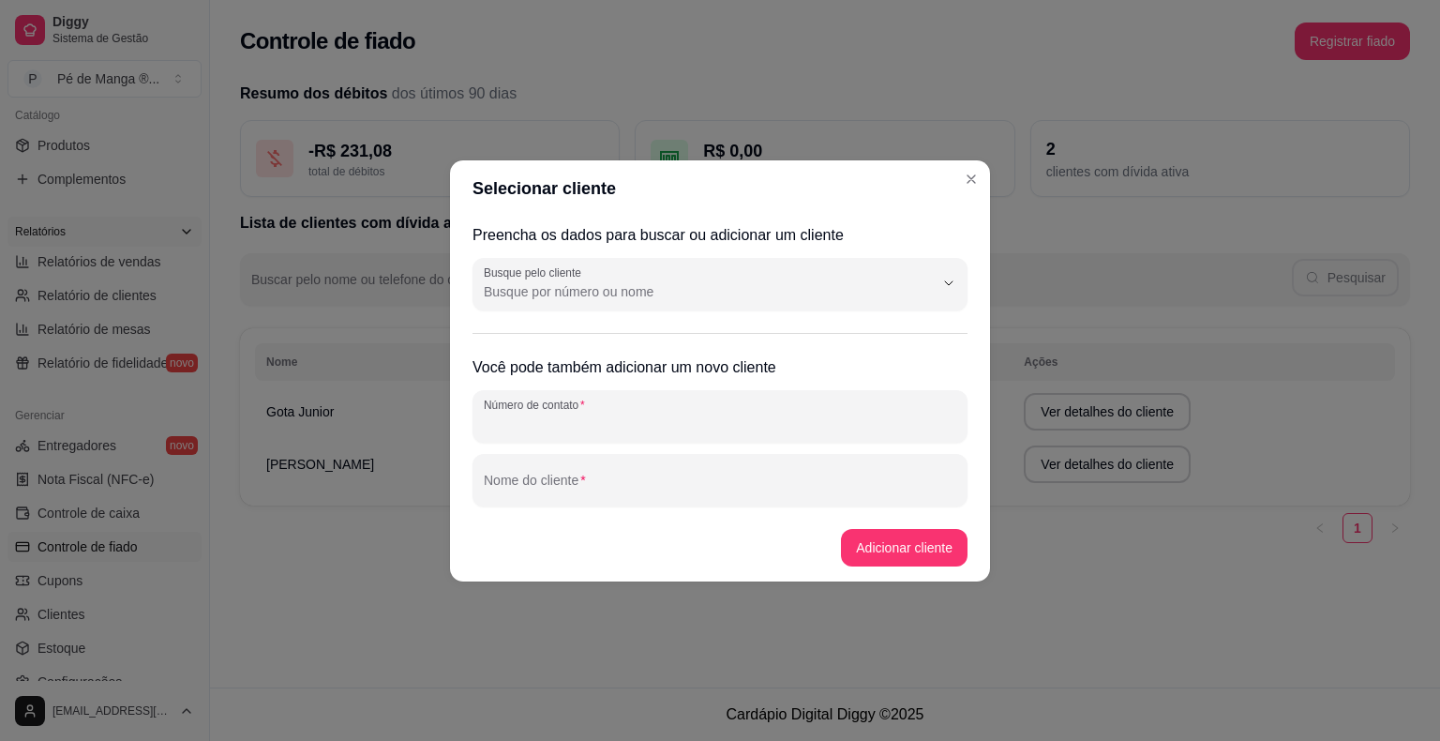
click at [602, 420] on input "Número de contato" at bounding box center [720, 423] width 472 height 19
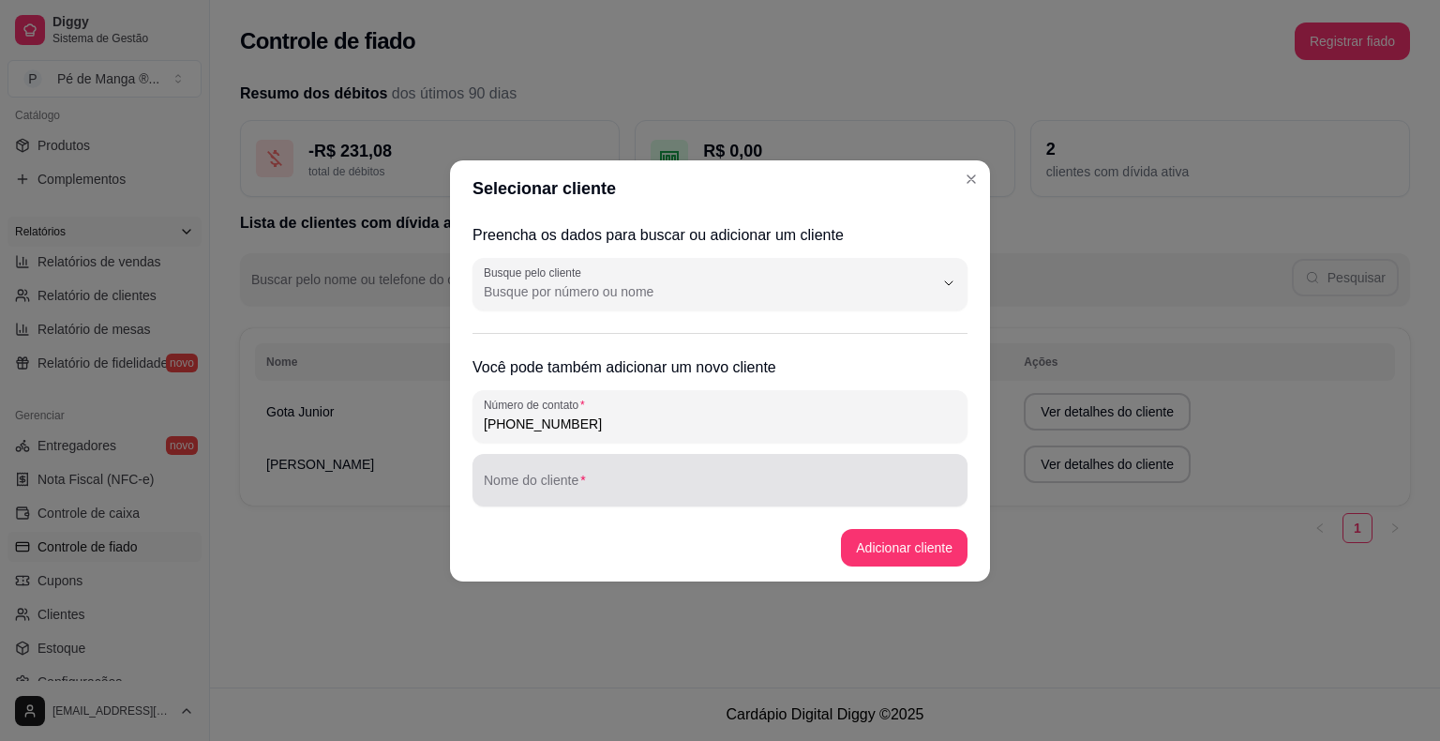
type input "[PHONE_NUMBER]"
click at [551, 475] on div at bounding box center [720, 479] width 472 height 37
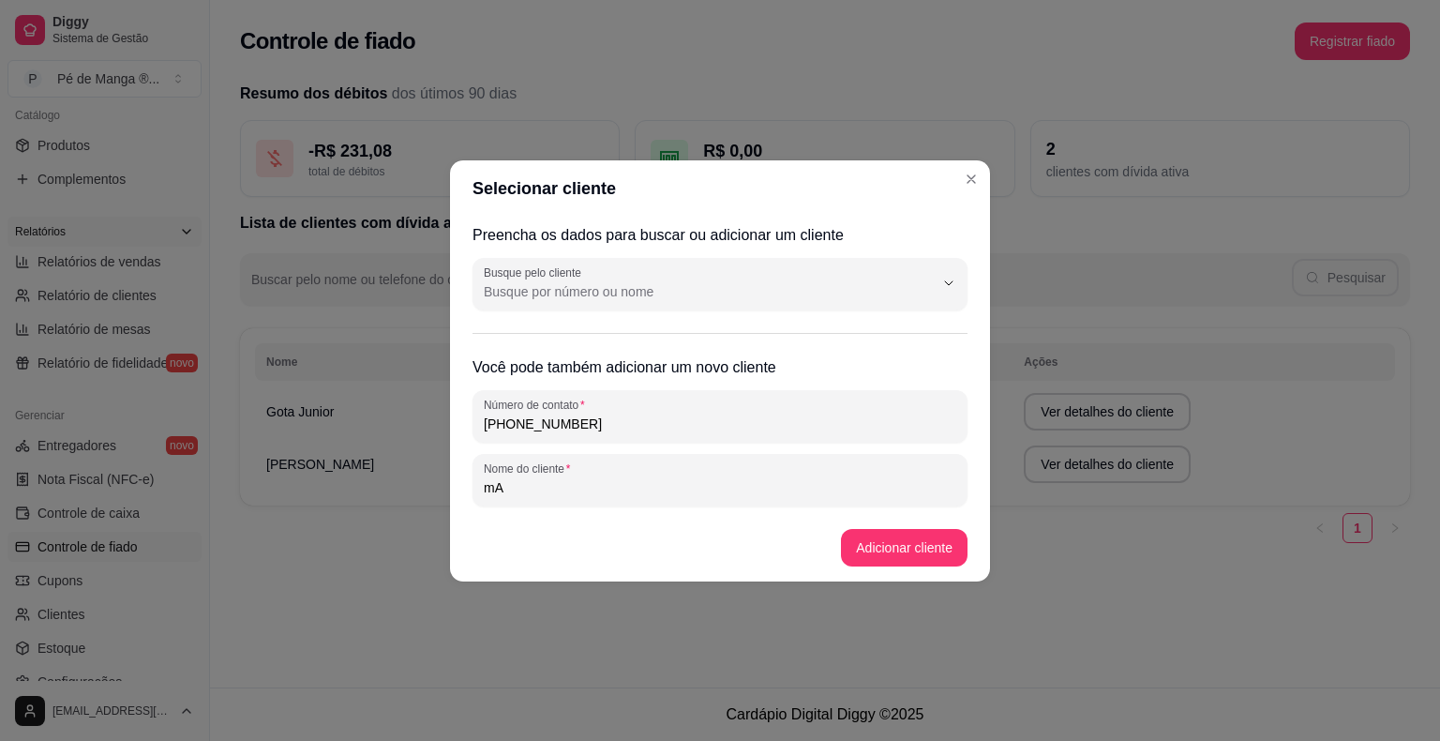
type input "m"
type input "Marli"
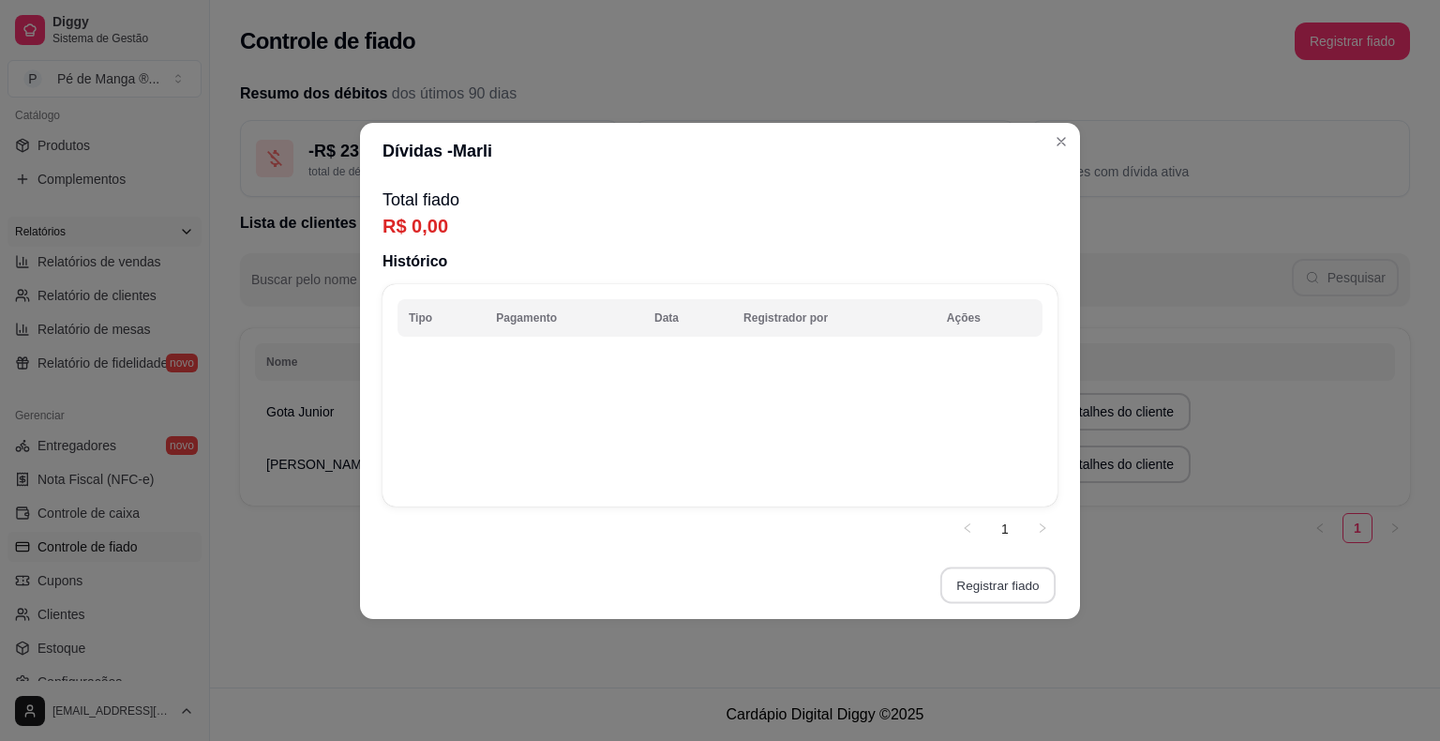
click at [1013, 593] on button "Registrar fiado" at bounding box center [997, 584] width 115 height 37
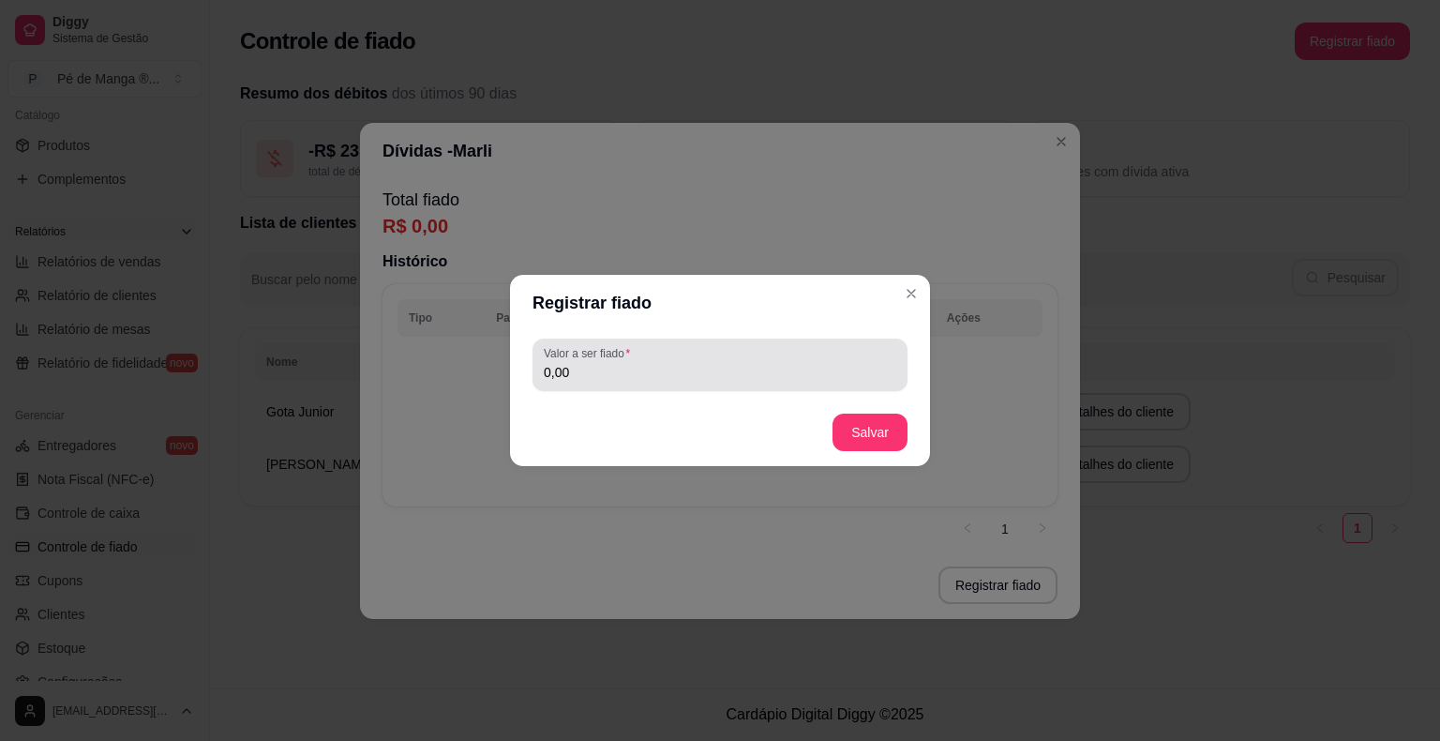
click at [688, 373] on input "0,00" at bounding box center [720, 372] width 352 height 19
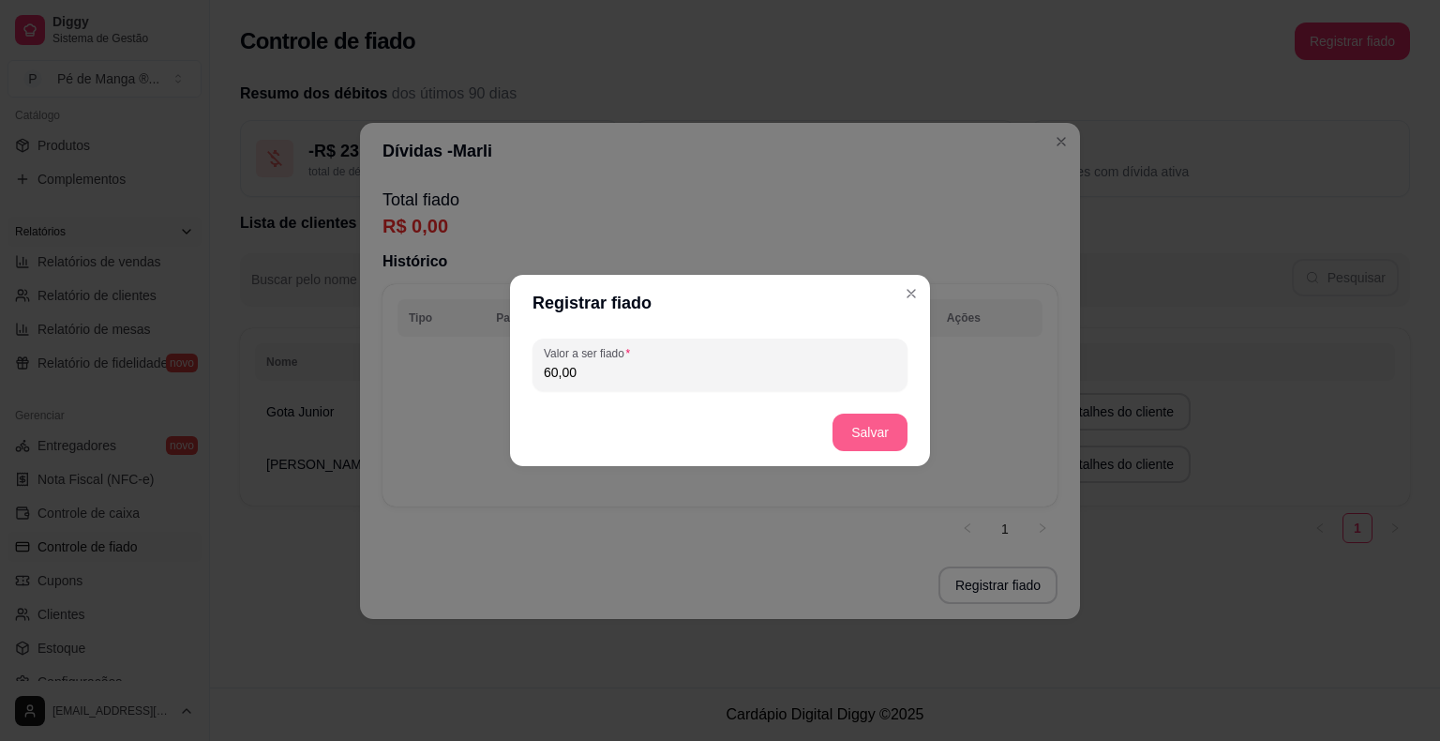
type input "60,00"
click at [870, 437] on button "Salvar" at bounding box center [869, 431] width 75 height 37
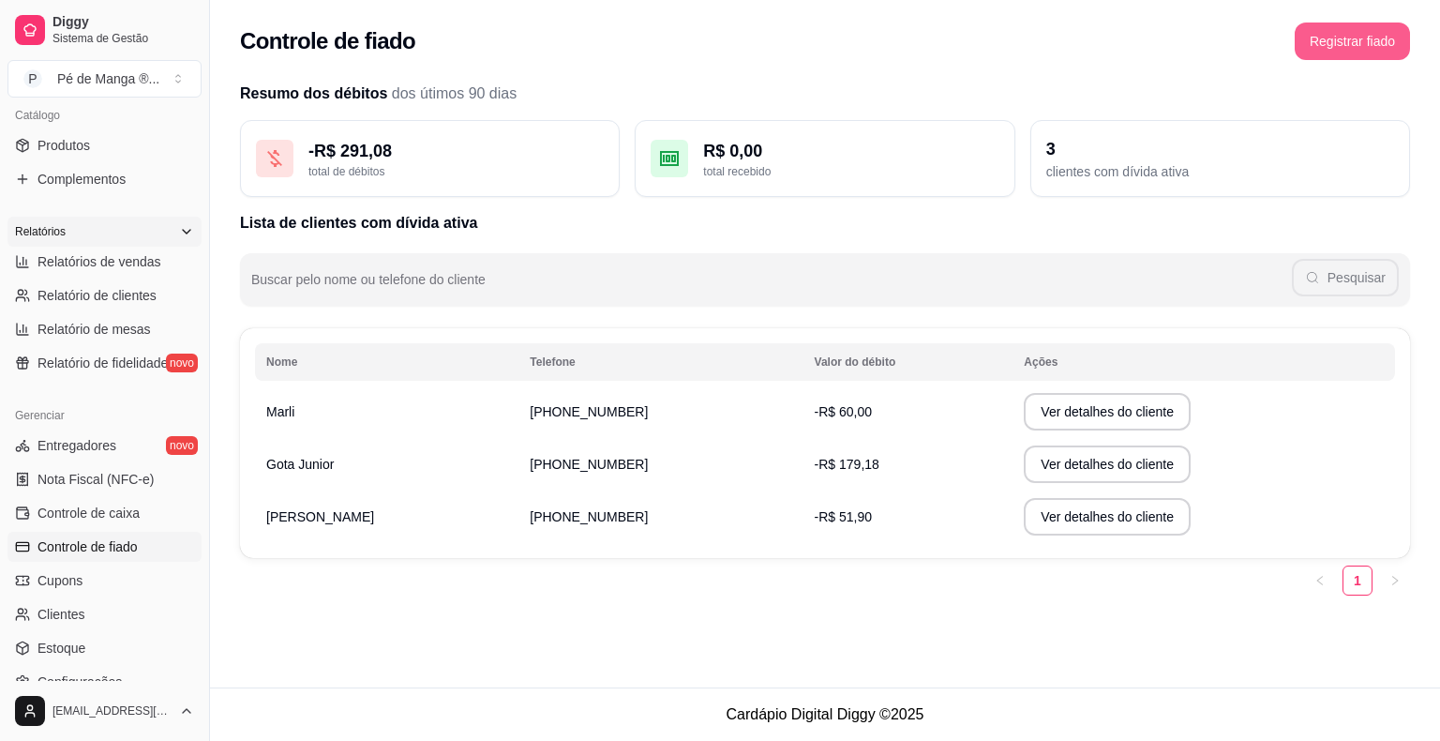
click at [1339, 52] on button "Registrar fiado" at bounding box center [1352, 40] width 115 height 37
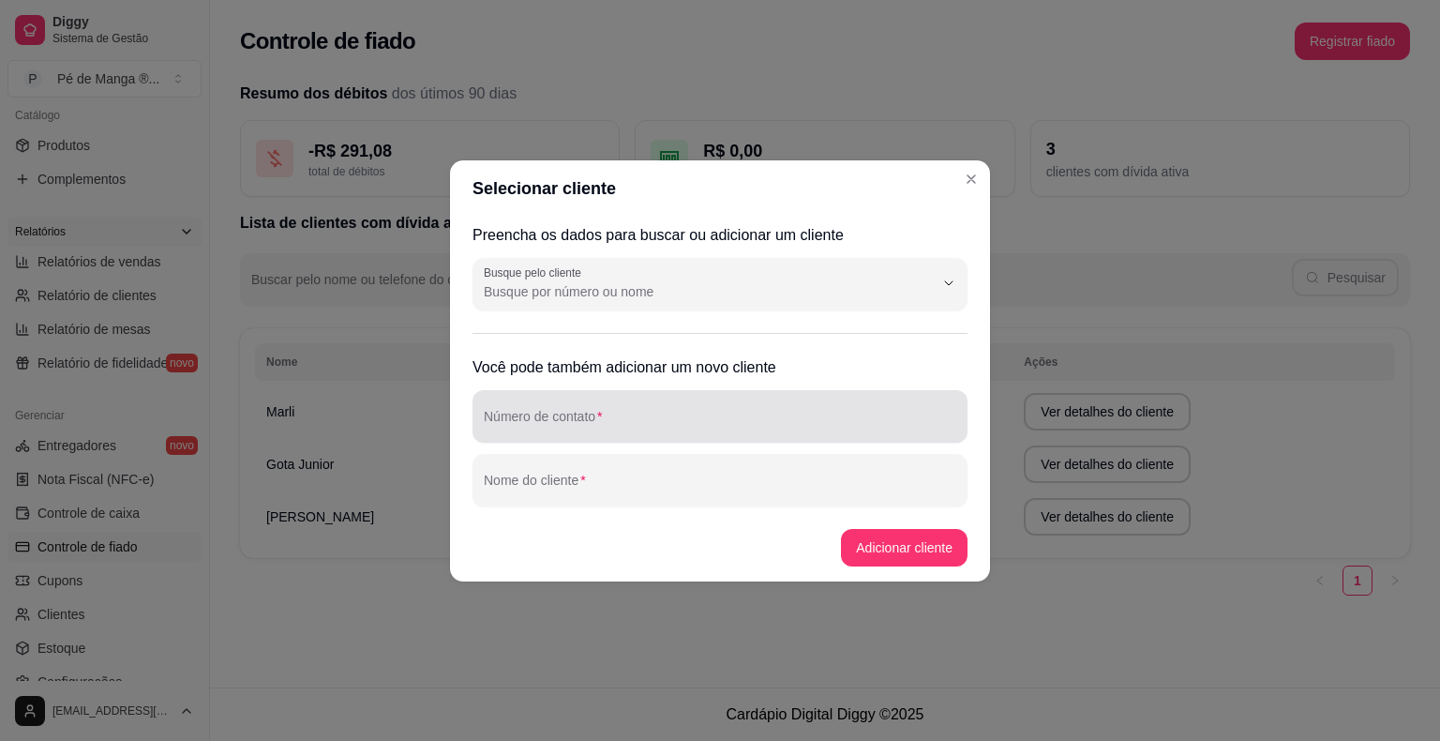
click at [724, 415] on input "Número de contato" at bounding box center [720, 423] width 472 height 19
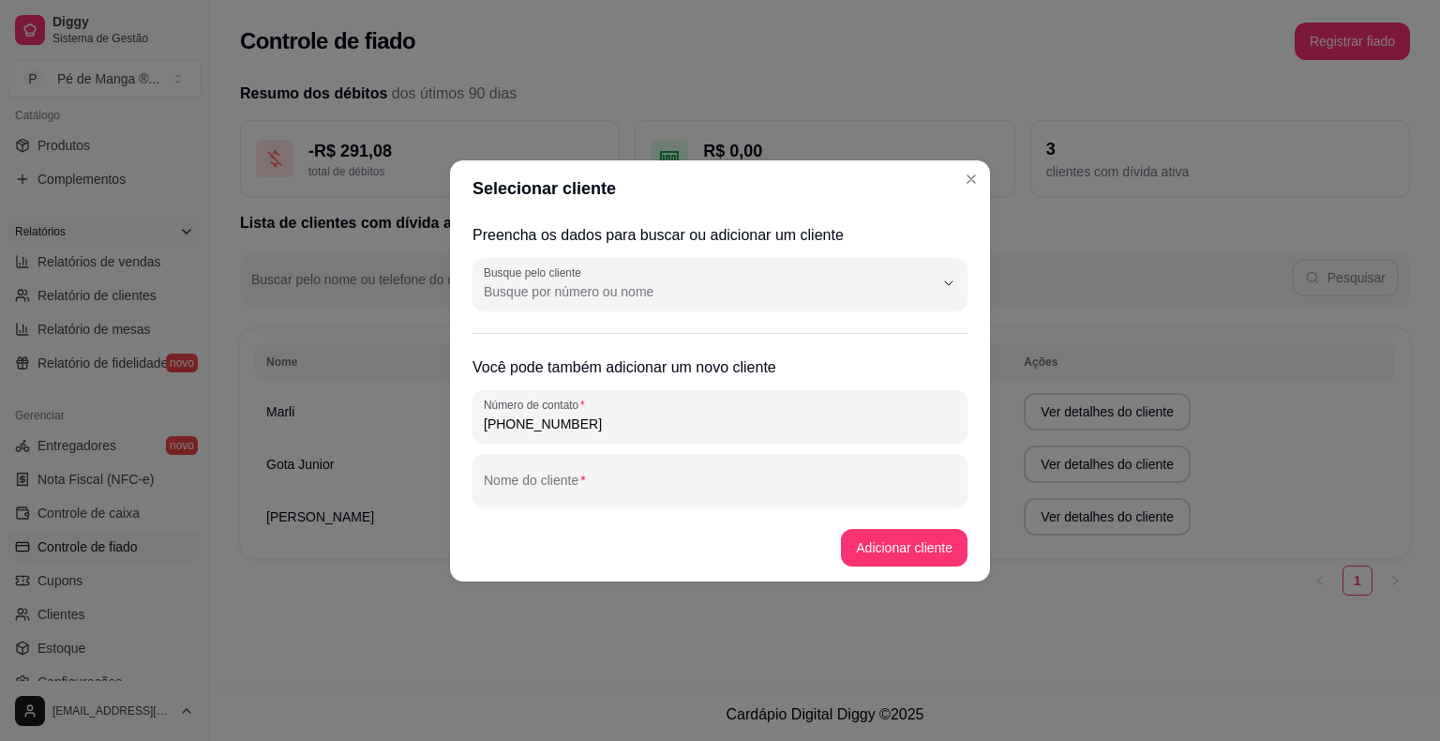
type input "[PHONE_NUMBER]"
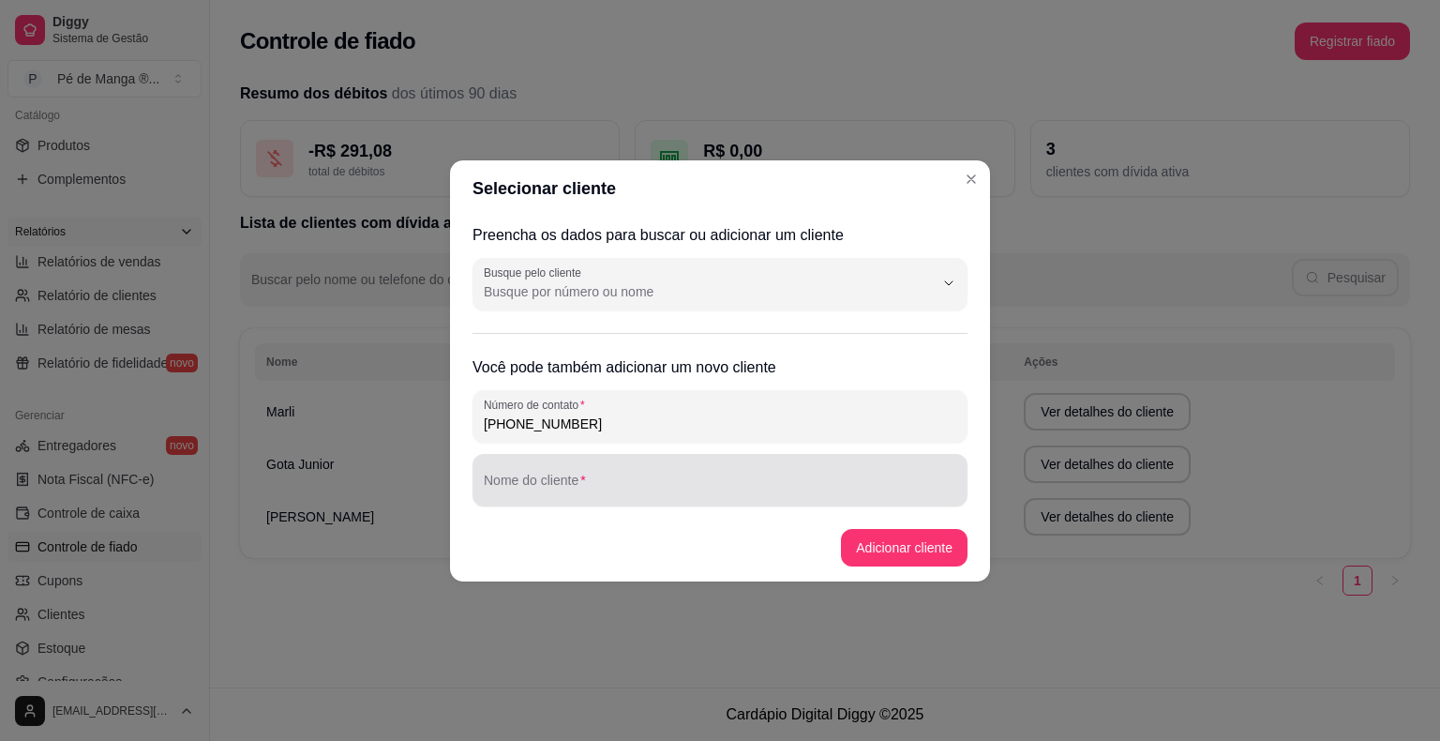
click at [699, 473] on div at bounding box center [720, 479] width 472 height 37
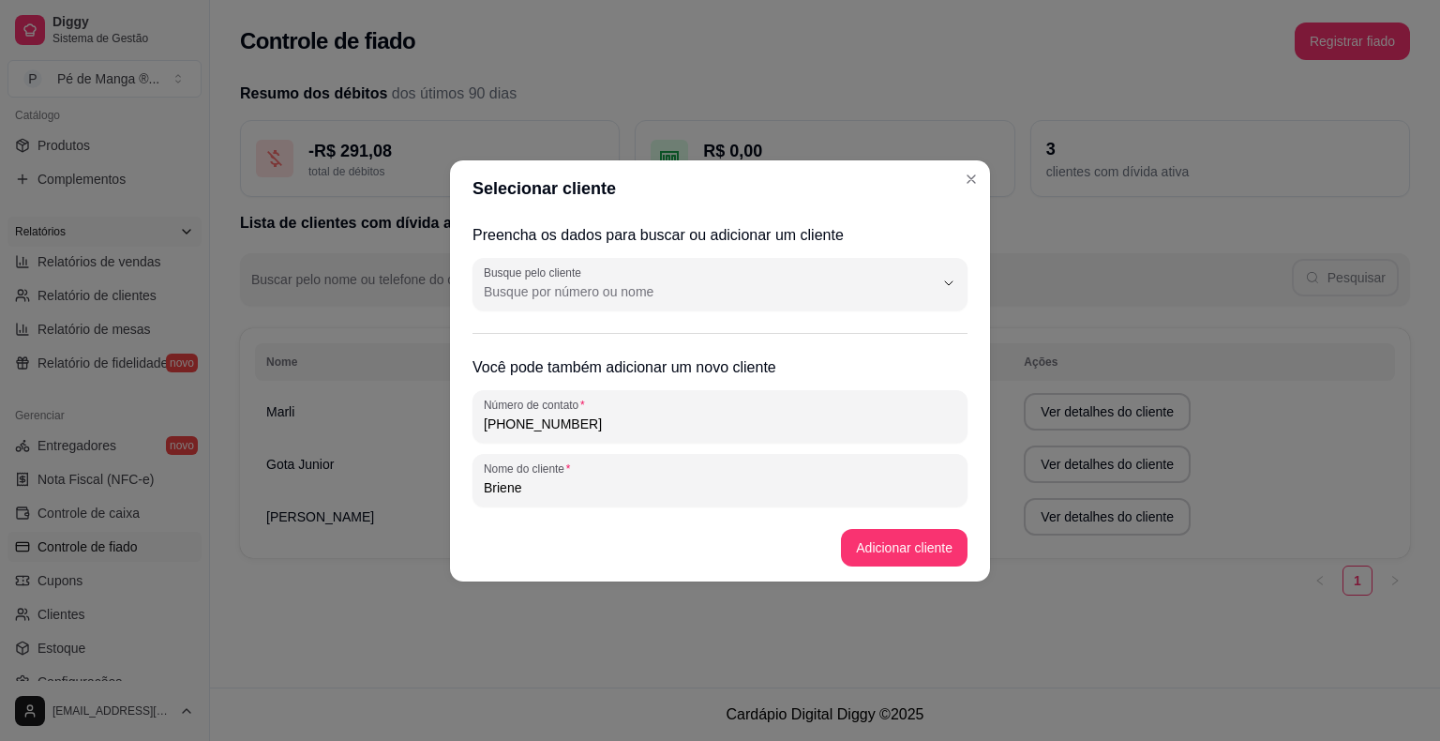
type input "Briene"
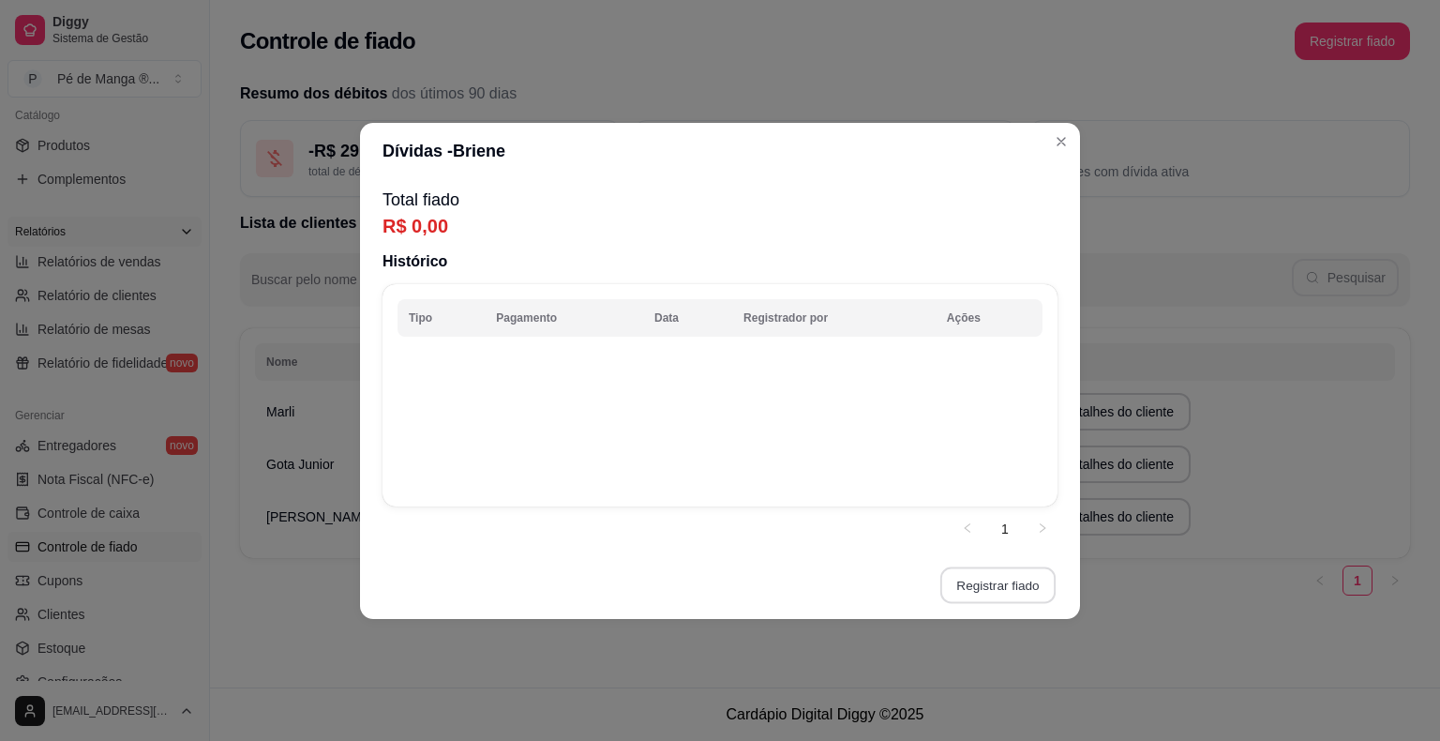
click at [993, 583] on button "Registrar fiado" at bounding box center [997, 584] width 115 height 37
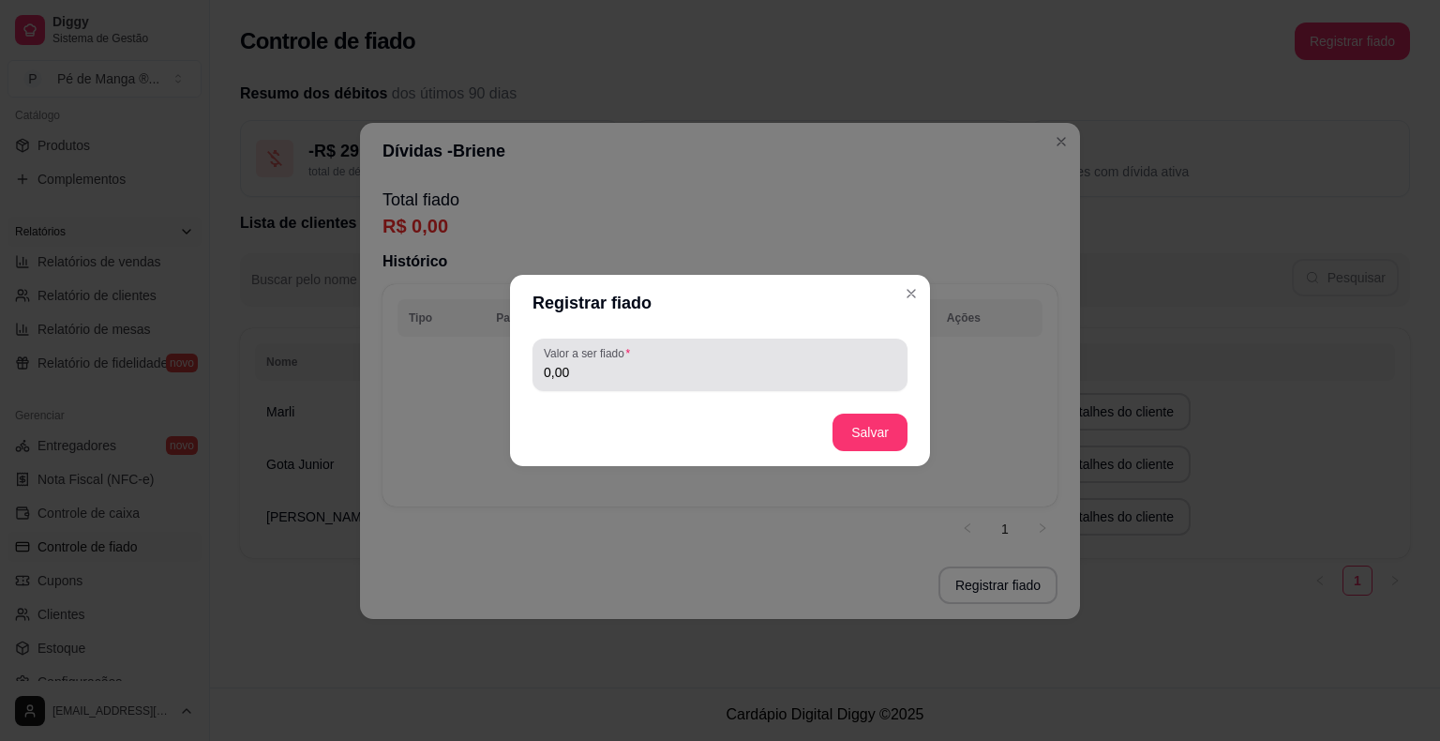
click at [660, 387] on div "Valor a ser fiado 0,00" at bounding box center [719, 364] width 375 height 52
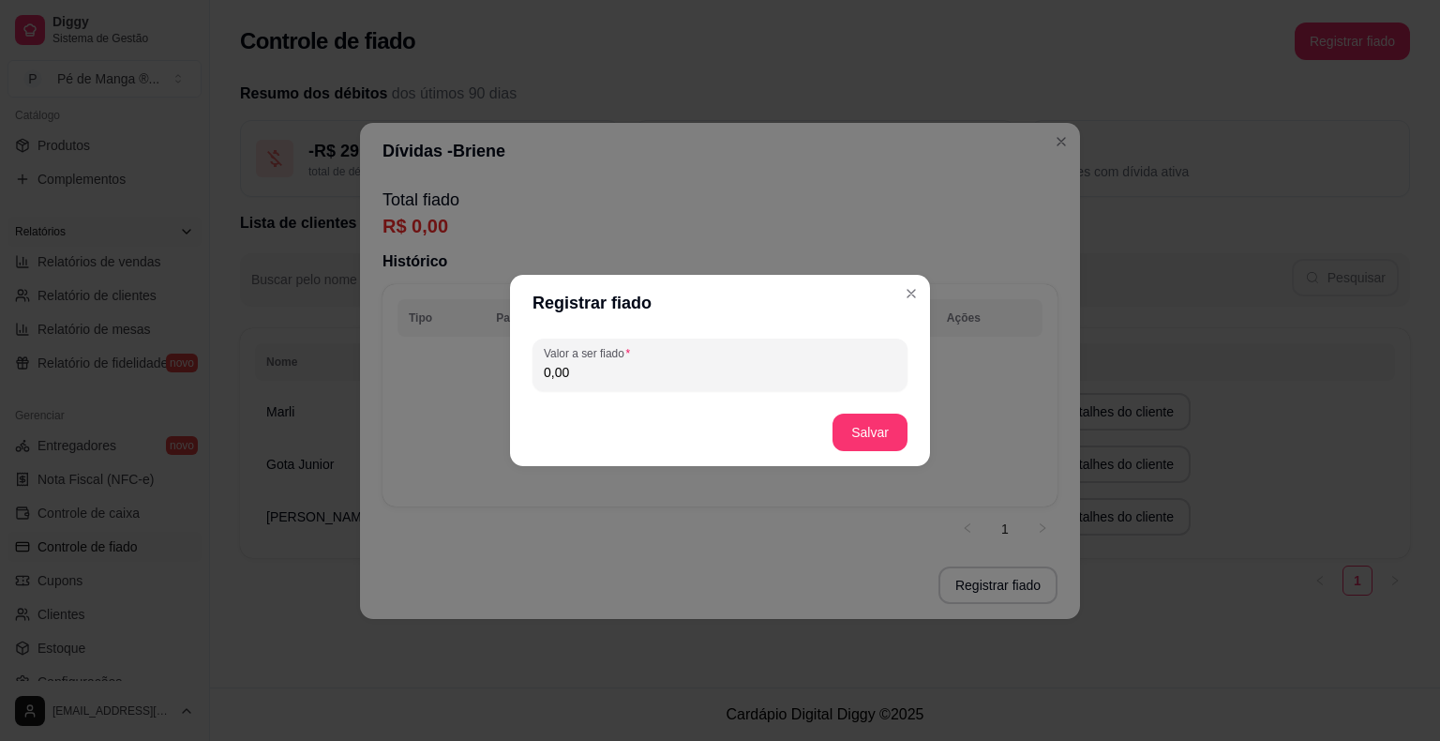
click at [659, 386] on div "Valor a ser fiado 0,00" at bounding box center [719, 364] width 375 height 52
type input "133,40"
click at [862, 437] on button "Salvar" at bounding box center [869, 431] width 75 height 37
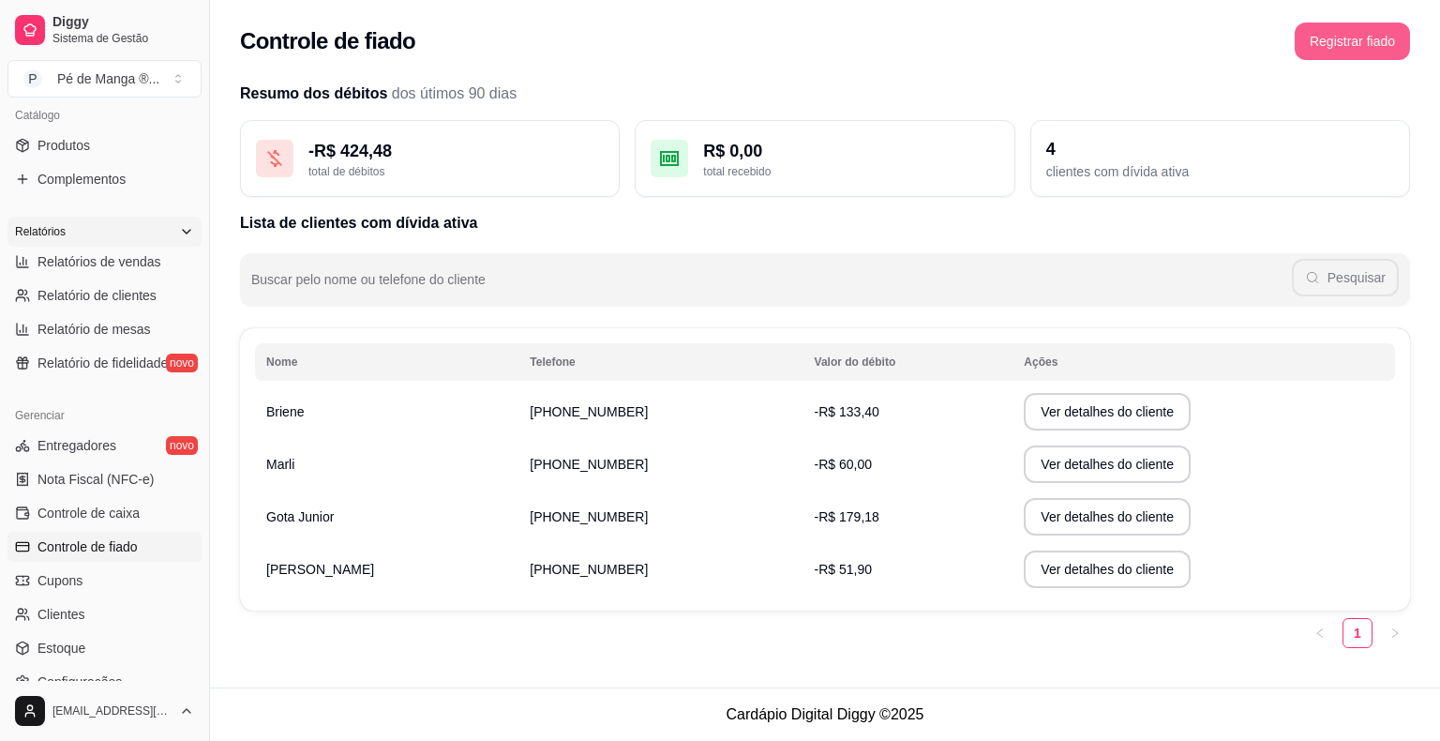
click at [1380, 43] on button "Registrar fiado" at bounding box center [1352, 40] width 115 height 37
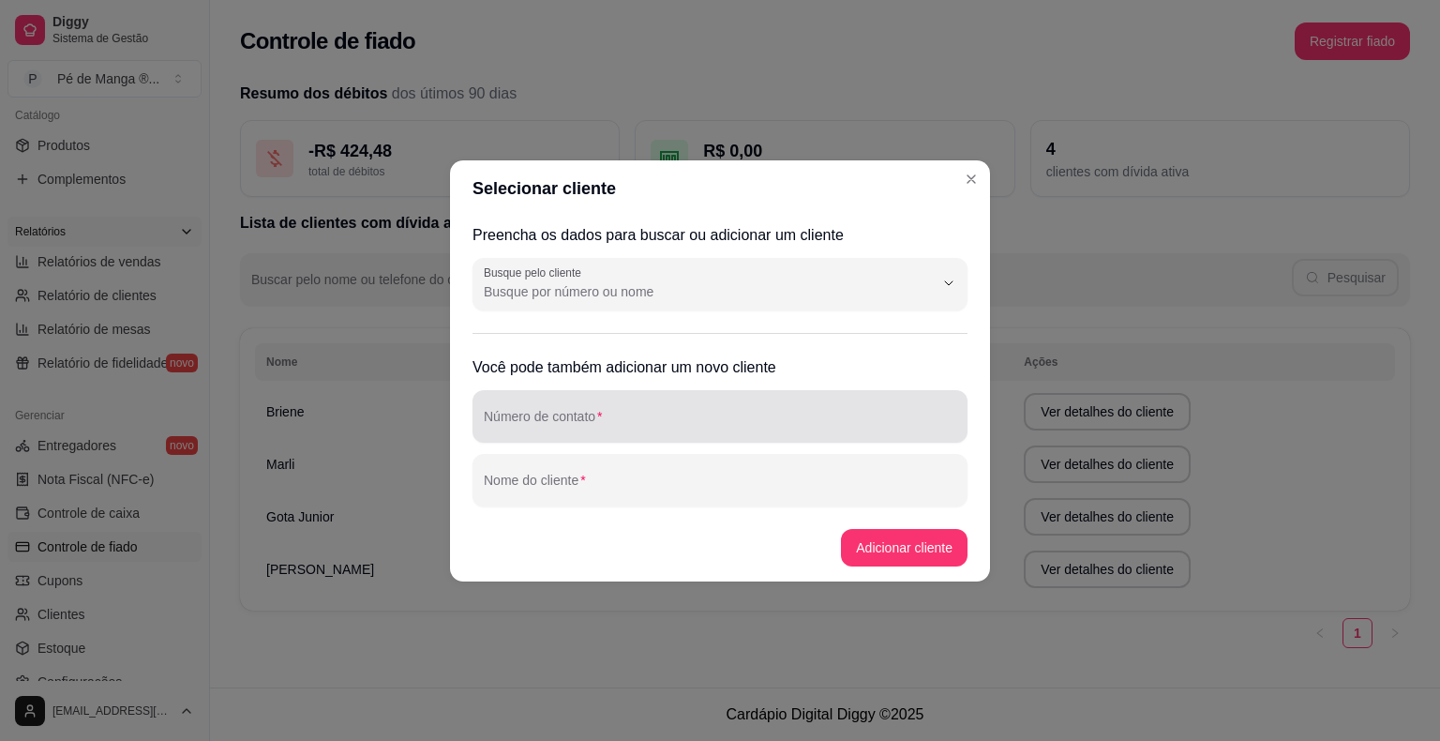
click at [674, 414] on input "Número de contato" at bounding box center [720, 423] width 472 height 19
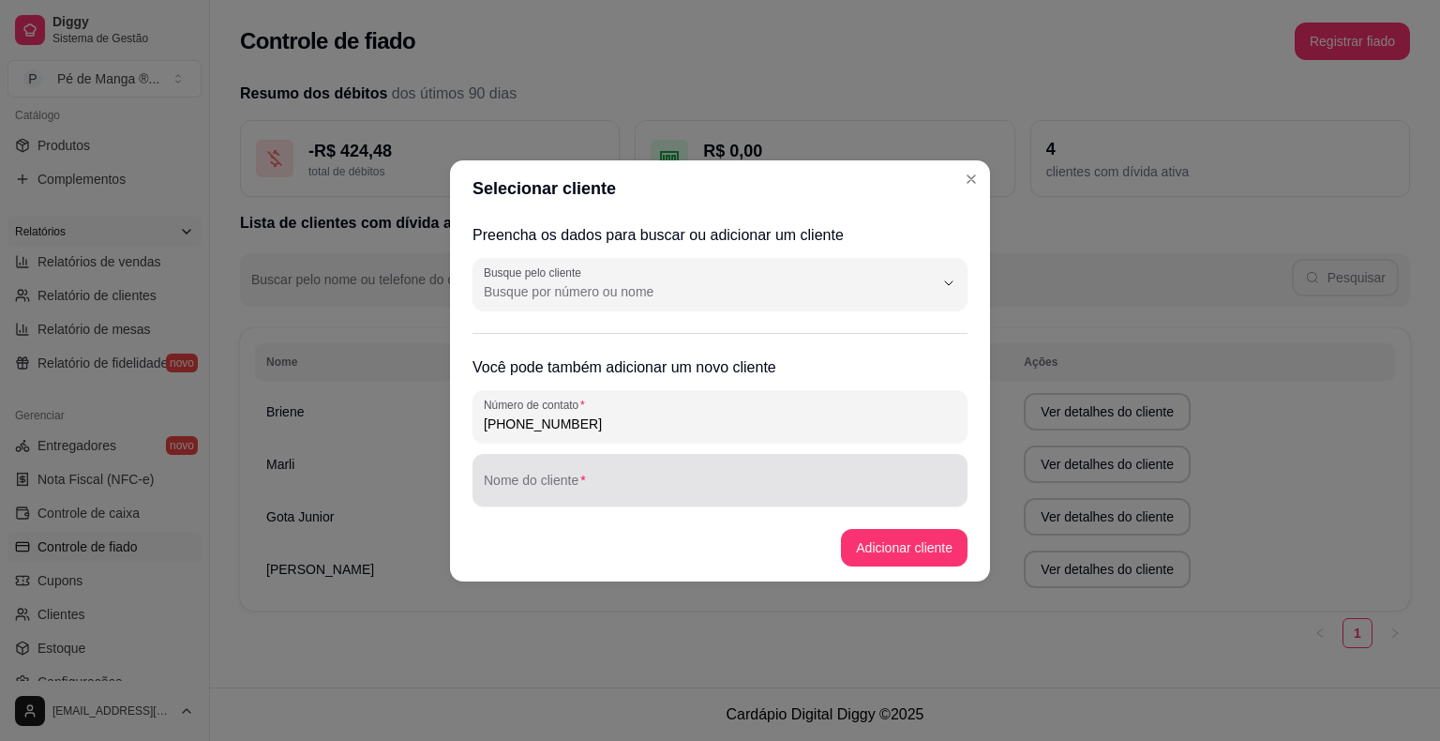
type input "[PHONE_NUMBER]"
click at [638, 492] on input "Nome do cliente" at bounding box center [720, 487] width 472 height 19
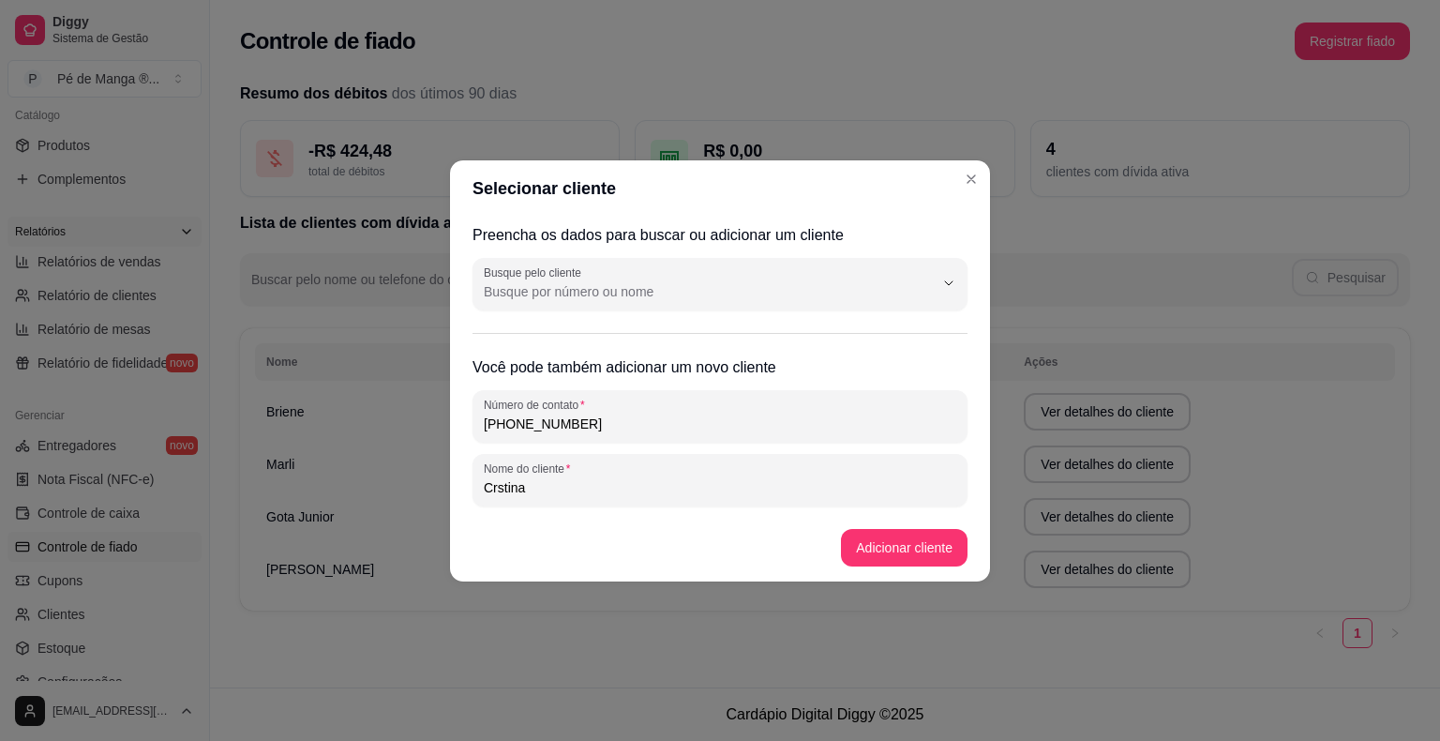
click at [494, 481] on input "Crstina" at bounding box center [720, 487] width 472 height 19
type input "[PERSON_NAME]"
drag, startPoint x: 597, startPoint y: 425, endPoint x: 533, endPoint y: 425, distance: 63.7
click at [533, 425] on input "[PHONE_NUMBER]" at bounding box center [720, 423] width 472 height 19
drag, startPoint x: 503, startPoint y: 426, endPoint x: 592, endPoint y: 421, distance: 89.2
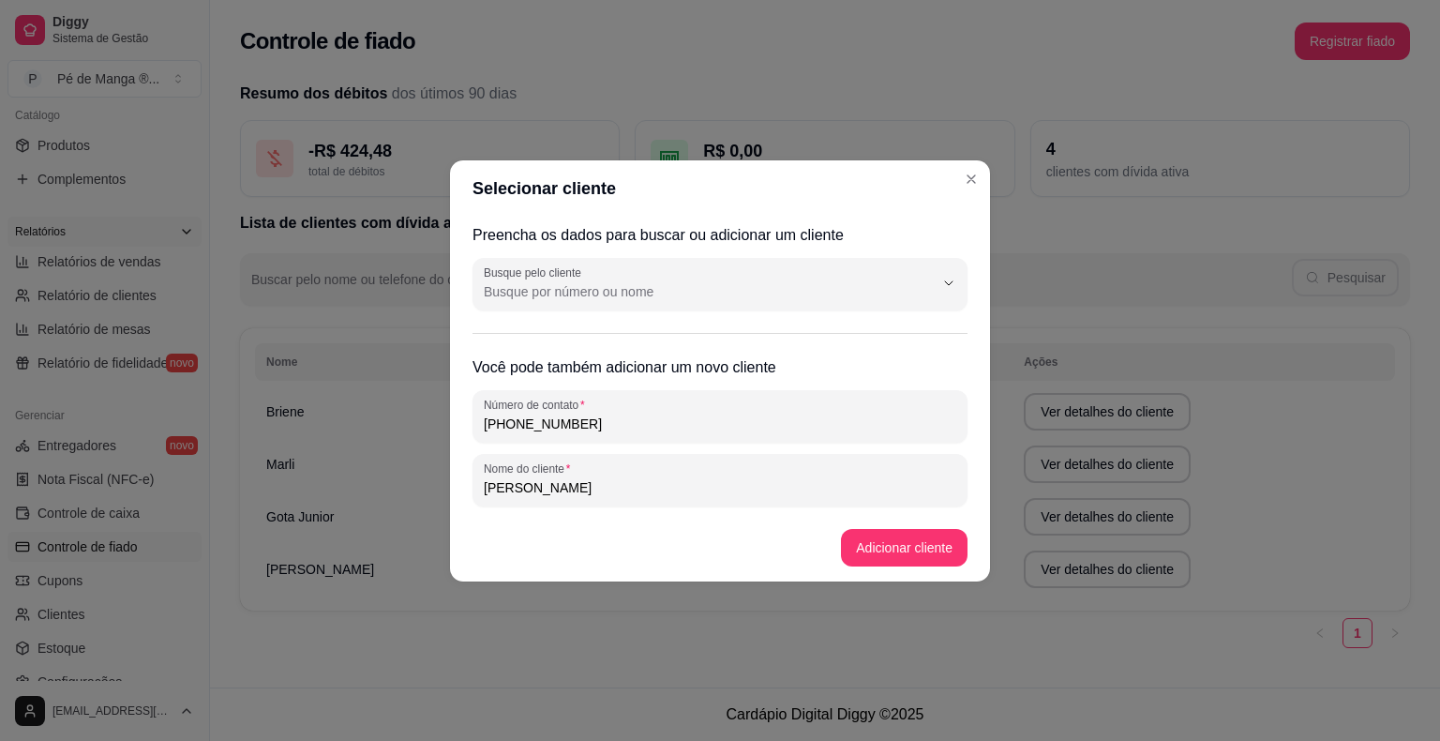
click at [595, 429] on input "[PHONE_NUMBER]" at bounding box center [720, 423] width 472 height 19
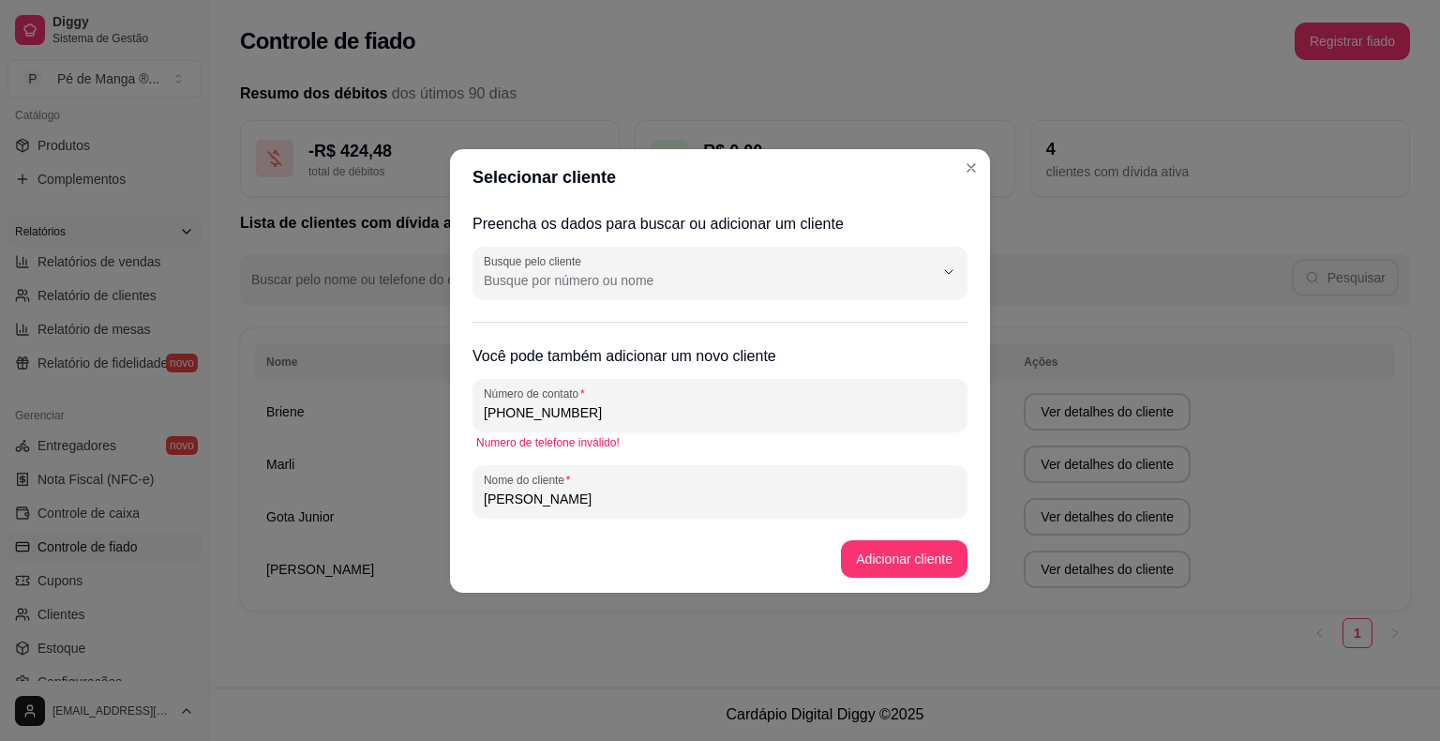
click at [529, 418] on input "[PHONE_NUMBER]" at bounding box center [720, 412] width 472 height 19
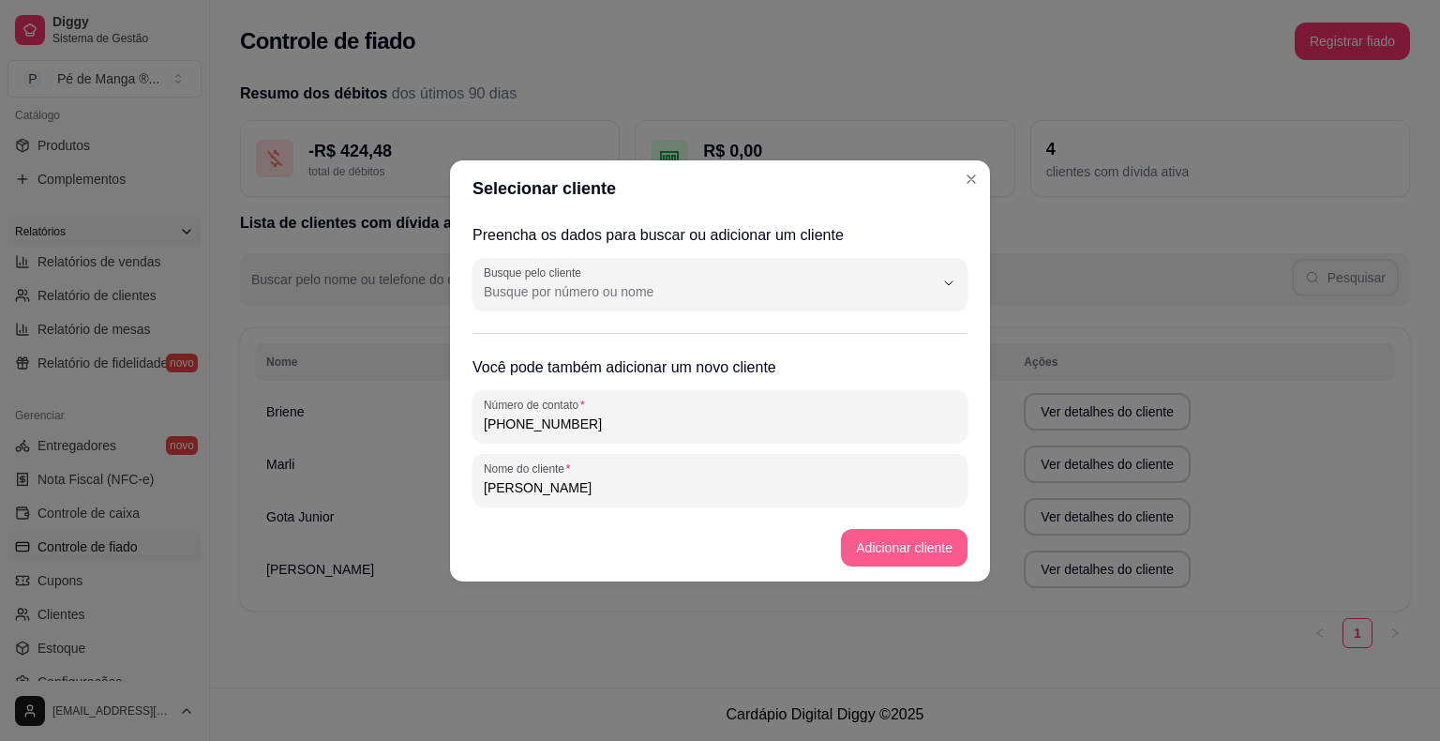
type input "[PHONE_NUMBER]"
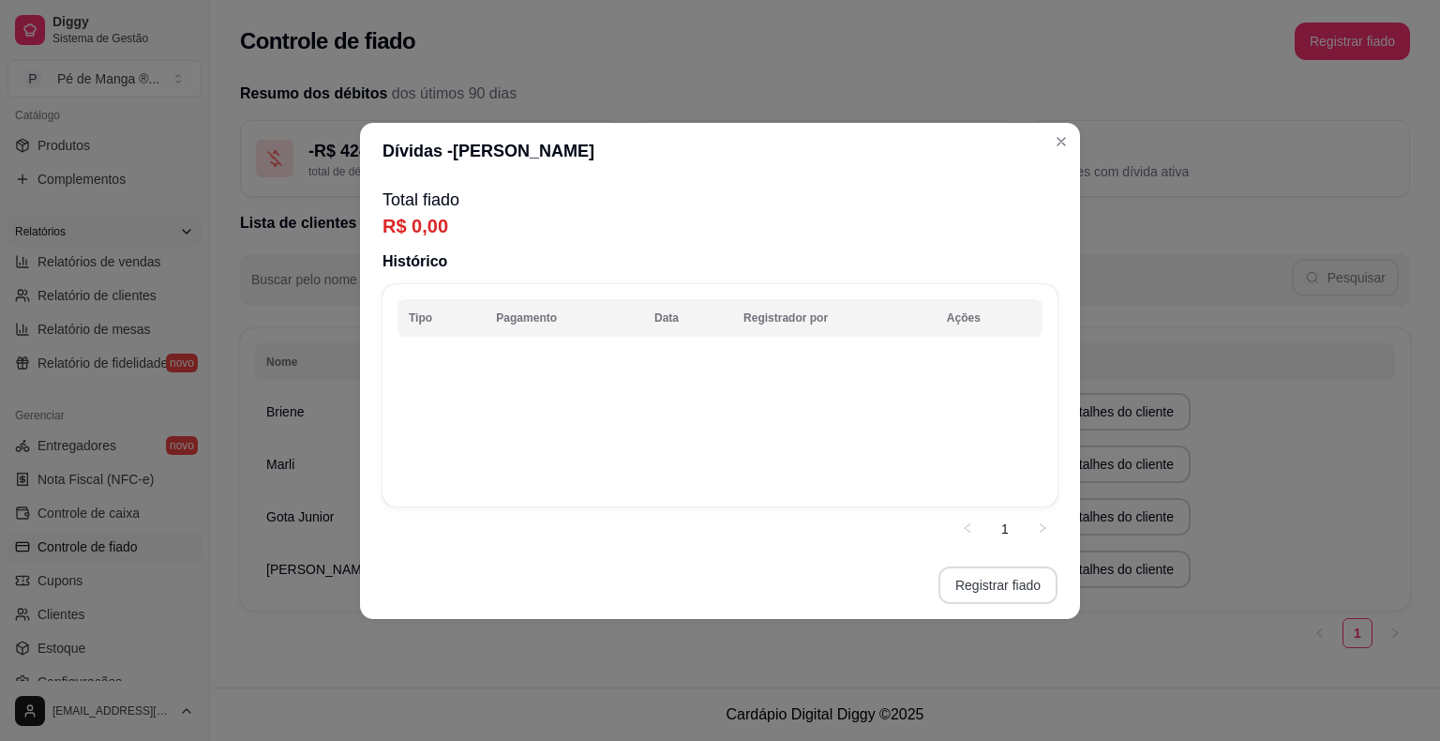
click at [1006, 591] on button "Registrar fiado" at bounding box center [997, 584] width 119 height 37
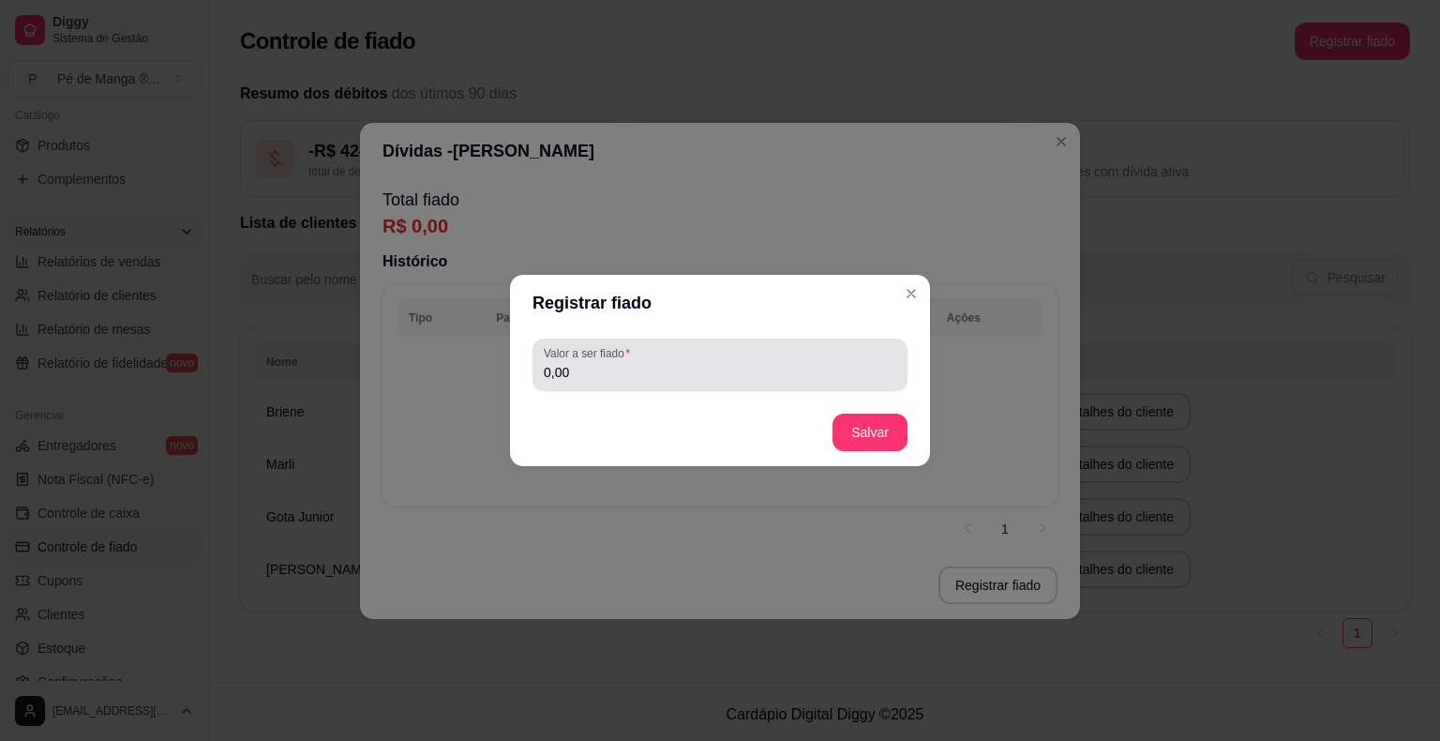
click at [721, 381] on input "0,00" at bounding box center [720, 372] width 352 height 19
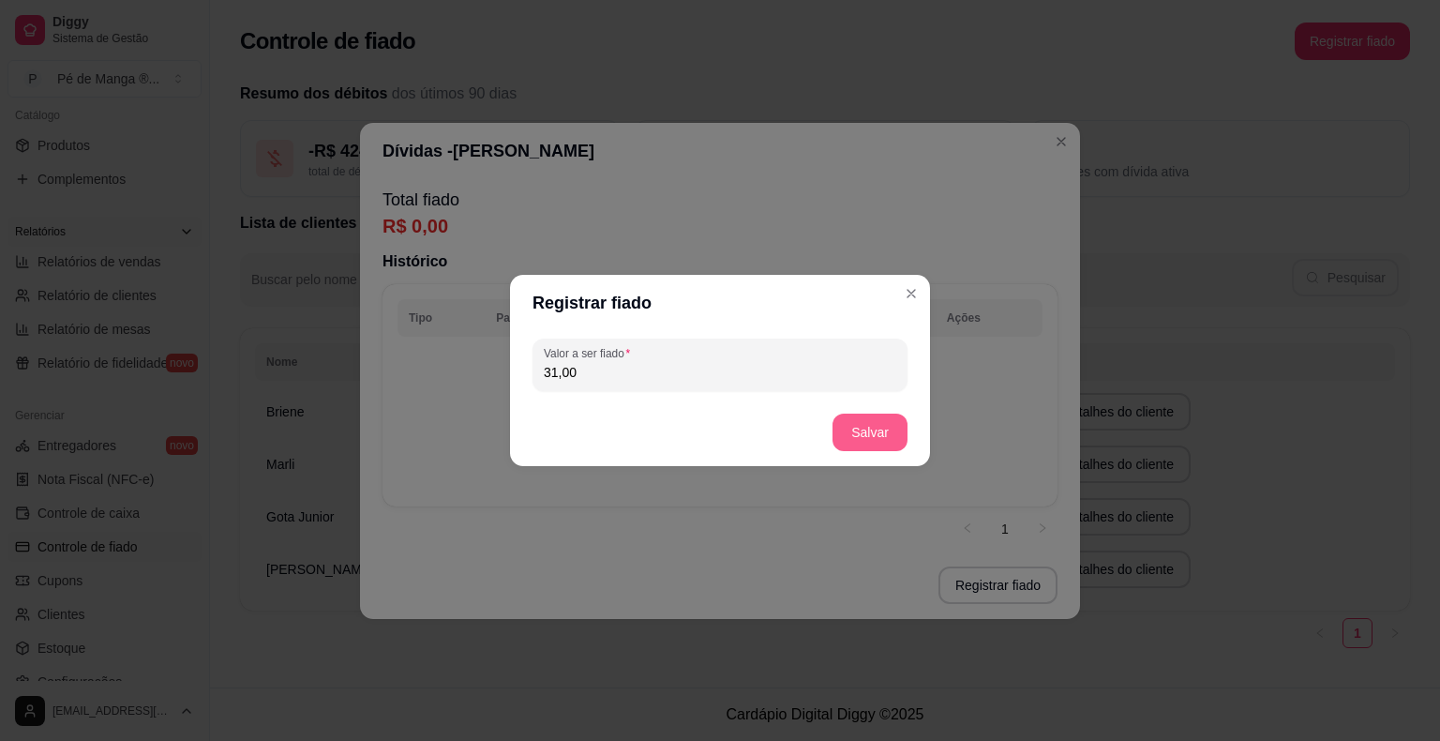
type input "31,00"
click at [878, 427] on button "Salvar" at bounding box center [869, 431] width 75 height 37
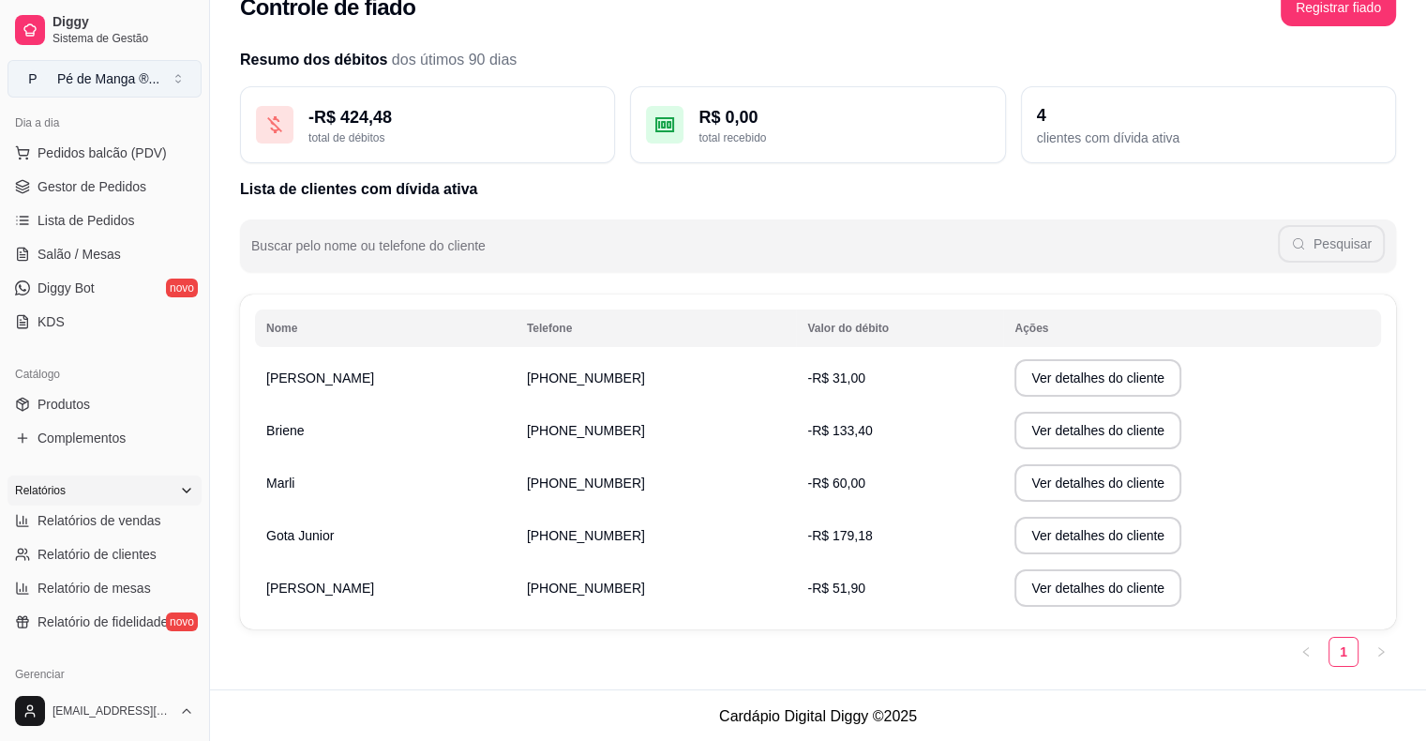
scroll to position [187, 0]
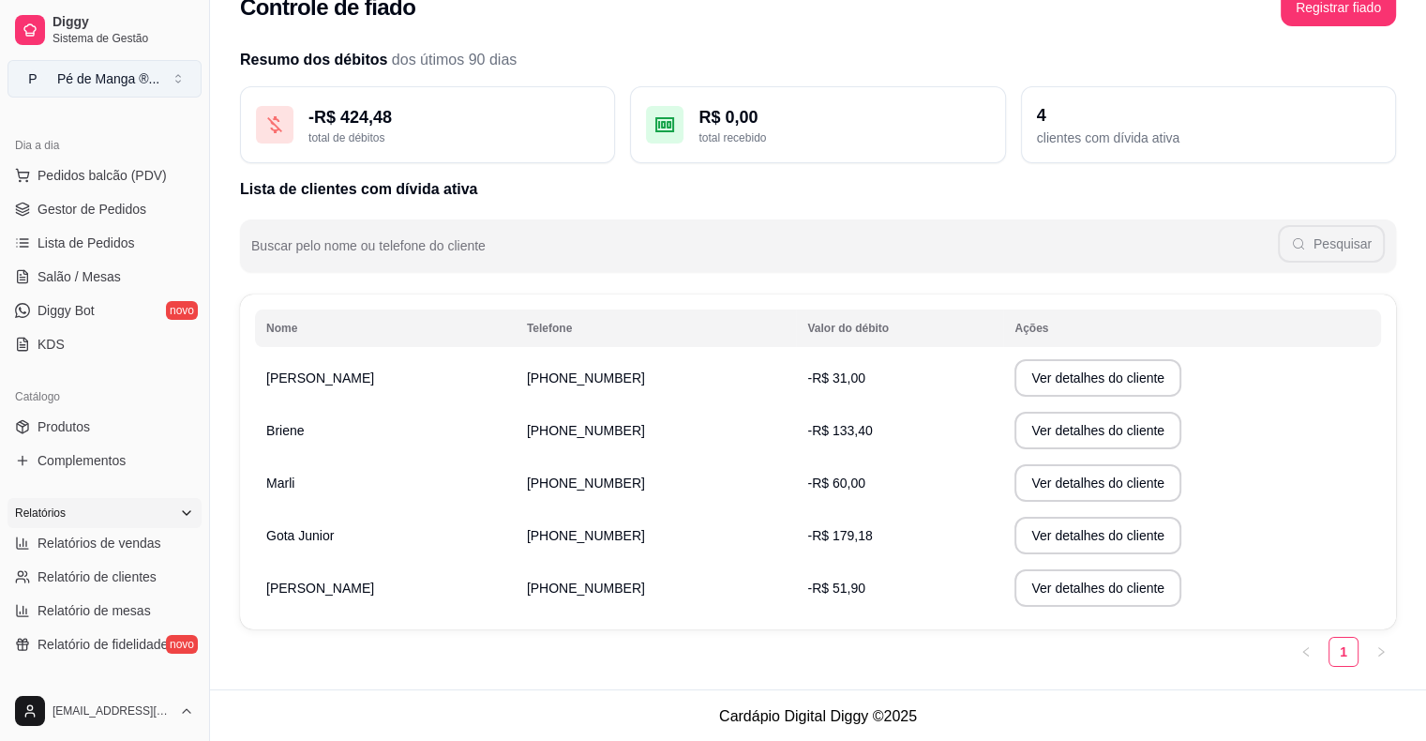
click at [176, 70] on button "P Pé de Manga ® ..." at bounding box center [104, 78] width 194 height 37
click at [173, 71] on button "P Pé de Manga ® ..." at bounding box center [104, 78] width 194 height 37
